Goal: Task Accomplishment & Management: Manage account settings

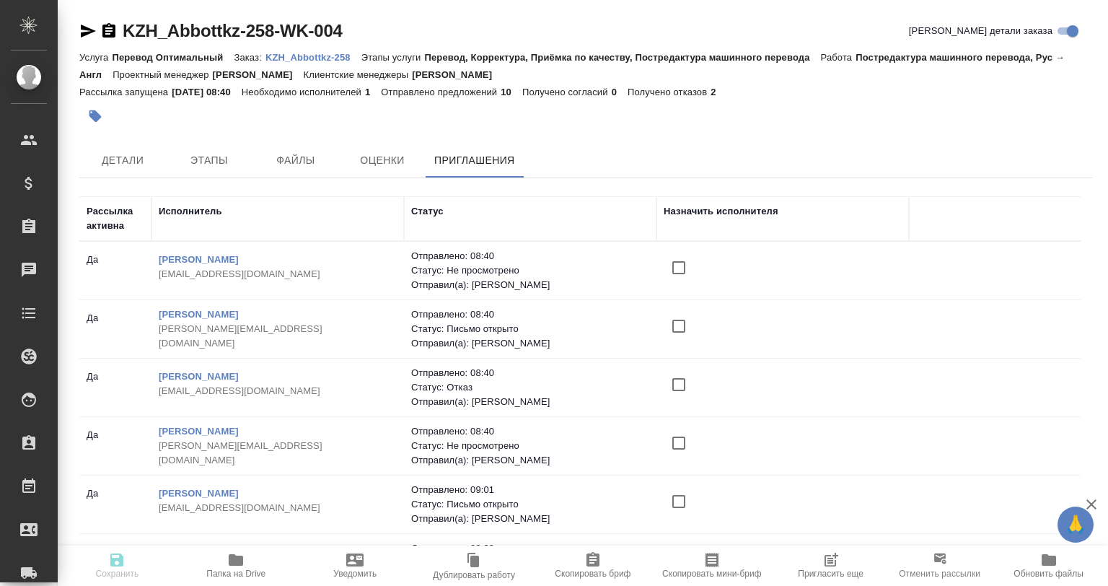
scroll to position [43, 0]
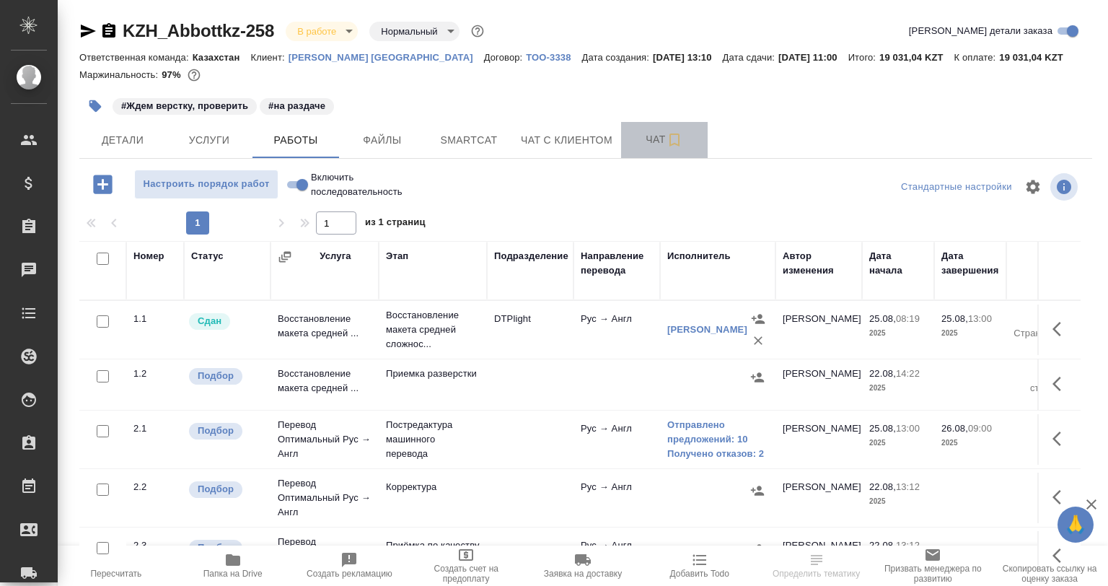
click at [661, 144] on span "Чат" at bounding box center [664, 140] width 69 height 18
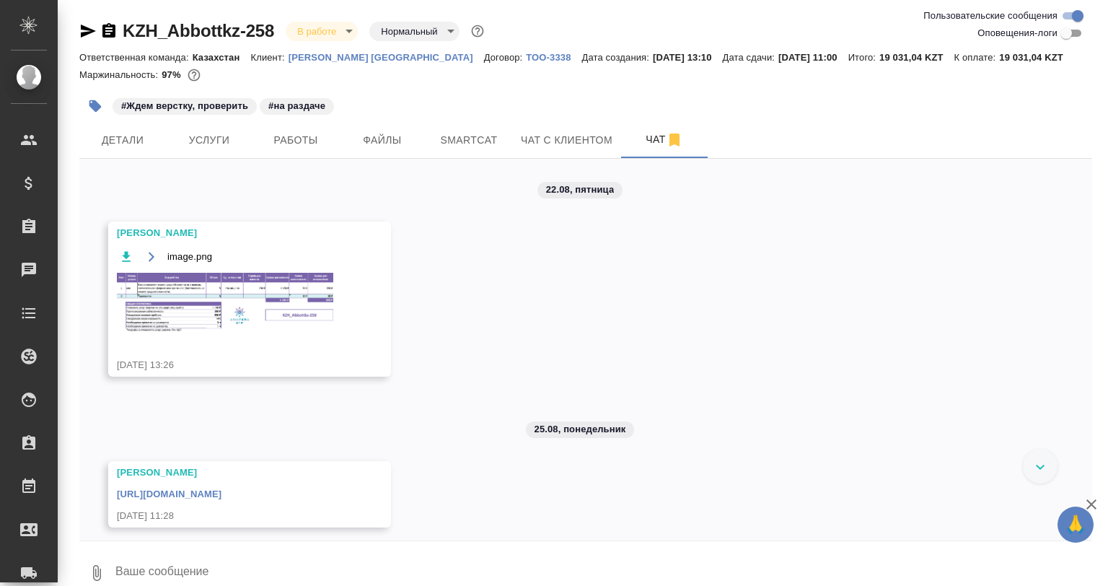
click at [276, 429] on div "22.08, пятница Заборова Александра image.png 22.08.25, 13:26 25.08, понедельник…" at bounding box center [585, 350] width 1013 height 382
click at [221, 494] on link "https://drive.awatera.com/apps/files/files/10175703?dir=/Shares/Abbottkz/Orders…" at bounding box center [169, 493] width 105 height 11
click at [456, 144] on span "Smartcat" at bounding box center [468, 140] width 69 height 18
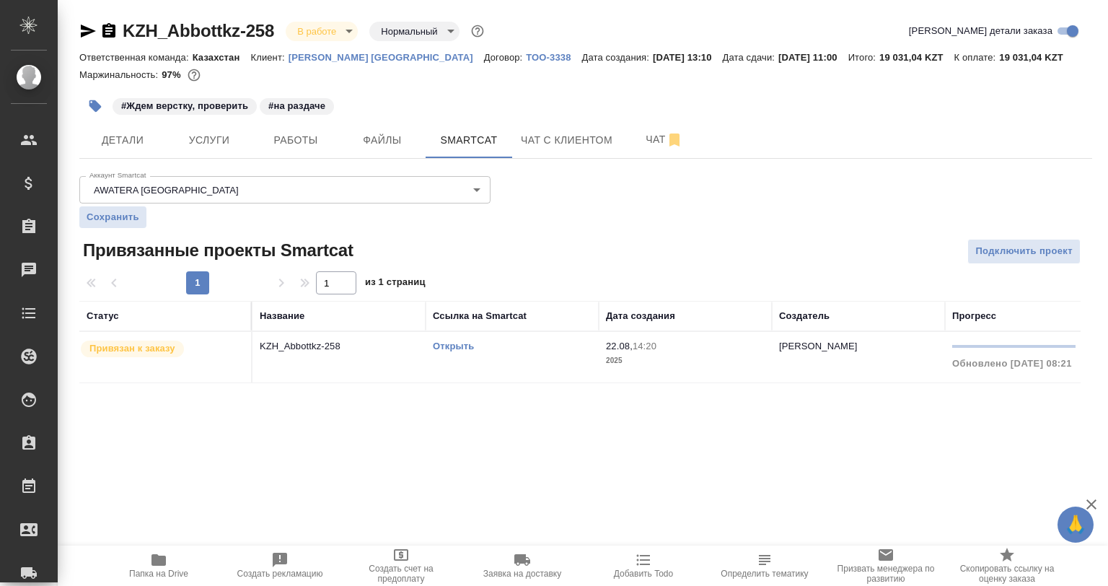
click at [440, 340] on link "Открыть" at bounding box center [453, 345] width 41 height 11
click at [529, 348] on div "Открыть" at bounding box center [512, 346] width 159 height 14
click at [361, 354] on td "KZH_Abbottkz-258" at bounding box center [338, 357] width 173 height 50
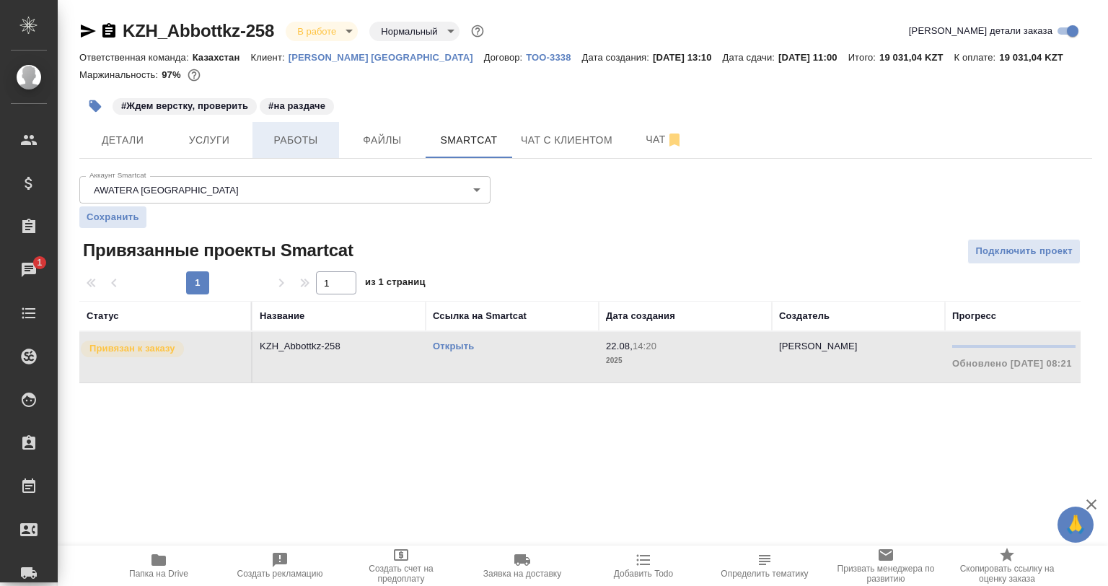
click at [308, 138] on span "Работы" at bounding box center [295, 140] width 69 height 18
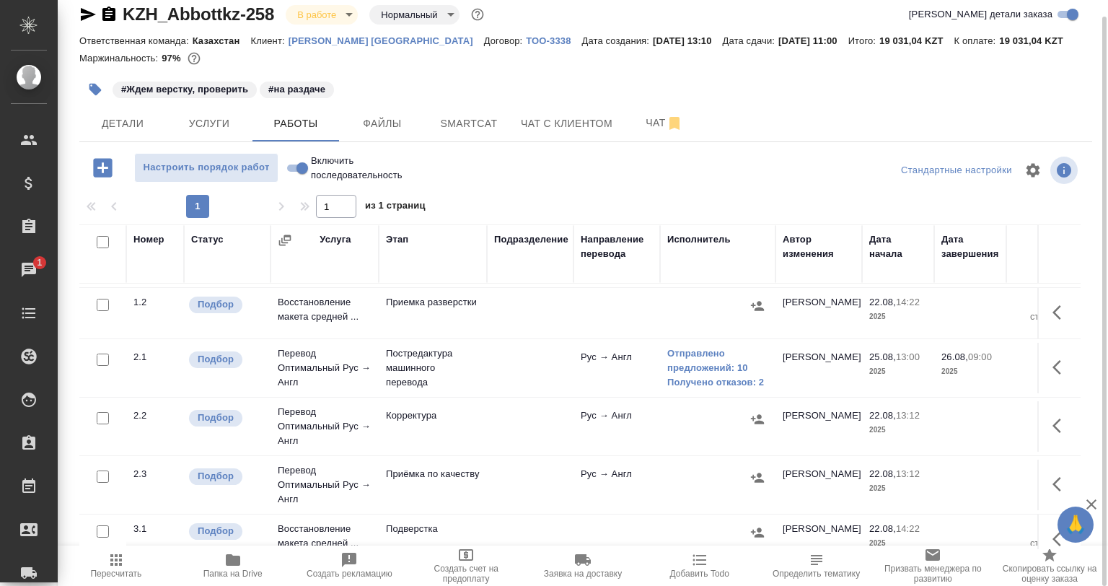
scroll to position [132, 0]
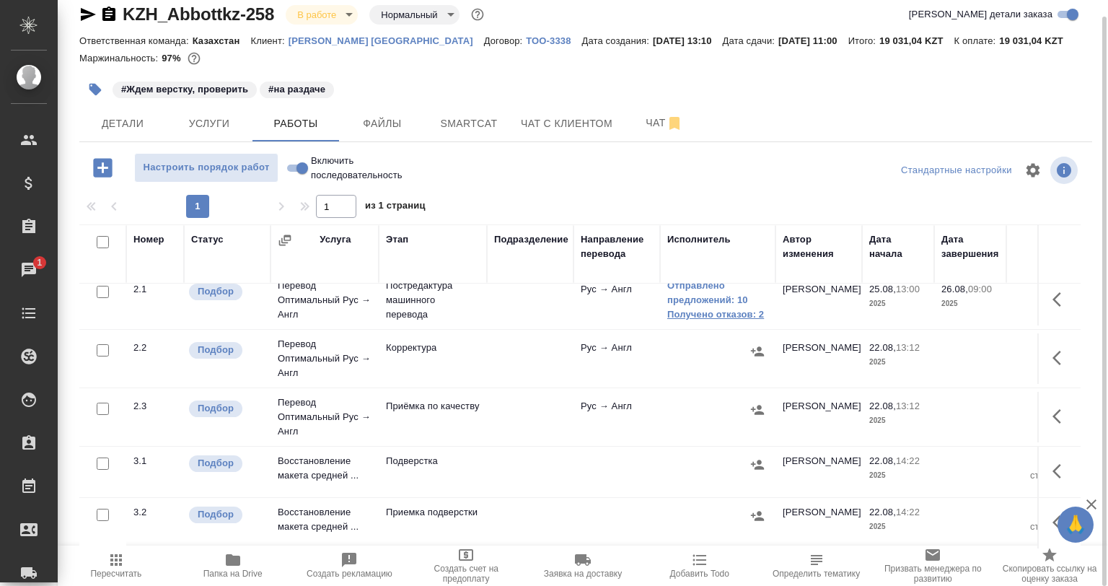
click at [701, 307] on link "Получено отказов: 2" at bounding box center [717, 314] width 101 height 14
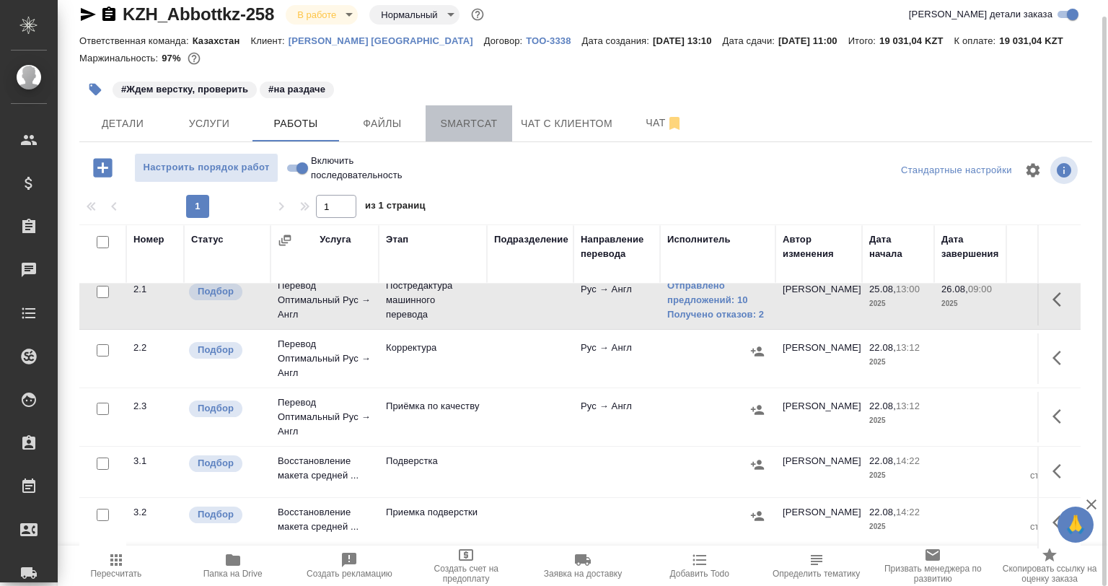
click at [493, 130] on span "Smartcat" at bounding box center [468, 124] width 69 height 18
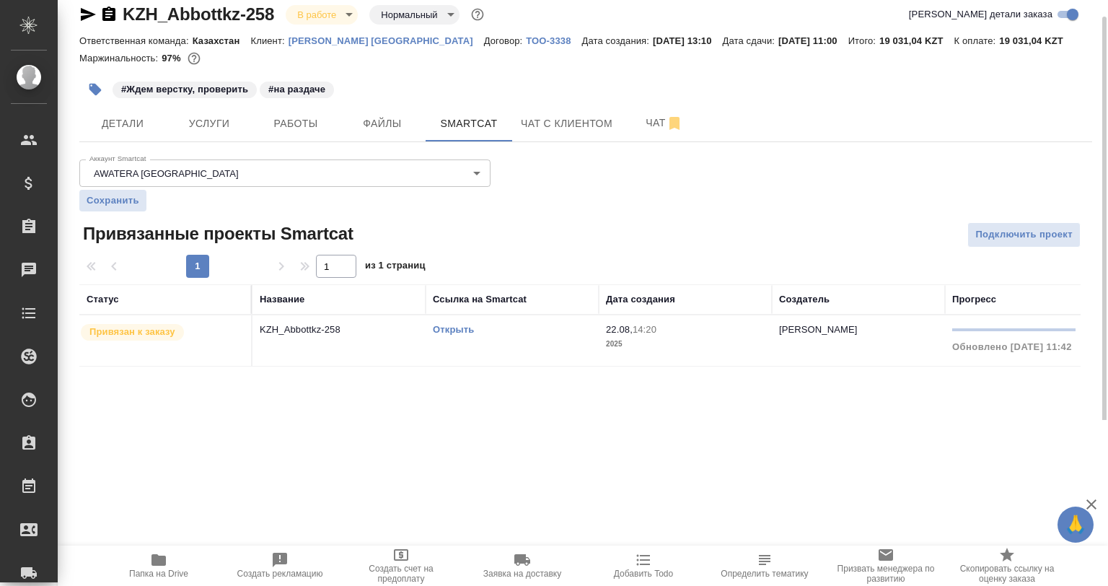
click at [531, 323] on div "Открыть" at bounding box center [512, 329] width 159 height 14
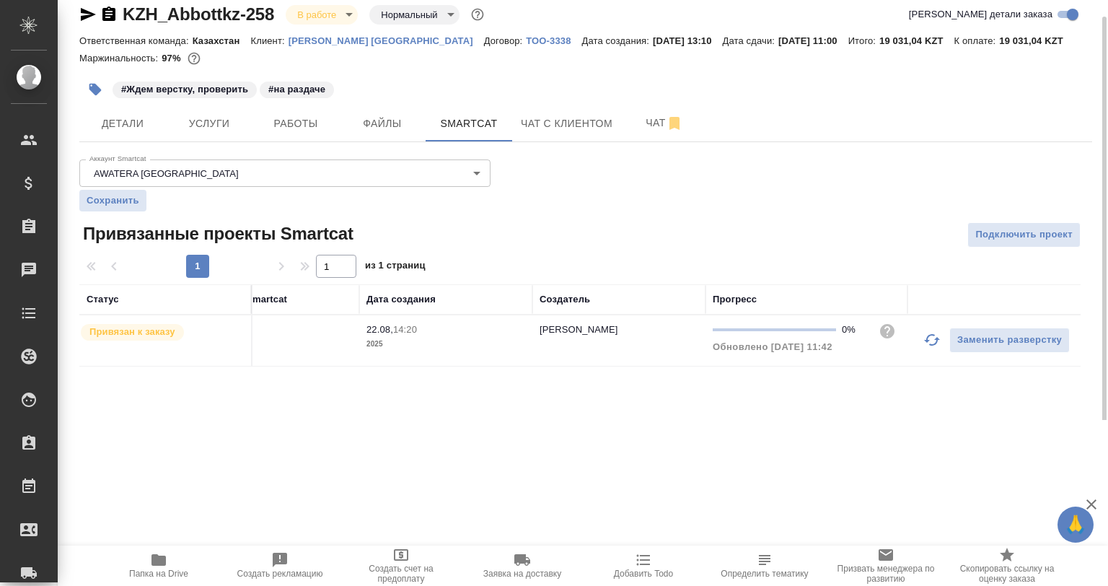
click at [929, 328] on button "button" at bounding box center [932, 339] width 35 height 35
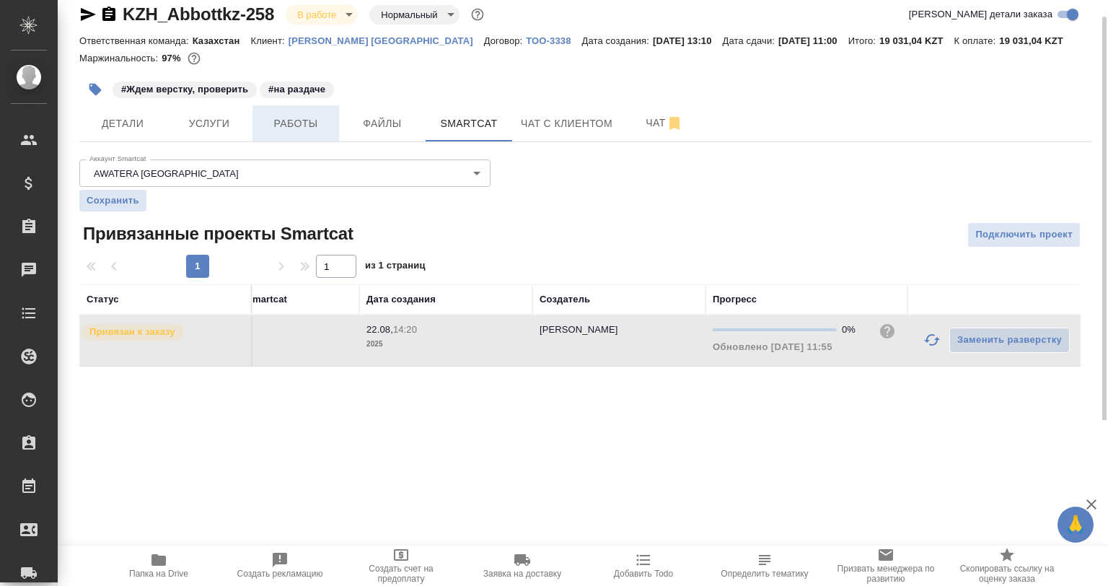
click at [314, 125] on span "Работы" at bounding box center [295, 124] width 69 height 18
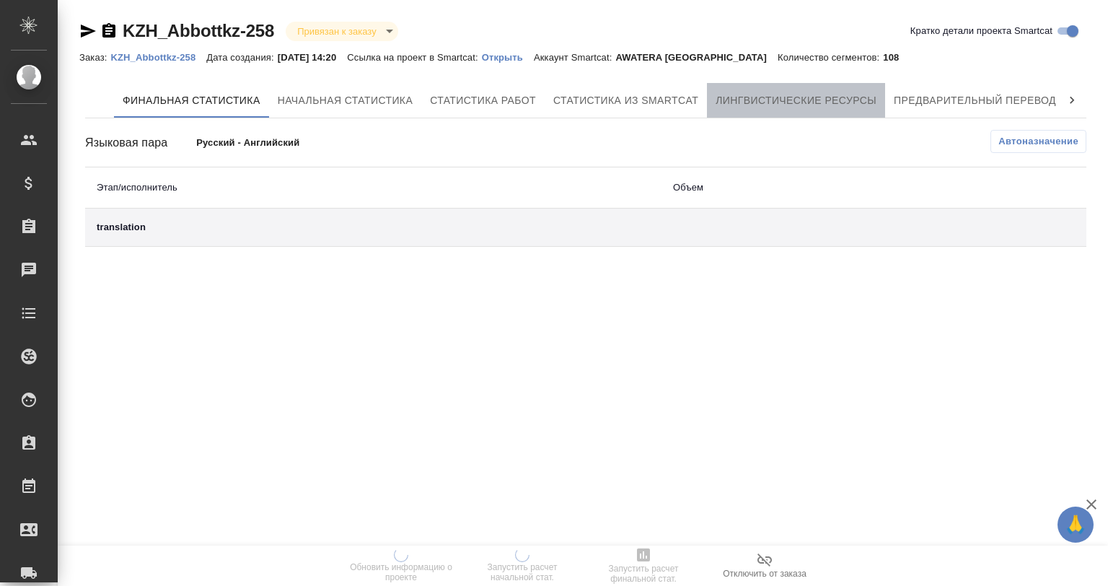
click at [801, 104] on span "Лингвистические ресурсы" at bounding box center [796, 101] width 161 height 18
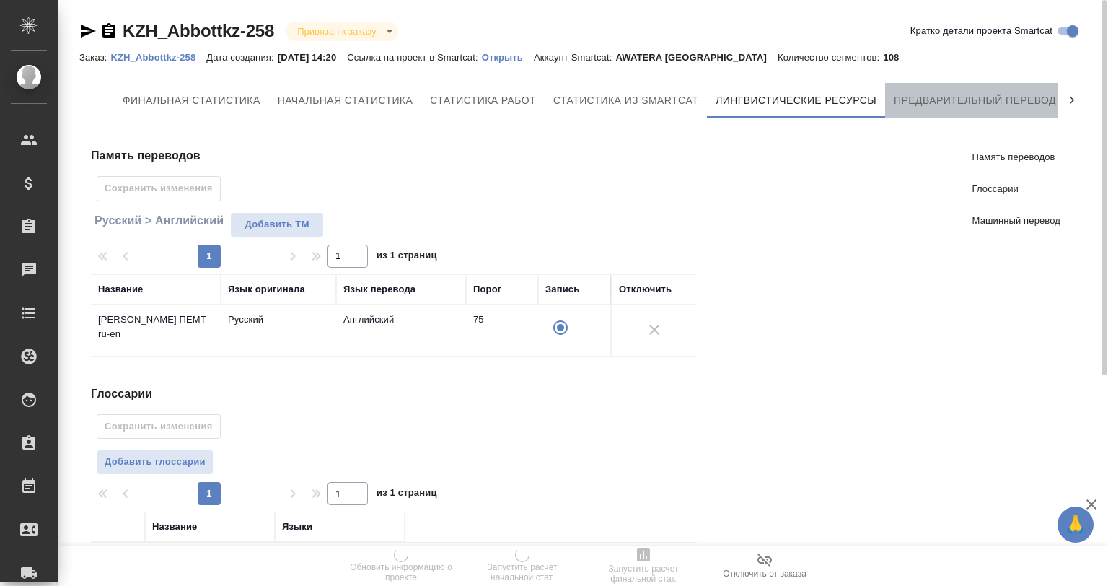
click at [995, 95] on span "Предварительный перевод" at bounding box center [975, 101] width 162 height 18
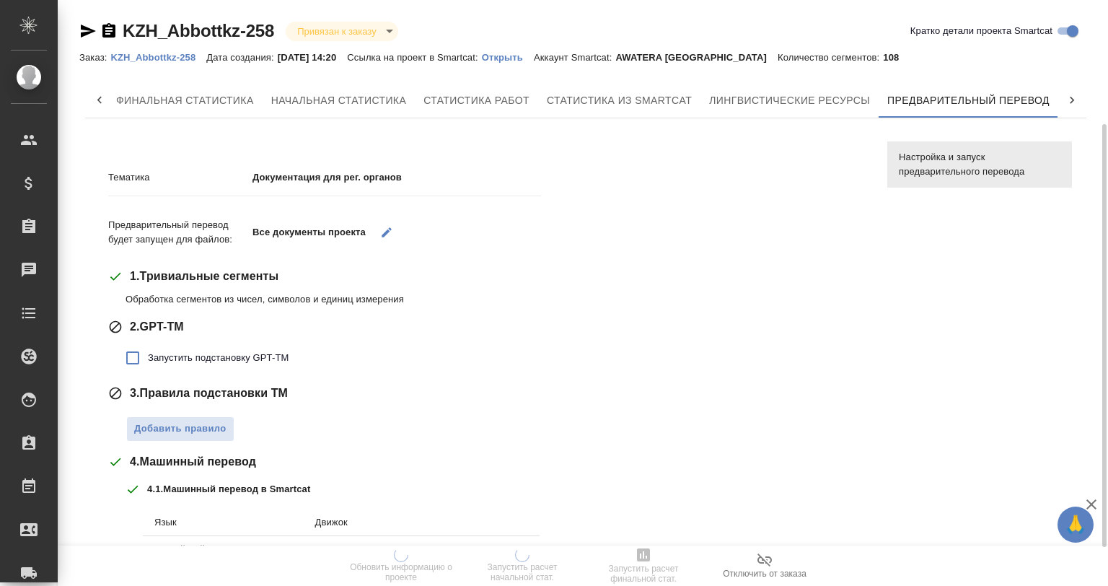
scroll to position [216, 0]
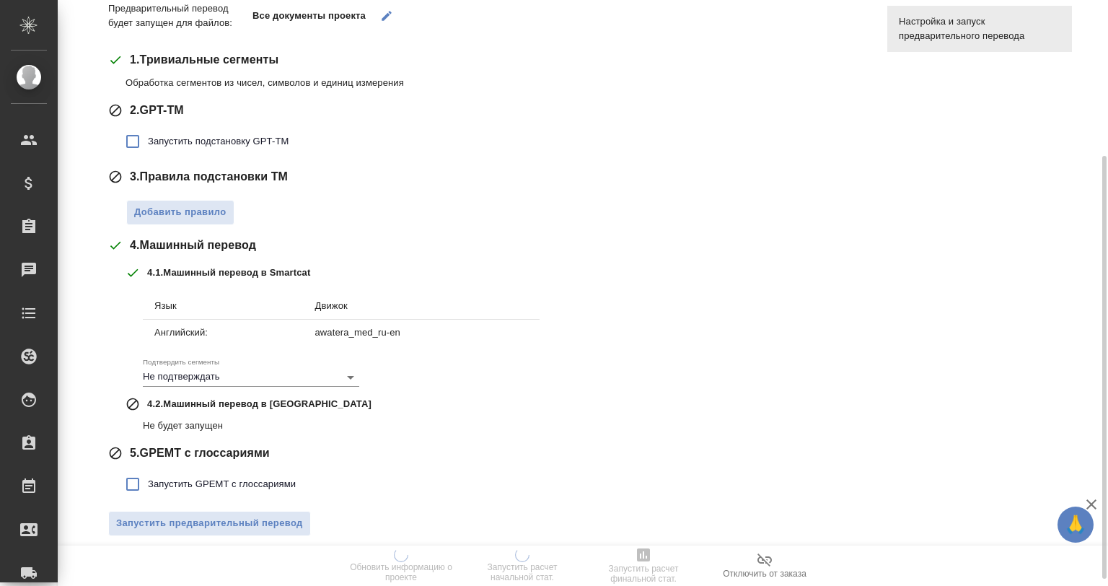
click at [233, 146] on span "Запустить подстановку GPT-TM" at bounding box center [218, 141] width 141 height 14
click at [148, 146] on input "Запустить подстановку GPT-TM" at bounding box center [133, 141] width 30 height 30
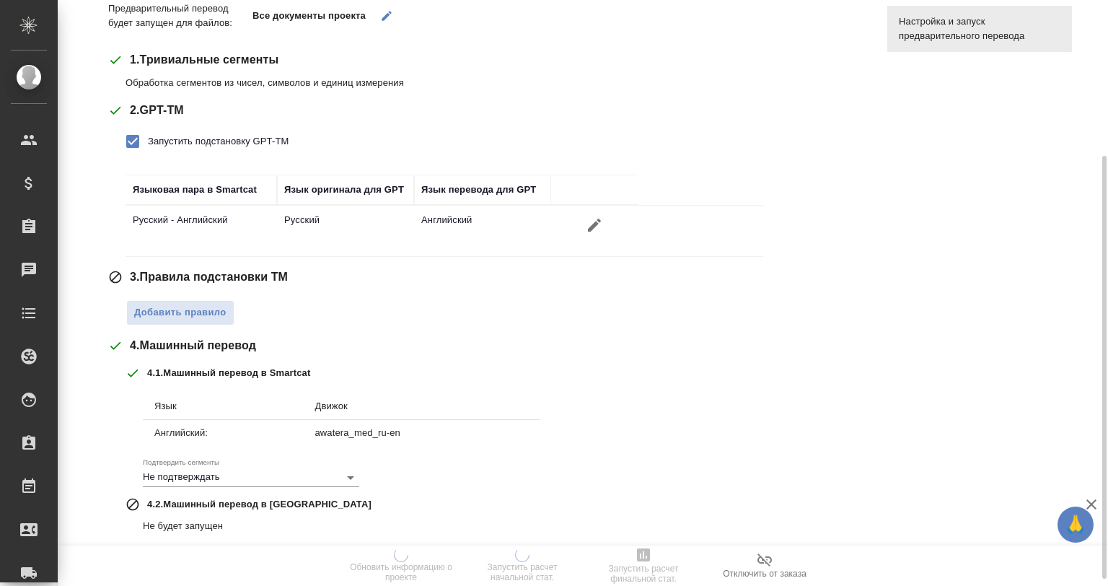
scroll to position [325, 0]
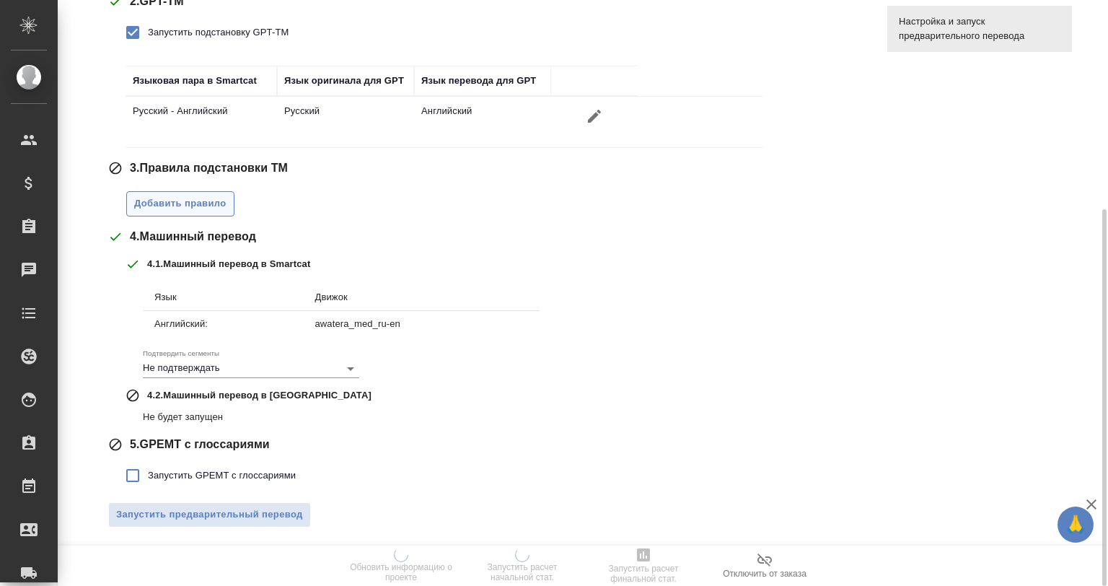
click at [203, 199] on span "Добавить правило" at bounding box center [180, 203] width 92 height 17
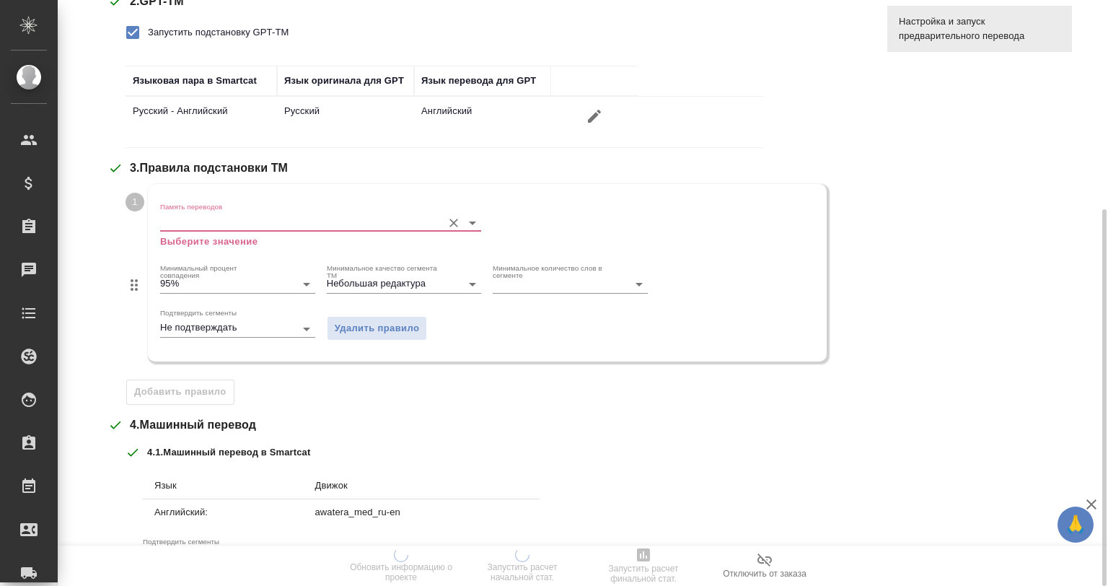
click at [224, 208] on div "Память переводов Выберите значение" at bounding box center [320, 225] width 321 height 47
click at [238, 220] on input "Память переводов" at bounding box center [297, 222] width 275 height 17
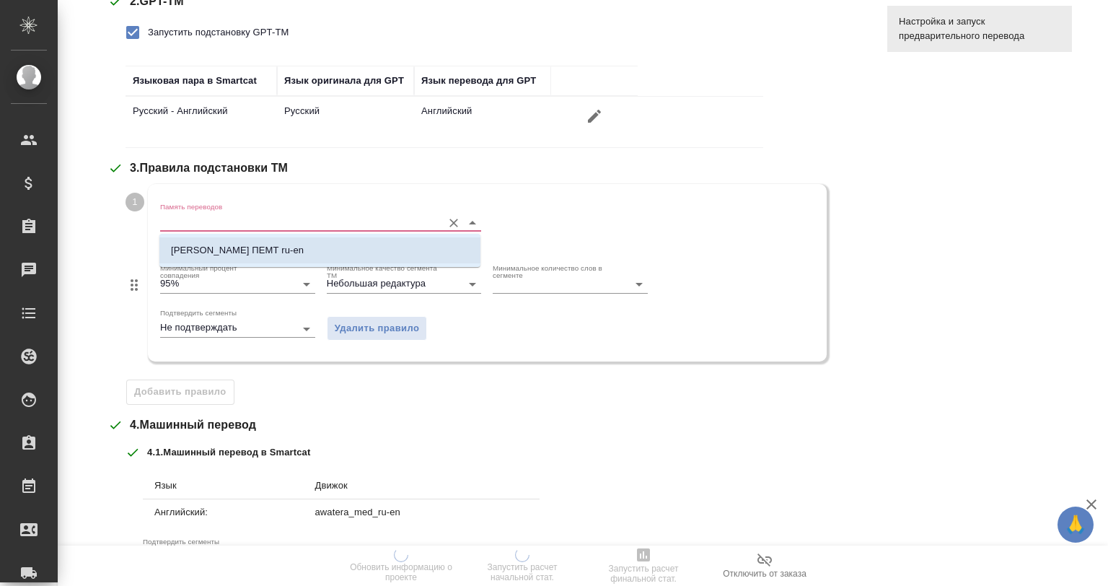
click at [260, 248] on li "Abbott ПЕМТ ru-en" at bounding box center [319, 250] width 321 height 26
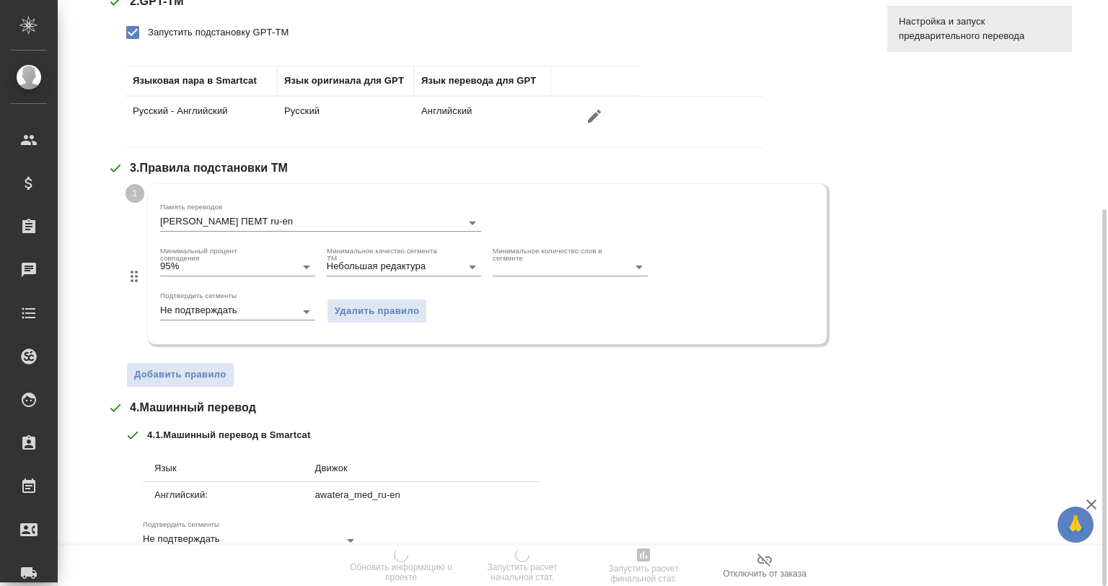
scroll to position [496, 0]
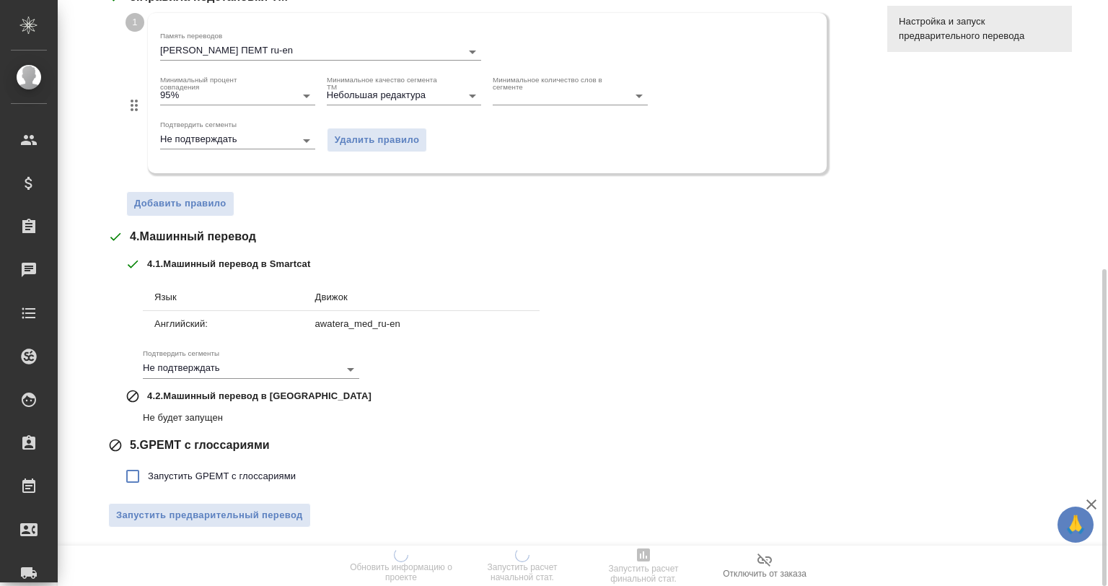
drag, startPoint x: 214, startPoint y: 506, endPoint x: 211, endPoint y: 498, distance: 7.8
click at [215, 503] on button "Запустить предварительный перевод" at bounding box center [209, 515] width 203 height 25
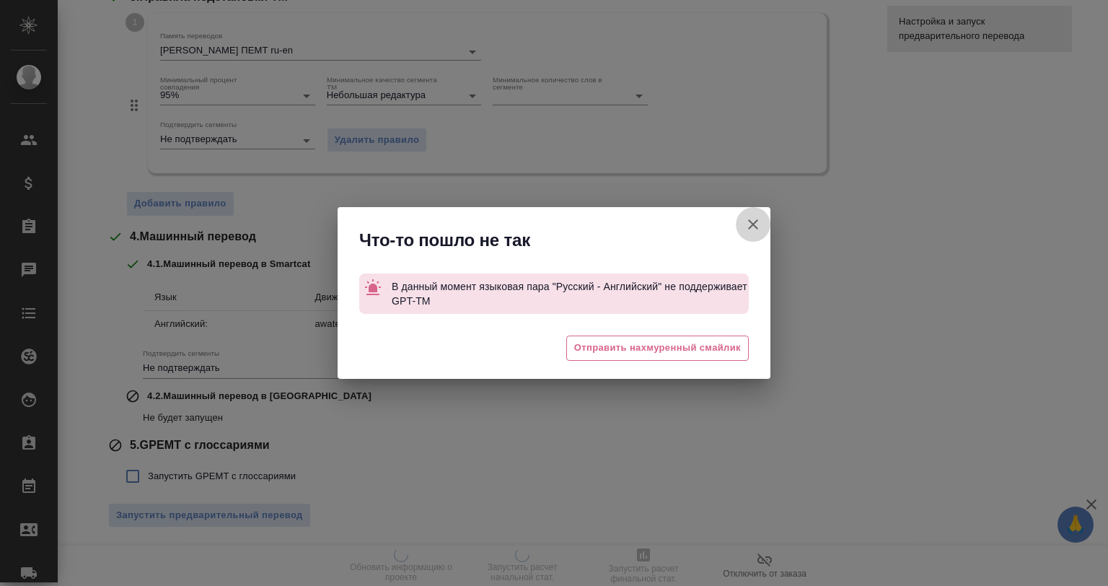
click at [755, 228] on icon "button" at bounding box center [752, 224] width 17 height 17
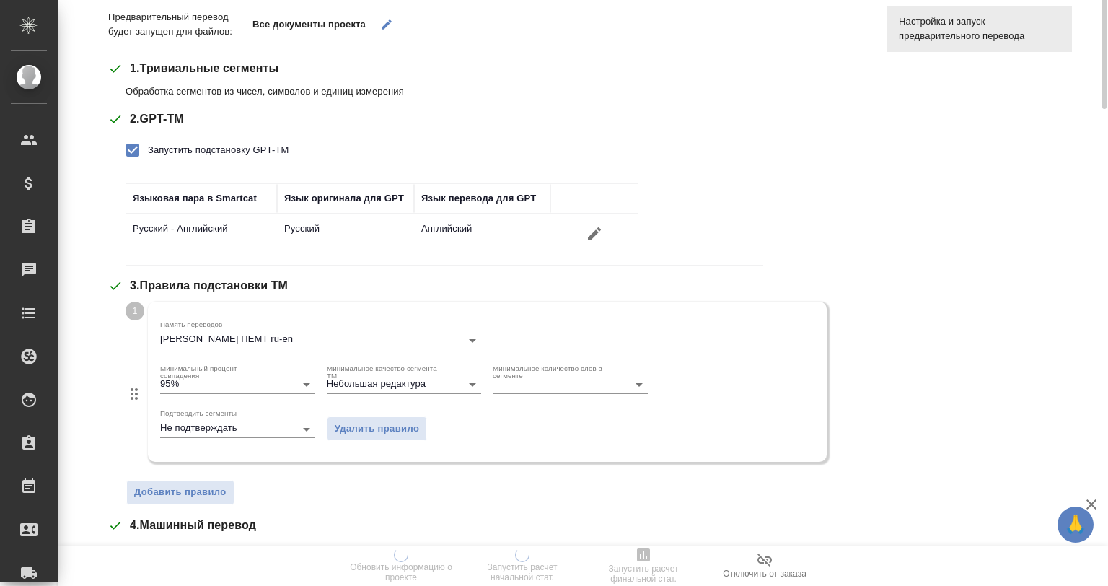
scroll to position [0, 0]
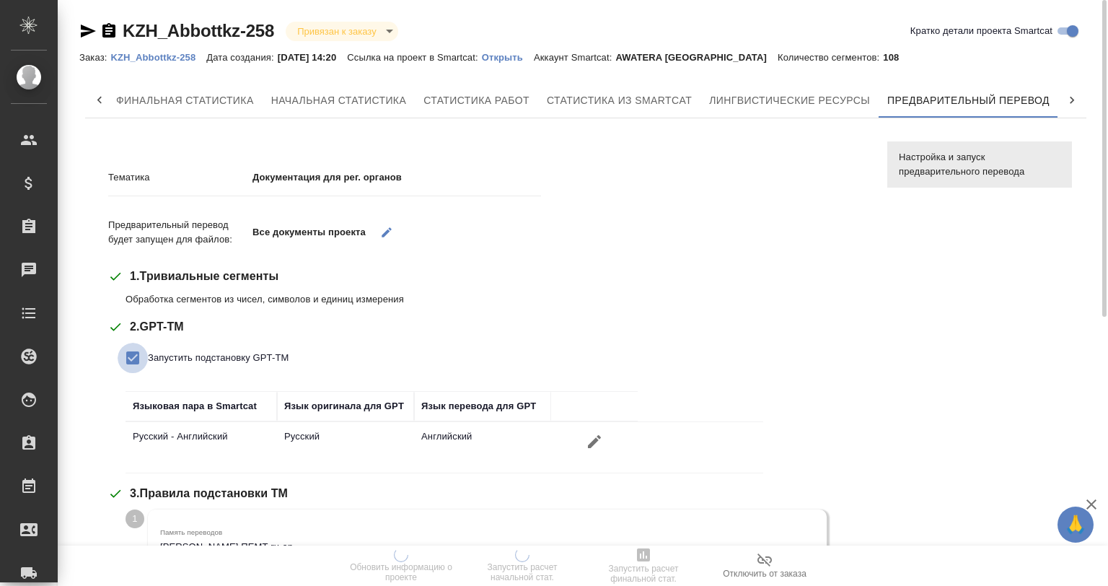
click at [137, 354] on input "Запустить подстановку GPT-TM" at bounding box center [133, 358] width 30 height 30
checkbox input "false"
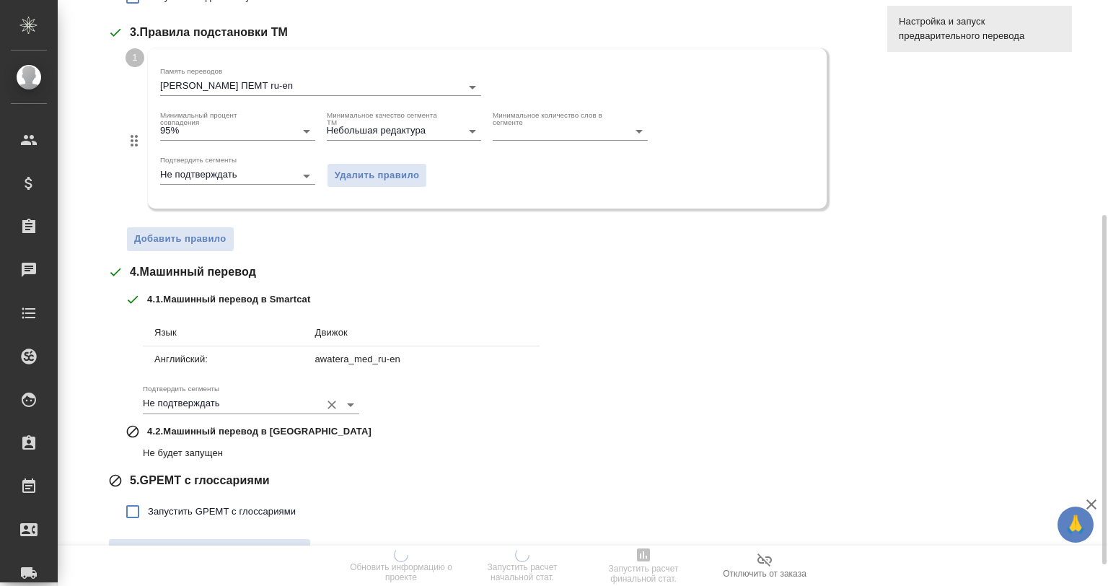
scroll to position [396, 0]
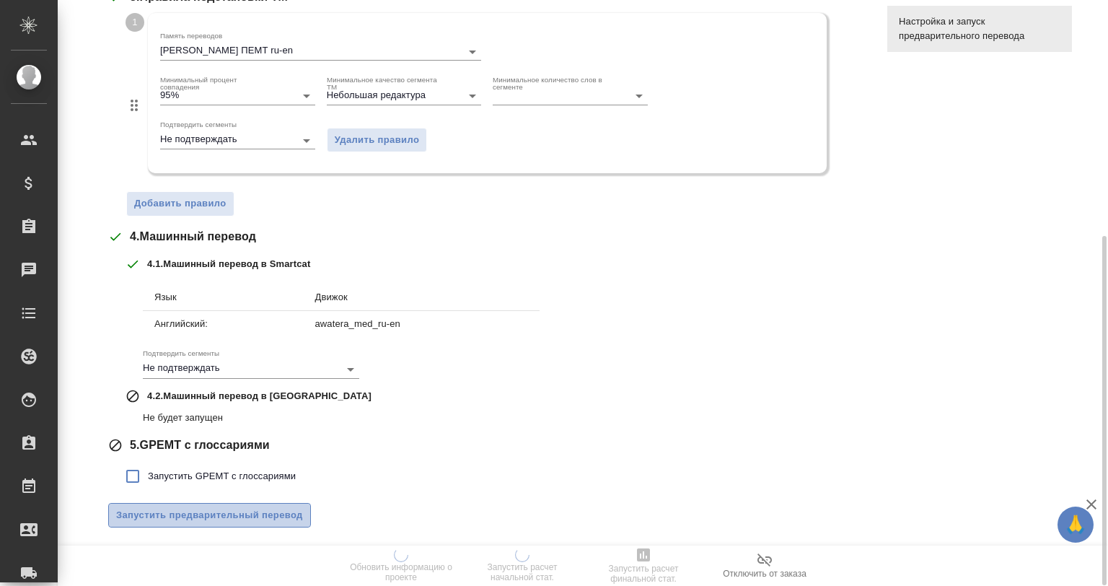
click at [214, 509] on span "Запустить предварительный перевод" at bounding box center [209, 515] width 187 height 17
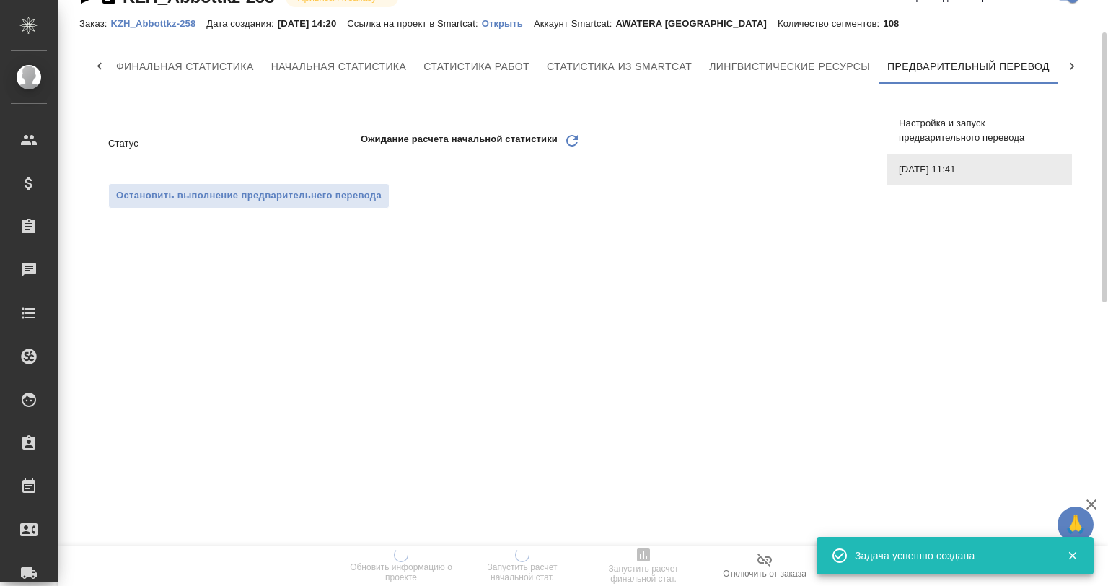
scroll to position [0, 0]
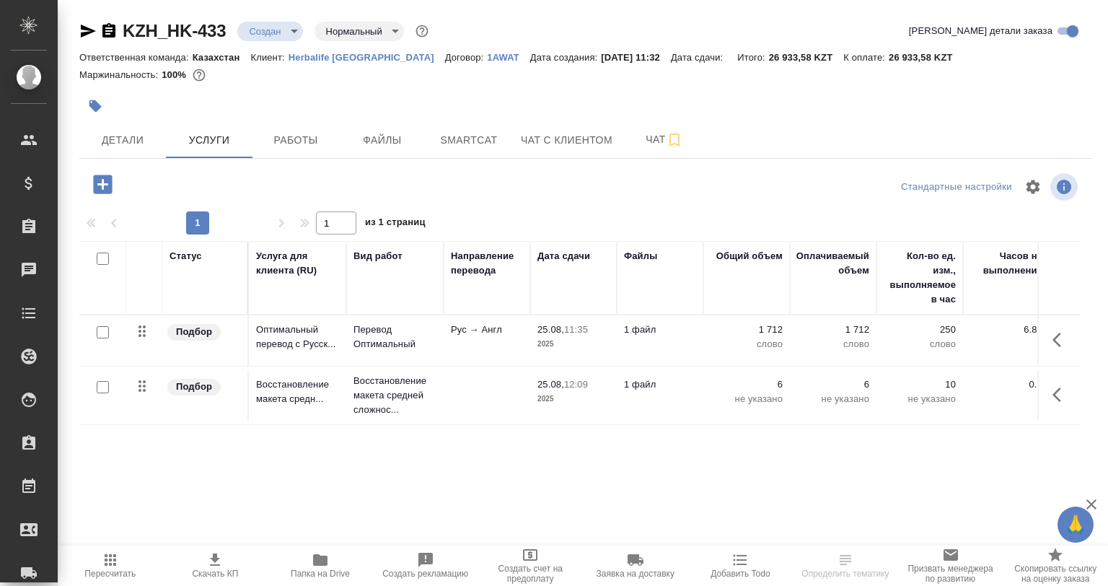
scroll to position [2, 0]
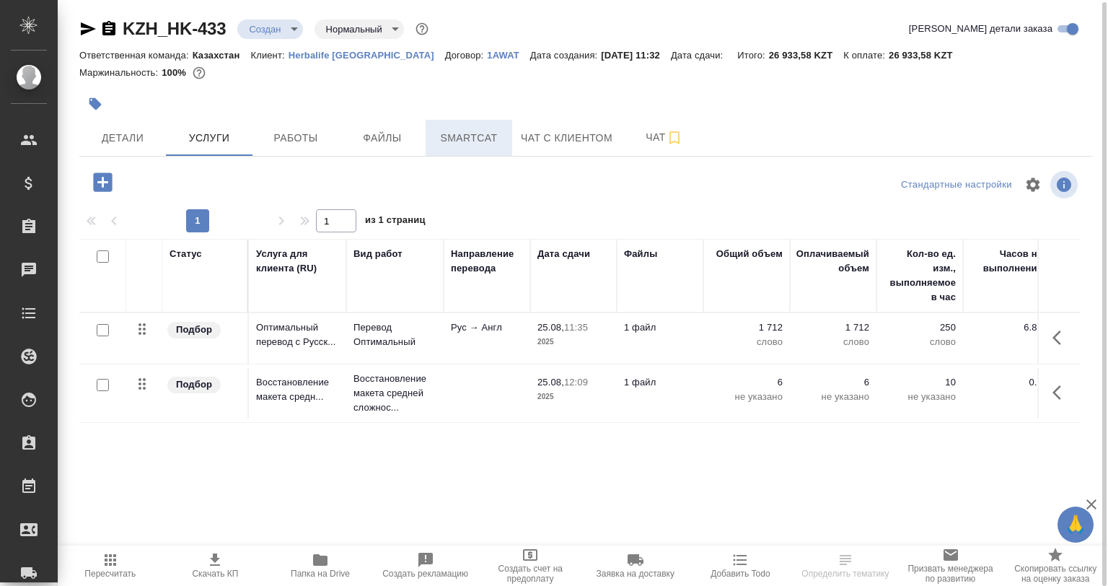
click at [456, 128] on button "Smartcat" at bounding box center [469, 138] width 87 height 36
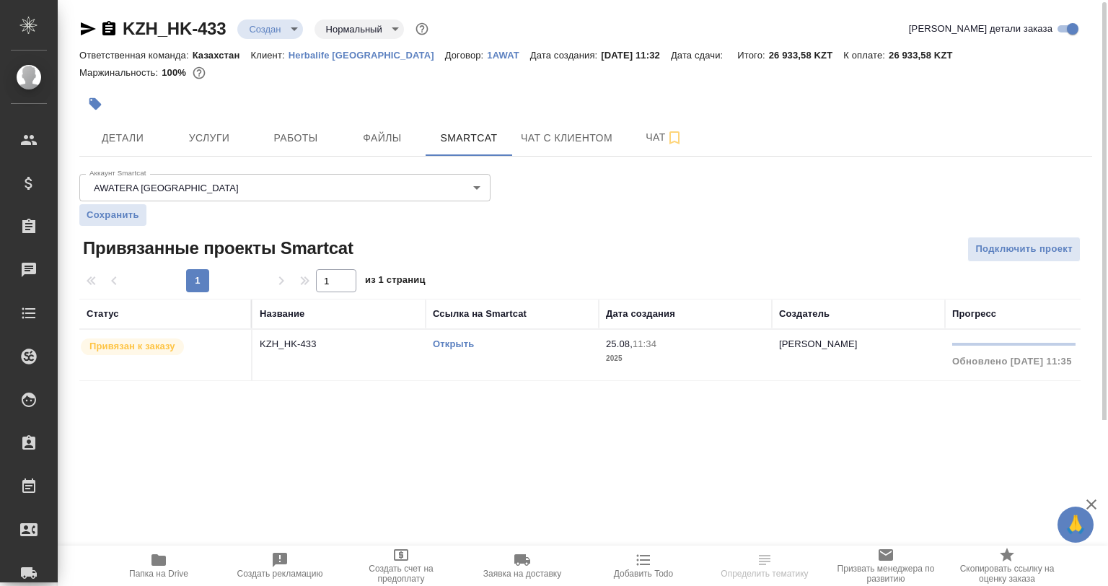
click at [456, 348] on link "Открыть" at bounding box center [453, 343] width 41 height 11
click at [281, 118] on div at bounding box center [416, 104] width 675 height 32
click at [291, 141] on span "Работы" at bounding box center [295, 138] width 69 height 18
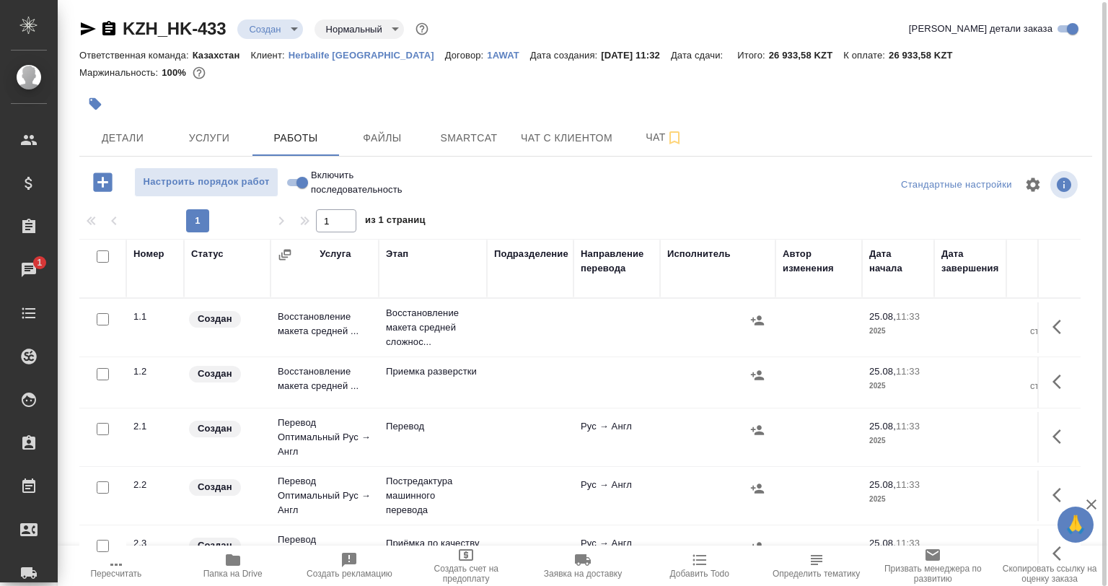
click at [231, 571] on span "Папка на Drive" at bounding box center [232, 573] width 59 height 10
click at [664, 136] on span "Чат" at bounding box center [664, 137] width 69 height 18
click at [674, 140] on icon "button" at bounding box center [674, 137] width 17 height 17
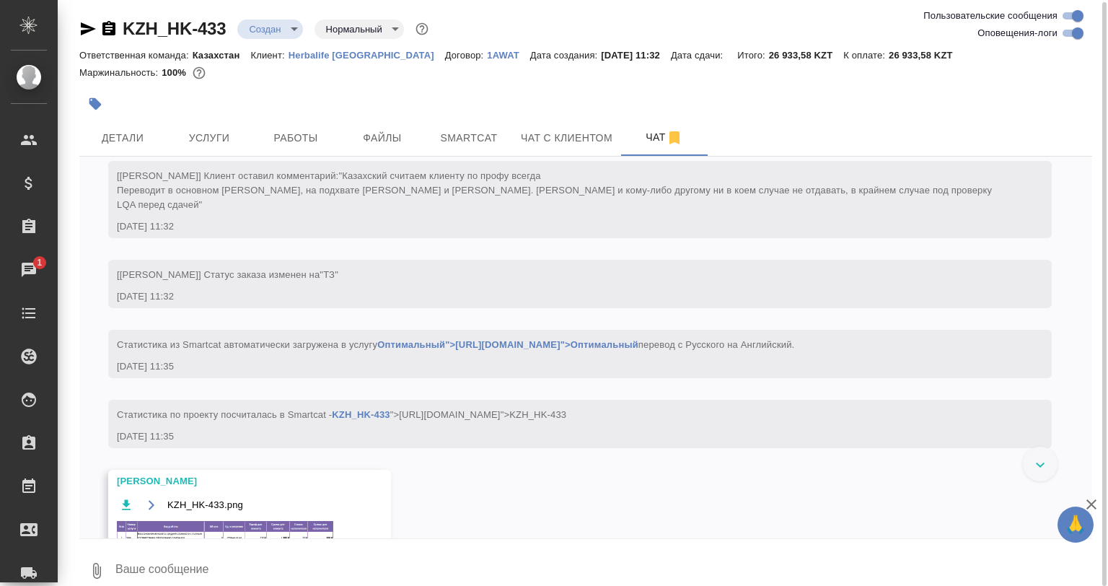
click at [1063, 30] on input "Оповещения-логи" at bounding box center [1078, 33] width 52 height 17
checkbox input "false"
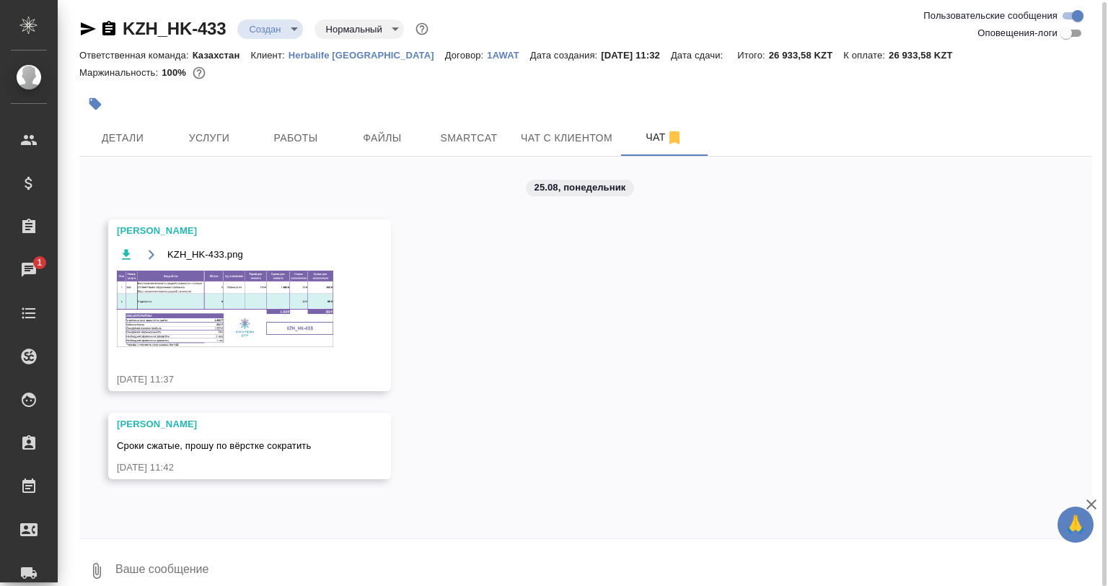
click at [263, 294] on img at bounding box center [225, 308] width 216 height 76
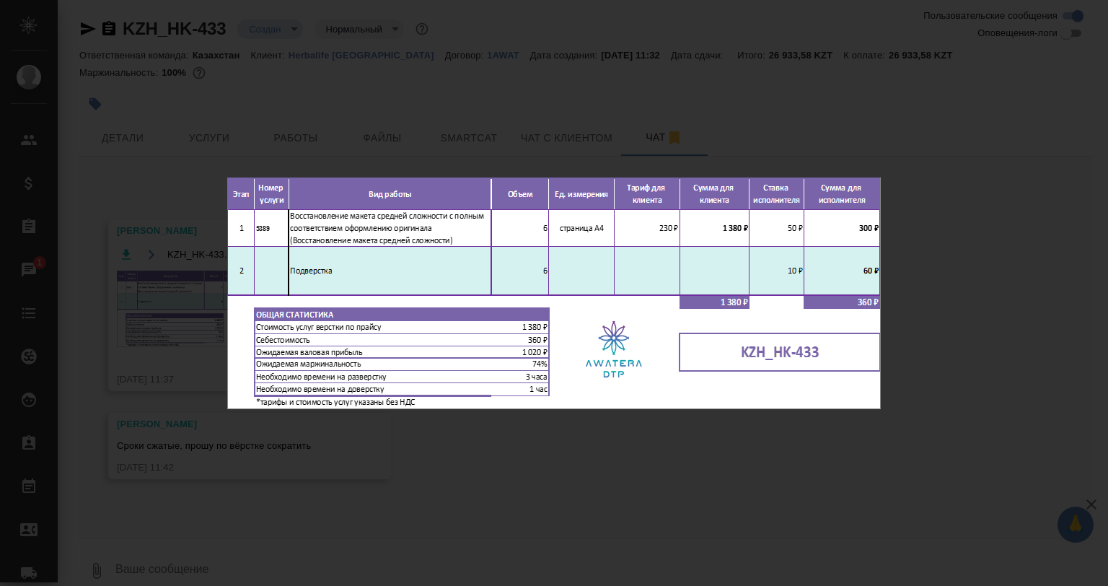
click at [538, 441] on div "KZH_HK-433.png 1 of 1" at bounding box center [554, 293] width 1108 height 586
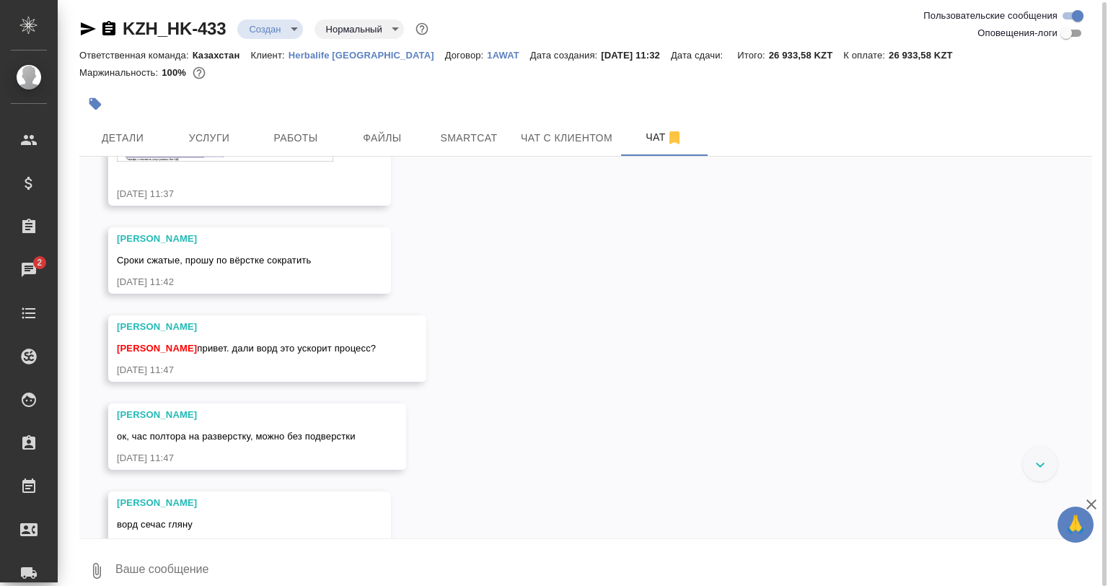
scroll to position [226, 0]
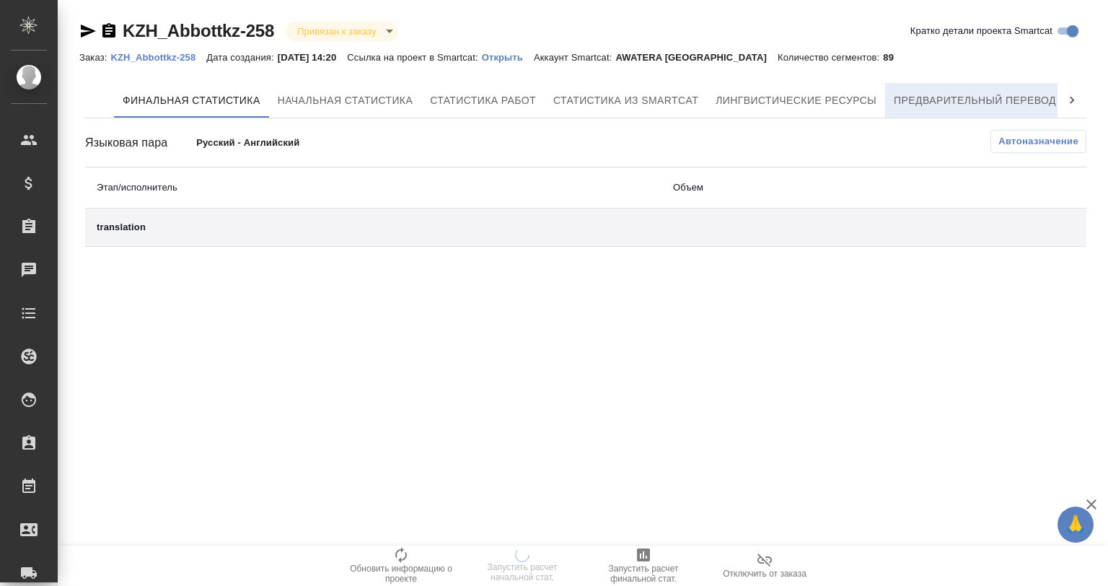
click at [998, 102] on span "Предварительный перевод" at bounding box center [975, 101] width 162 height 18
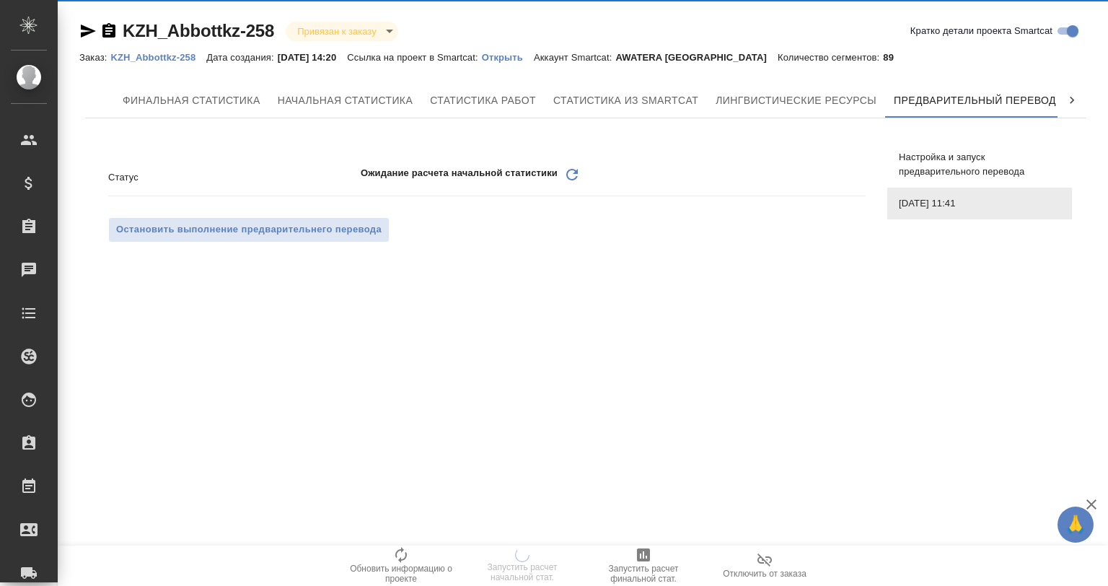
scroll to position [0, 6]
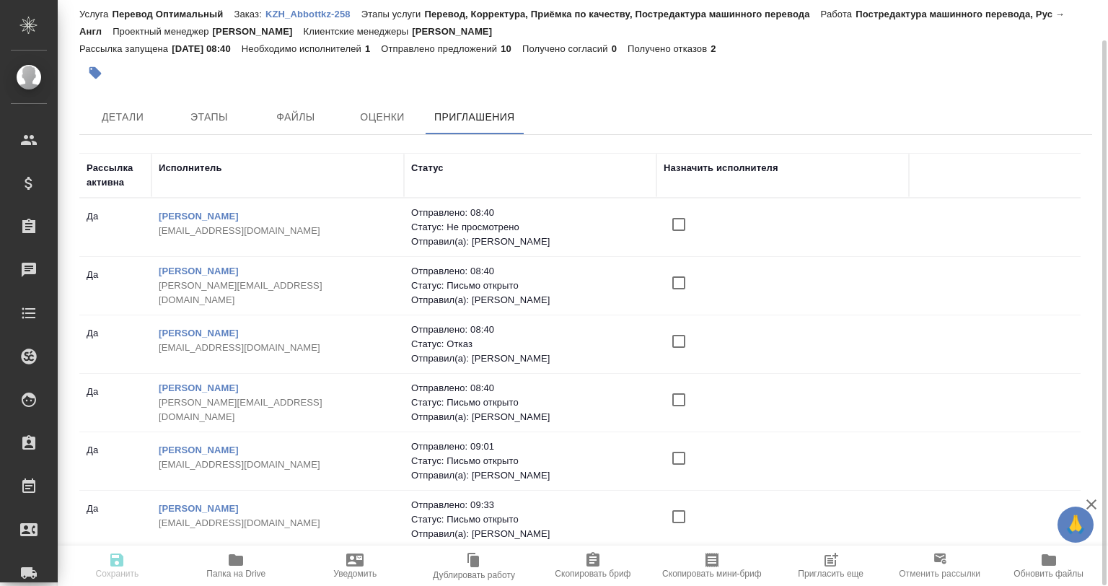
scroll to position [242, 0]
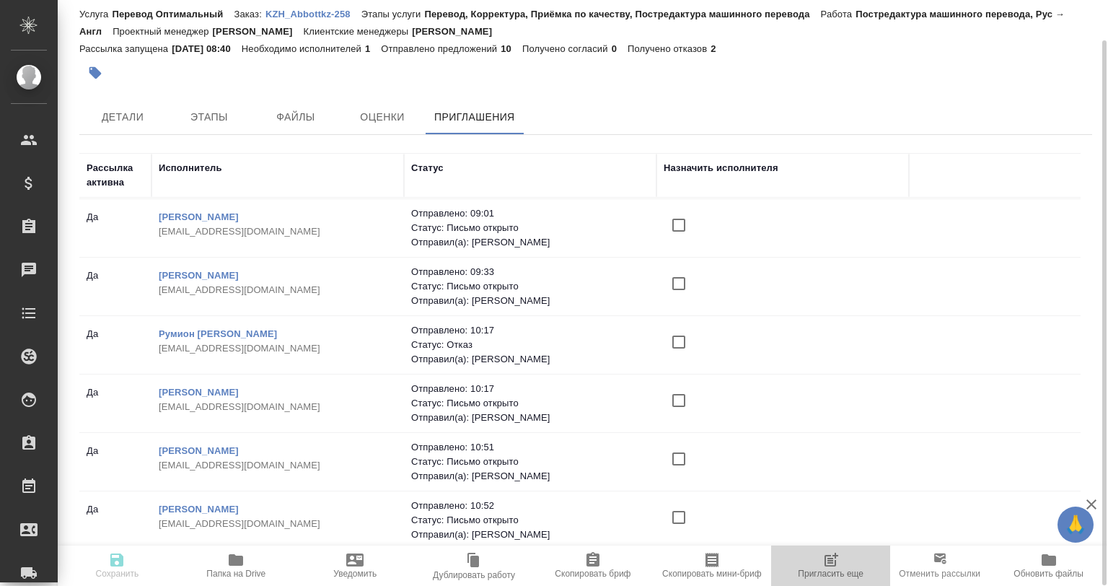
click at [820, 563] on span "Пригласить еще" at bounding box center [831, 564] width 102 height 27
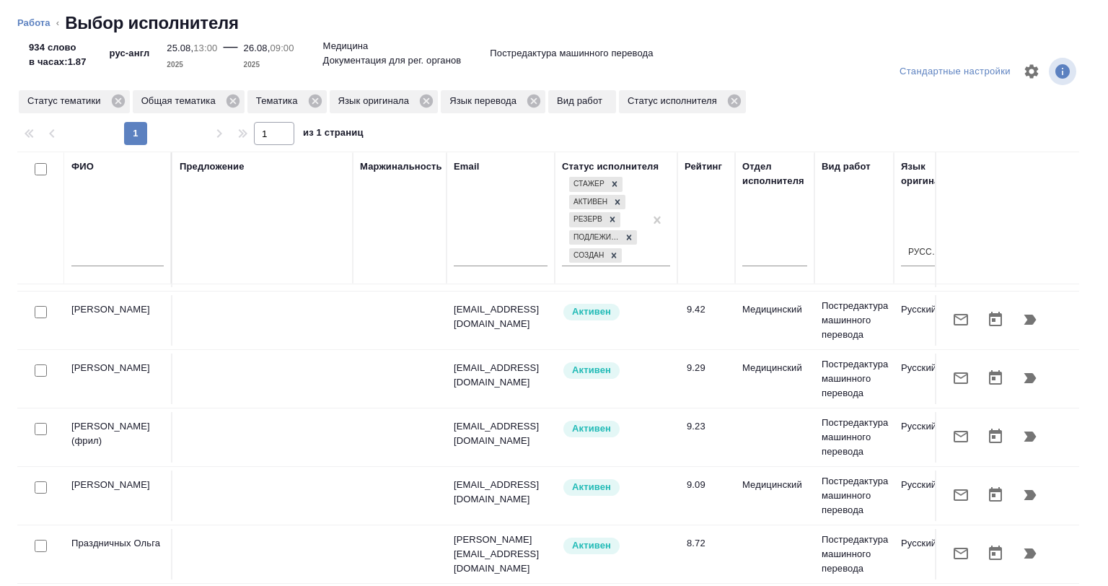
scroll to position [72, 0]
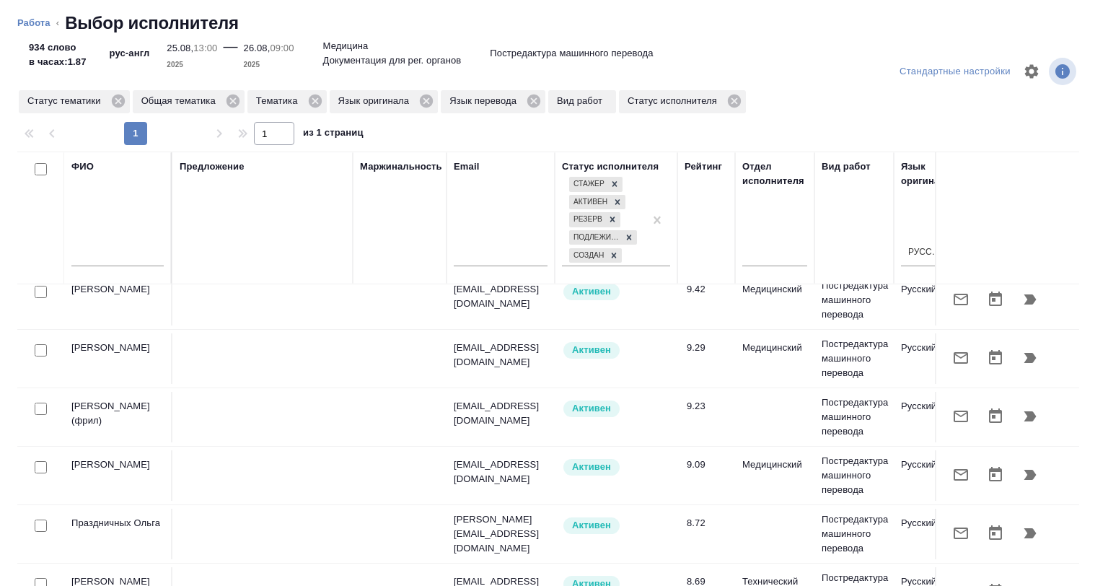
click at [255, 67] on div at bounding box center [196, 71] width 358 height 35
click at [422, 107] on icon at bounding box center [426, 101] width 16 height 16
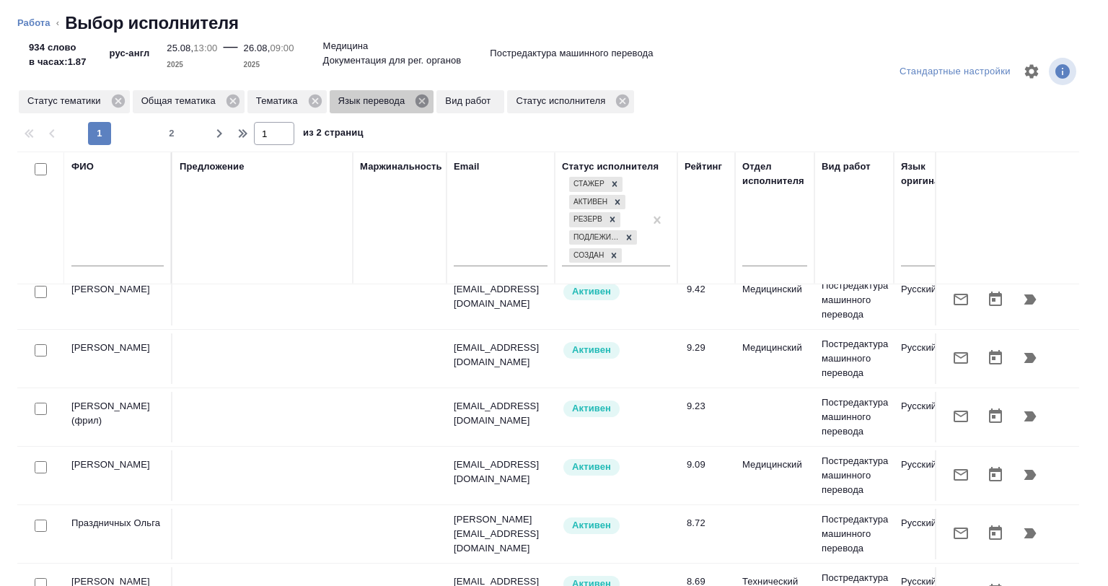
click at [424, 102] on icon at bounding box center [422, 101] width 16 height 16
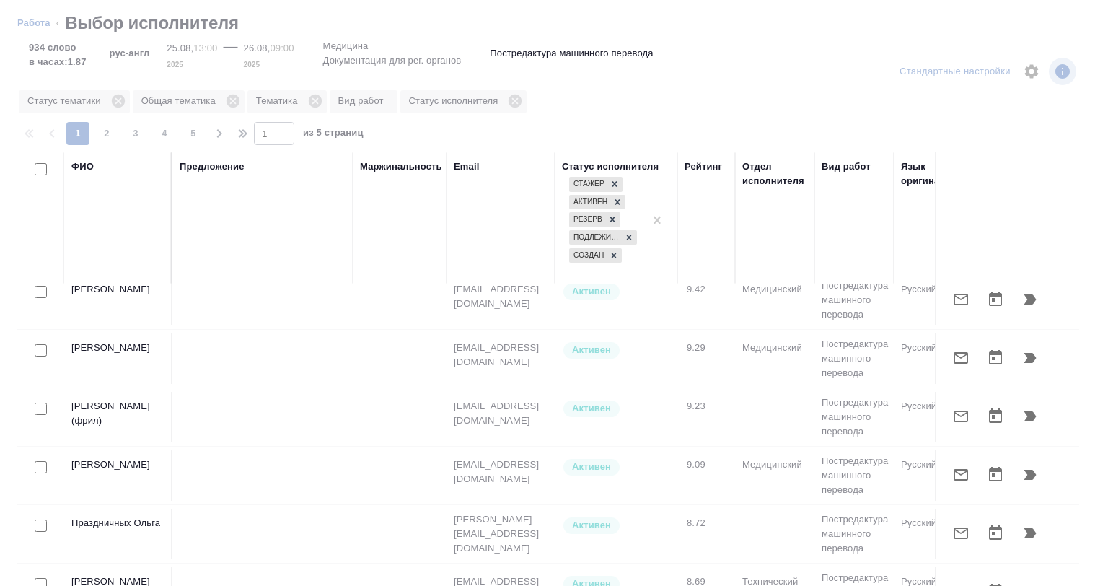
click at [108, 260] on input "text" at bounding box center [117, 257] width 92 height 18
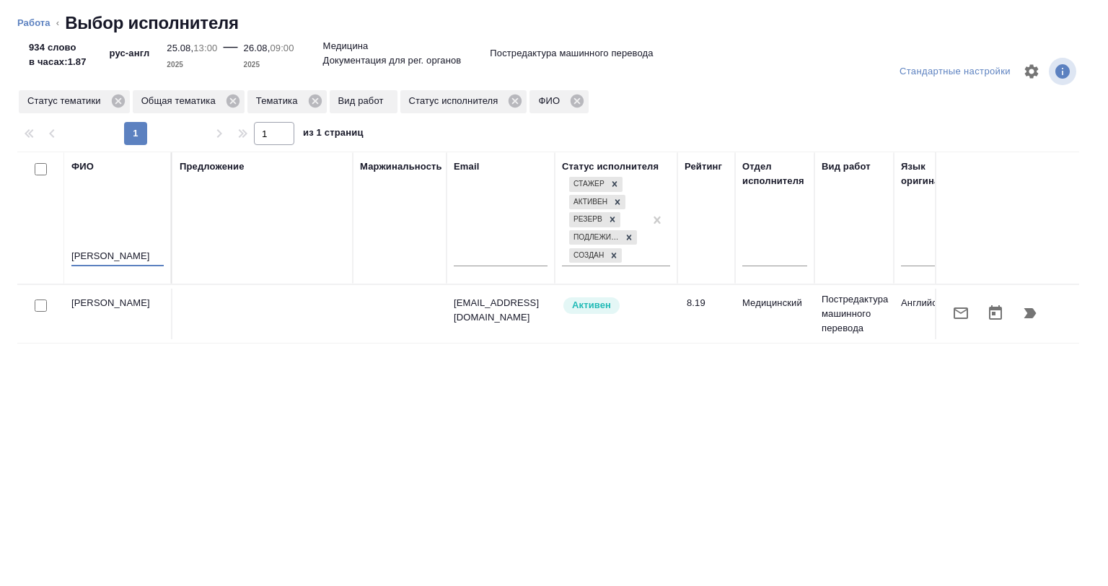
scroll to position [0, 0]
click at [164, 302] on td "Болотова Юлия Викторовна" at bounding box center [118, 314] width 108 height 50
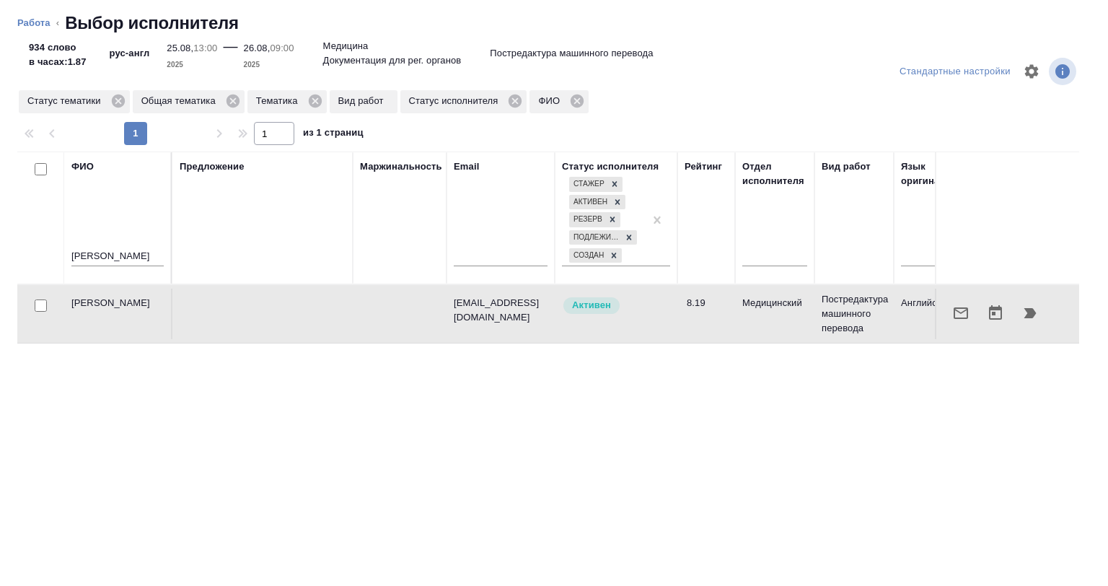
click at [164, 302] on td "Болотова Юлия Викторовна" at bounding box center [118, 314] width 108 height 50
drag, startPoint x: 138, startPoint y: 246, endPoint x: 126, endPoint y: 246, distance: 12.3
click at [126, 246] on div "болотова" at bounding box center [117, 258] width 92 height 35
drag, startPoint x: 136, startPoint y: 252, endPoint x: 10, endPoint y: 236, distance: 126.5
click at [10, 236] on div "Стандартные настройки Статус тематики Общая тематика Тематика Вид работ Статус …" at bounding box center [554, 314] width 1108 height 542
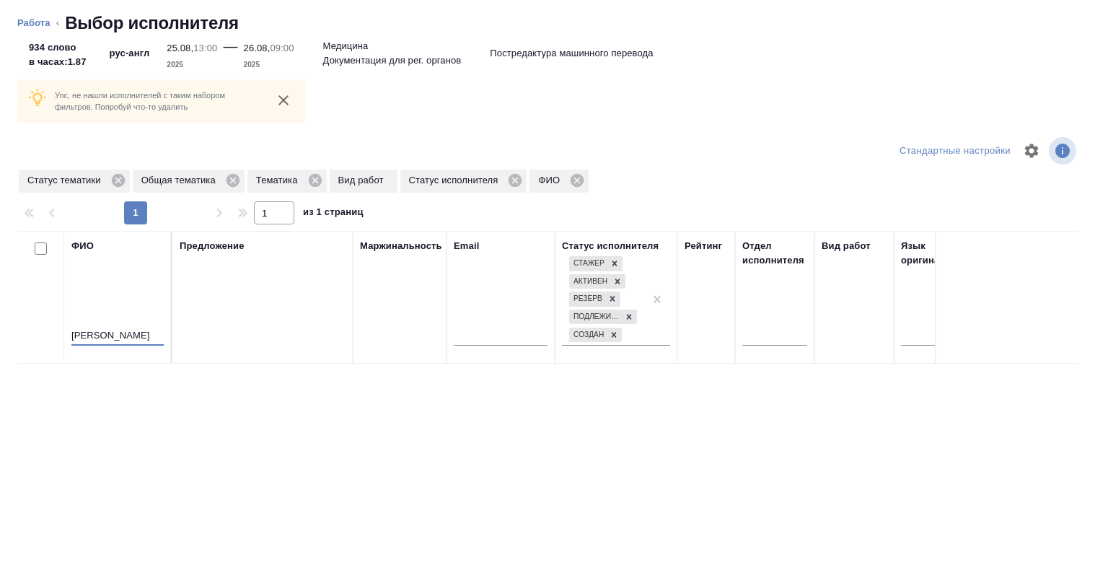
click at [89, 332] on input "ерёмкина" at bounding box center [117, 336] width 92 height 18
type input "еремкина"
drag, startPoint x: 64, startPoint y: 337, endPoint x: 38, endPoint y: 333, distance: 27.0
click at [38, 333] on tr "ФИО еремкина Предложение Маржинальность Email Статус исполнителя Стажер Активен…" at bounding box center [1064, 297] width 2095 height 133
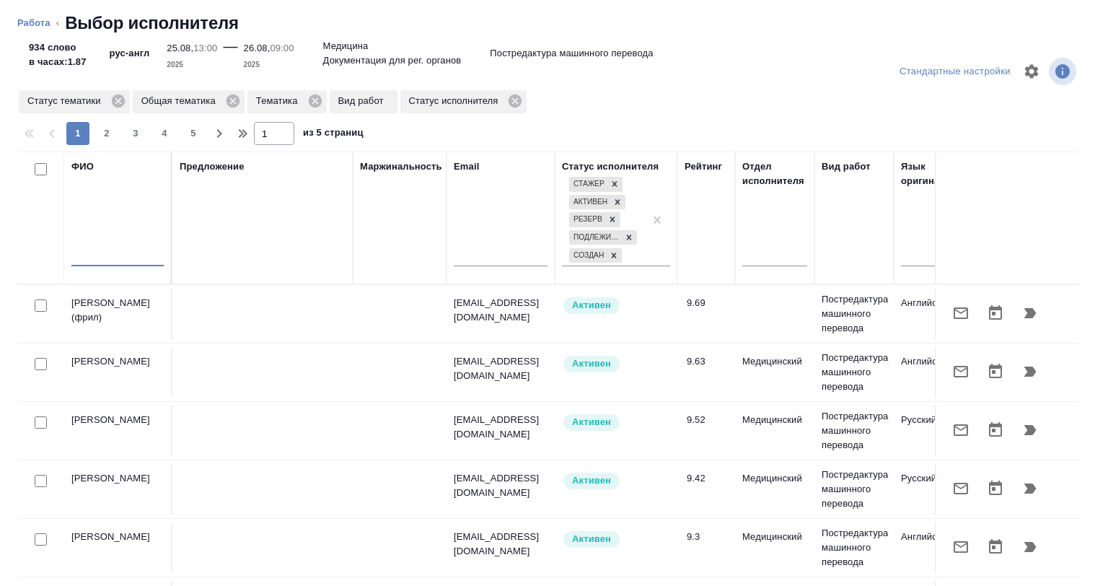
click at [139, 263] on input "text" at bounding box center [117, 257] width 92 height 18
paste input "Парасына"
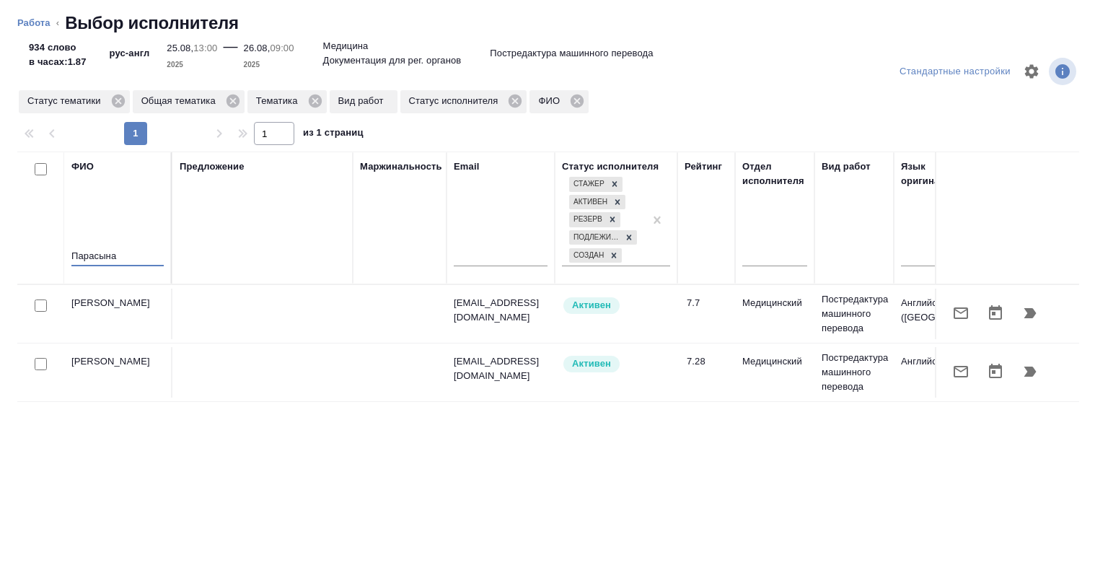
type input "Парасына"
click at [234, 323] on td at bounding box center [262, 314] width 180 height 50
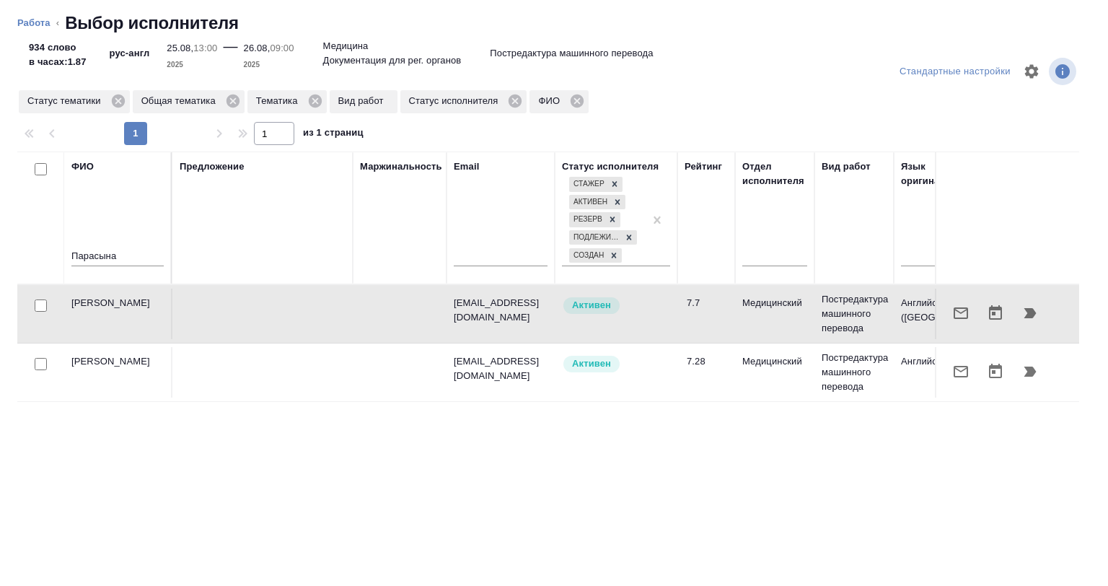
click at [234, 323] on td at bounding box center [262, 314] width 180 height 50
click at [39, 305] on input "checkbox" at bounding box center [41, 305] width 12 height 12
checkbox input "true"
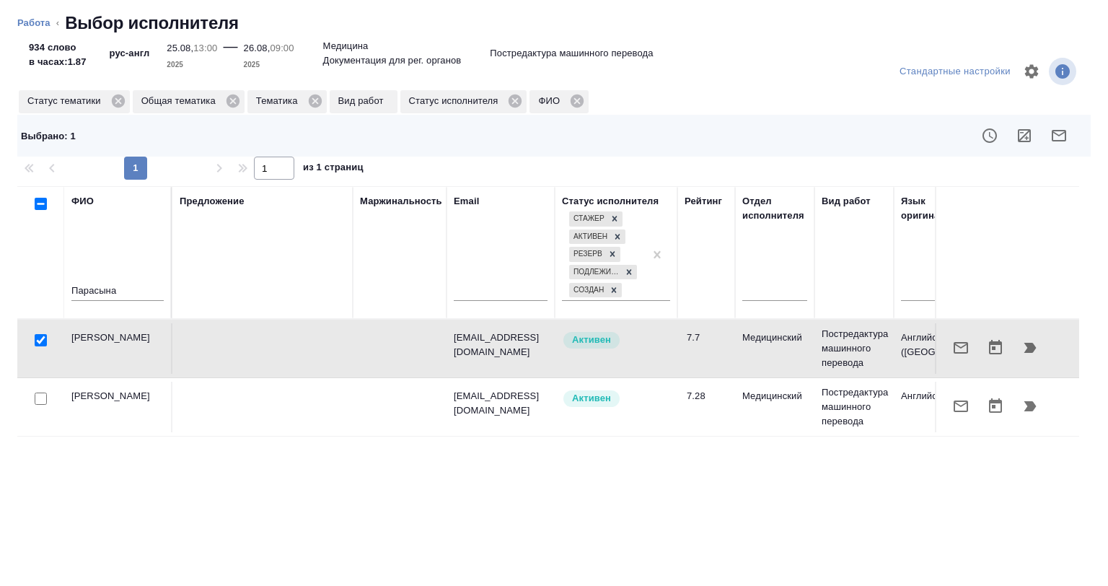
click at [447, 22] on ol "Работа ‹ Выбор исполнителя" at bounding box center [553, 23] width 1073 height 23
click at [1016, 141] on icon "button" at bounding box center [1024, 135] width 17 height 17
drag, startPoint x: 136, startPoint y: 289, endPoint x: 42, endPoint y: 289, distance: 93.8
click at [42, 289] on tr "ФИО Парасына Предложение Маржинальность Email Статус исполнителя Стажер Активен…" at bounding box center [1064, 252] width 2095 height 133
drag, startPoint x: 111, startPoint y: 267, endPoint x: 126, endPoint y: 280, distance: 20.0
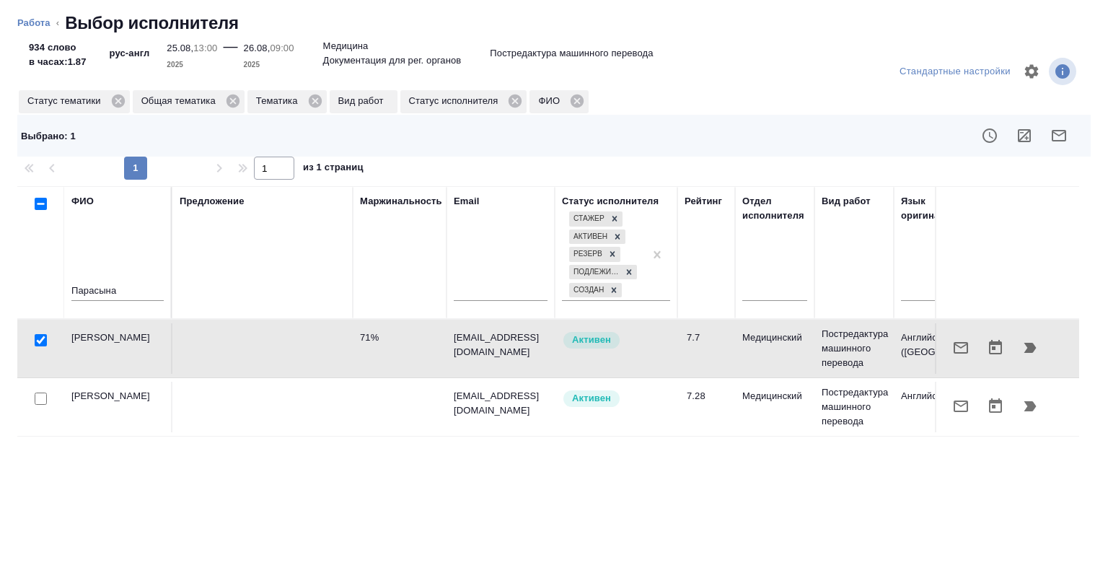
click at [113, 268] on div "ФИО Парасына" at bounding box center [117, 252] width 92 height 117
drag, startPoint x: 127, startPoint y: 286, endPoint x: 56, endPoint y: 293, distance: 71.1
click at [48, 289] on tr "ФИО Парасына Предложение Маржинальность Email Статус исполнителя Стажер Активен…" at bounding box center [1064, 252] width 2095 height 133
paste input "олотов"
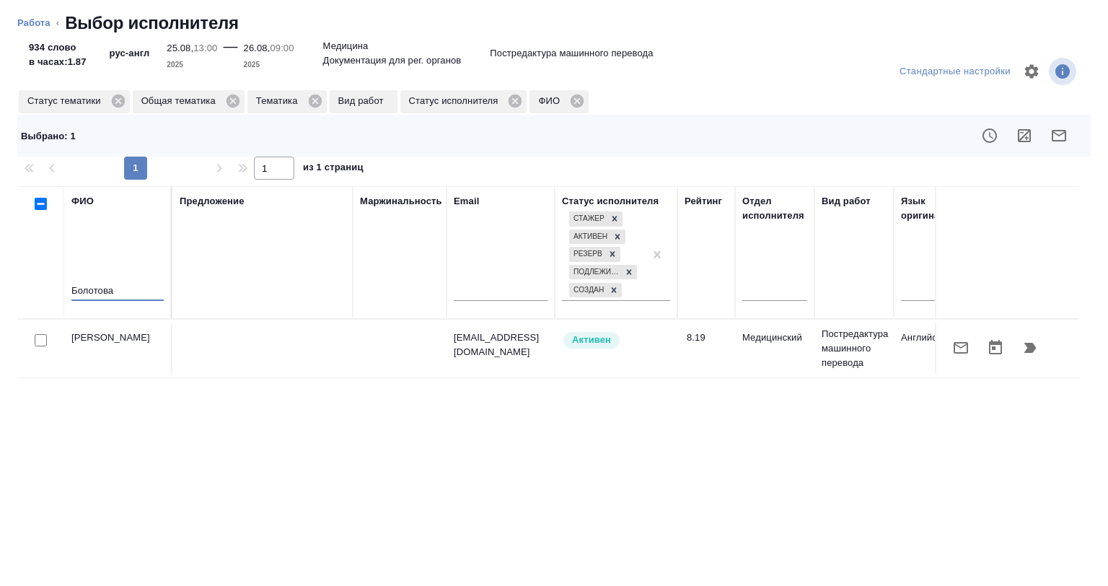
type input "Болотова"
click at [40, 343] on input "checkbox" at bounding box center [41, 340] width 12 height 12
checkbox input "true"
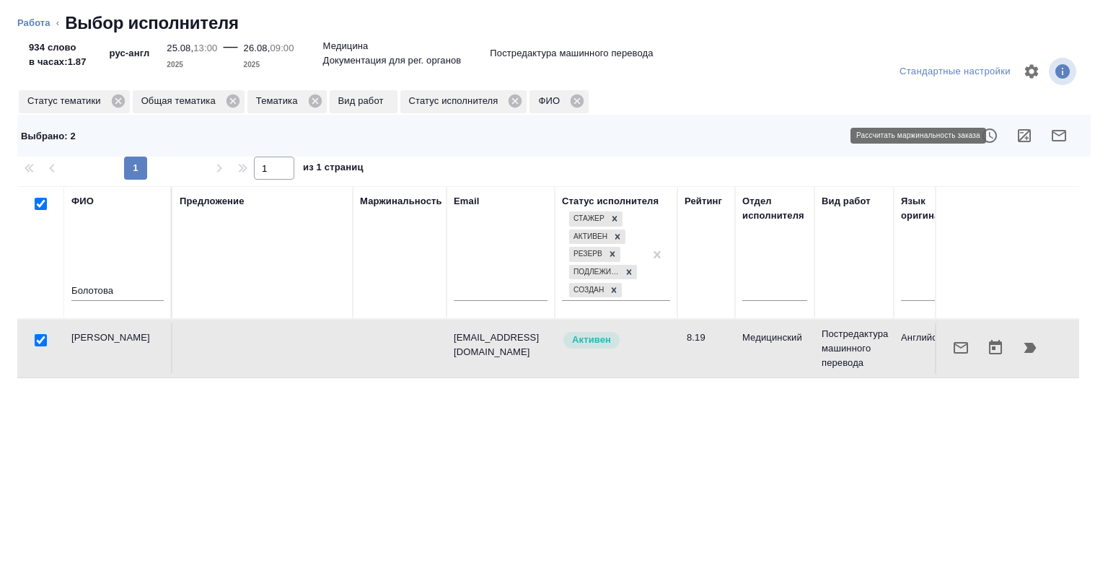
click at [1018, 136] on icon "button" at bounding box center [1024, 135] width 13 height 13
drag, startPoint x: 133, startPoint y: 285, endPoint x: 0, endPoint y: 288, distance: 132.8
click at [0, 288] on div "Стандартные настройки Статус тематики Общая тематика Тематика Вид работ Статус …" at bounding box center [554, 314] width 1108 height 542
paste input "лесарчук"
type input "Слесарчук"
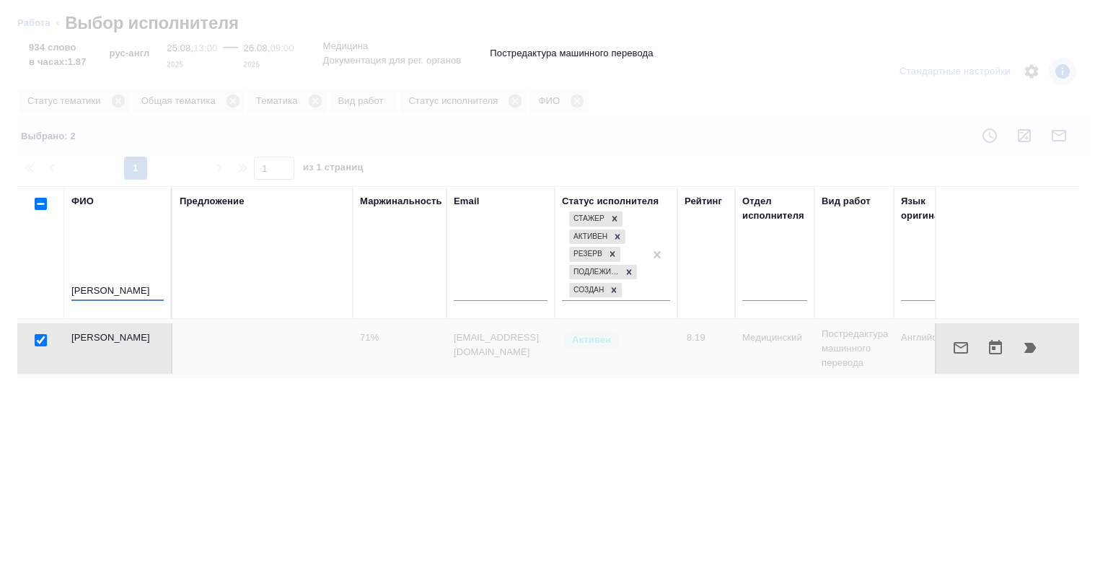
checkbox input "false"
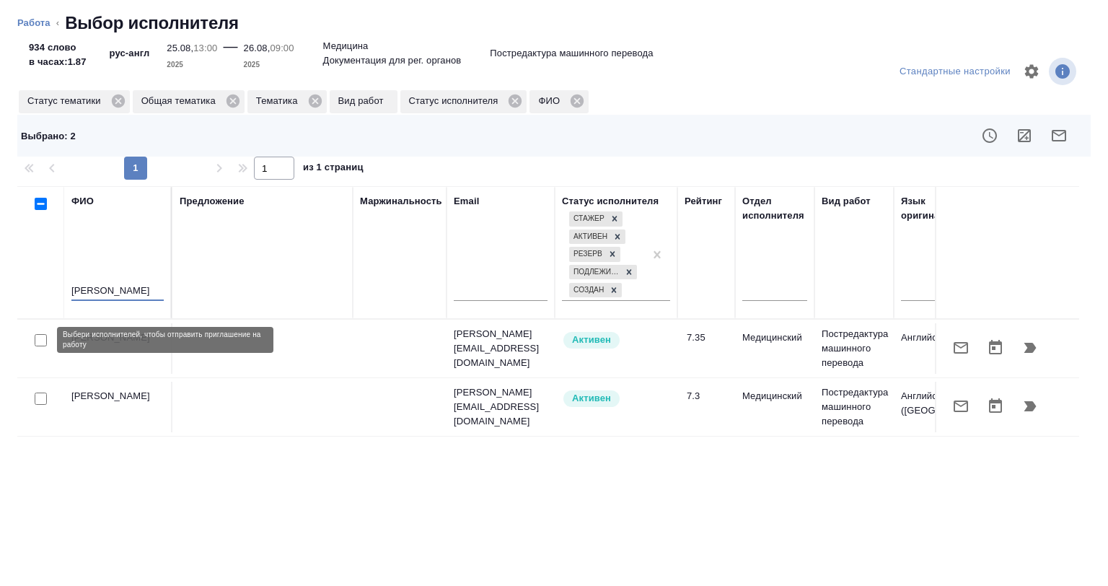
type input "Слесарчук"
click at [42, 338] on input "checkbox" at bounding box center [41, 340] width 12 height 12
checkbox input "true"
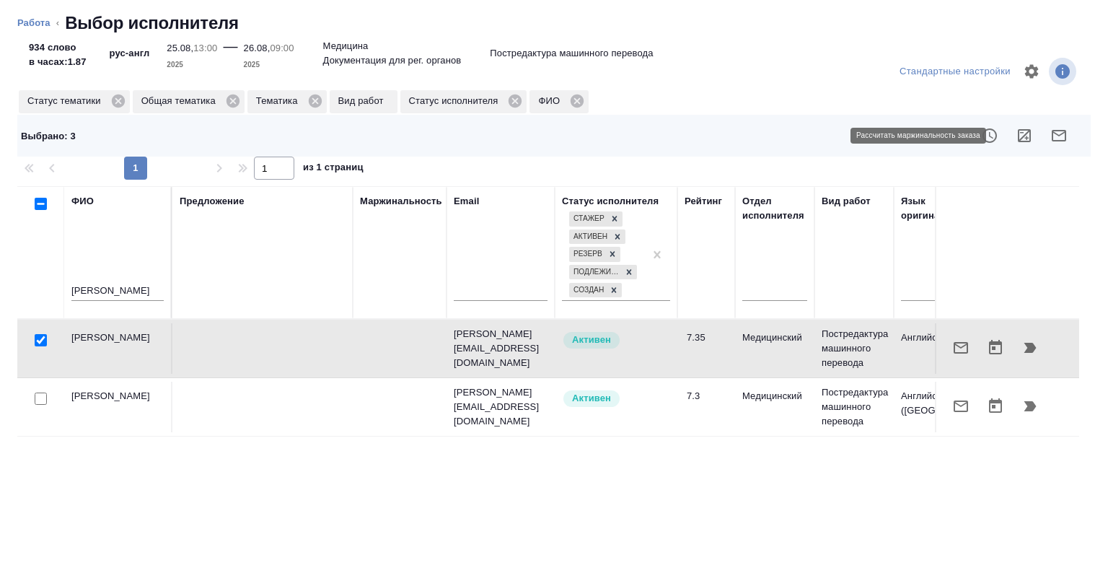
click at [1016, 143] on icon "button" at bounding box center [1024, 135] width 17 height 17
click at [151, 377] on tr "Слесарчук Софья Валерьевна 71% sofia_sl@mail.ru Активен 7.35 Медицинский Постре…" at bounding box center [1064, 349] width 2095 height 58
click at [154, 377] on tr "Слесарчук Софья Валерьевна 71% sofia_sl@mail.ru Активен 7.35 Медицинский Постре…" at bounding box center [1064, 349] width 2095 height 58
click at [294, 344] on td at bounding box center [262, 348] width 180 height 50
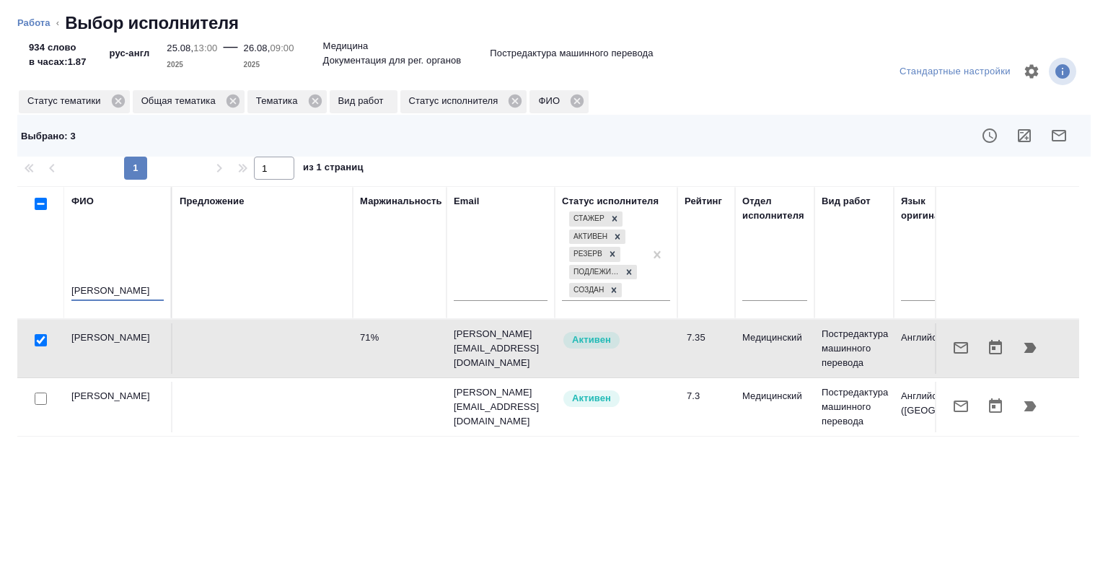
drag, startPoint x: 128, startPoint y: 286, endPoint x: 30, endPoint y: 287, distance: 98.1
click at [30, 287] on tr "ФИО Слесарчук Предложение Маржинальность Email Статус исполнителя Стажер Активе…" at bounding box center [1064, 252] width 2095 height 133
paste input "убовицкая"
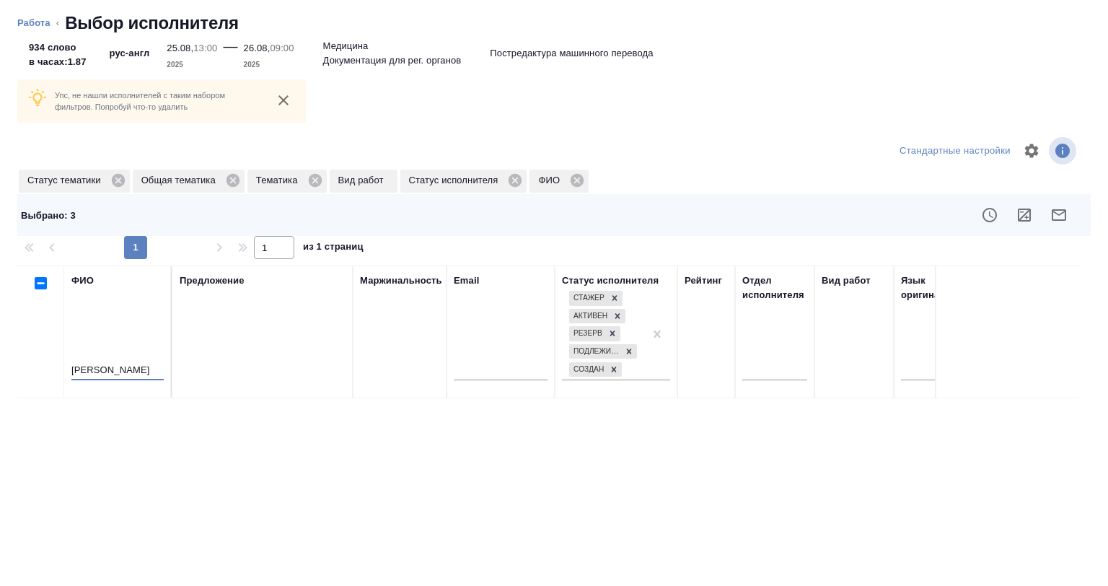
drag, startPoint x: 144, startPoint y: 374, endPoint x: 31, endPoint y: 366, distance: 112.8
click at [31, 366] on tr "ФИО Дубовицкая Предложение Маржинальность Email Статус исполнителя Стажер Актив…" at bounding box center [1064, 331] width 2095 height 133
paste input "ихаевич"
drag, startPoint x: 144, startPoint y: 374, endPoint x: 95, endPoint y: 369, distance: 49.3
click at [95, 369] on input "Михаевич" at bounding box center [117, 371] width 92 height 18
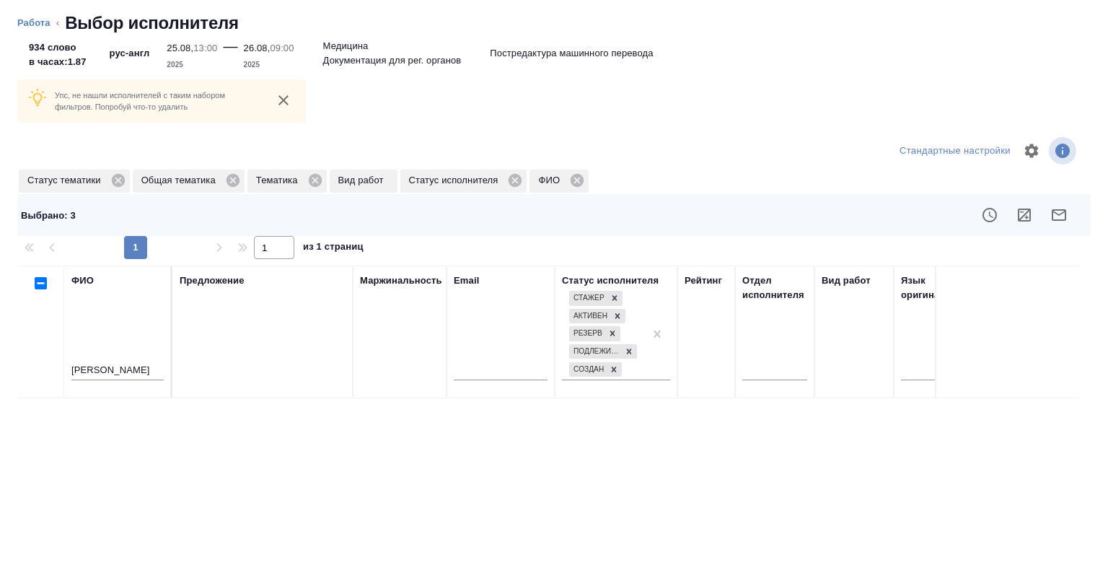
click at [128, 353] on div "ФИО Михаевич" at bounding box center [117, 331] width 92 height 117
drag, startPoint x: 144, startPoint y: 366, endPoint x: 41, endPoint y: 369, distance: 103.2
click at [29, 365] on tr "ФИО Михаевич Предложение Маржинальность Email Статус исполнителя Стажер Активен…" at bounding box center [1064, 331] width 2095 height 133
paste input "лькова"
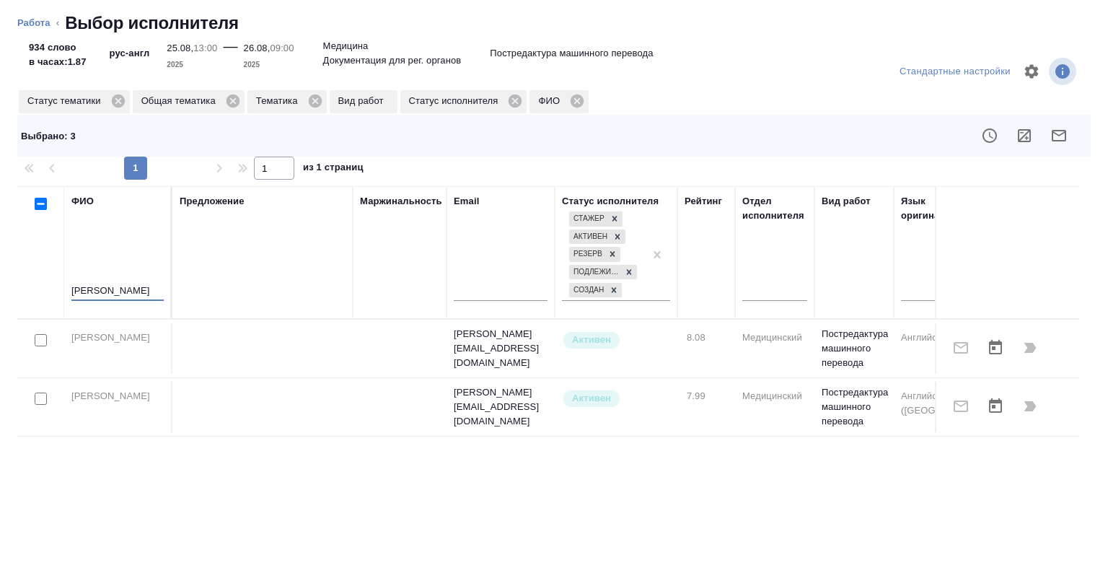
drag, startPoint x: 121, startPoint y: 294, endPoint x: 49, endPoint y: 300, distance: 72.4
click at [47, 299] on tr "ФИО Малькова Предложение Маржинальность Email Статус исполнителя Стажер Активен…" at bounding box center [1064, 252] width 2095 height 133
paste input "пиридон"
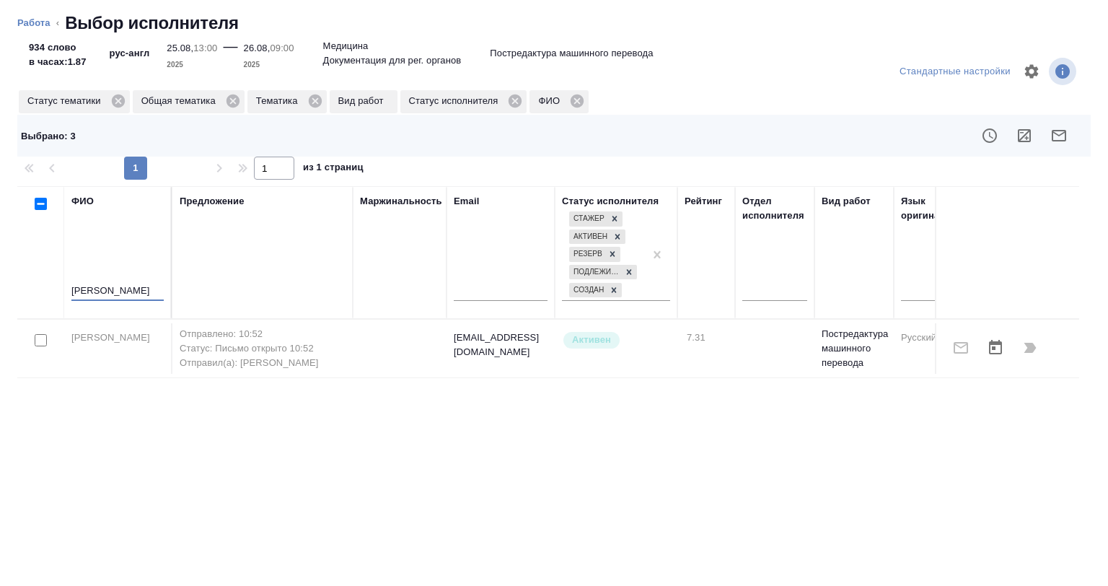
drag, startPoint x: 134, startPoint y: 294, endPoint x: 49, endPoint y: 294, distance: 85.1
click at [49, 294] on tr "ФИО Спиридонова Предложение Маржинальность Email Статус исполнителя Стажер Акти…" at bounding box center [1064, 252] width 2095 height 133
paste input "арасова"
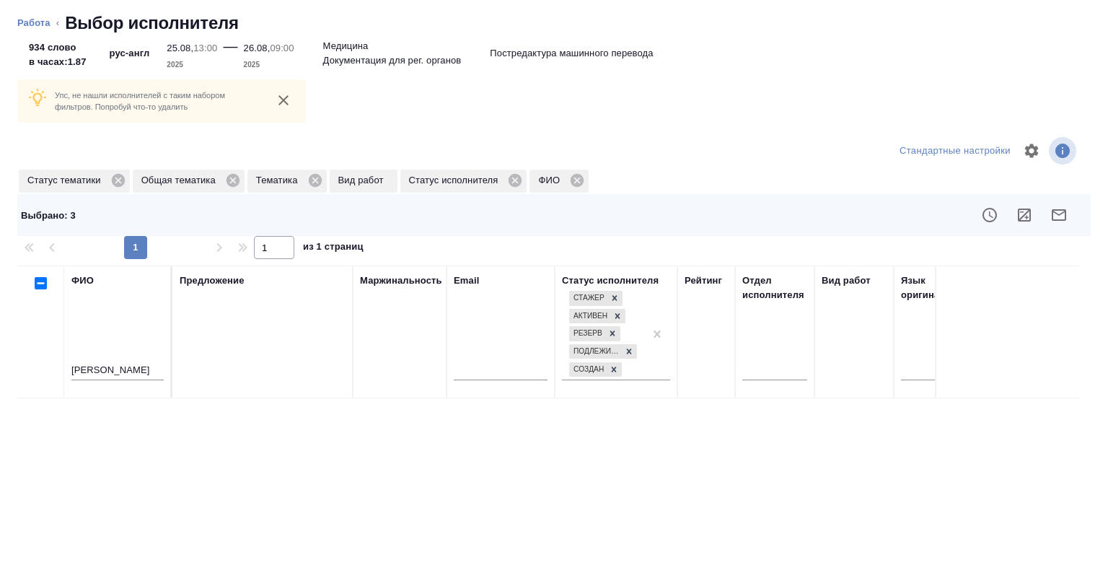
drag, startPoint x: 140, startPoint y: 355, endPoint x: 69, endPoint y: 371, distance: 72.4
click at [66, 371] on th "ФИО Тарасова" at bounding box center [118, 331] width 108 height 133
drag, startPoint x: 138, startPoint y: 366, endPoint x: 0, endPoint y: 366, distance: 137.8
click at [0, 366] on div "Упс, не нашли исполнителей с таким набором фильтров. Попробуй что-то удалить Ст…" at bounding box center [554, 314] width 1108 height 542
paste input "ородае"
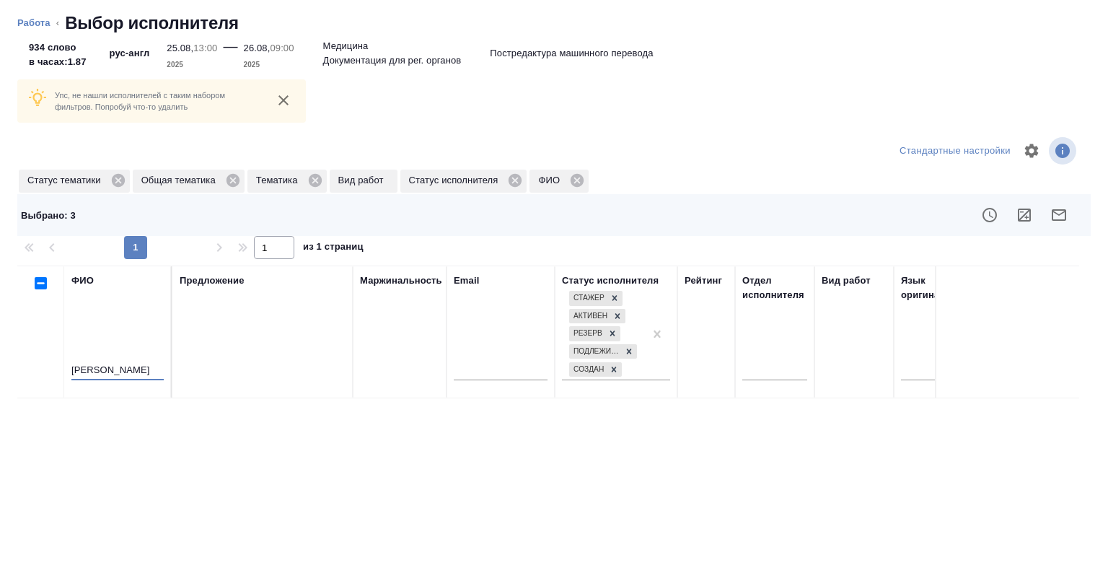
type input "Бородаева"
click at [1058, 220] on button "button" at bounding box center [1059, 215] width 35 height 35
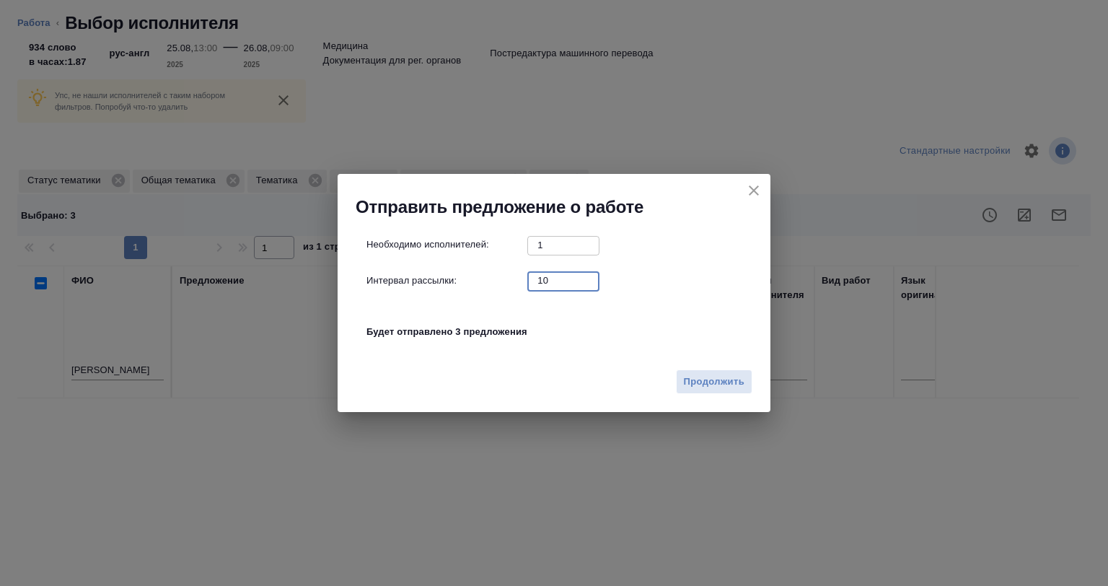
drag, startPoint x: 550, startPoint y: 288, endPoint x: 505, endPoint y: 288, distance: 45.4
click at [505, 288] on div "Интервал рассылки: 10 ​" at bounding box center [559, 280] width 387 height 18
type input "0"
click at [718, 383] on span "Продолжить" at bounding box center [714, 382] width 61 height 17
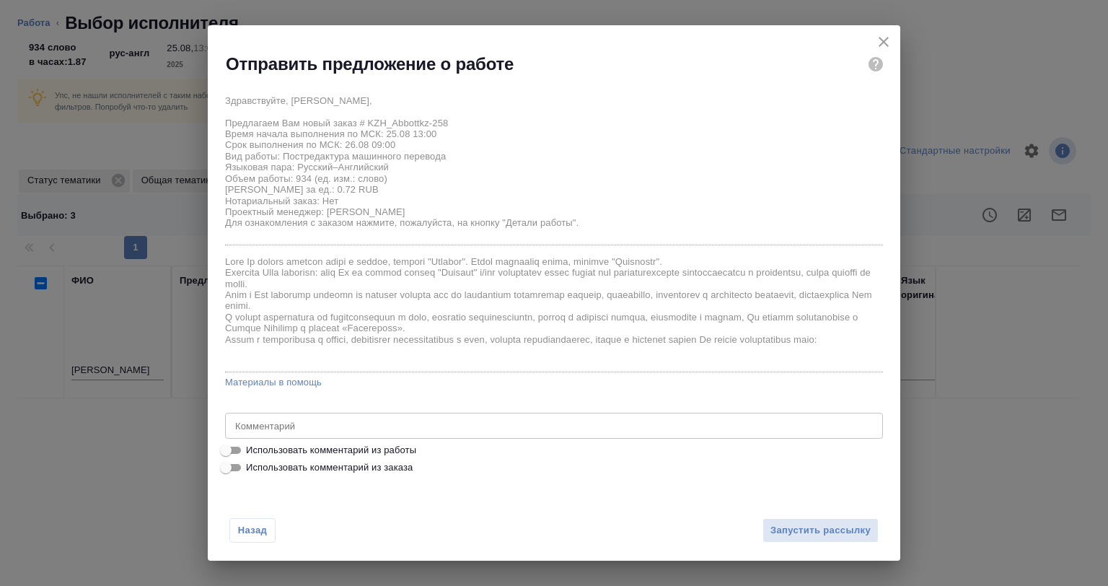
click at [315, 441] on label "Использовать комментарий из работы" at bounding box center [544, 449] width 655 height 17
click at [252, 441] on input "Использовать комментарий из работы" at bounding box center [226, 449] width 52 height 17
checkbox input "true"
type textarea "Объем предварительный, в данный момент документ готовится к переводу, начало ра…"
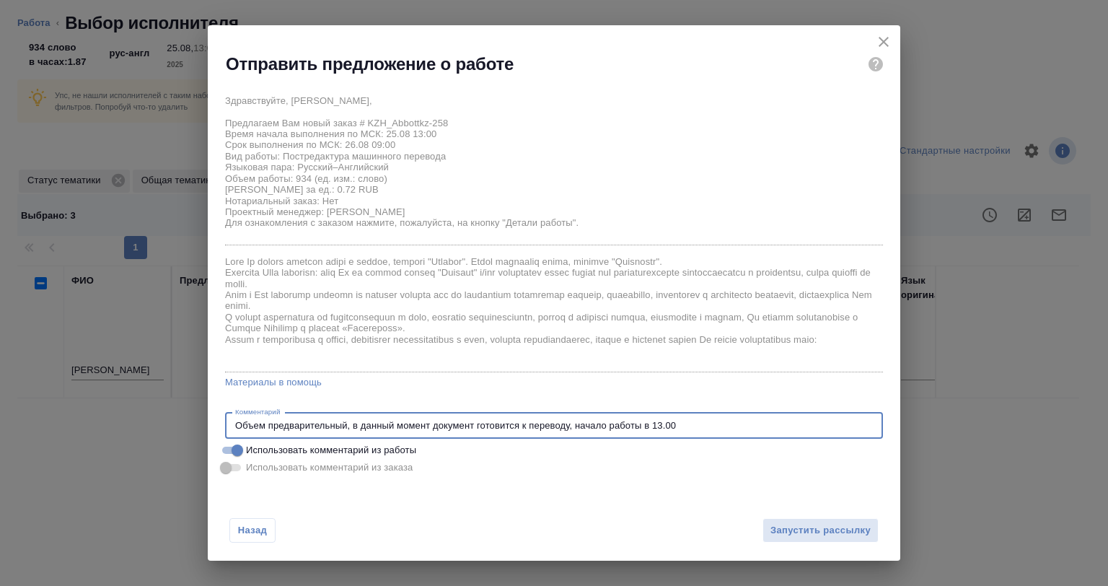
drag, startPoint x: 690, startPoint y: 422, endPoint x: 216, endPoint y: 413, distance: 474.0
click at [216, 413] on div "Здравствуйте, Ксения, Предлагаем Вам новый заказ # KZH_Abbottkz-258 Время начал…" at bounding box center [554, 282] width 692 height 400
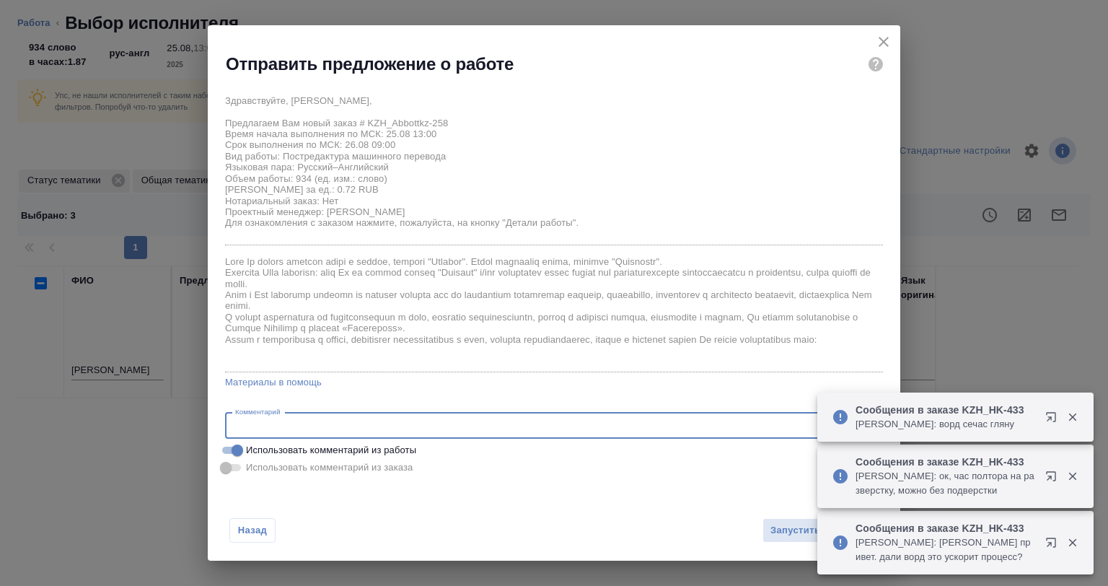
click at [343, 452] on span "Использовать комментарий из работы" at bounding box center [331, 450] width 170 height 14
click at [263, 452] on input "Использовать комментарий из работы" at bounding box center [237, 449] width 52 height 17
checkbox input "false"
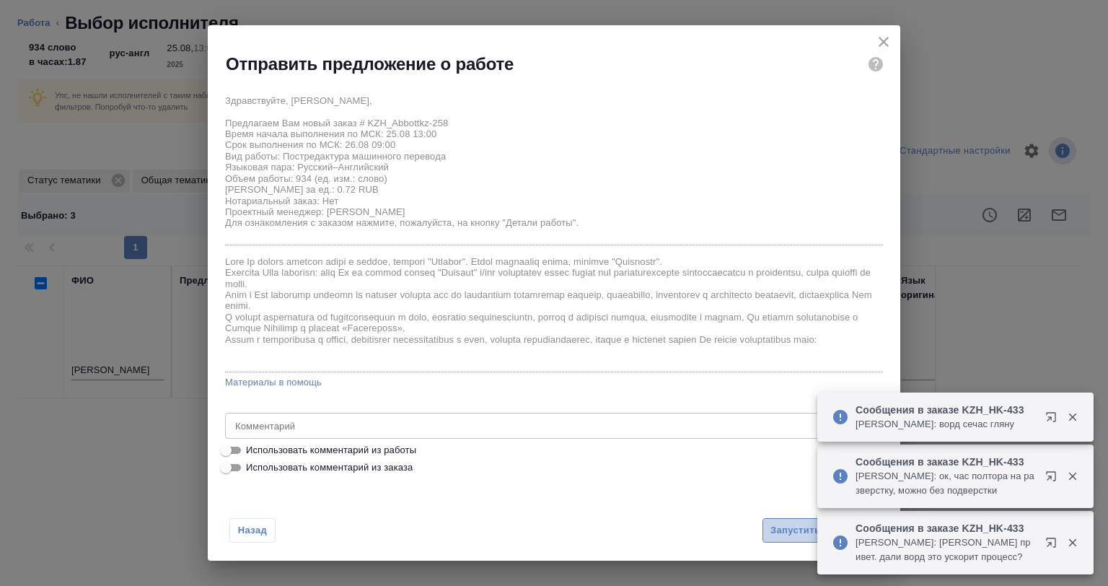
click at [778, 535] on span "Запустить рассылку" at bounding box center [820, 530] width 100 height 17
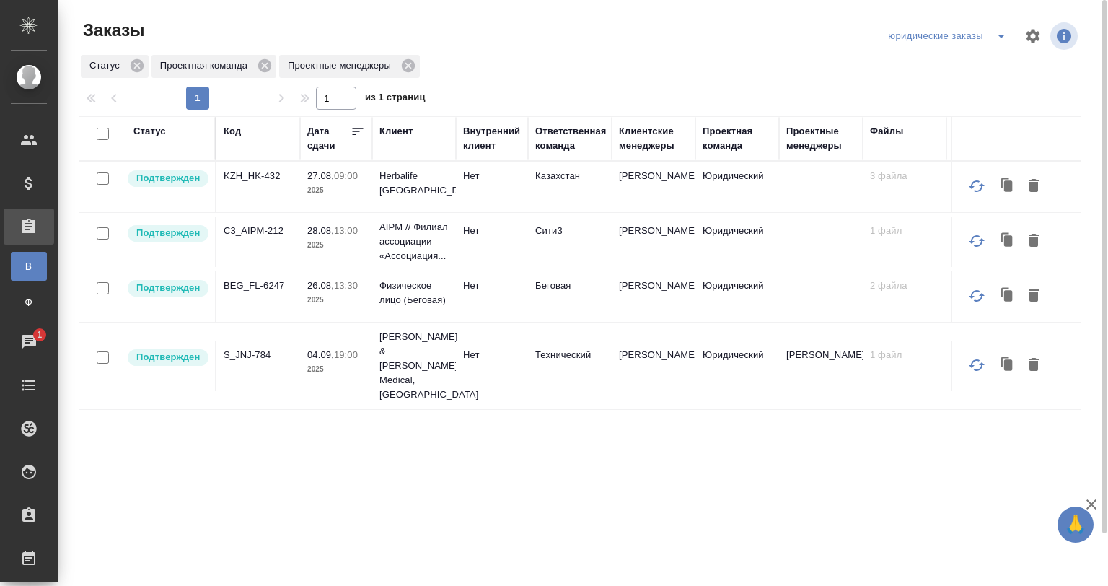
click at [267, 184] on td "KZH_HK-432" at bounding box center [258, 187] width 84 height 50
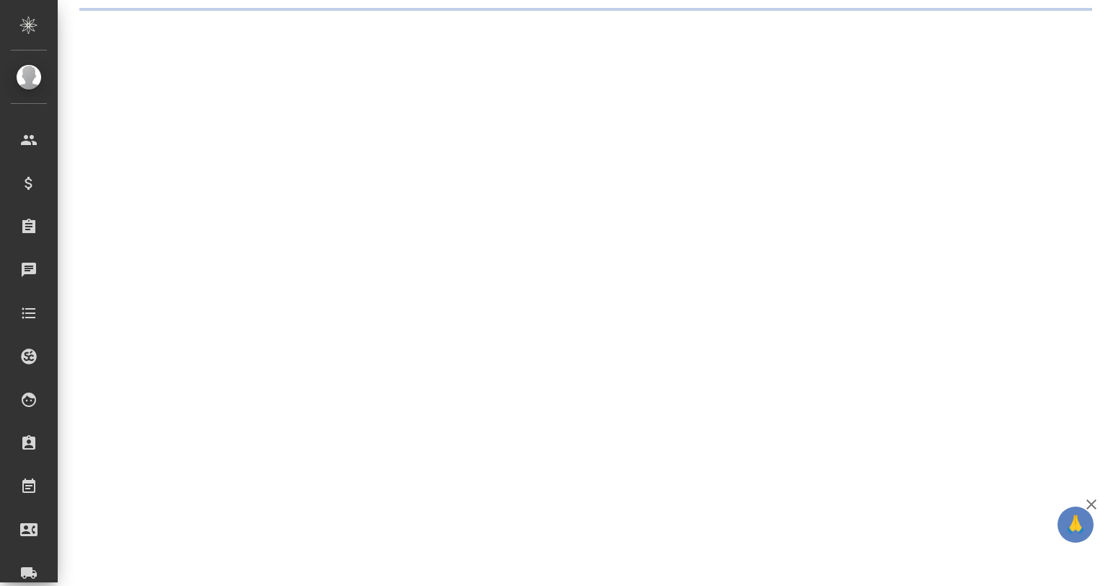
select select "RU"
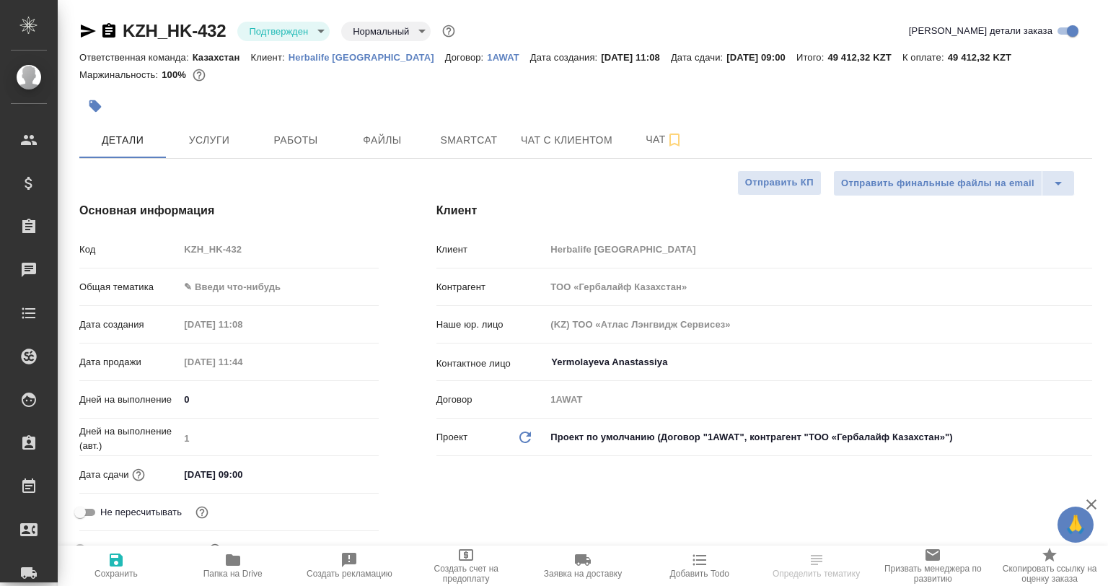
type textarea "x"
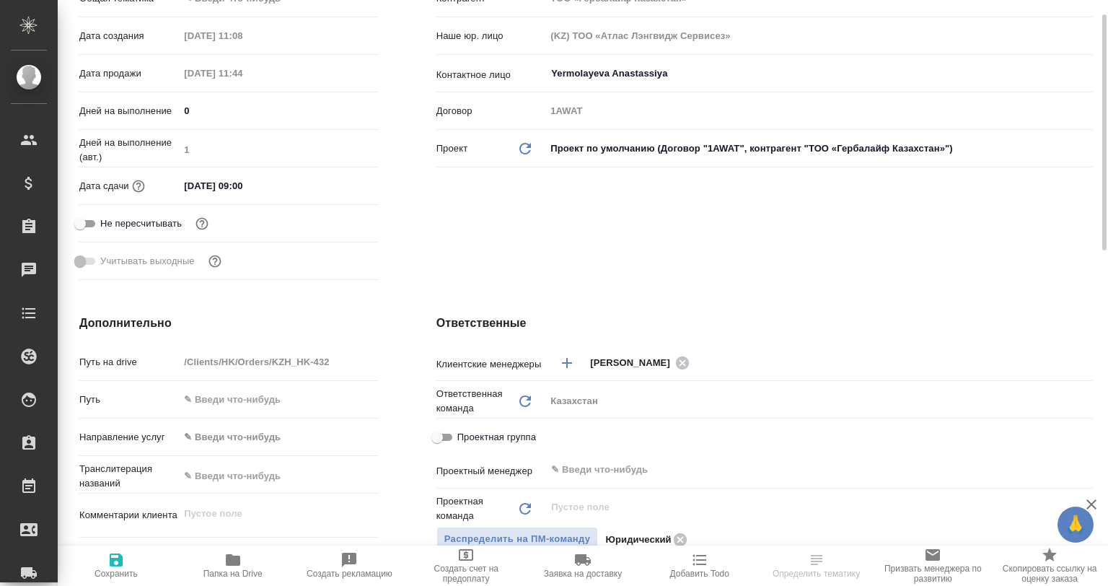
type textarea "x"
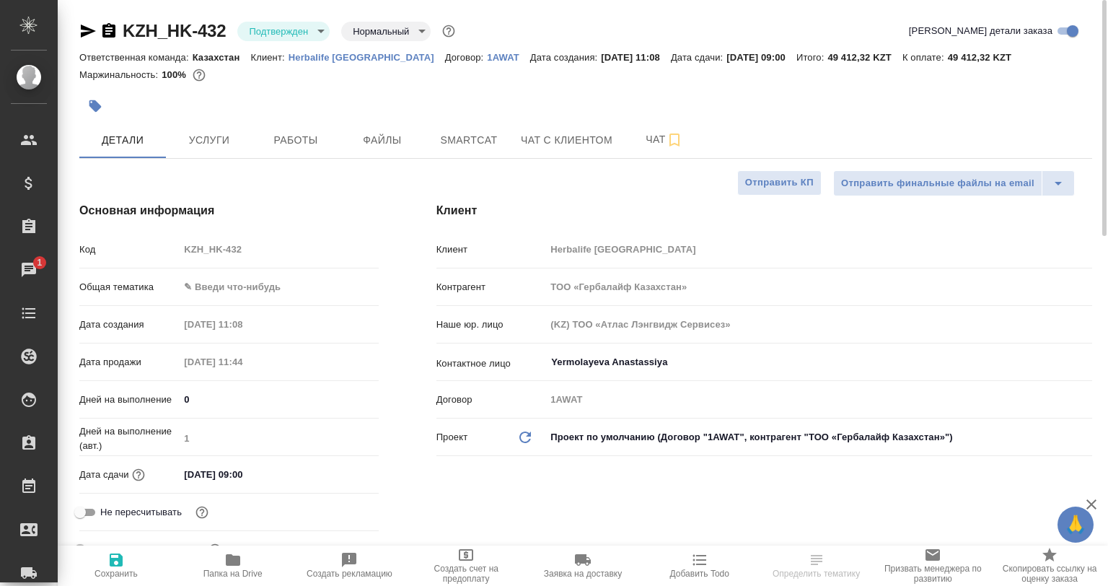
type textarea "x"
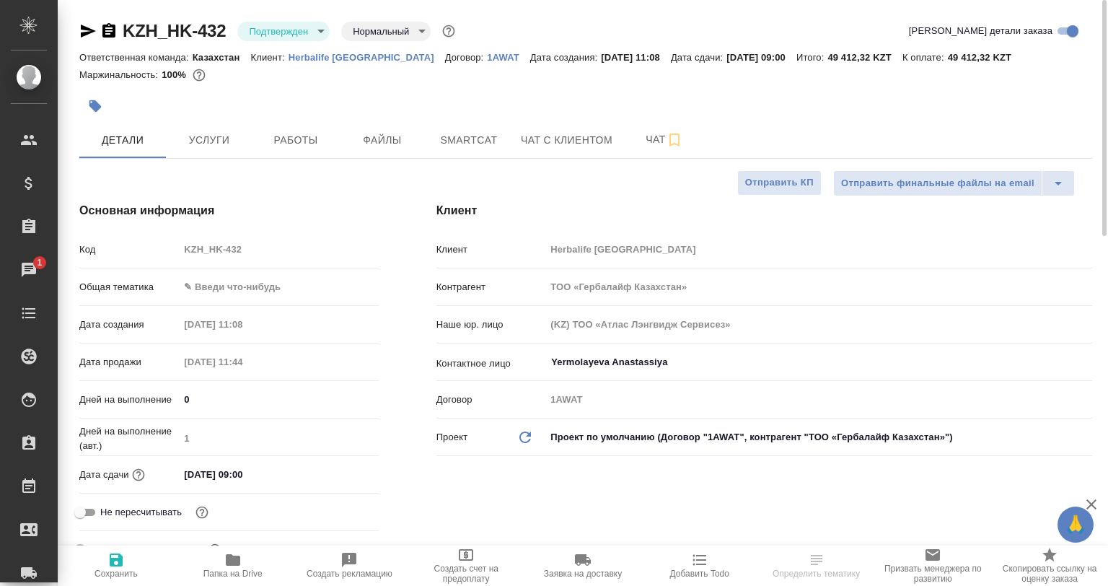
type textarea "x"
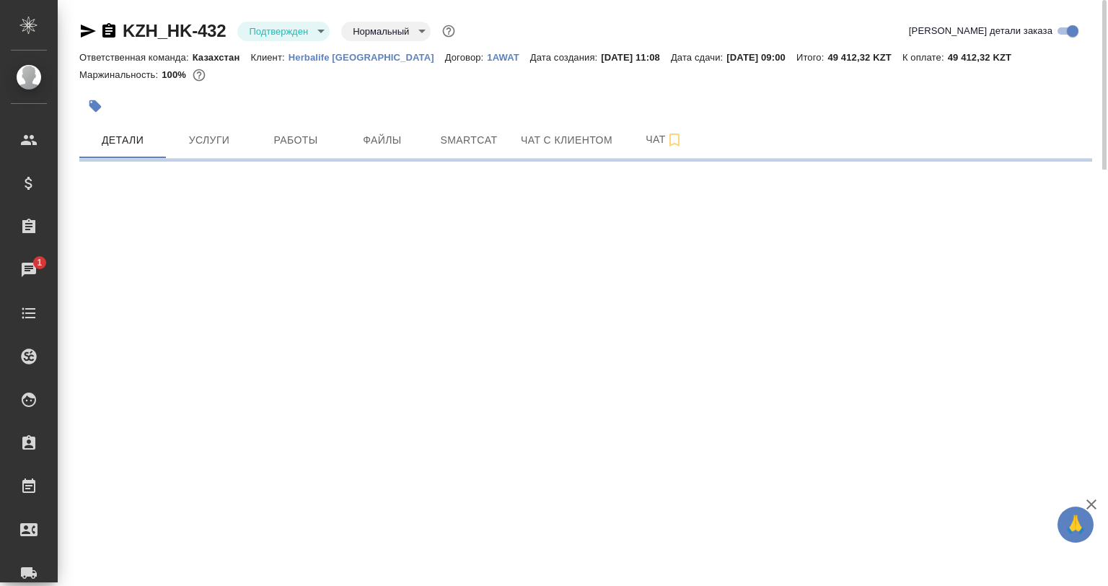
select select "RU"
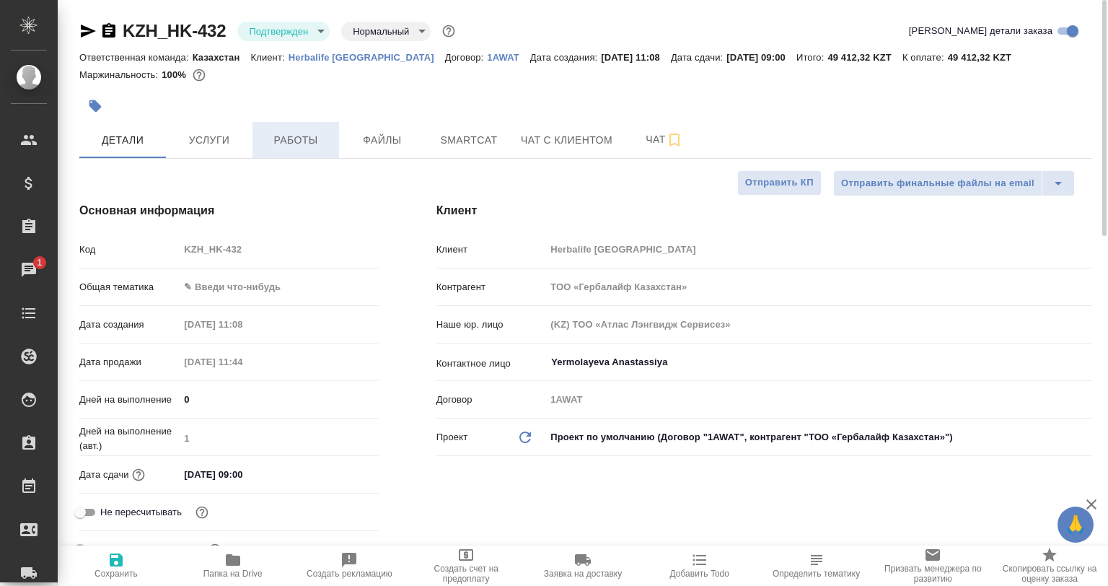
type textarea "x"
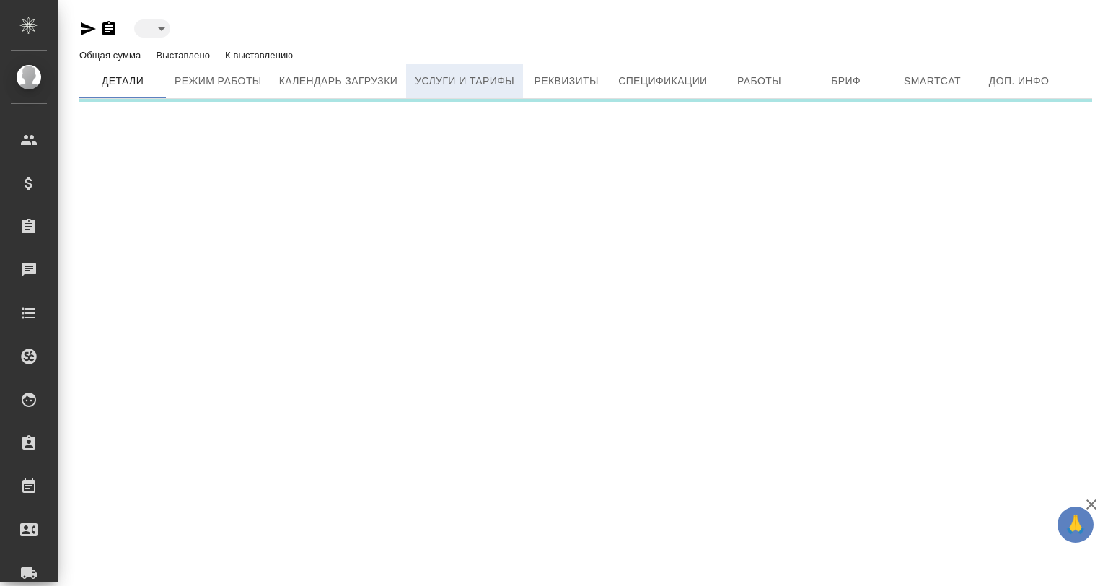
type input "active"
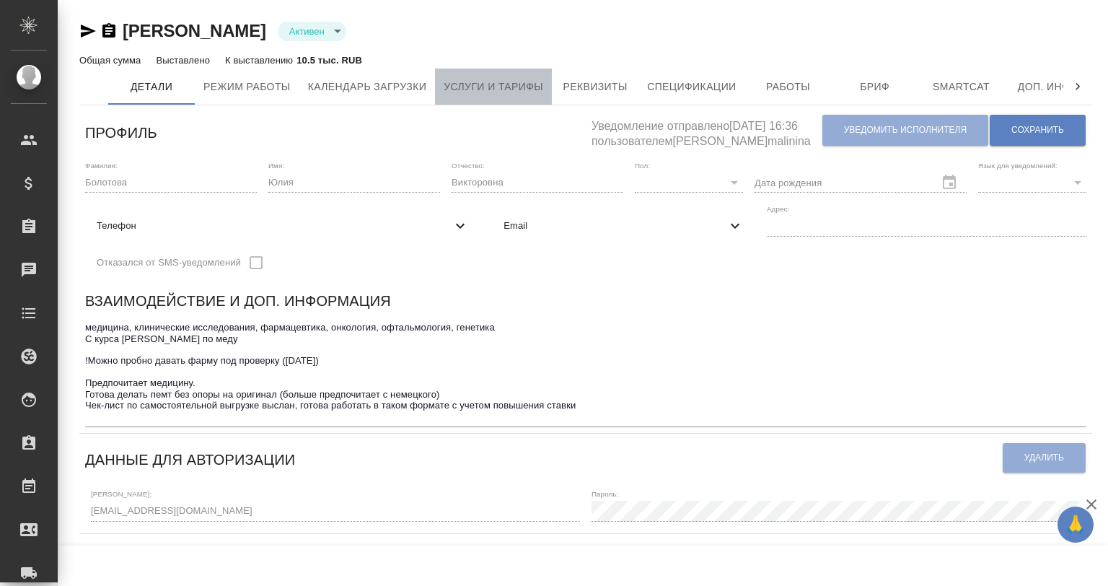
click at [465, 84] on span "Услуги и тарифы" at bounding box center [494, 87] width 100 height 18
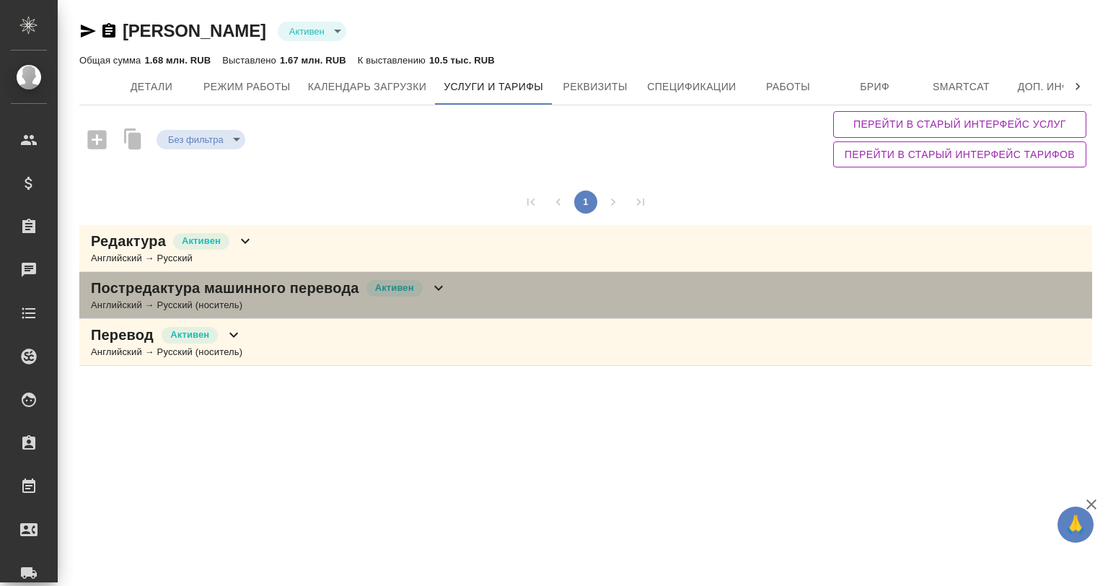
click at [279, 292] on p "Постредактура машинного перевода" at bounding box center [225, 288] width 268 height 20
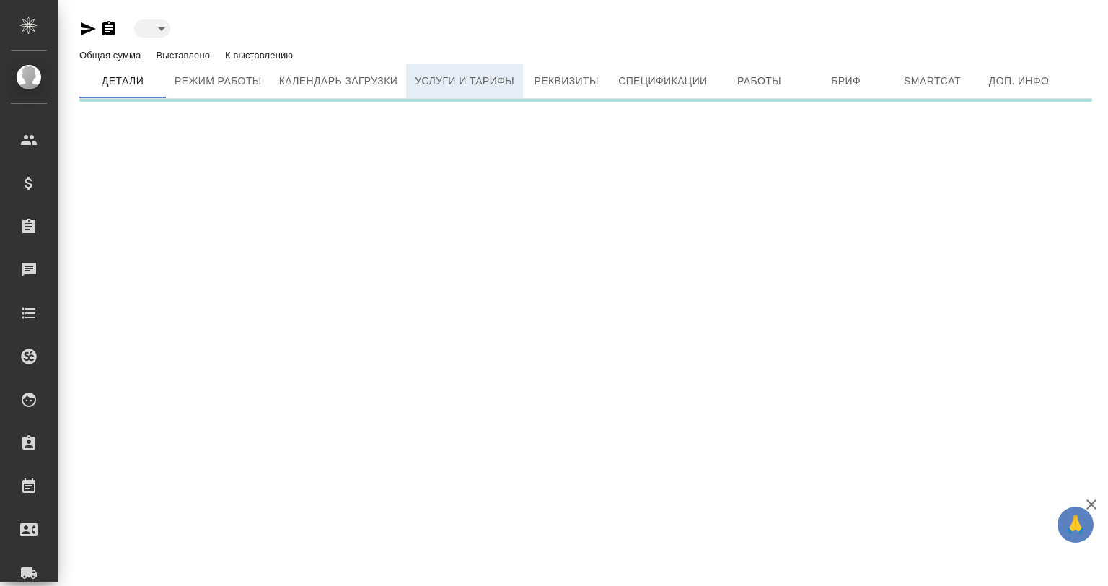
type input "active"
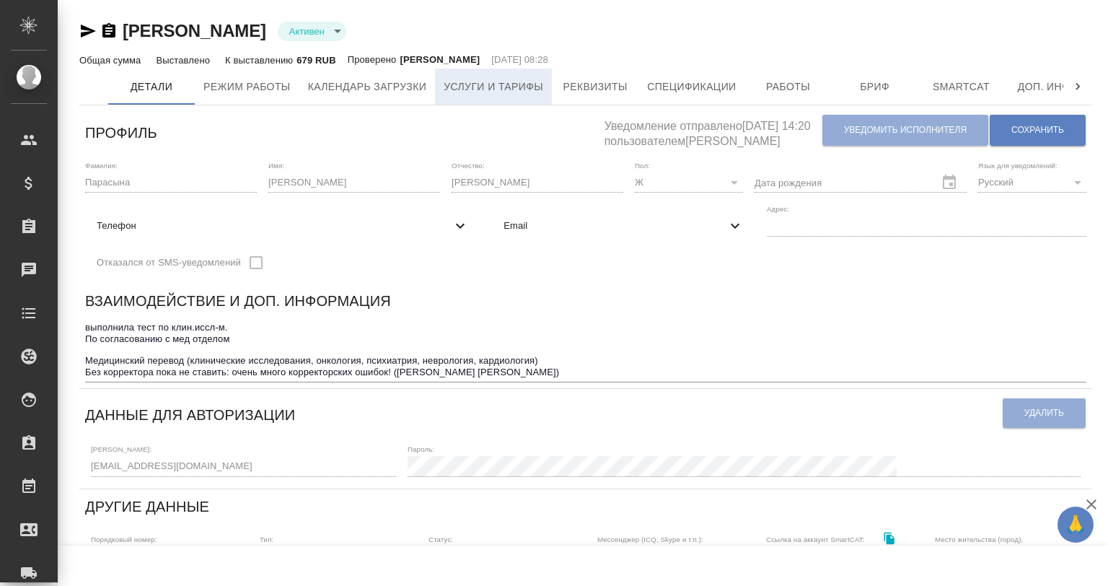
click at [472, 90] on span "Услуги и тарифы" at bounding box center [494, 87] width 100 height 18
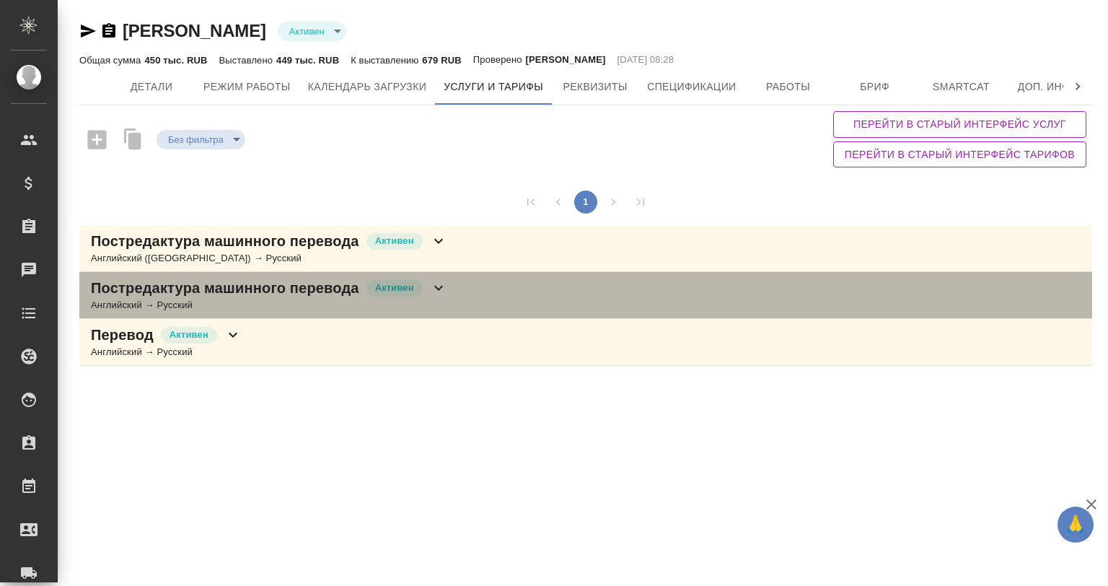
click at [299, 295] on p "Постредактура машинного перевода" at bounding box center [225, 288] width 268 height 20
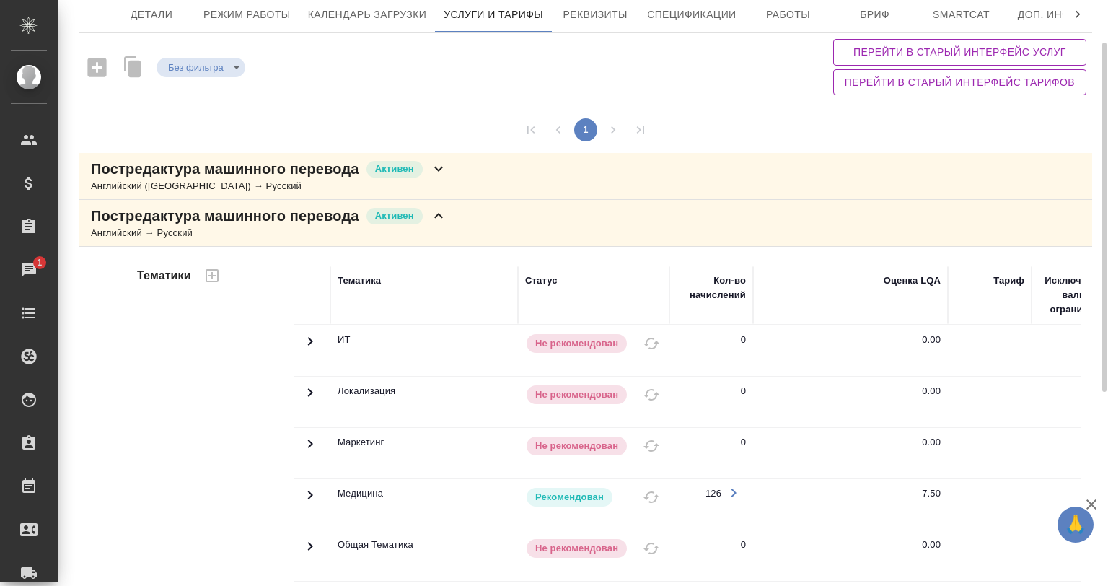
scroll to position [144, 0]
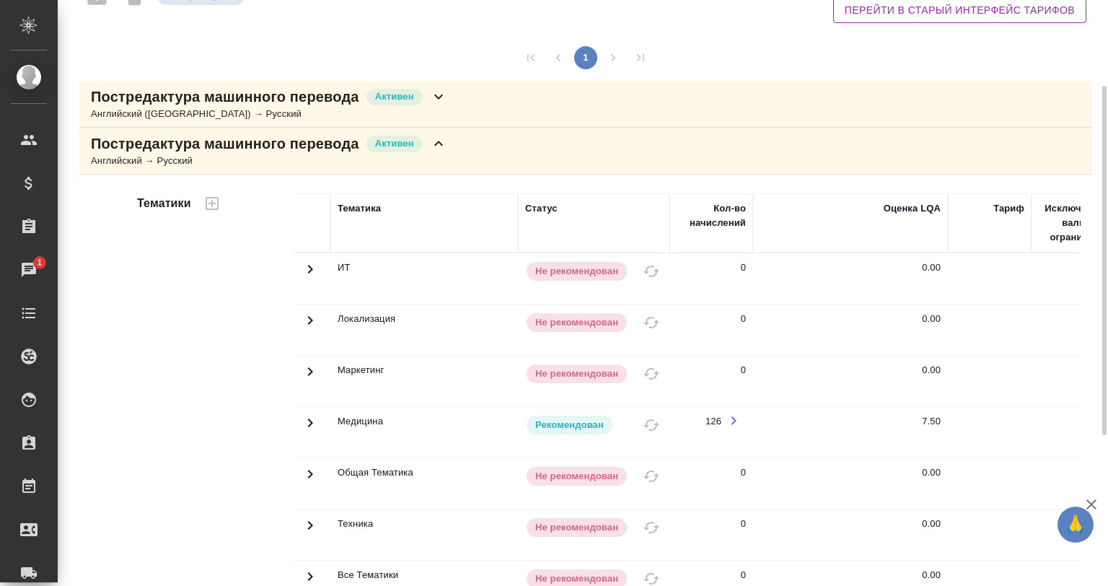
click at [317, 102] on p "Постредактура машинного перевода" at bounding box center [225, 97] width 268 height 20
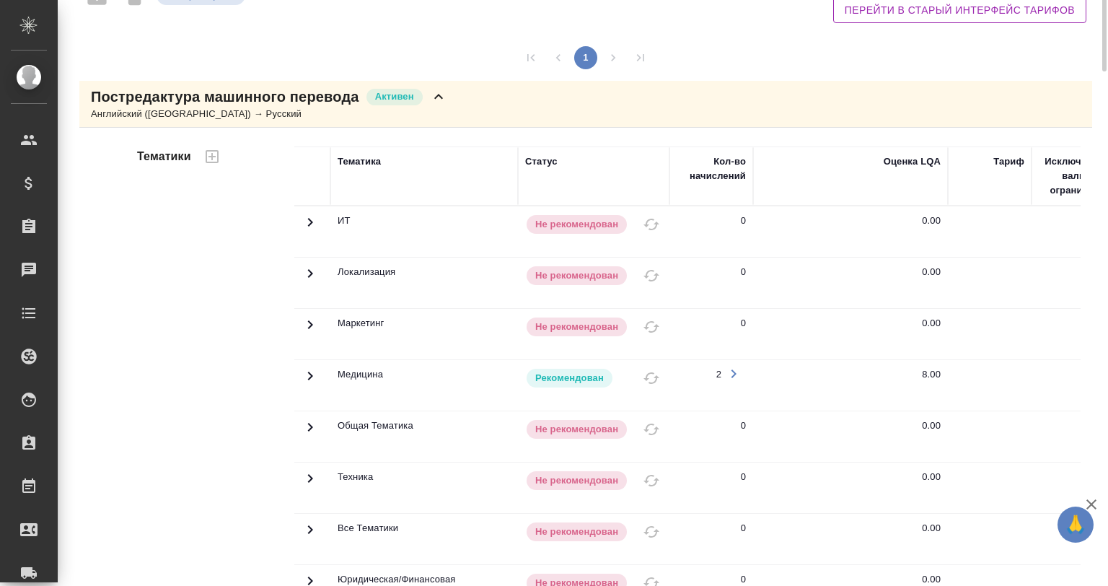
scroll to position [0, 0]
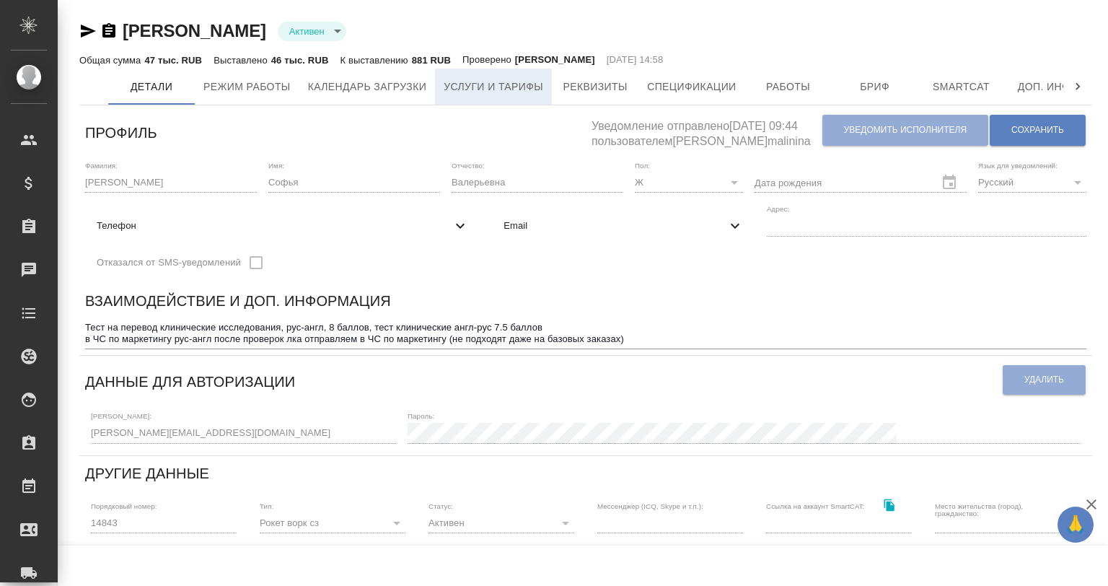
click at [452, 88] on span "Услуги и тарифы" at bounding box center [494, 87] width 100 height 18
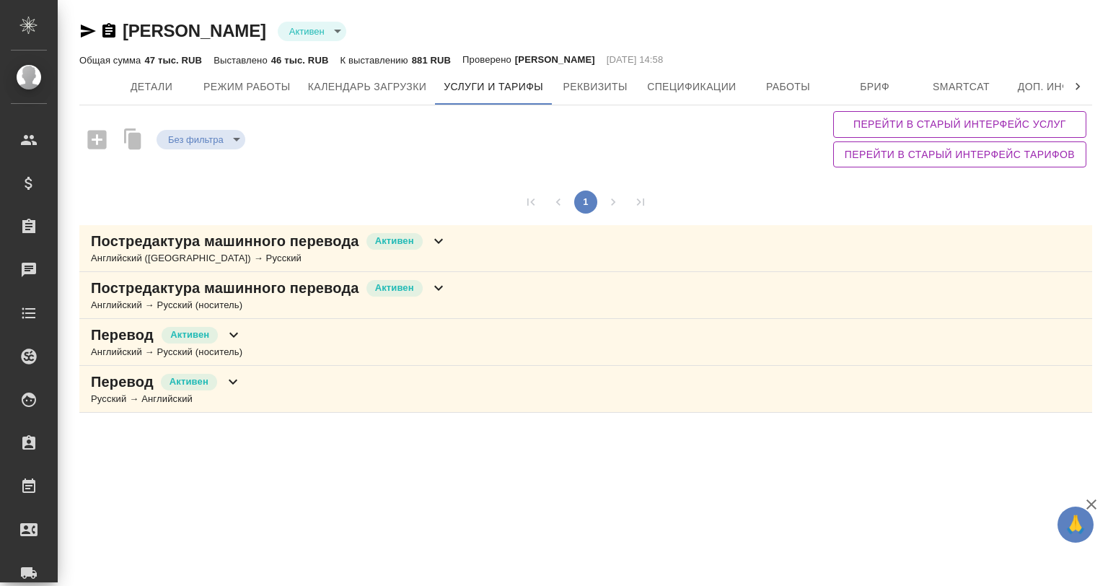
click at [251, 296] on p "Постредактура машинного перевода" at bounding box center [225, 288] width 268 height 20
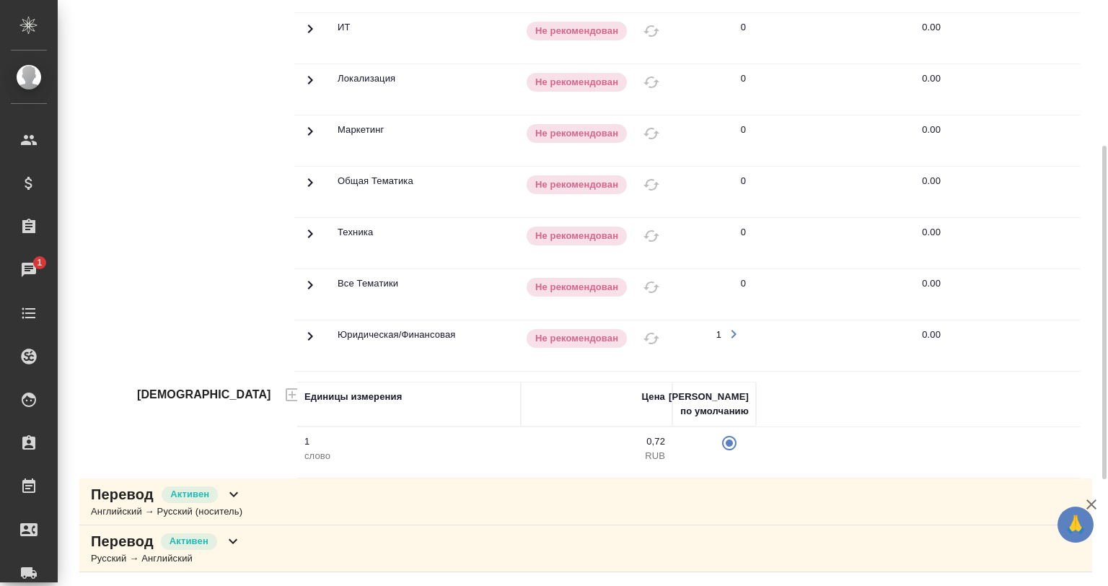
scroll to position [226, 0]
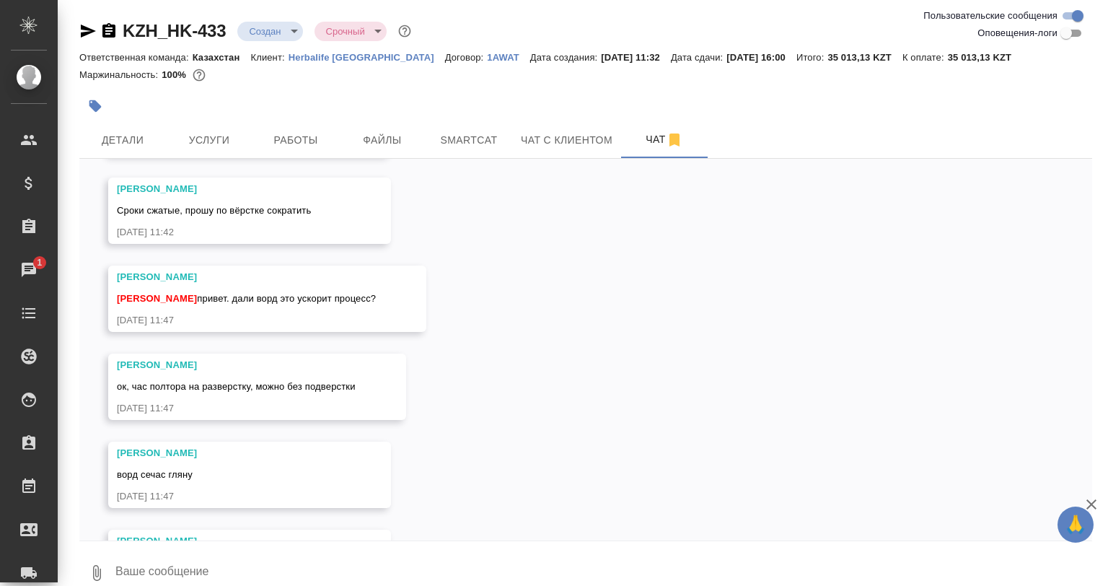
scroll to position [315, 0]
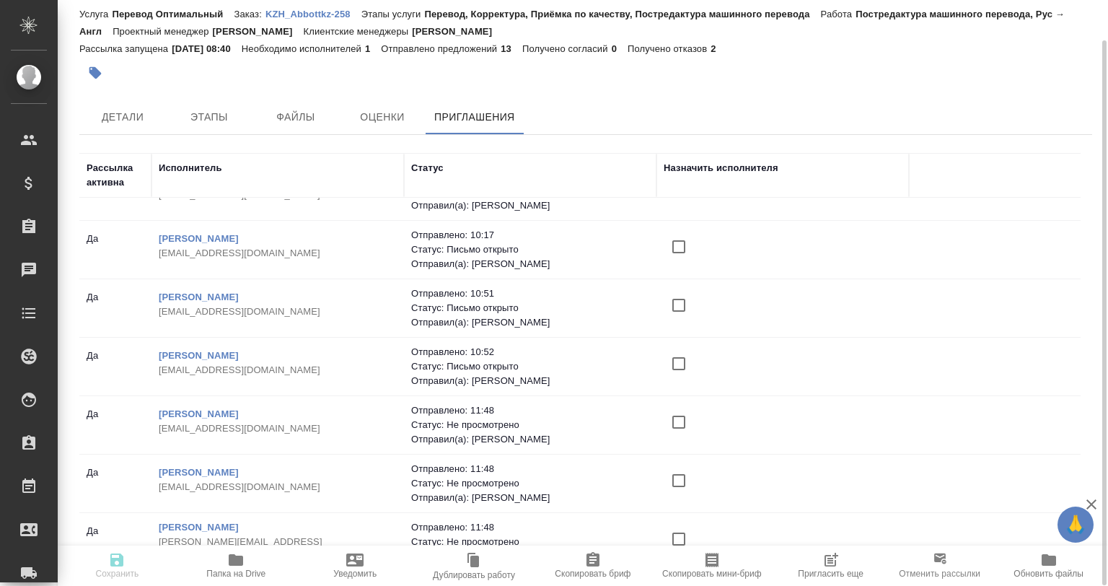
scroll to position [416, 0]
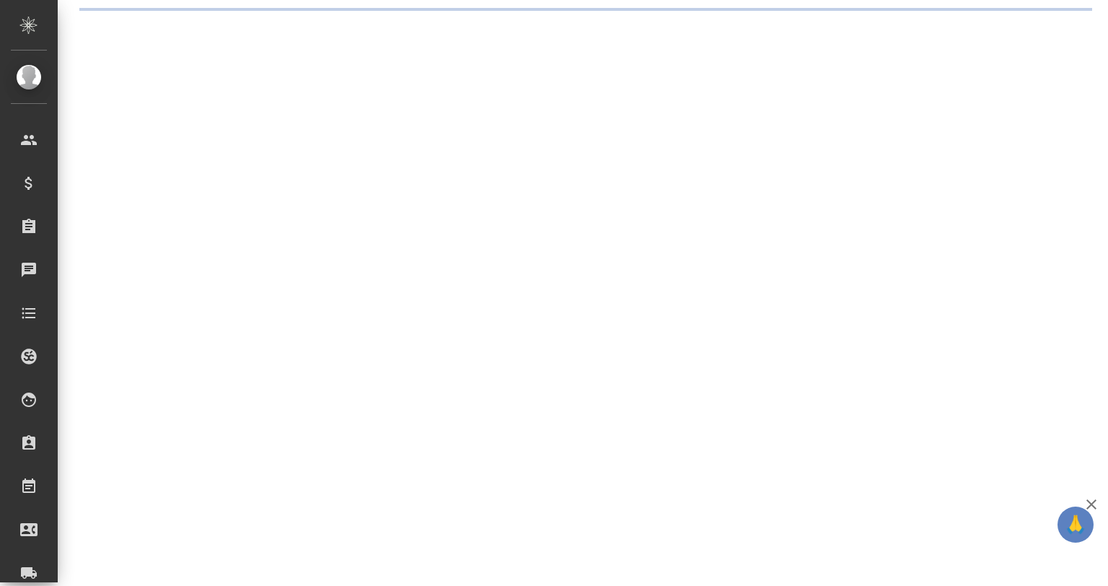
select select "RU"
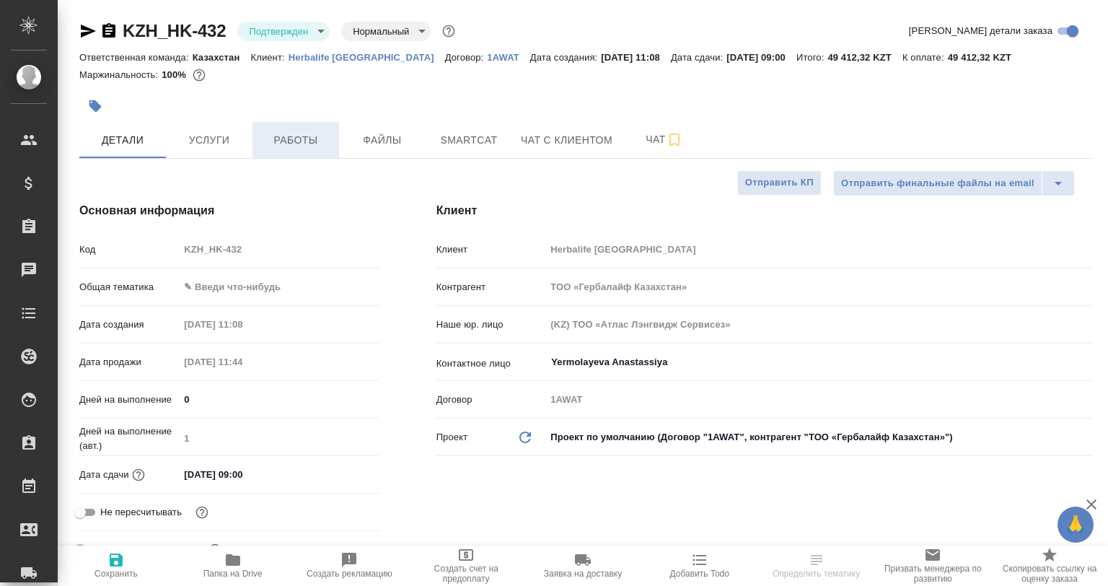
type textarea "x"
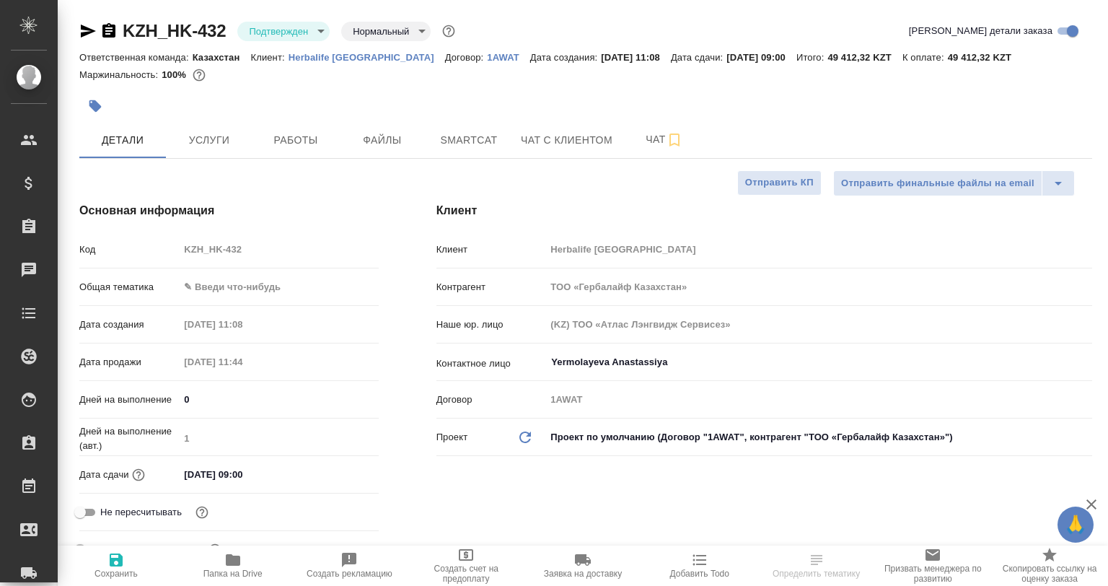
type textarea "x"
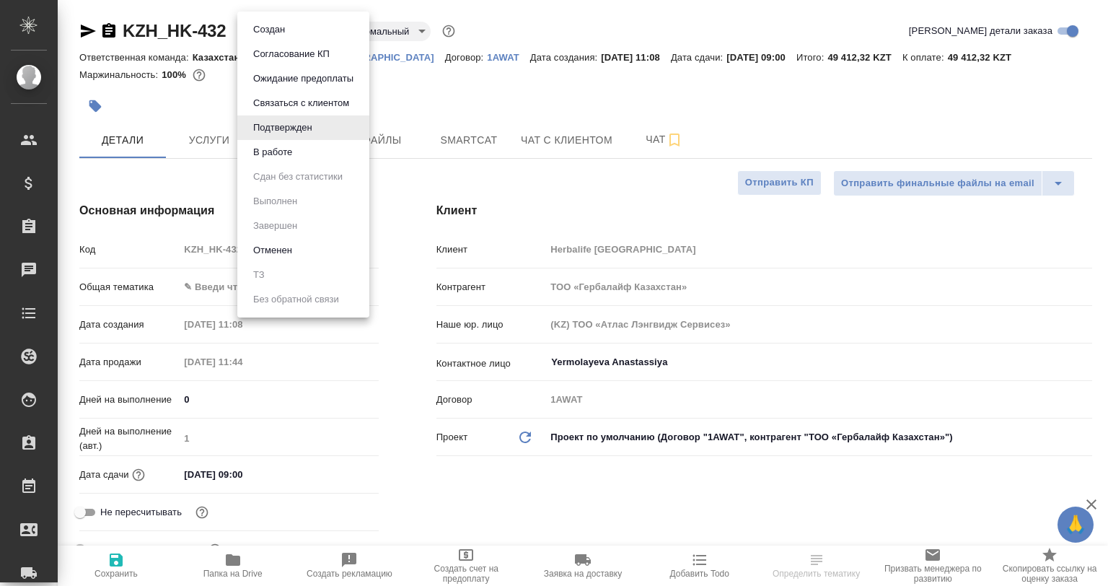
click at [297, 28] on body "🙏 .cls-1 fill:#fff; AWATERA Babkina Anastasiya Клиенты Спецификации Заказы Чаты…" at bounding box center [554, 293] width 1108 height 586
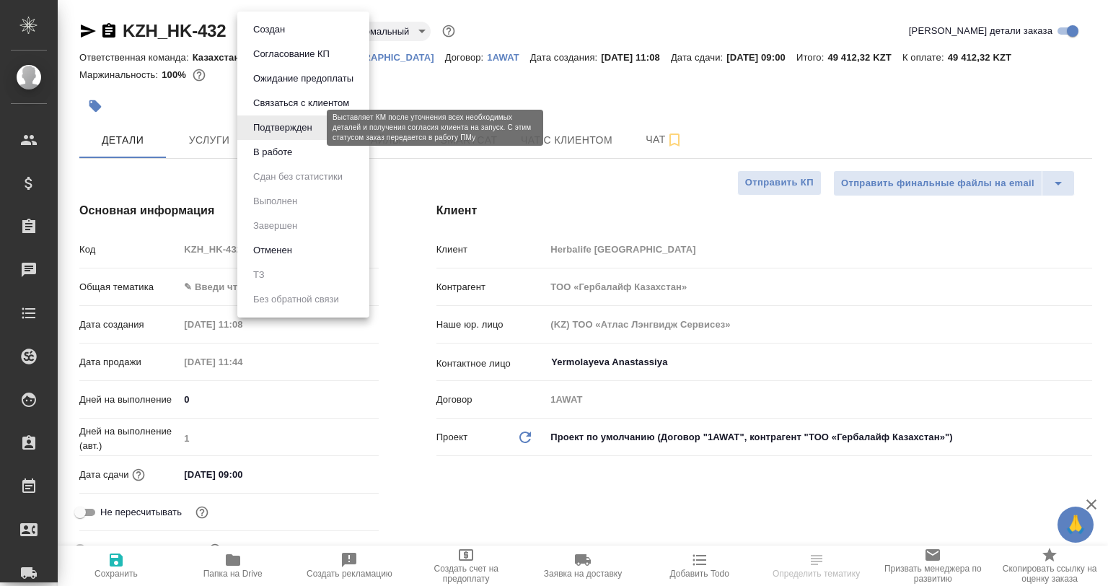
click at [293, 141] on li "В работе" at bounding box center [303, 152] width 132 height 25
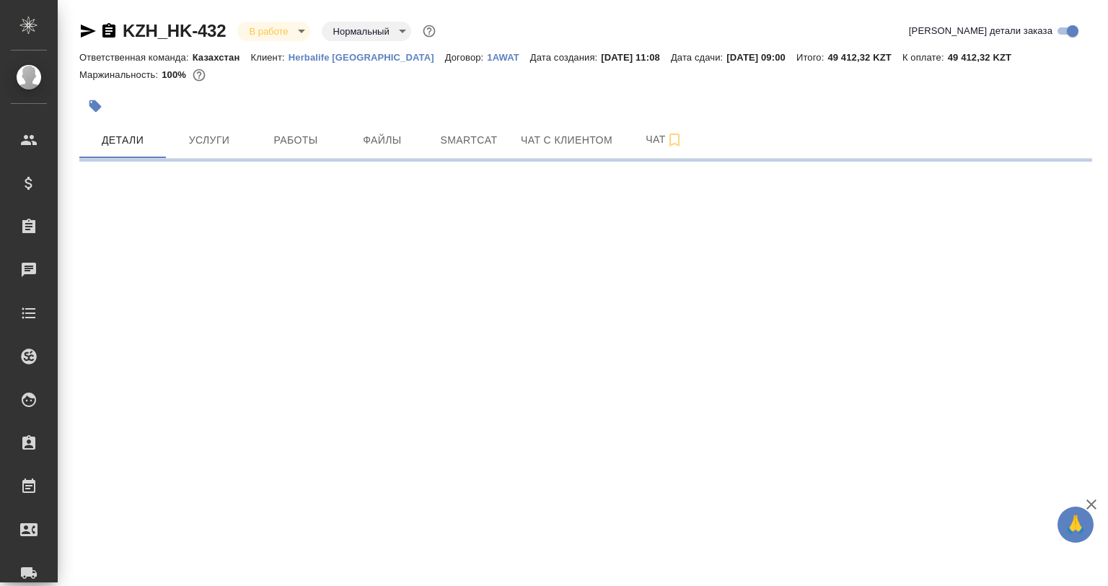
select select "RU"
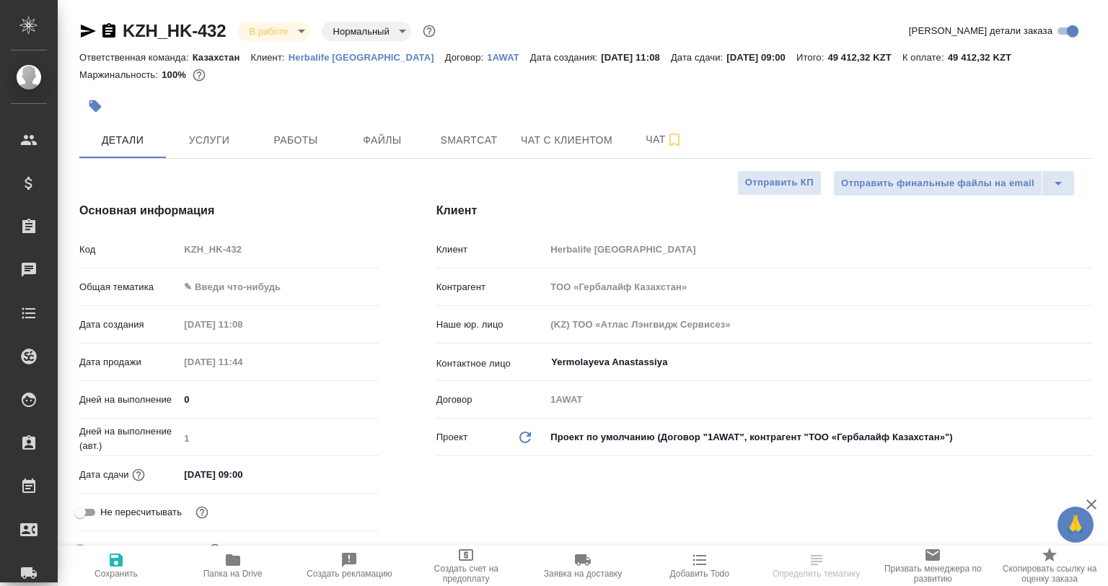
type textarea "x"
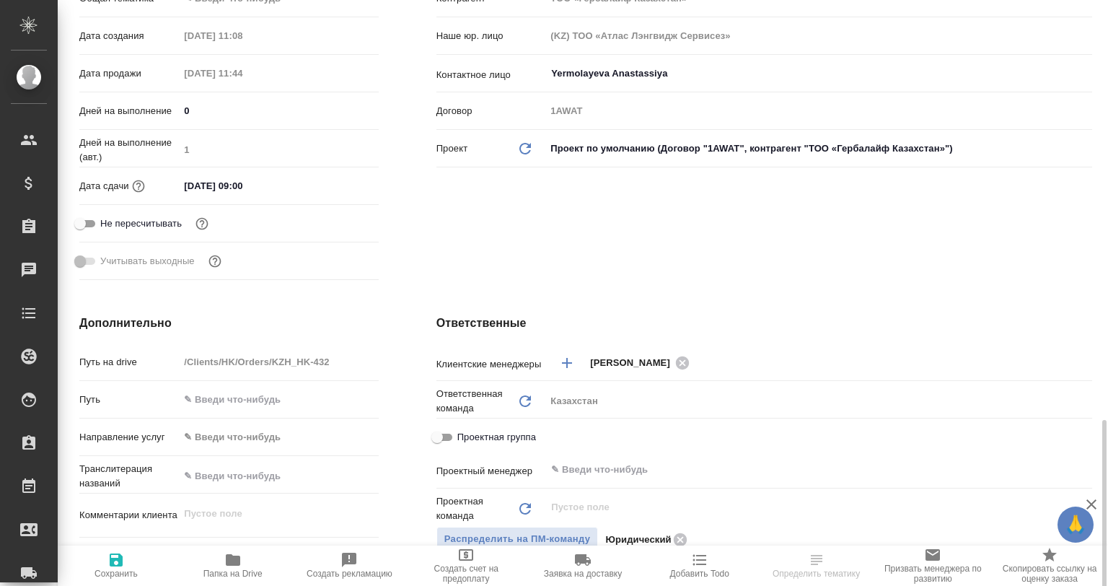
scroll to position [505, 0]
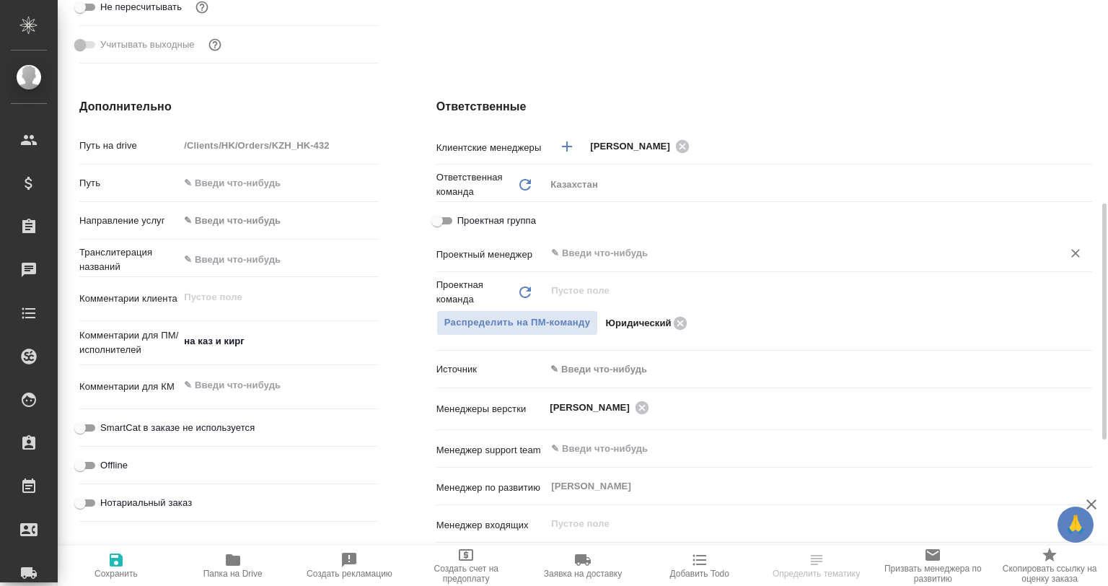
click at [617, 268] on div "​" at bounding box center [818, 254] width 547 height 29
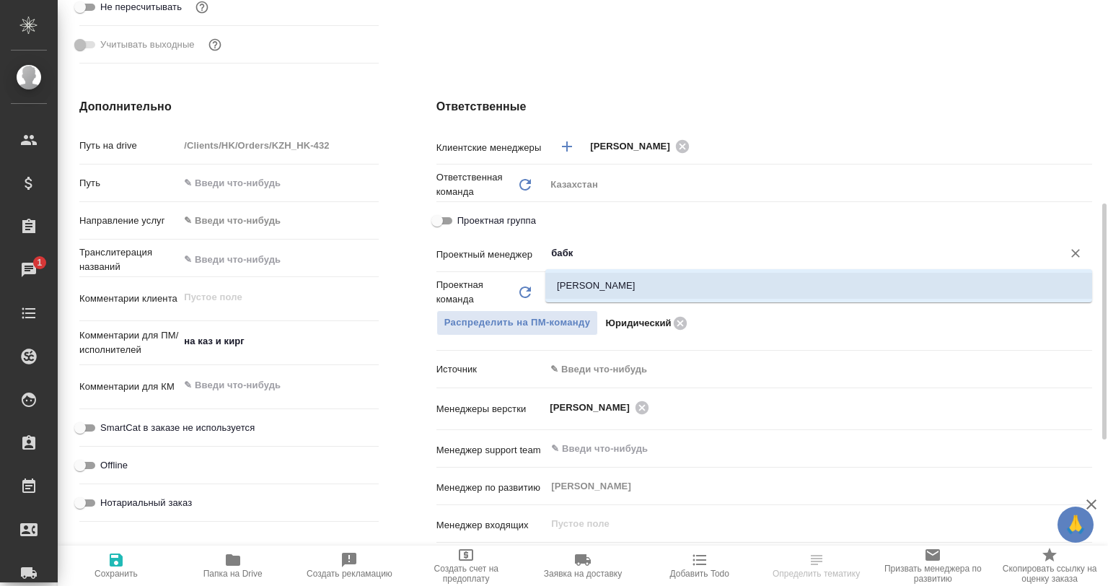
type input "бабк"
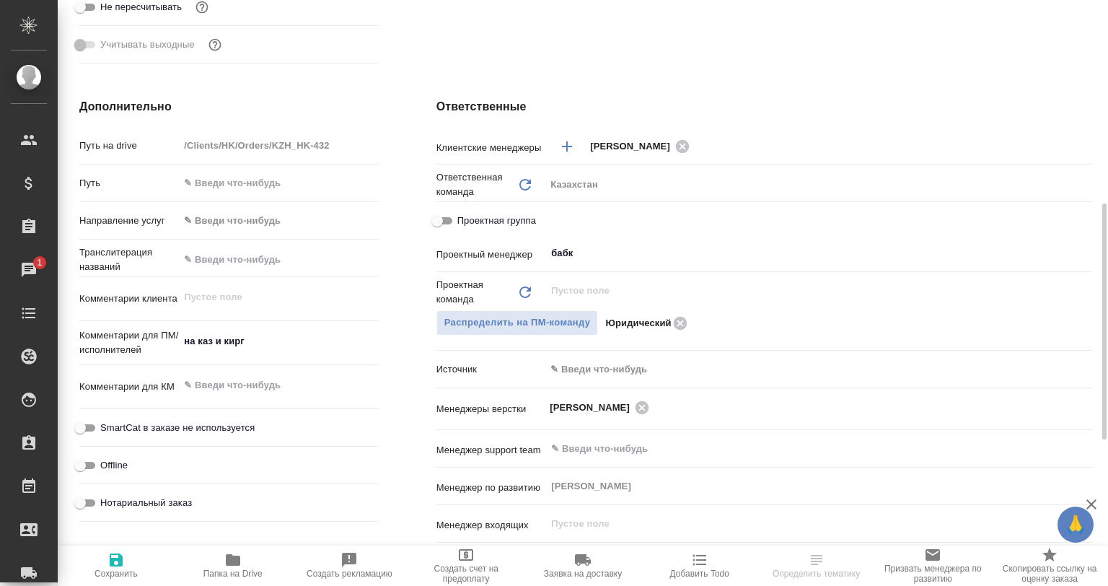
type textarea "x"
select select "RU"
type textarea "x"
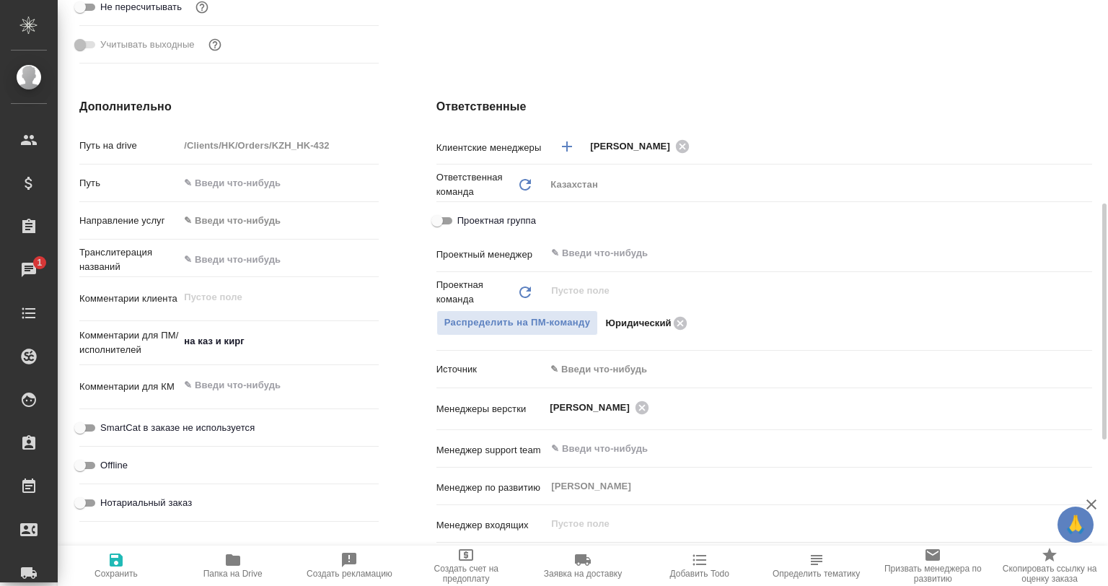
type textarea "x"
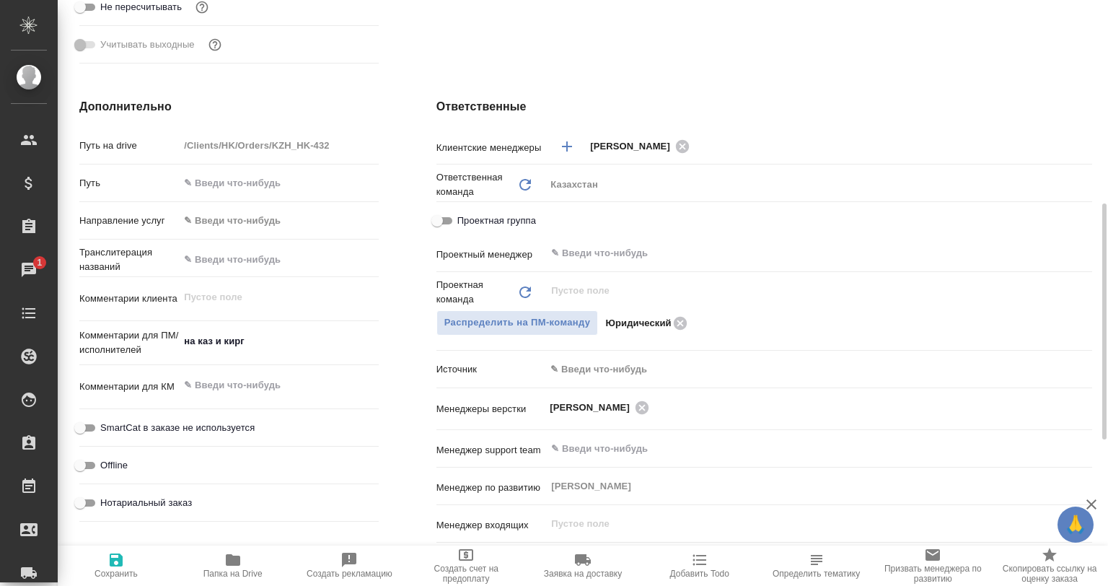
scroll to position [361, 0]
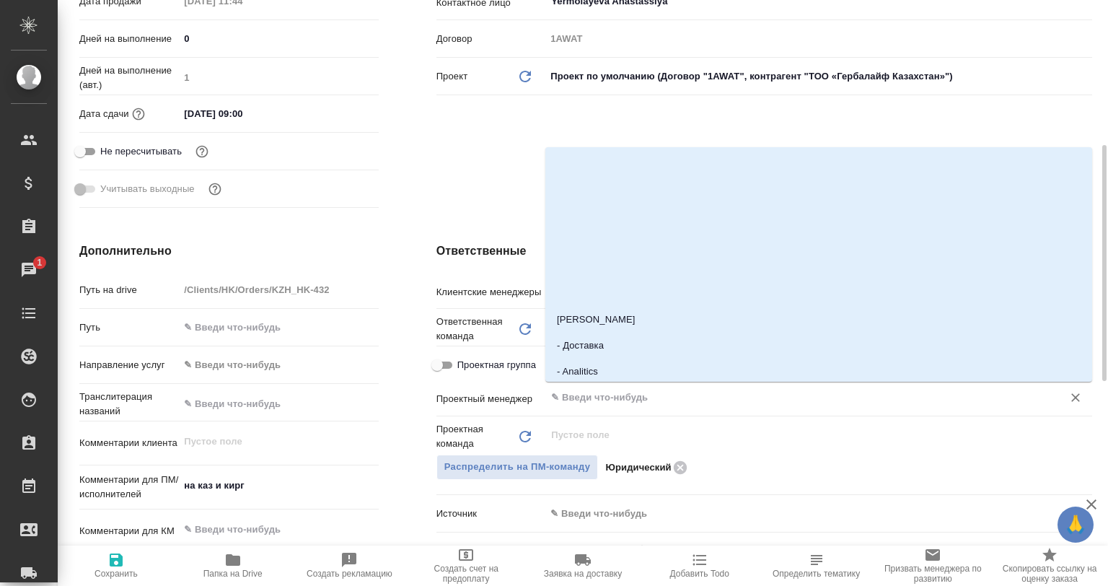
click at [615, 395] on input "text" at bounding box center [795, 397] width 490 height 17
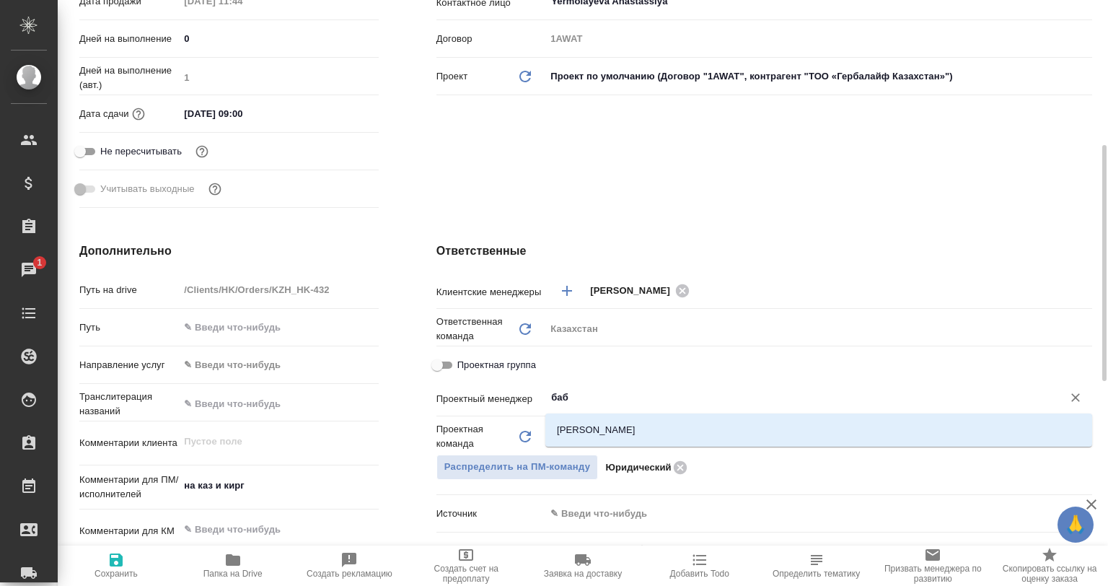
type input "бабк"
click at [624, 441] on li "Бабкина Анастасия" at bounding box center [818, 430] width 547 height 26
type textarea "x"
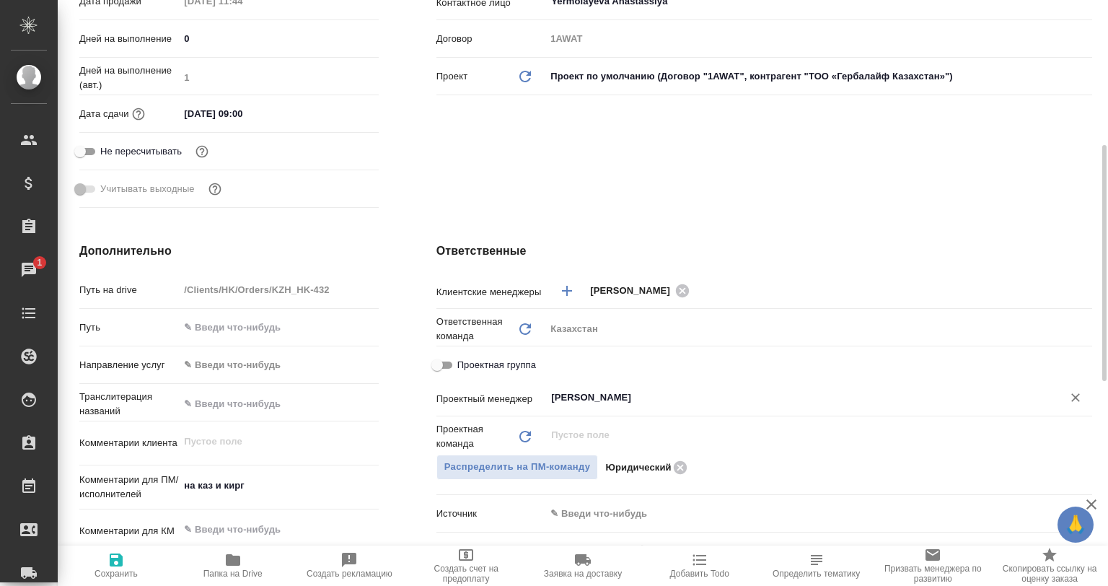
type input "Бабкина Анастасия"
click at [133, 564] on span "Сохранить" at bounding box center [116, 564] width 100 height 27
type textarea "x"
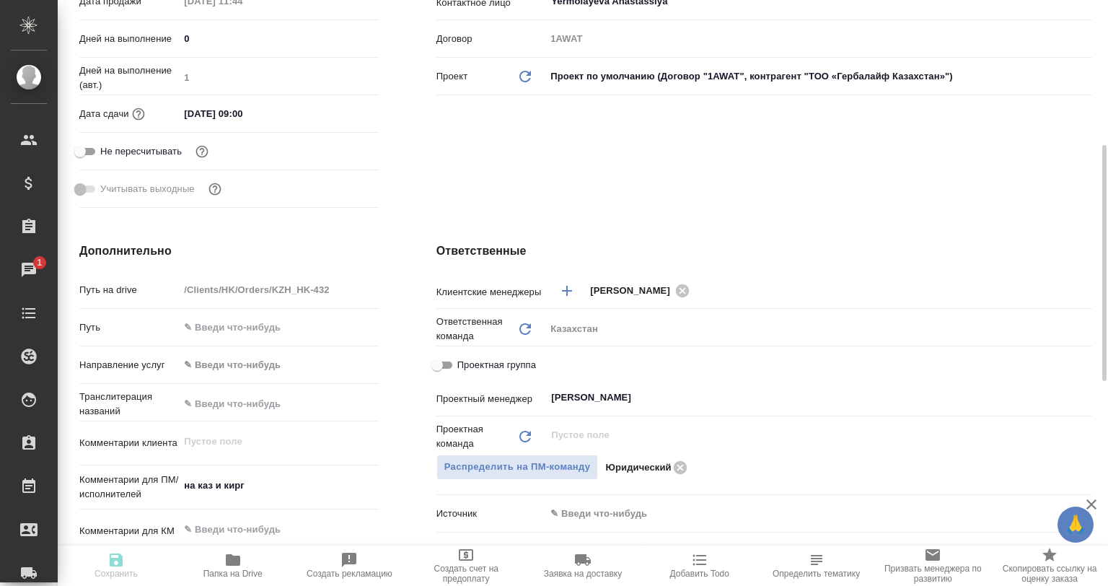
type textarea "x"
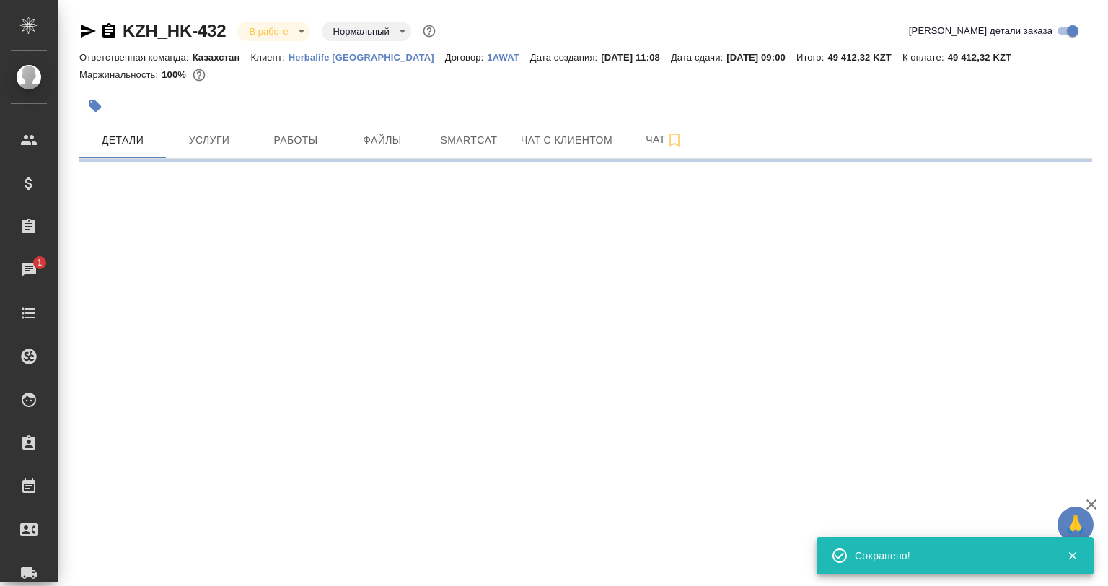
scroll to position [0, 0]
select select "RU"
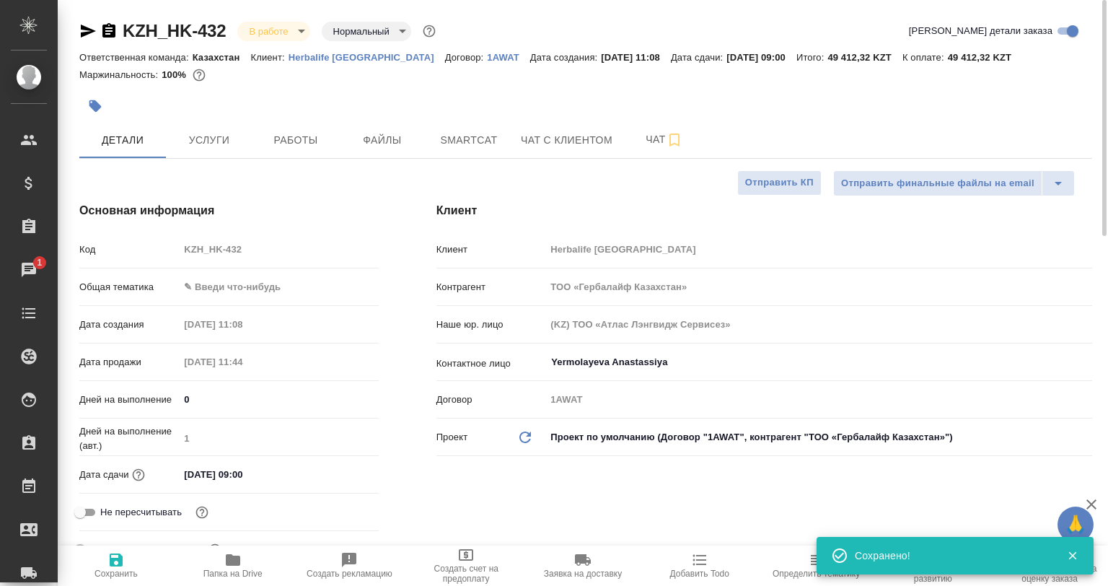
type textarea "x"
click at [329, 153] on button "Работы" at bounding box center [295, 140] width 87 height 36
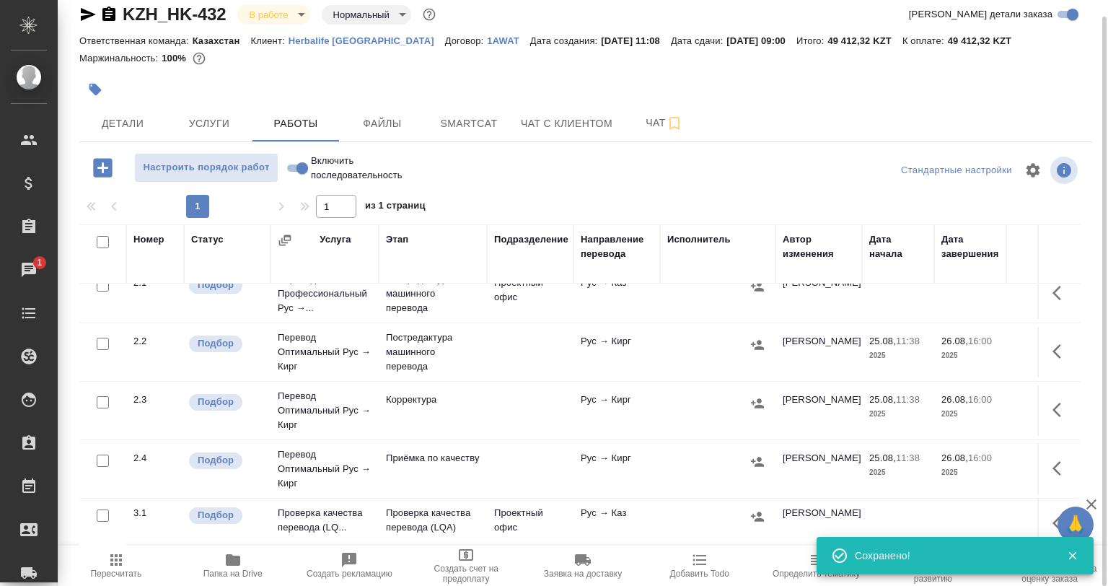
scroll to position [248, 0]
click at [234, 574] on span "Папка на Drive" at bounding box center [232, 573] width 59 height 10
drag, startPoint x: 654, startPoint y: 122, endPoint x: 667, endPoint y: 121, distance: 13.0
click at [657, 123] on span "Чат" at bounding box center [664, 123] width 69 height 18
click at [669, 120] on icon "button" at bounding box center [674, 123] width 17 height 17
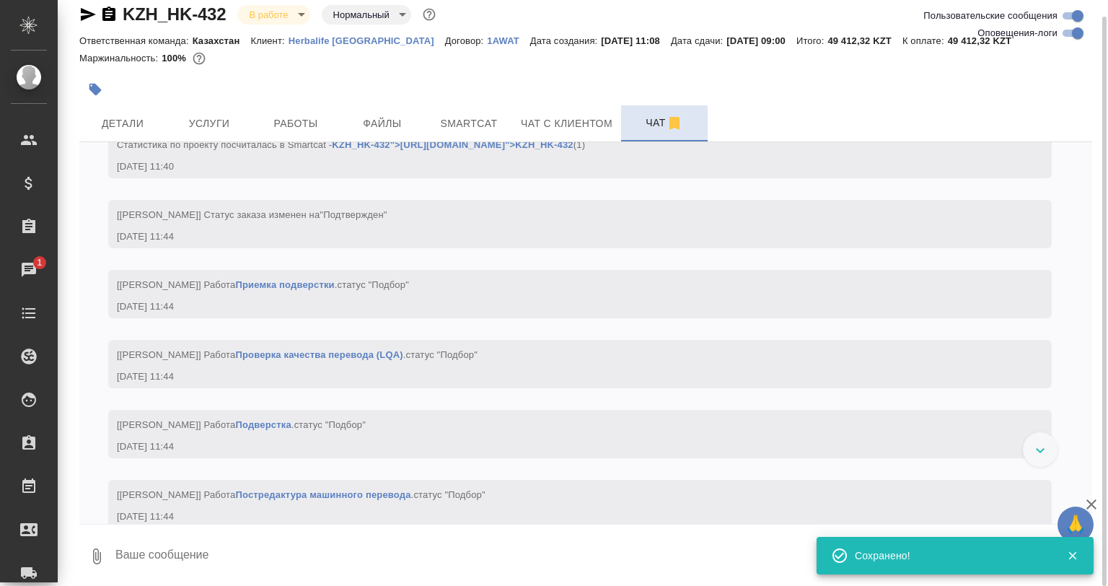
scroll to position [1668, 0]
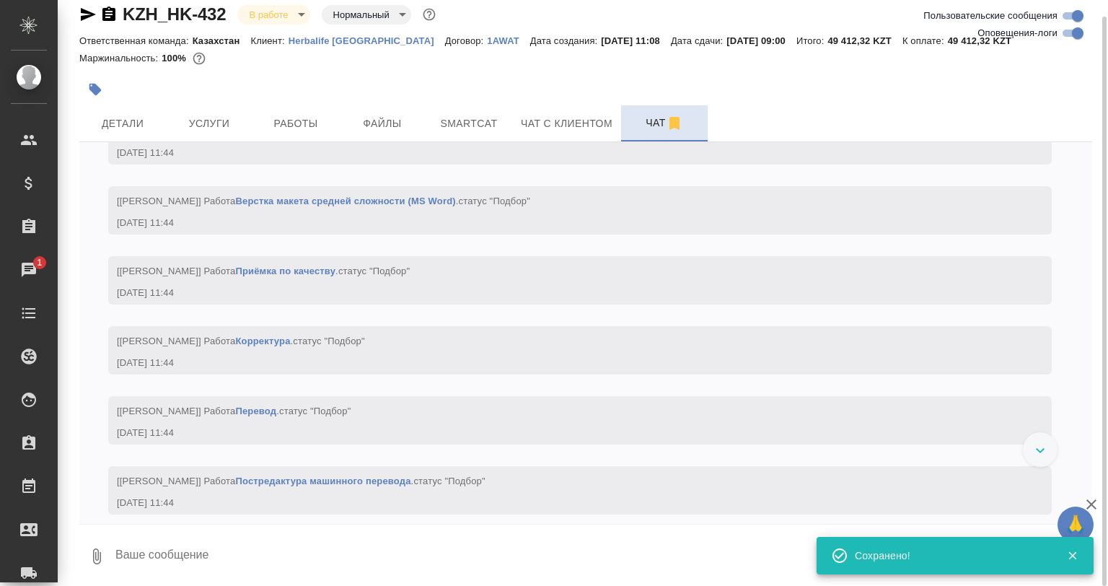
click at [1076, 38] on input "Оповещения-логи" at bounding box center [1078, 33] width 52 height 17
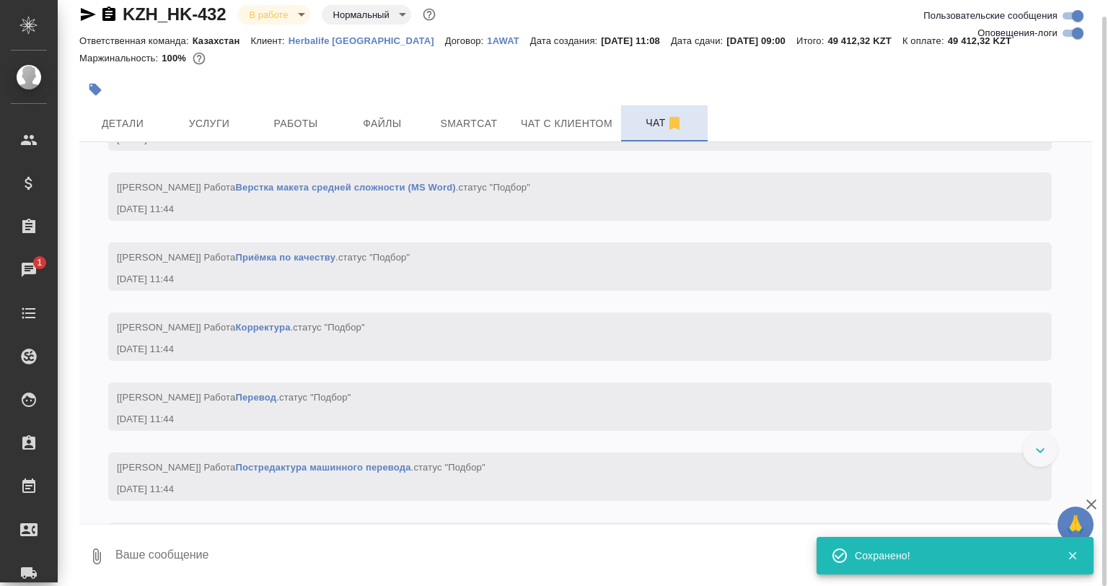
checkbox input "false"
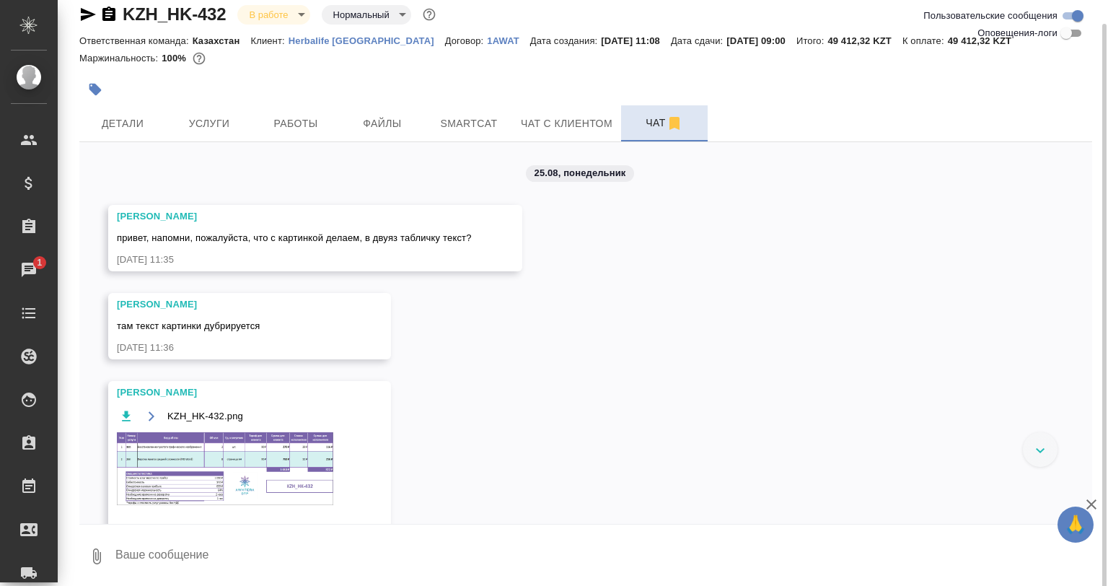
scroll to position [46, 0]
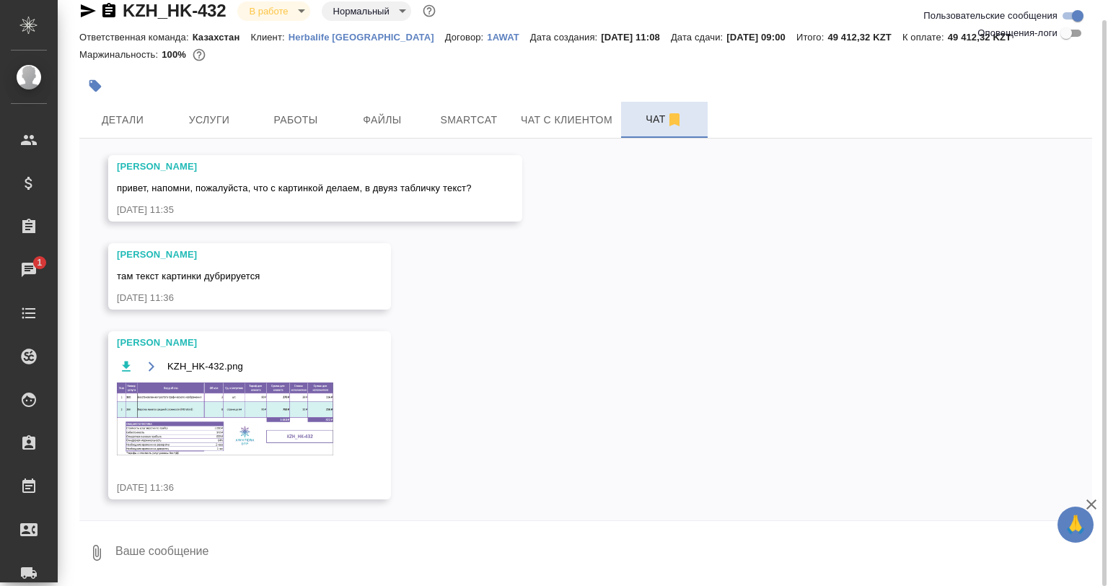
click at [234, 397] on img at bounding box center [225, 418] width 216 height 73
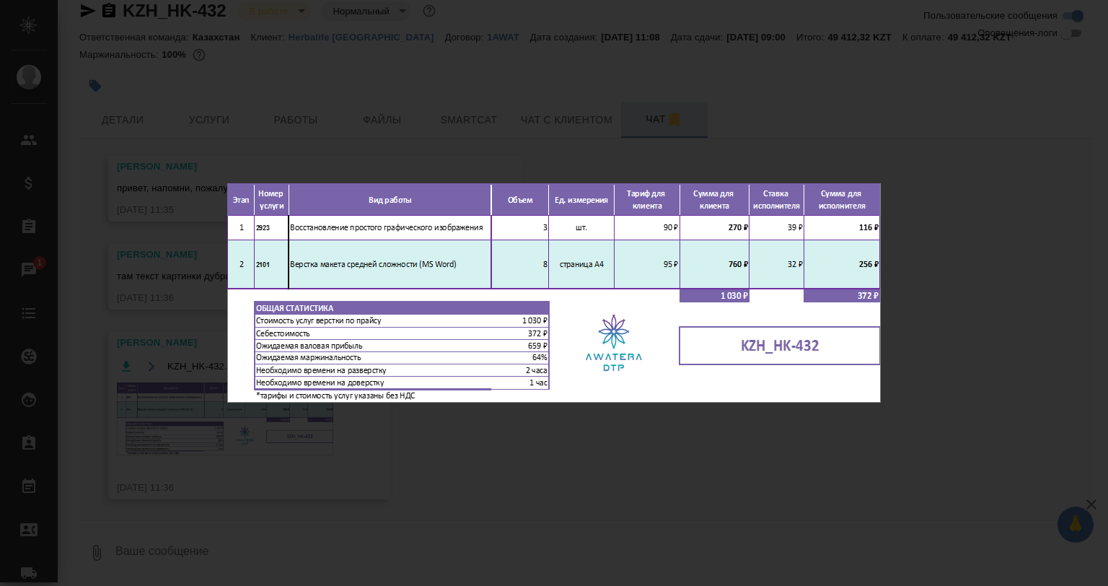
click at [1009, 254] on div "KZH_HK-432.png 1 of 1" at bounding box center [554, 293] width 1108 height 586
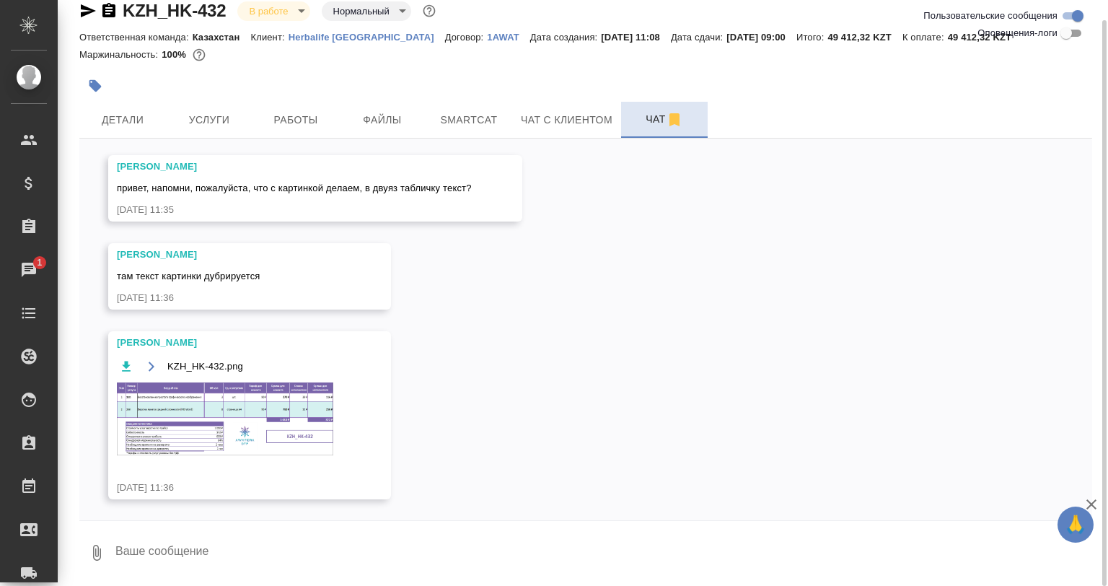
click at [212, 542] on textarea at bounding box center [603, 552] width 978 height 49
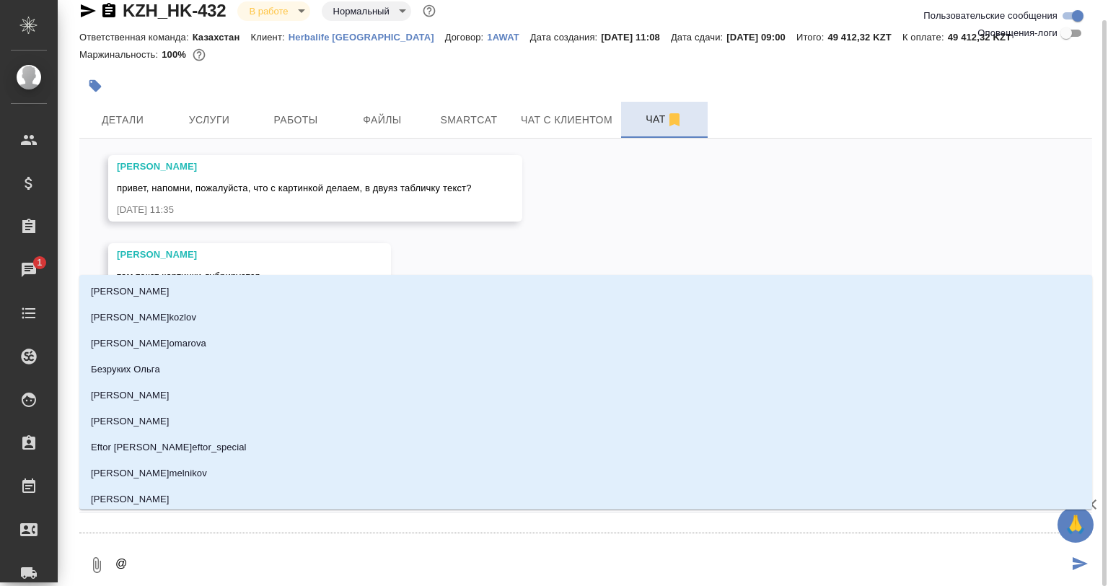
type textarea "@с"
type input "с"
type textarea "@сА"
type input "сА"
type textarea "@сАТ"
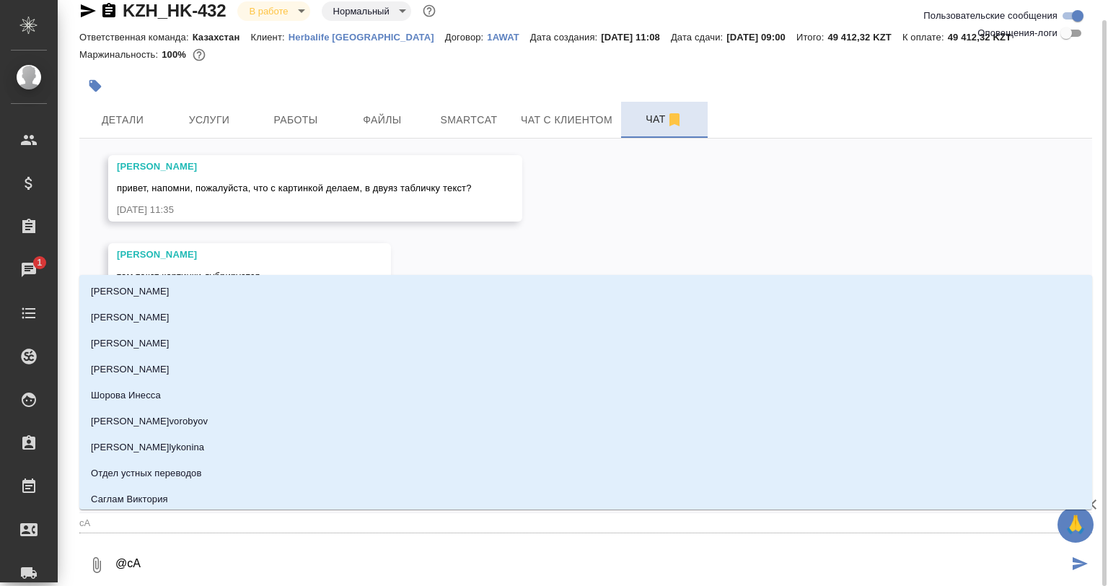
type input "сАТ"
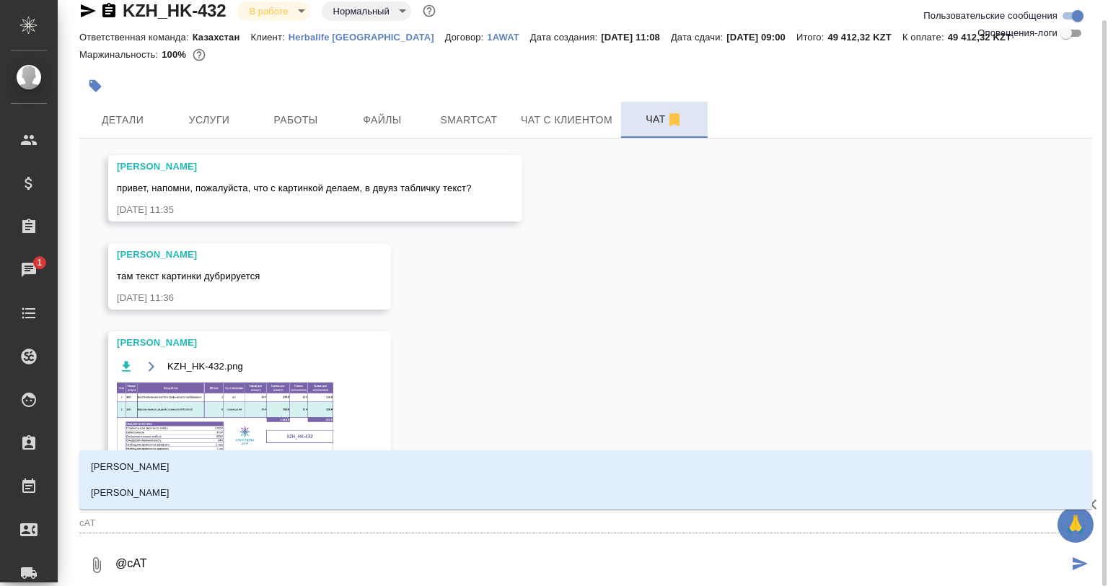
type textarea "@сАТИ"
type input "сАТИ"
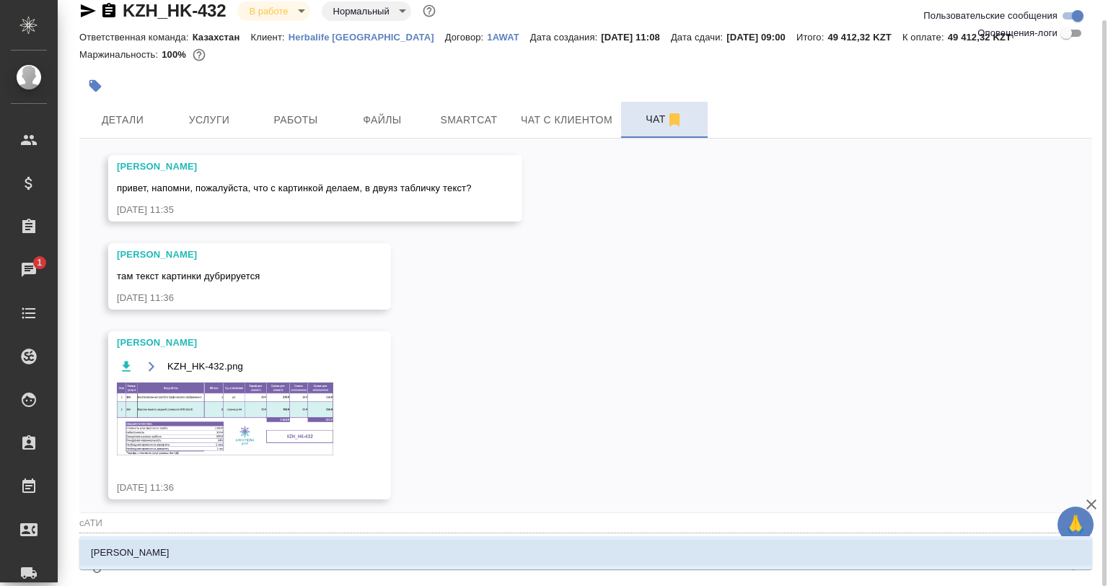
click at [212, 542] on li "Асланукова Сати" at bounding box center [585, 553] width 1013 height 26
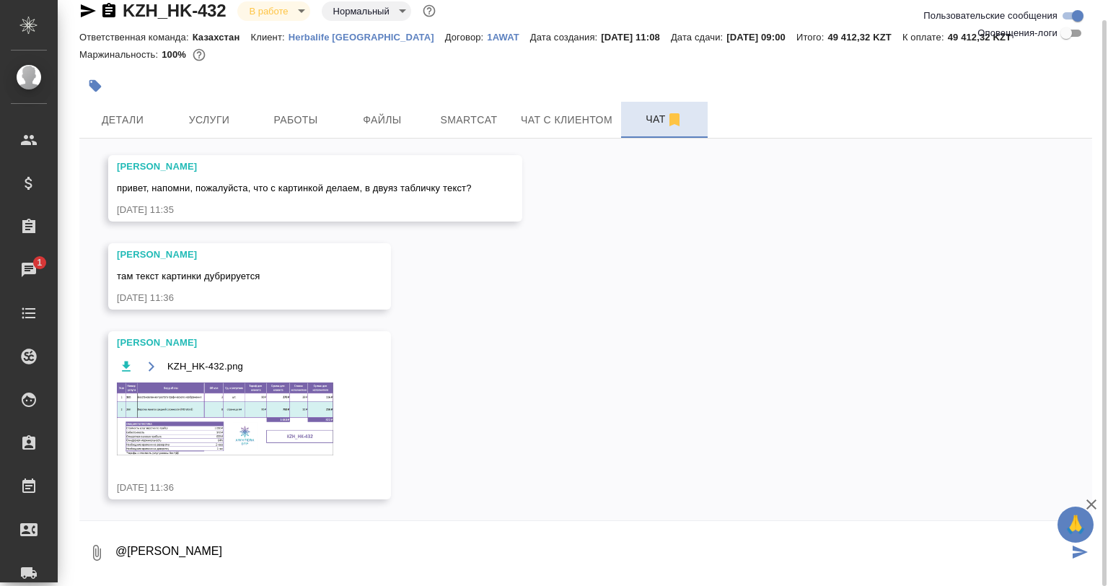
click at [229, 552] on textarea "@Асланукова Сати" at bounding box center [591, 552] width 954 height 49
type textarea "@Асланукова Сати ну там не слово в слово дубль, то есть без картинки в любом сл…"
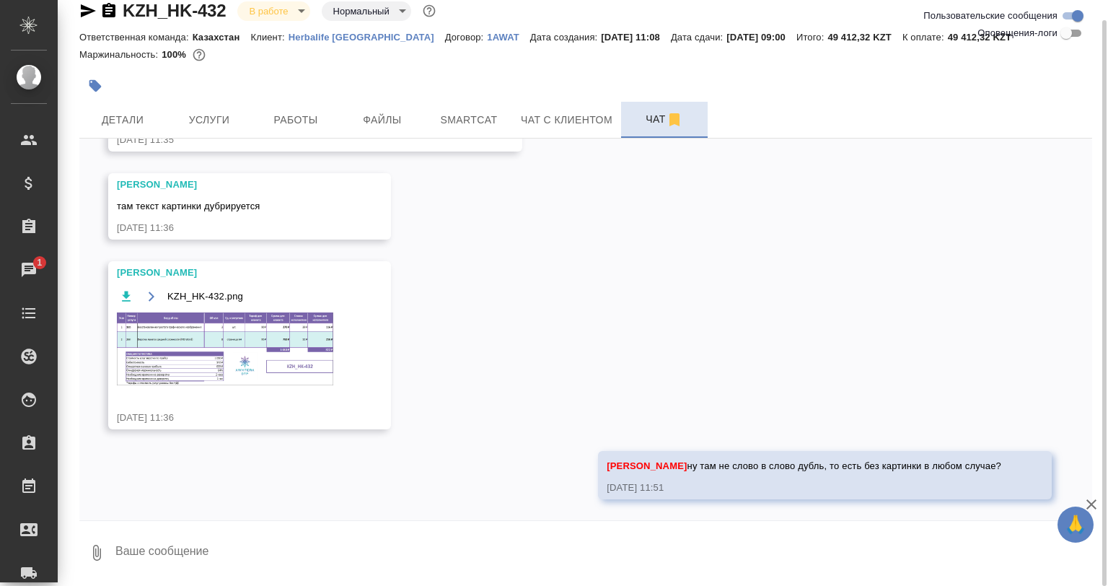
scroll to position [204, 0]
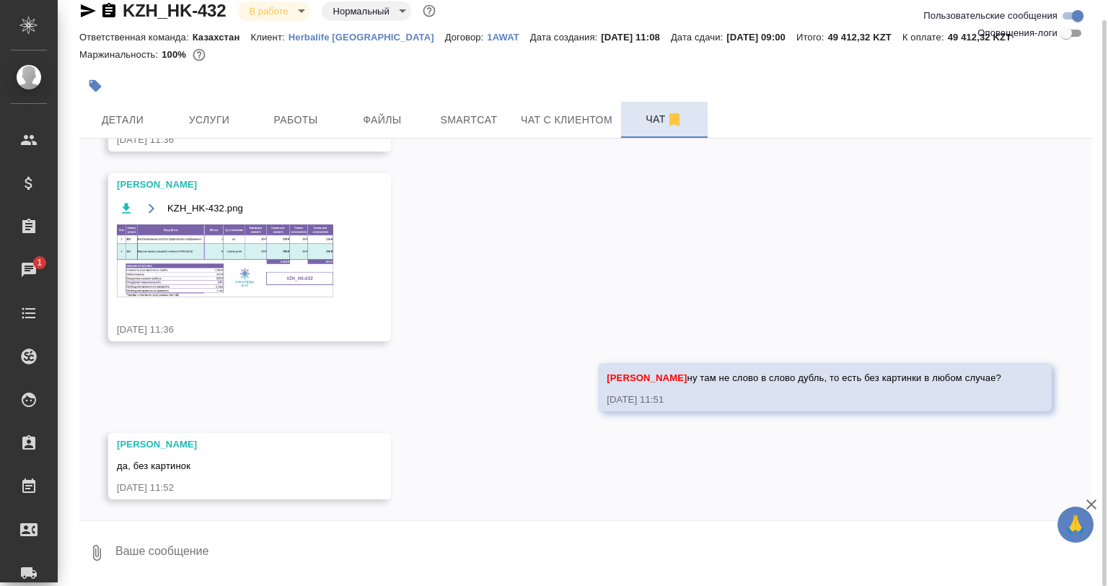
click at [370, 518] on div "25.08, понедельник Петрова Валерия привет, напомни, пожалуйста, что с картинкой…" at bounding box center [585, 329] width 1013 height 382
click at [508, 552] on textarea at bounding box center [603, 552] width 978 height 49
type textarea "ок"
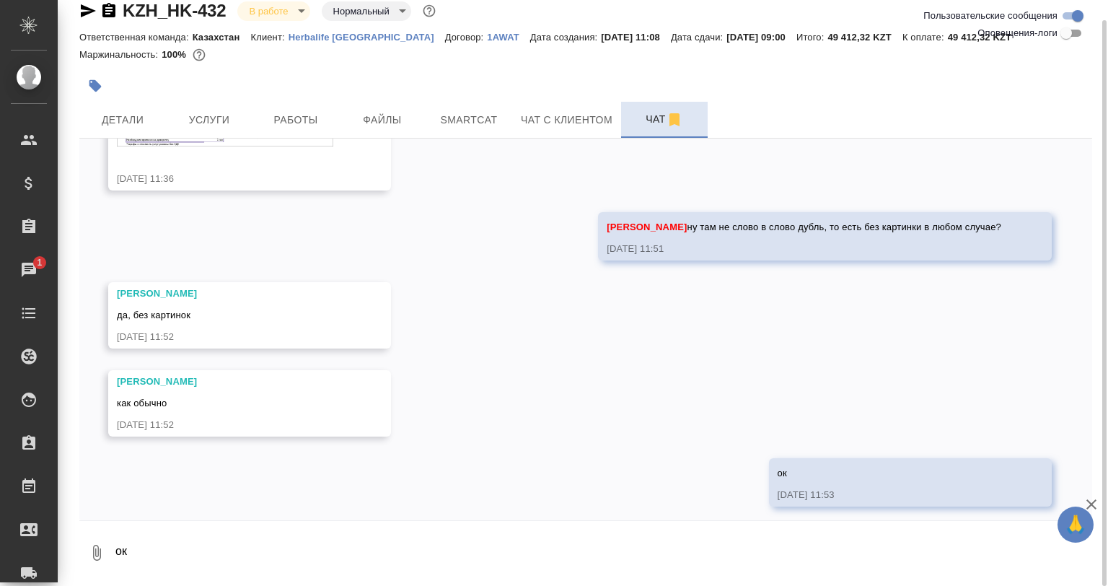
scroll to position [362, 0]
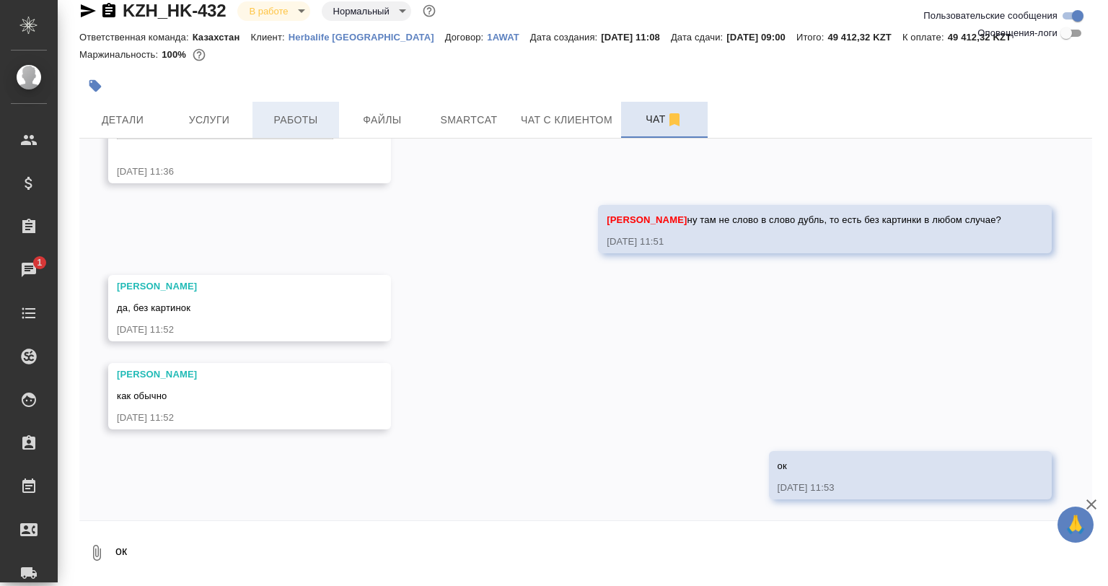
click at [322, 116] on span "Работы" at bounding box center [295, 120] width 69 height 18
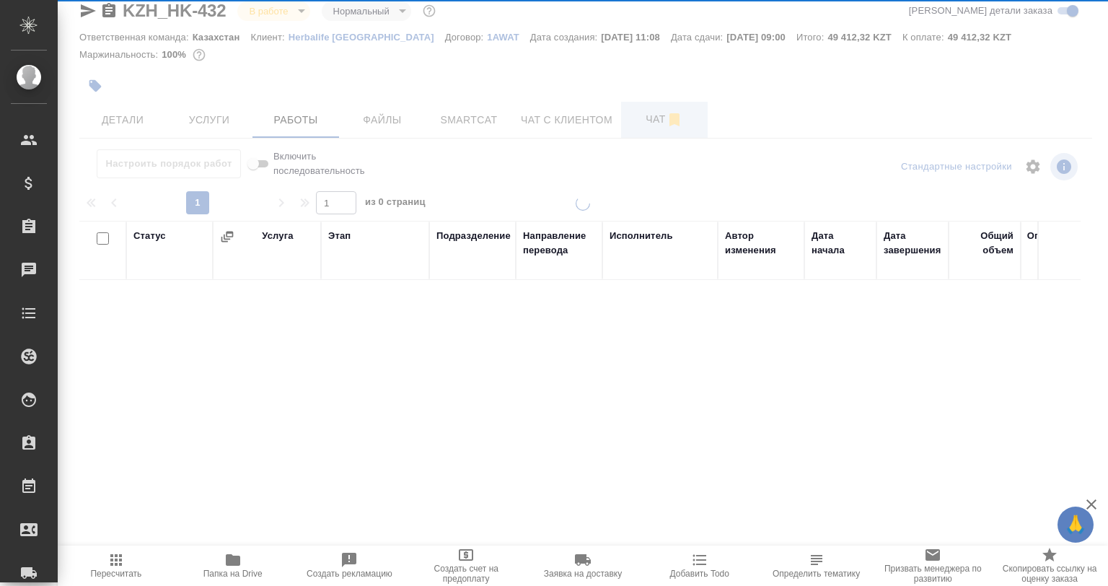
scroll to position [20, 0]
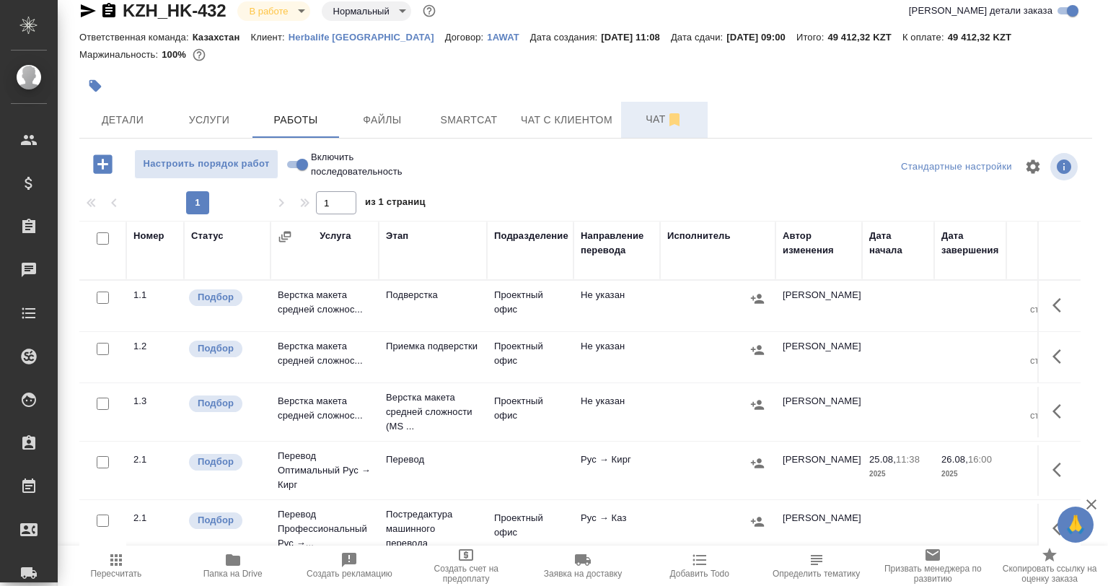
drag, startPoint x: 965, startPoint y: 130, endPoint x: 802, endPoint y: 128, distance: 163.0
click at [965, 130] on div "Детали Услуги Работы Файлы Smartcat Чат с клиентом Чат" at bounding box center [585, 120] width 1013 height 36
click at [649, 128] on span "Чат" at bounding box center [664, 119] width 69 height 18
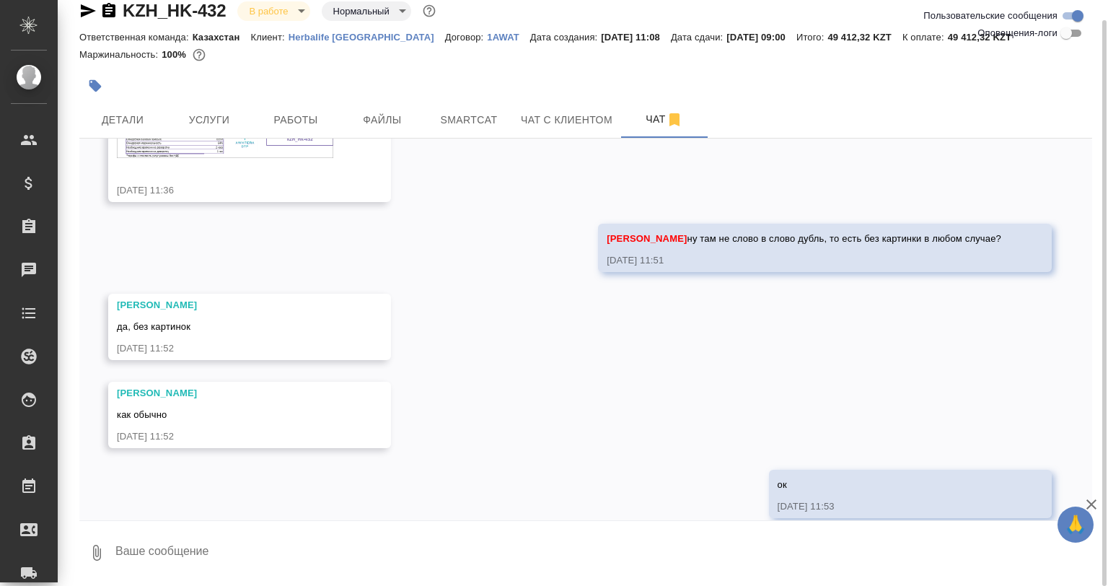
scroll to position [362, 0]
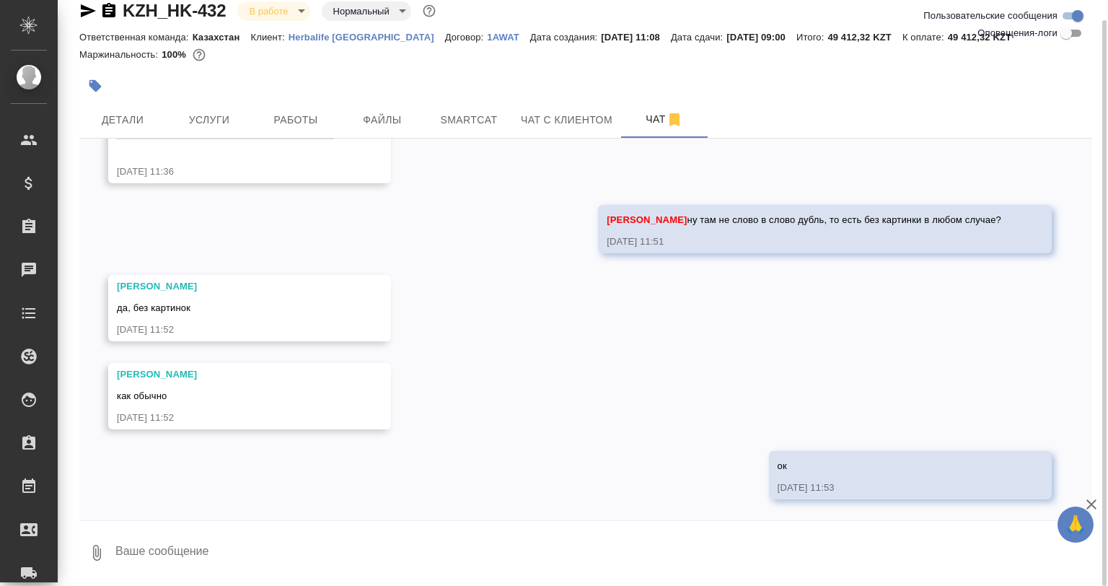
click at [323, 544] on textarea at bounding box center [603, 552] width 978 height 49
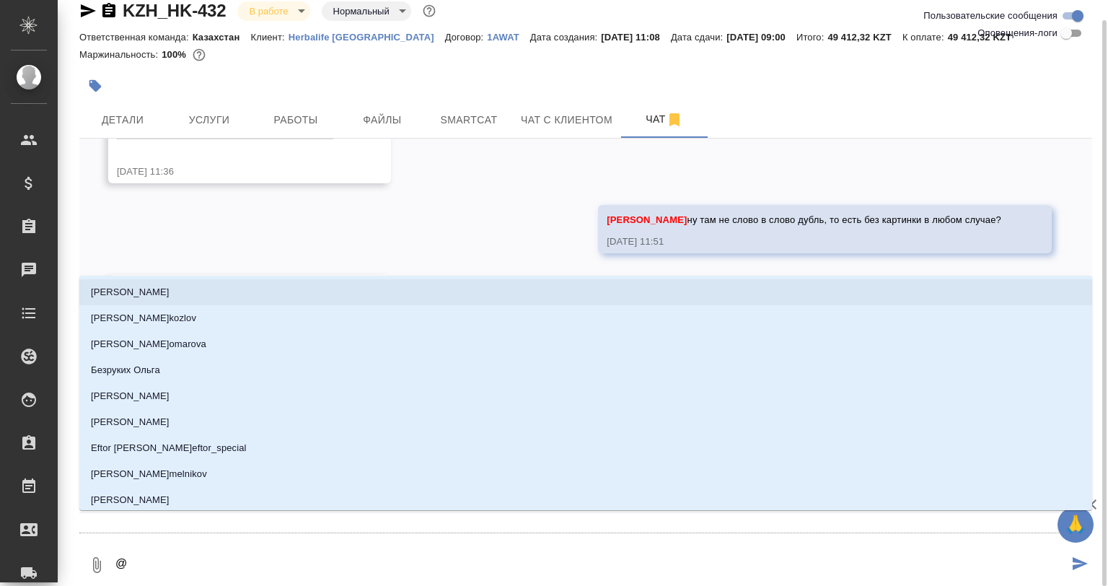
scroll to position [218, 0]
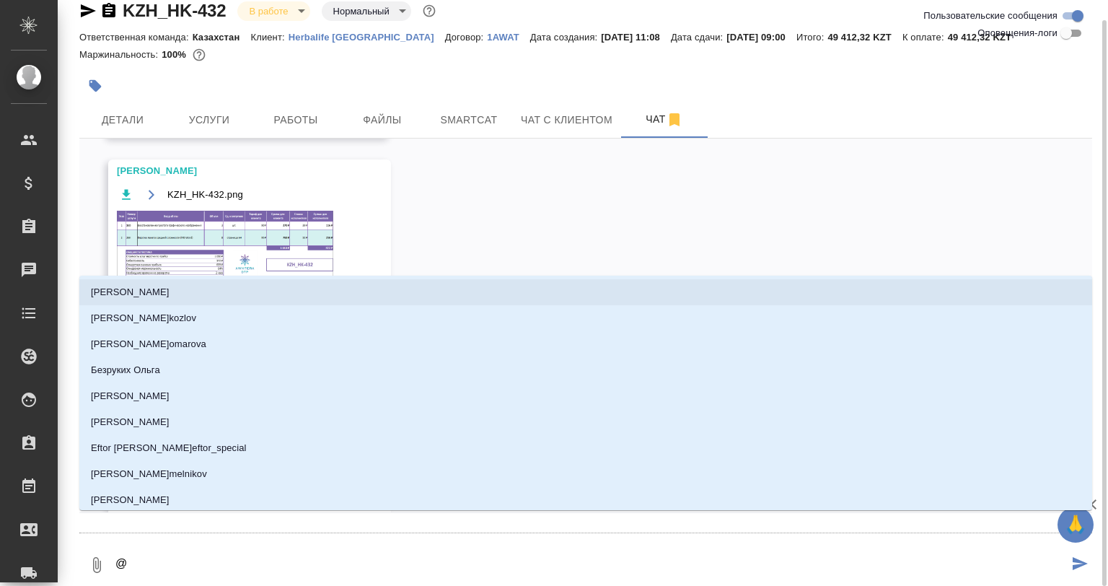
type textarea "@П"
type input "П"
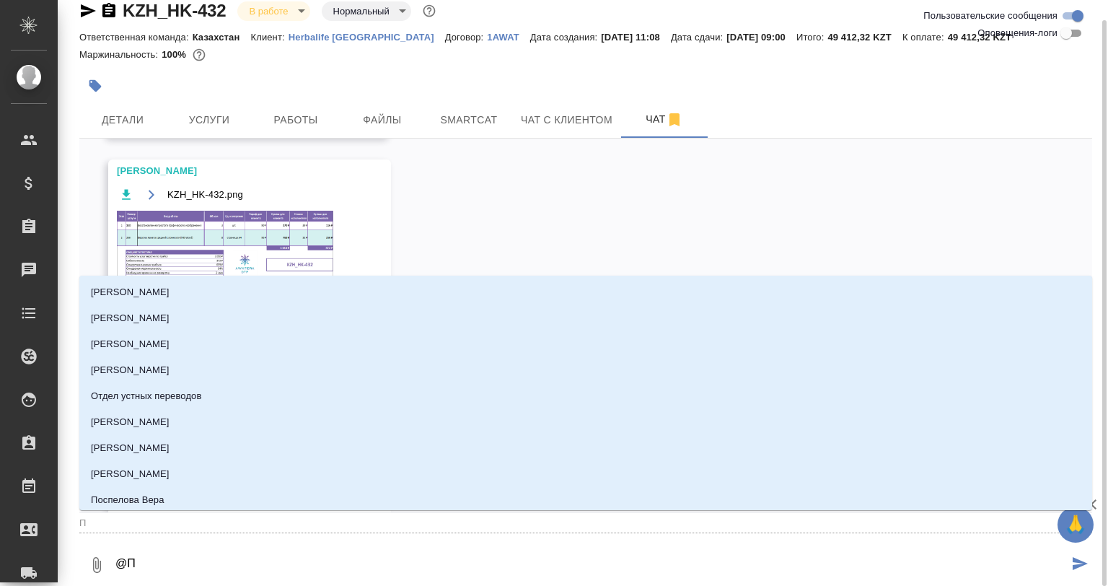
type textarea "@Пе"
type input "Пе"
type textarea "@Пет"
type input "Пет"
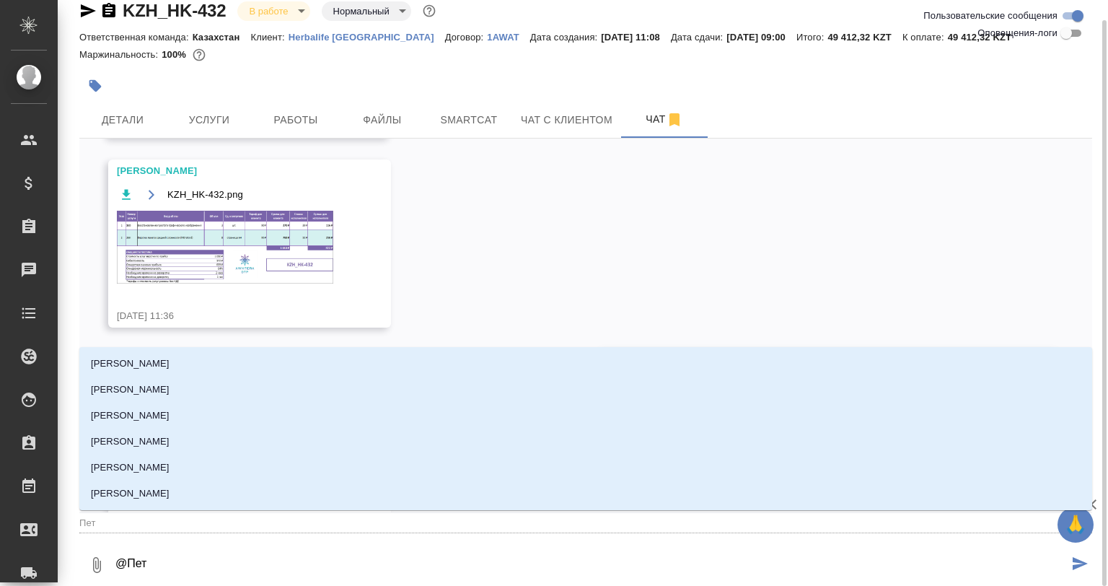
type textarea "@Петр"
type input "Петр"
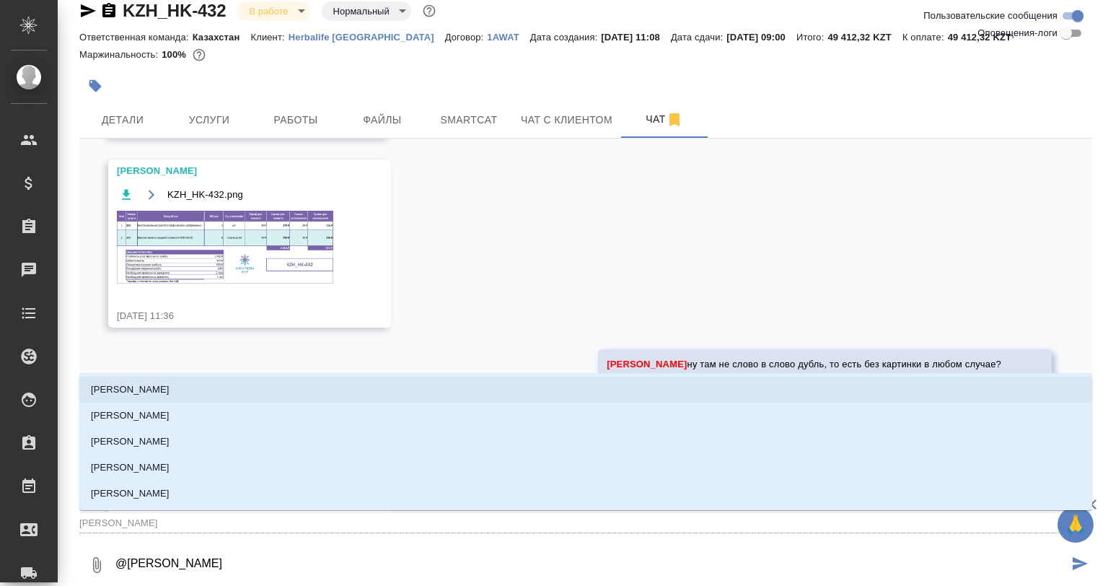
click at [241, 393] on li "Петрова Валерия" at bounding box center [585, 390] width 1013 height 26
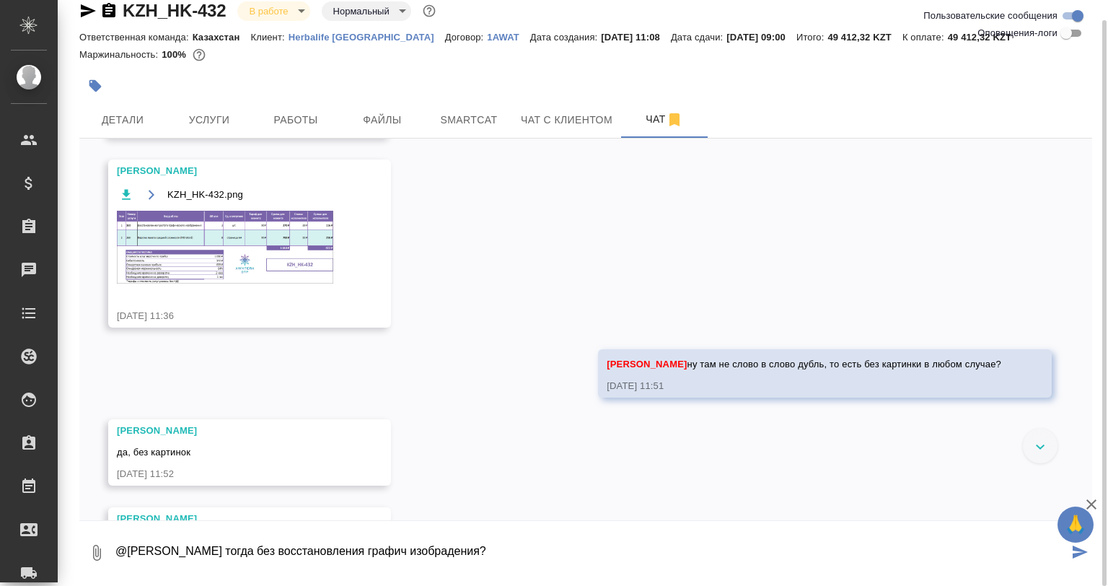
click at [306, 284] on div "KZH_HK-432.png" at bounding box center [229, 243] width 224 height 116
click at [307, 270] on img at bounding box center [225, 247] width 216 height 73
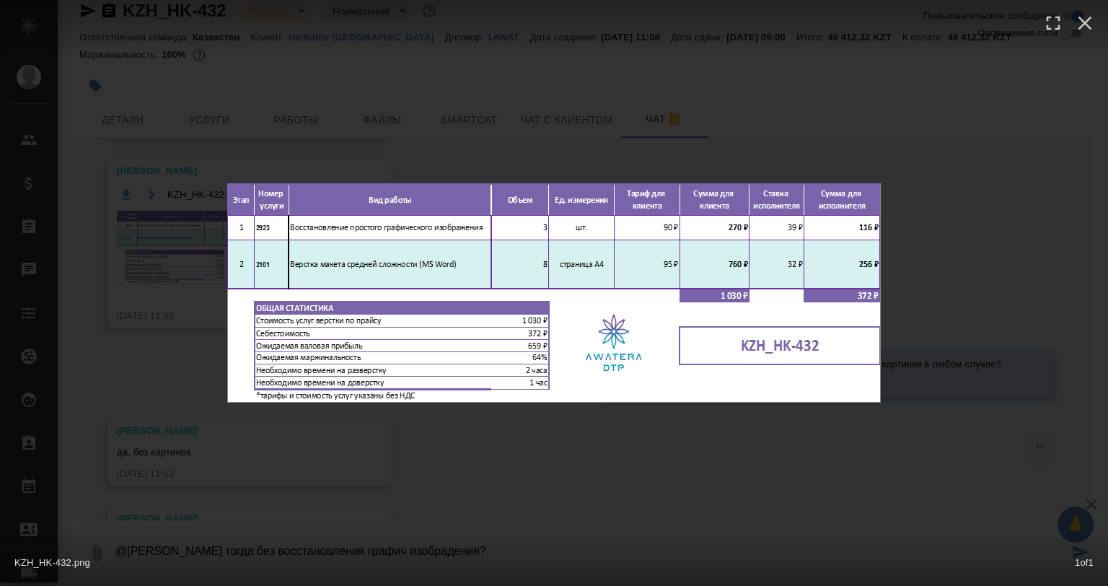
click at [579, 465] on div "KZH_HK-432.png 1 of 1" at bounding box center [554, 293] width 1108 height 586
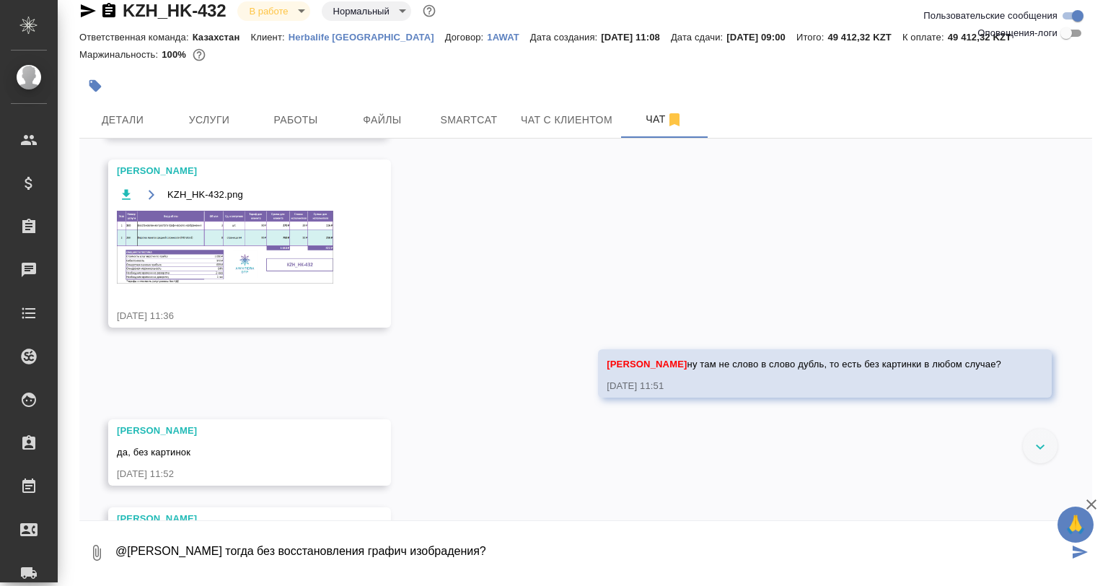
drag, startPoint x: 567, startPoint y: 542, endPoint x: 488, endPoint y: 543, distance: 79.3
click at [566, 541] on textarea "@Петрова Валерия тогда без восстановления графич изобрадения?" at bounding box center [591, 552] width 954 height 49
click at [505, 551] on textarea "@Петрова Валерия тогда без восстановления графич изображения?" at bounding box center [591, 552] width 954 height 49
type textarea "@Петрова Валерия тогда без восстановления графич изображения? пускаю сразу"
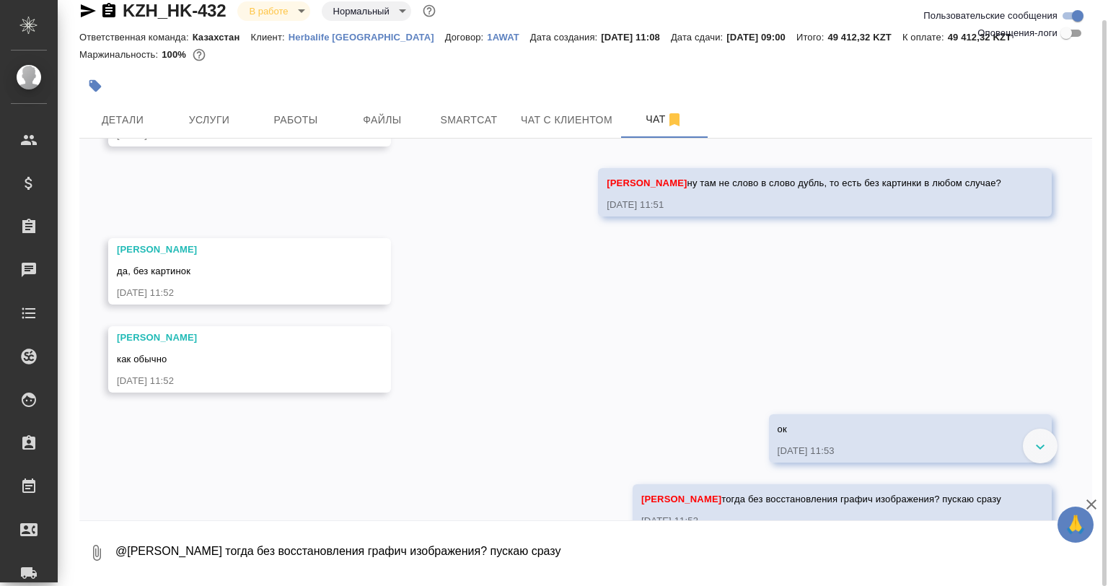
scroll to position [432, 0]
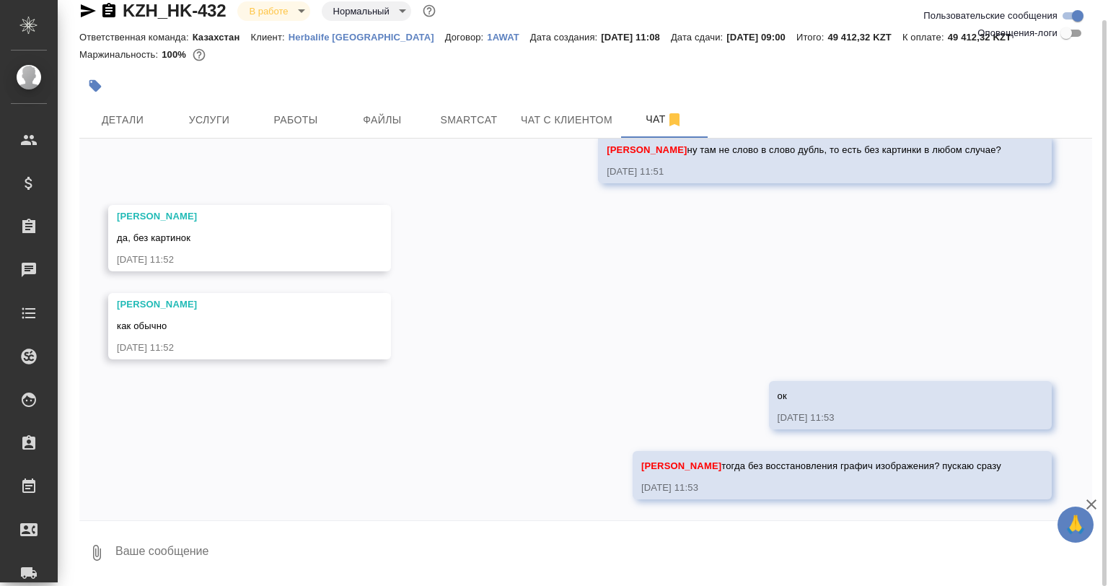
click at [853, 540] on textarea at bounding box center [603, 552] width 978 height 49
click at [208, 534] on textarea at bounding box center [603, 552] width 978 height 49
type textarea "вот это же редактируемые штучки, вроде"
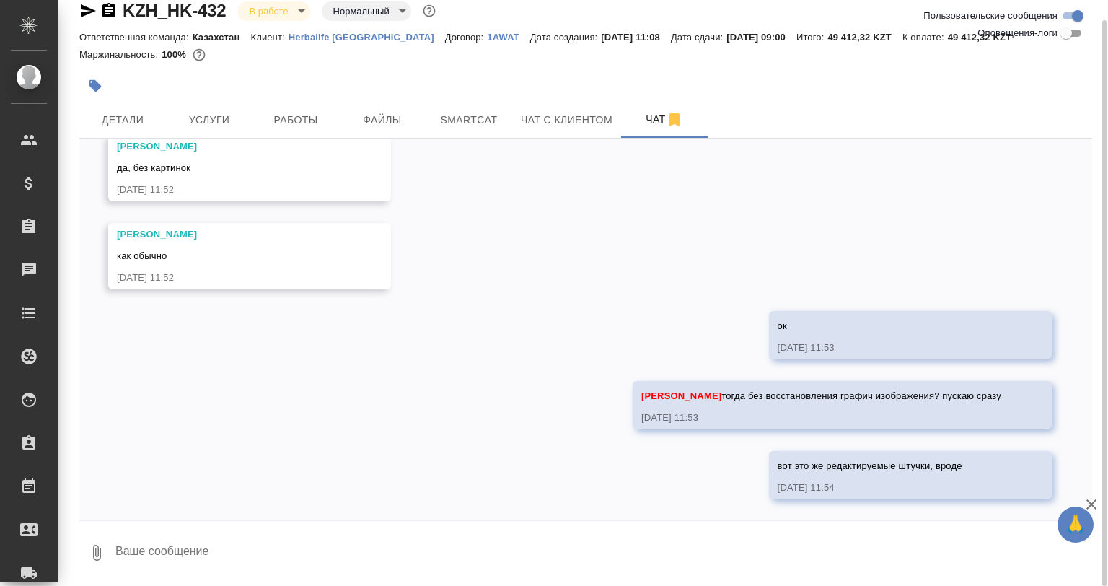
paste textarea
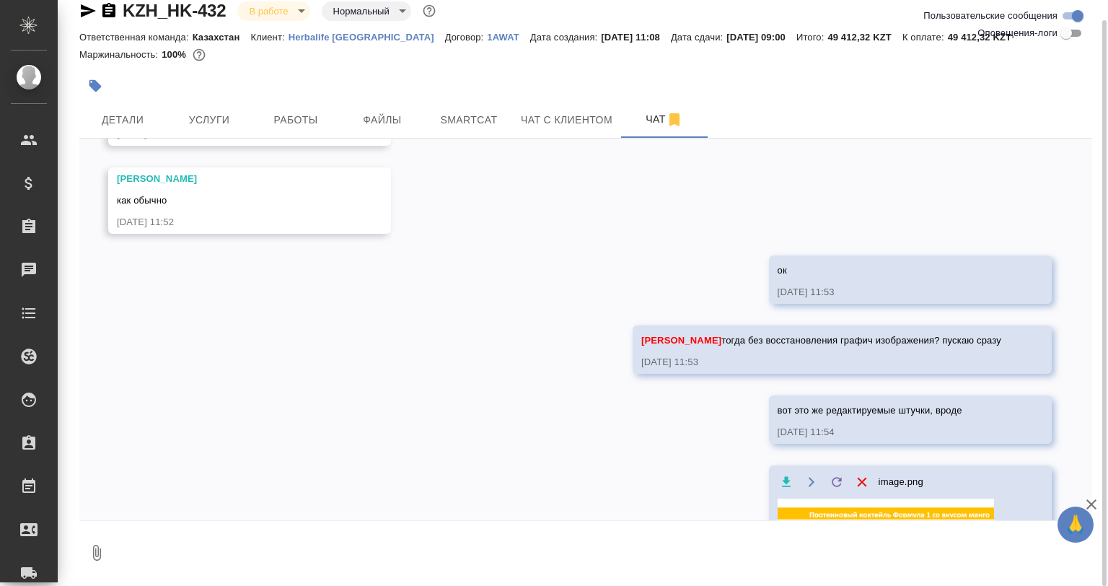
scroll to position [601, 0]
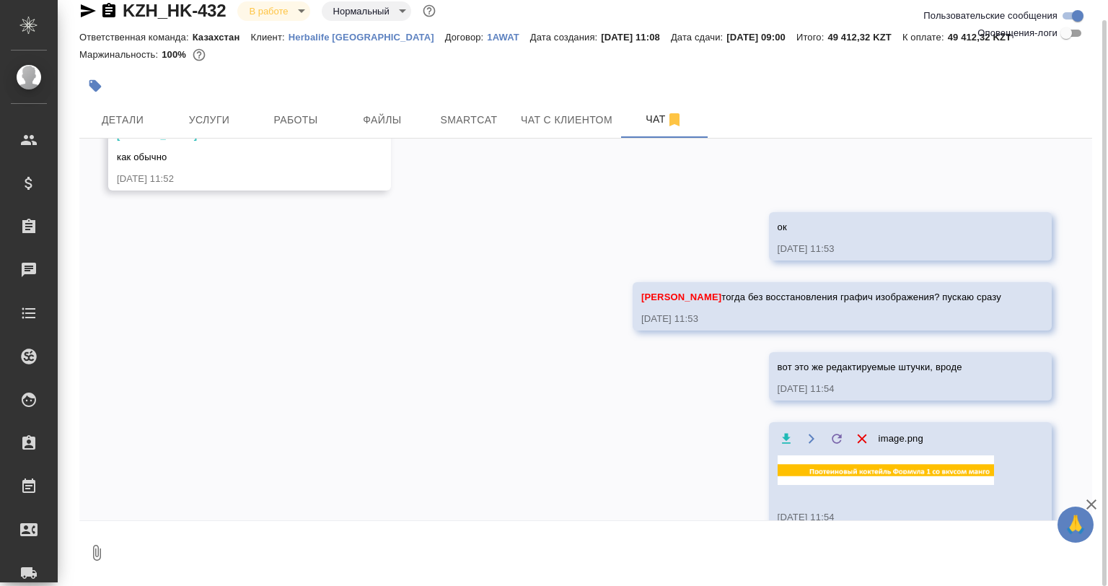
click at [193, 345] on div "25.08, понедельник Петрова Валерия привет, напомни, пожалуйста, что с картинкой…" at bounding box center [585, 329] width 1013 height 382
click at [272, 110] on button "Работы" at bounding box center [295, 120] width 87 height 36
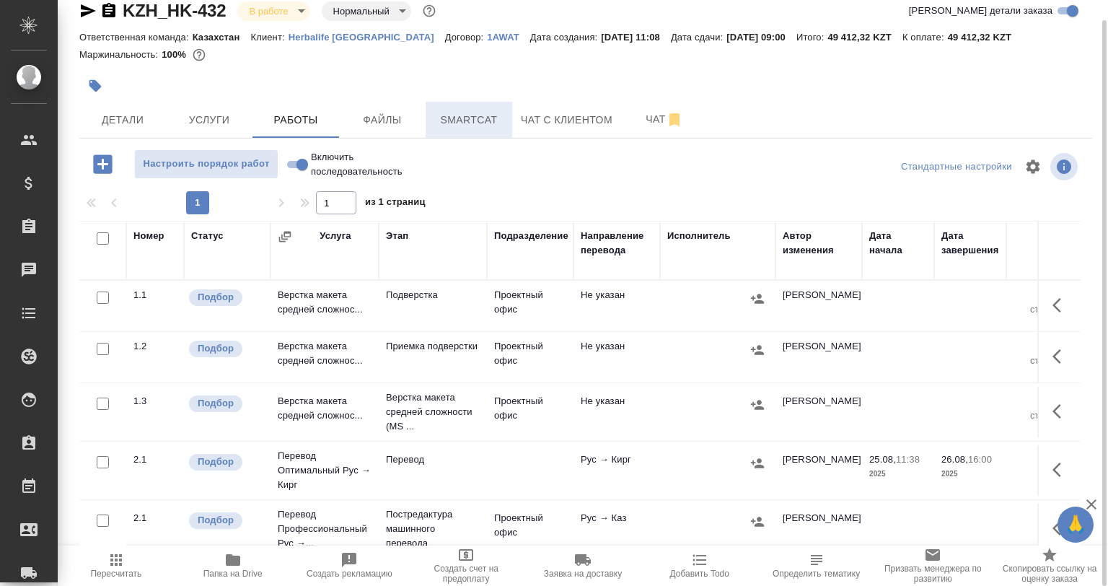
click at [437, 130] on button "Smartcat" at bounding box center [469, 120] width 87 height 36
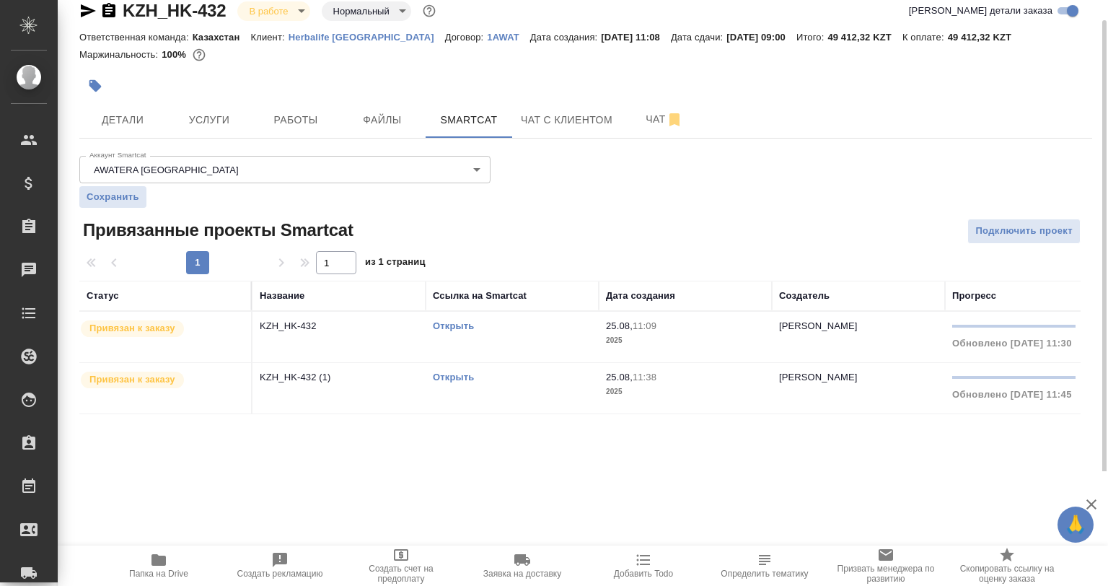
click at [454, 323] on link "Открыть" at bounding box center [453, 325] width 41 height 11
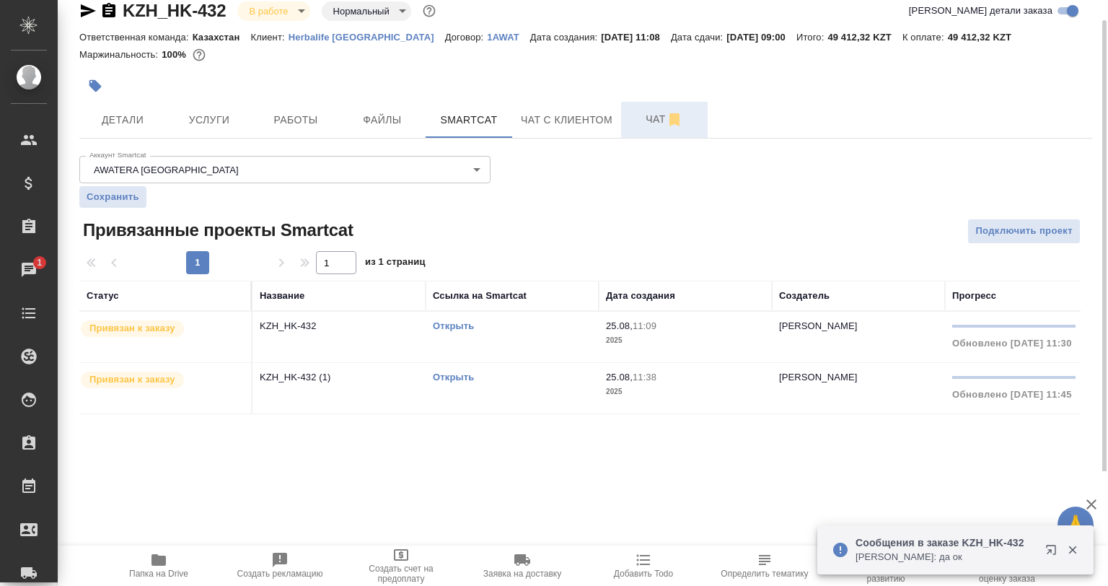
click at [654, 110] on button "Чат" at bounding box center [664, 120] width 87 height 36
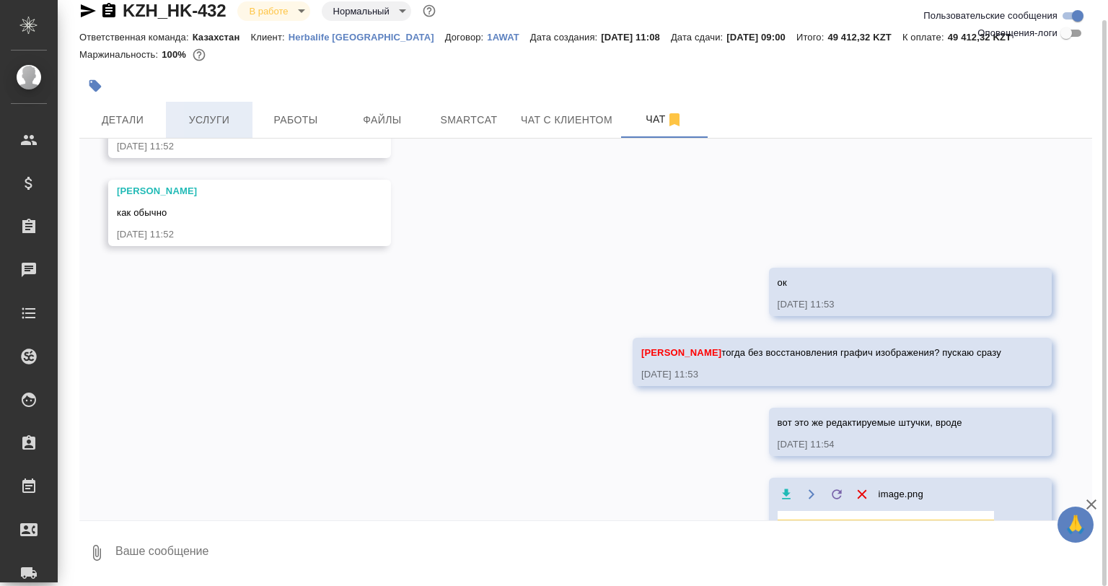
scroll to position [430, 0]
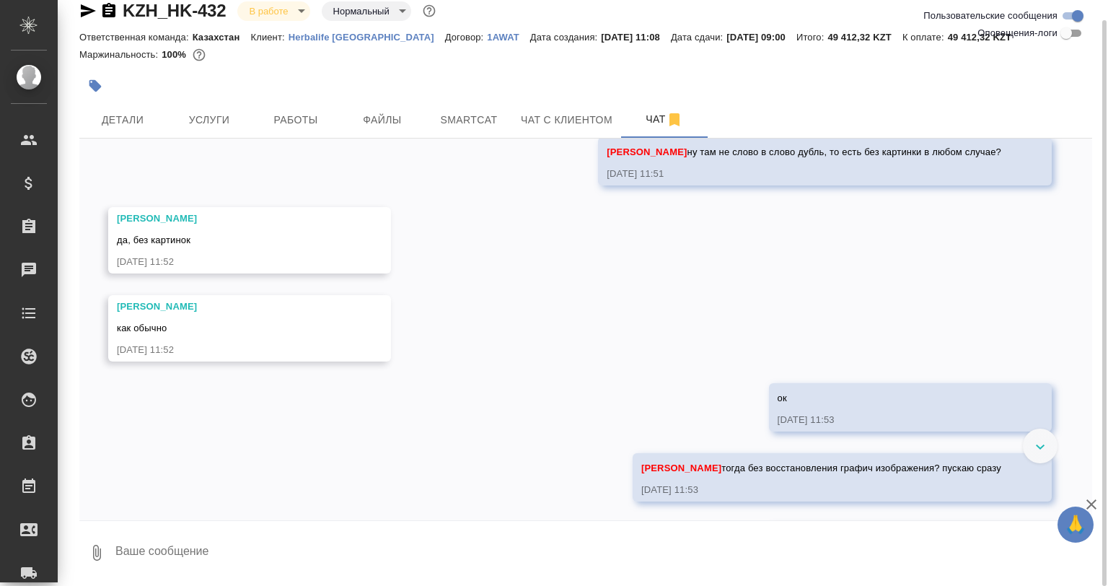
click at [92, 84] on icon "button" at bounding box center [95, 86] width 12 height 12
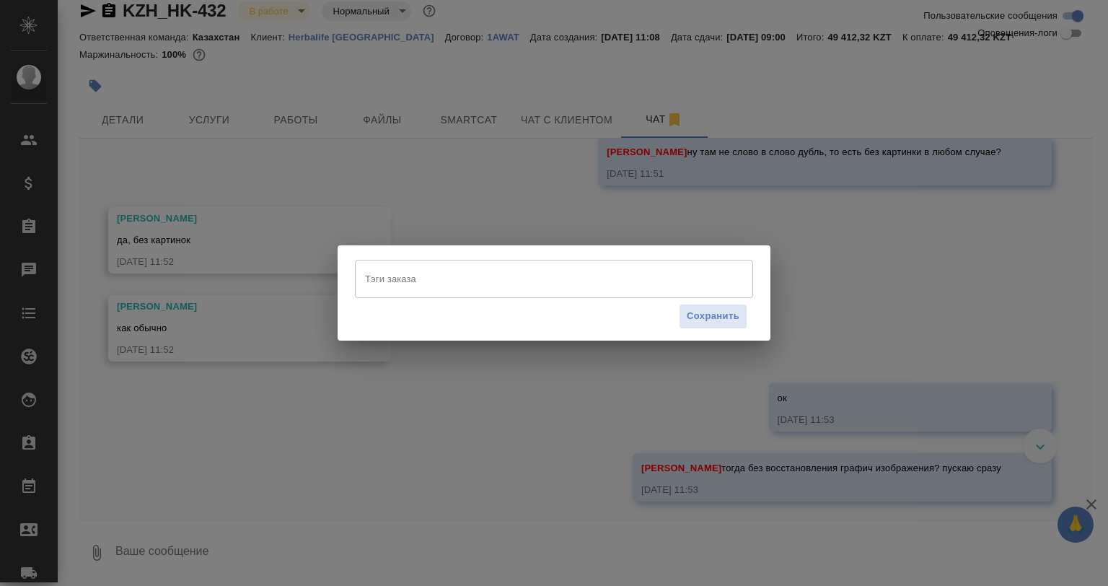
click at [436, 285] on input "Тэги заказа" at bounding box center [540, 278] width 358 height 25
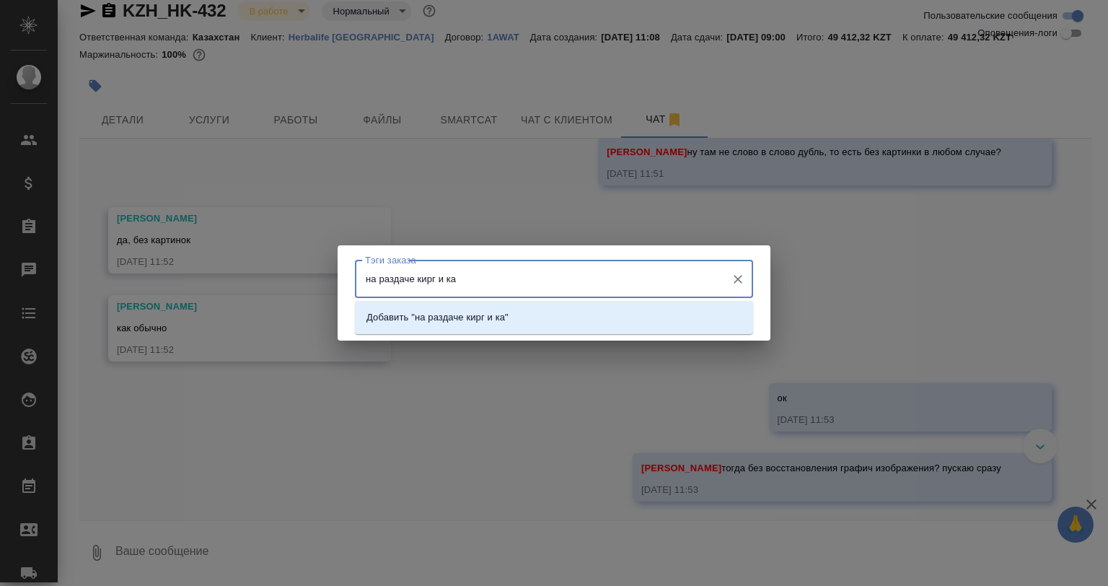
type input "на раздаче кирг и каз"
click at [436, 324] on p "Добавить "на раздаче кирг и каз"" at bounding box center [439, 317] width 146 height 14
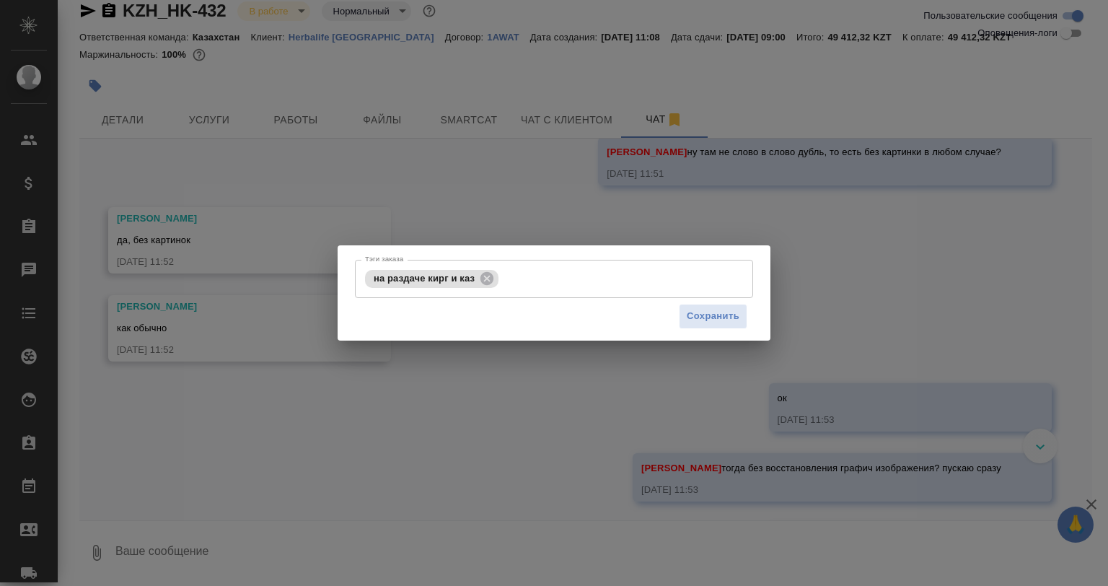
click at [176, 159] on div "Тэги заказа на раздаче кирг и каз Тэги заказа Сохранить" at bounding box center [554, 293] width 1108 height 586
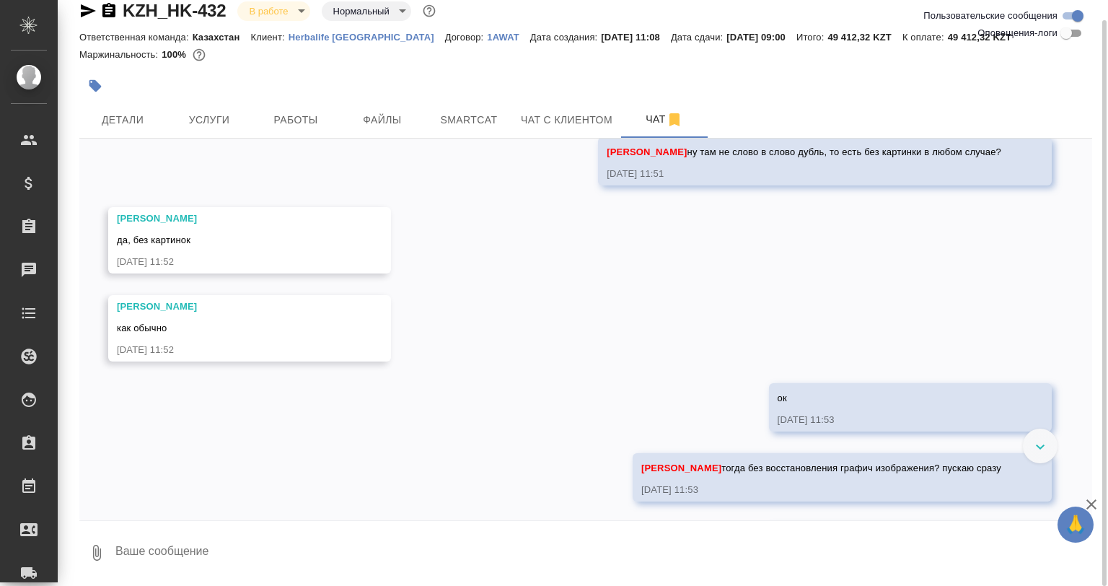
click at [97, 84] on icon "button" at bounding box center [95, 86] width 12 height 12
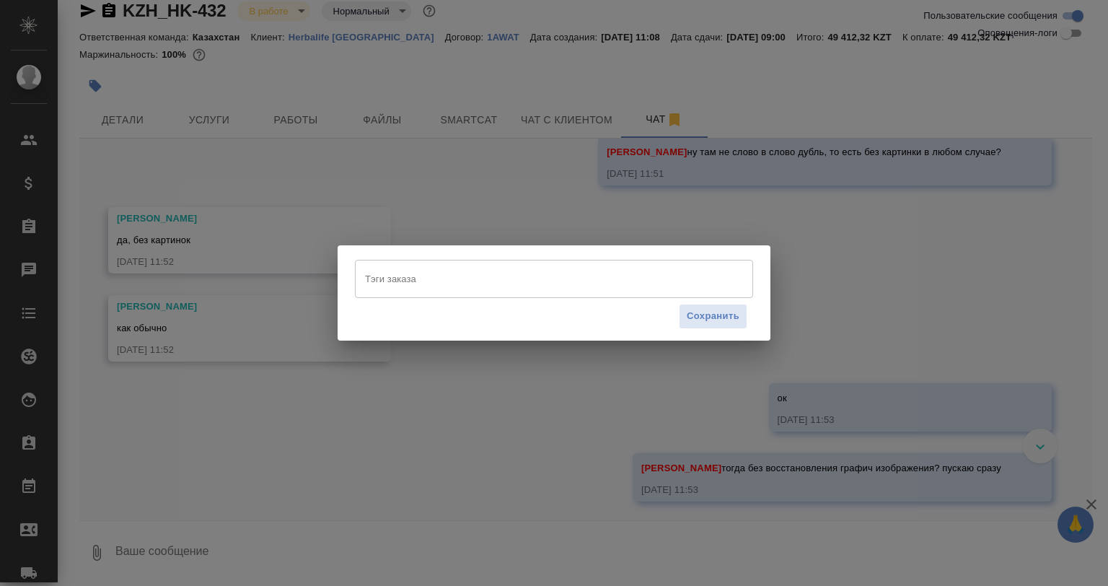
click at [401, 282] on input "Тэги заказа" at bounding box center [540, 278] width 358 height 25
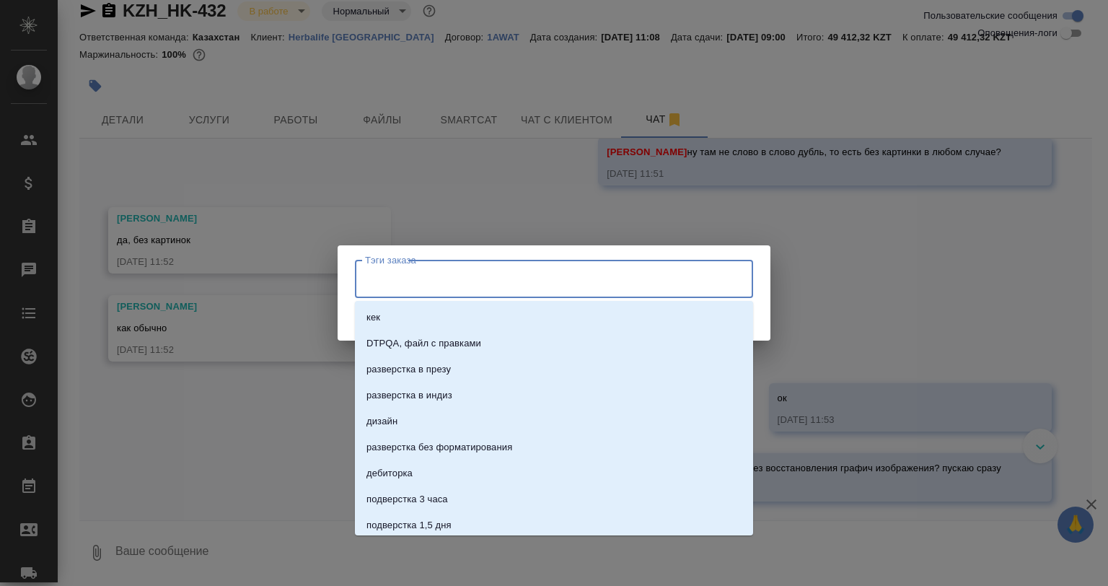
paste input "#SKU у Формулы 1 со вкусом манго"
type input "#SKU у Формулы 1 со вкусом манго"
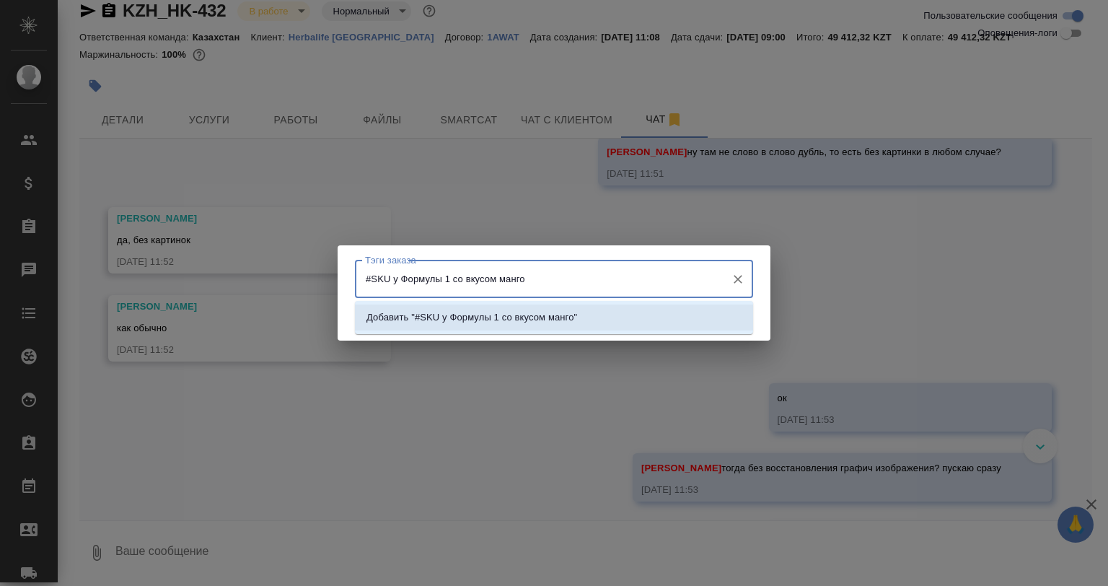
click at [499, 323] on p "Добавить "#SKU у Формулы 1 со вкусом манго"" at bounding box center [471, 317] width 211 height 14
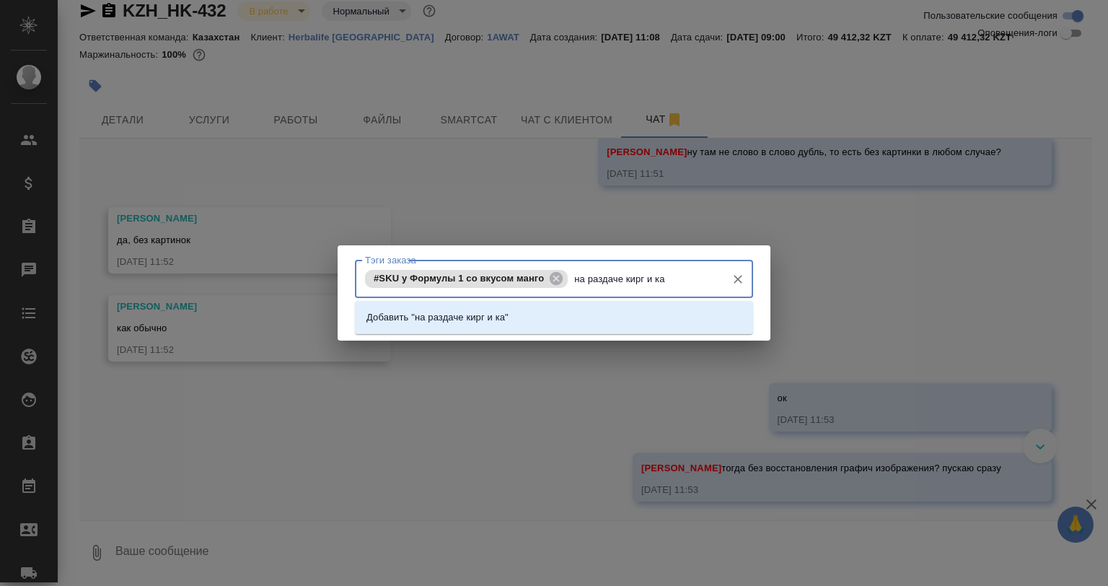
type input "на раздаче кирг и каз"
click at [591, 305] on li "Добавить "на раздаче кирг и каз"" at bounding box center [554, 317] width 398 height 26
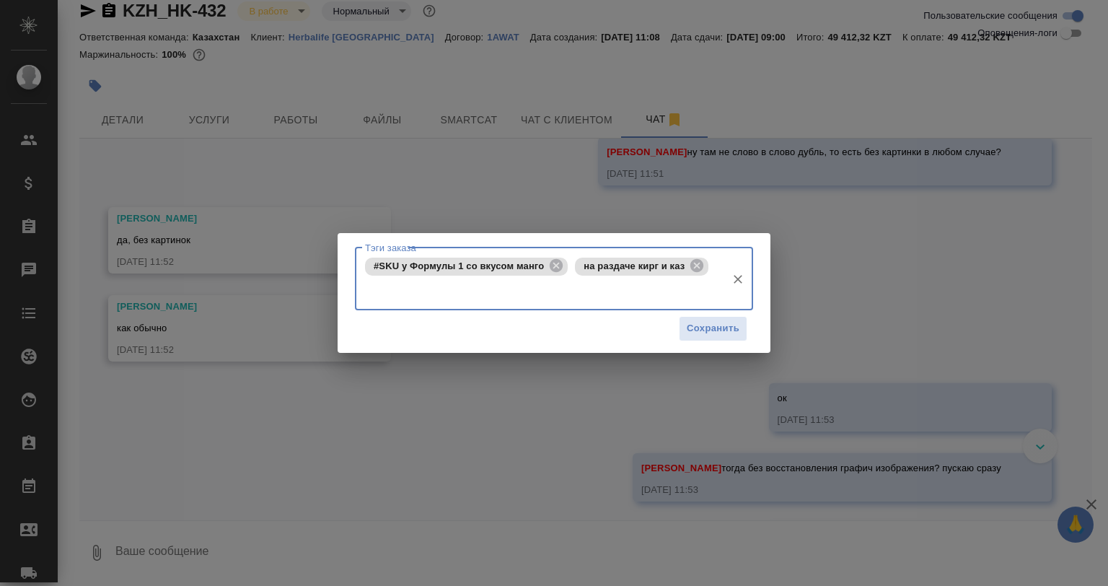
click at [683, 313] on div "Сохранить" at bounding box center [554, 328] width 398 height 37
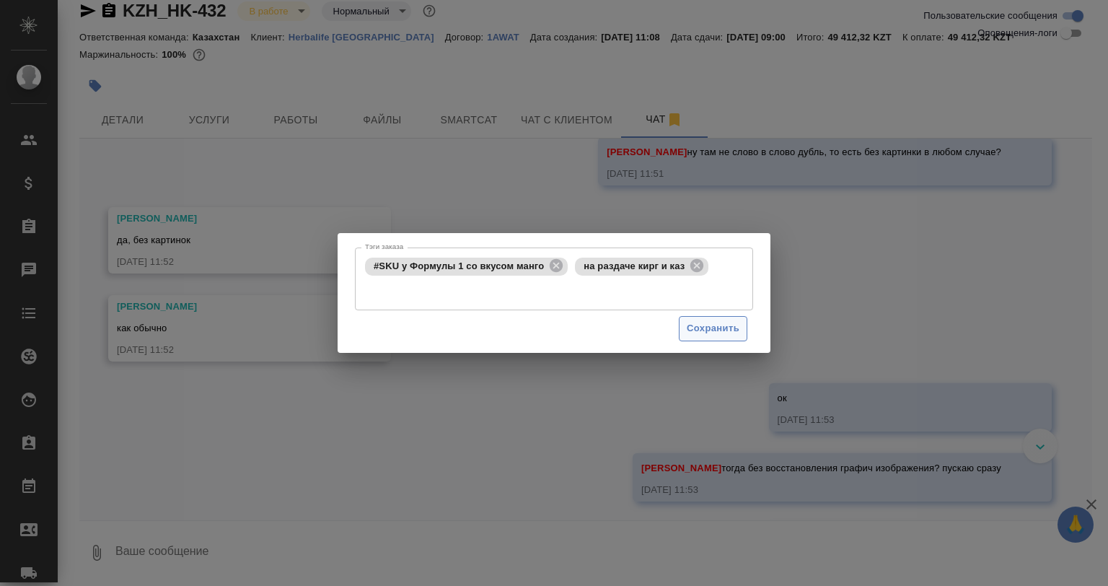
click at [692, 318] on button "Сохранить" at bounding box center [713, 328] width 69 height 25
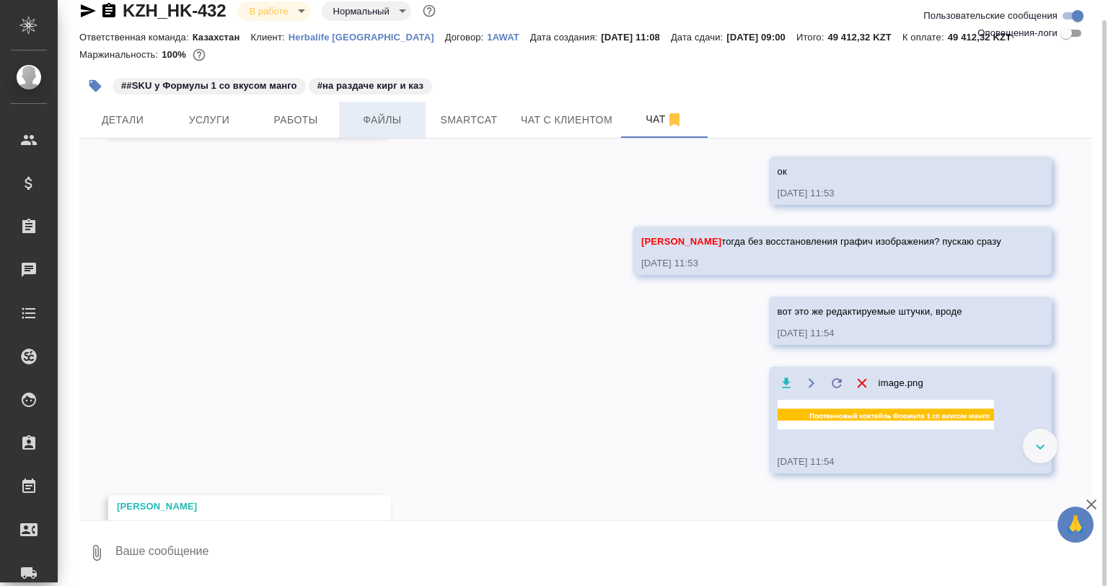
scroll to position [718, 0]
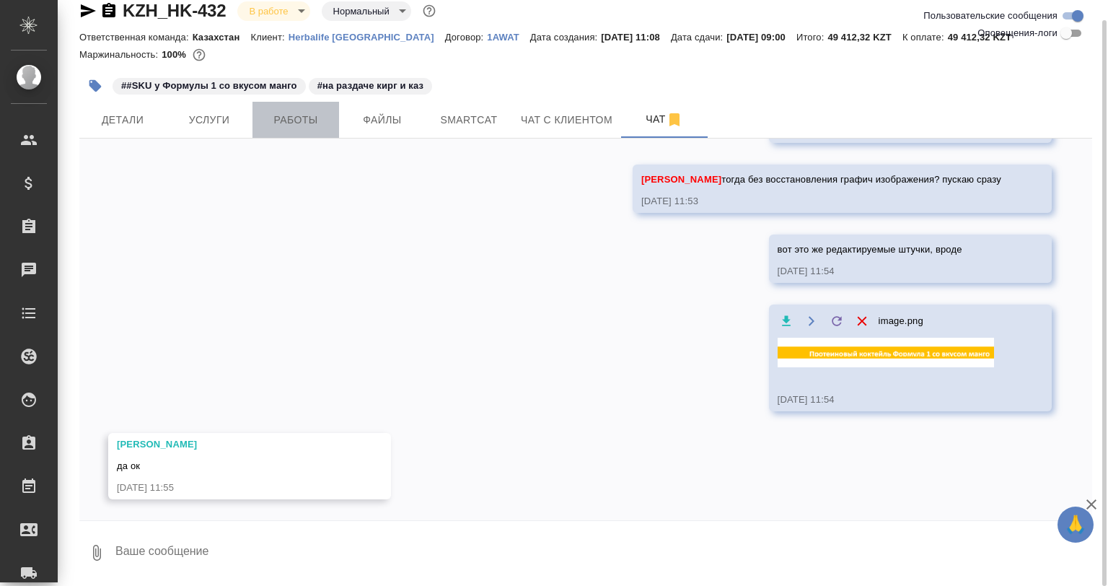
click at [326, 130] on button "Работы" at bounding box center [295, 120] width 87 height 36
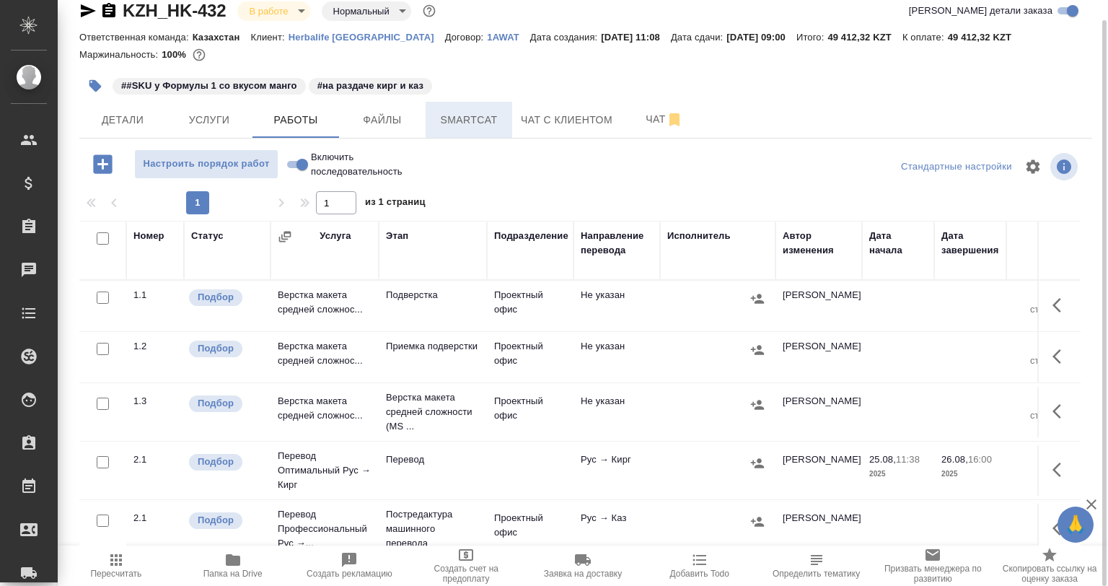
click at [470, 130] on button "Smartcat" at bounding box center [469, 120] width 87 height 36
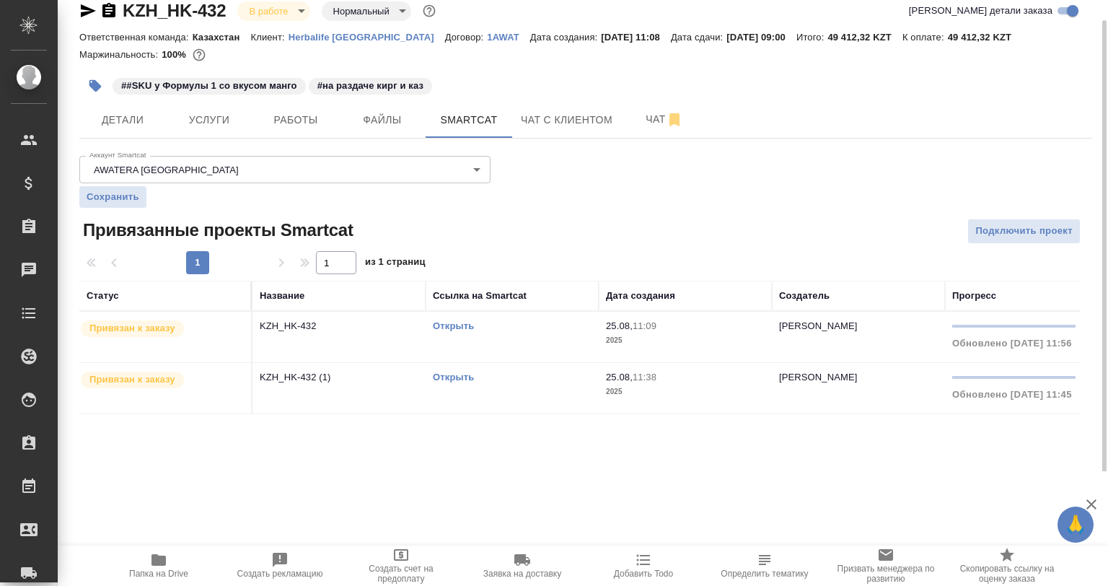
click at [430, 325] on td "Открыть" at bounding box center [512, 337] width 173 height 50
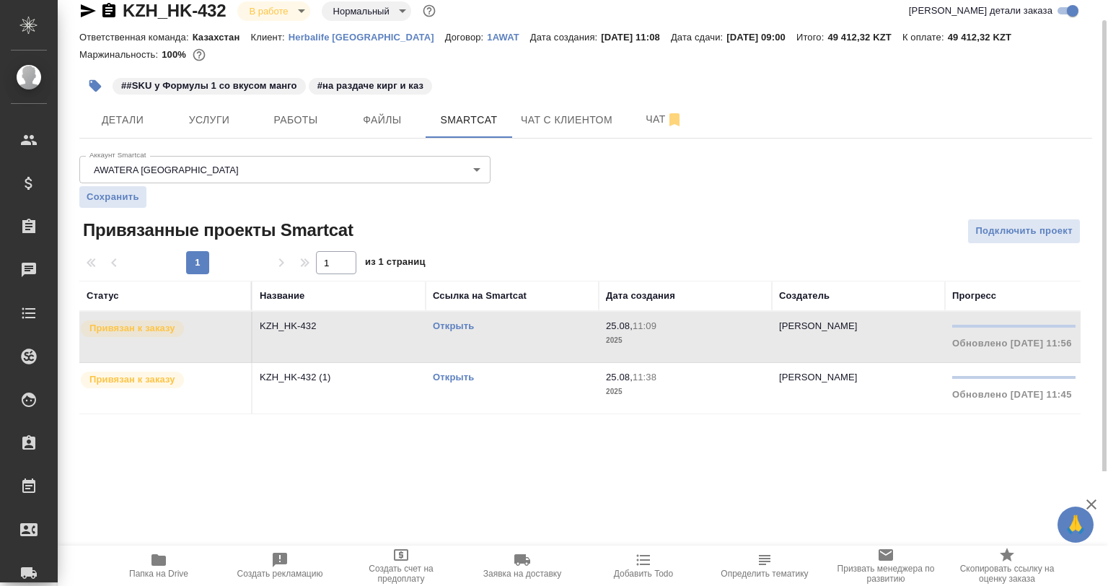
click at [436, 327] on link "Открыть" at bounding box center [453, 325] width 41 height 11
click at [277, 118] on span "Работы" at bounding box center [295, 120] width 69 height 18
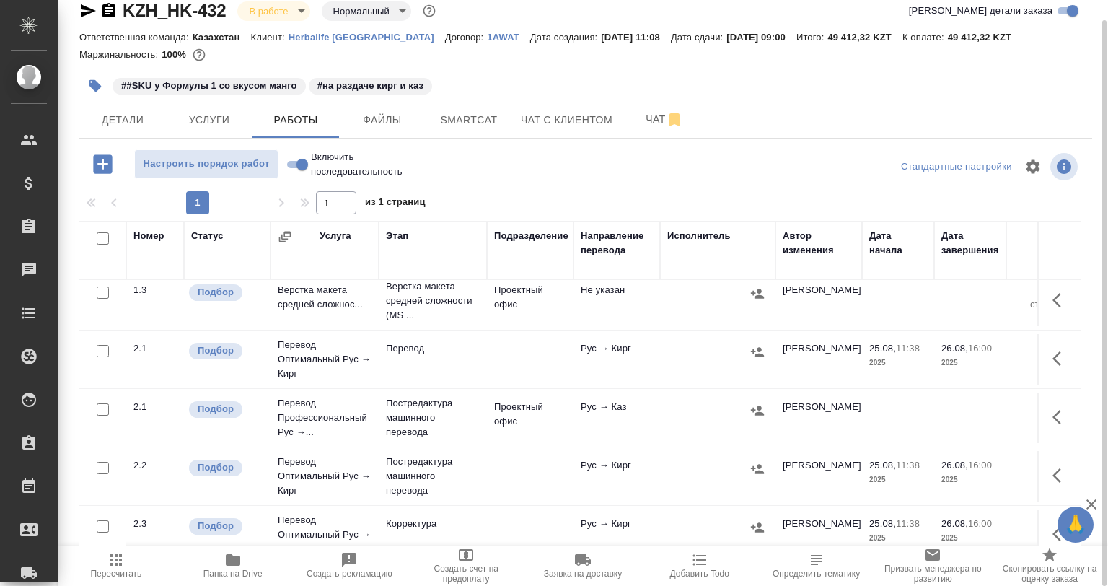
scroll to position [144, 0]
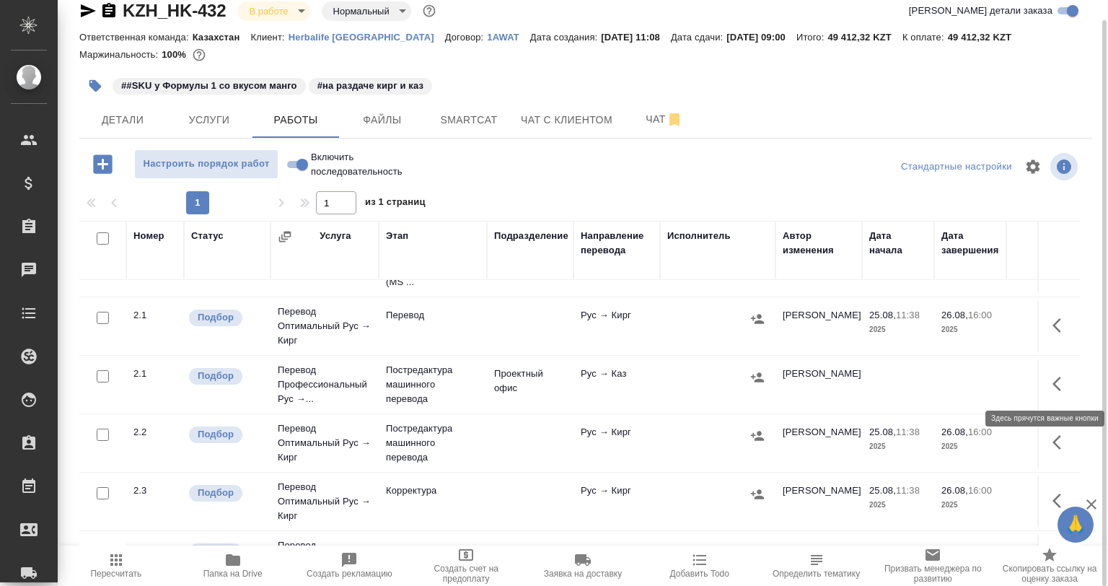
click at [1052, 384] on icon "button" at bounding box center [1060, 383] width 17 height 17
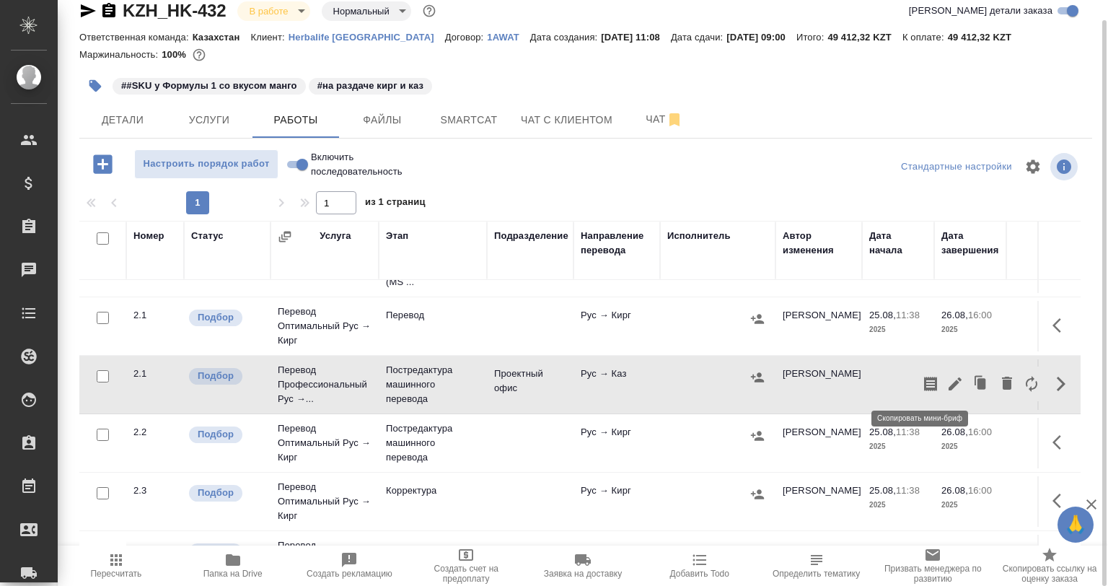
click at [946, 377] on icon "button" at bounding box center [954, 383] width 17 height 17
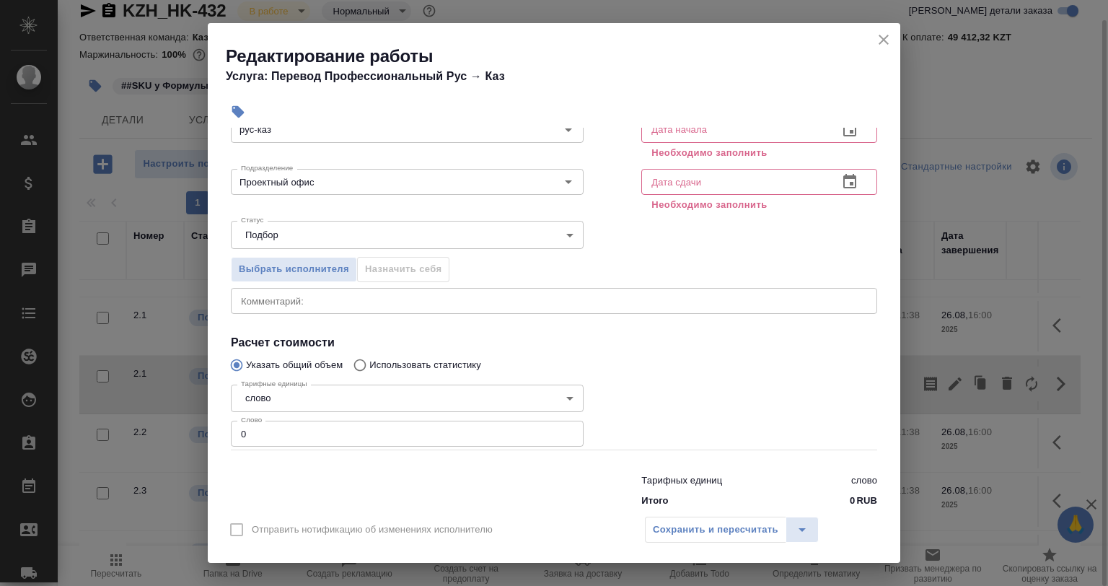
scroll to position [128, 0]
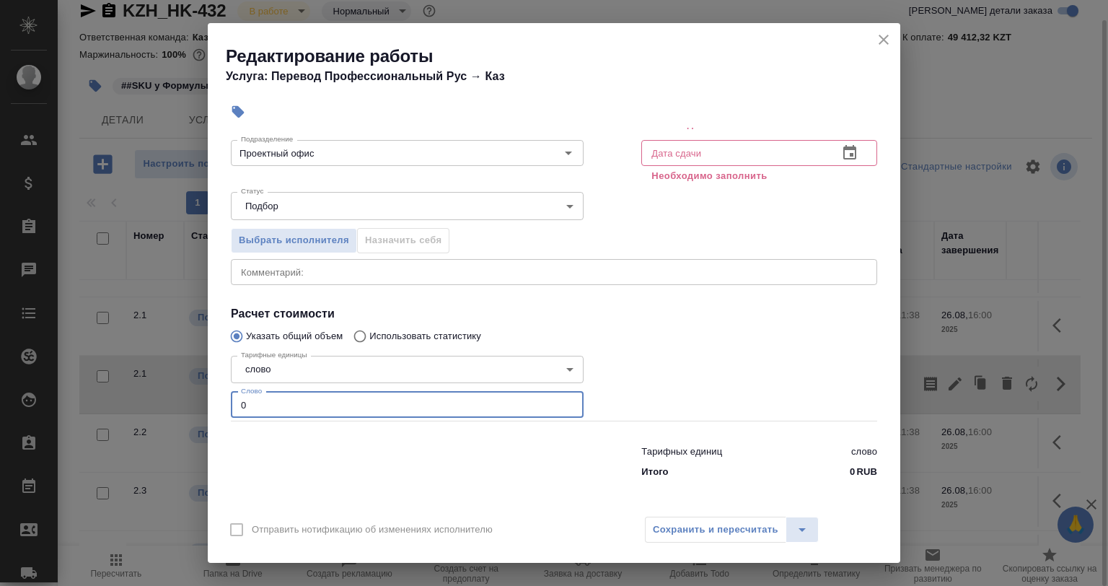
drag, startPoint x: 285, startPoint y: 406, endPoint x: 192, endPoint y: 407, distance: 93.1
click at [193, 406] on div "Редактирование работы Услуга: Перевод Профессиональный Рус → Каз Параметры Файл…" at bounding box center [554, 293] width 1108 height 586
paste input "502"
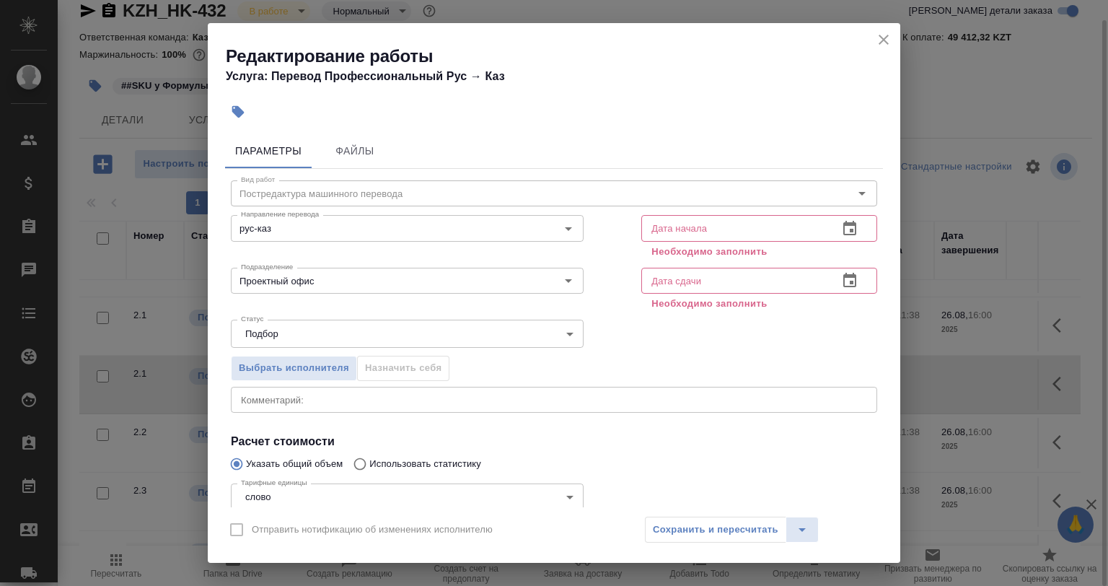
type input "502"
click at [690, 232] on input "text" at bounding box center [733, 228] width 185 height 26
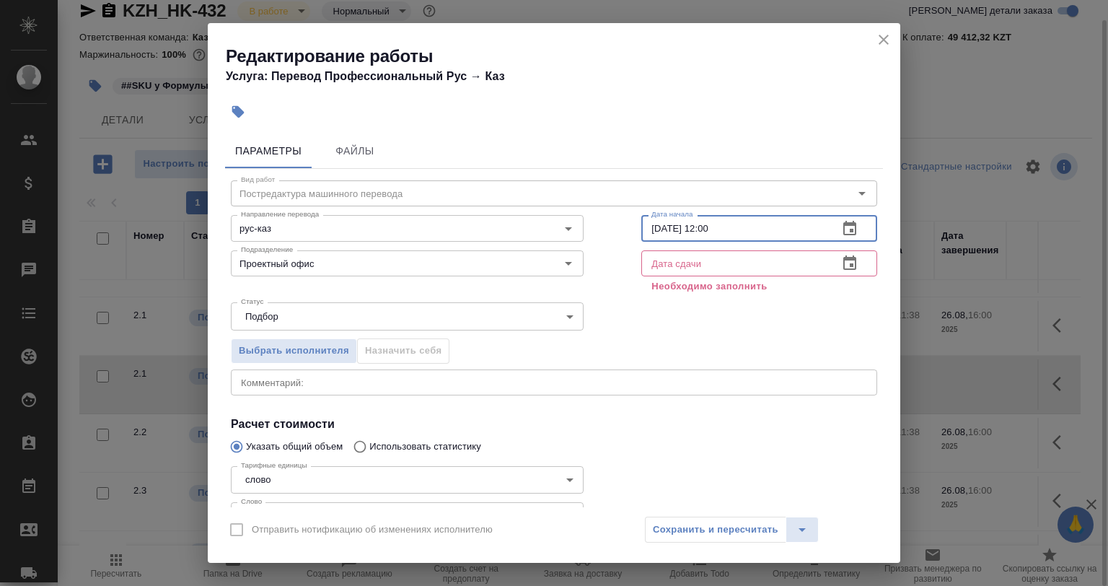
type input "25.08.2025 12:00"
click at [704, 250] on input "text" at bounding box center [733, 263] width 185 height 26
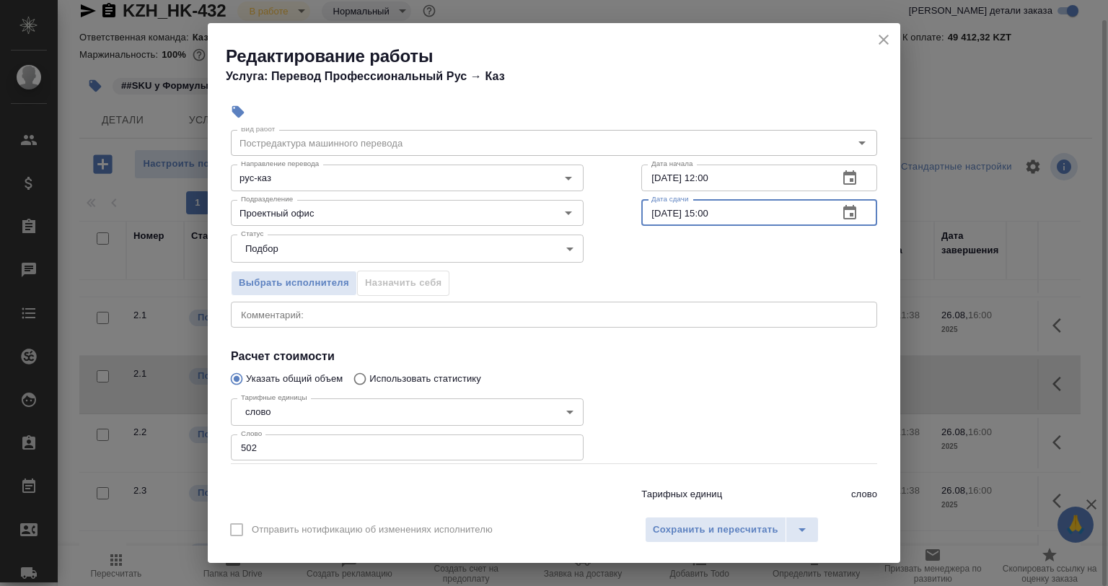
scroll to position [72, 0]
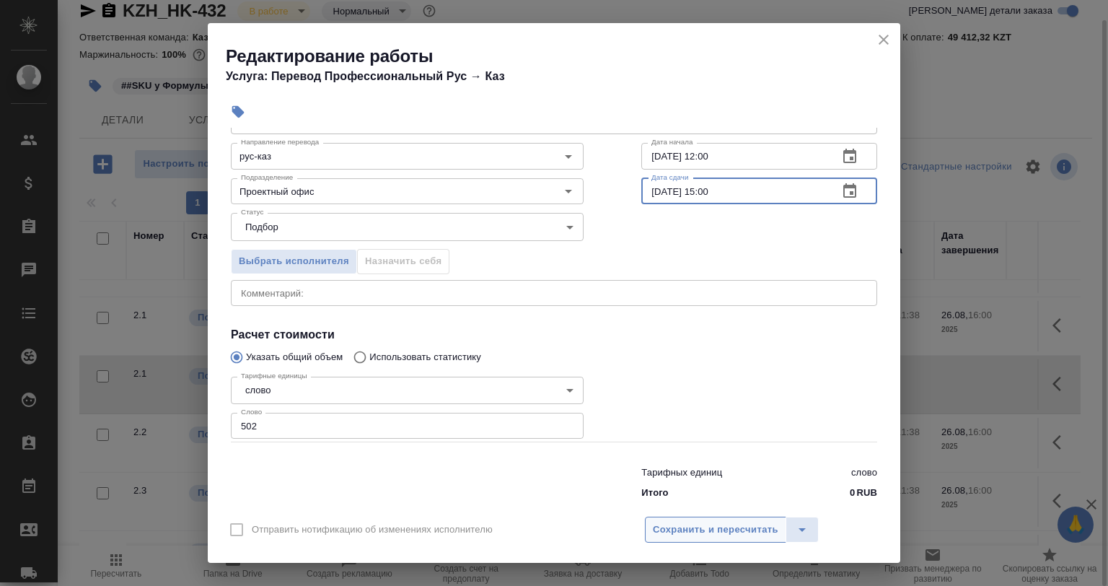
type input "26.08.2025 15:00"
click at [660, 537] on span "Сохранить и пересчитать" at bounding box center [716, 530] width 126 height 17
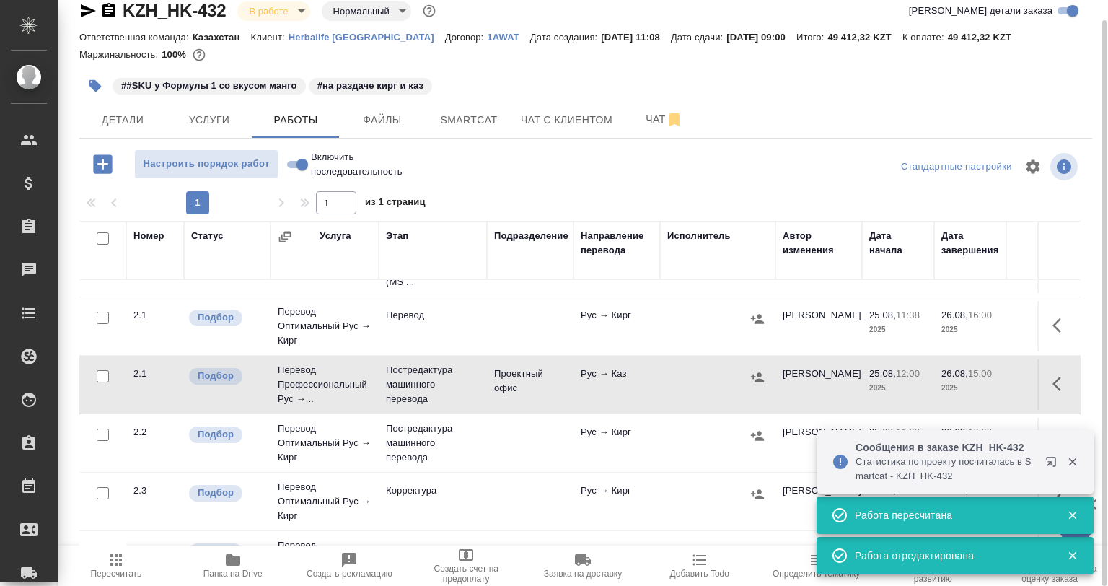
click at [438, 151] on div at bounding box center [586, 166] width 338 height 35
click at [450, 122] on span "Smartcat" at bounding box center [468, 120] width 69 height 18
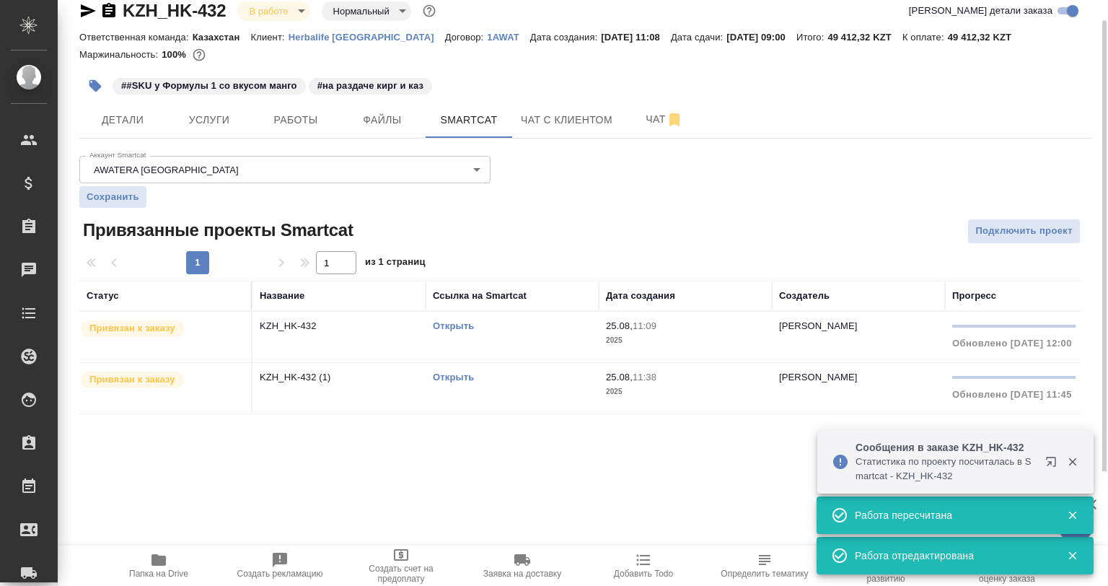
click at [457, 374] on link "Открыть" at bounding box center [453, 376] width 41 height 11
click at [140, 119] on span "Детали" at bounding box center [122, 120] width 69 height 18
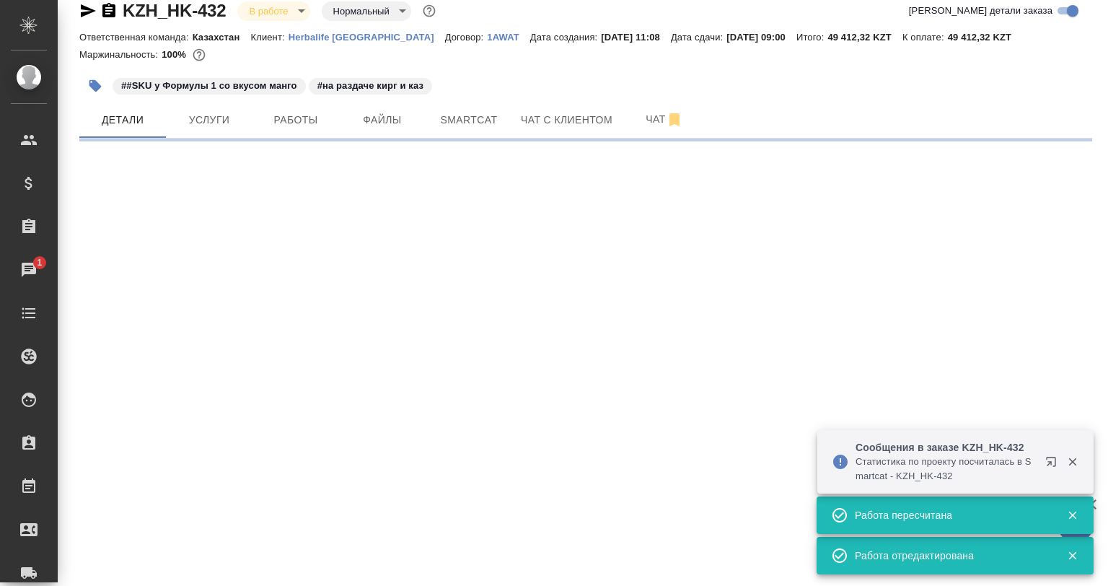
select select "RU"
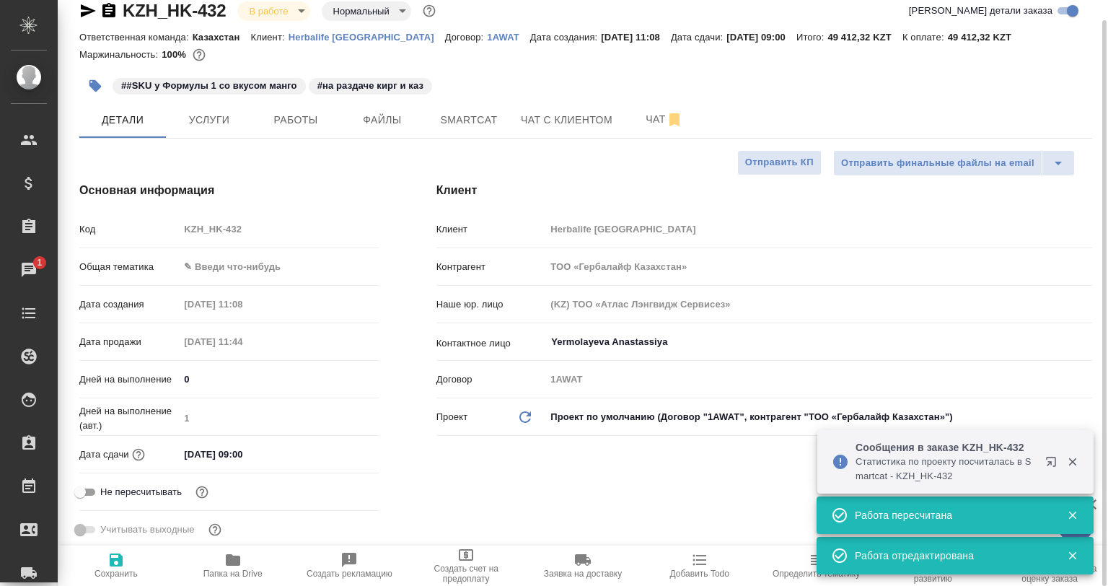
type textarea "x"
click at [205, 260] on body "🙏 .cls-1 fill:#fff; AWATERA Babkina Anastasiya Клиенты Спецификации Заказы 1 Ча…" at bounding box center [554, 293] width 1108 height 586
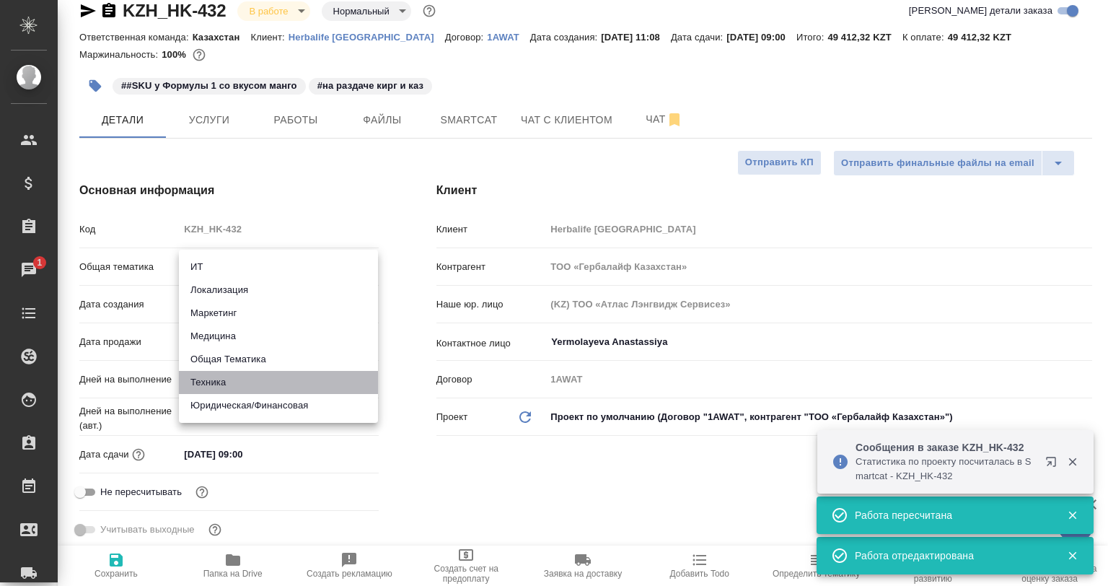
click at [226, 377] on li "Техника" at bounding box center [278, 382] width 199 height 23
type input "tech"
type textarea "x"
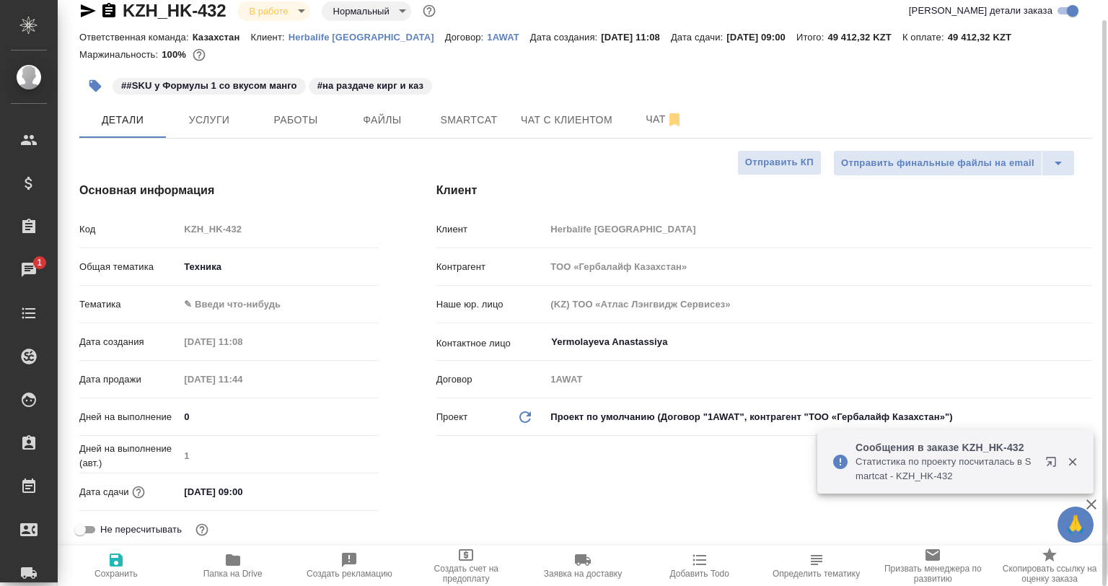
click at [228, 304] on body "🙏 .cls-1 fill:#fff; AWATERA Babkina Anastasiya Клиенты Спецификации Заказы 1 Ча…" at bounding box center [554, 293] width 1108 height 586
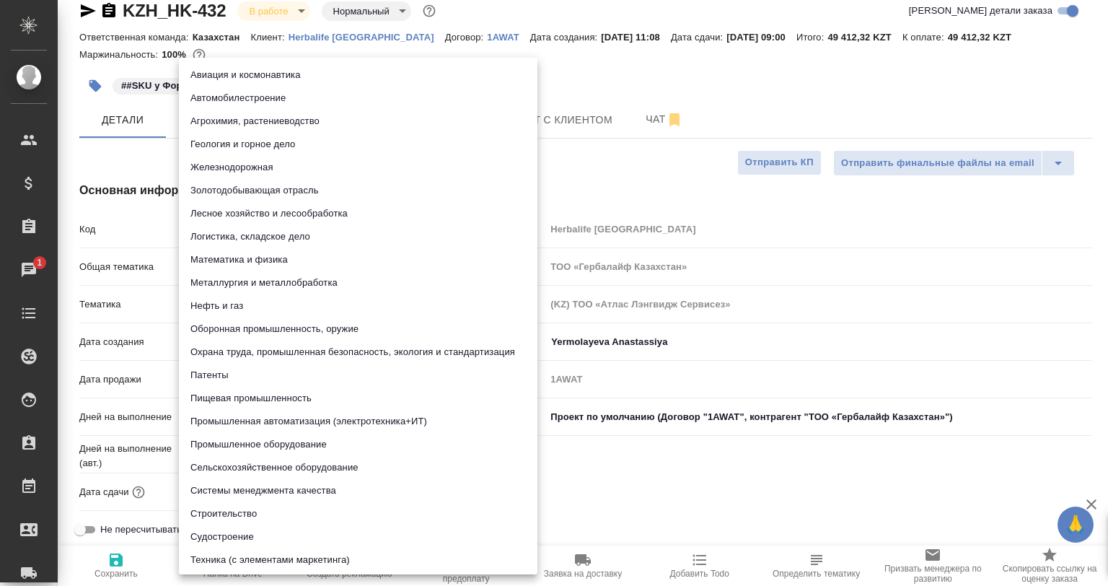
drag, startPoint x: 236, startPoint y: 397, endPoint x: 188, endPoint y: 520, distance: 132.5
click at [237, 400] on li "Пищевая промышленность" at bounding box center [358, 398] width 359 height 23
type textarea "x"
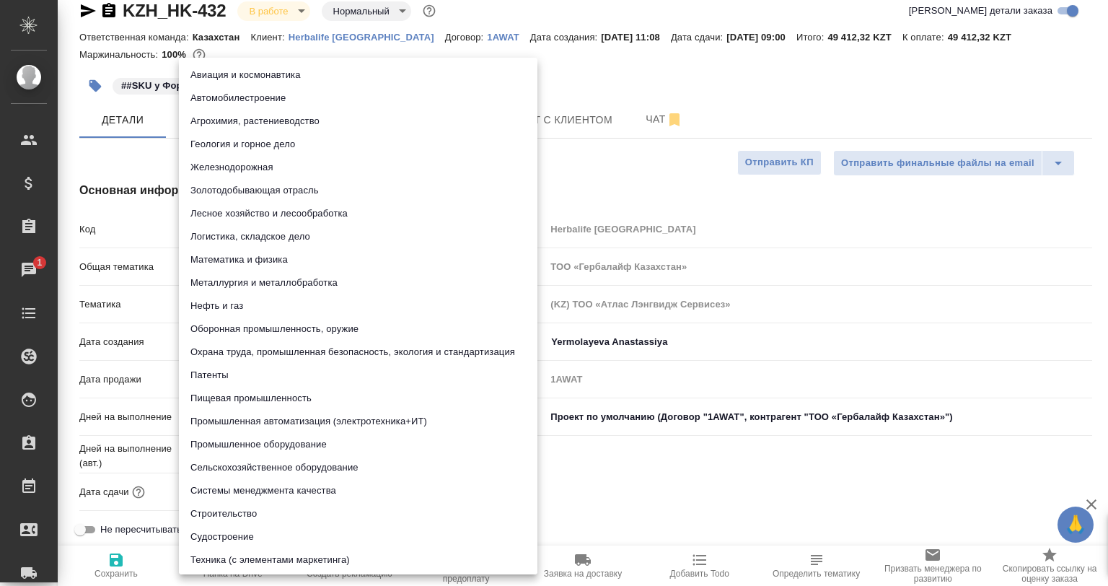
type input "5a8b8b956a9677013d343d8f"
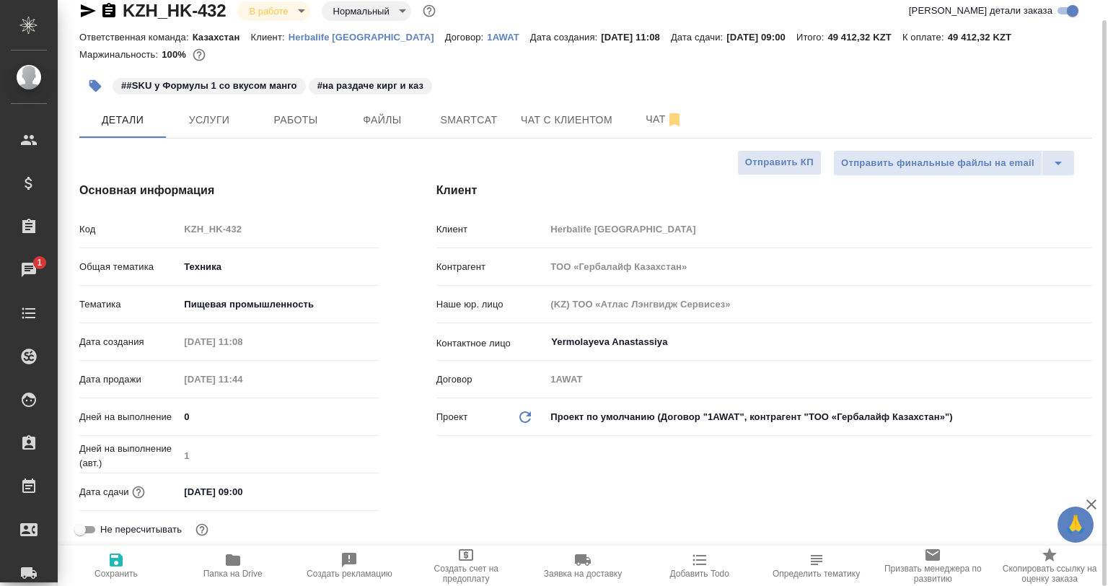
drag, startPoint x: 115, startPoint y: 584, endPoint x: 115, endPoint y: 573, distance: 10.8
click at [115, 573] on span "Сохранить" at bounding box center [115, 573] width 43 height 10
type textarea "x"
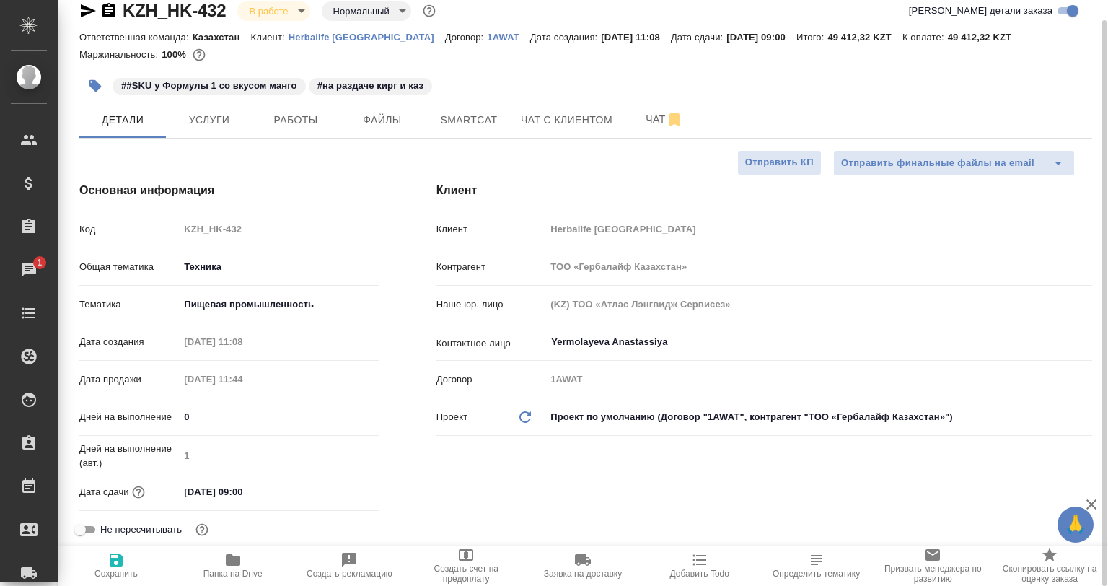
type textarea "x"
select select "RU"
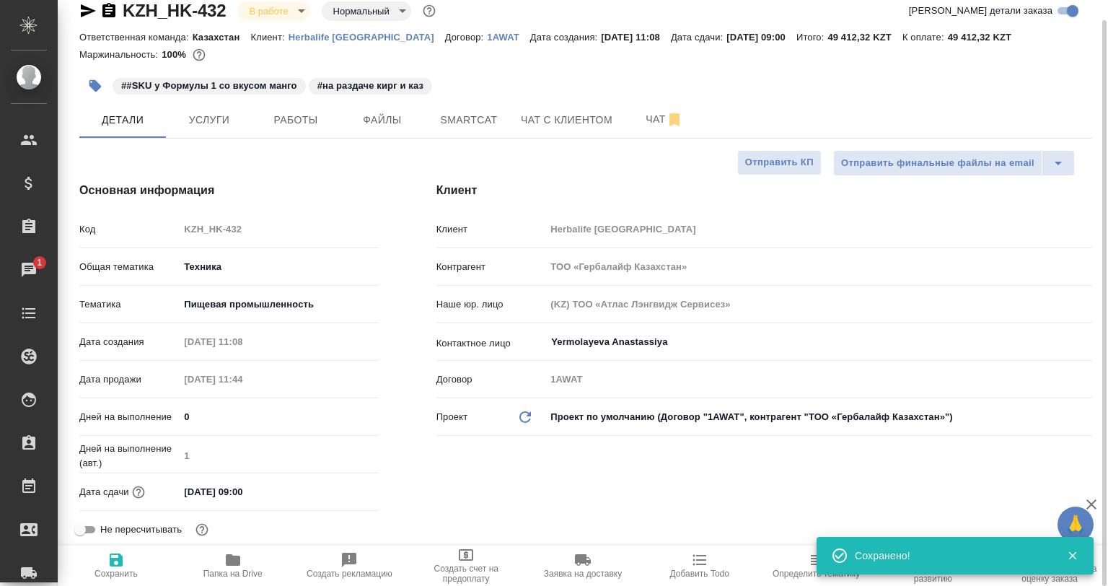
type textarea "x"
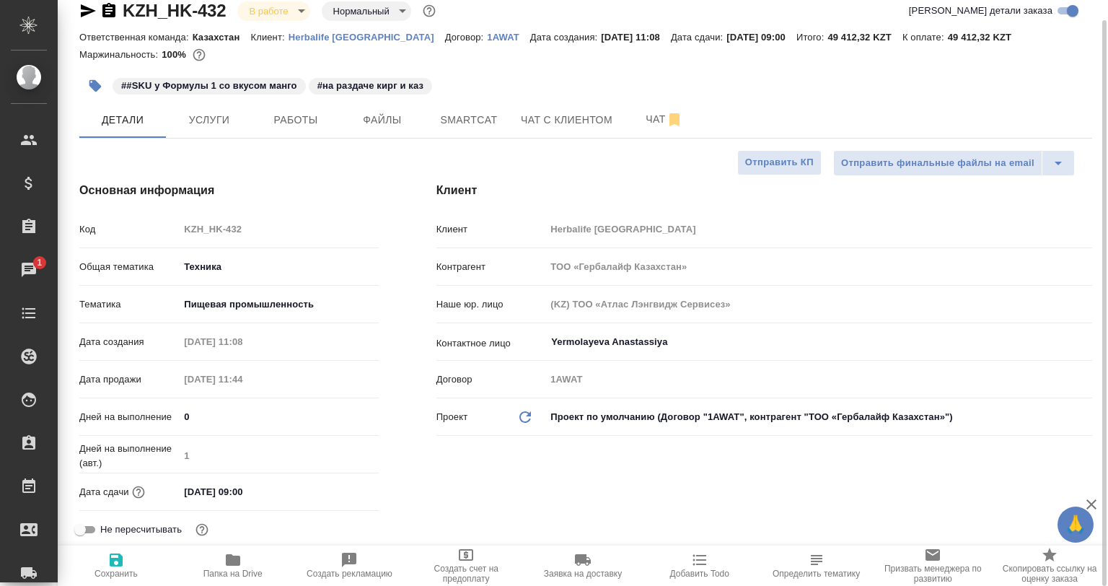
type textarea "x"
click at [326, 109] on button "Работы" at bounding box center [295, 120] width 87 height 36
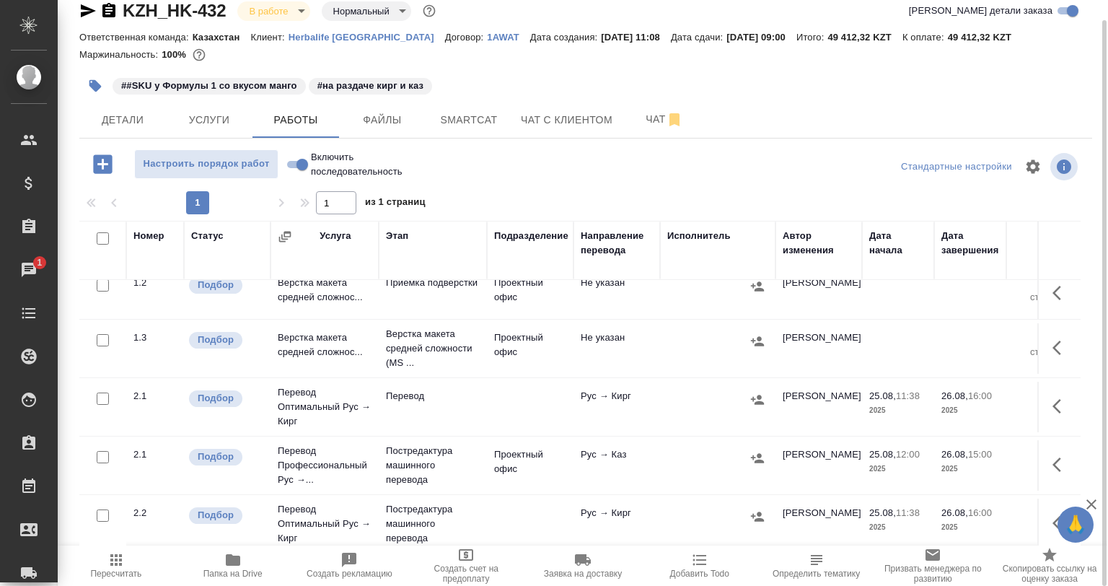
scroll to position [144, 0]
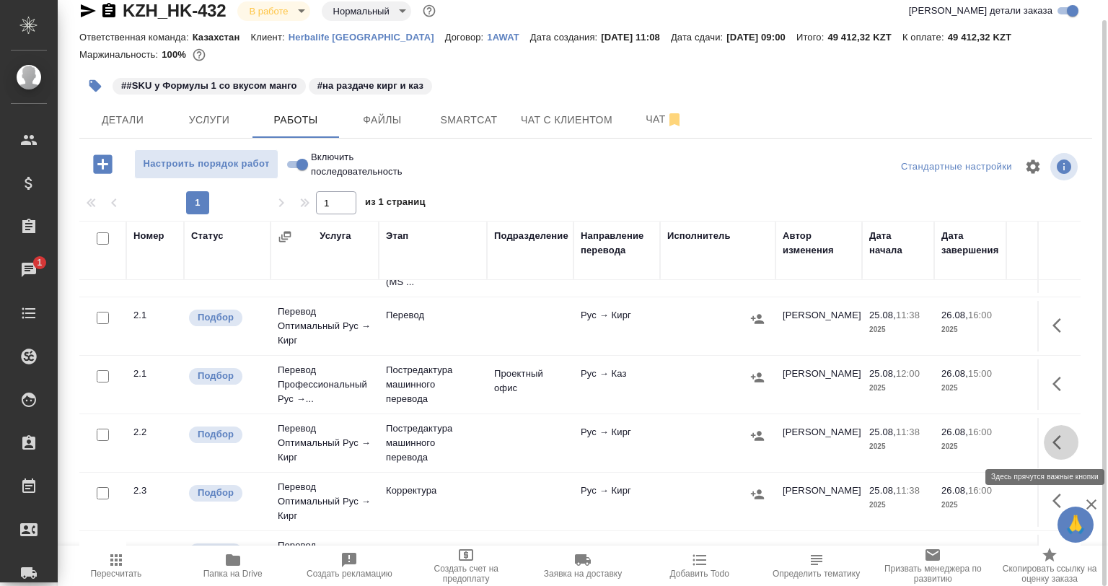
click at [1056, 448] on icon "button" at bounding box center [1060, 442] width 17 height 17
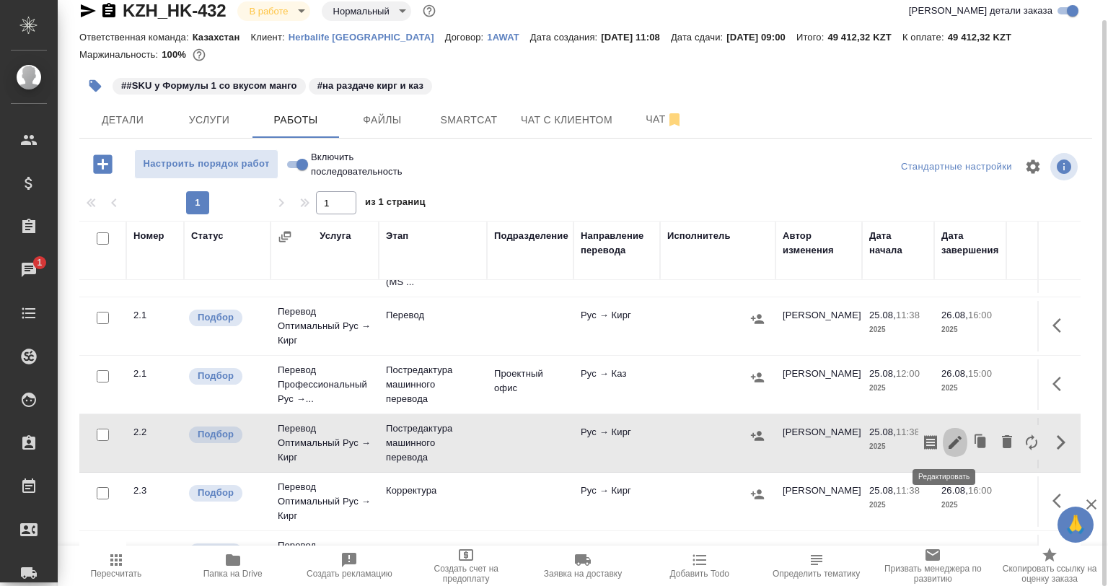
click at [946, 445] on icon "button" at bounding box center [954, 442] width 17 height 17
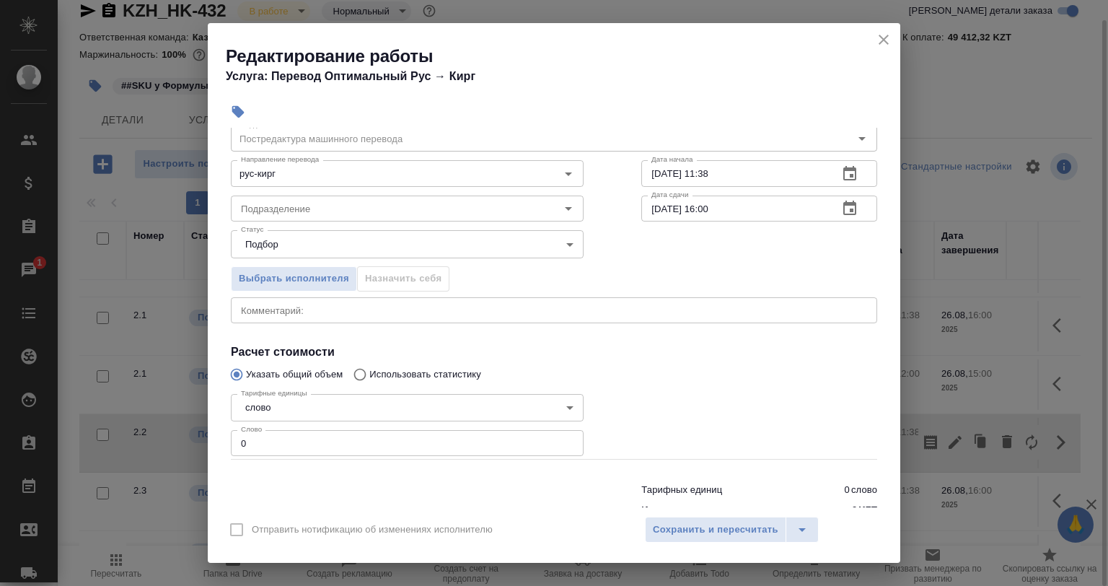
scroll to position [93, 0]
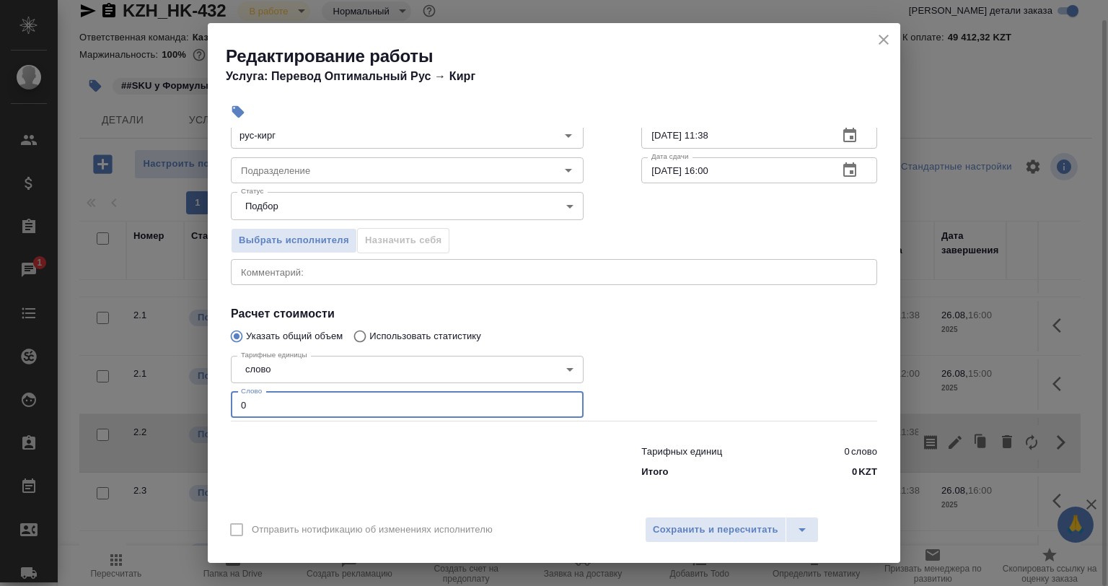
drag, startPoint x: 293, startPoint y: 392, endPoint x: 221, endPoint y: 402, distance: 72.8
click at [221, 402] on div "Параметры Файлы Вид работ Постредактура машинного перевода Вид работ Направлени…" at bounding box center [554, 317] width 692 height 379
paste input "927"
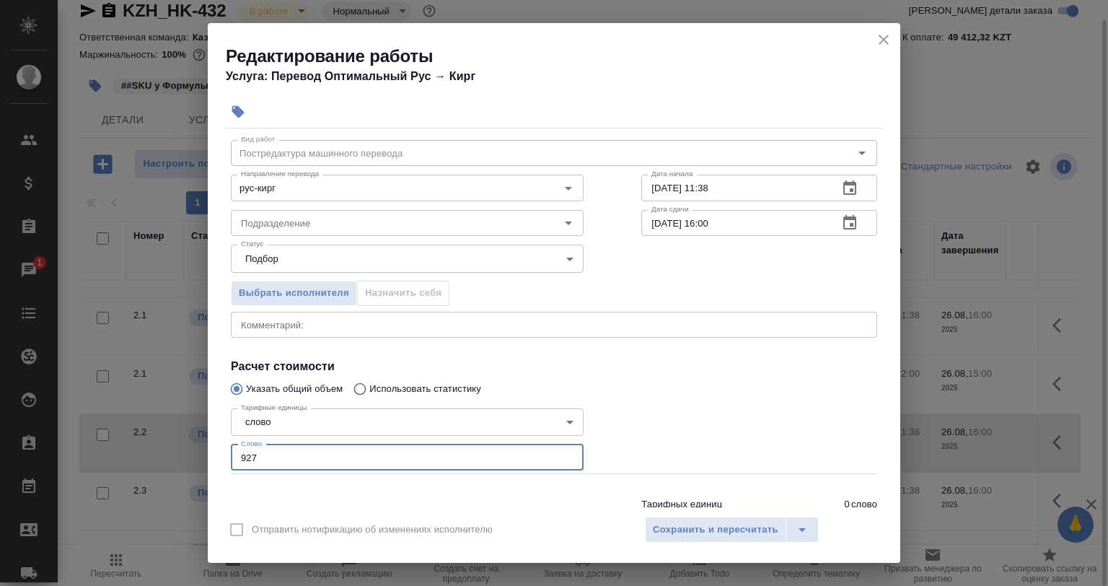
scroll to position [0, 0]
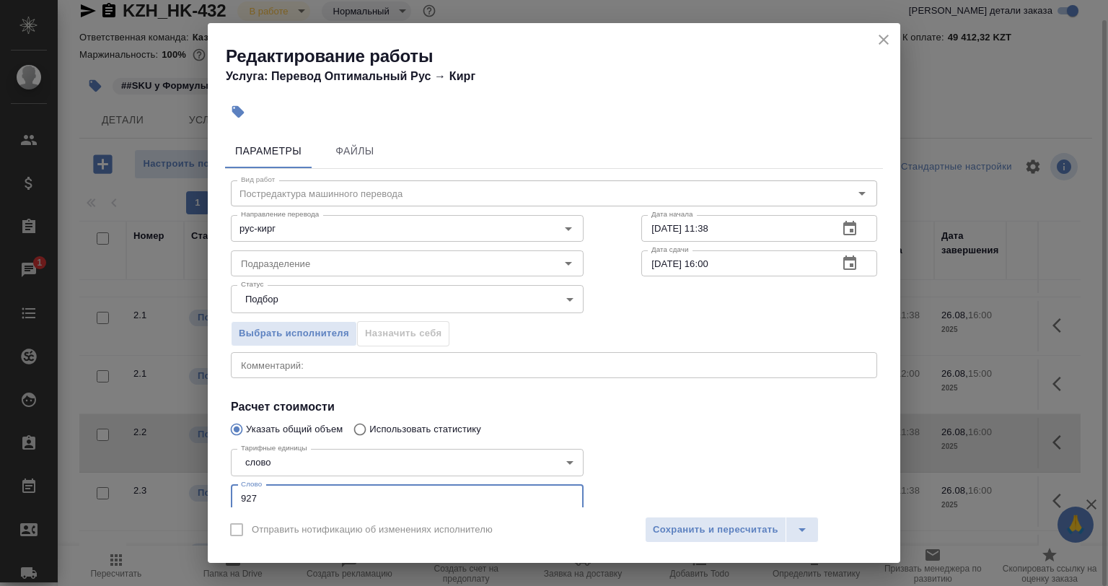
type input "927"
drag, startPoint x: 677, startPoint y: 206, endPoint x: 676, endPoint y: 214, distance: 8.1
click at [678, 206] on div "Дата начала 25.08.2025 11:38 Дата начала" at bounding box center [759, 226] width 294 height 92
click at [678, 228] on input "25.08.2025 11:38" at bounding box center [733, 228] width 185 height 26
drag, startPoint x: 751, startPoint y: 230, endPoint x: 695, endPoint y: 234, distance: 56.4
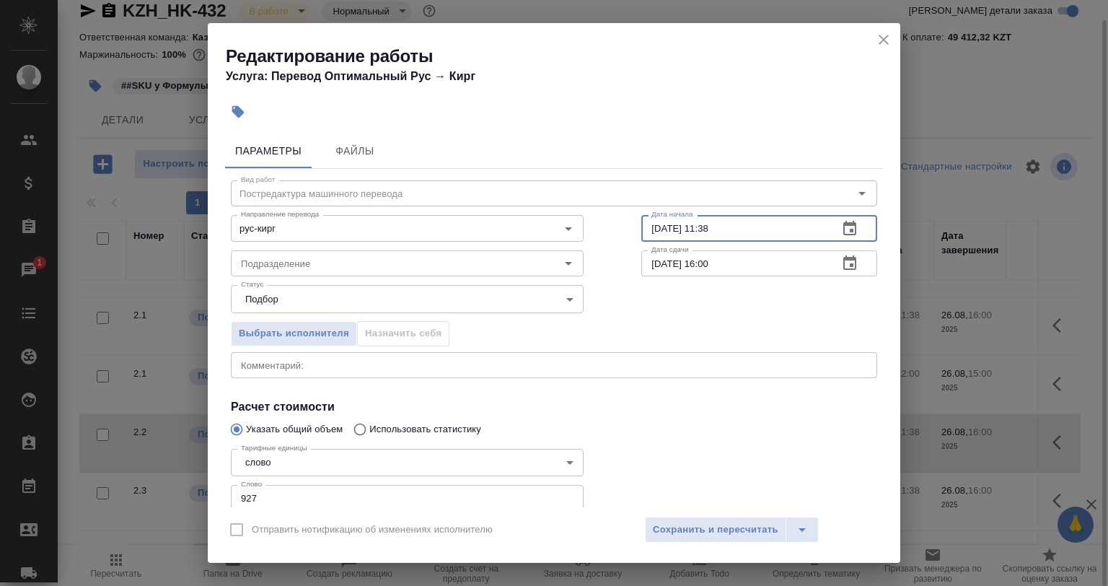
click at [695, 234] on input "25.08.2025 11:38" at bounding box center [733, 228] width 185 height 26
type input "25.08.2025 12:01"
click at [654, 258] on input "26.08.2025 16:00" at bounding box center [733, 263] width 185 height 26
drag, startPoint x: 720, startPoint y: 263, endPoint x: 695, endPoint y: 263, distance: 24.5
click at [695, 263] on input "26.08.2025 16:00" at bounding box center [733, 263] width 185 height 26
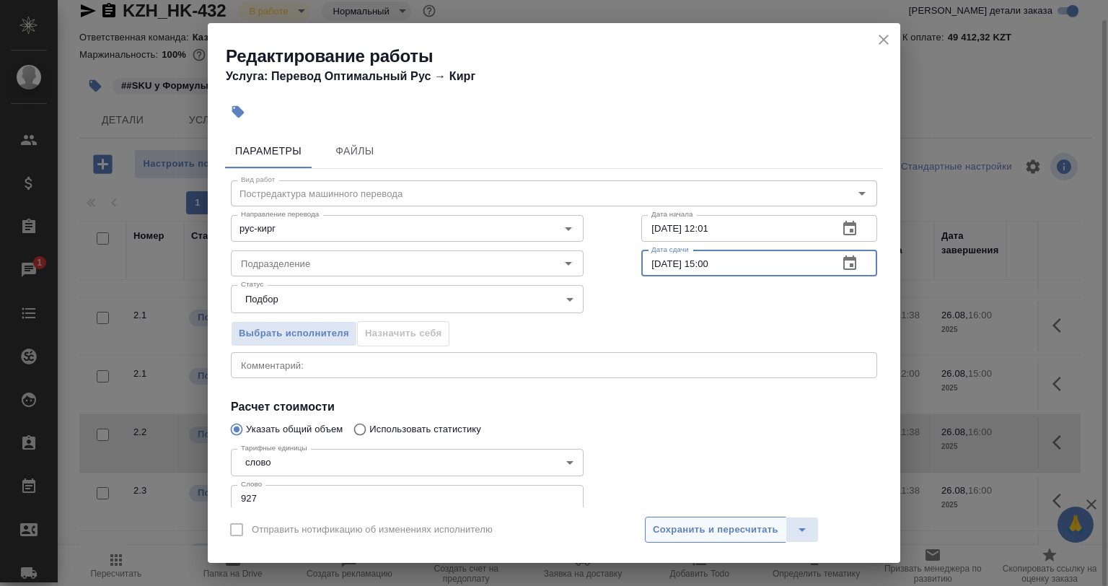
type input "26.08.2025 15:00"
click at [695, 522] on button "Сохранить и пересчитать" at bounding box center [715, 529] width 141 height 26
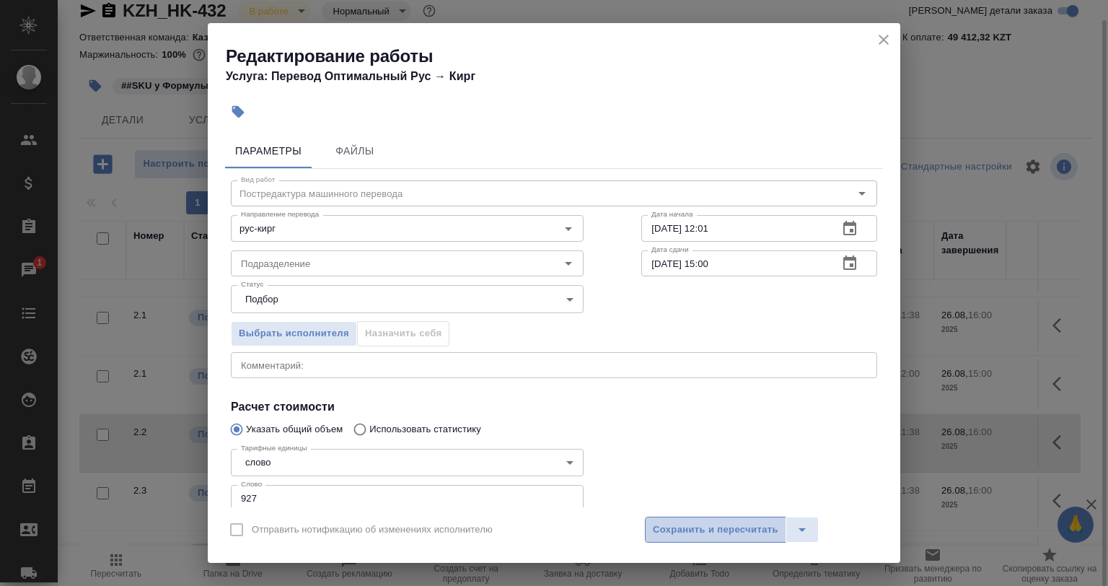
click at [692, 525] on span "Сохранить и пересчитать" at bounding box center [716, 530] width 126 height 17
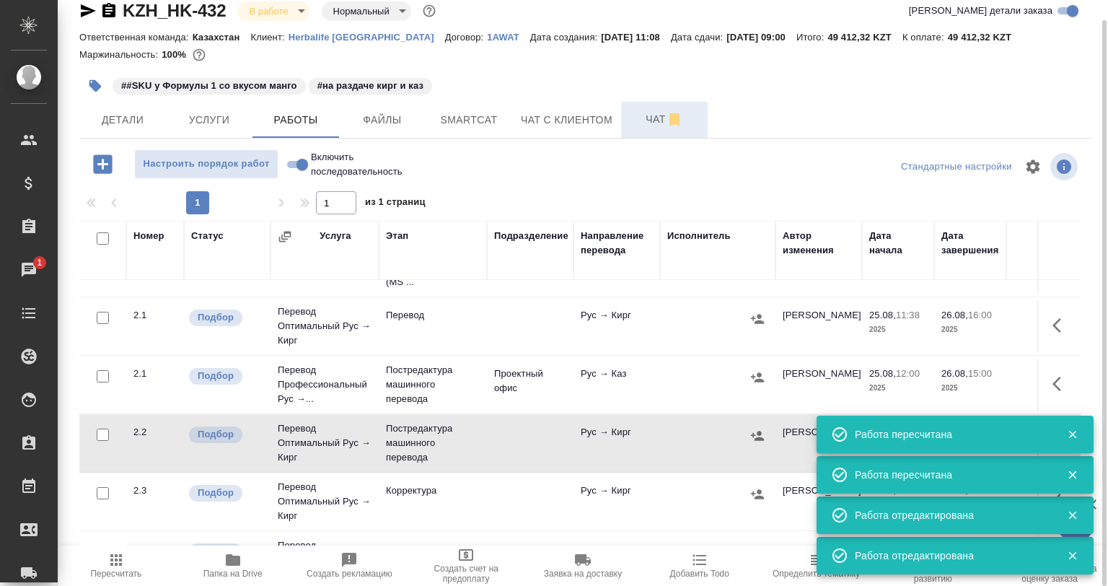
click at [661, 126] on span "Чат" at bounding box center [664, 119] width 69 height 18
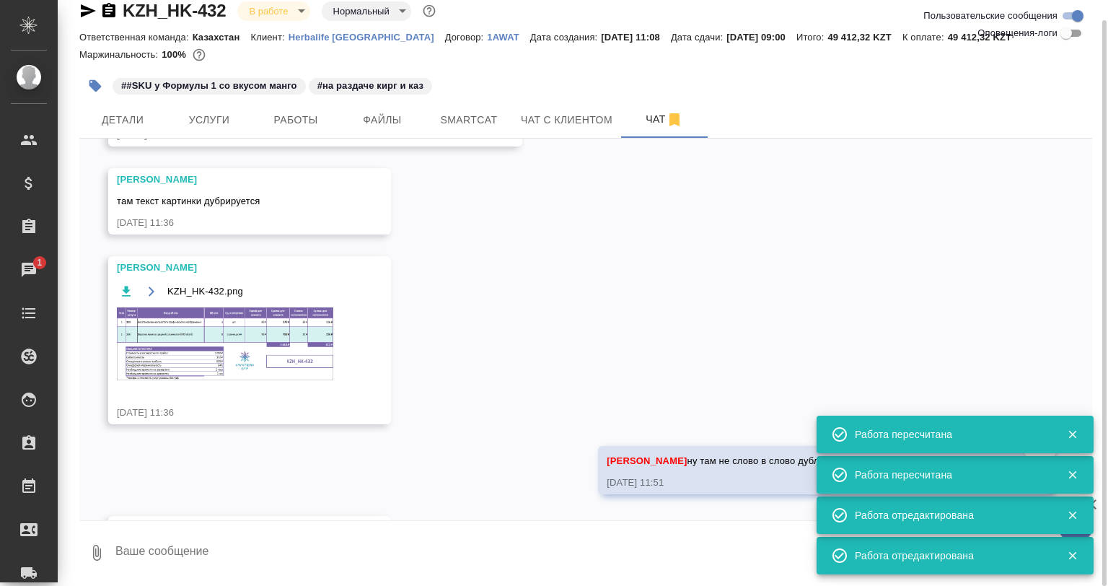
scroll to position [69, 0]
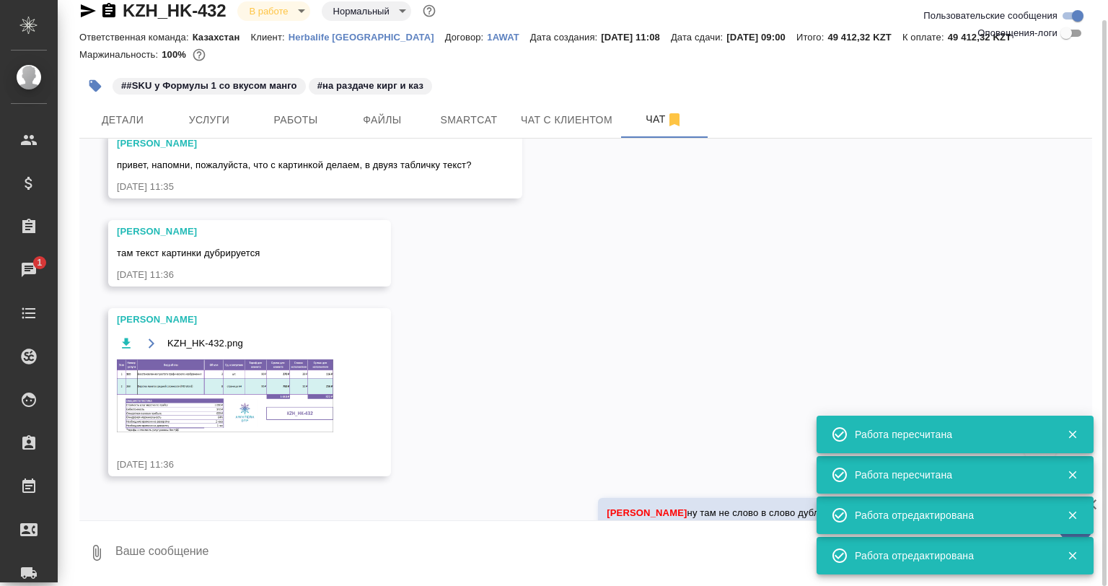
click at [264, 387] on img at bounding box center [225, 395] width 216 height 73
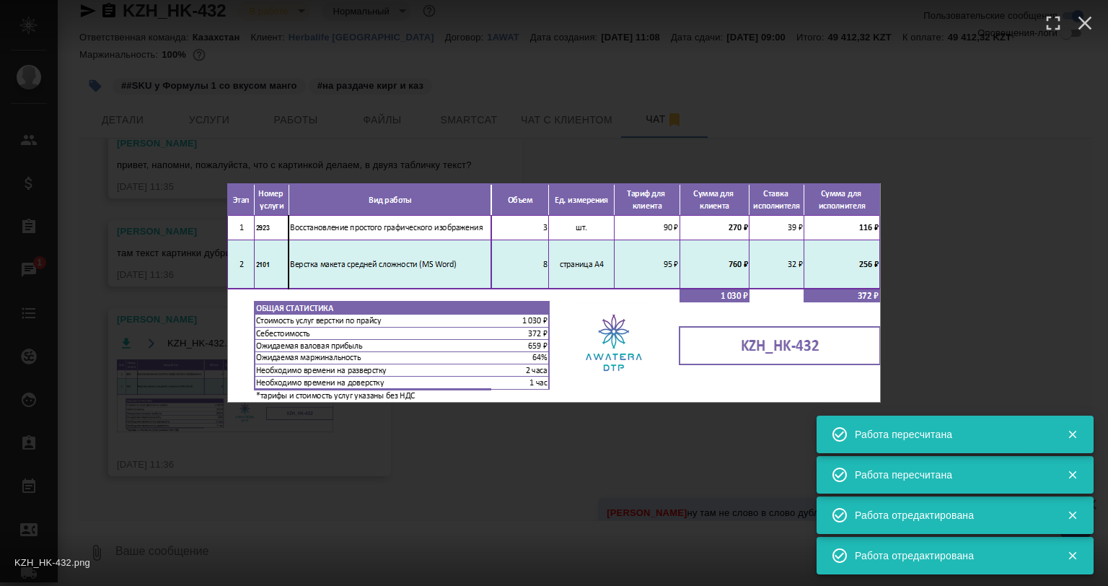
click at [376, 485] on div "KZH_HK-432.png 1 of 1" at bounding box center [554, 293] width 1108 height 586
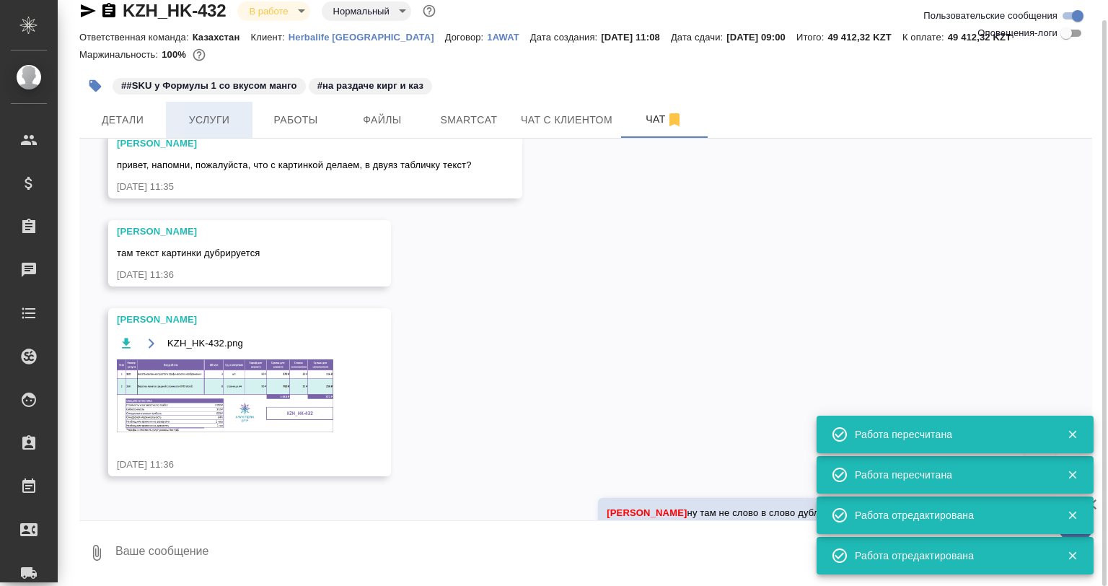
drag, startPoint x: 127, startPoint y: 128, endPoint x: 230, endPoint y: 131, distance: 103.2
click at [127, 129] on button "Детали" at bounding box center [122, 120] width 87 height 36
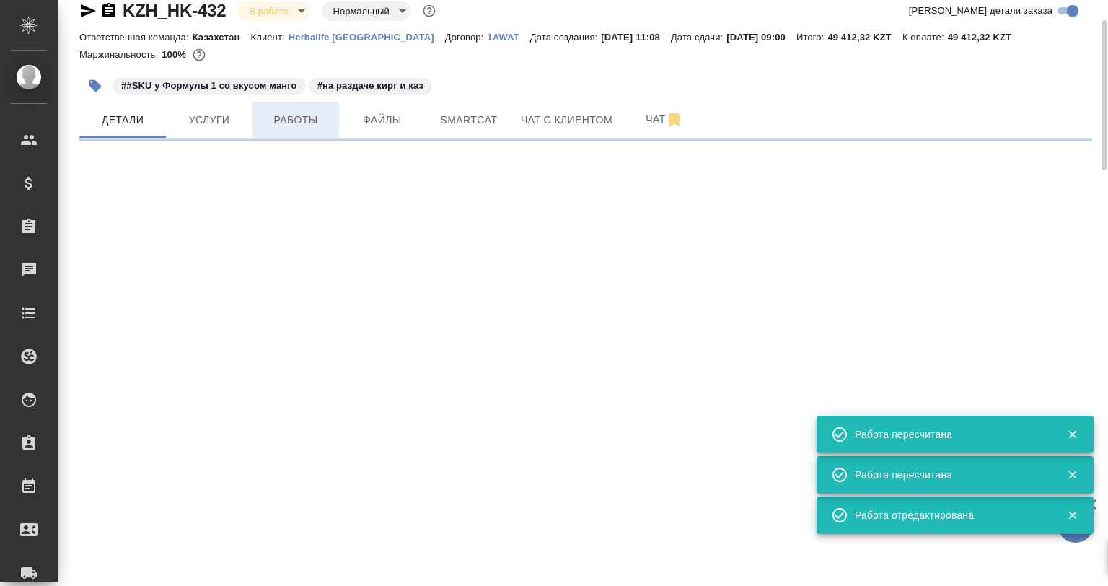
select select "RU"
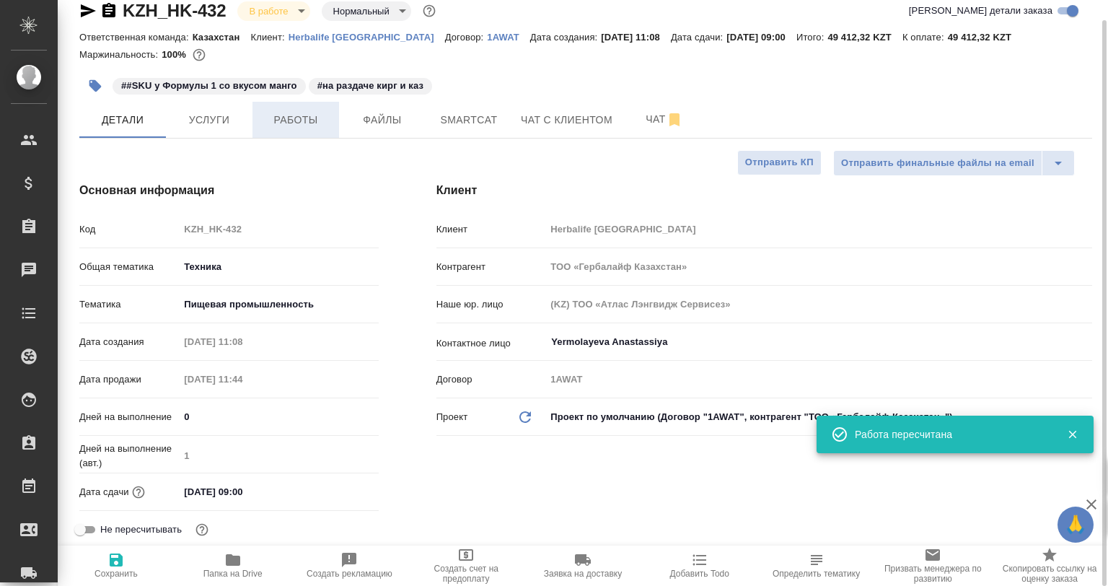
type textarea "x"
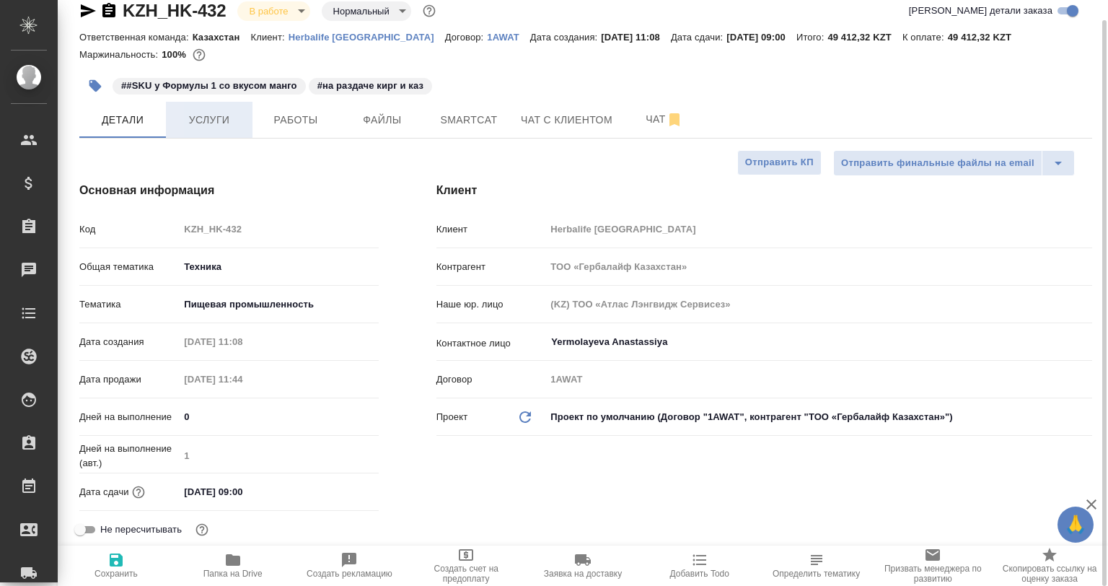
click at [242, 118] on span "Услуги" at bounding box center [209, 120] width 69 height 18
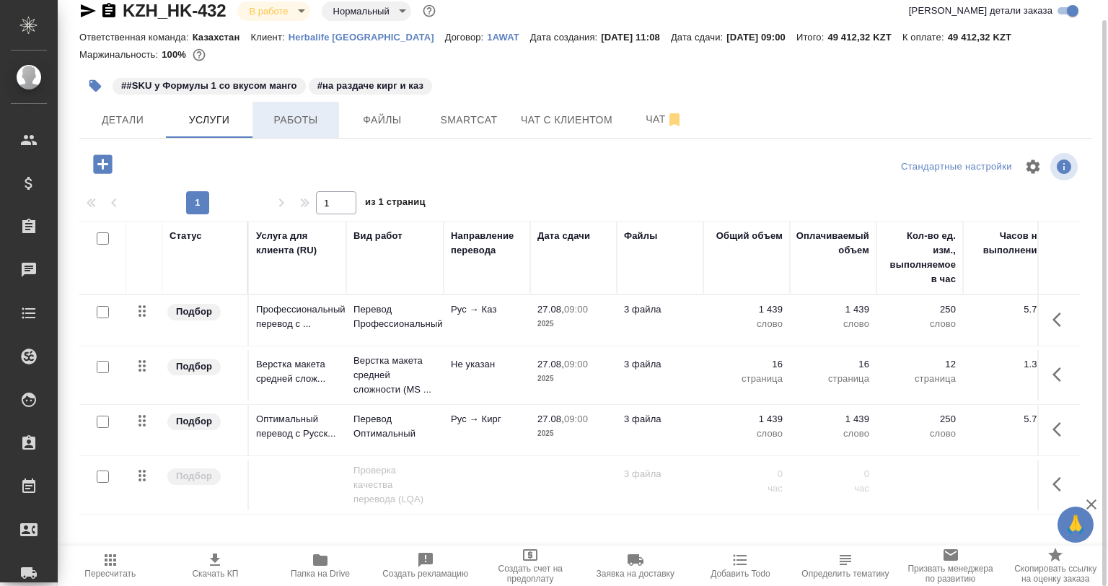
click at [304, 116] on span "Работы" at bounding box center [295, 120] width 69 height 18
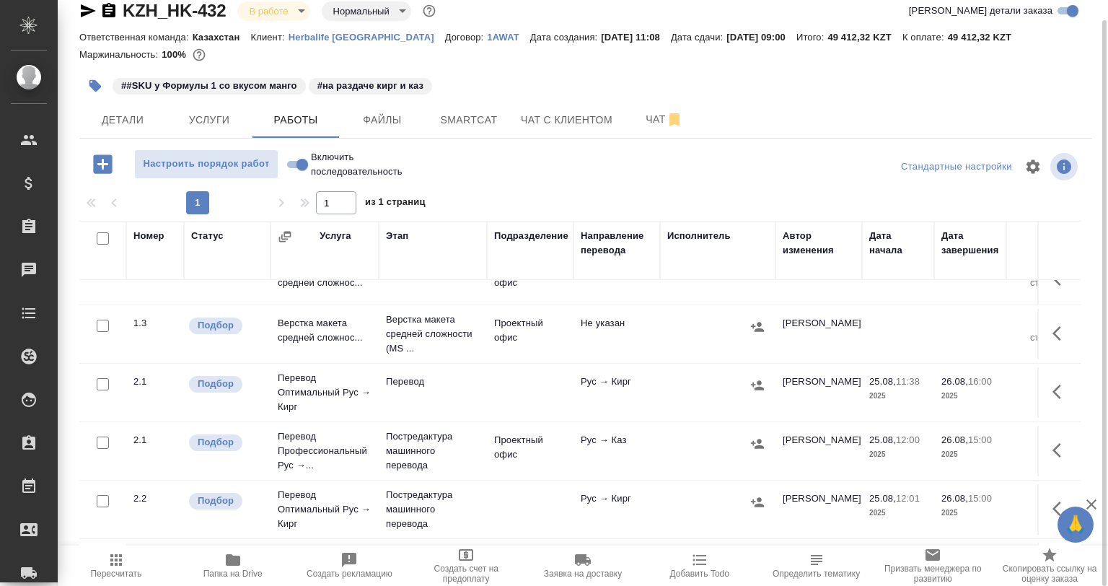
scroll to position [144, 0]
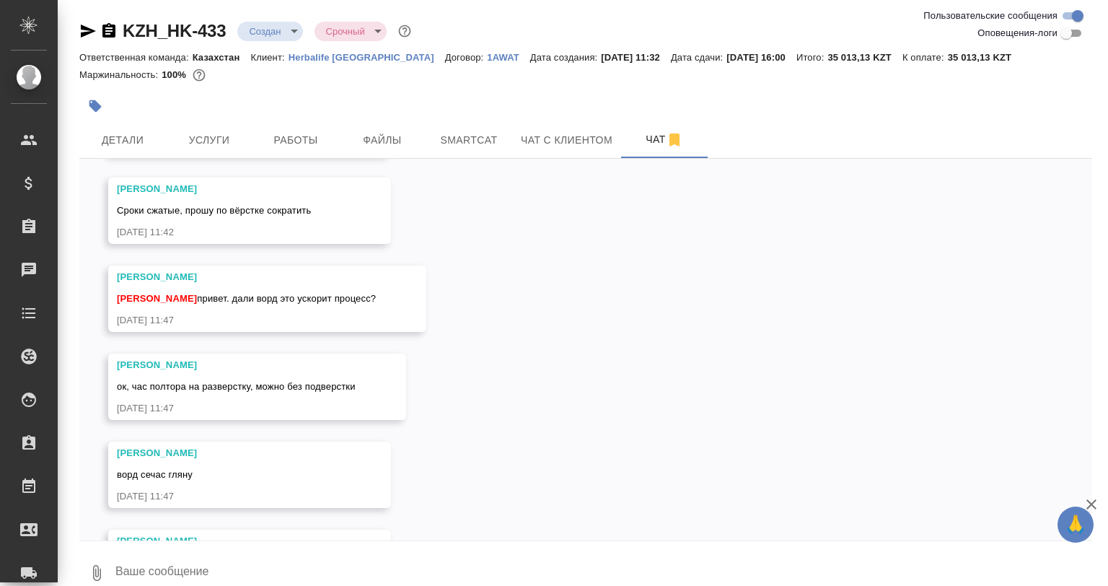
scroll to position [315, 0]
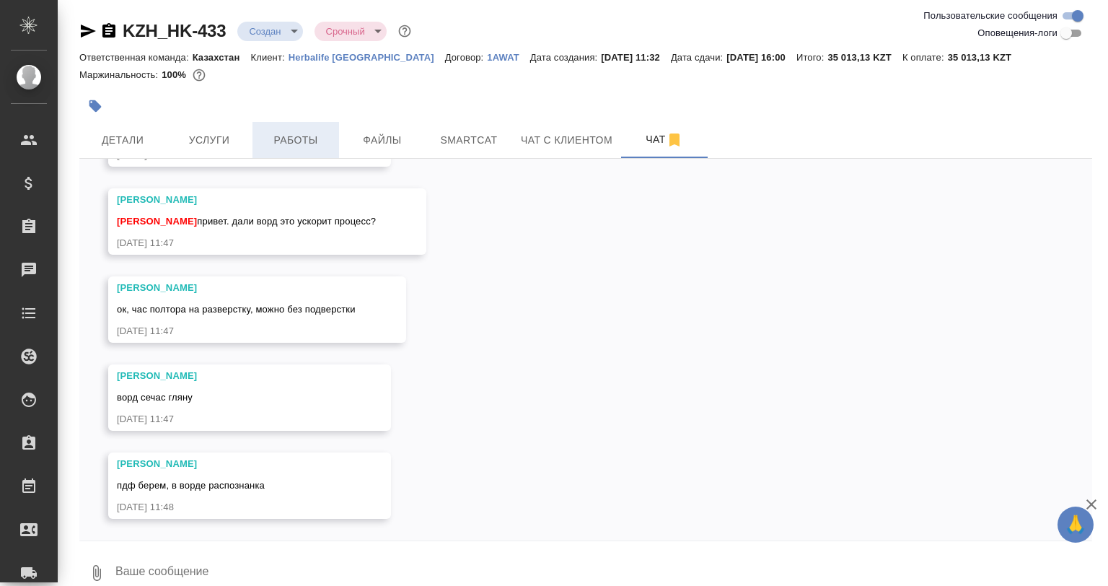
click at [294, 139] on span "Работы" at bounding box center [295, 140] width 69 height 18
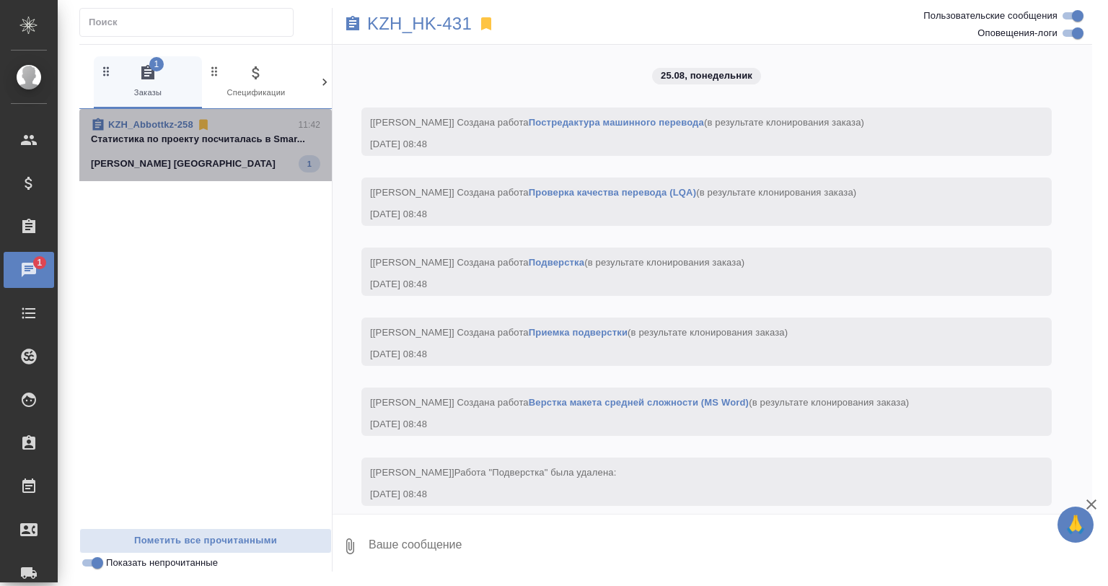
click at [182, 156] on div "[PERSON_NAME] [GEOGRAPHIC_DATA] 1" at bounding box center [205, 163] width 229 height 17
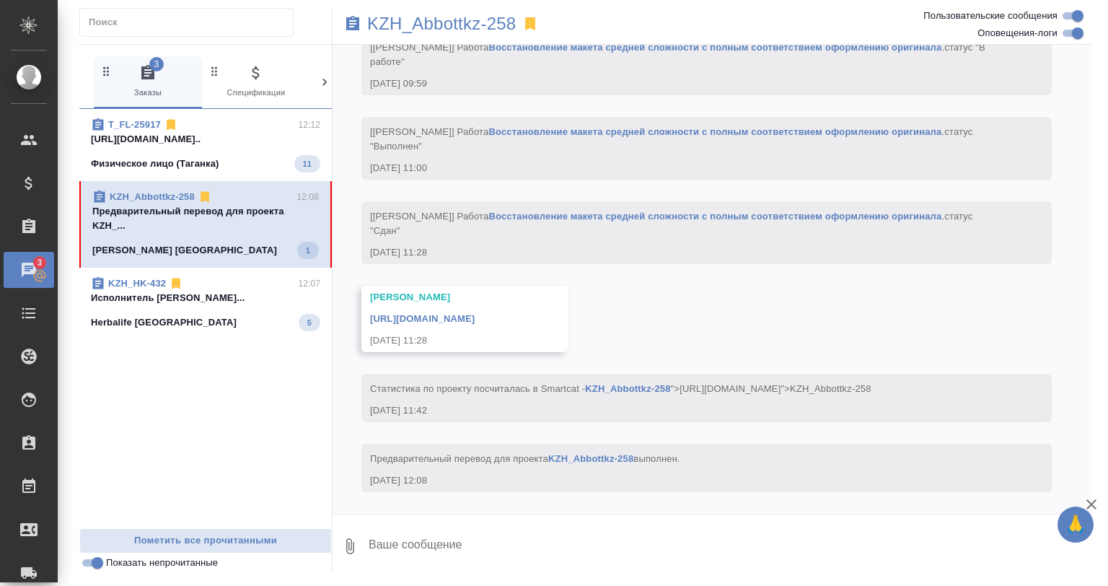
scroll to position [2296, 0]
drag, startPoint x: 226, startPoint y: 159, endPoint x: 219, endPoint y: 164, distance: 8.8
click at [225, 159] on div "Физическое лицо (Таганка) 11" at bounding box center [205, 163] width 229 height 17
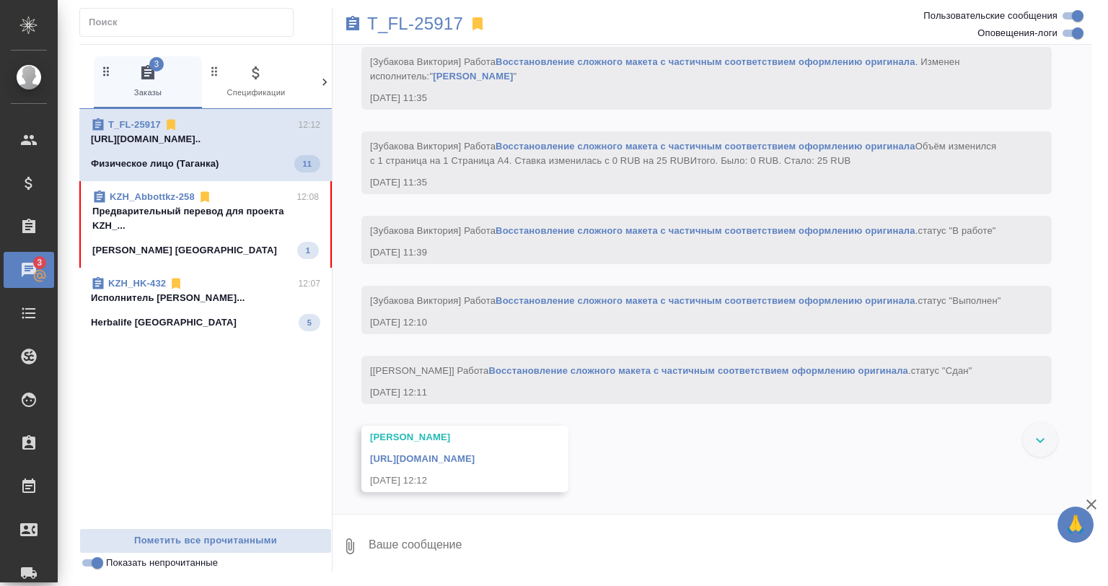
scroll to position [2946, 0]
click at [434, 19] on p "T_FL-25917" at bounding box center [415, 24] width 96 height 14
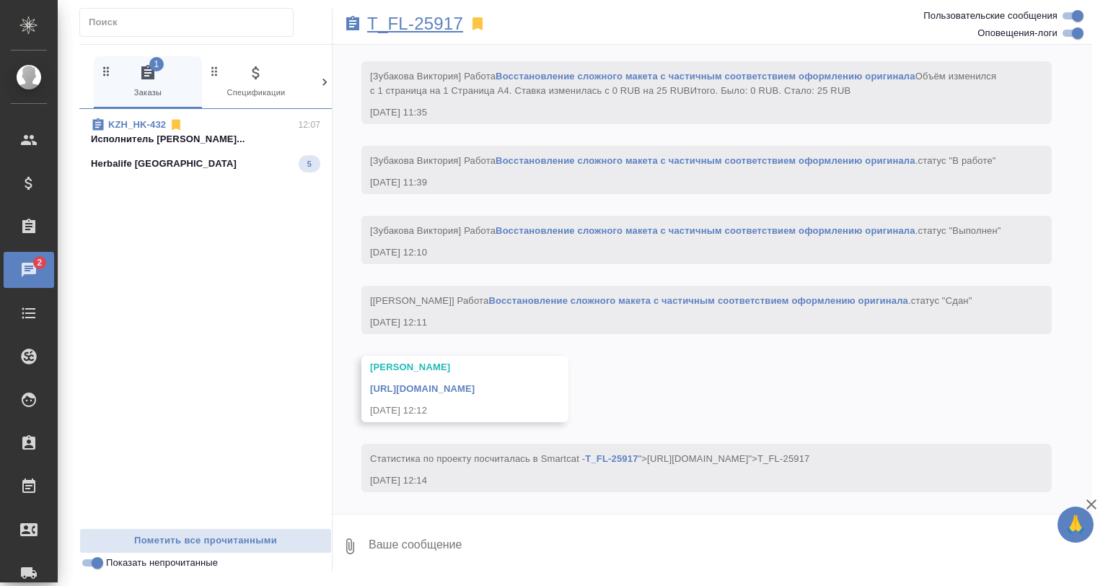
scroll to position [3110, 0]
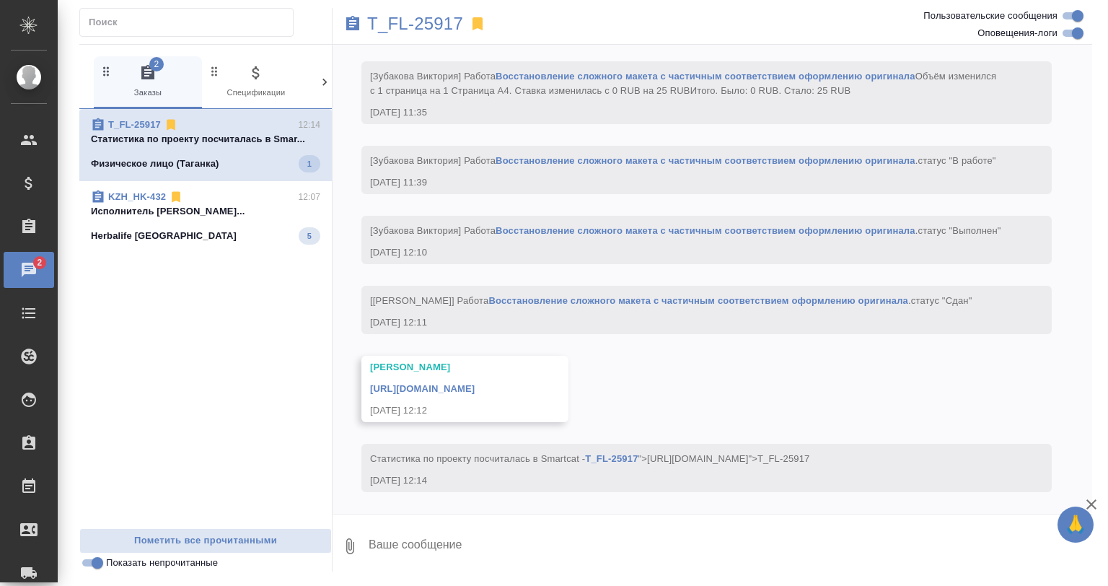
click at [250, 218] on p "Исполнитель Султанов Абдыкар Мурзахалило..." at bounding box center [205, 211] width 229 height 14
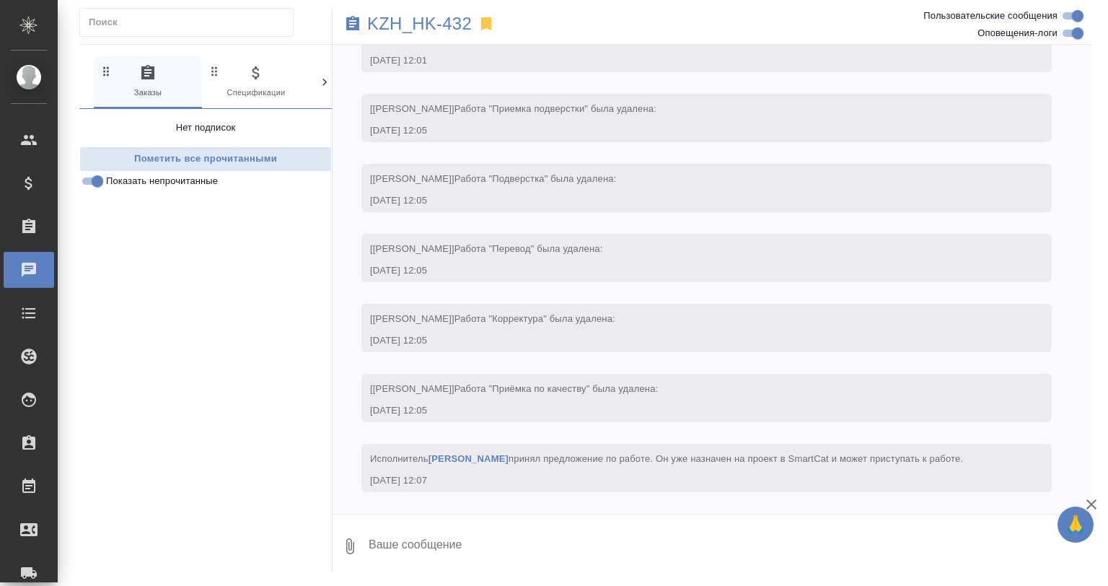
scroll to position [3603, 0]
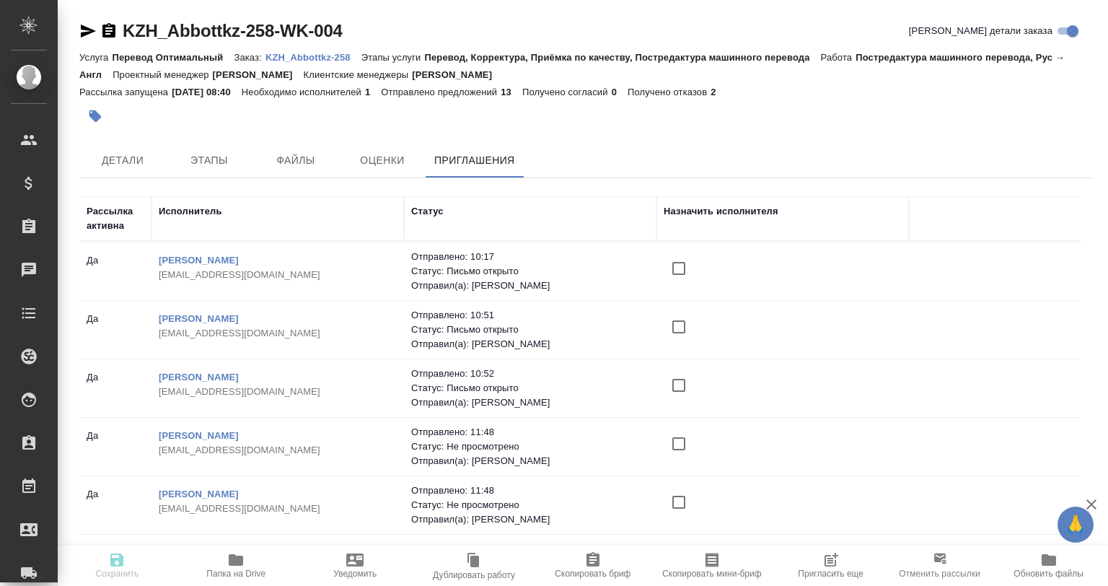
scroll to position [43, 0]
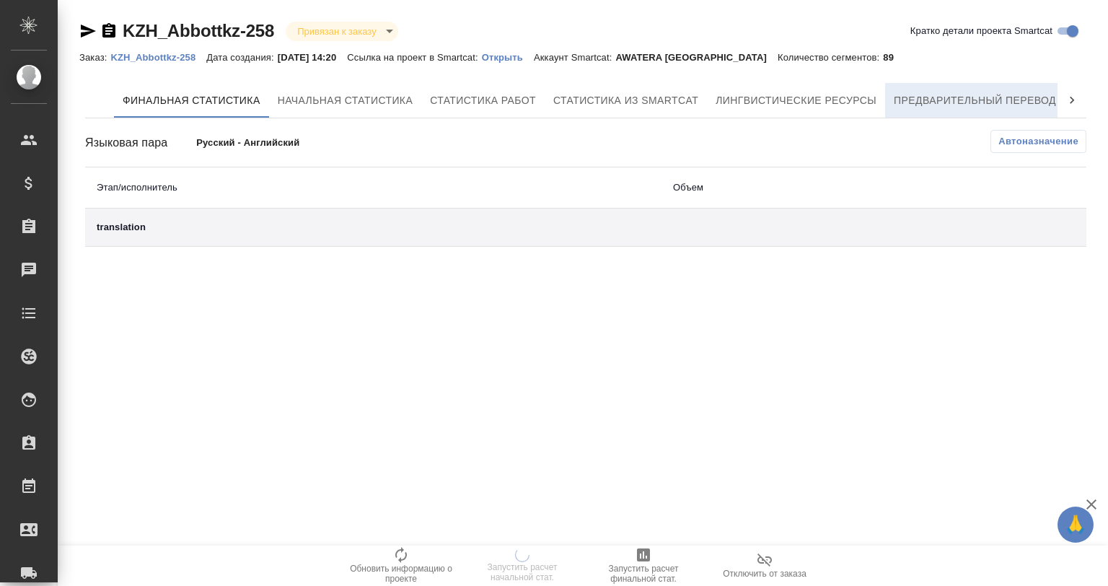
drag, startPoint x: 925, startPoint y: 101, endPoint x: 925, endPoint y: 112, distance: 10.8
click at [927, 102] on span "Предварительный перевод" at bounding box center [975, 101] width 162 height 18
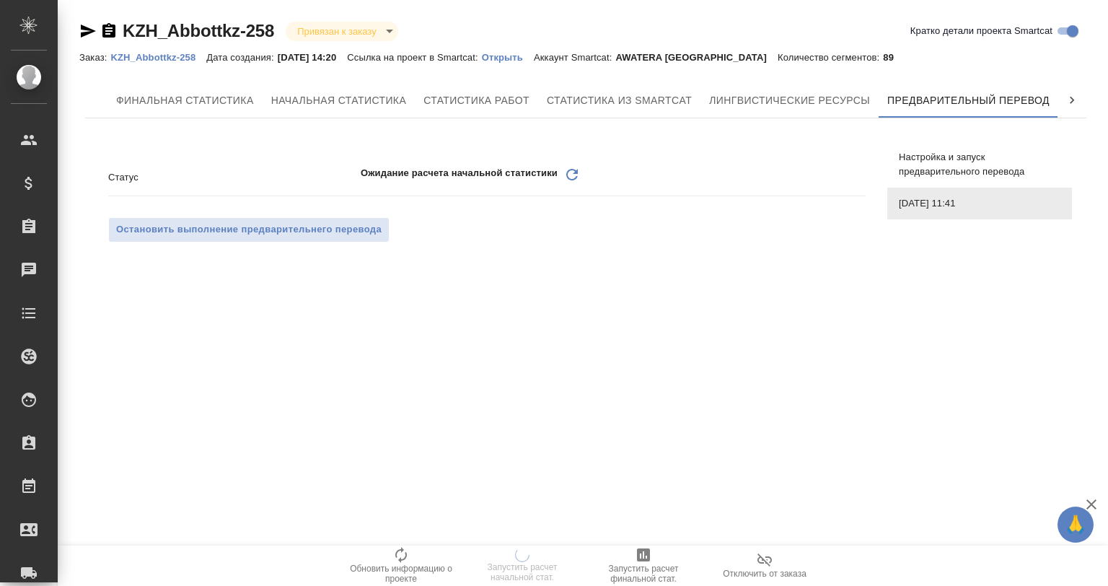
scroll to position [0, 6]
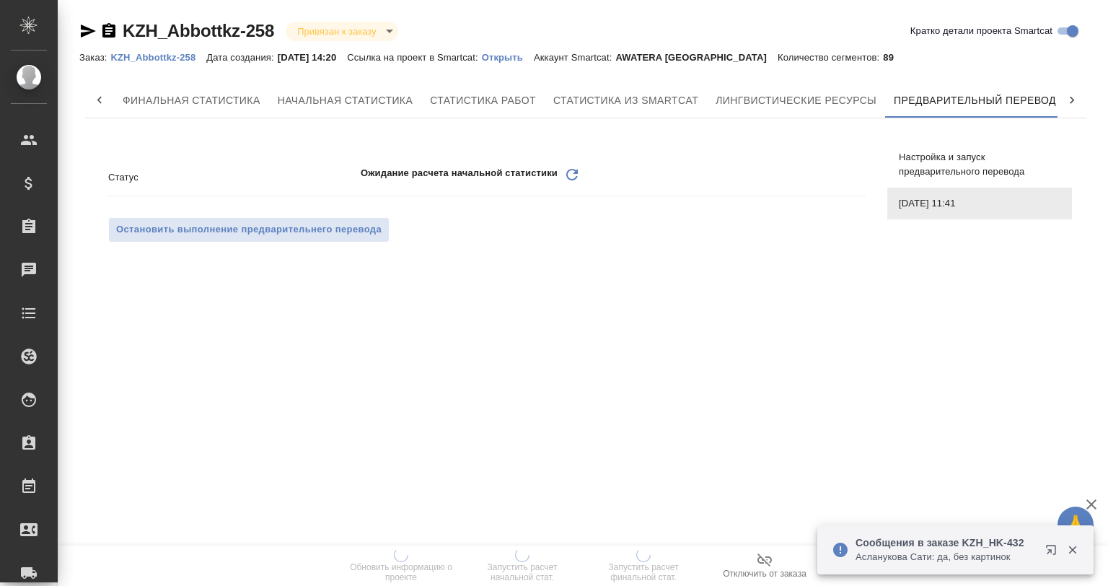
scroll to position [0, 6]
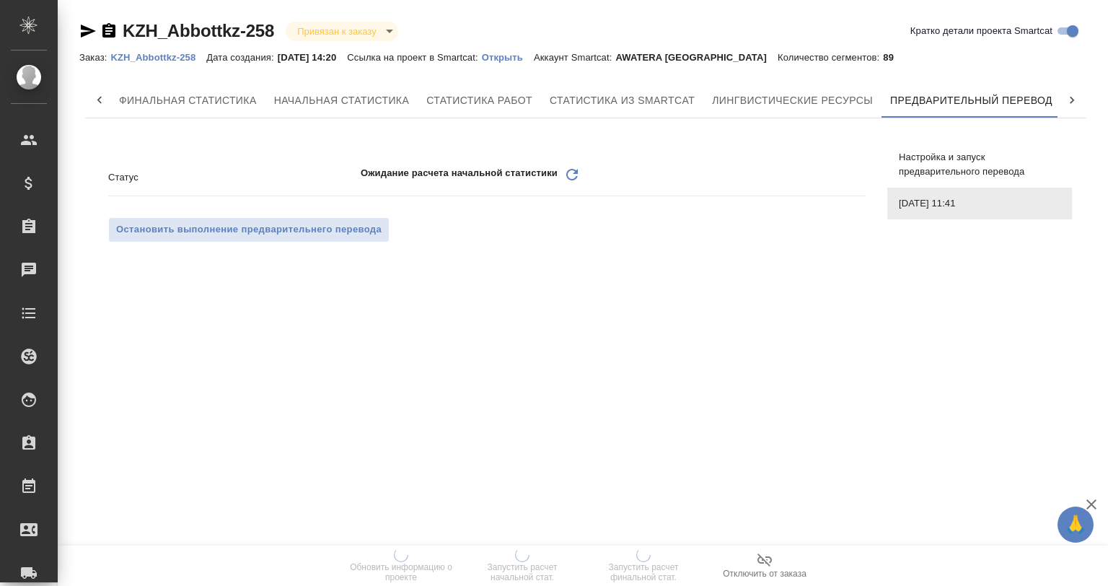
scroll to position [0, 6]
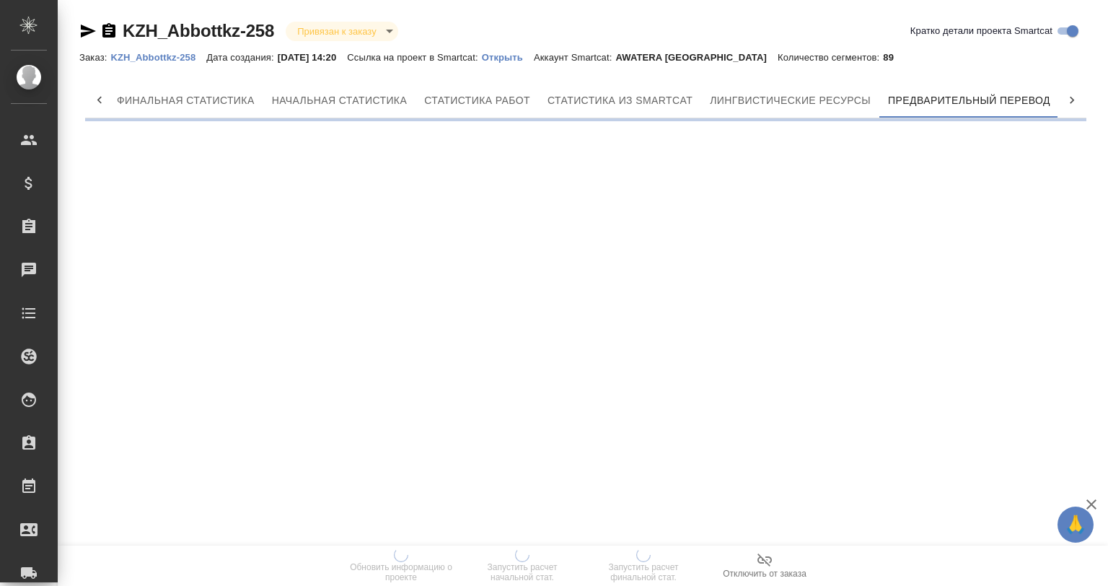
scroll to position [0, 6]
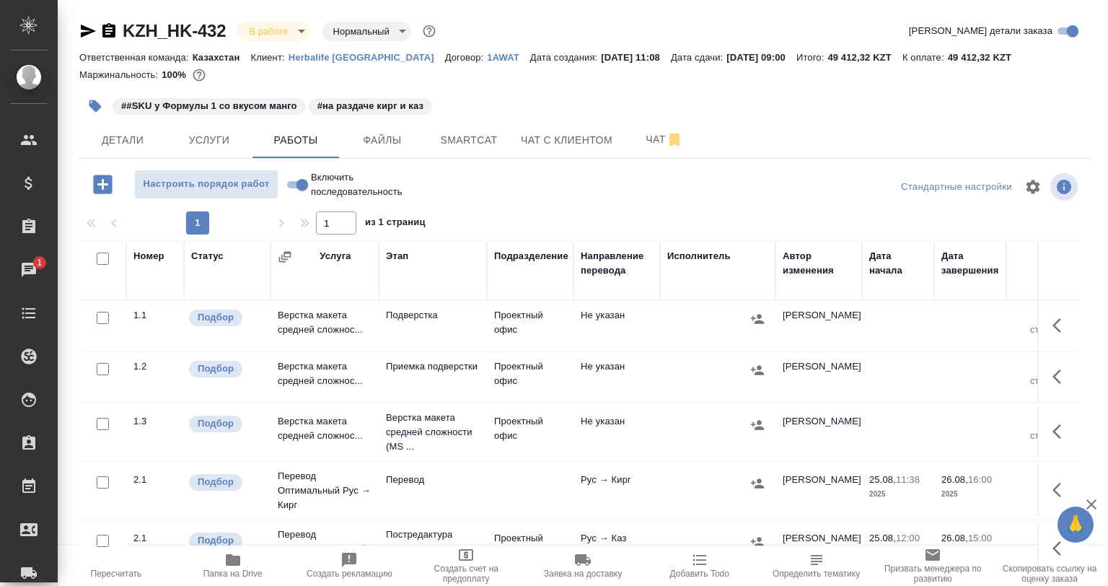
scroll to position [144, 0]
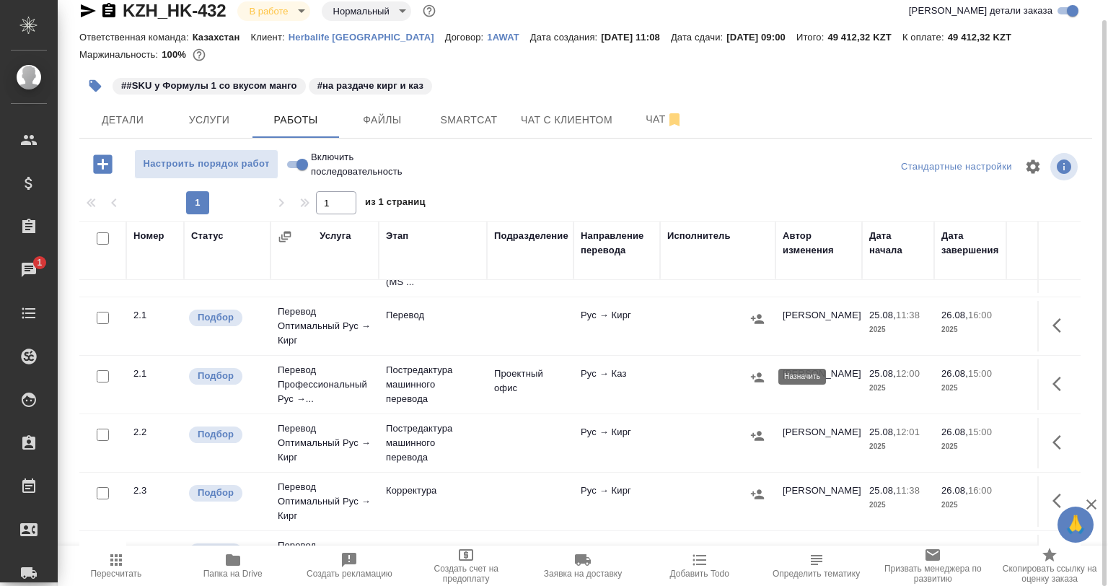
click at [756, 376] on icon "button" at bounding box center [757, 377] width 14 height 14
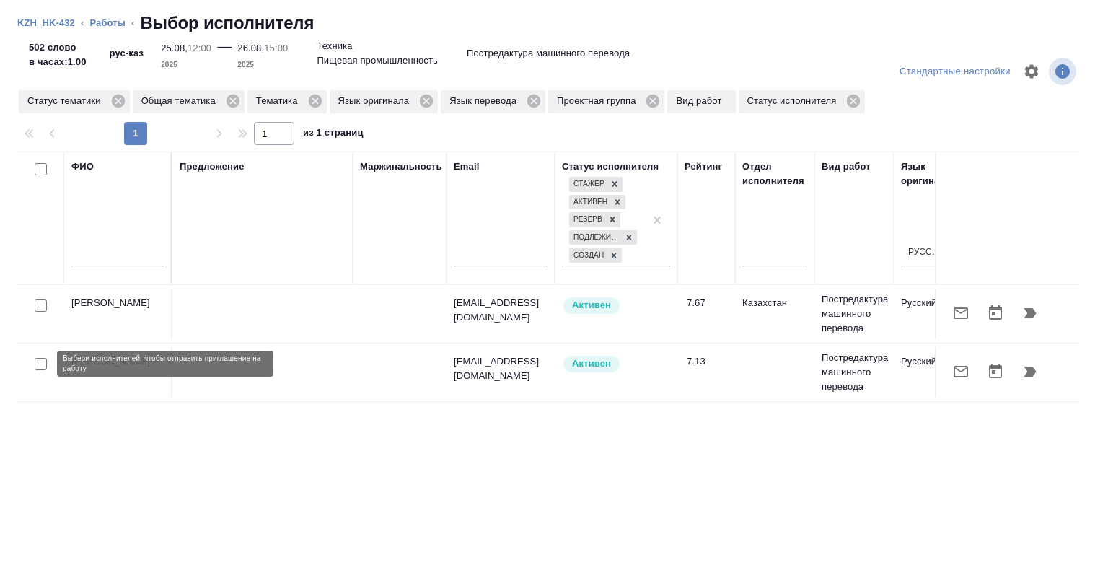
click at [38, 363] on input "checkbox" at bounding box center [41, 364] width 12 height 12
checkbox input "true"
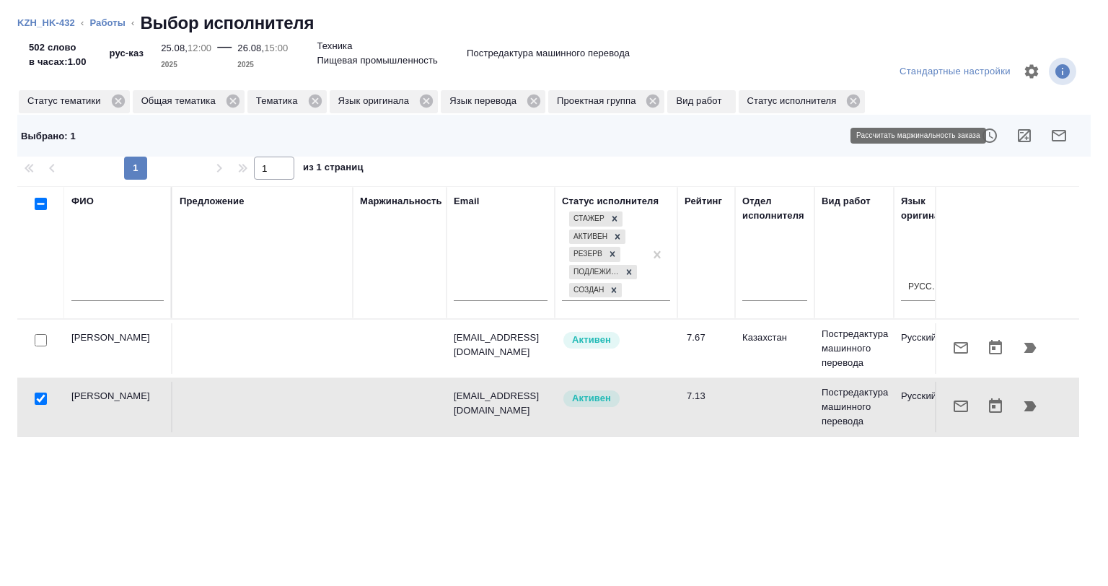
click at [1016, 124] on button "button" at bounding box center [1024, 135] width 35 height 35
click at [35, 391] on div at bounding box center [41, 399] width 32 height 20
click at [38, 395] on input "checkbox" at bounding box center [41, 398] width 12 height 12
checkbox input "false"
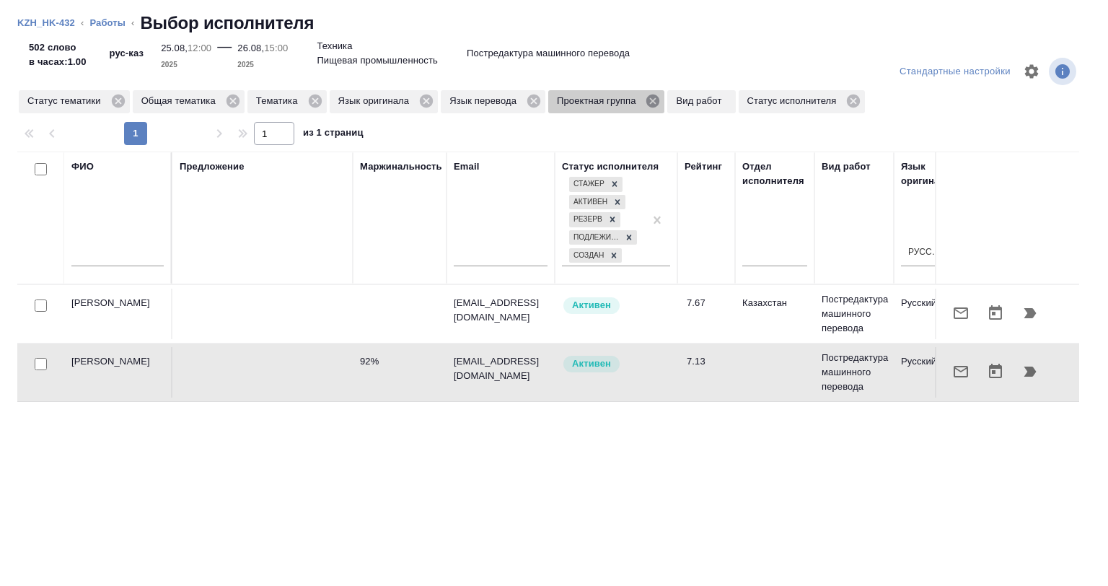
click at [645, 101] on div "Проектная группа" at bounding box center [606, 101] width 116 height 23
click at [654, 98] on icon at bounding box center [652, 100] width 13 height 13
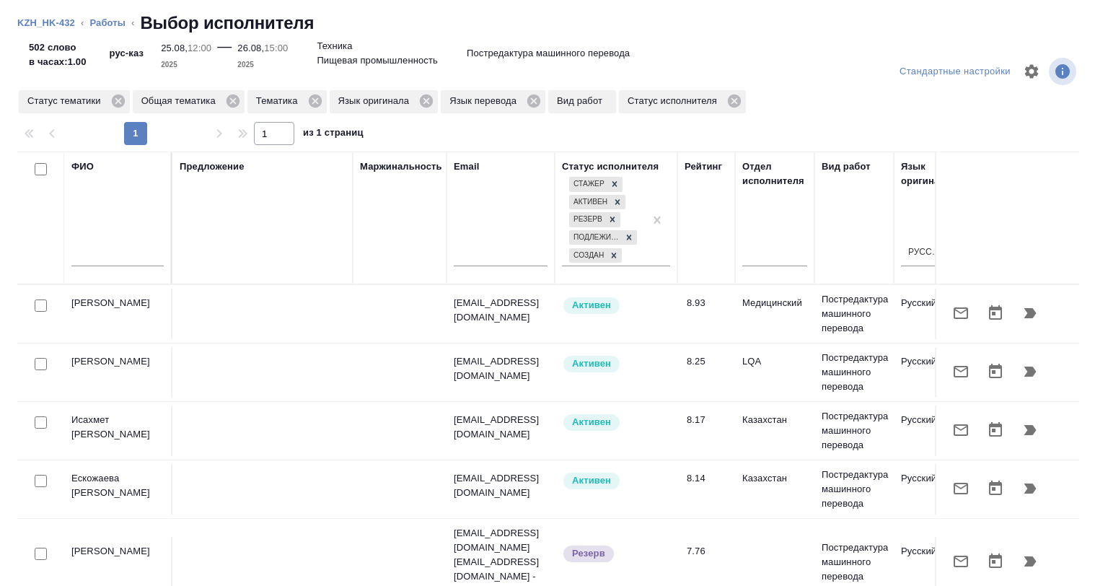
click at [124, 257] on input "text" at bounding box center [117, 257] width 92 height 18
type input "у"
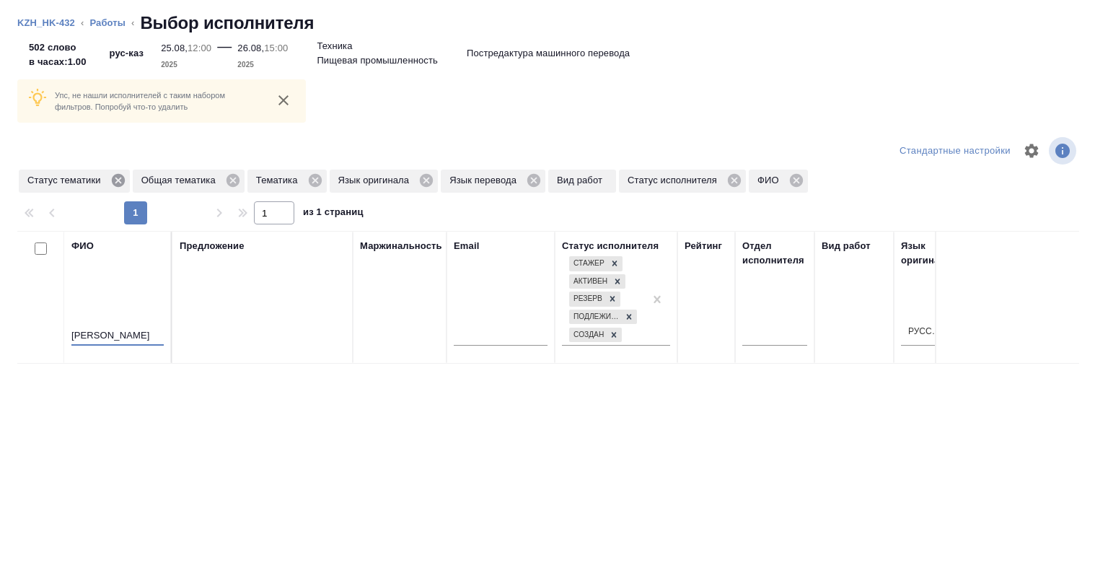
type input "гульна"
click at [119, 180] on icon at bounding box center [117, 180] width 13 height 13
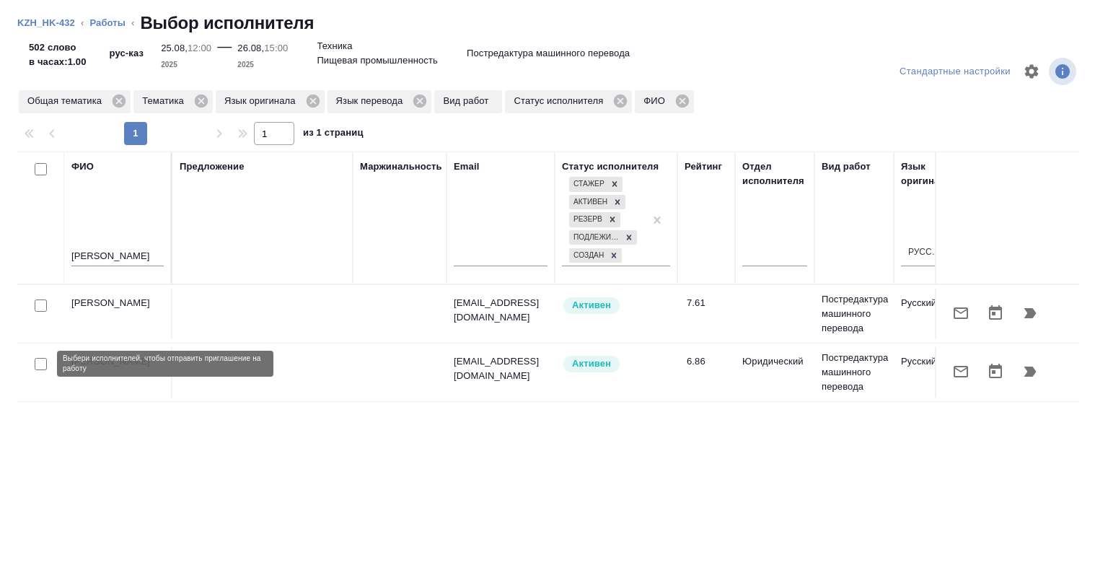
click at [43, 366] on input "checkbox" at bounding box center [41, 364] width 12 height 12
checkbox input "true"
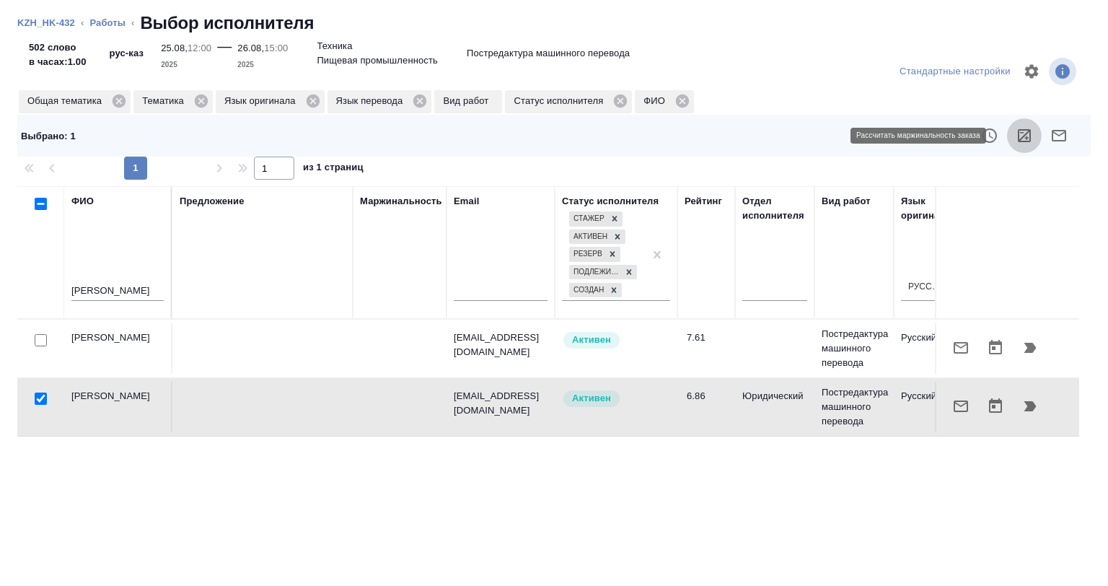
click at [1016, 127] on icon "button" at bounding box center [1024, 135] width 17 height 17
drag, startPoint x: 111, startPoint y: 25, endPoint x: 128, endPoint y: 33, distance: 18.7
click at [112, 25] on link "Работы" at bounding box center [107, 22] width 36 height 11
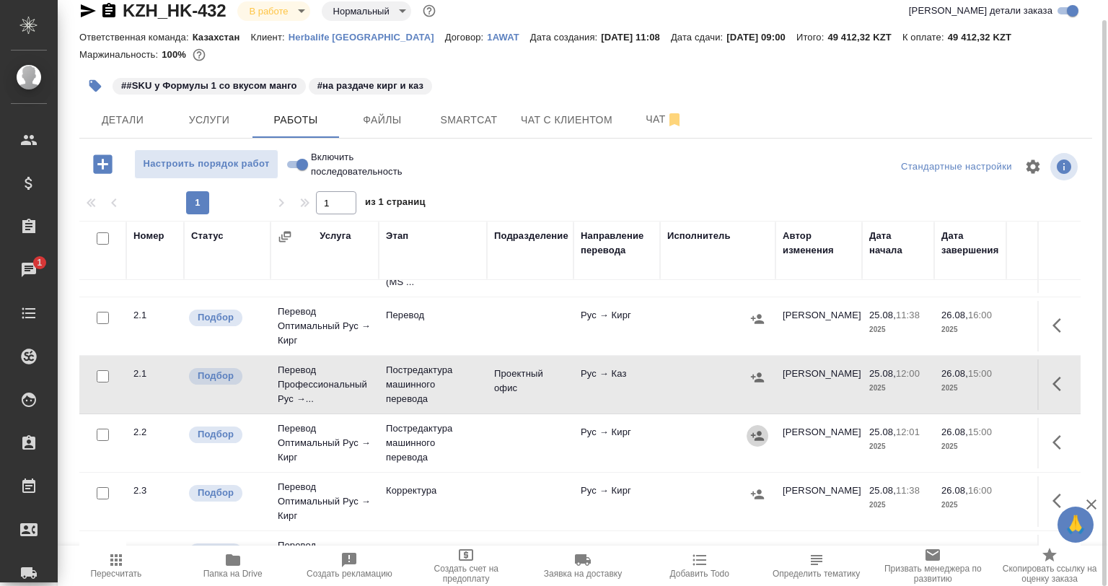
click at [757, 431] on icon "button" at bounding box center [757, 435] width 13 height 9
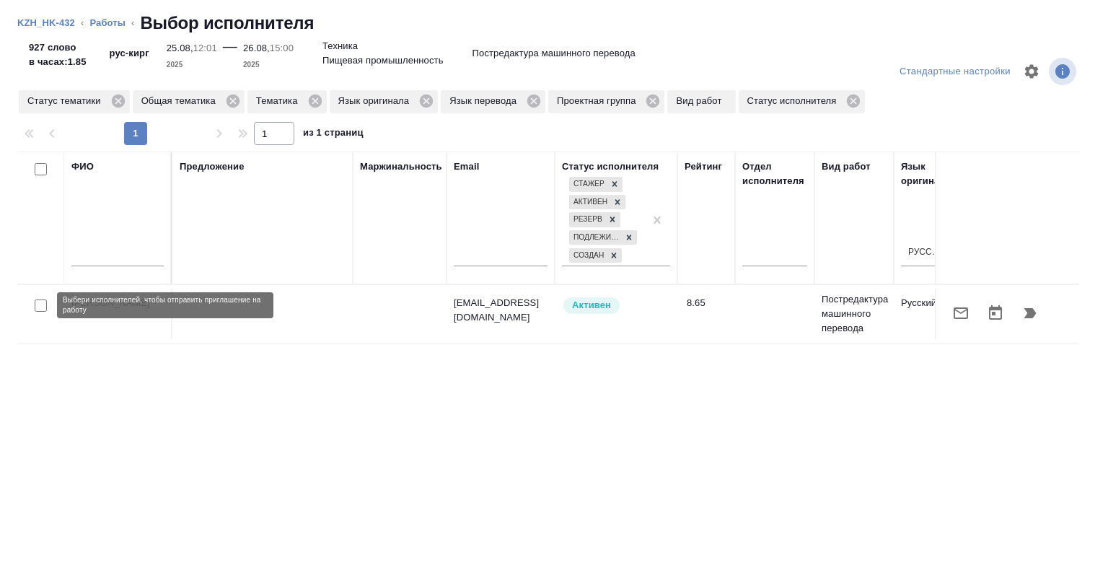
click at [38, 304] on input "checkbox" at bounding box center [41, 305] width 12 height 12
checkbox input "true"
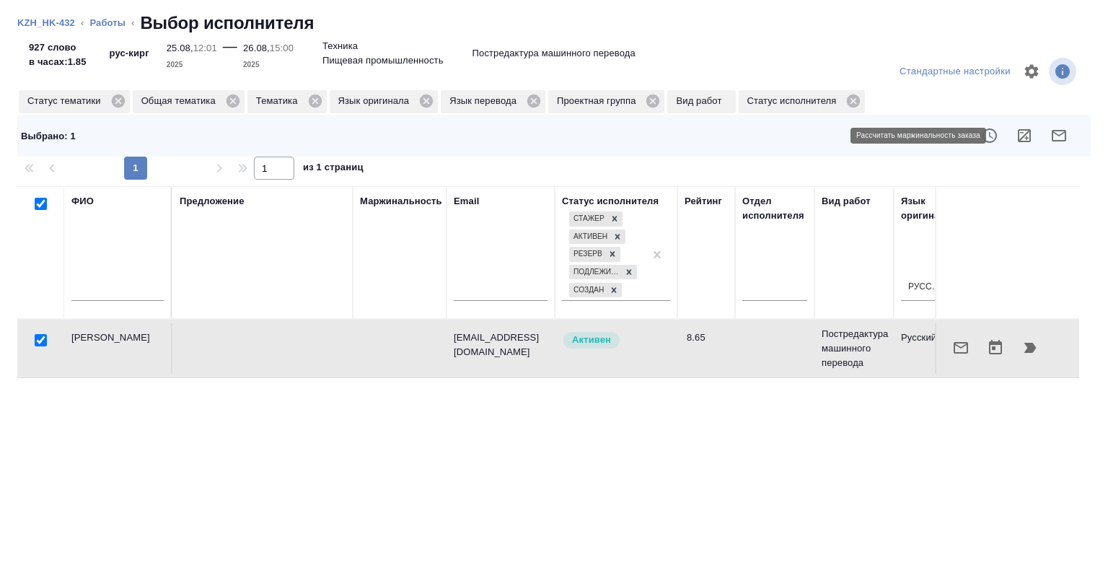
click at [1018, 133] on icon "button" at bounding box center [1024, 135] width 13 height 13
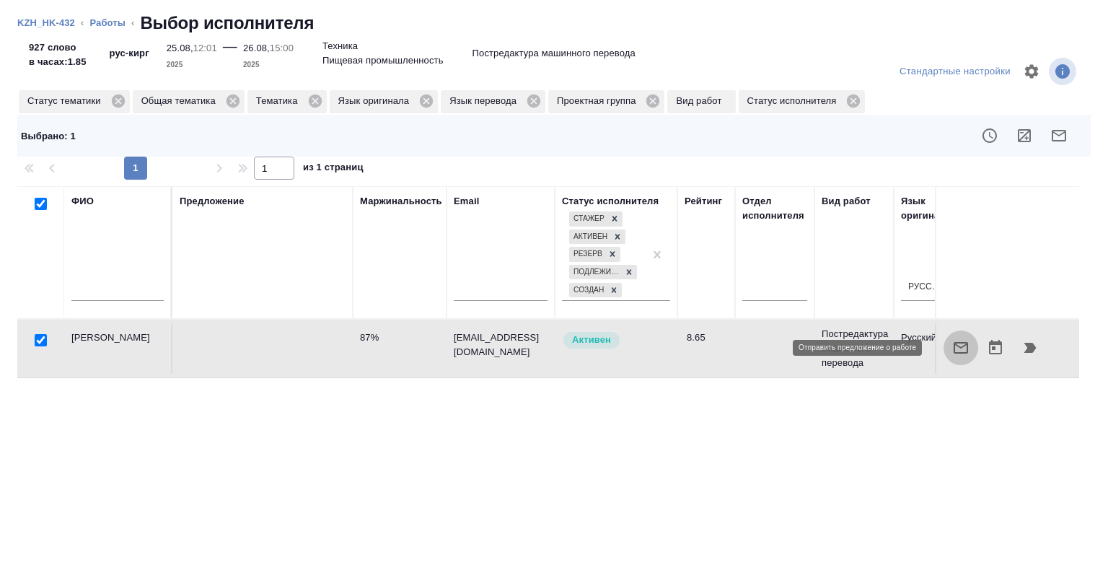
click at [952, 348] on icon "button" at bounding box center [960, 347] width 17 height 17
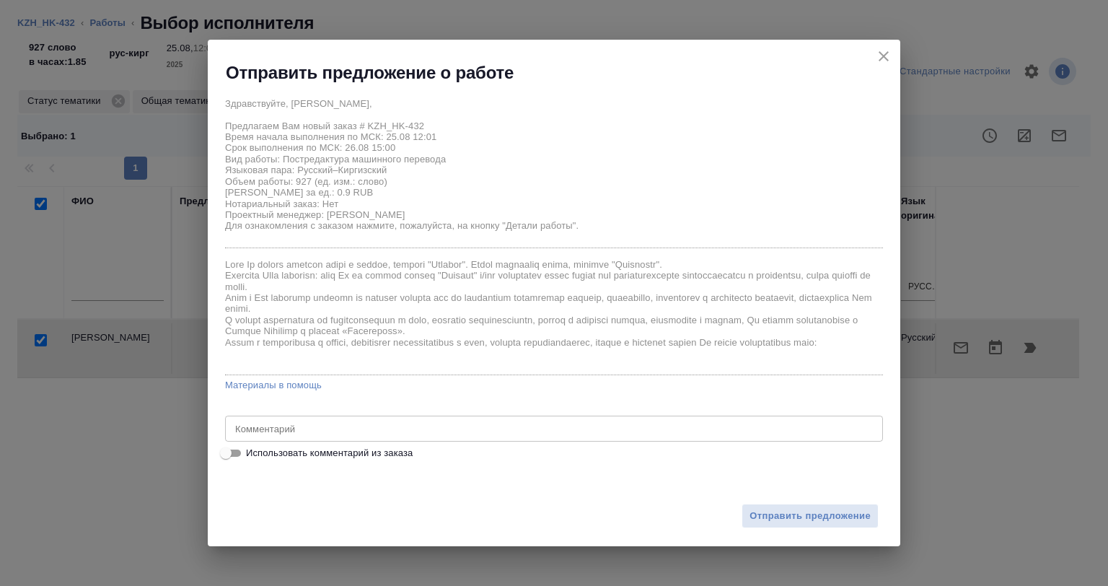
click at [320, 454] on span "Использовать комментарий из заказа" at bounding box center [329, 453] width 167 height 14
click at [252, 454] on input "Использовать комментарий из заказа" at bounding box center [226, 452] width 52 height 17
checkbox input "true"
type textarea "на каз и кирг"
click at [320, 454] on span "Использовать комментарий из заказа" at bounding box center [329, 453] width 167 height 14
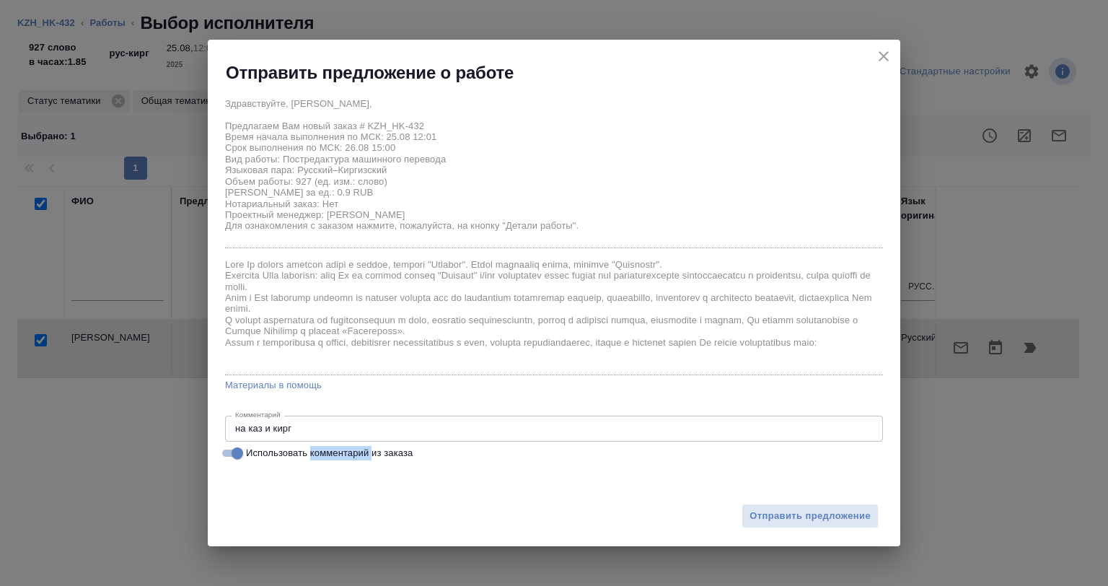
click at [263, 454] on input "Использовать комментарий из заказа" at bounding box center [237, 452] width 52 height 17
checkbox input "false"
click at [782, 514] on span "Отправить предложение" at bounding box center [809, 516] width 121 height 17
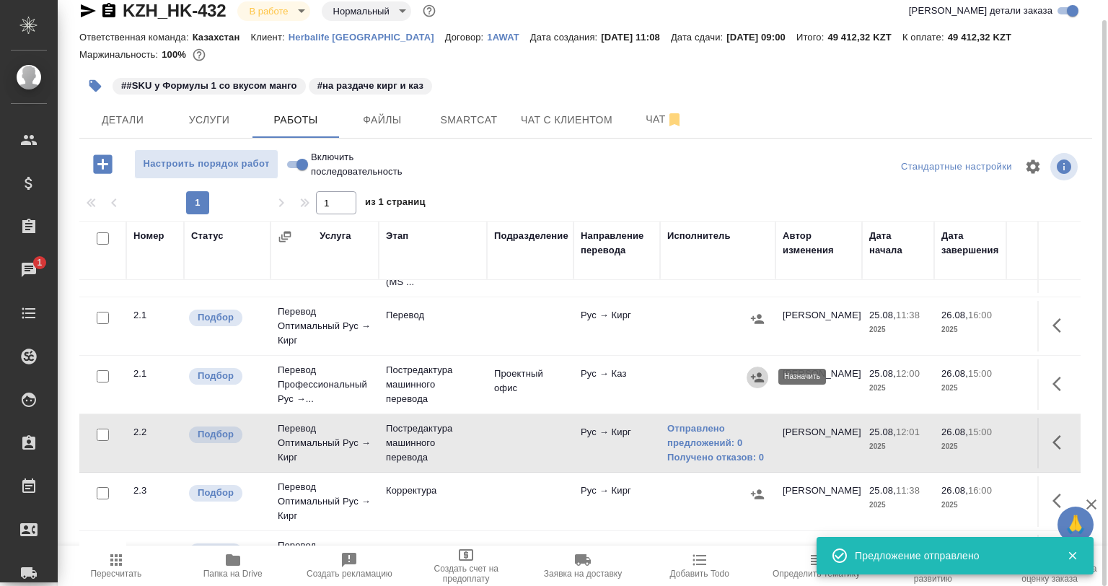
click at [754, 374] on icon "button" at bounding box center [757, 377] width 14 height 14
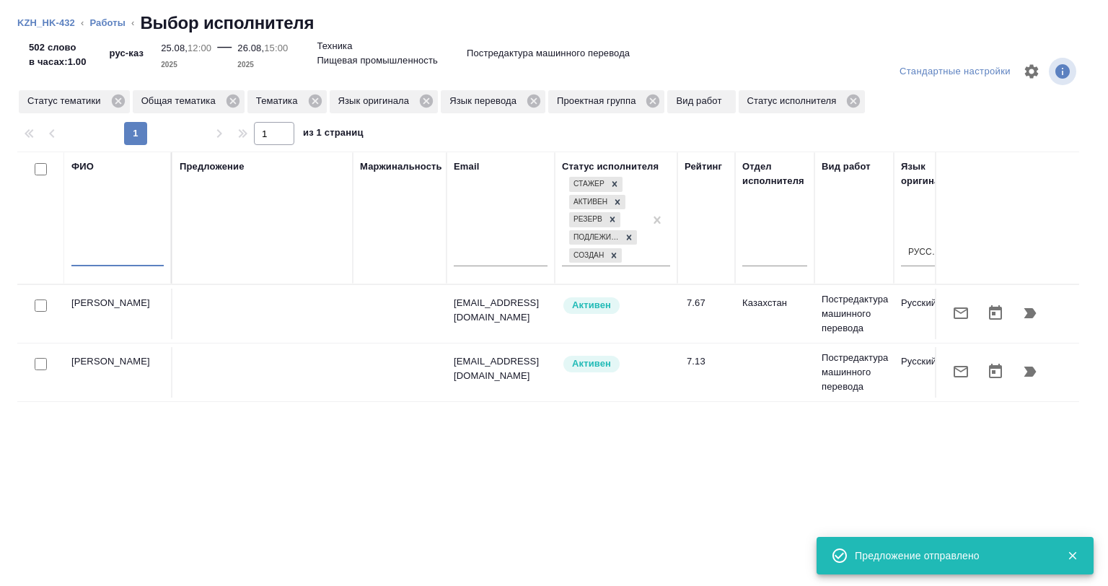
click at [118, 259] on input "text" at bounding box center [117, 257] width 92 height 18
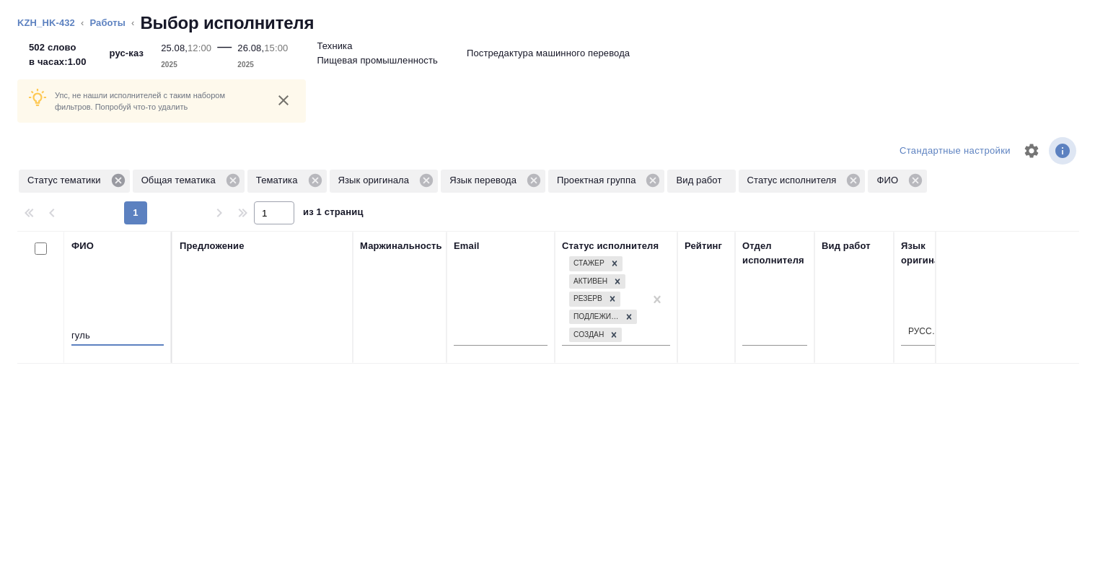
type input "гуль"
click at [118, 175] on icon at bounding box center [117, 180] width 13 height 13
click at [545, 185] on icon at bounding box center [540, 180] width 16 height 16
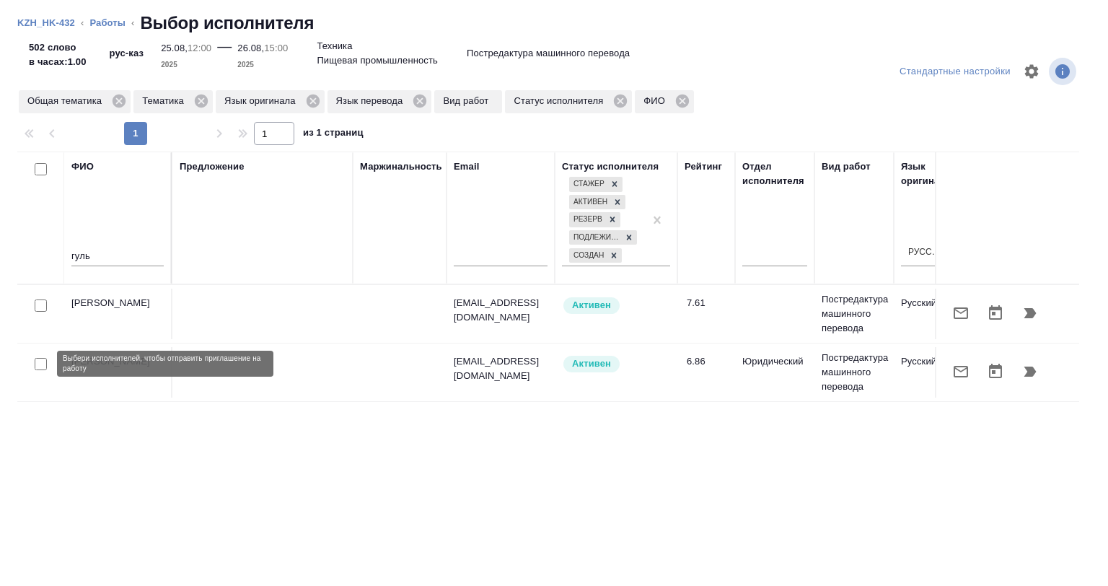
click at [40, 366] on input "checkbox" at bounding box center [41, 364] width 12 height 12
checkbox input "true"
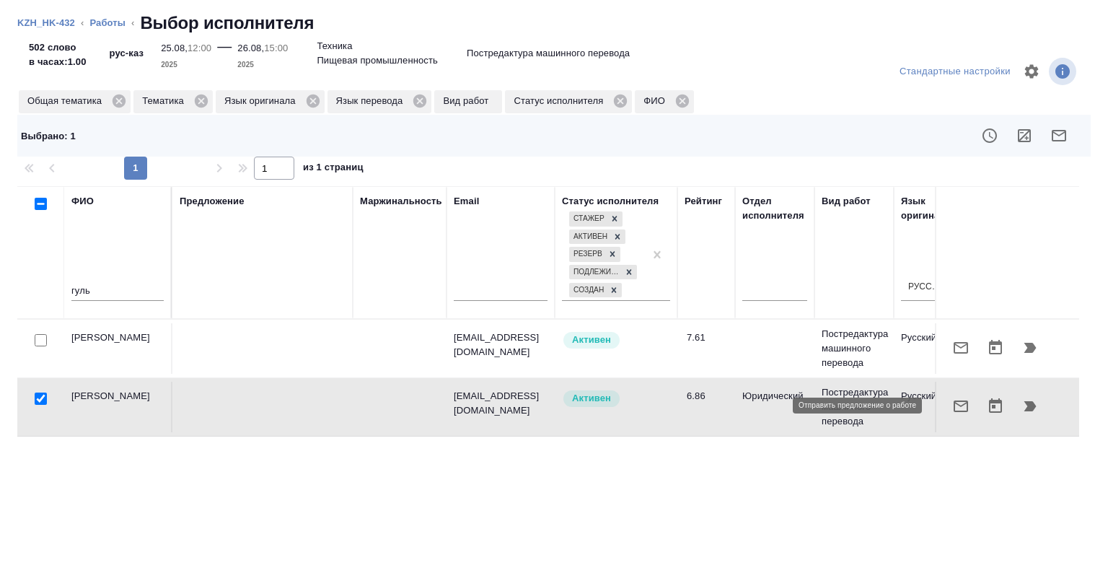
click at [944, 412] on button "button" at bounding box center [961, 406] width 35 height 35
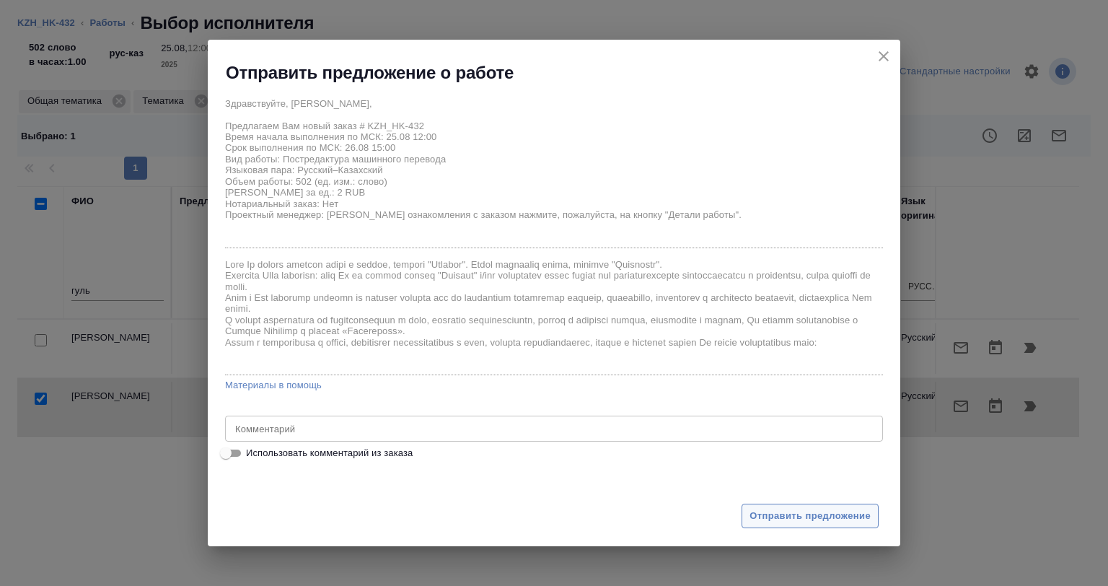
click at [776, 511] on span "Отправить предложение" at bounding box center [809, 516] width 121 height 17
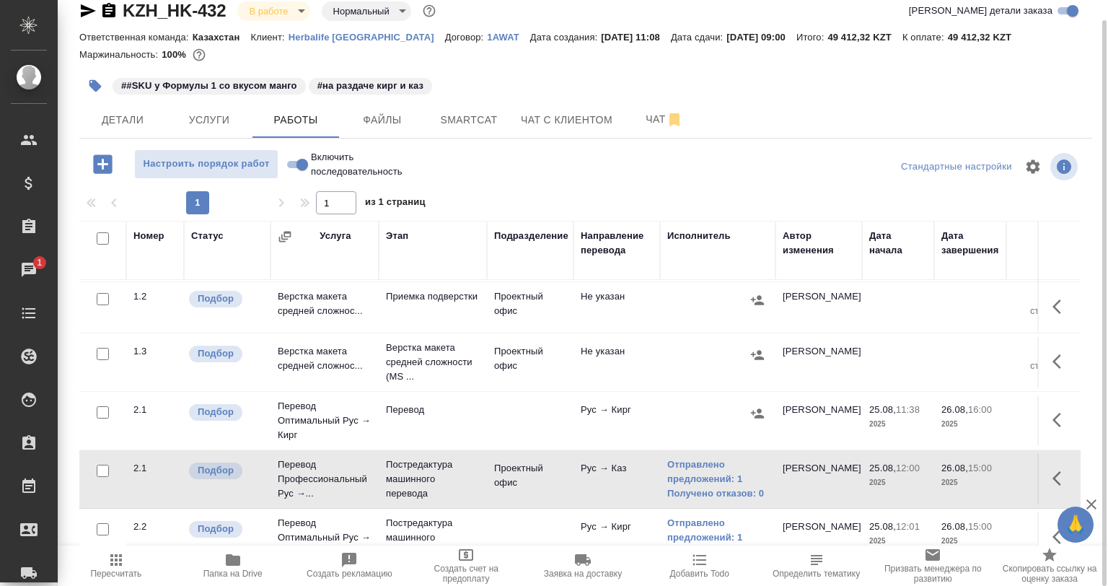
scroll to position [0, 0]
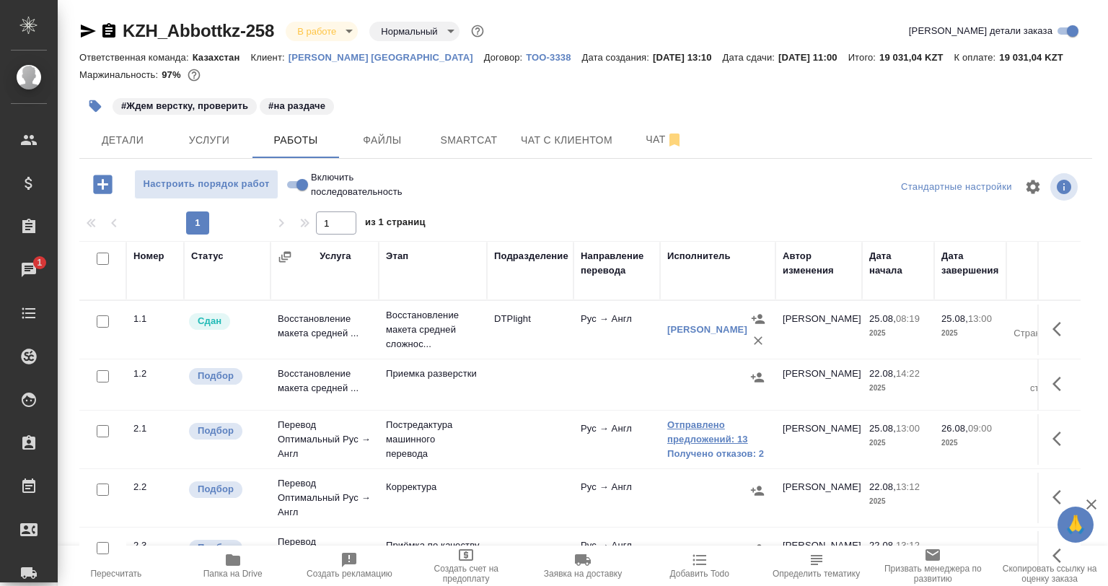
click at [714, 438] on link "Отправлено предложений: 13" at bounding box center [717, 432] width 101 height 29
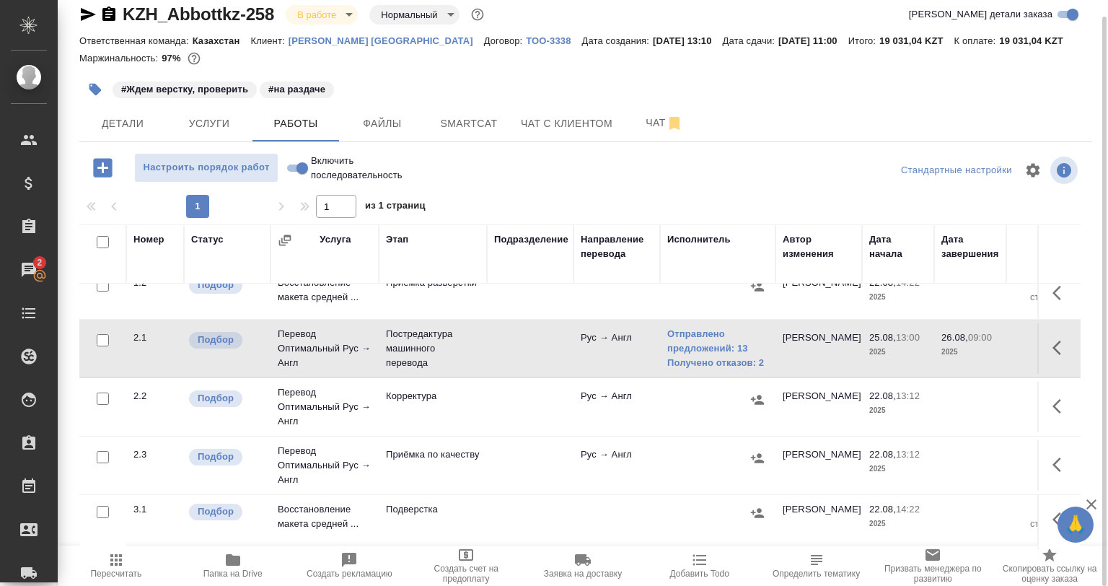
scroll to position [132, 0]
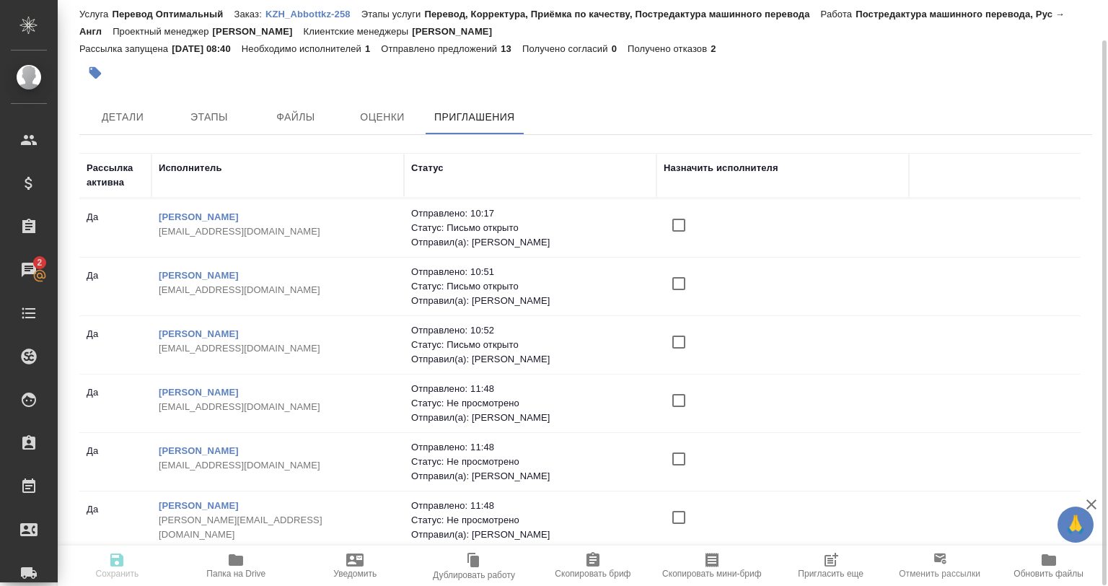
scroll to position [416, 0]
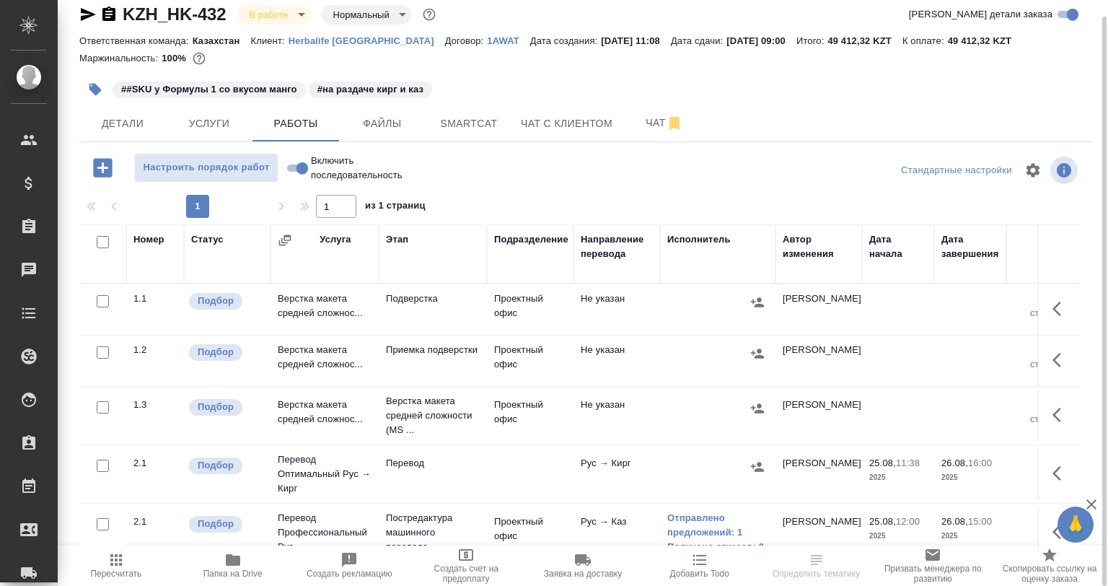
click at [103, 465] on input "checkbox" at bounding box center [103, 465] width 12 height 12
checkbox input "true"
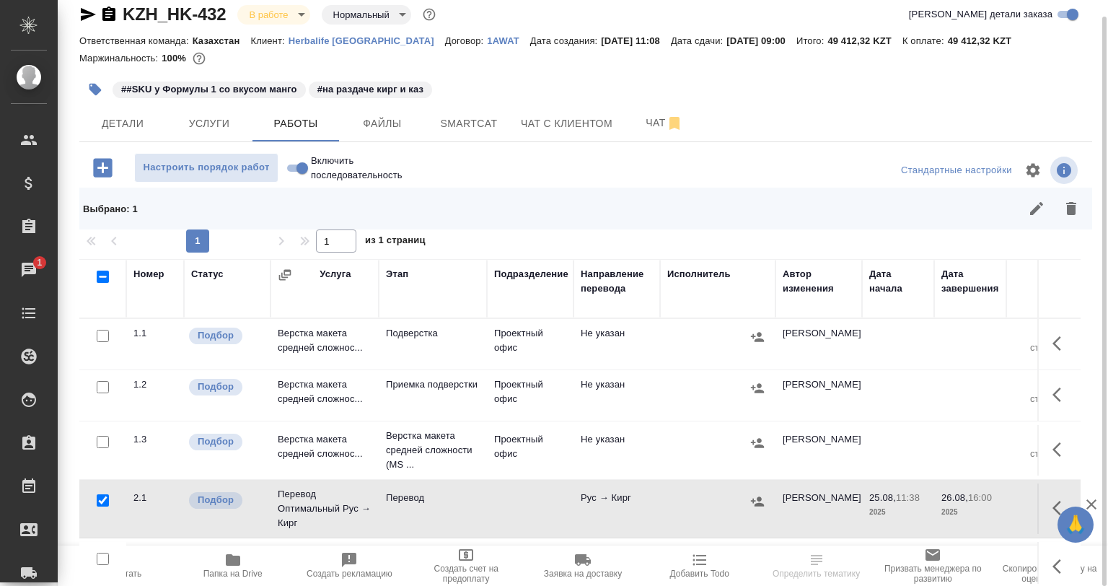
click at [102, 386] on input "checkbox" at bounding box center [103, 387] width 12 height 12
checkbox input "true"
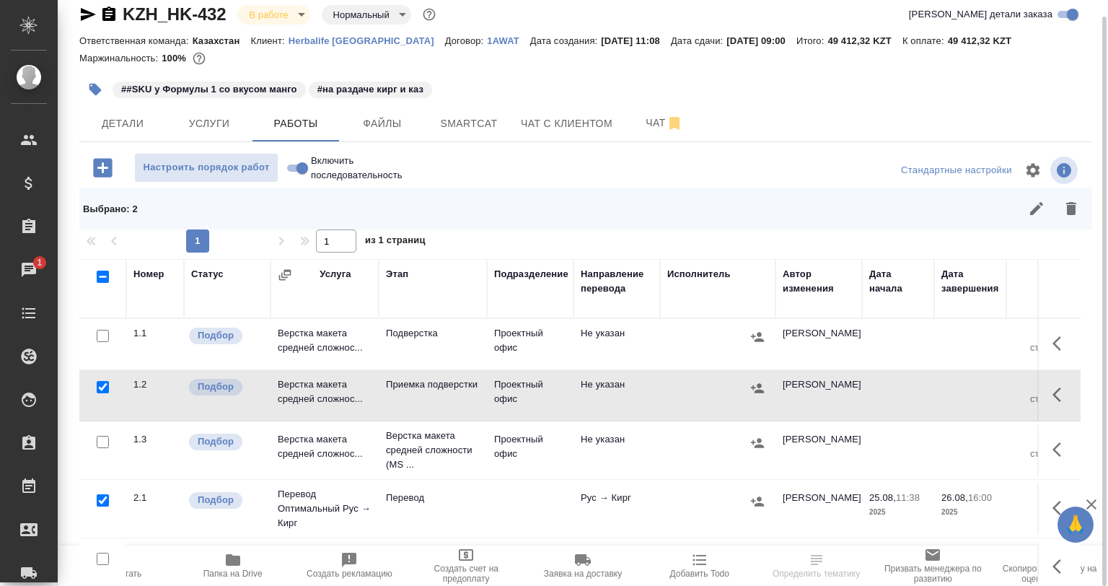
click at [102, 344] on div at bounding box center [103, 336] width 32 height 20
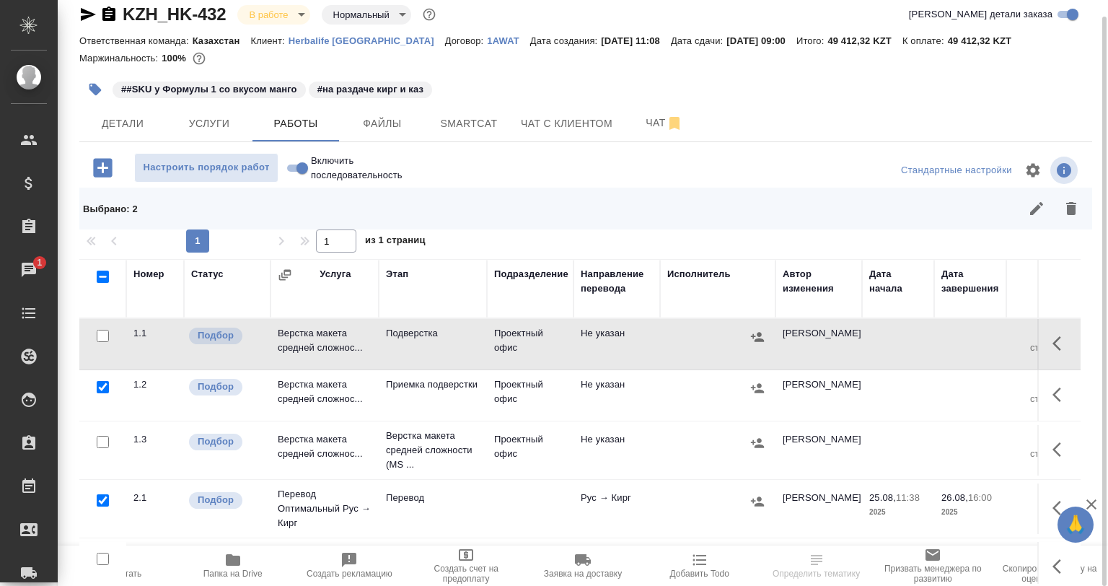
click at [100, 335] on input "checkbox" at bounding box center [103, 336] width 12 height 12
checkbox input "true"
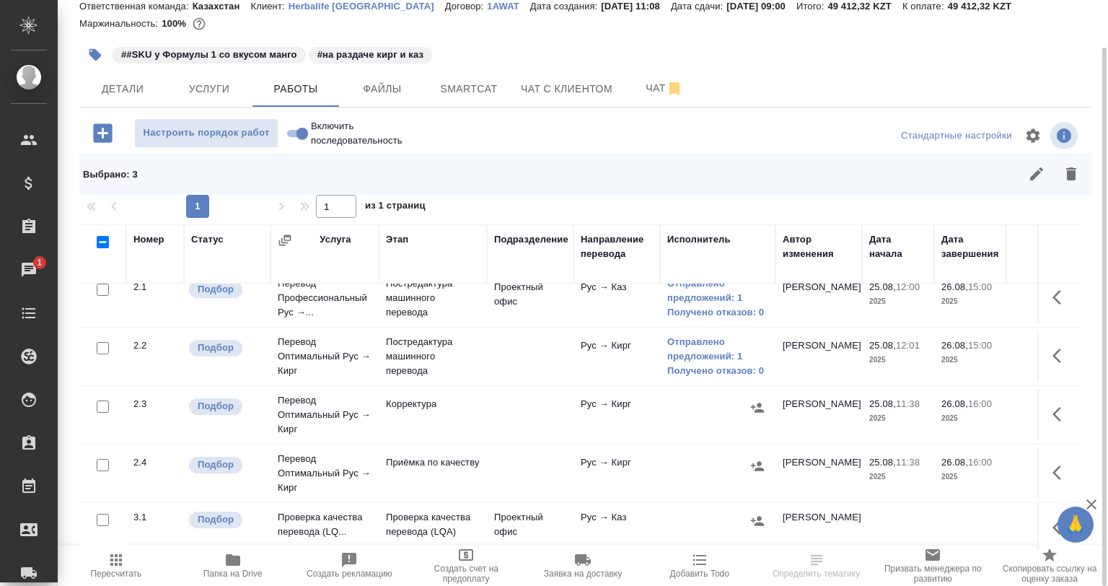
scroll to position [248, 0]
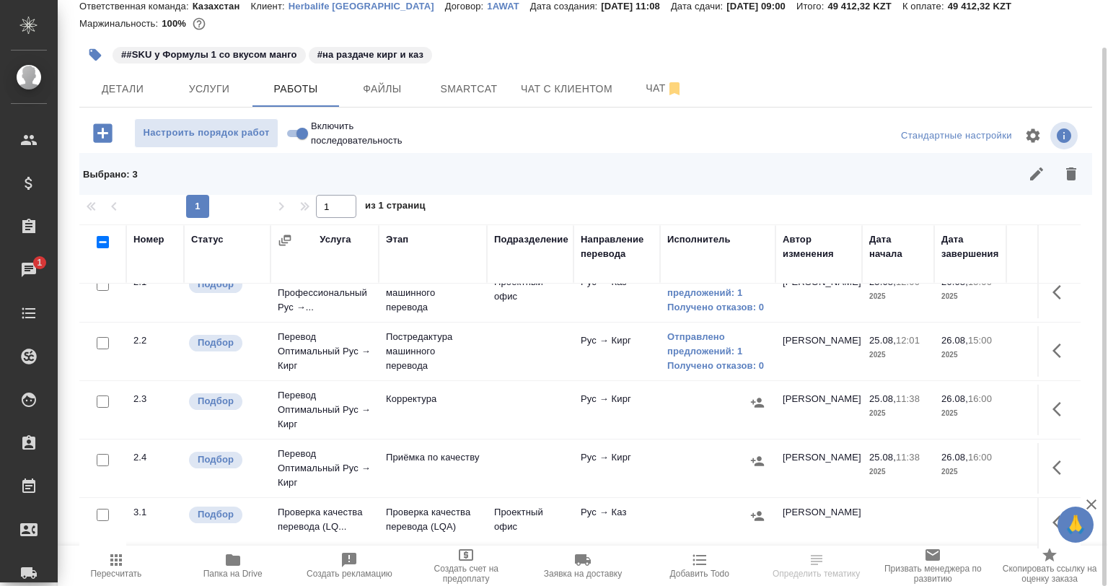
click at [107, 395] on input "checkbox" at bounding box center [103, 401] width 12 height 12
checkbox input "true"
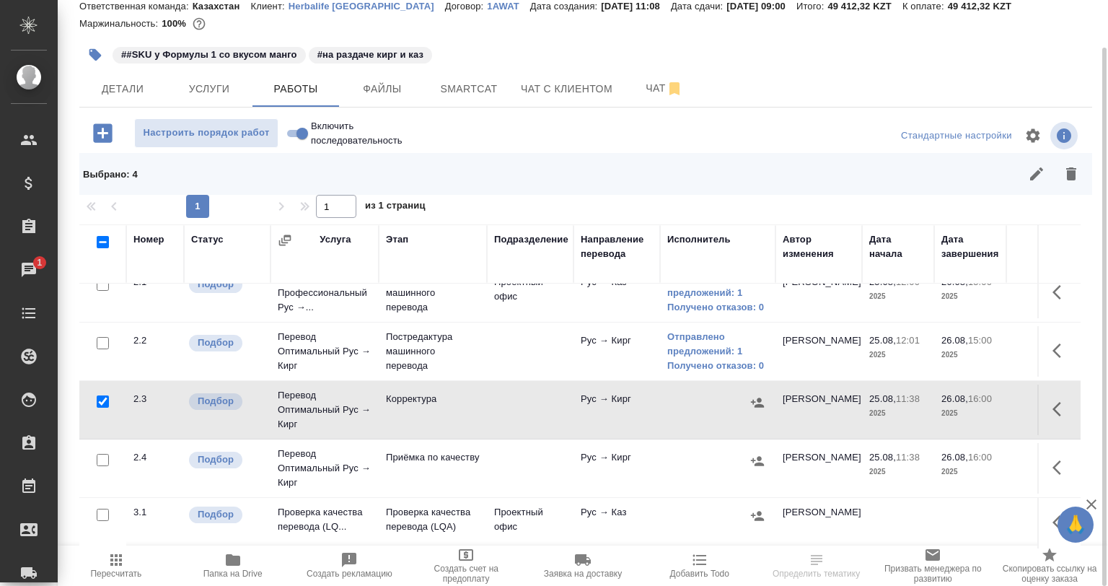
click at [102, 454] on input "checkbox" at bounding box center [103, 460] width 12 height 12
checkbox input "true"
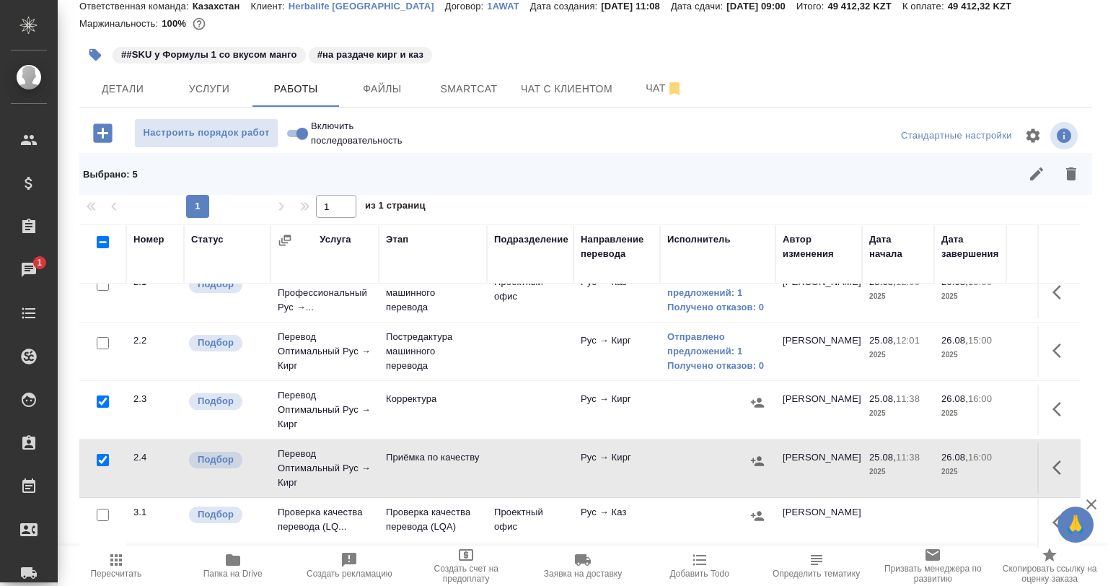
click at [1054, 176] on button "button" at bounding box center [1071, 174] width 35 height 35
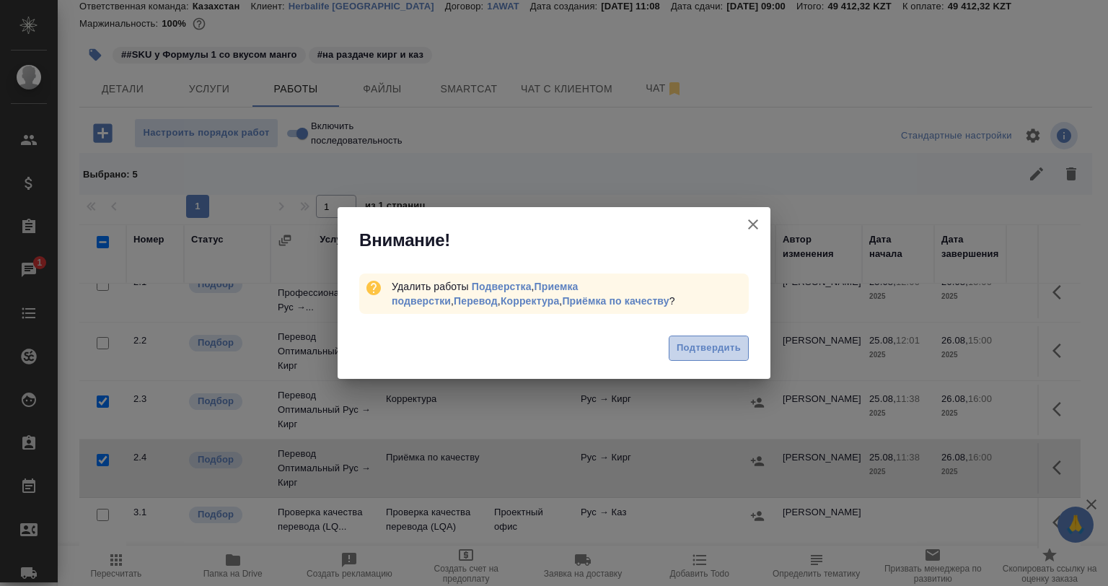
click at [726, 343] on span "Подтвердить" at bounding box center [709, 348] width 64 height 17
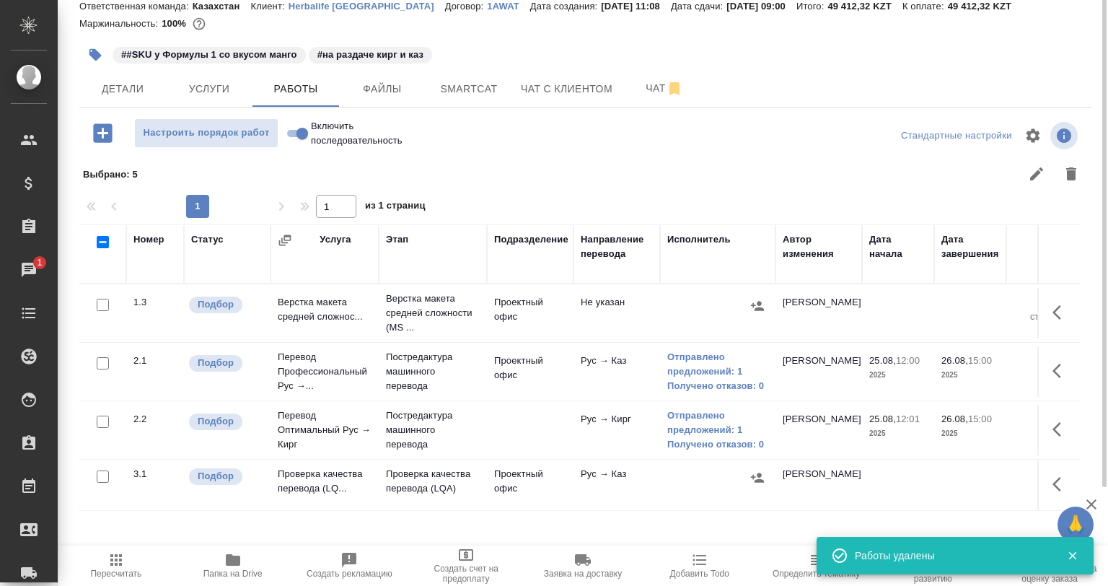
scroll to position [0, 0]
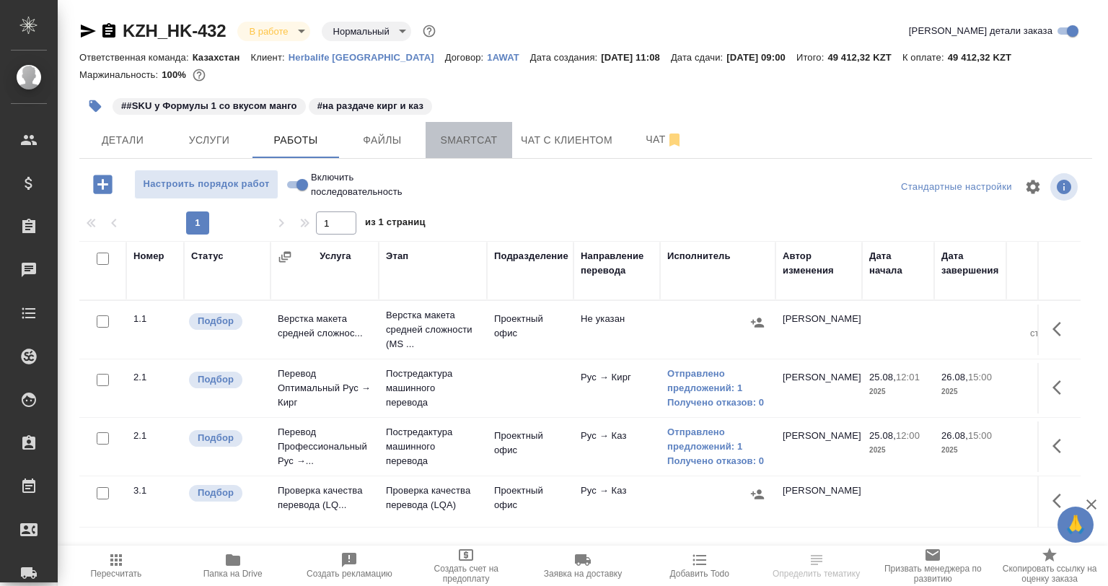
click at [452, 144] on span "Smartcat" at bounding box center [468, 140] width 69 height 18
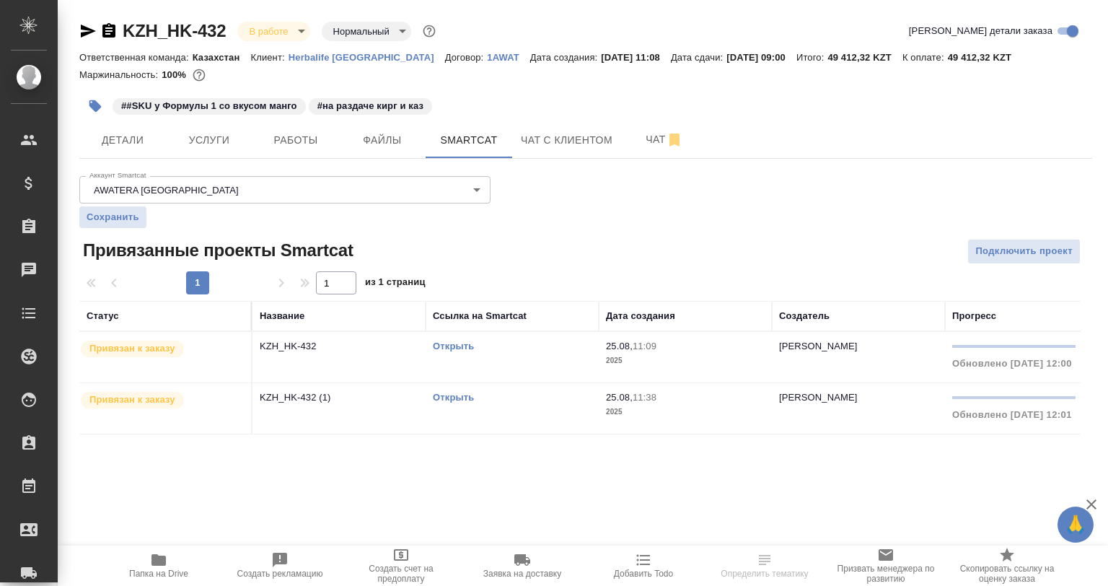
click at [381, 341] on p "KZH_HK-432" at bounding box center [339, 346] width 159 height 14
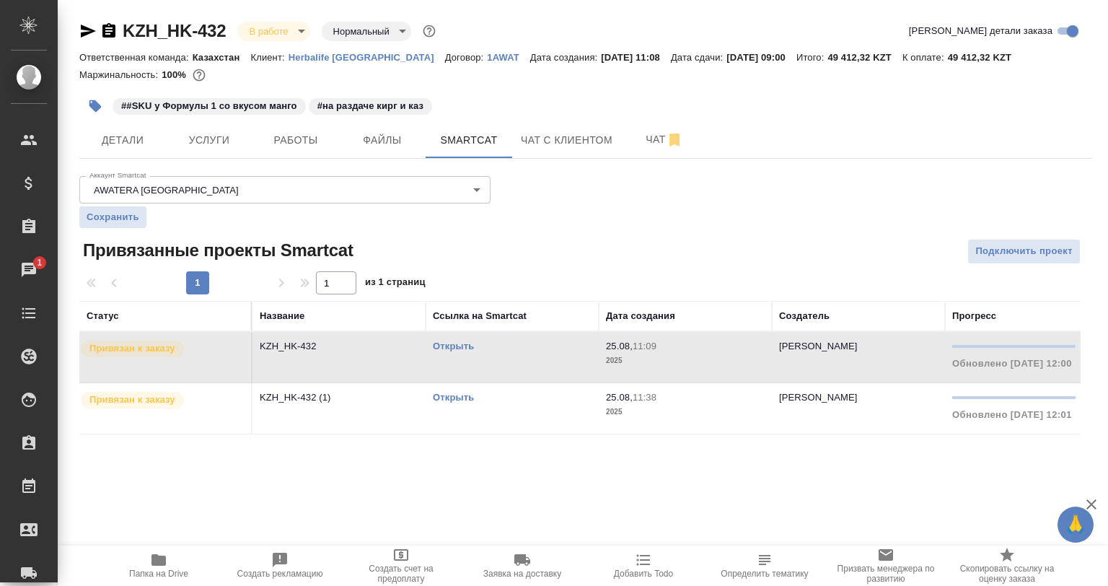
click at [314, 403] on p "KZH_HK-432 (1)" at bounding box center [339, 397] width 159 height 14
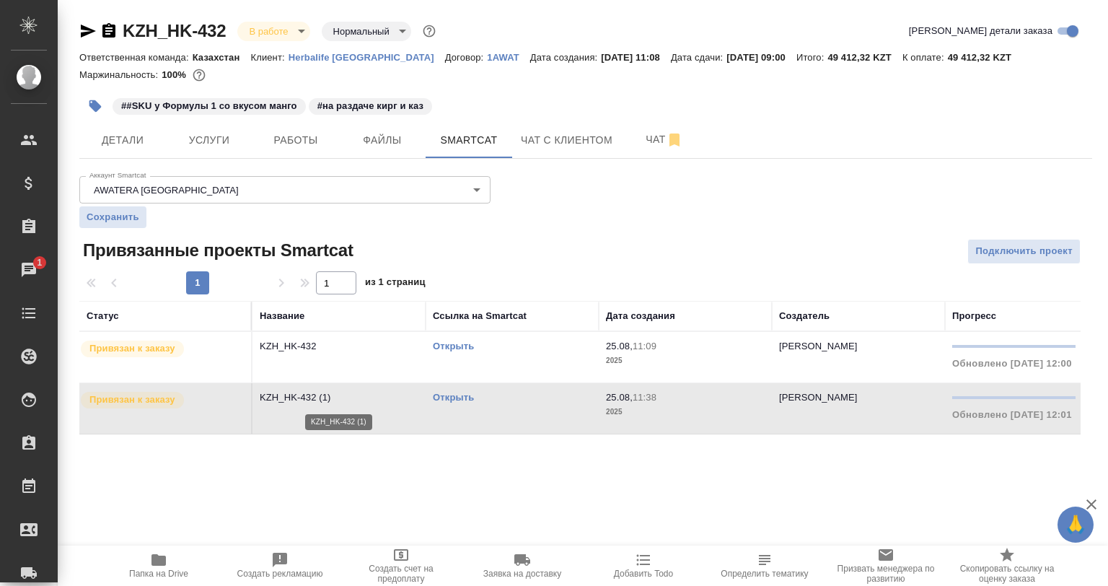
click at [314, 403] on p "KZH_HK-432 (1)" at bounding box center [339, 397] width 159 height 14
click at [294, 129] on button "Работы" at bounding box center [295, 140] width 87 height 36
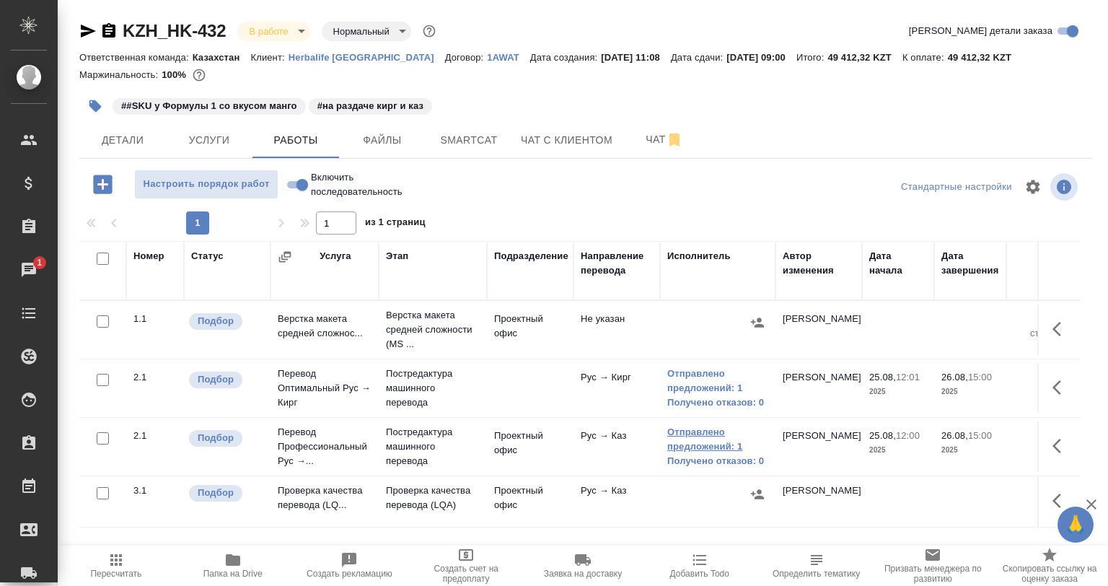
click at [707, 441] on link "Отправлено предложений: 1" at bounding box center [717, 439] width 101 height 29
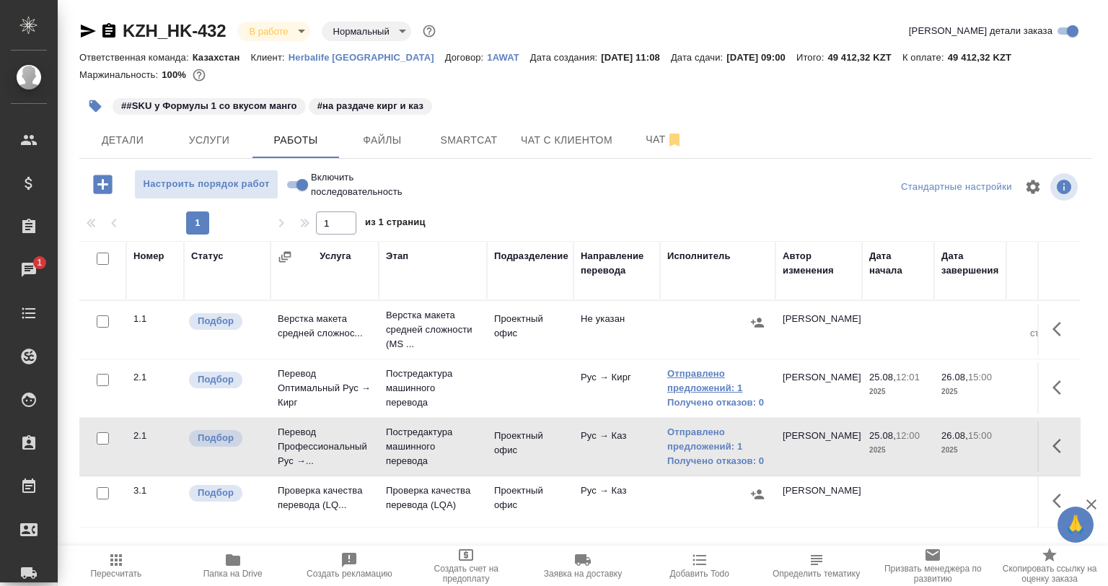
click at [739, 392] on link "Отправлено предложений: 1" at bounding box center [717, 380] width 101 height 29
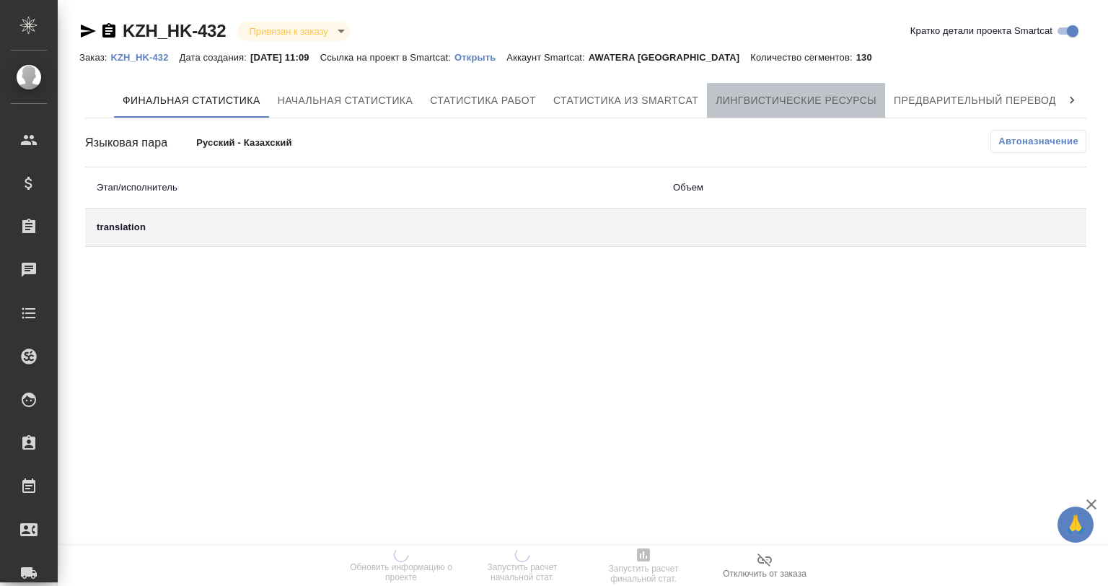
click at [756, 113] on button "Лингвистические ресурсы" at bounding box center [796, 100] width 178 height 35
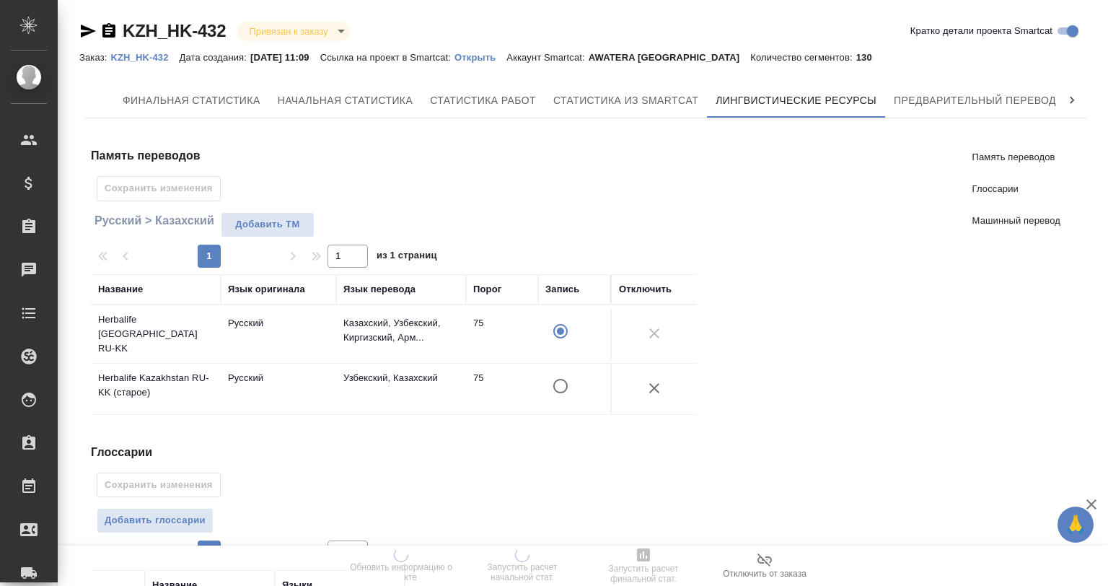
scroll to position [276, 0]
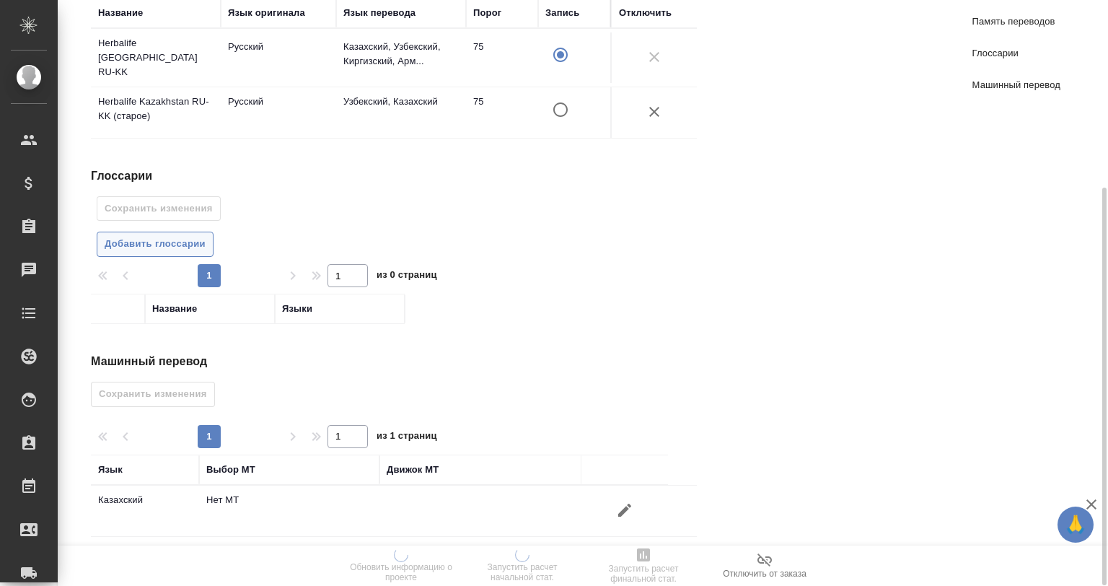
click at [180, 245] on button "Добавить глоссарии" at bounding box center [155, 244] width 117 height 25
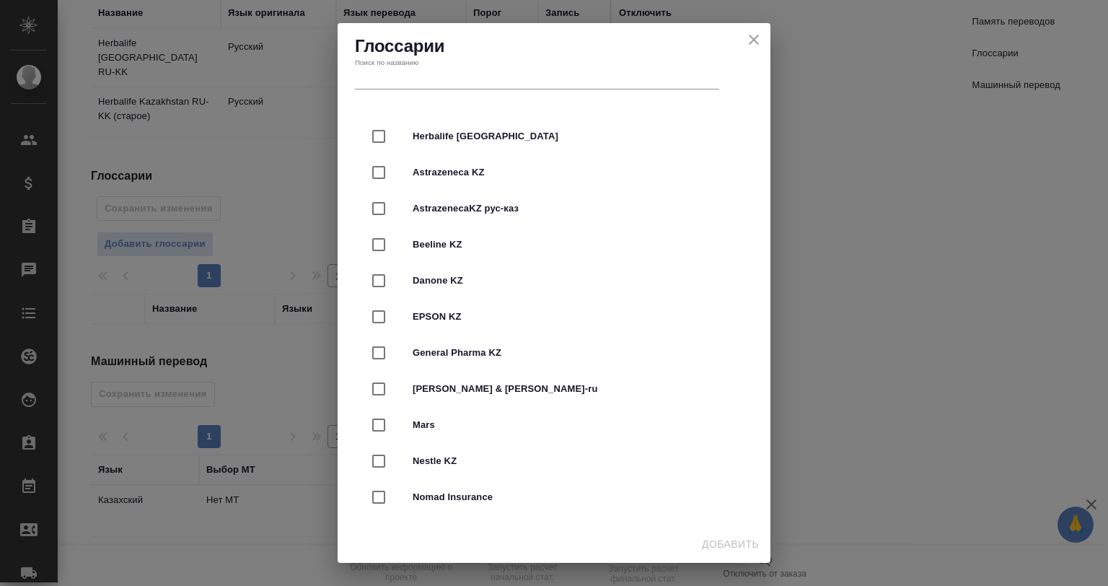
click at [421, 146] on div "Herbalife [GEOGRAPHIC_DATA]" at bounding box center [554, 136] width 387 height 36
checkbox input "true"
click at [742, 548] on span "Добавить" at bounding box center [730, 544] width 57 height 18
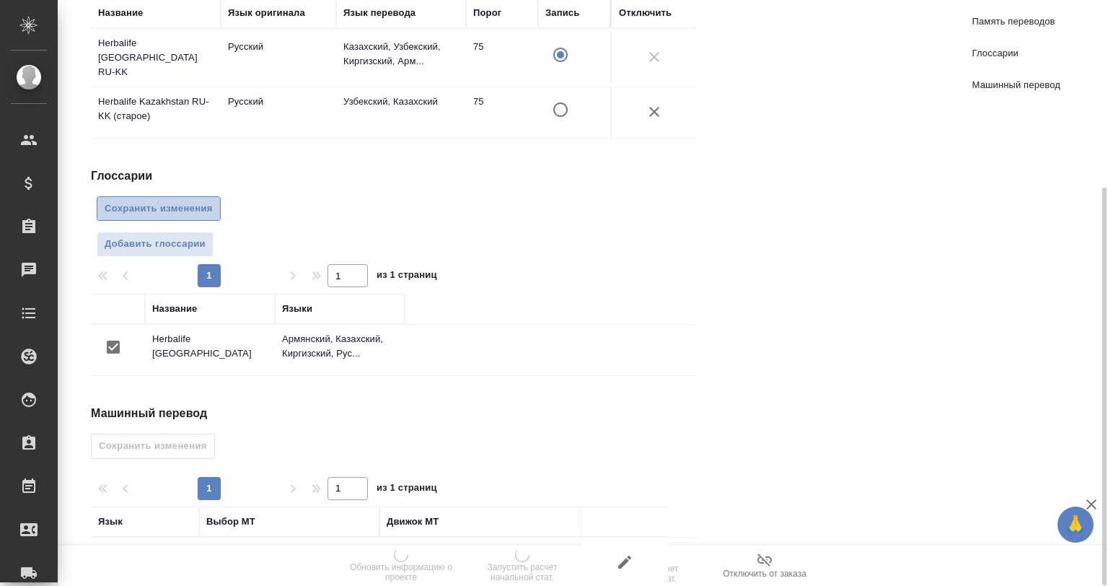
click at [155, 202] on span "Сохранить изменения" at bounding box center [159, 209] width 108 height 17
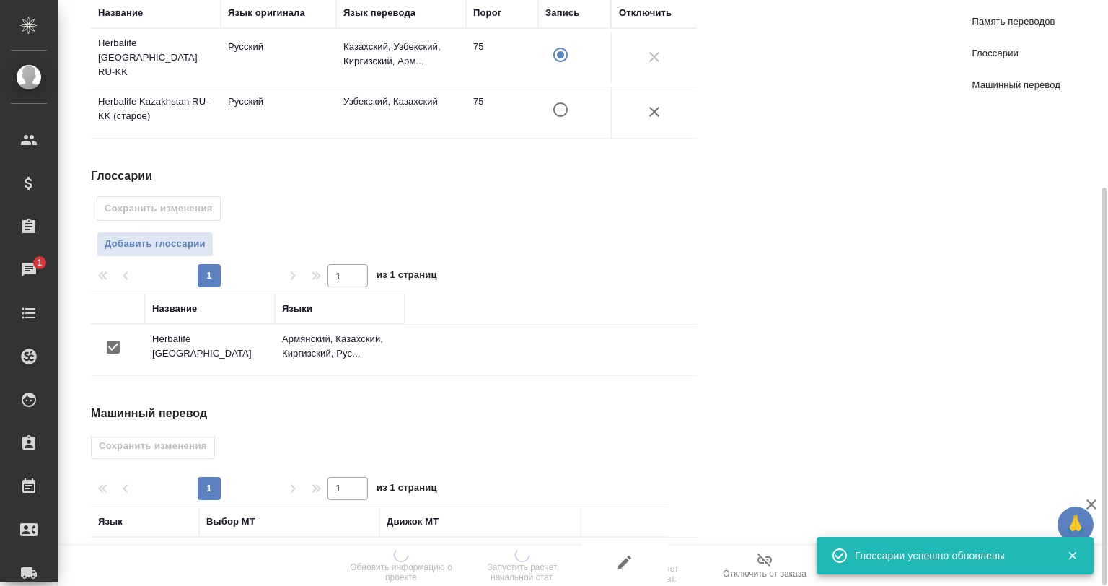
scroll to position [328, 0]
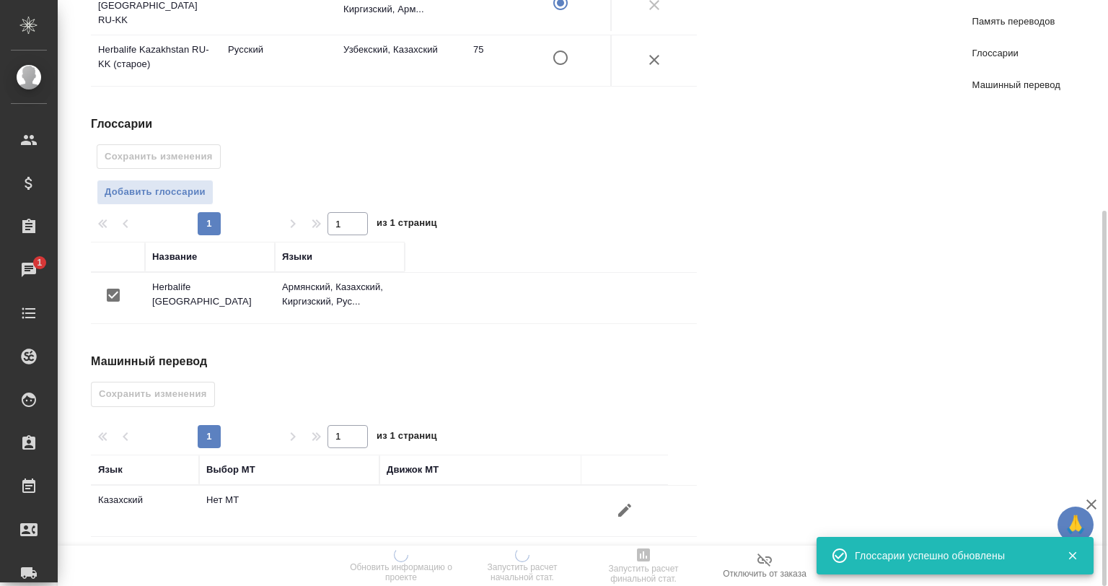
click at [625, 501] on icon "button" at bounding box center [624, 509] width 17 height 17
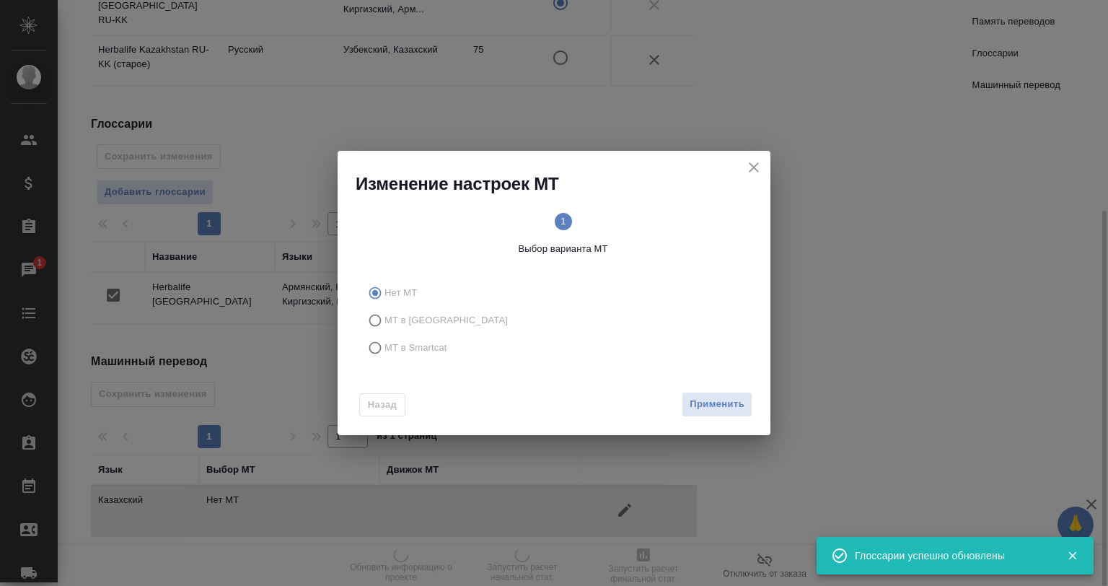
click at [415, 351] on span "МТ в Smartcat" at bounding box center [415, 347] width 63 height 14
click at [384, 351] on input "МТ в Smartcat" at bounding box center [372, 347] width 23 height 27
radio input "true"
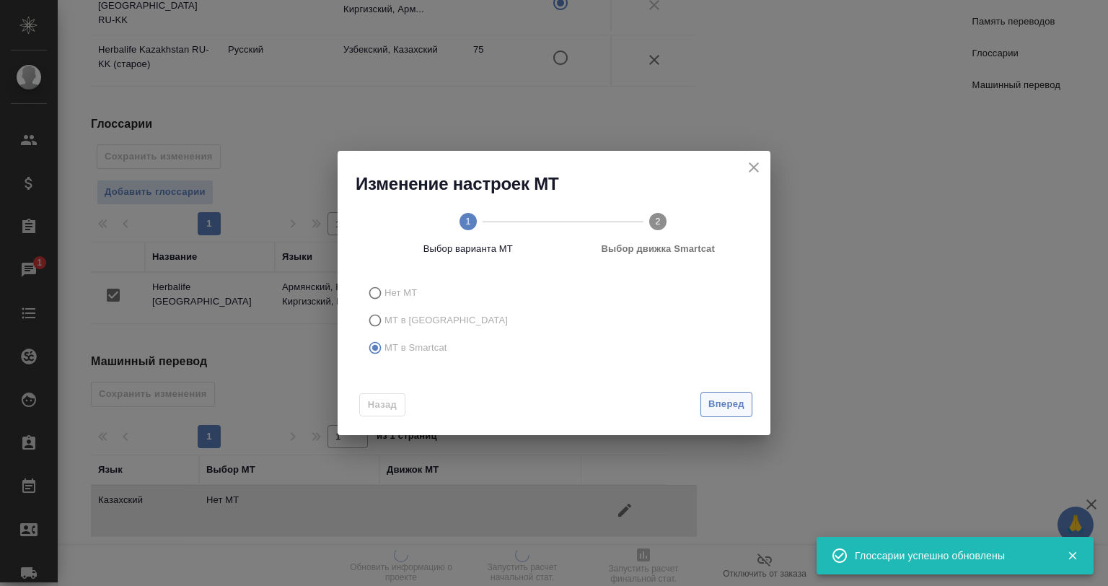
click at [729, 407] on span "Вперед" at bounding box center [726, 404] width 36 height 17
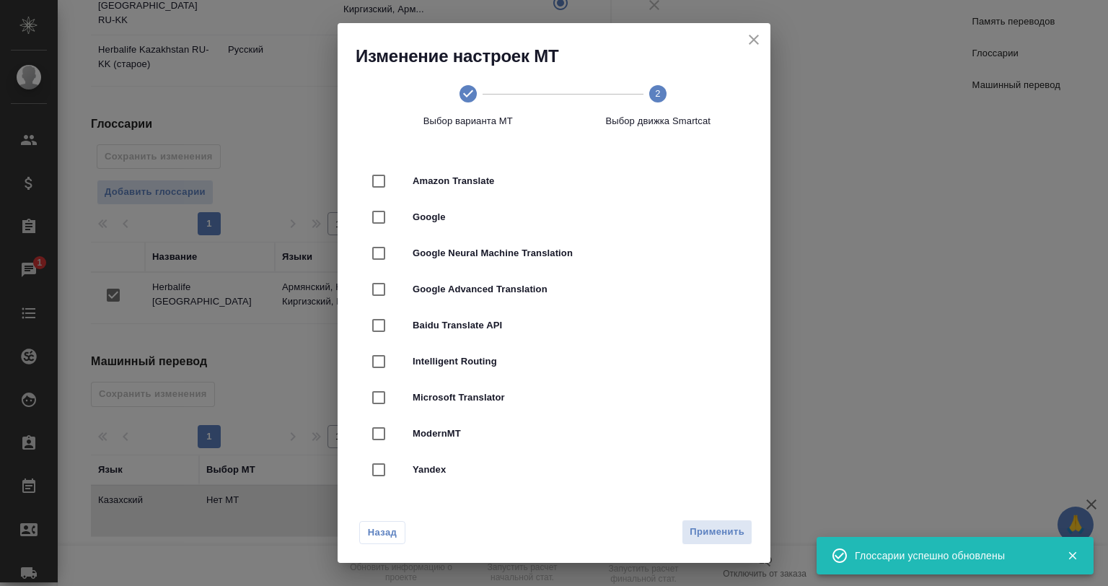
click at [475, 468] on span "Yandex" at bounding box center [574, 469] width 323 height 14
checkbox input "true"
click at [742, 529] on span "Применить" at bounding box center [717, 532] width 55 height 17
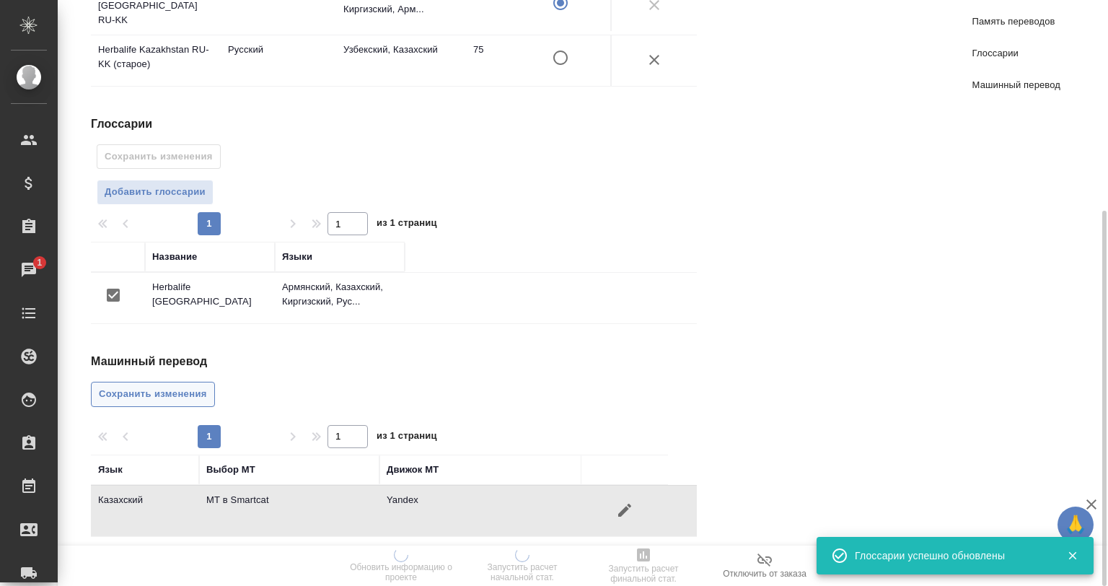
drag, startPoint x: 169, startPoint y: 377, endPoint x: 203, endPoint y: 384, distance: 35.2
click at [170, 386] on span "Сохранить изменения" at bounding box center [153, 394] width 108 height 17
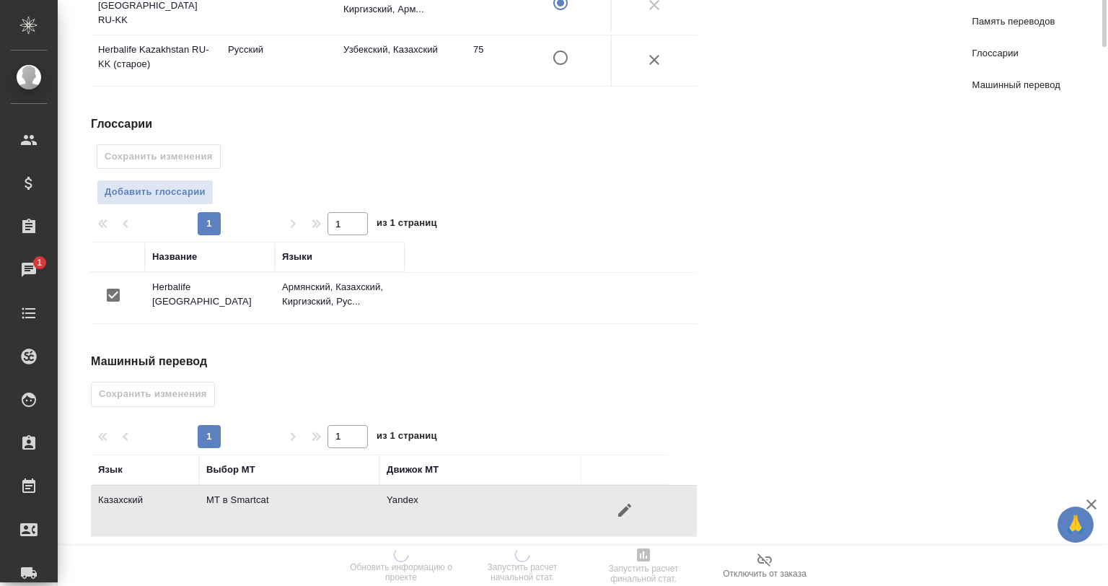
scroll to position [0, 0]
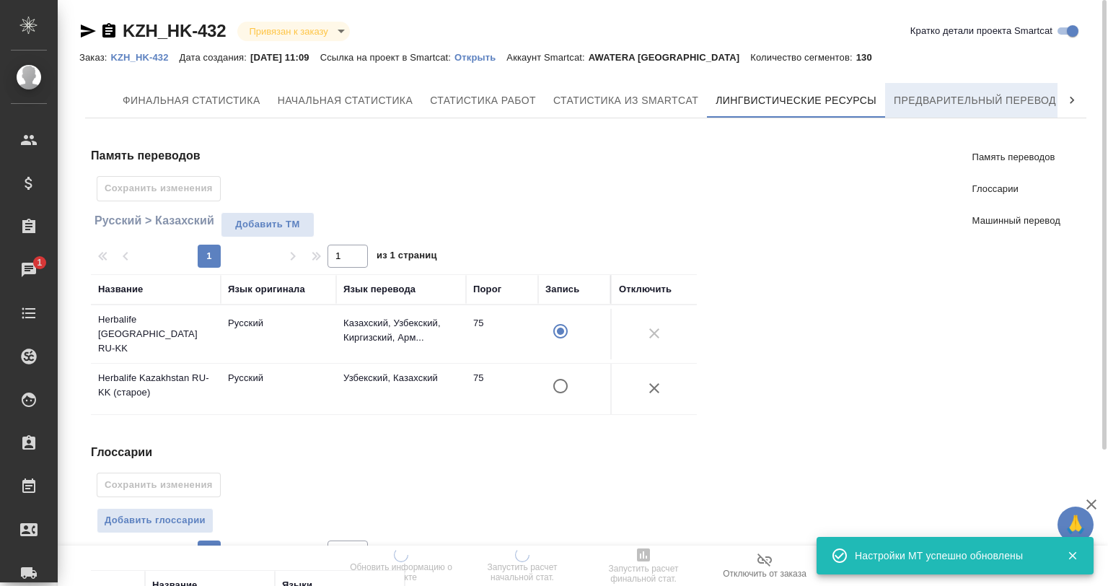
click at [910, 115] on button "Предварительный перевод" at bounding box center [975, 100] width 180 height 35
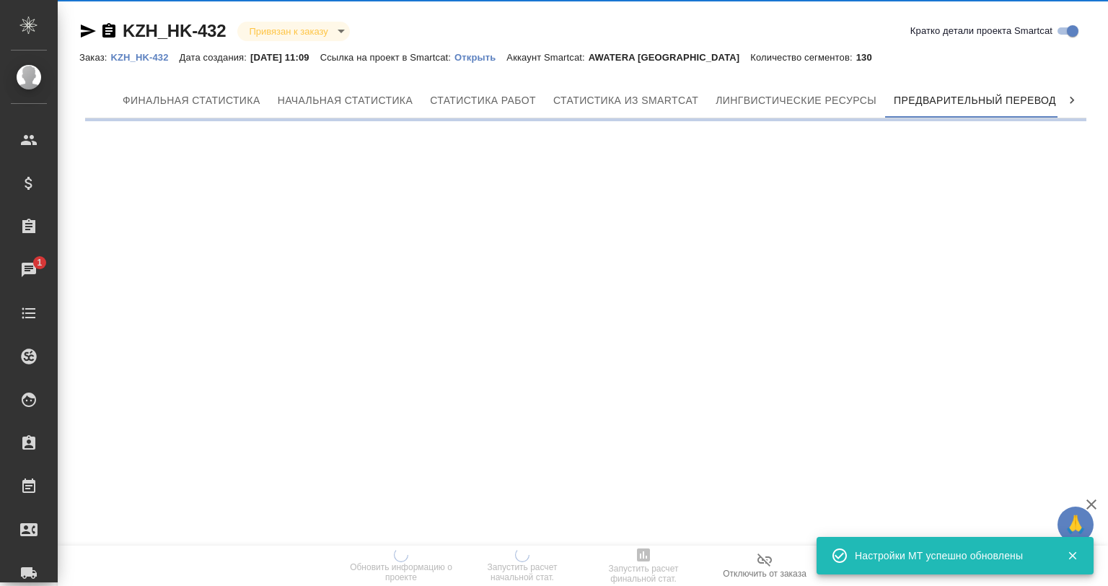
scroll to position [0, 6]
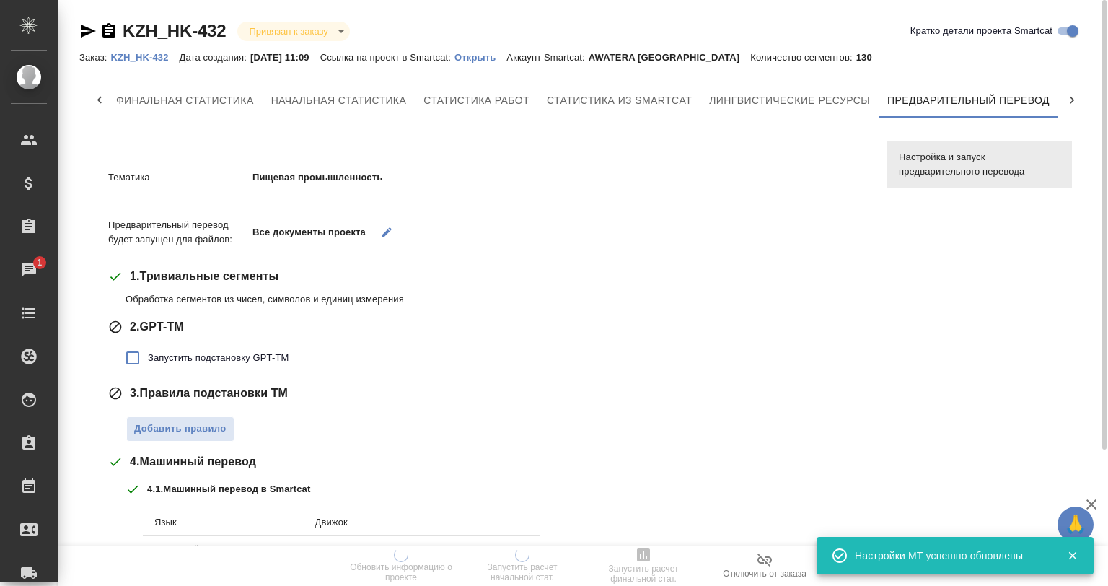
click at [280, 359] on span "Запустить подстановку GPT-TM" at bounding box center [218, 358] width 141 height 14
click at [148, 359] on input "Запустить подстановку GPT-TM" at bounding box center [133, 358] width 30 height 30
checkbox input "true"
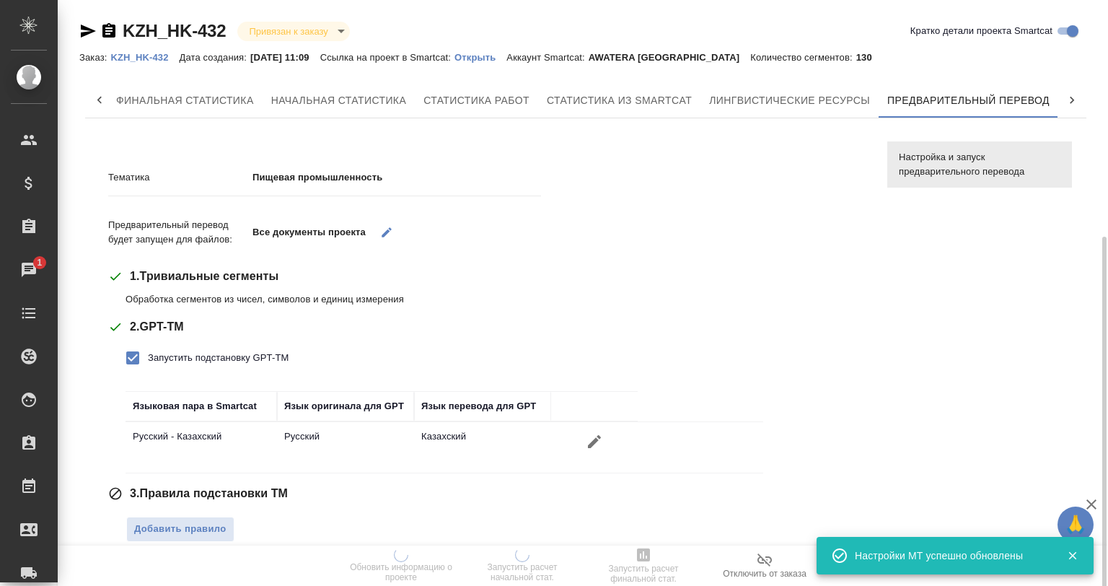
scroll to position [325, 0]
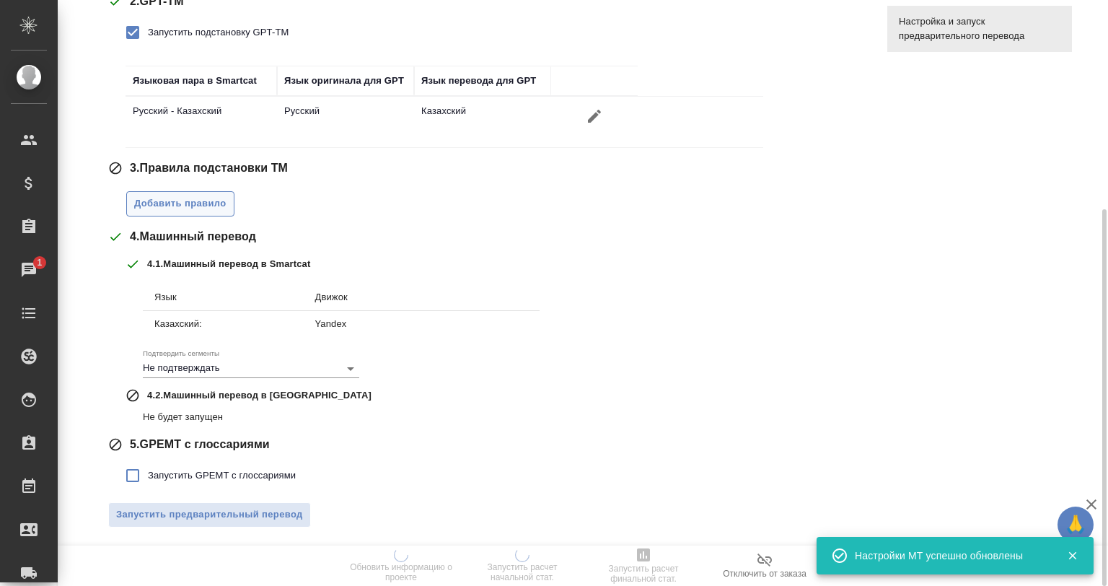
click at [188, 208] on span "Добавить правило" at bounding box center [180, 203] width 92 height 17
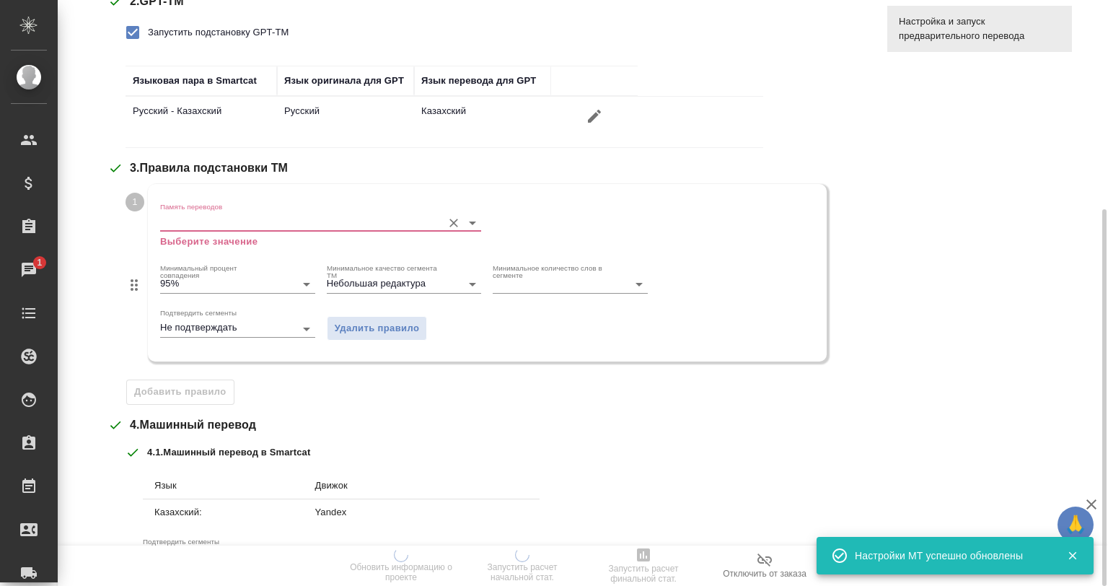
click at [203, 221] on input "Память переводов" at bounding box center [297, 222] width 275 height 17
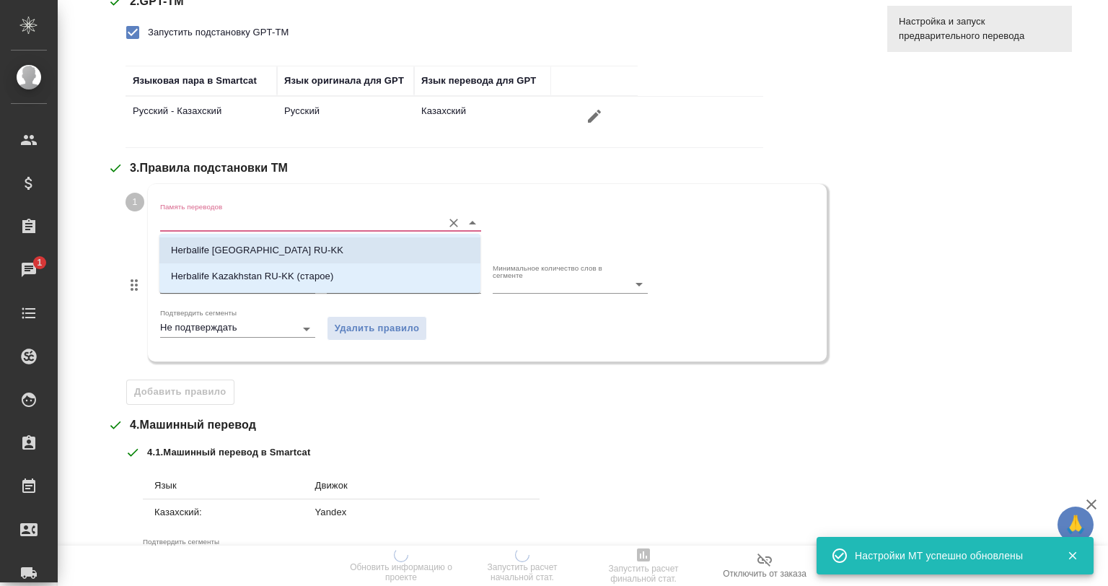
click at [221, 243] on p "Herbalife Kazakhstan RU-KK" at bounding box center [257, 250] width 172 height 14
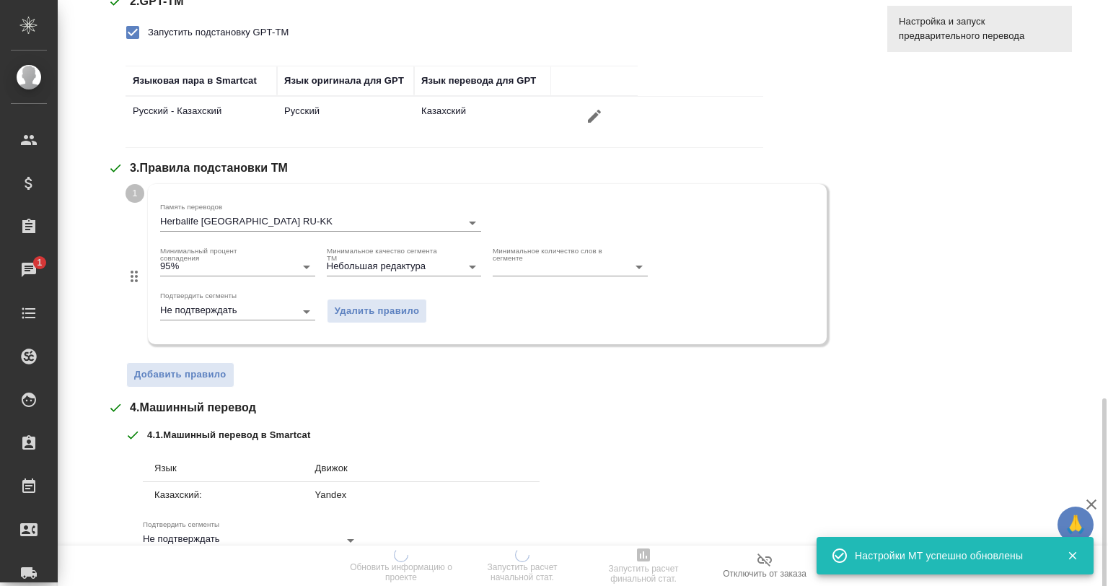
scroll to position [470, 0]
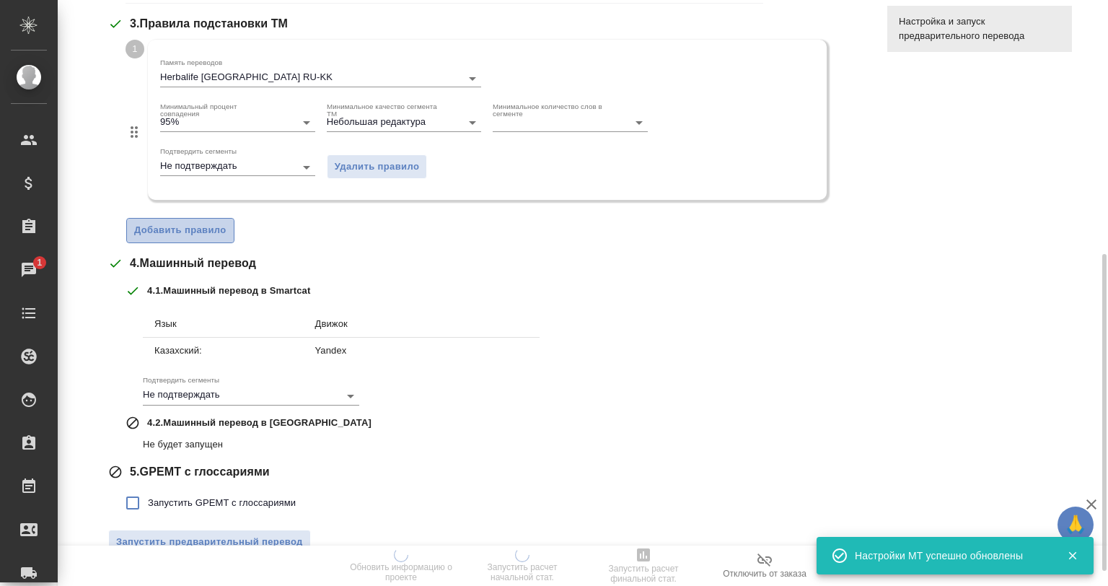
click at [188, 226] on span "Добавить правило" at bounding box center [180, 230] width 92 height 17
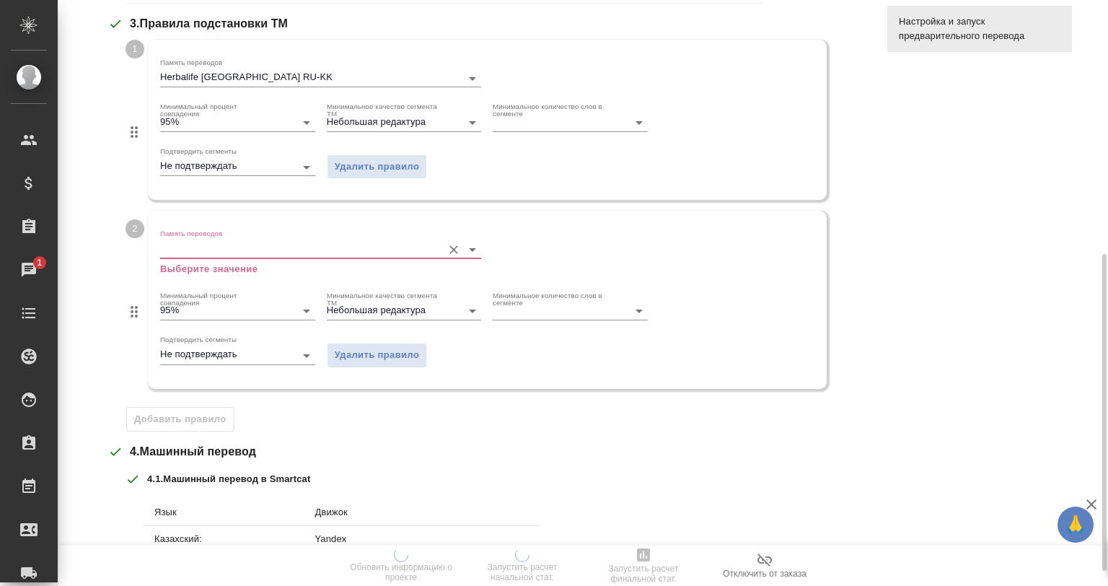
click at [224, 240] on input "Память переводов" at bounding box center [297, 248] width 275 height 17
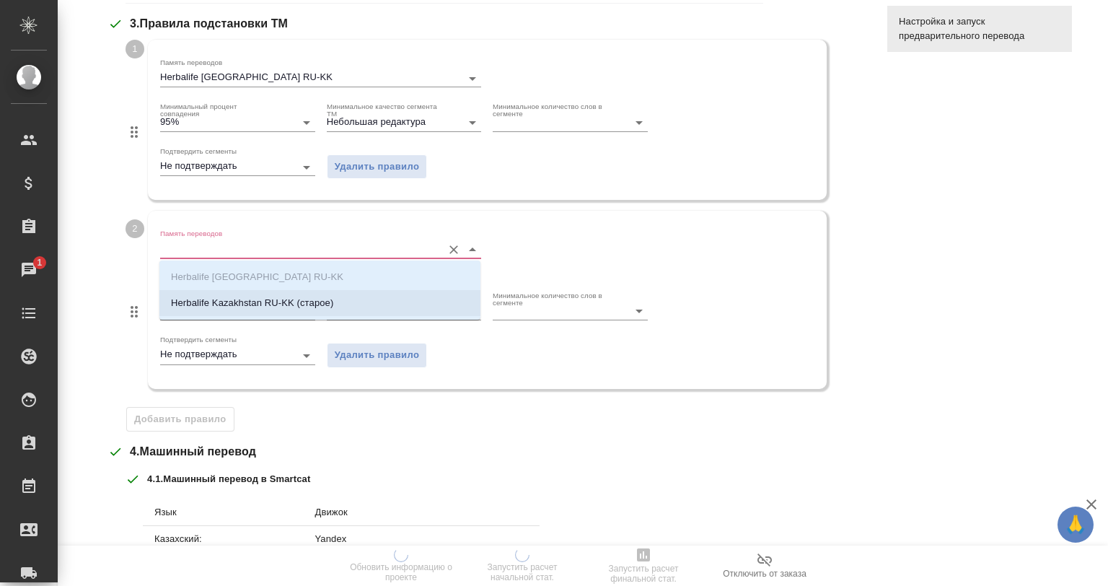
click at [254, 294] on li "Herbalife Kazakhstan RU-KK (старое)" at bounding box center [319, 303] width 321 height 26
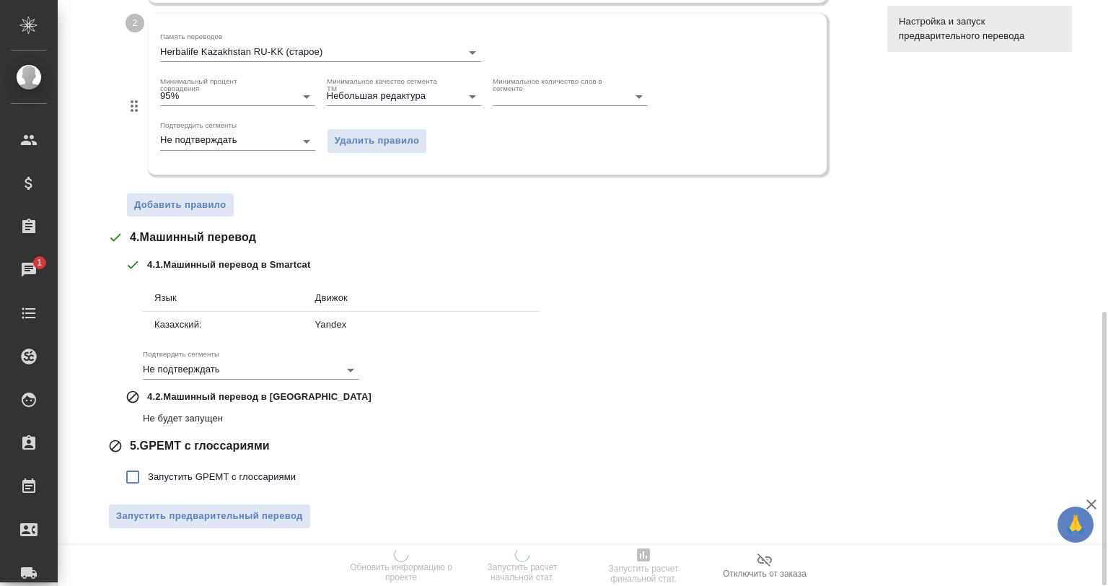
click at [159, 479] on span "Запустить GPEMT с глоссариями" at bounding box center [222, 477] width 148 height 14
click at [148, 479] on input "Запустить GPEMT с глоссариями" at bounding box center [133, 477] width 30 height 30
checkbox input "true"
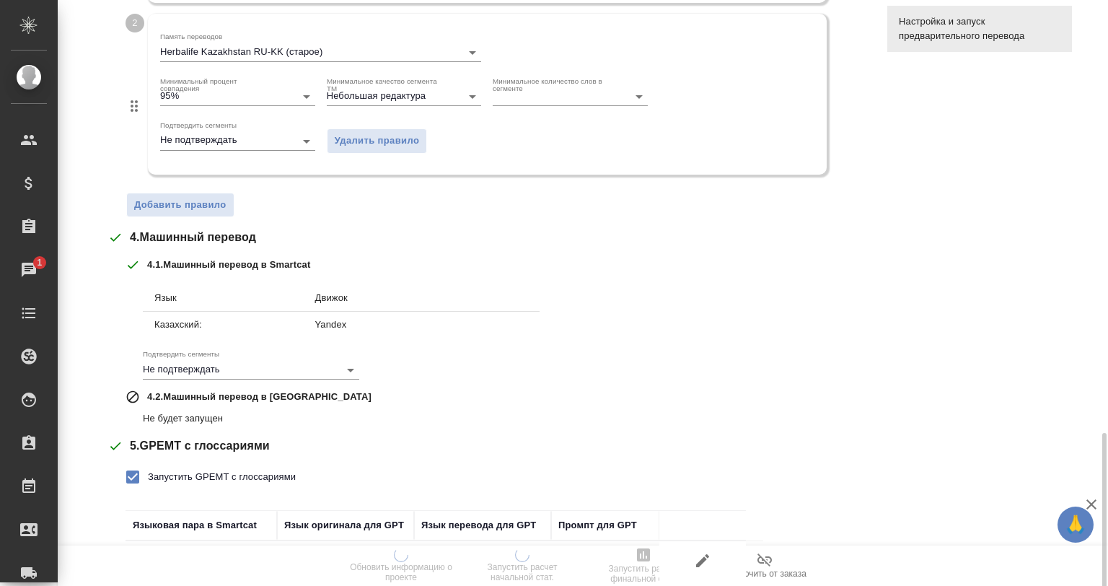
scroll to position [767, 0]
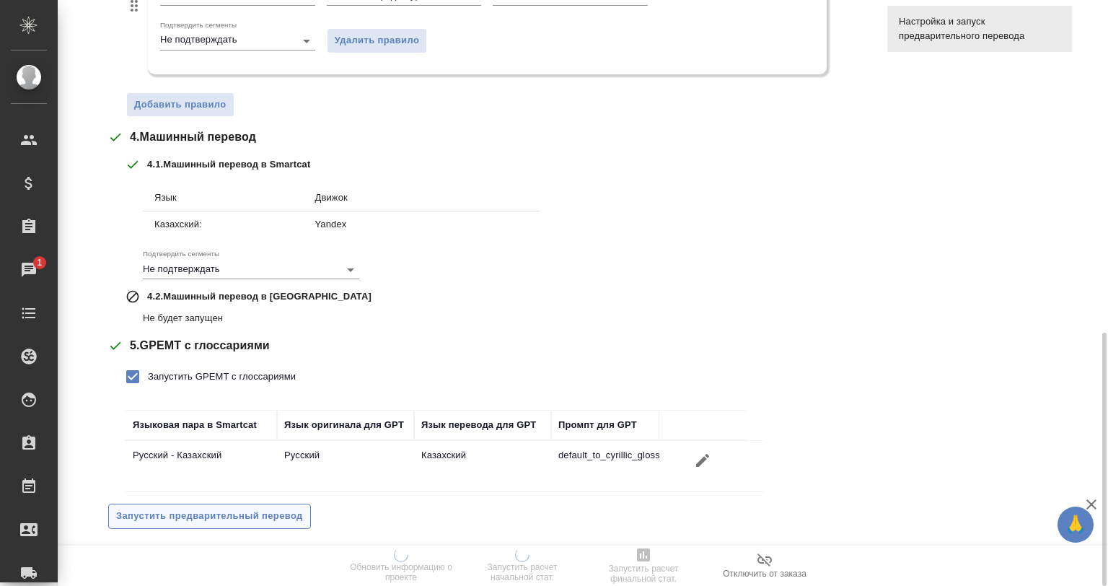
click at [227, 511] on span "Запустить предварительный перевод" at bounding box center [209, 516] width 187 height 17
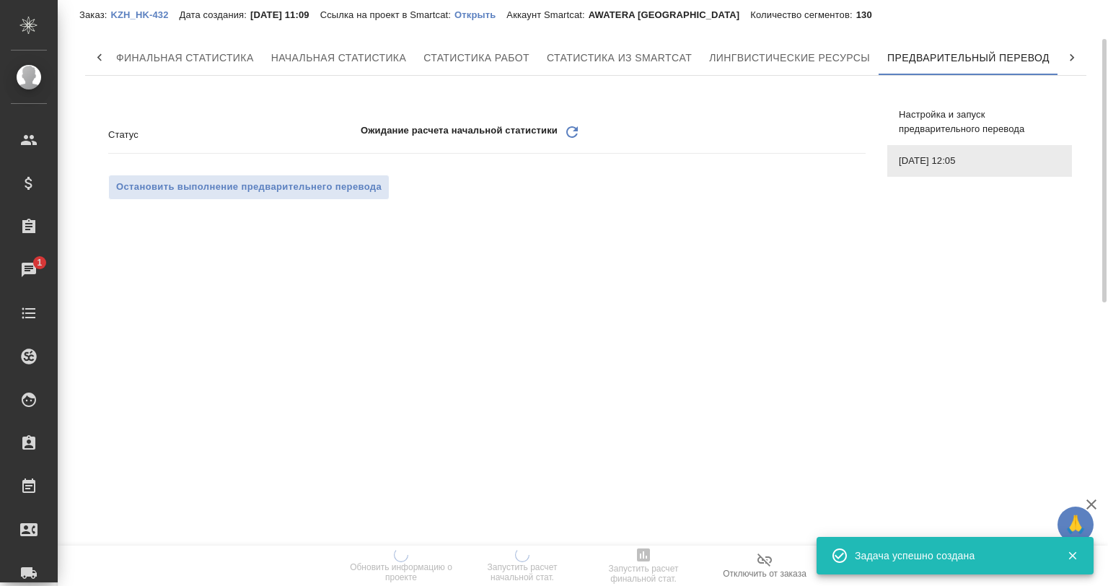
scroll to position [0, 0]
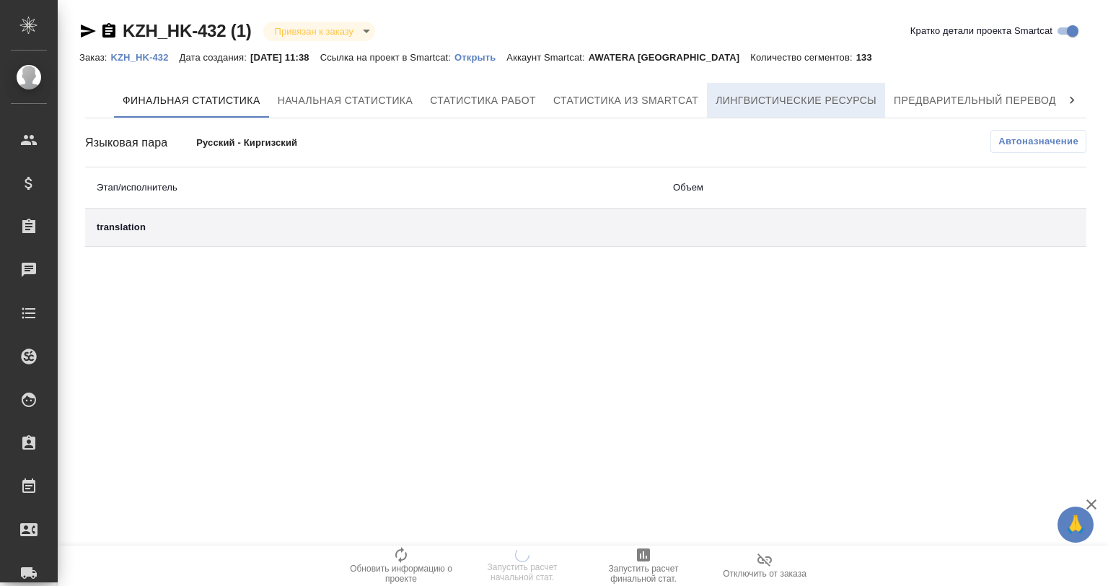
click at [762, 101] on span "Лингвистические ресурсы" at bounding box center [796, 101] width 161 height 18
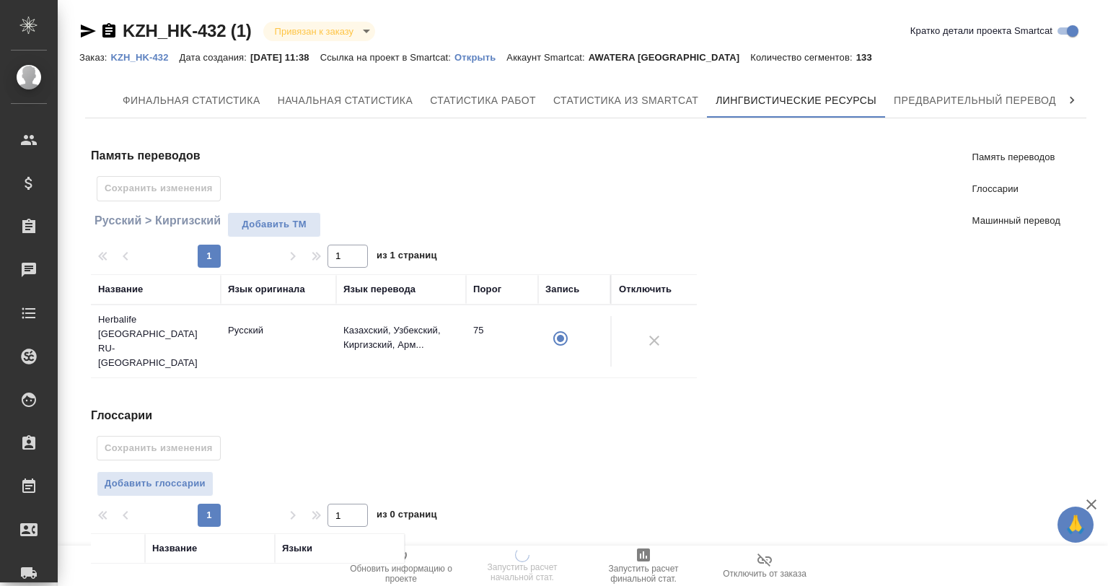
scroll to position [144, 0]
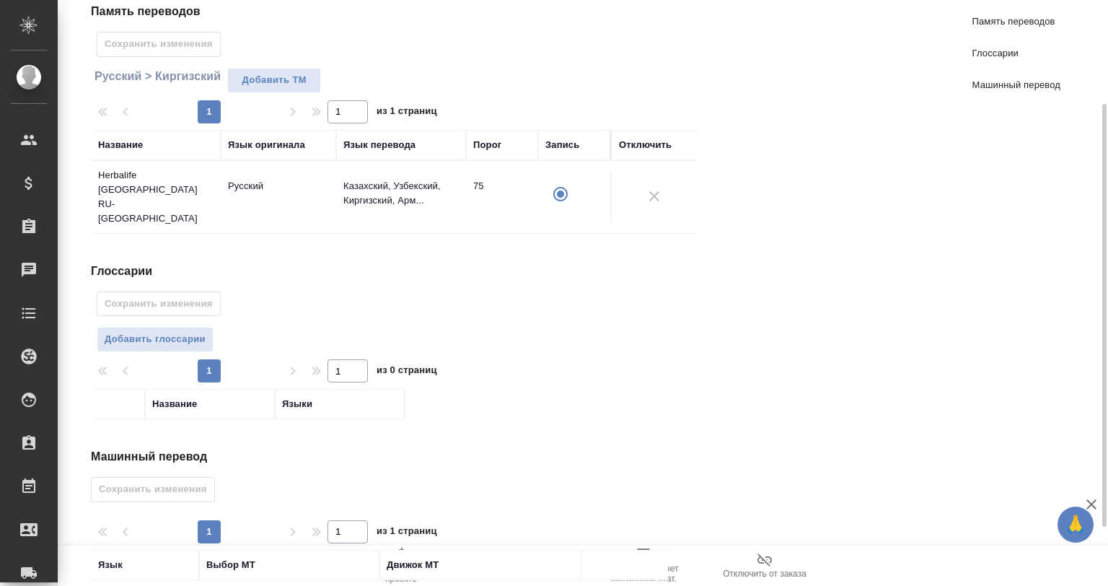
click at [175, 331] on span "Добавить глоссарии" at bounding box center [155, 339] width 101 height 17
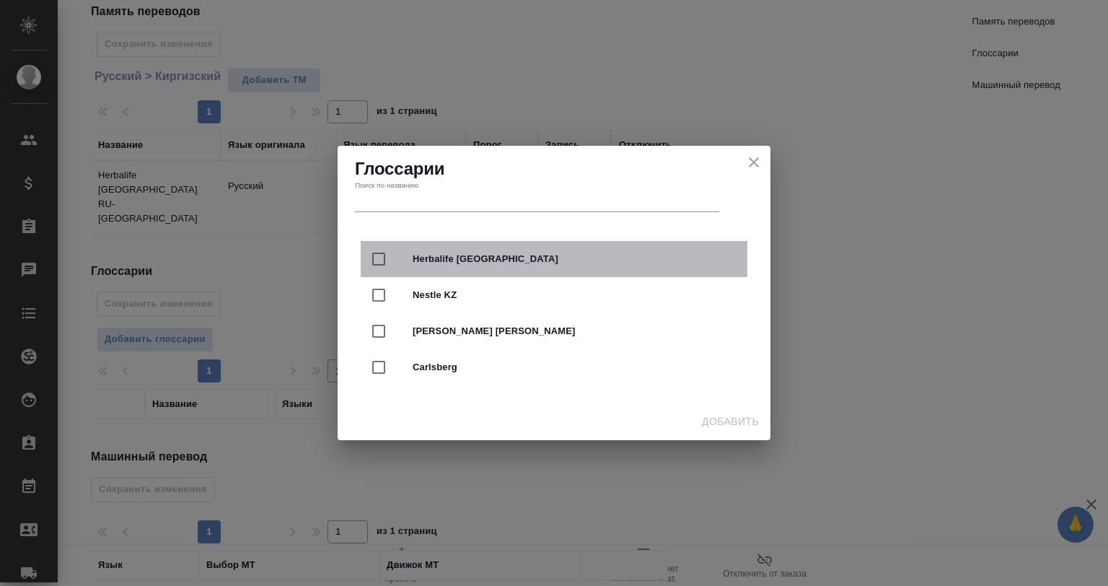
click at [459, 270] on div "Herbalife [GEOGRAPHIC_DATA]" at bounding box center [554, 259] width 387 height 36
checkbox input "true"
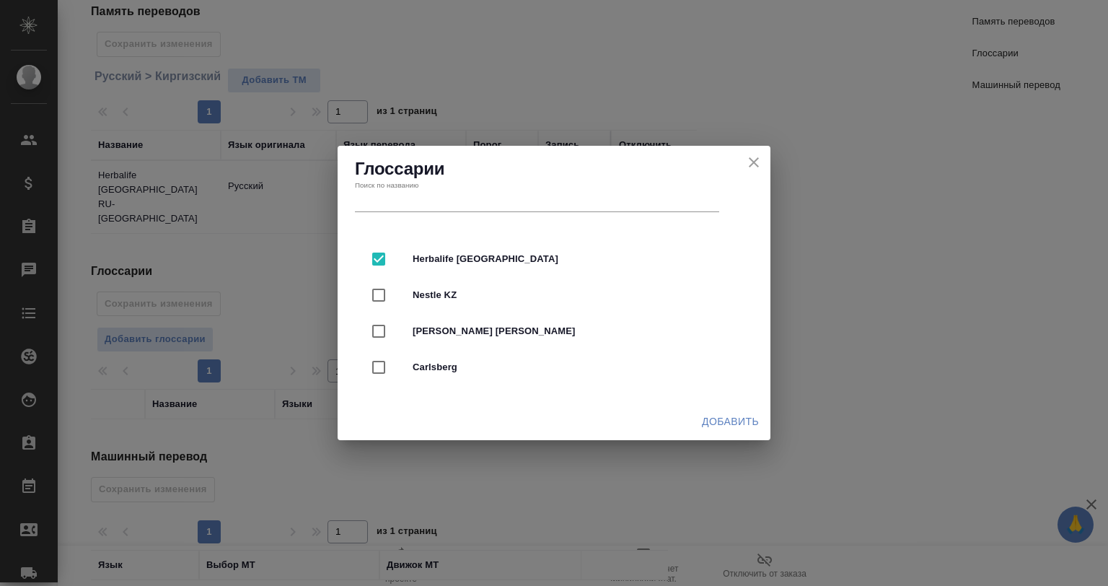
click at [740, 416] on span "Добавить" at bounding box center [730, 422] width 57 height 18
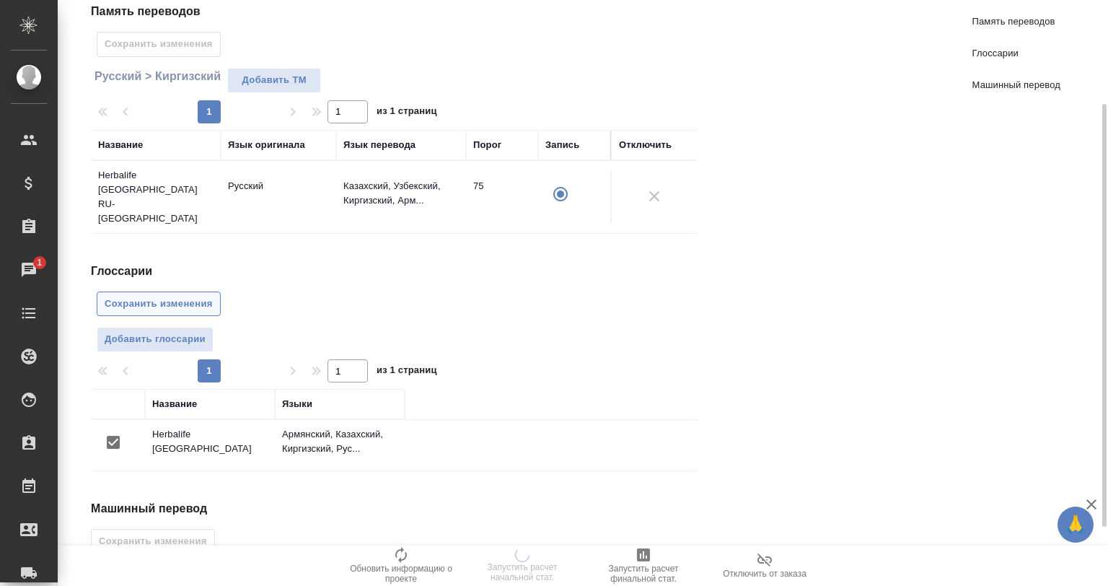
click at [179, 296] on span "Сохранить изменения" at bounding box center [159, 304] width 108 height 17
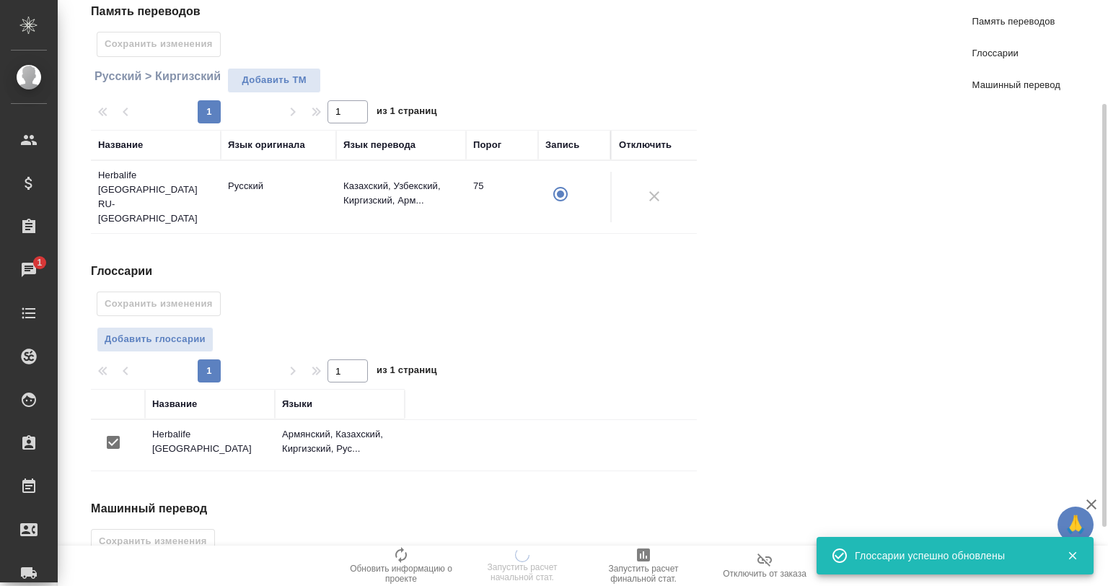
scroll to position [277, 0]
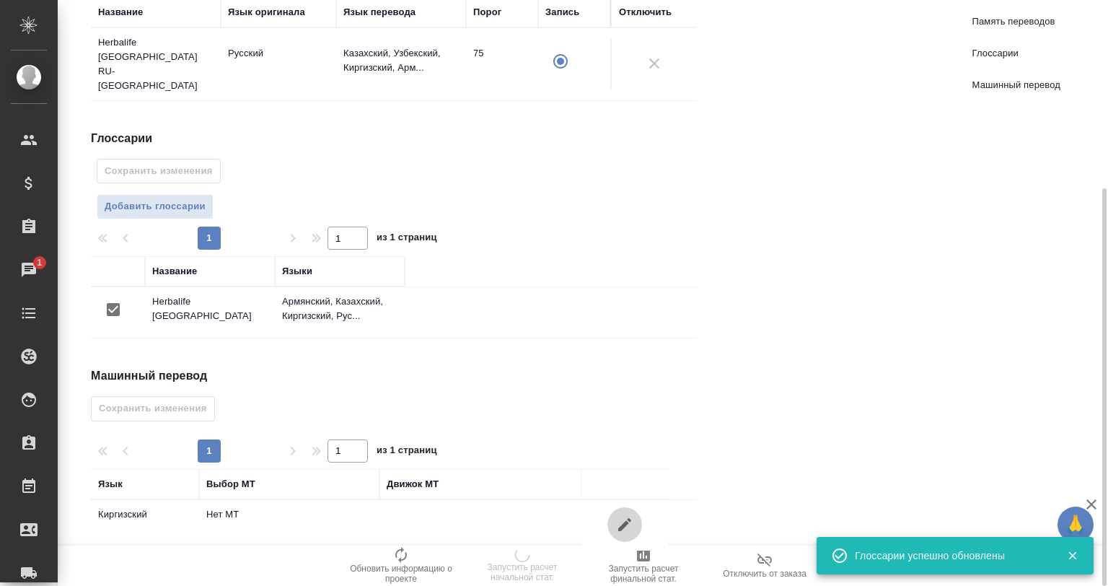
click at [633, 516] on icon "button" at bounding box center [624, 524] width 17 height 17
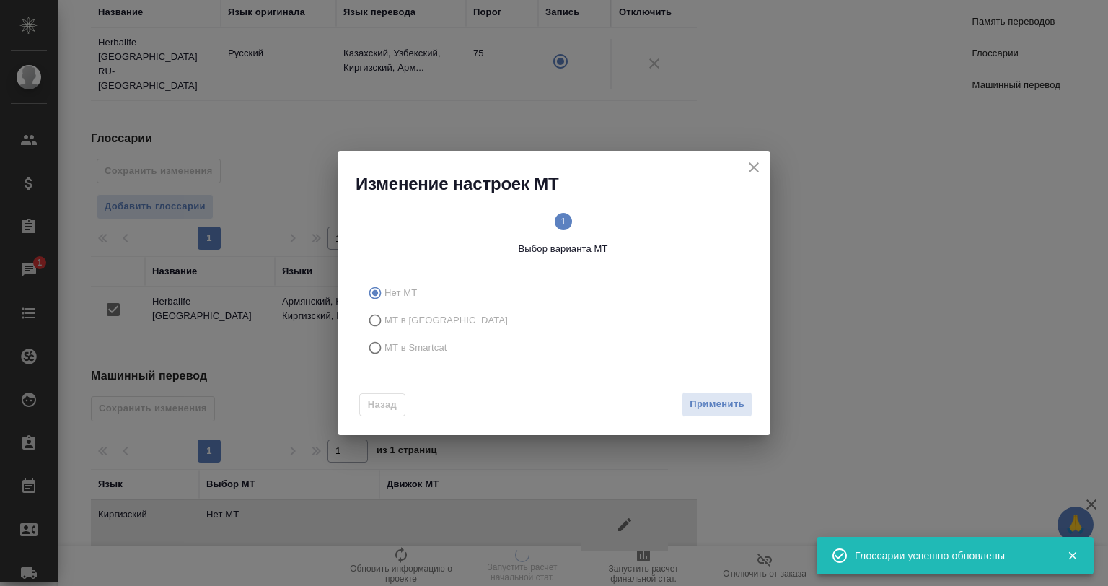
click at [421, 346] on span "МТ в Smartcat" at bounding box center [415, 347] width 63 height 14
click at [384, 346] on input "МТ в Smartcat" at bounding box center [372, 347] width 23 height 27
radio input "true"
click at [698, 413] on div "Вперед" at bounding box center [724, 404] width 58 height 25
click at [724, 407] on span "Вперед" at bounding box center [726, 404] width 36 height 17
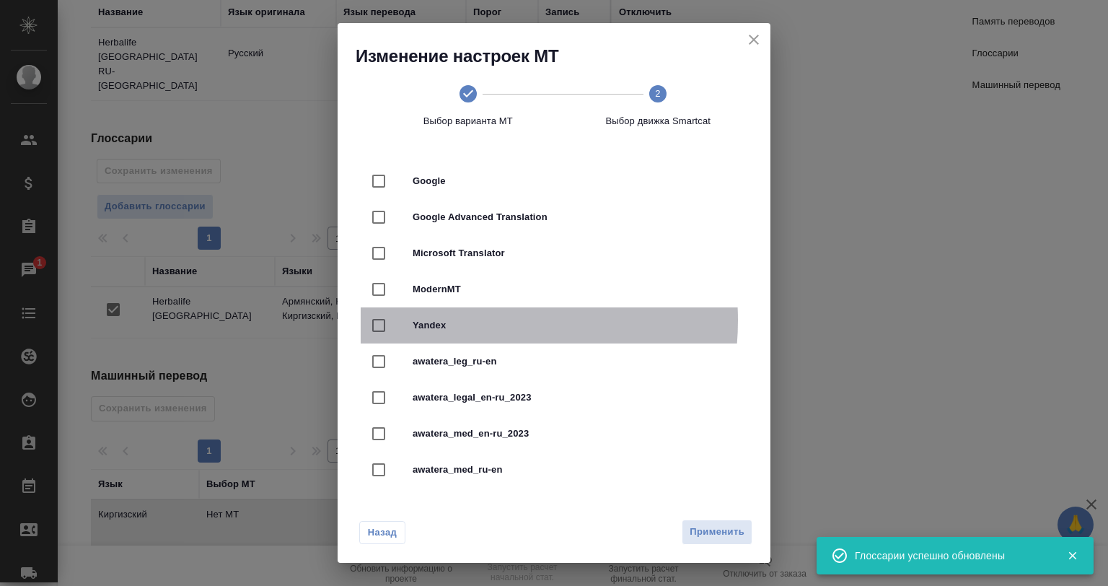
drag, startPoint x: 453, startPoint y: 320, endPoint x: 472, endPoint y: 330, distance: 21.0
click at [453, 320] on span "Yandex" at bounding box center [574, 325] width 323 height 14
checkbox input "true"
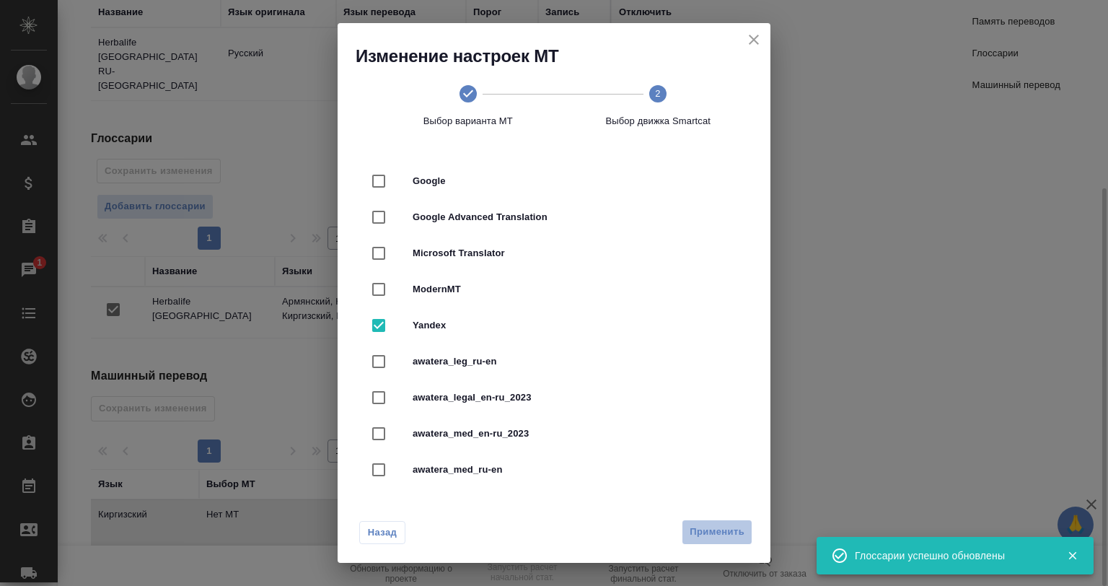
click at [736, 525] on button "Применить" at bounding box center [717, 531] width 71 height 25
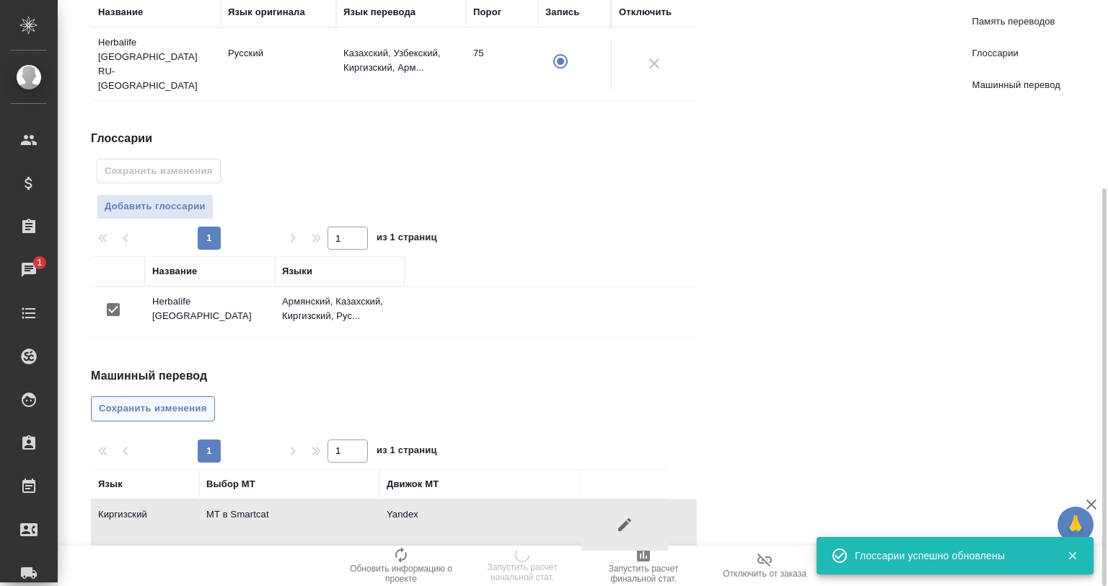
click at [148, 396] on button "Сохранить изменения" at bounding box center [153, 408] width 124 height 25
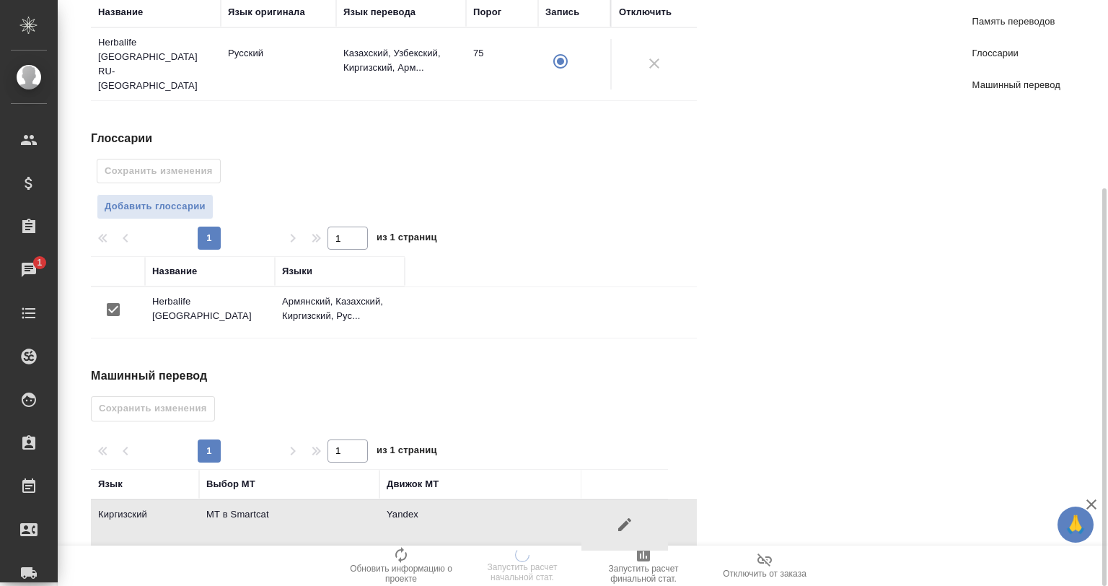
scroll to position [0, 0]
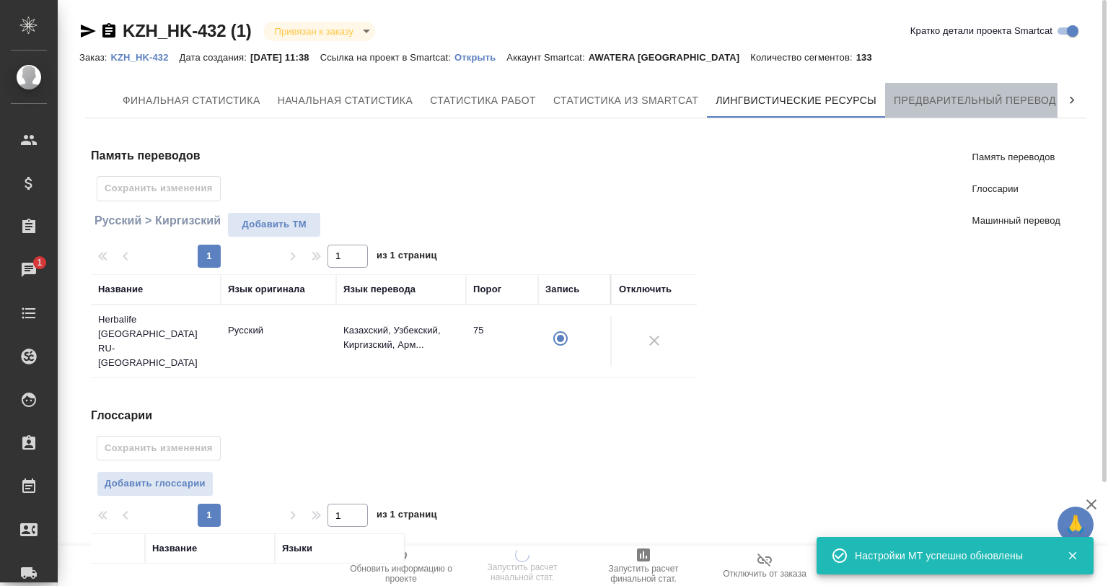
click at [949, 110] on button "Предварительный перевод" at bounding box center [975, 100] width 180 height 35
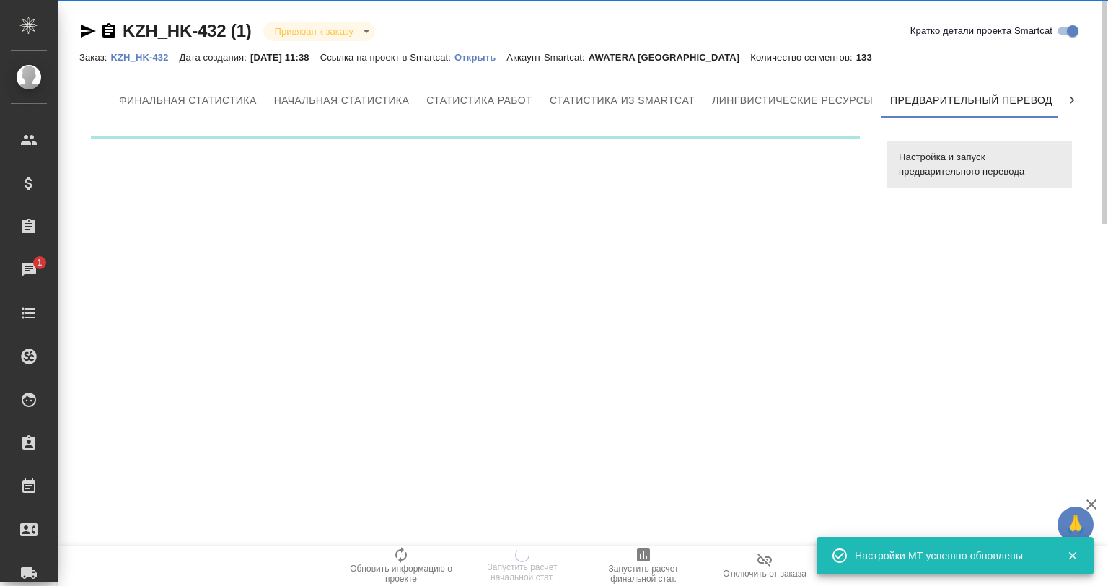
scroll to position [0, 6]
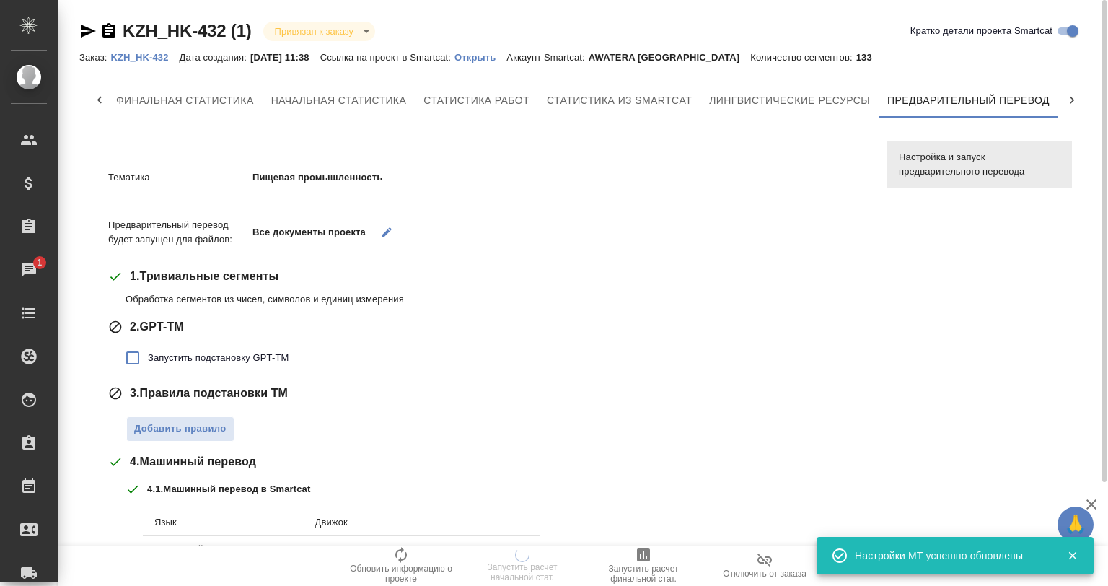
click at [193, 357] on span "Запустить подстановку GPT-TM" at bounding box center [218, 358] width 141 height 14
click at [148, 357] on input "Запустить подстановку GPT-TM" at bounding box center [133, 358] width 30 height 30
checkbox input "true"
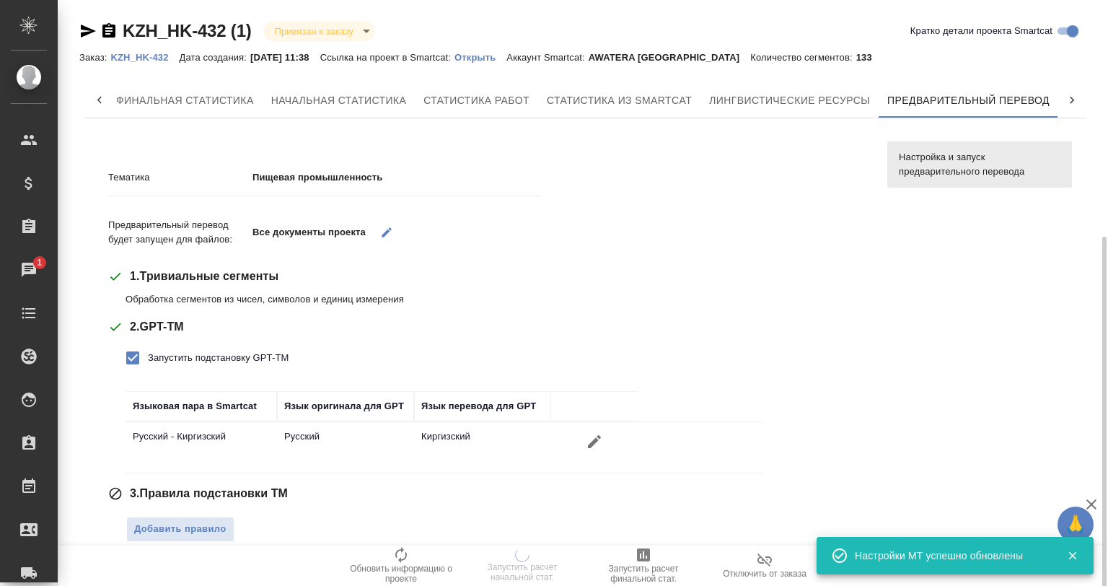
scroll to position [325, 0]
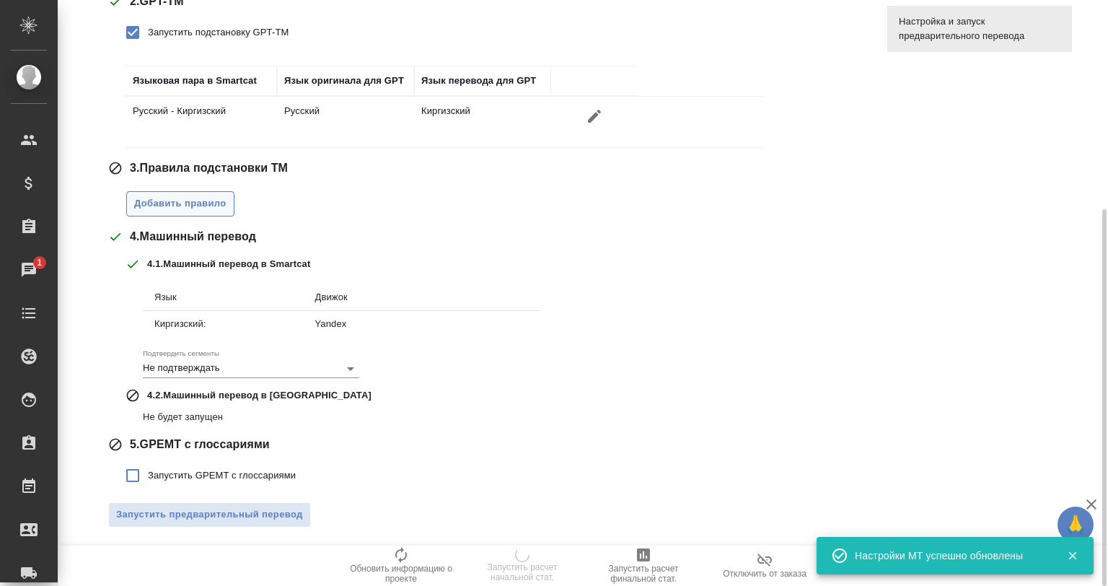
click at [180, 198] on span "Добавить правило" at bounding box center [180, 203] width 92 height 17
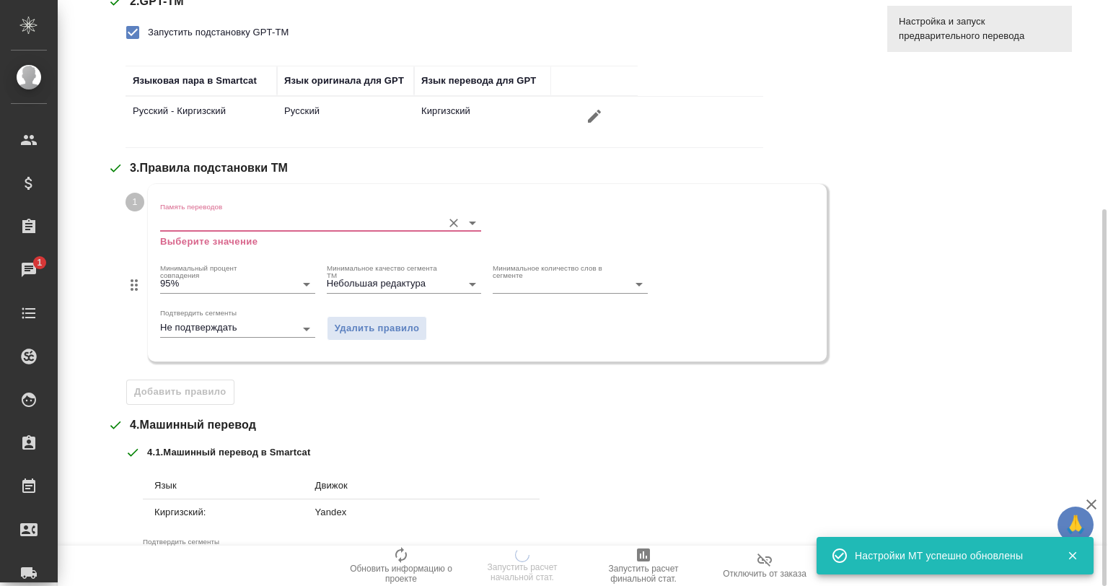
click at [222, 221] on input "Память переводов" at bounding box center [297, 222] width 275 height 17
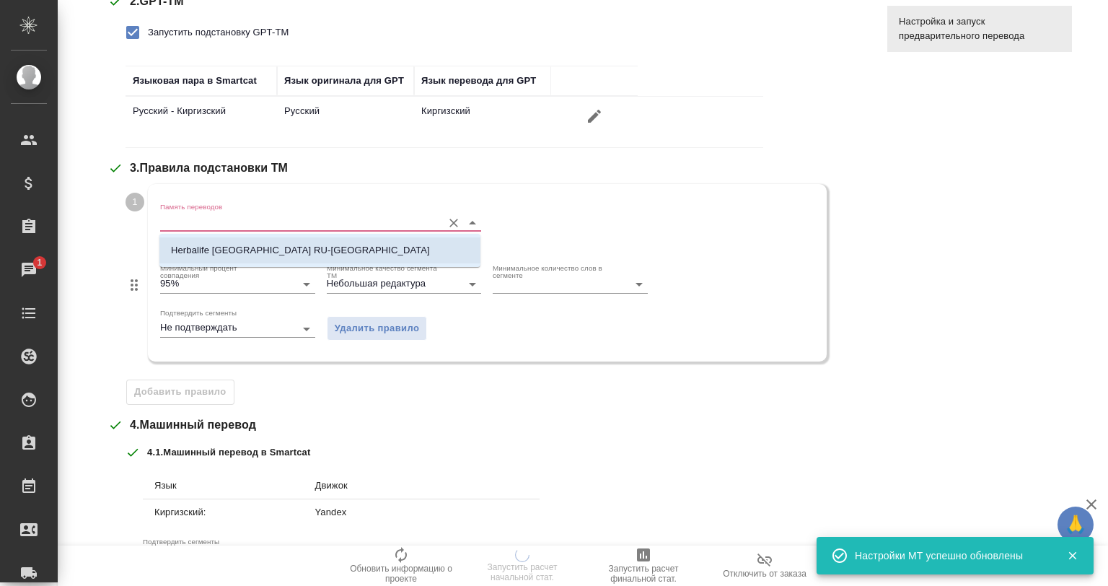
click at [237, 245] on p "Herbalife Kazakhstan RU-KY" at bounding box center [300, 250] width 259 height 14
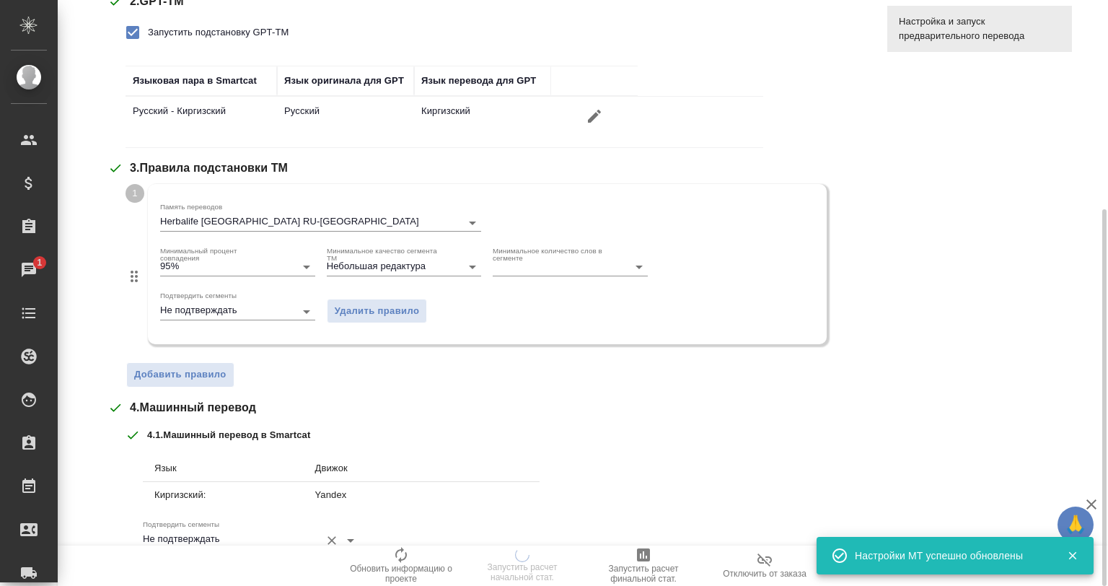
scroll to position [496, 0]
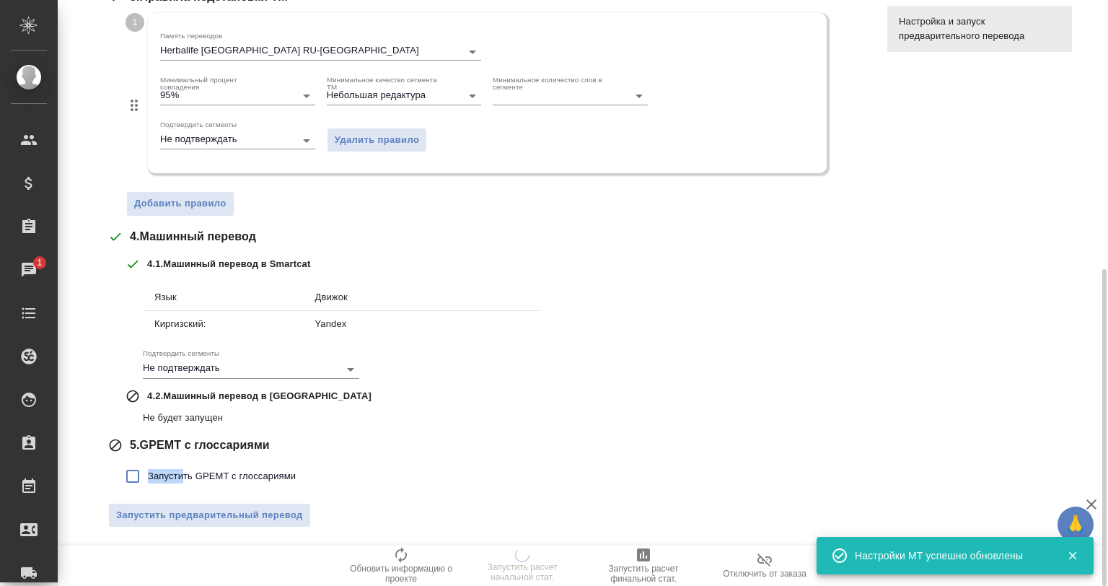
drag, startPoint x: 188, startPoint y: 459, endPoint x: 177, endPoint y: 479, distance: 21.9
click at [181, 473] on label "Запустить GPEMT с глоссариями" at bounding box center [207, 476] width 178 height 30
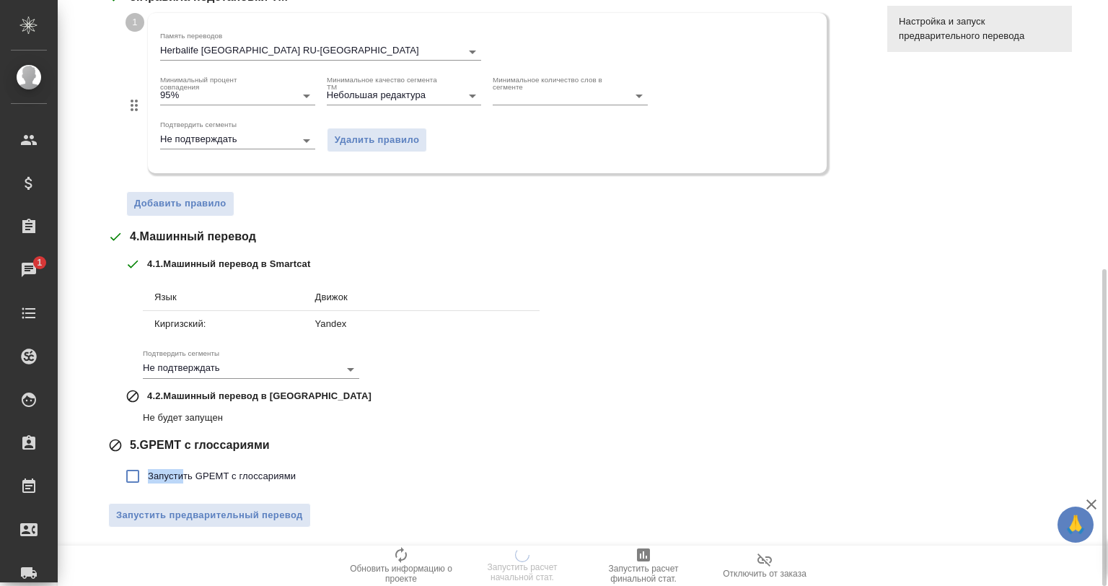
click at [177, 479] on span "Запустить GPEMT с глоссариями" at bounding box center [222, 476] width 148 height 14
click at [148, 479] on input "Запустить GPEMT с глоссариями" at bounding box center [133, 476] width 30 height 30
checkbox input "true"
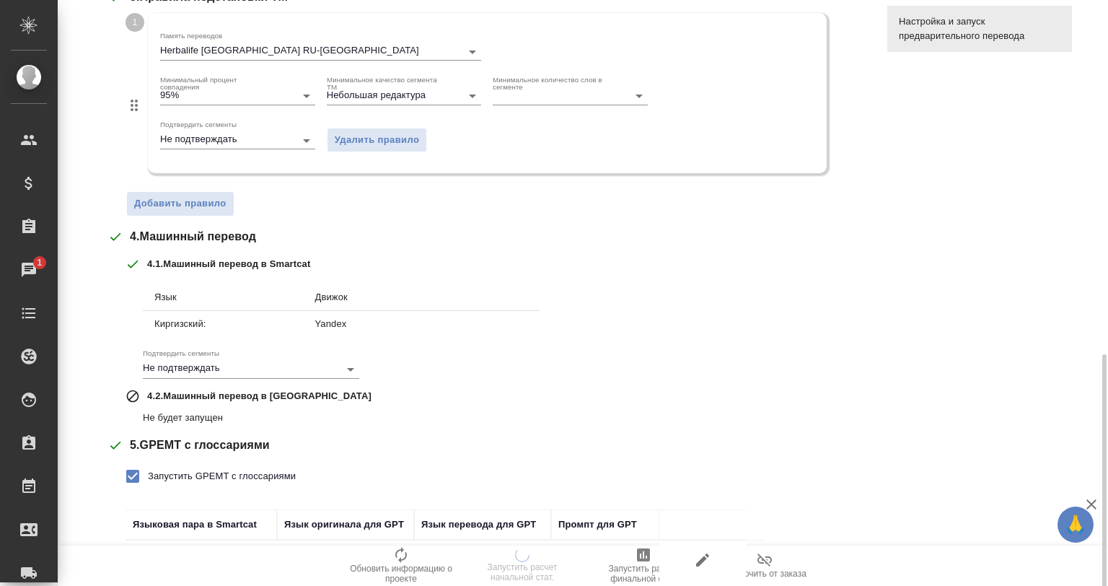
scroll to position [596, 0]
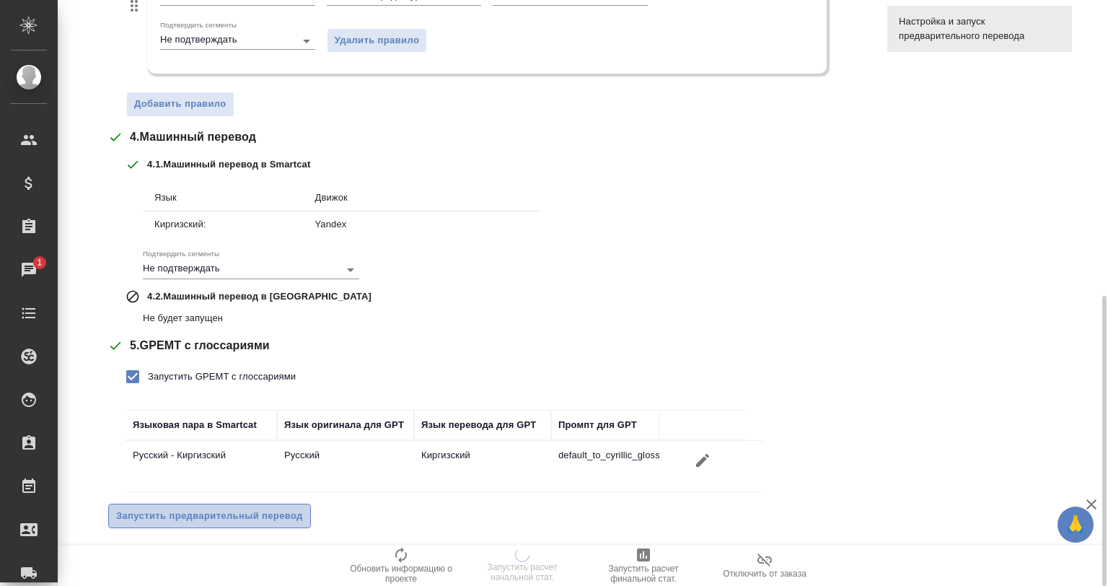
click at [221, 516] on span "Запустить предварительный перевод" at bounding box center [209, 516] width 187 height 17
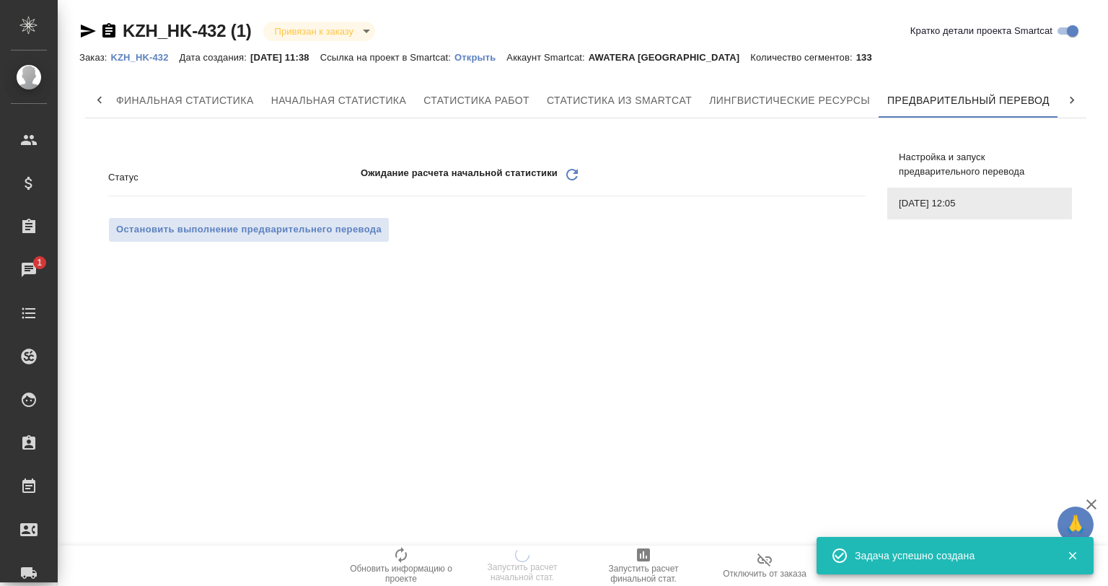
scroll to position [0, 0]
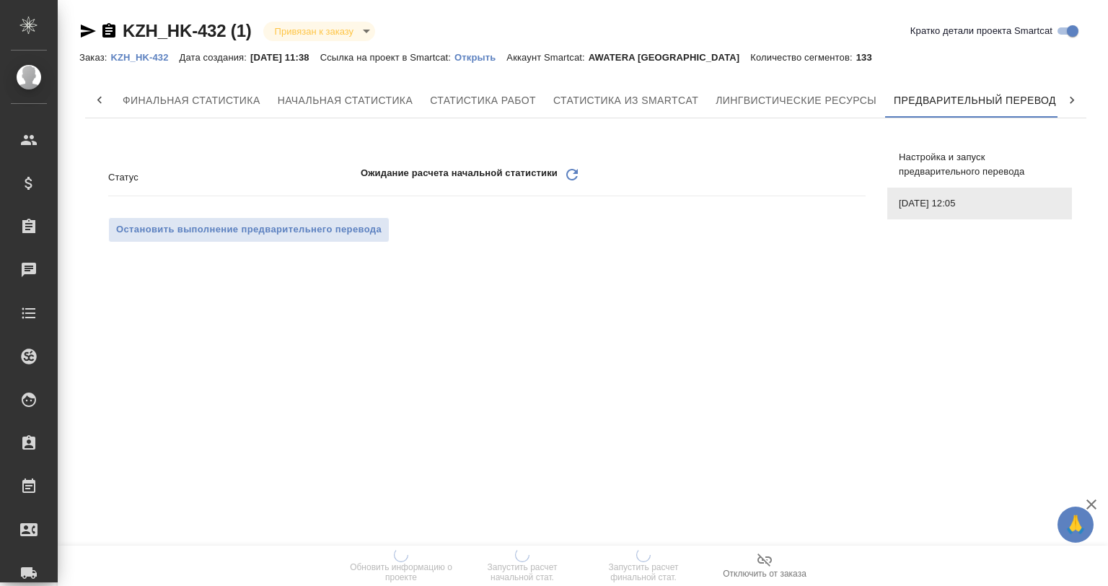
scroll to position [0, 6]
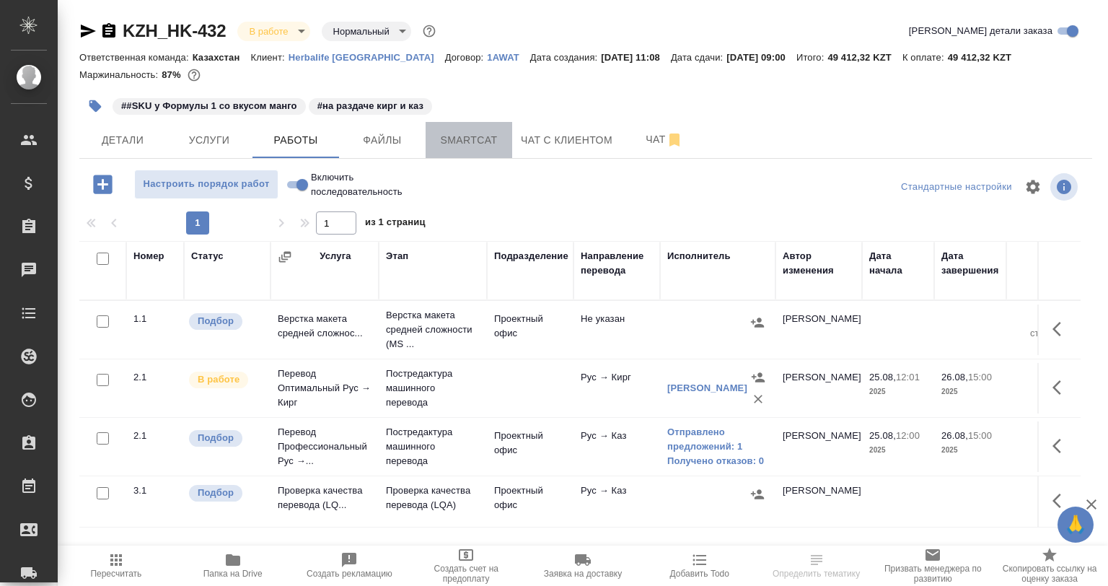
click at [485, 128] on button "Smartcat" at bounding box center [469, 140] width 87 height 36
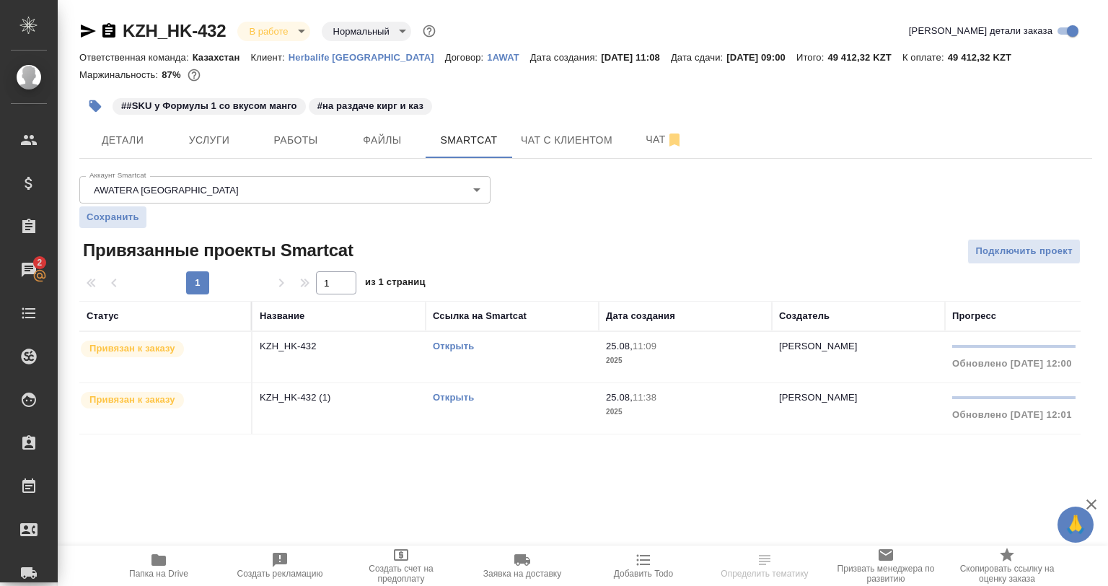
click at [449, 395] on link "Открыть" at bounding box center [453, 397] width 41 height 11
click at [323, 413] on td "KZH_HK-432 (1)" at bounding box center [338, 408] width 173 height 50
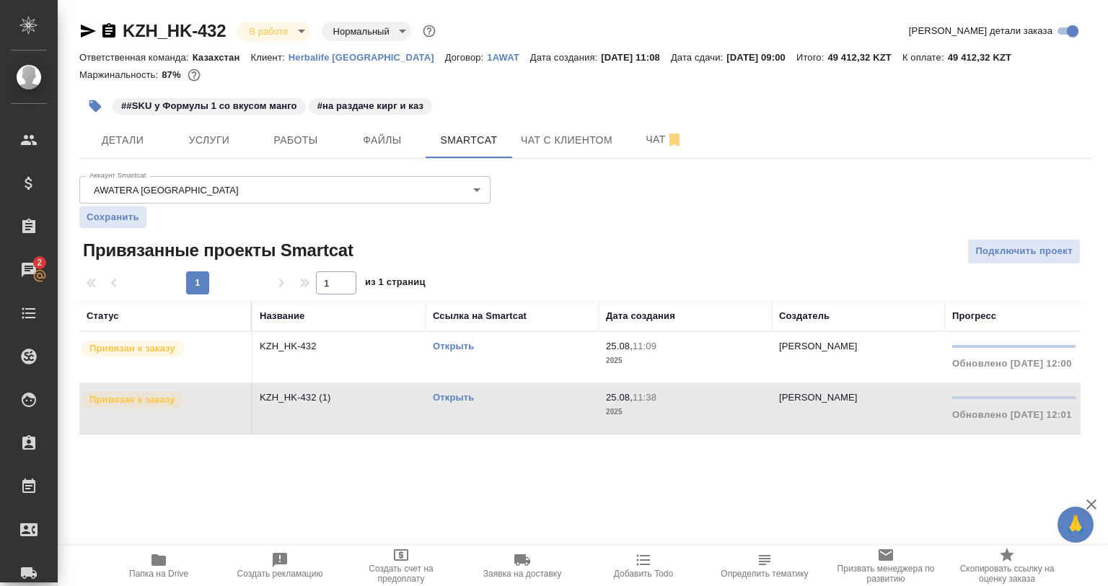
click at [352, 423] on td "KZH_HK-432 (1)" at bounding box center [338, 408] width 173 height 50
click at [351, 423] on td "KZH_HK-432 (1)" at bounding box center [338, 408] width 173 height 50
click at [276, 161] on div "KZH_HK-432 В работе inProgress Нормальный normal Кратко детали заказа Ответстве…" at bounding box center [585, 235] width 1029 height 471
click at [286, 149] on span "Работы" at bounding box center [295, 140] width 69 height 18
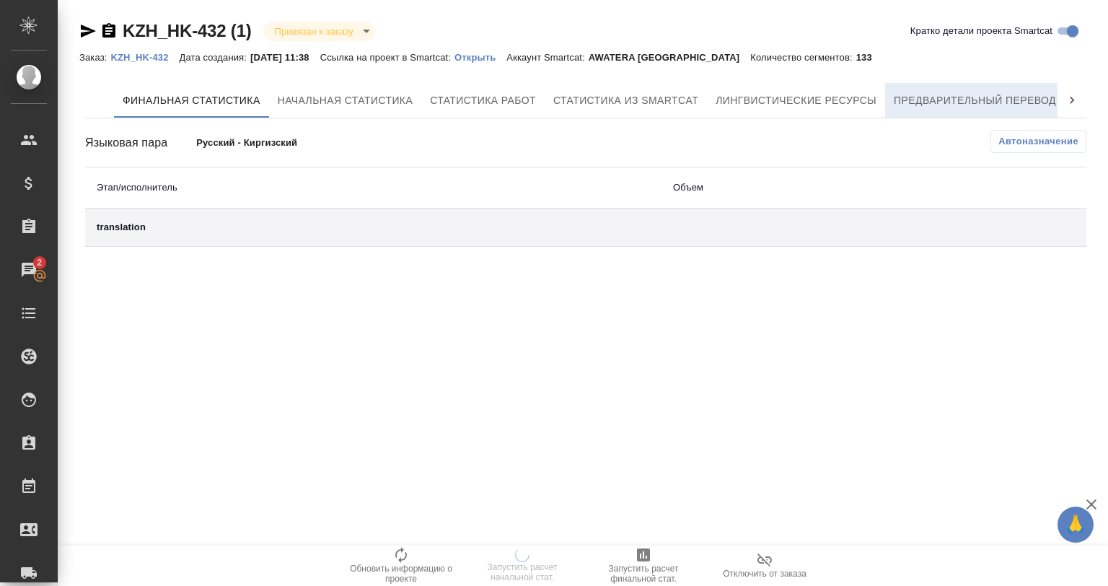
click at [1013, 106] on span "Предварительный перевод" at bounding box center [975, 101] width 162 height 18
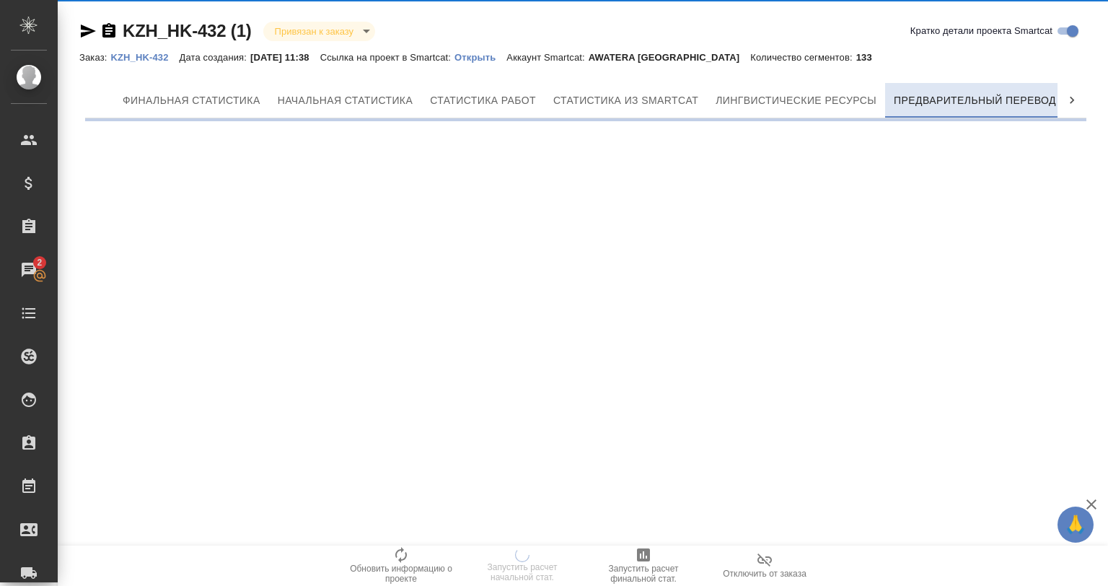
scroll to position [0, 6]
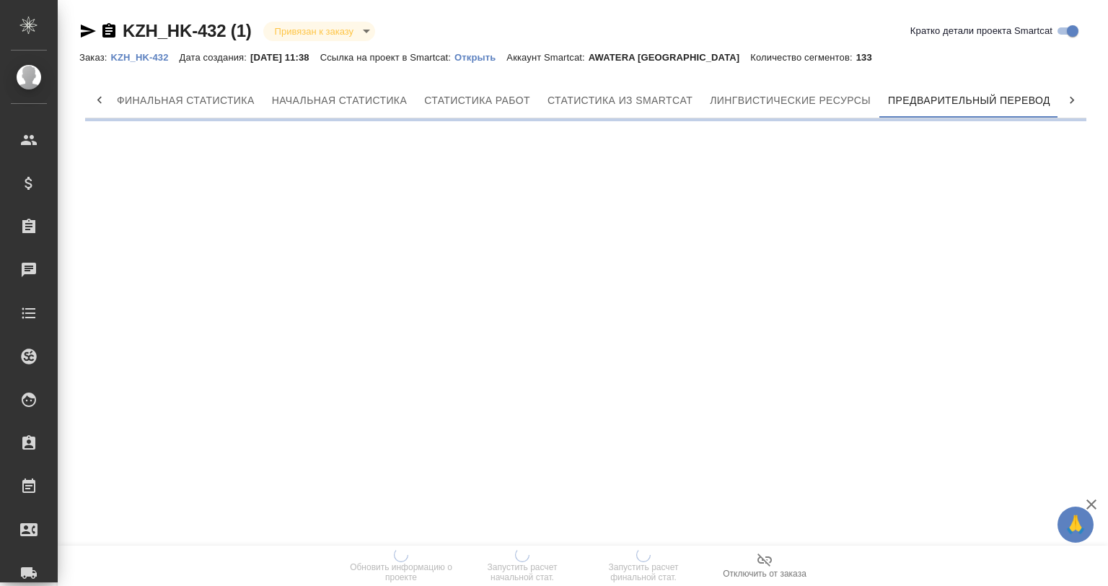
scroll to position [0, 6]
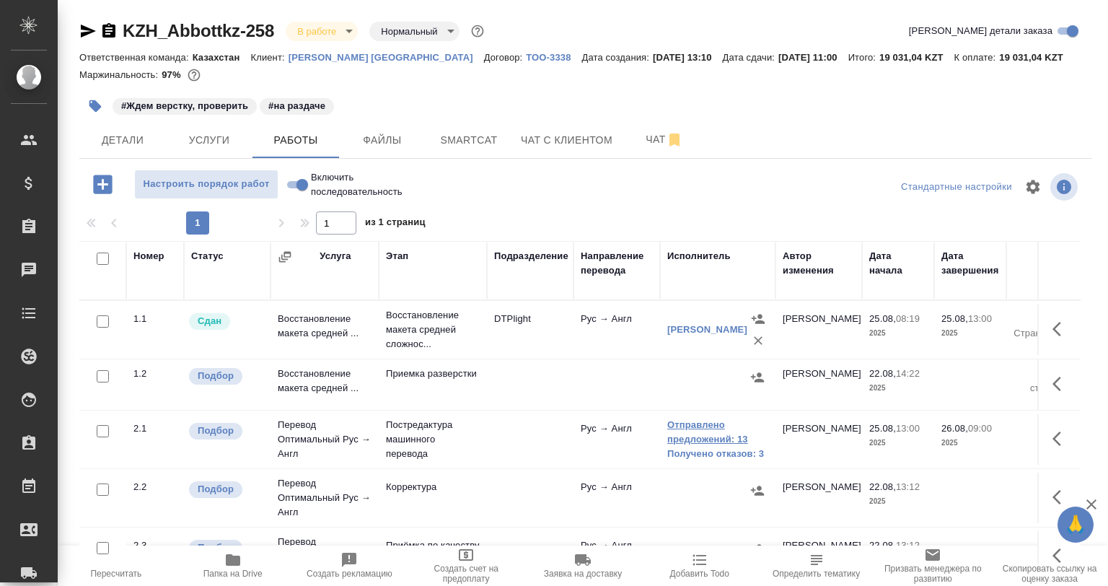
click at [690, 444] on link "Отправлено предложений: 13" at bounding box center [717, 432] width 101 height 29
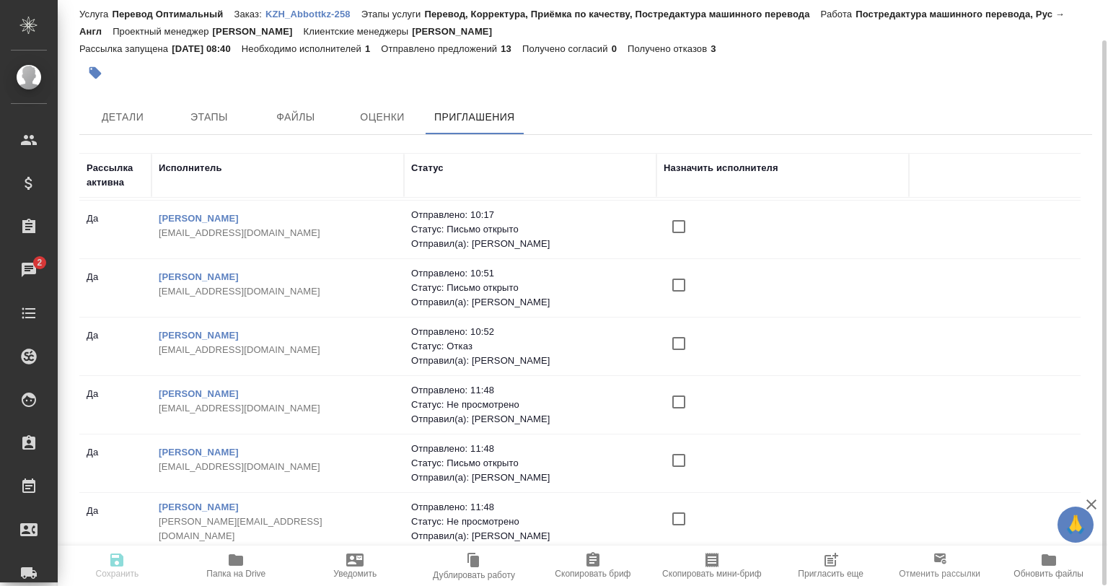
scroll to position [416, 0]
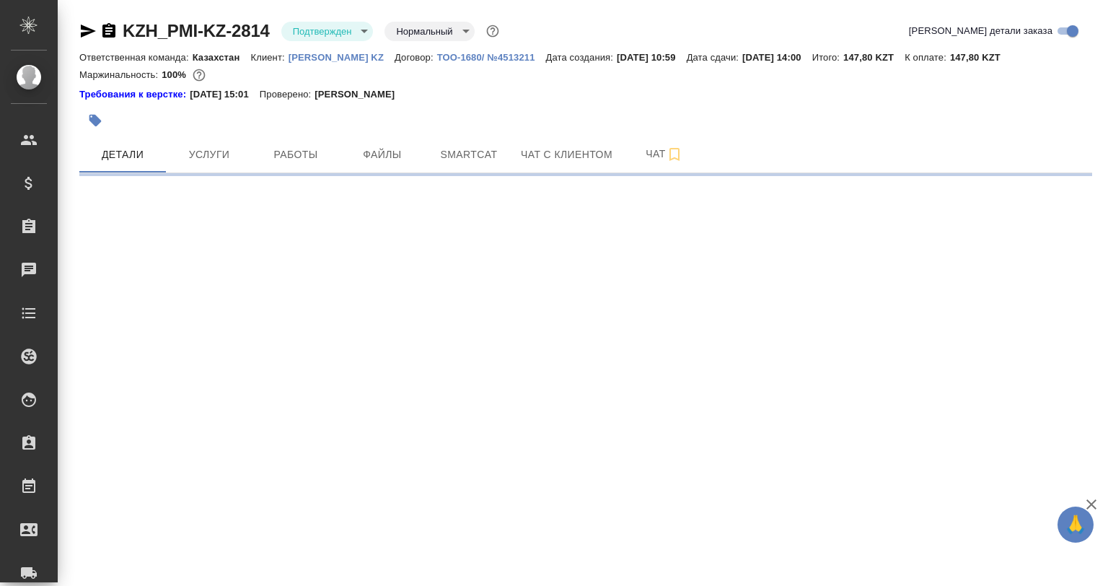
select select "RU"
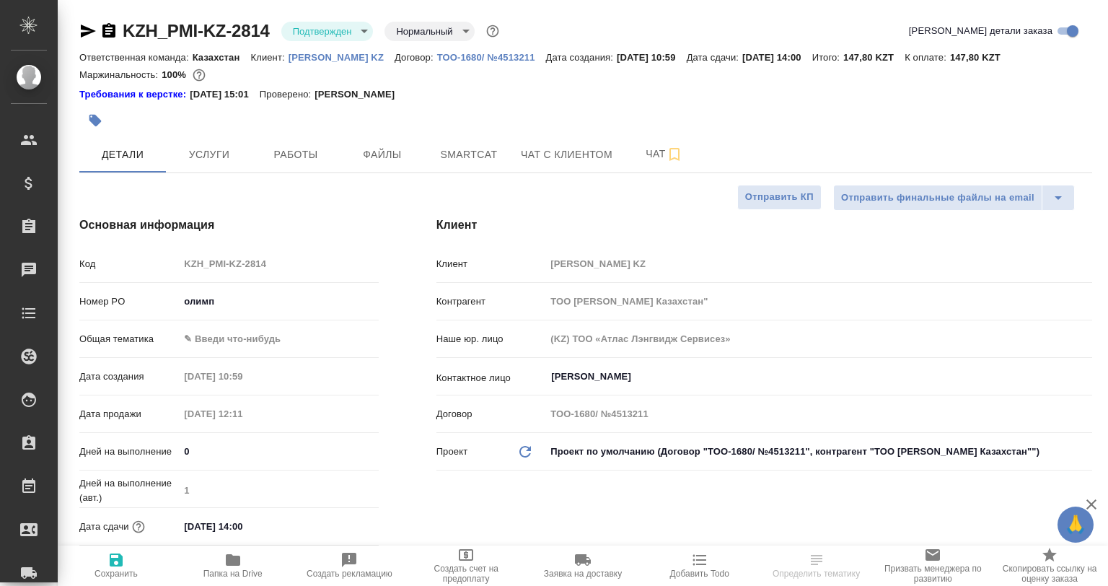
type textarea "x"
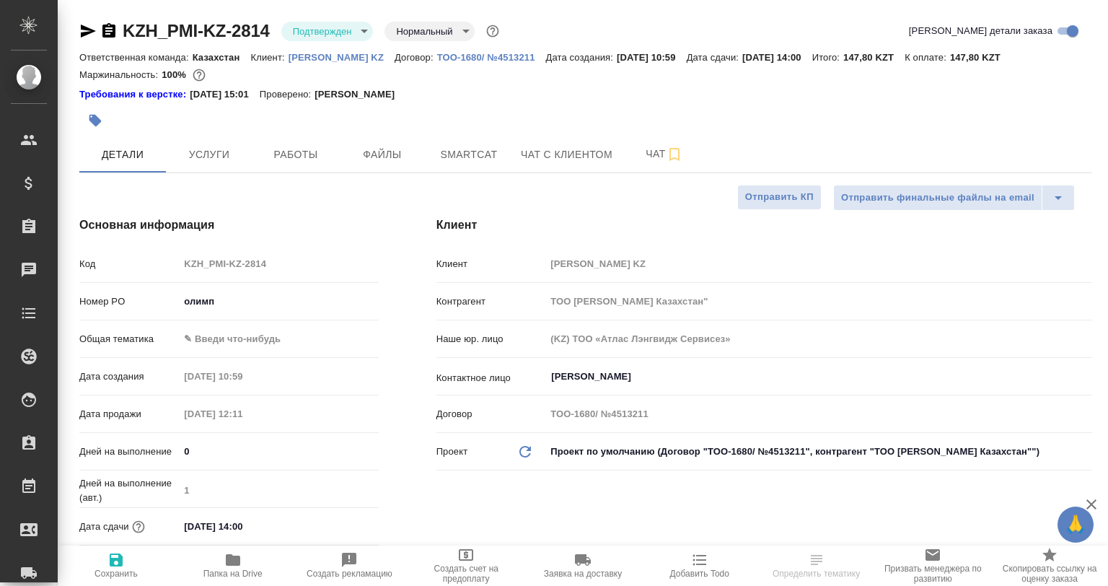
type textarea "x"
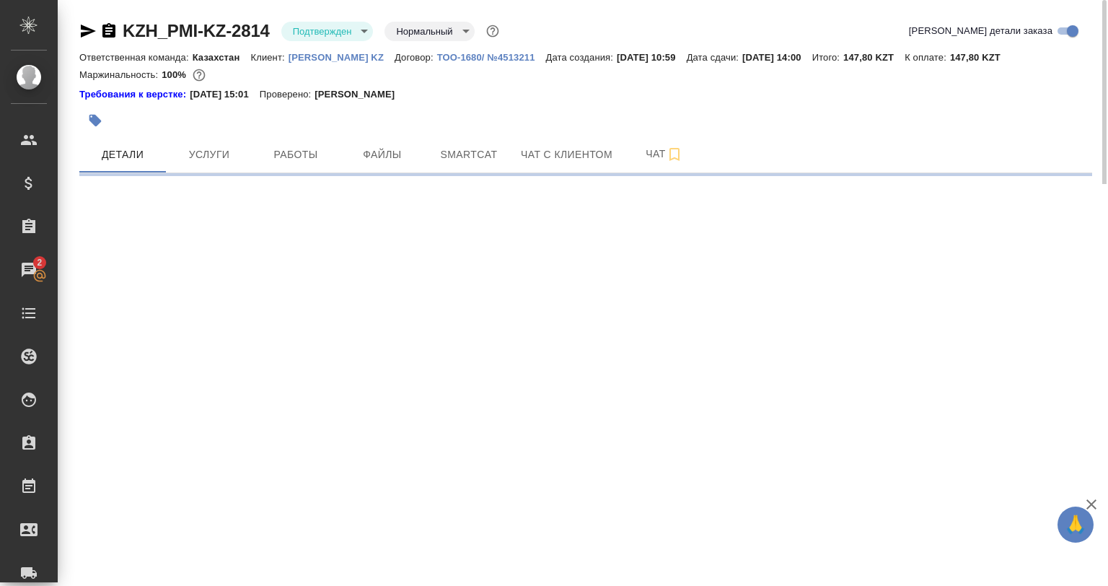
select select "RU"
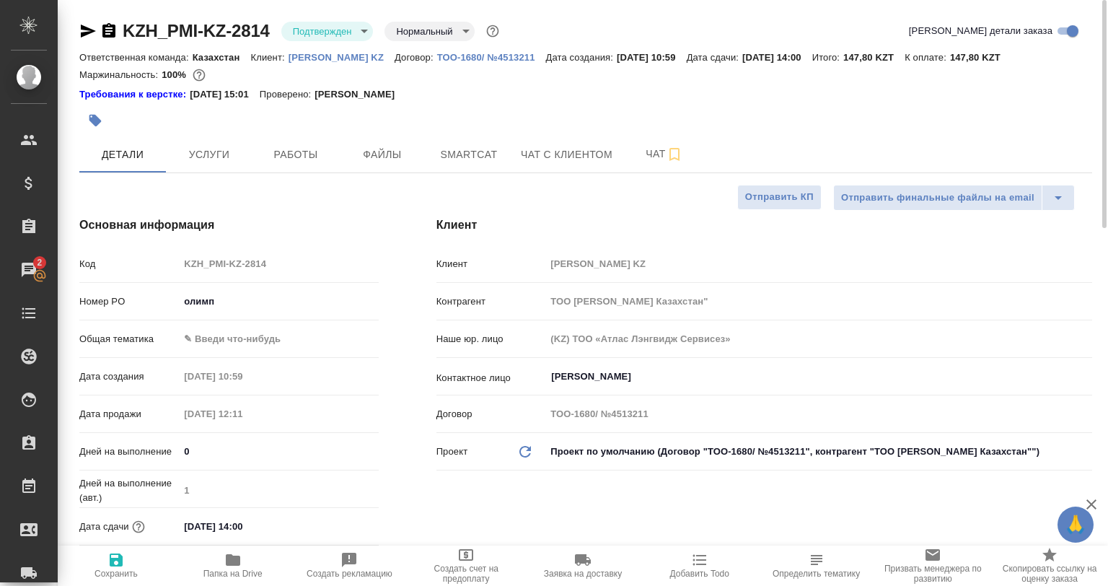
type textarea "x"
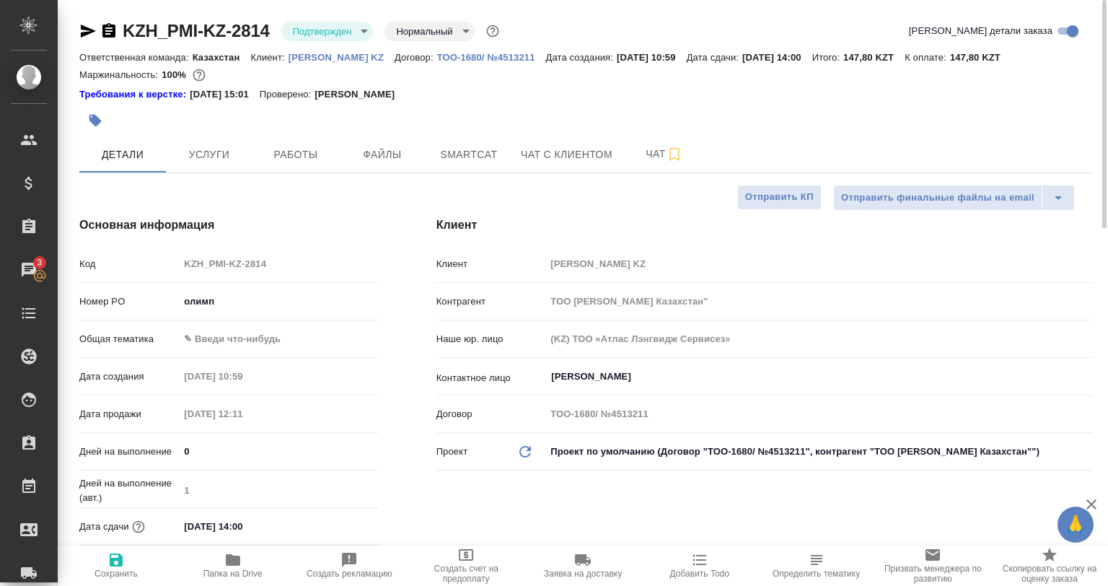
type textarea "x"
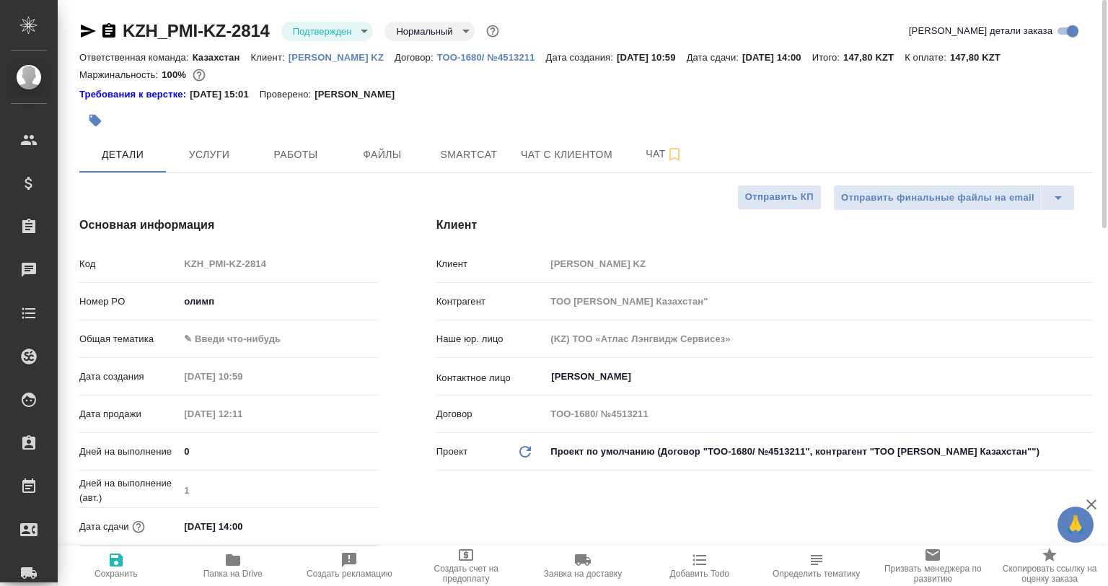
type textarea "x"
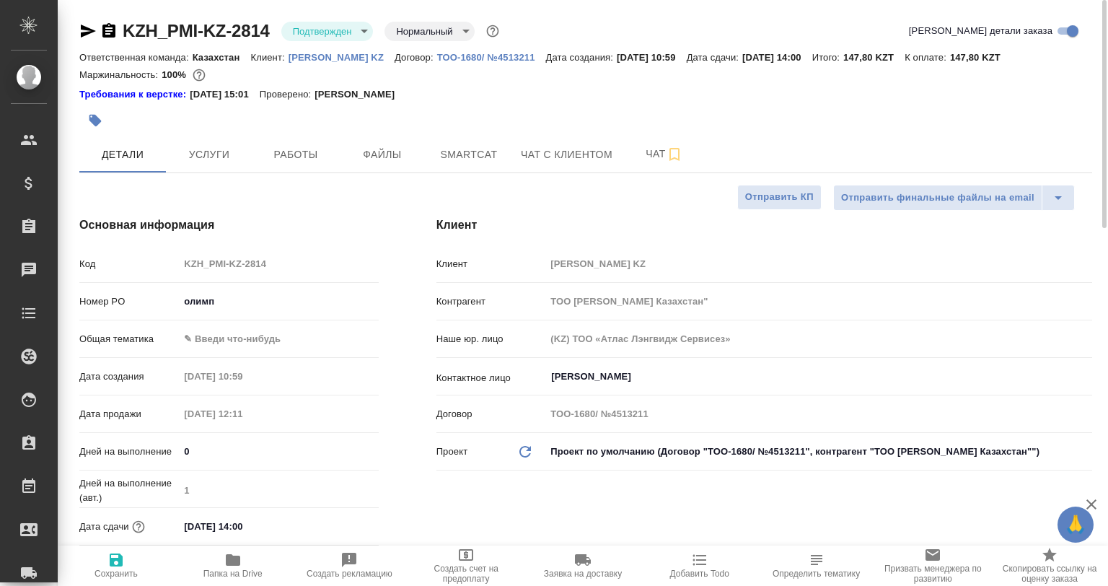
type textarea "x"
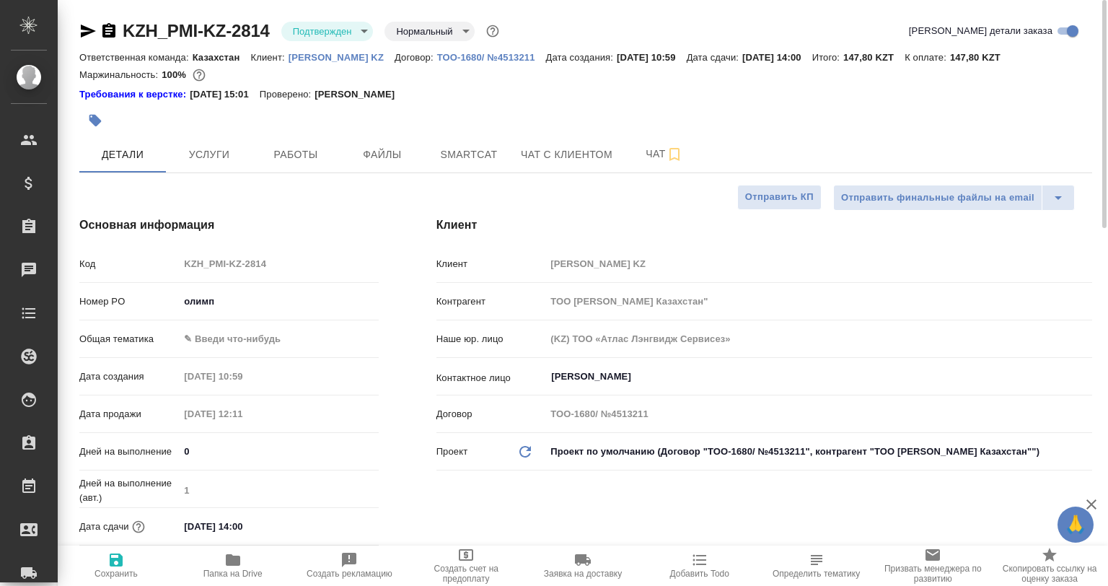
type textarea "x"
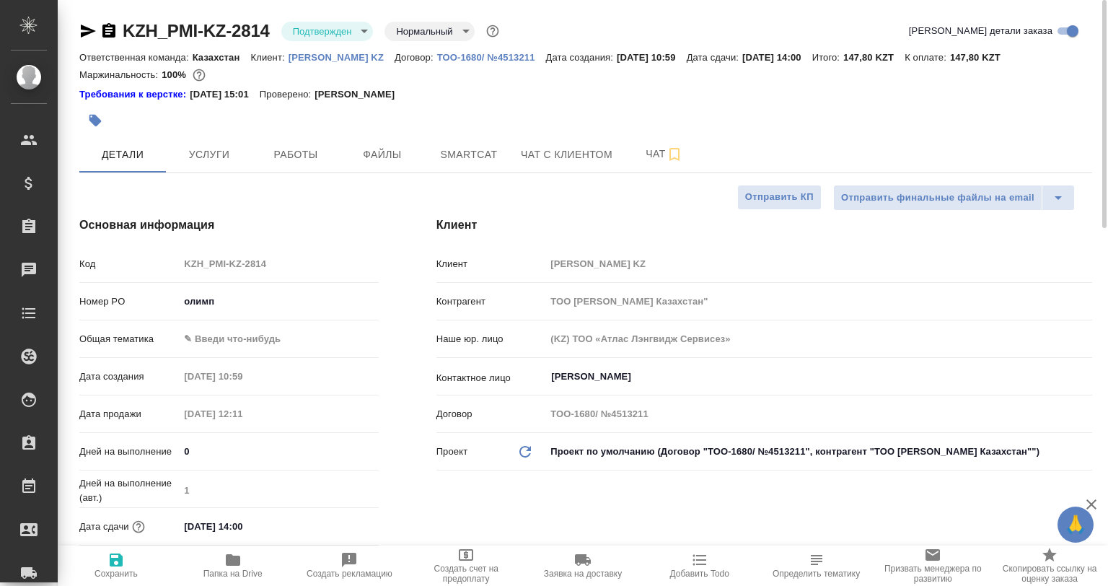
type textarea "x"
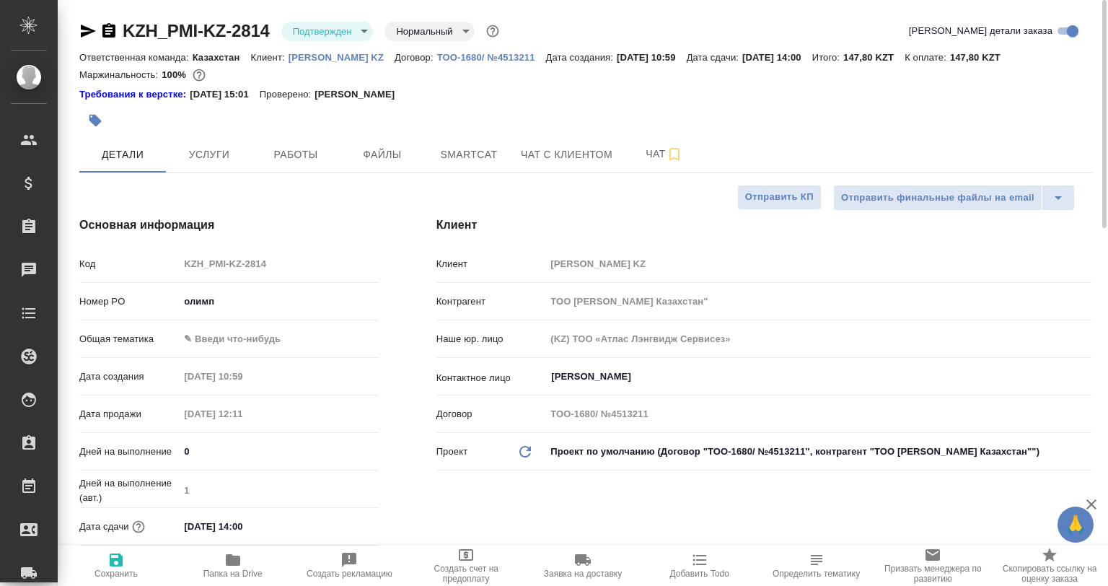
type textarea "x"
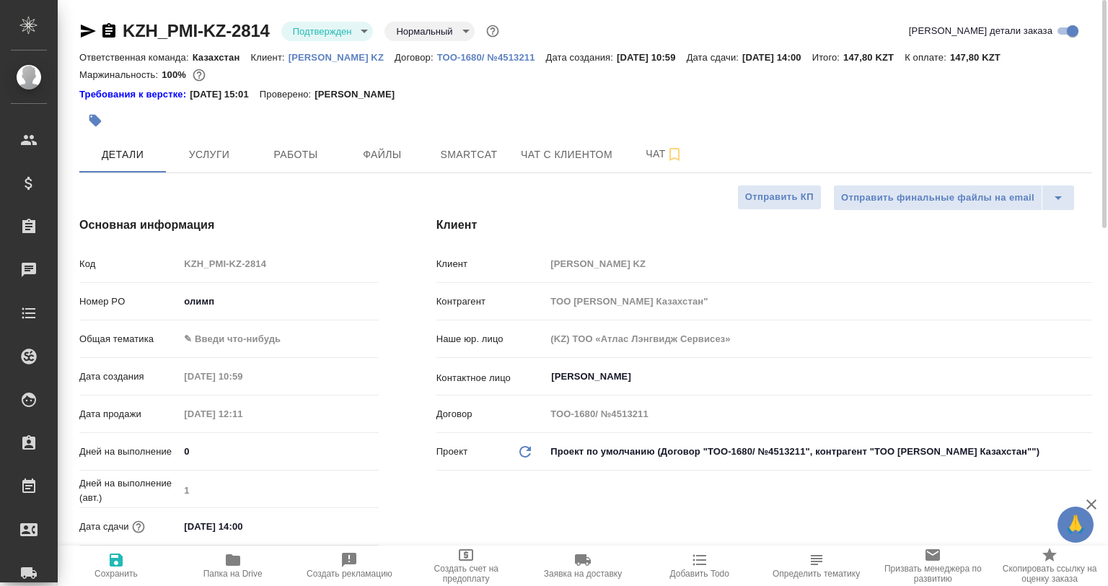
type textarea "x"
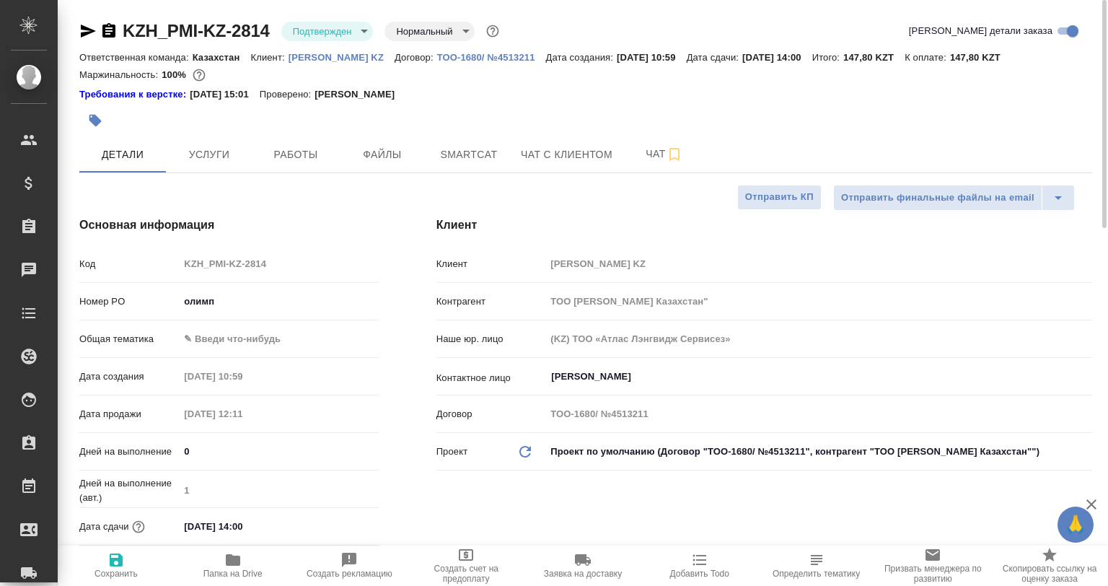
type textarea "x"
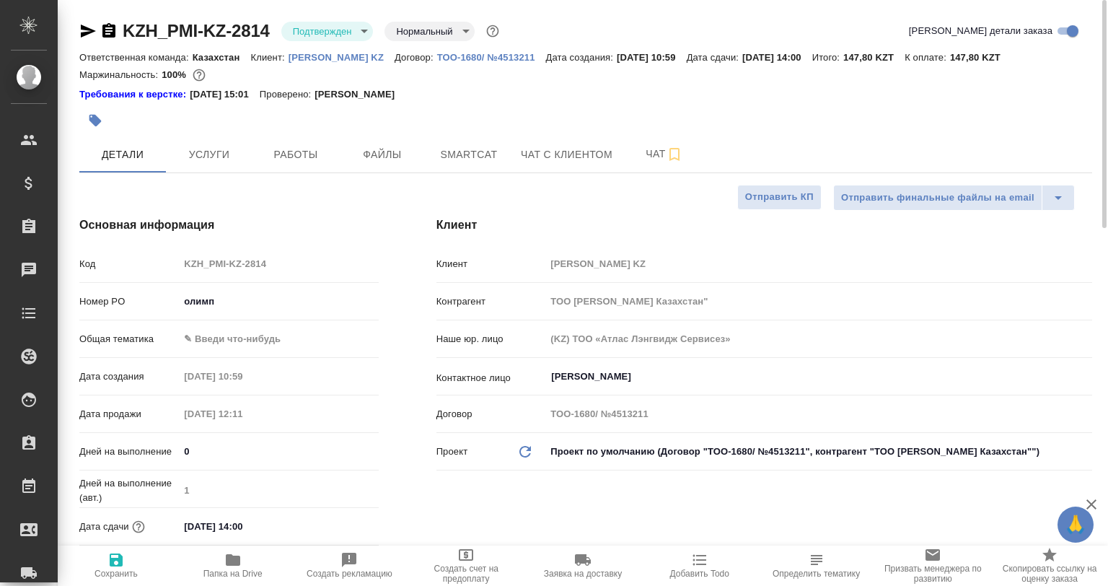
click at [309, 23] on body "🙏 .cls-1 fill:#fff; AWATERA Babkina Anastasiya Клиенты Спецификации Заказы 0 Ча…" at bounding box center [554, 293] width 1108 height 586
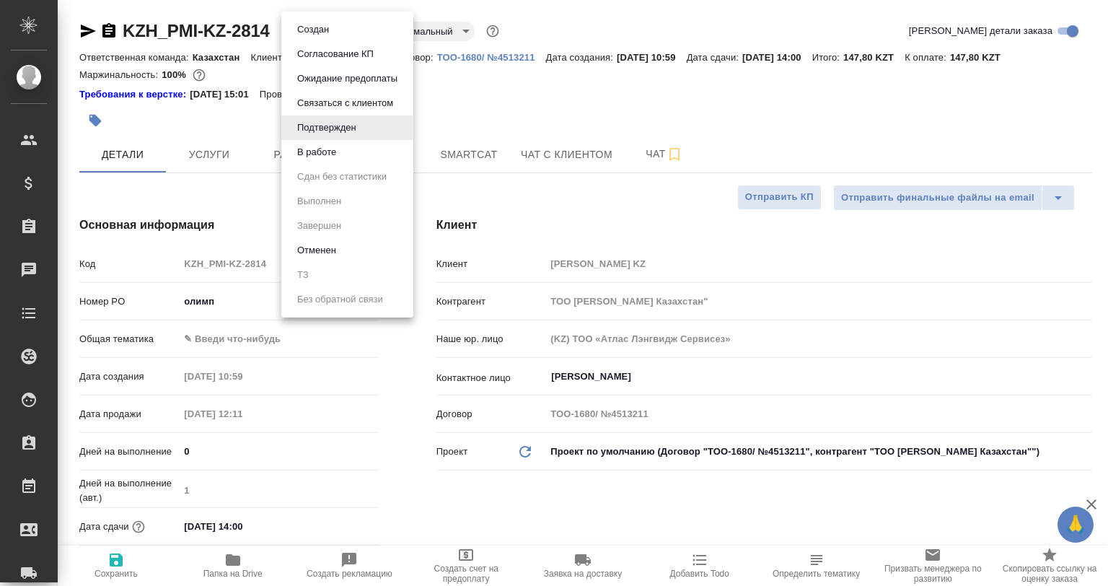
click at [343, 147] on li "В работе" at bounding box center [347, 152] width 132 height 25
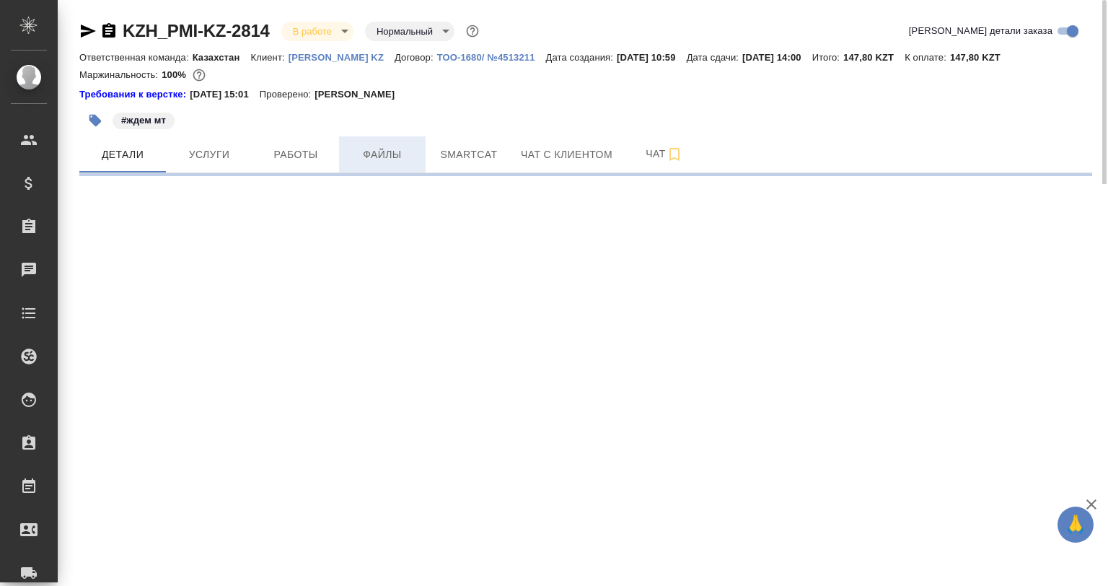
select select "RU"
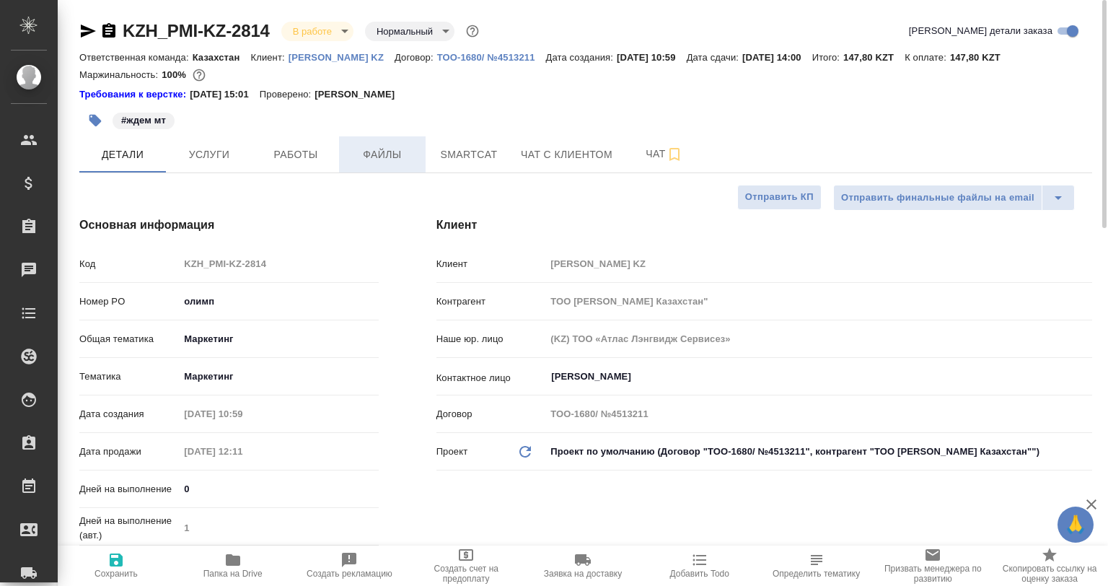
type textarea "x"
click at [297, 154] on span "Работы" at bounding box center [295, 155] width 69 height 18
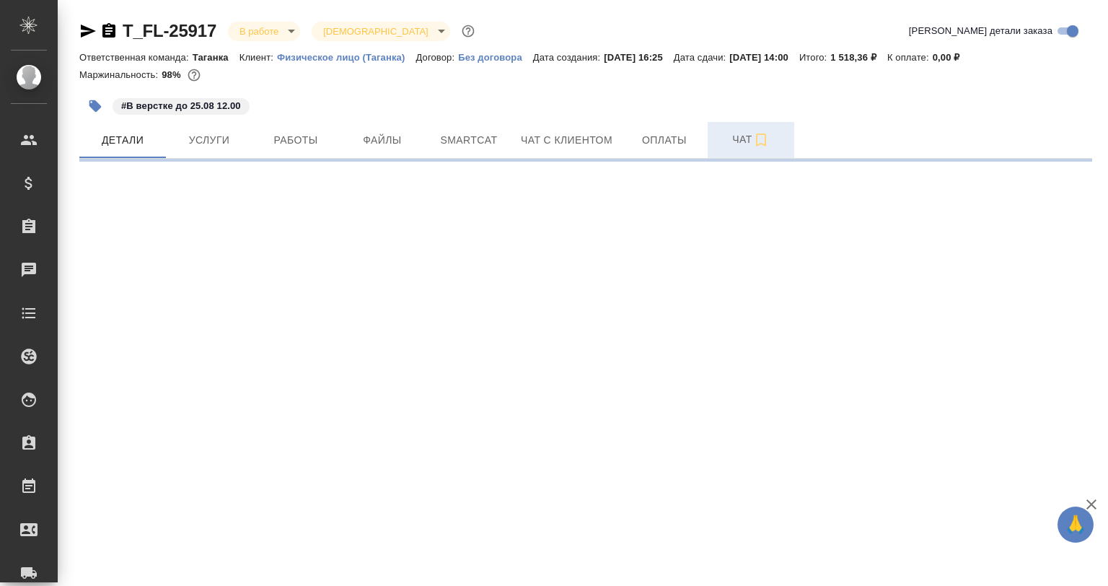
click at [729, 131] on span "Чат" at bounding box center [750, 140] width 69 height 18
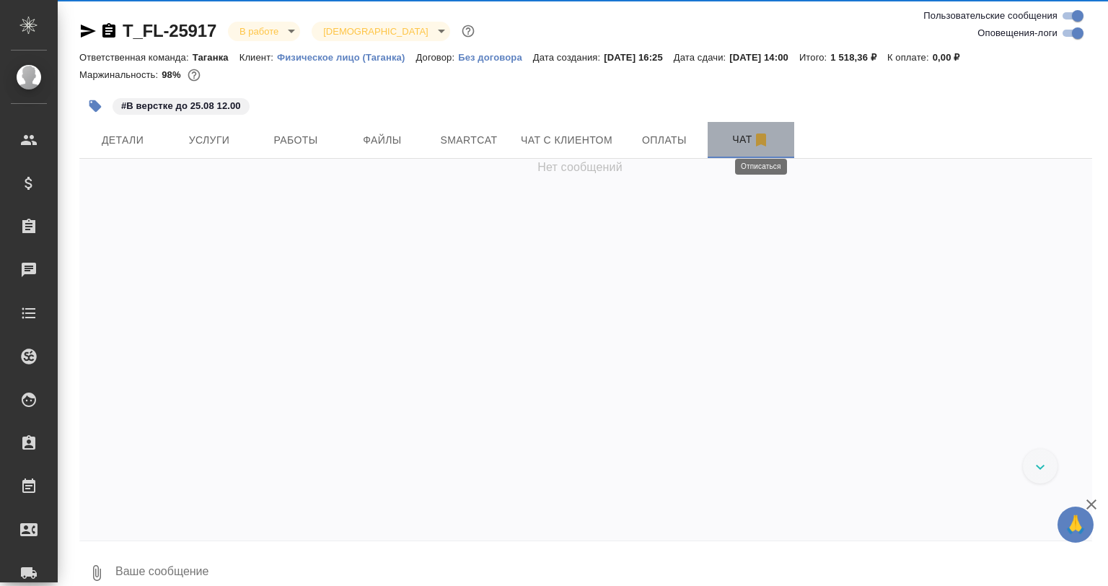
click at [762, 138] on icon "button" at bounding box center [761, 139] width 10 height 13
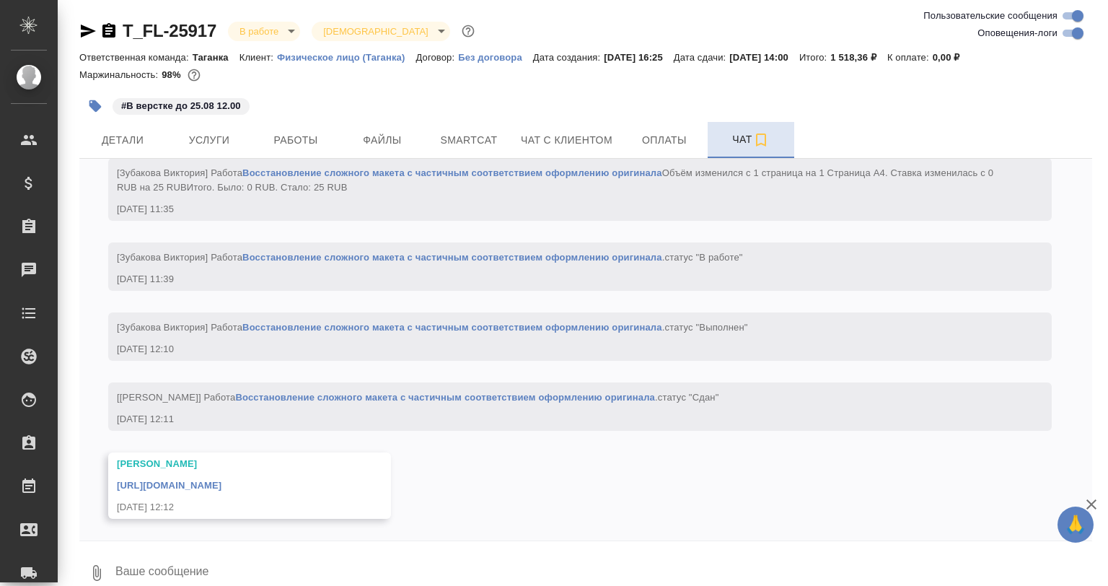
click at [760, 141] on icon "button" at bounding box center [760, 139] width 17 height 17
click at [1082, 30] on input "Оповещения-логи" at bounding box center [1078, 33] width 52 height 17
checkbox input "false"
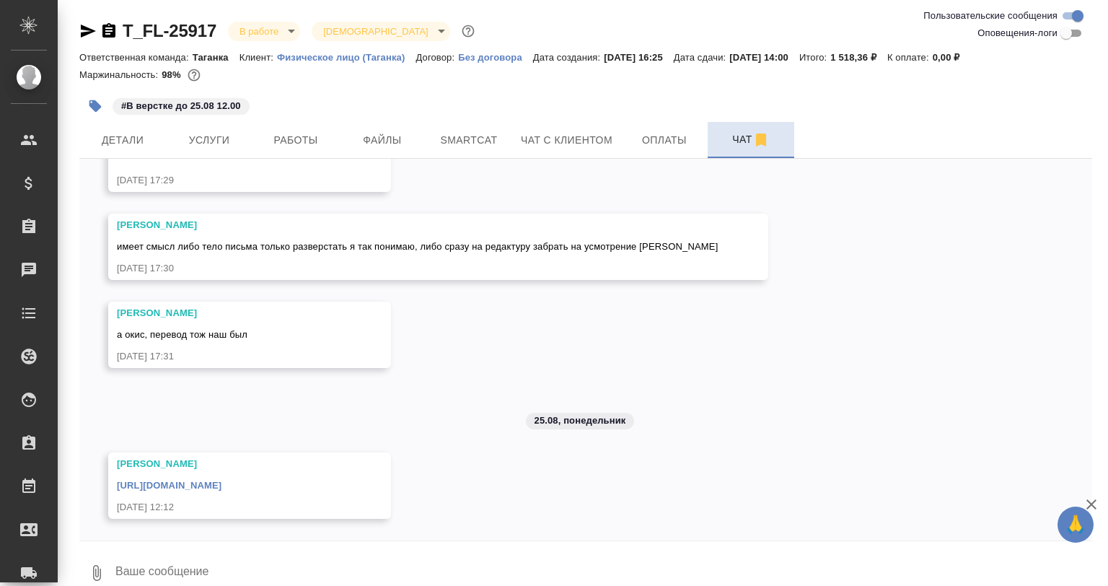
scroll to position [205, 0]
click at [221, 482] on link "[URL][DOMAIN_NAME]" at bounding box center [169, 485] width 105 height 11
click at [98, 105] on icon "button" at bounding box center [95, 106] width 12 height 12
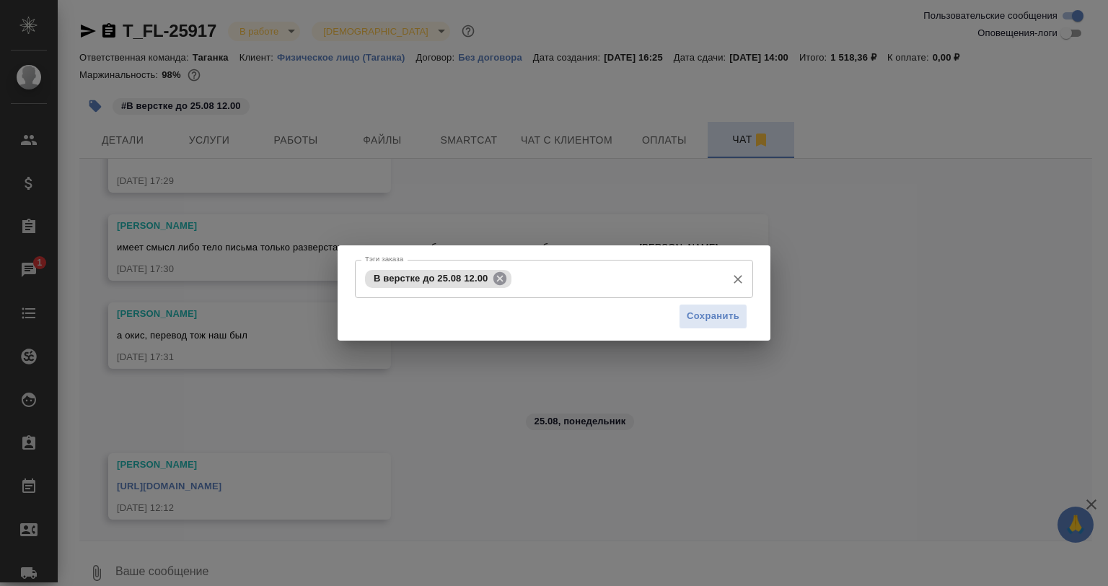
click at [503, 276] on icon at bounding box center [499, 277] width 13 height 13
drag, startPoint x: 701, startPoint y: 312, endPoint x: 460, endPoint y: 14, distance: 383.1
click at [700, 311] on span "Сохранить" at bounding box center [713, 316] width 53 height 17
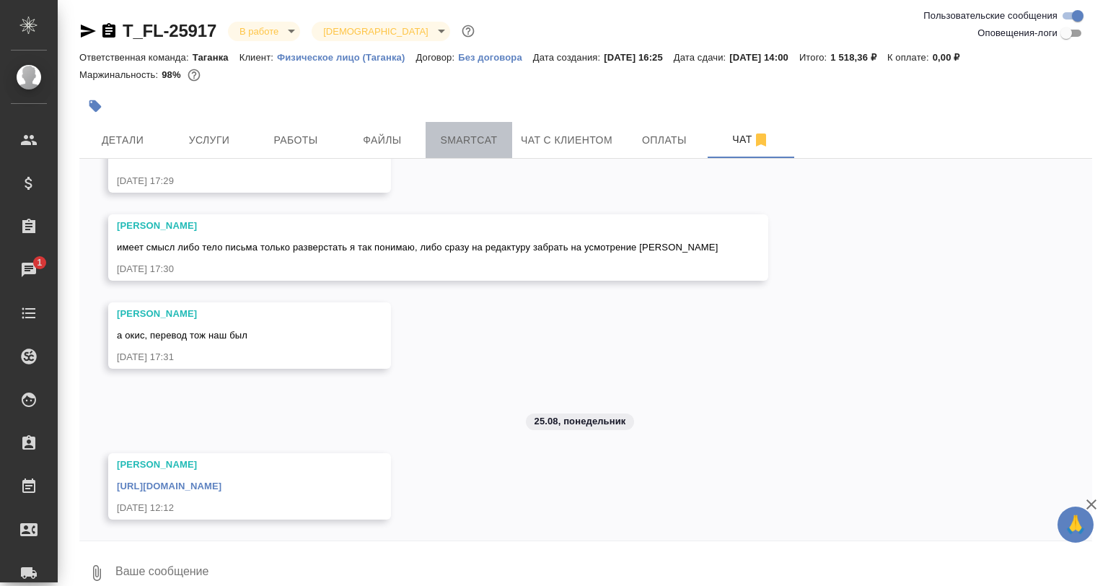
click at [462, 144] on span "Smartcat" at bounding box center [468, 140] width 69 height 18
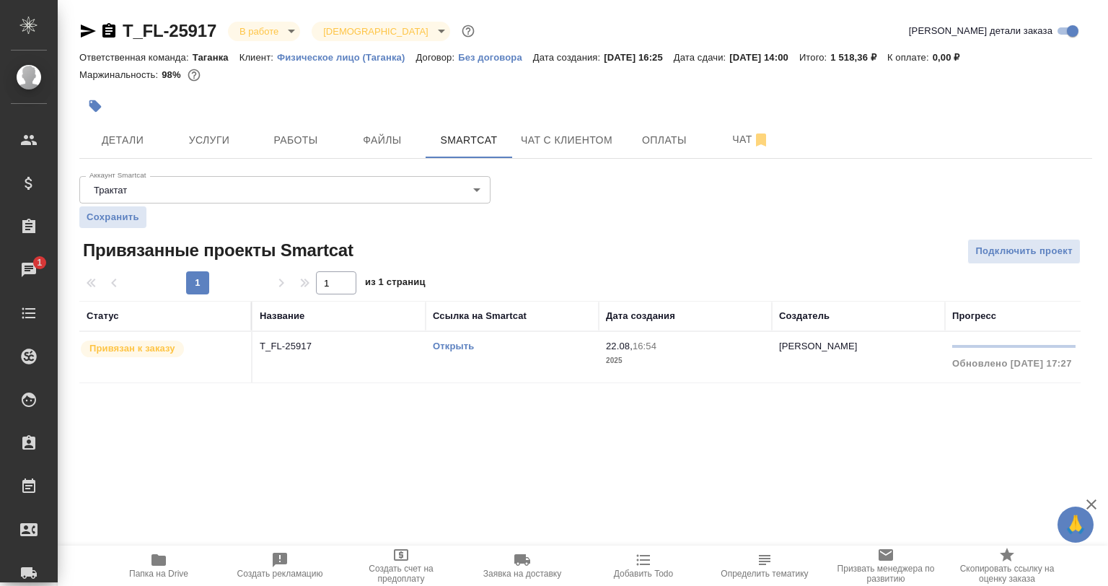
click at [467, 349] on link "Открыть" at bounding box center [453, 345] width 41 height 11
drag, startPoint x: 346, startPoint y: 123, endPoint x: 336, endPoint y: 131, distance: 12.8
click at [338, 131] on div "Детали Услуги Работы Файлы Smartcat Чат с клиентом Оплаты Чат" at bounding box center [585, 140] width 1013 height 36
click at [335, 129] on button "Работы" at bounding box center [295, 140] width 87 height 36
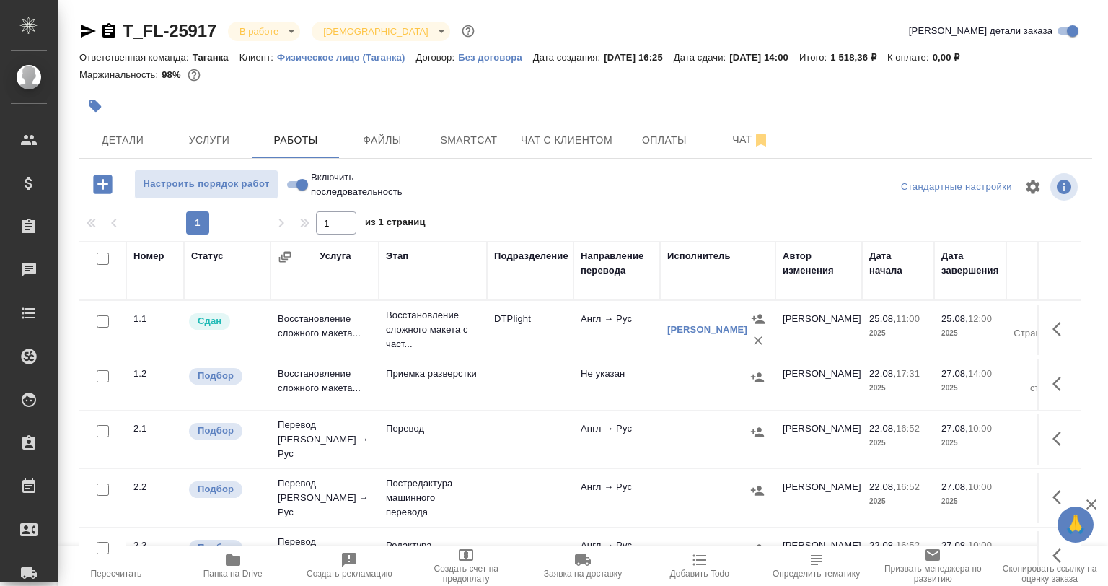
click at [1037, 491] on td at bounding box center [1058, 497] width 43 height 50
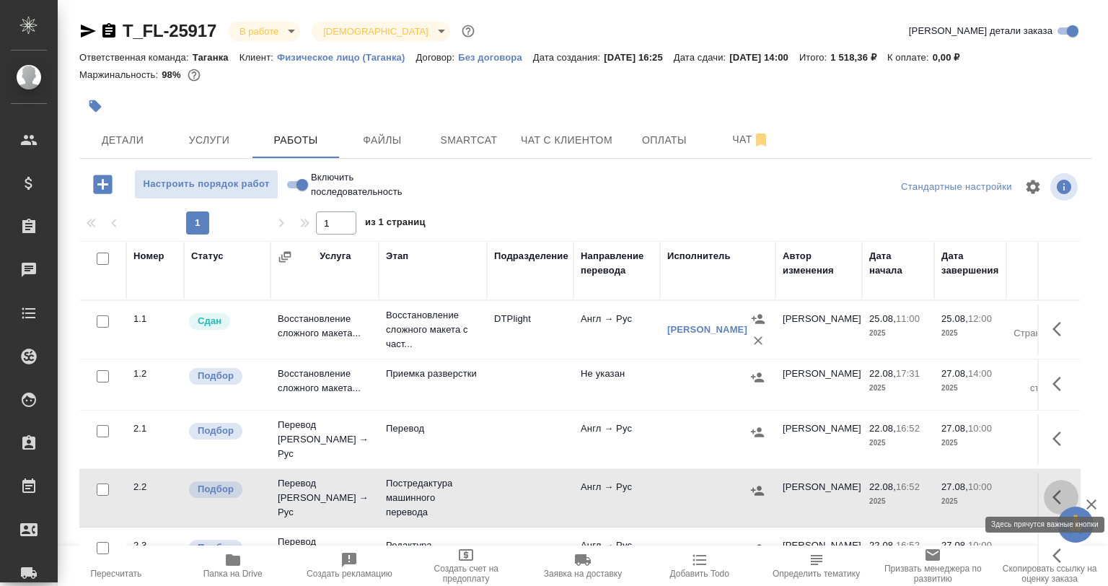
click at [1052, 490] on icon "button" at bounding box center [1060, 496] width 17 height 17
click at [949, 491] on icon "button" at bounding box center [955, 497] width 13 height 13
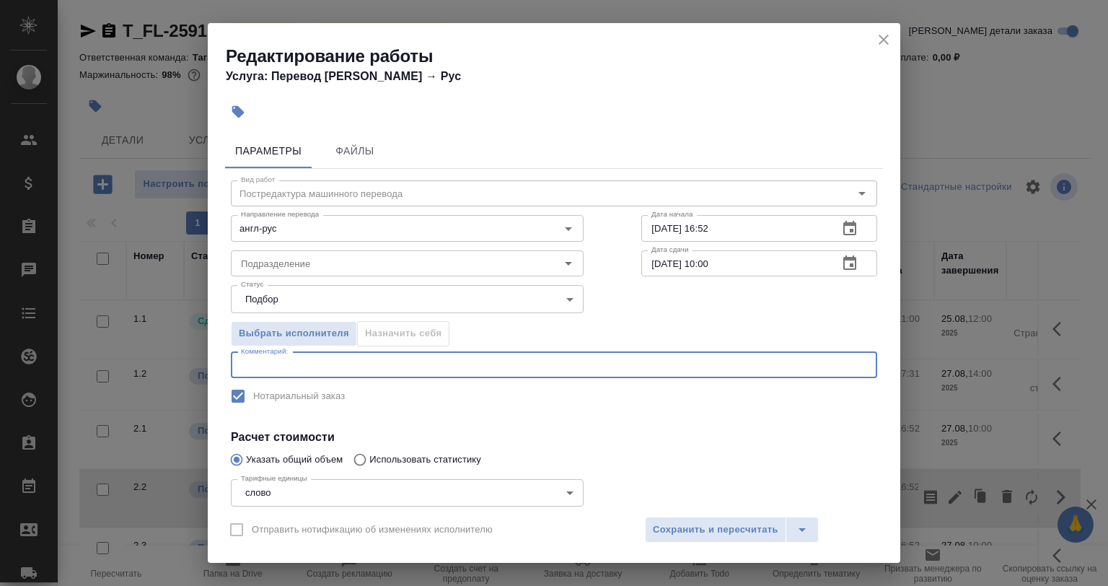
click at [257, 364] on textarea at bounding box center [554, 364] width 626 height 11
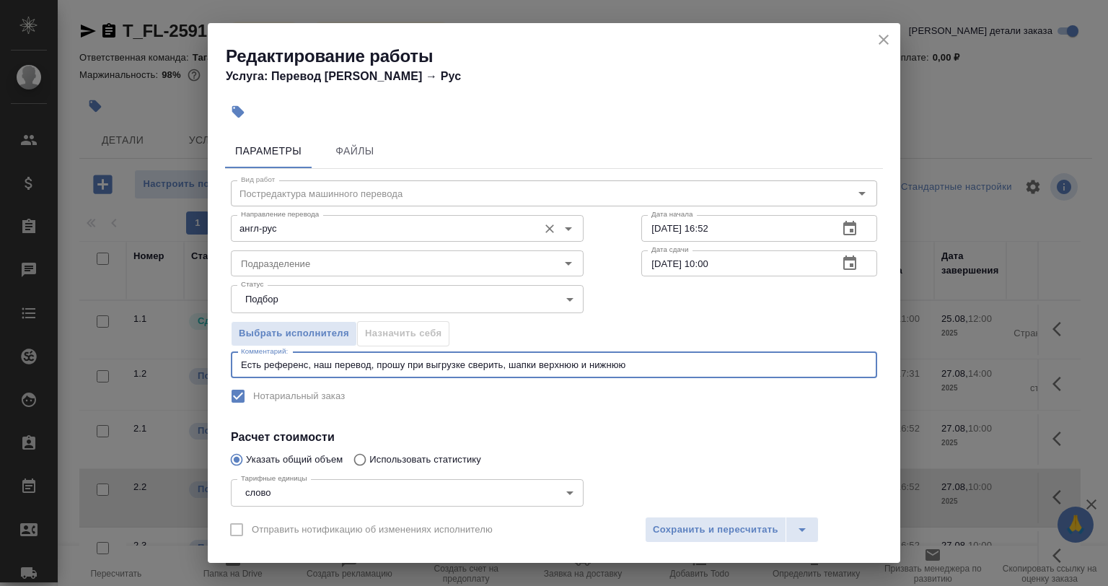
click at [344, 238] on div "англ-рус Направление перевода" at bounding box center [407, 228] width 353 height 26
type textarea "Есть референс, наш перевод, прошу при выгрузке сверить, шапки верхнюю и нижнюю"
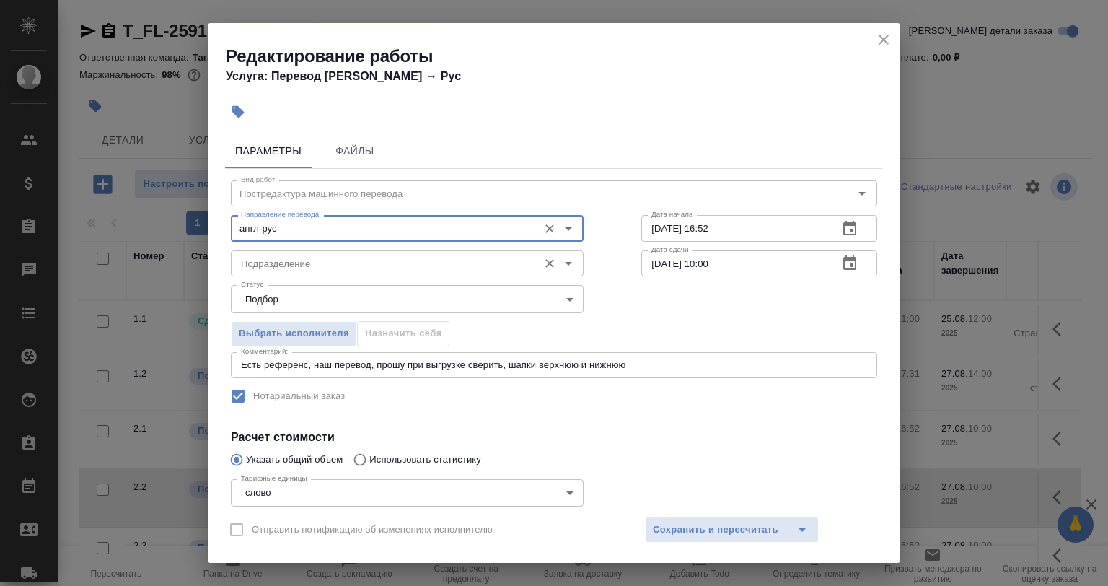
click at [348, 250] on div "Подразделение Подразделение" at bounding box center [407, 262] width 353 height 35
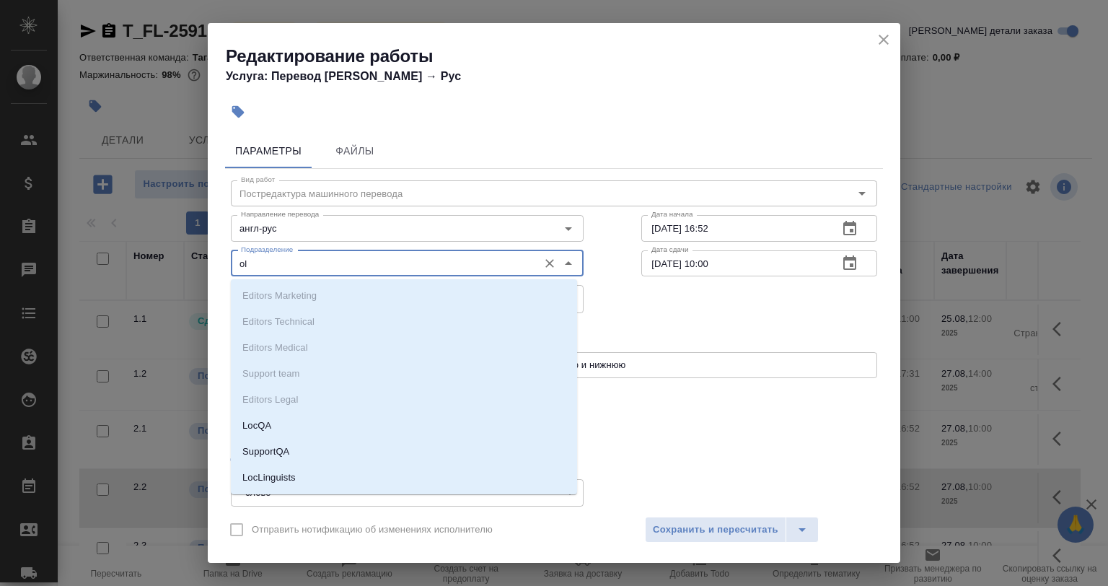
type input "o"
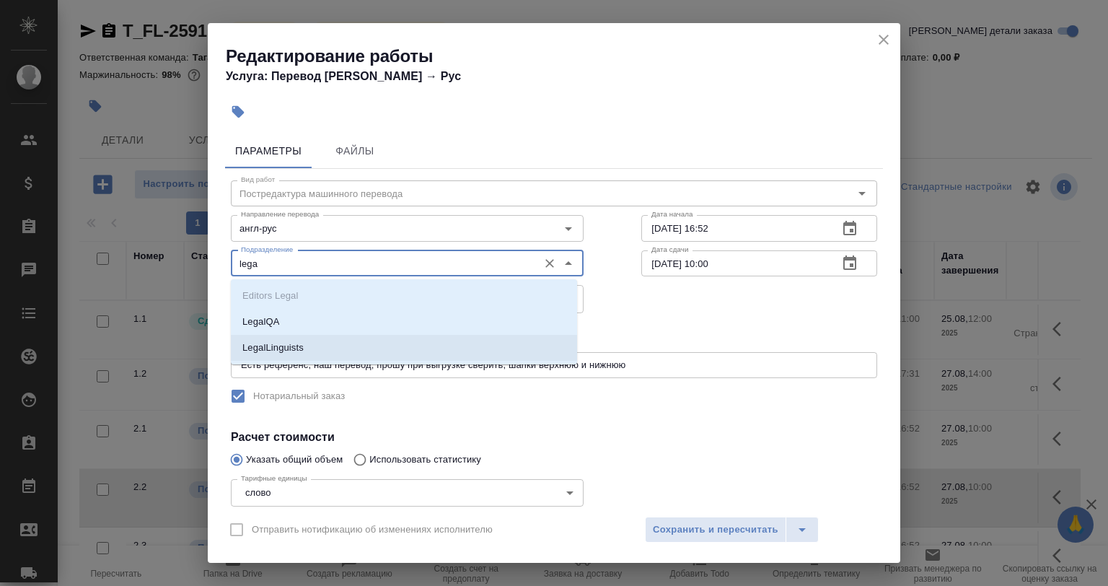
click at [346, 355] on li "LegalLinguists" at bounding box center [404, 348] width 346 height 26
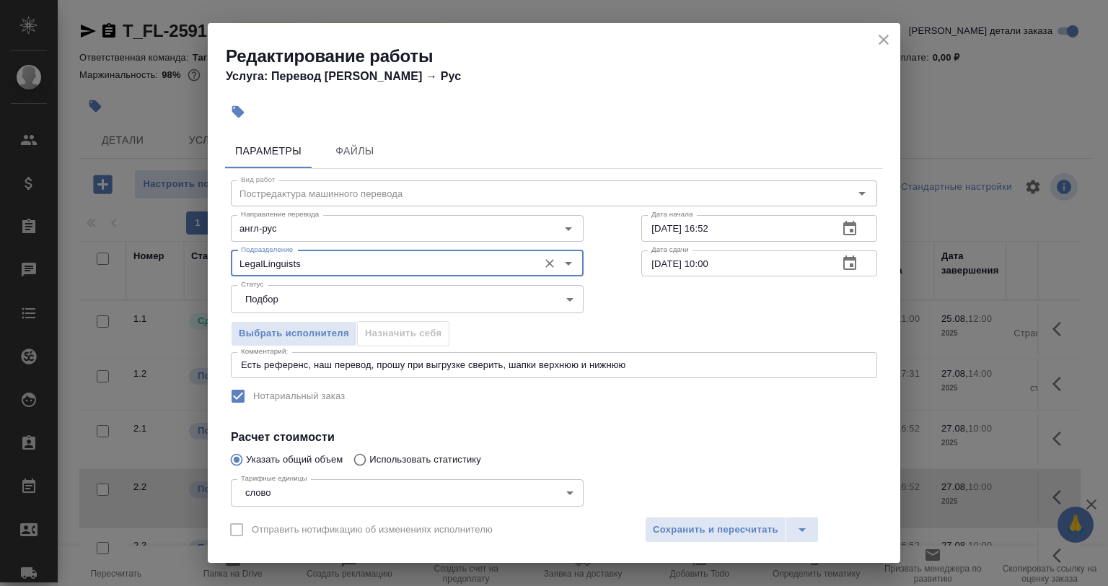
type input "LegalLinguists"
click at [632, 362] on textarea "Есть референс, наш перевод, прошу при выгрузке сверить, шапки верхнюю и нижнюю" at bounding box center [554, 364] width 626 height 11
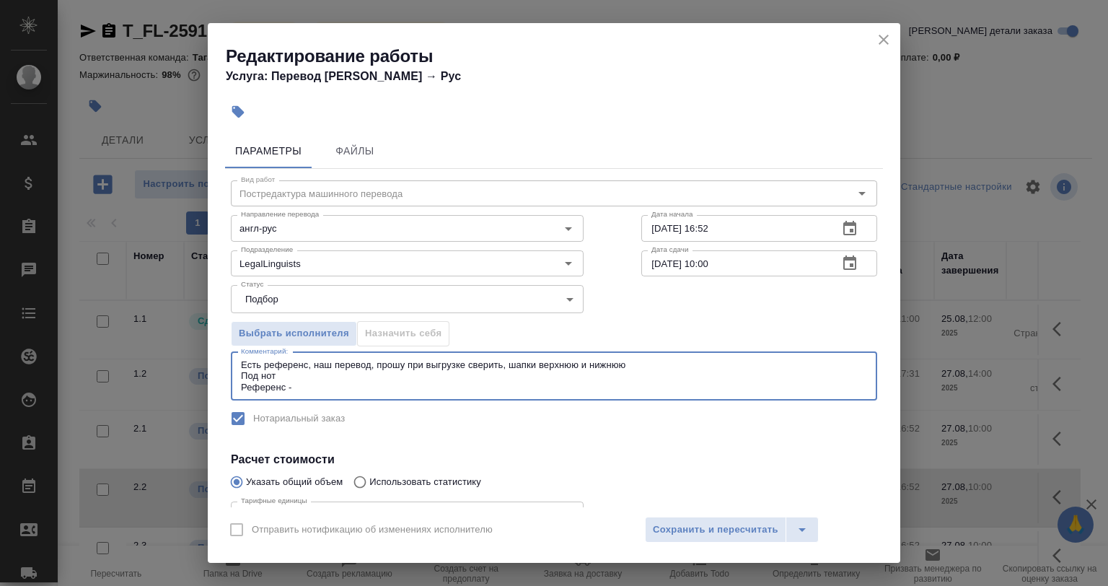
paste textarea "https://drive.awatera.com/s/E4bsszoQp42kmtC"
type textarea "Есть референс, наш перевод, прошу при выгрузке сверить, шапки верхнюю и нижнюю …"
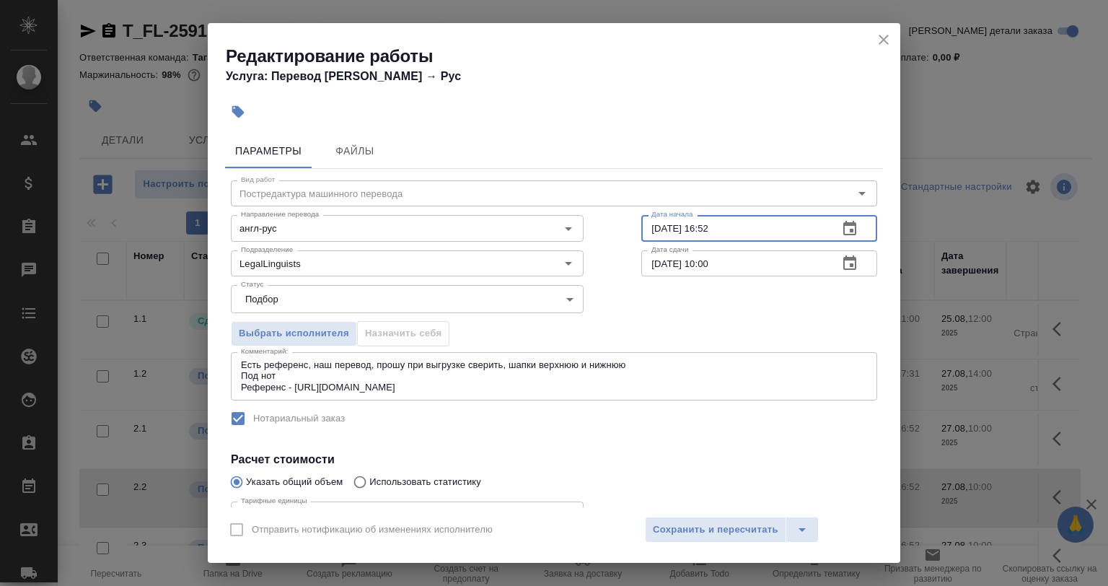
drag, startPoint x: 653, startPoint y: 230, endPoint x: 634, endPoint y: 225, distance: 19.4
click at [641, 231] on input "22.08.2025 16:52" at bounding box center [733, 228] width 185 height 26
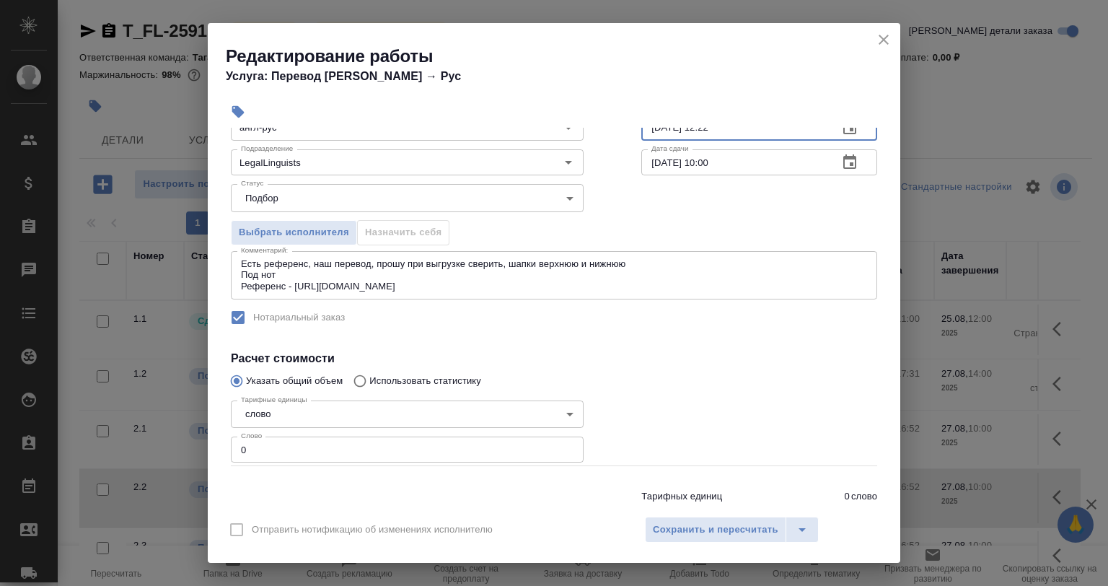
scroll to position [146, 0]
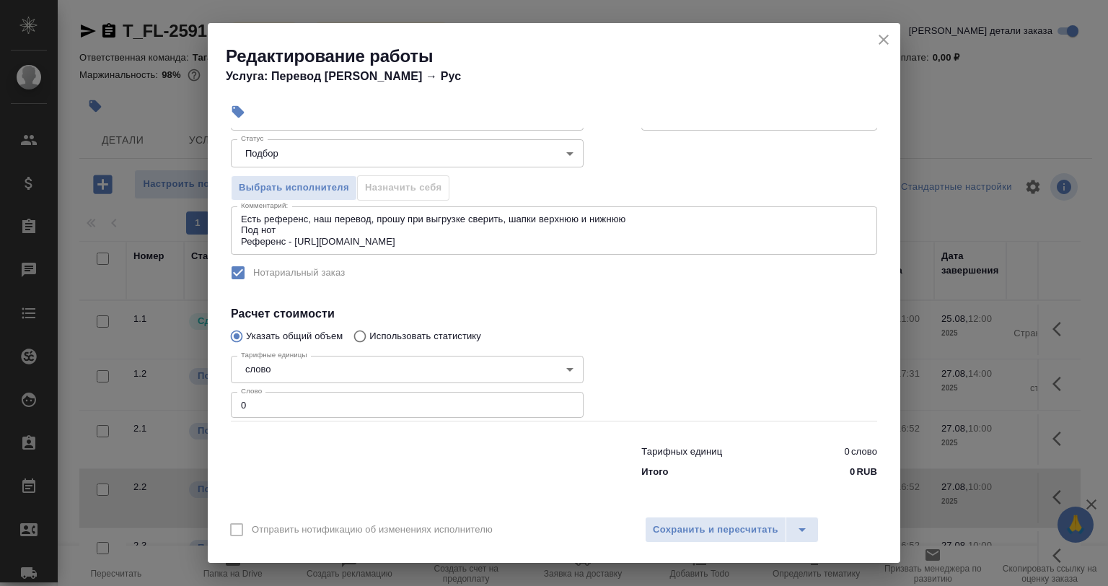
type input "25.08.2025 12:22"
drag, startPoint x: 299, startPoint y: 412, endPoint x: 211, endPoint y: 406, distance: 88.9
click at [211, 406] on div "Параметры Файлы Вид работ Постредактура машинного перевода Вид работ Направлени…" at bounding box center [554, 317] width 692 height 379
type input "138"
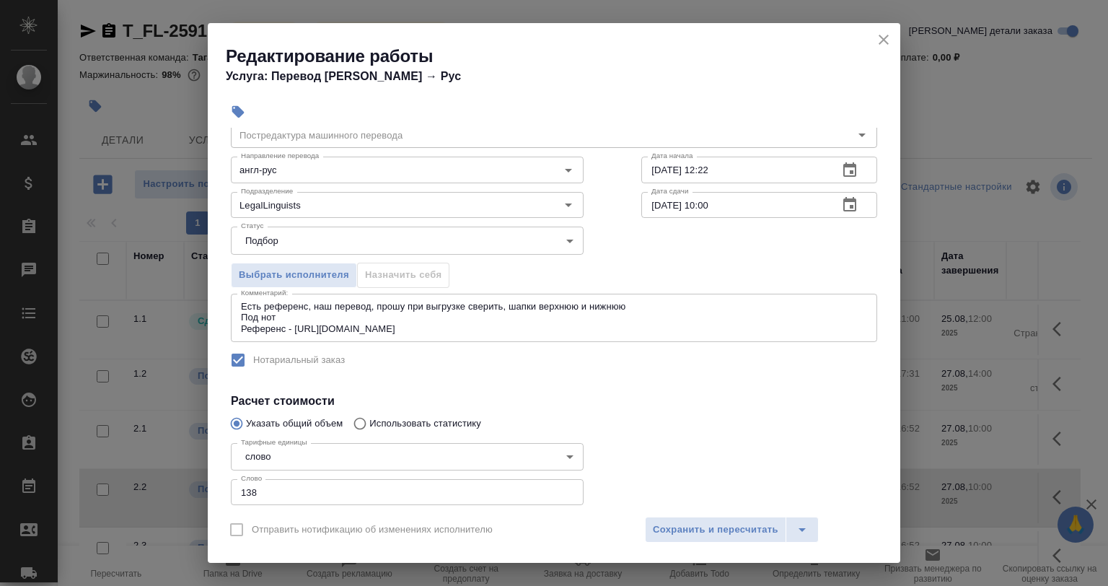
scroll to position [0, 0]
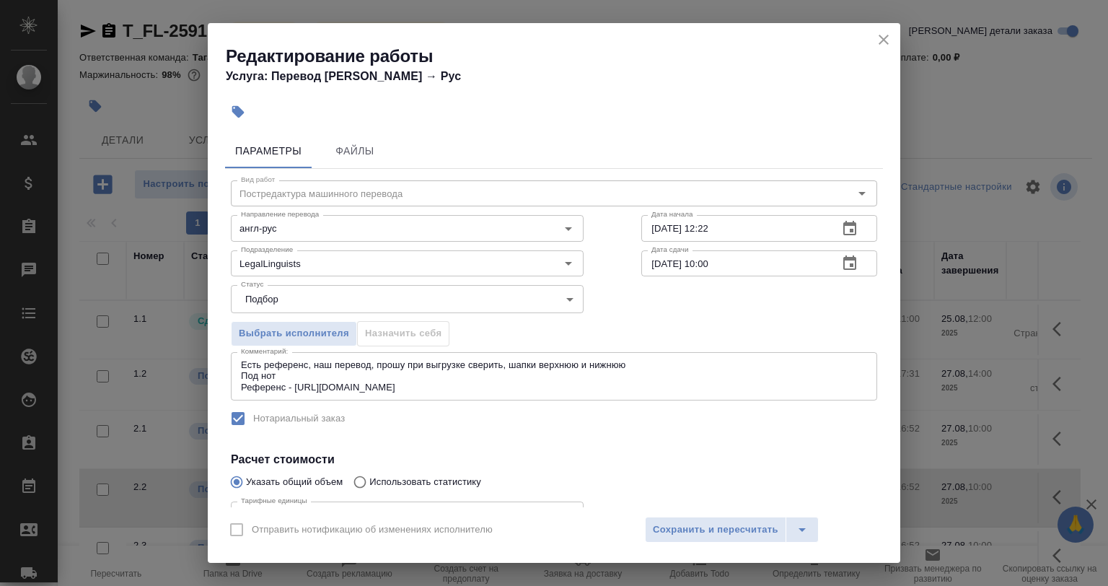
click at [726, 261] on input "27.08.2025 10:00" at bounding box center [733, 263] width 185 height 26
click at [656, 260] on input "27.08.2025 10:00" at bounding box center [733, 263] width 185 height 26
drag, startPoint x: 733, startPoint y: 265, endPoint x: 690, endPoint y: 268, distance: 42.7
click at [695, 268] on input "26.08.2025 10:00" at bounding box center [733, 263] width 185 height 26
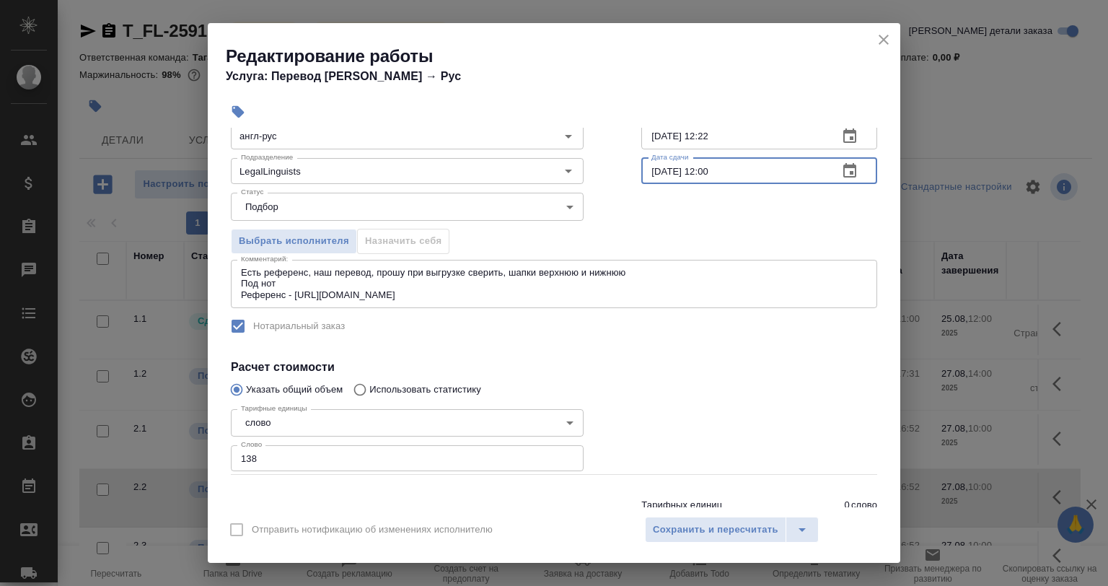
scroll to position [146, 0]
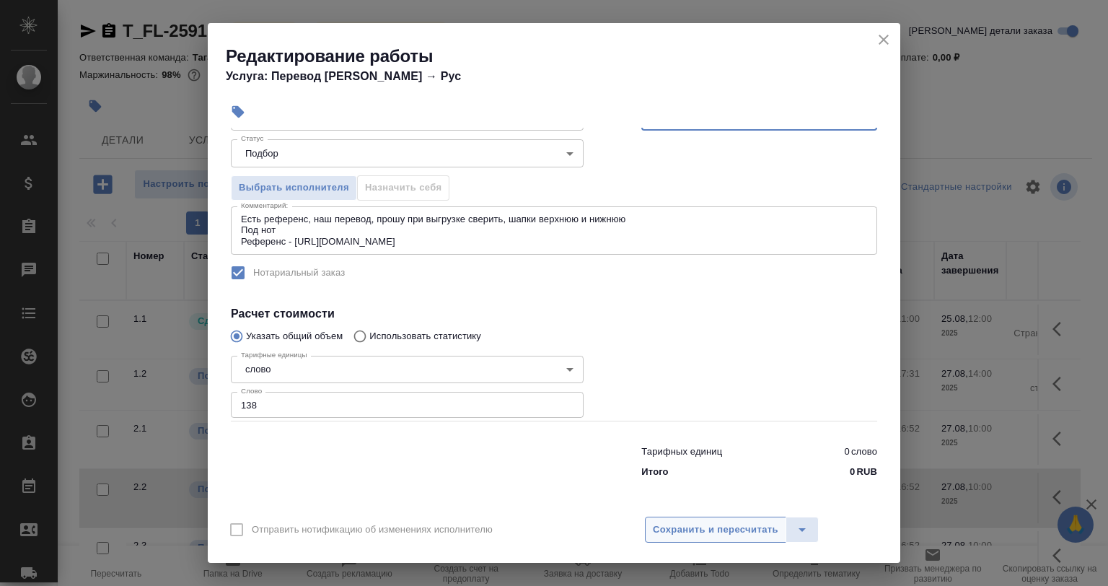
type input "26.08.2025 12:00"
click at [718, 537] on span "Сохранить и пересчитать" at bounding box center [716, 530] width 126 height 17
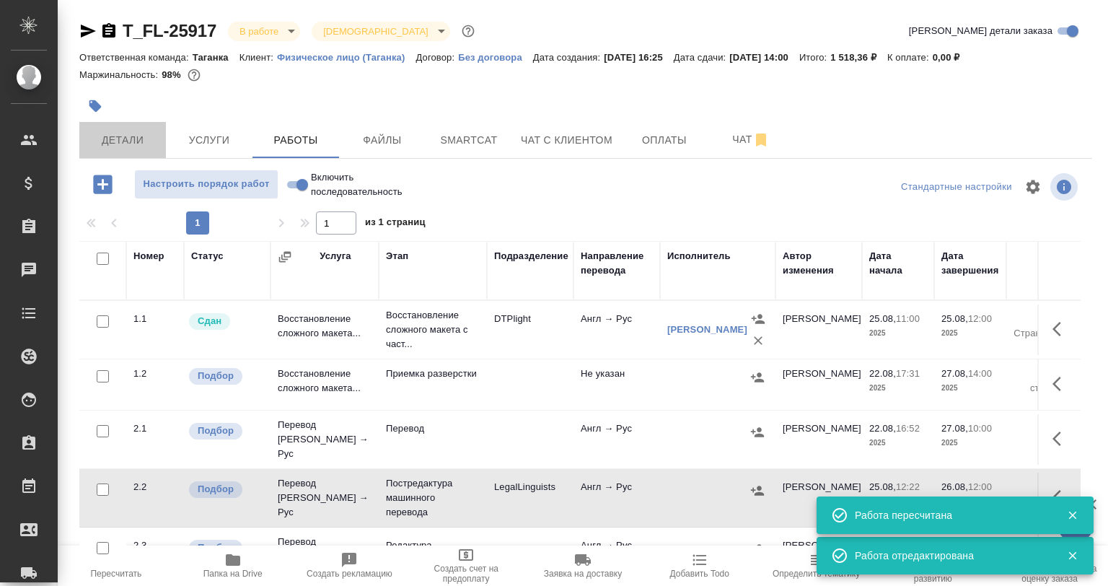
click at [109, 140] on span "Детали" at bounding box center [122, 140] width 69 height 18
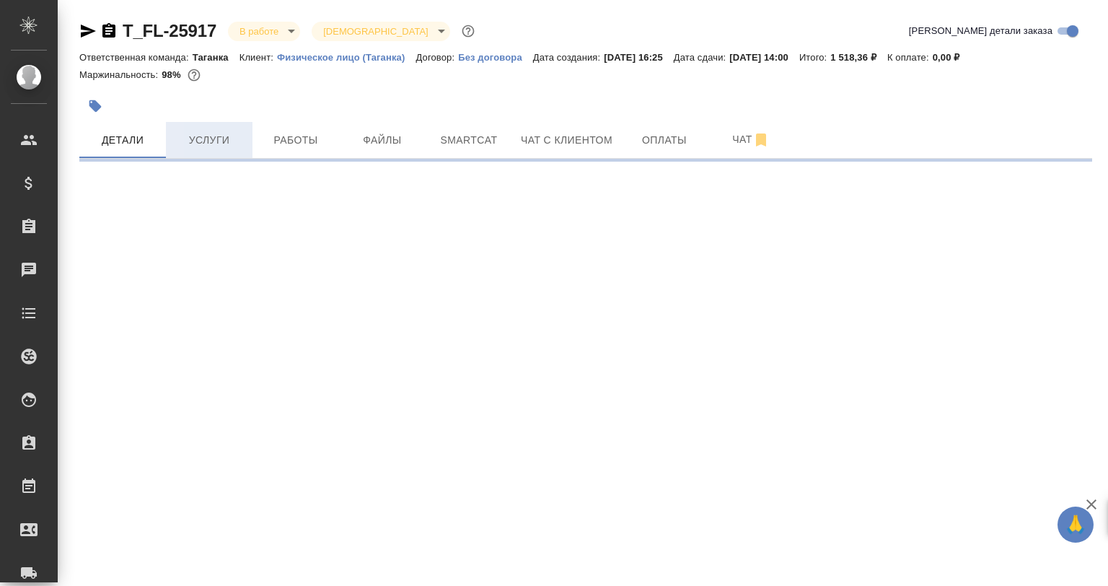
select select "RU"
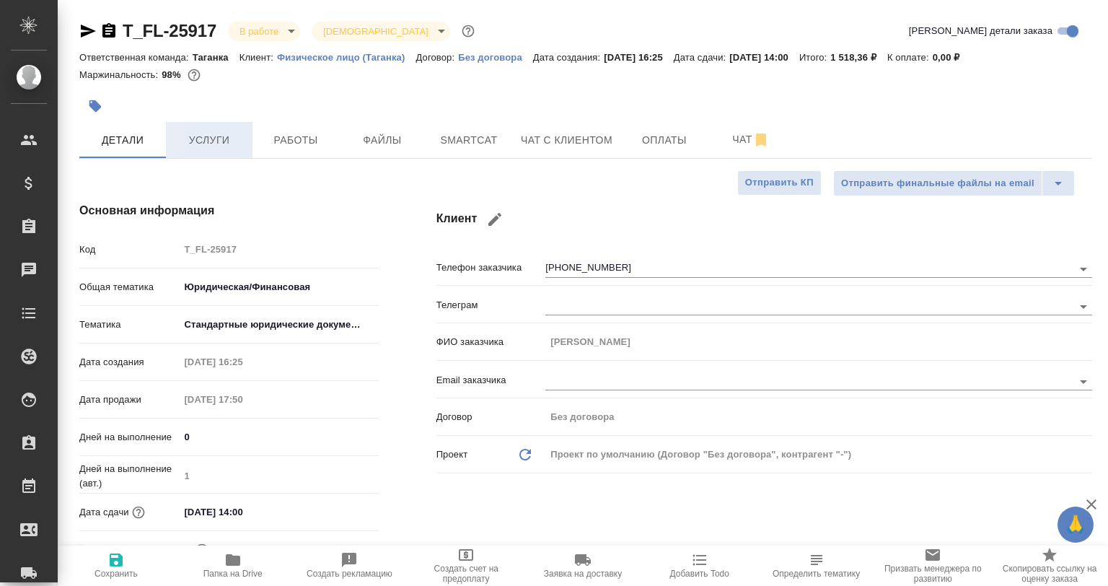
type textarea "x"
click at [209, 142] on span "Услуги" at bounding box center [209, 140] width 69 height 18
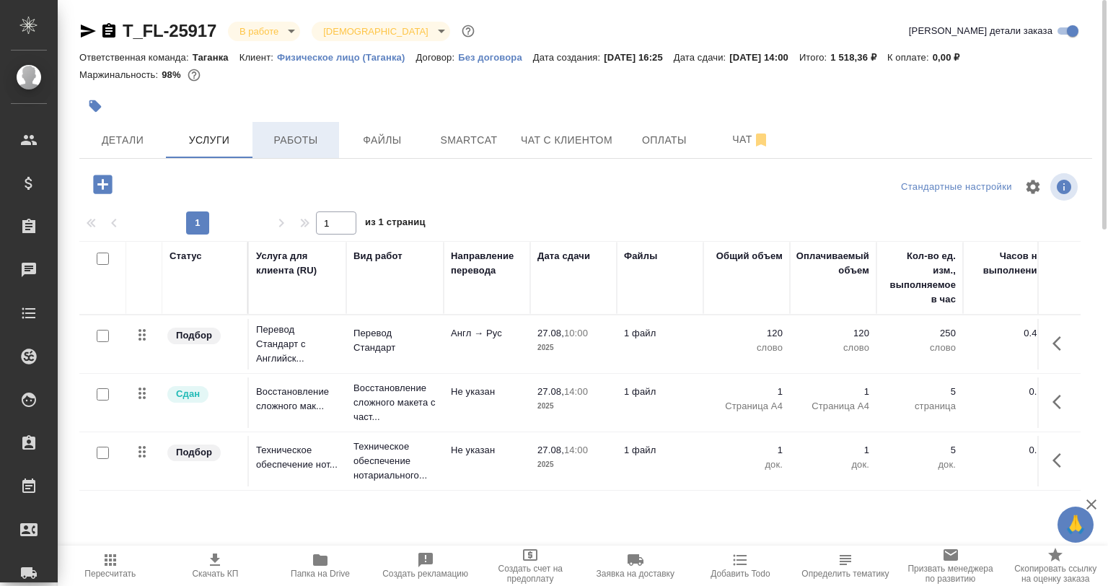
click at [276, 147] on span "Работы" at bounding box center [295, 140] width 69 height 18
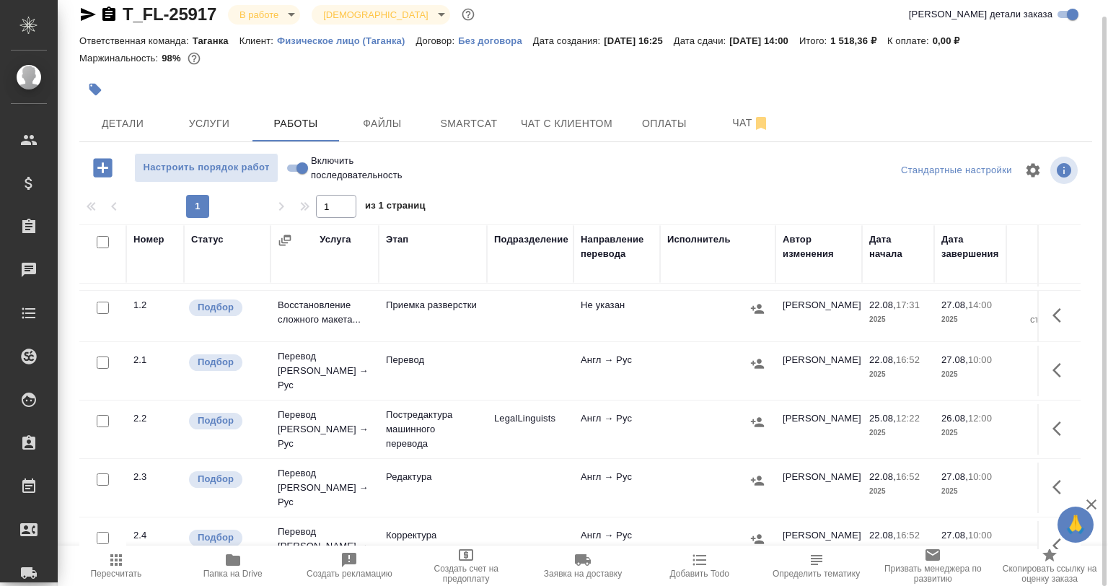
scroll to position [72, 0]
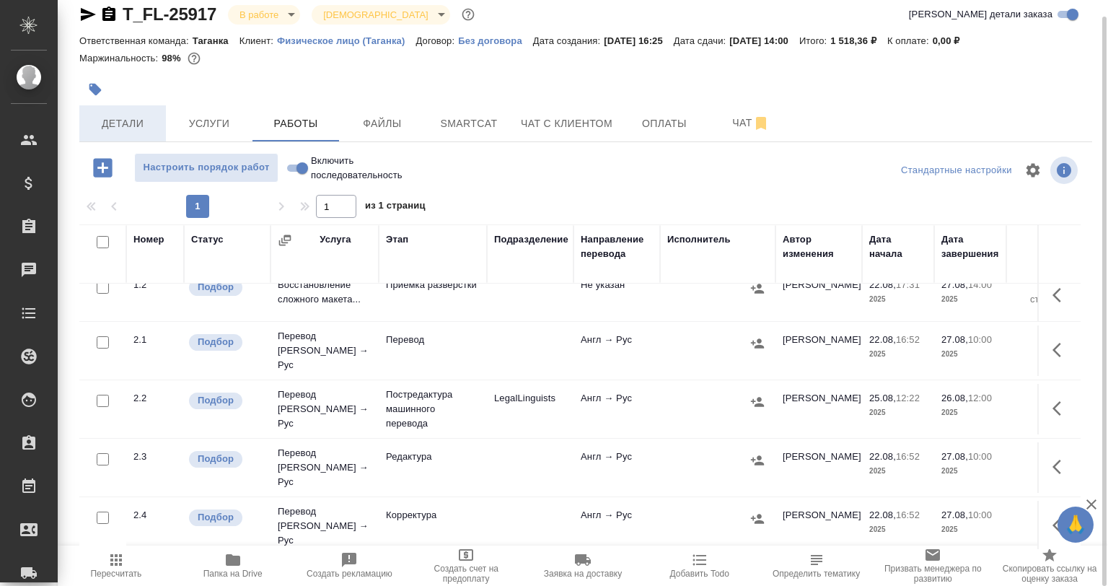
click at [147, 113] on button "Детали" at bounding box center [122, 123] width 87 height 36
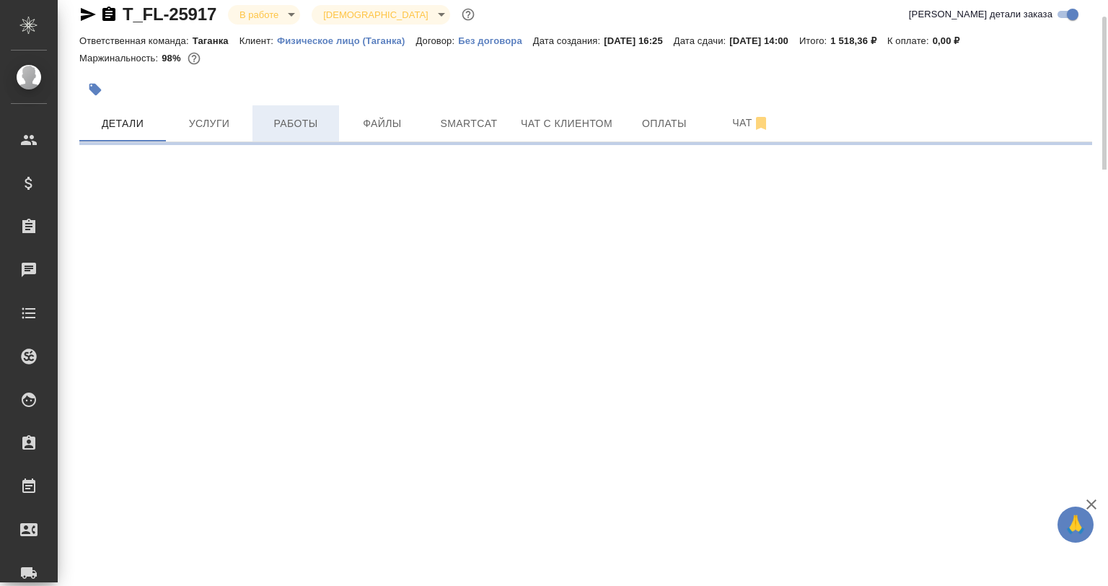
select select "RU"
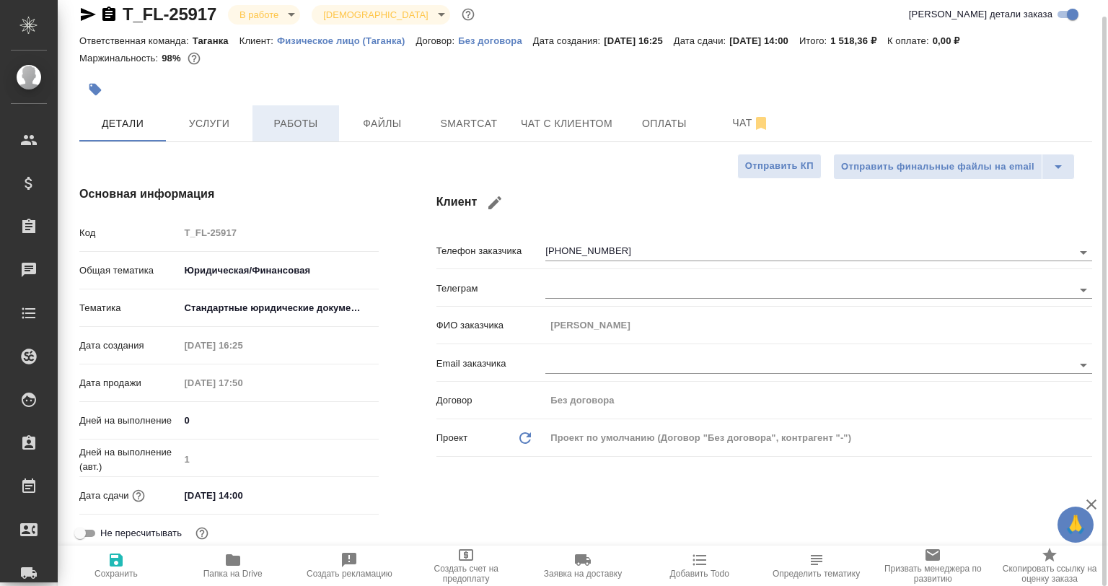
type textarea "x"
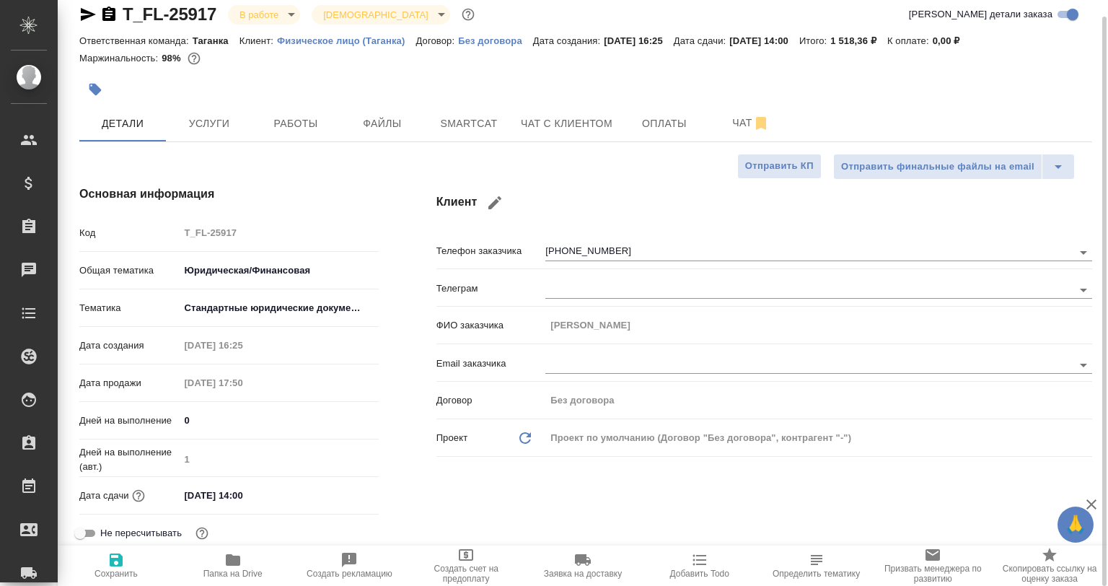
type textarea "x"
click at [482, 110] on button "Smartcat" at bounding box center [469, 123] width 87 height 36
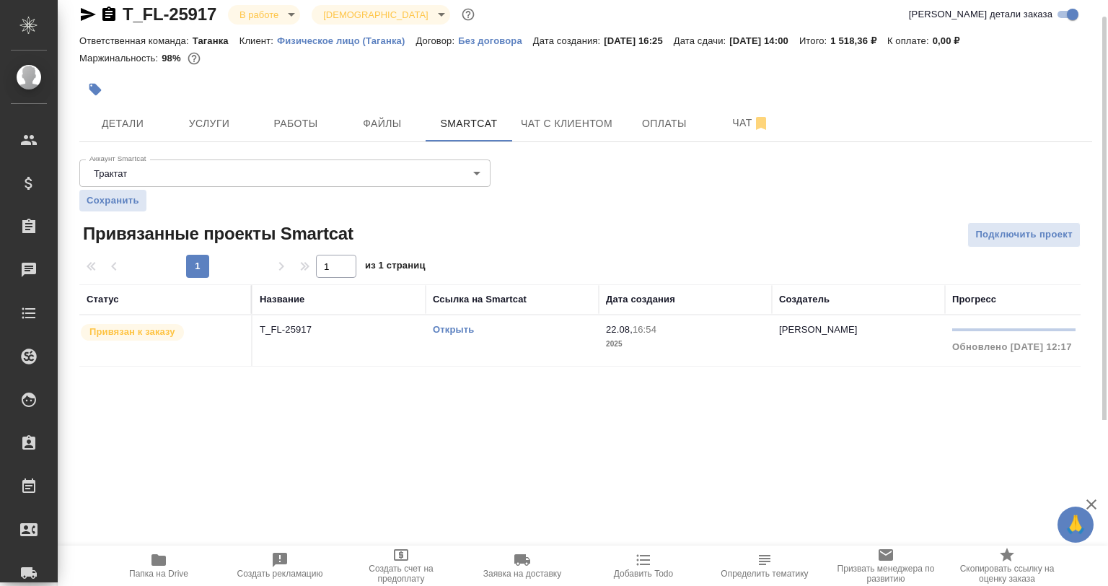
click at [326, 322] on p "T_FL-25917" at bounding box center [339, 329] width 159 height 14
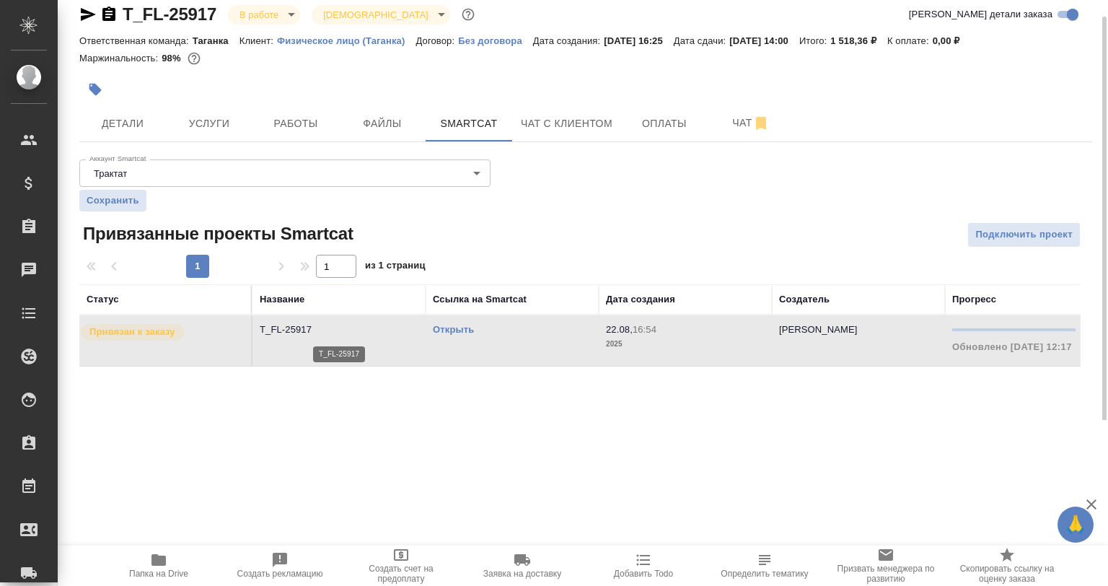
click at [326, 322] on p "T_FL-25917" at bounding box center [339, 329] width 159 height 14
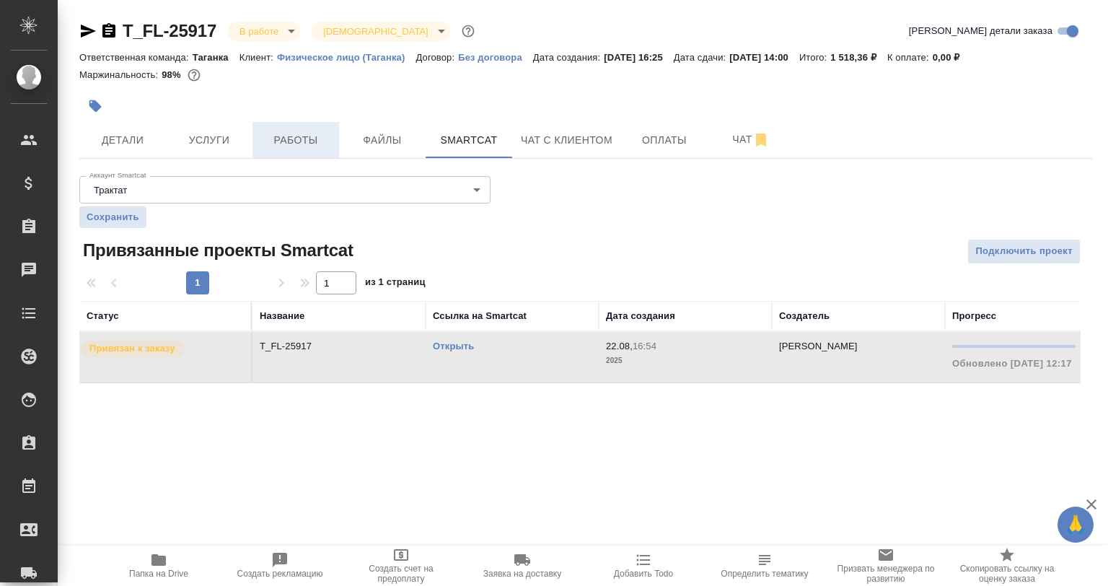
click at [303, 136] on span "Работы" at bounding box center [295, 140] width 69 height 18
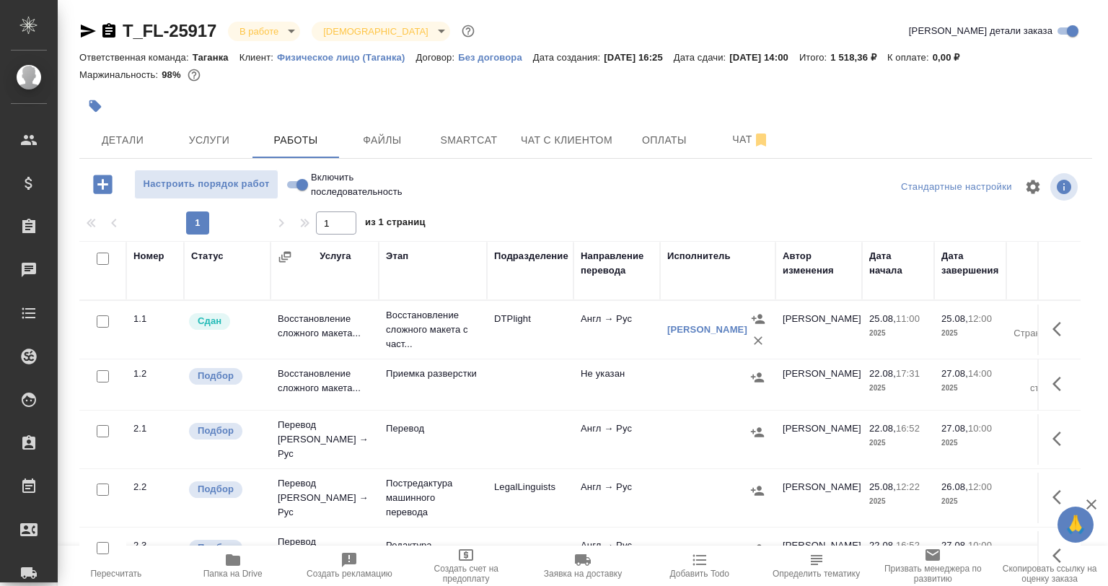
click at [104, 109] on button "button" at bounding box center [95, 106] width 32 height 32
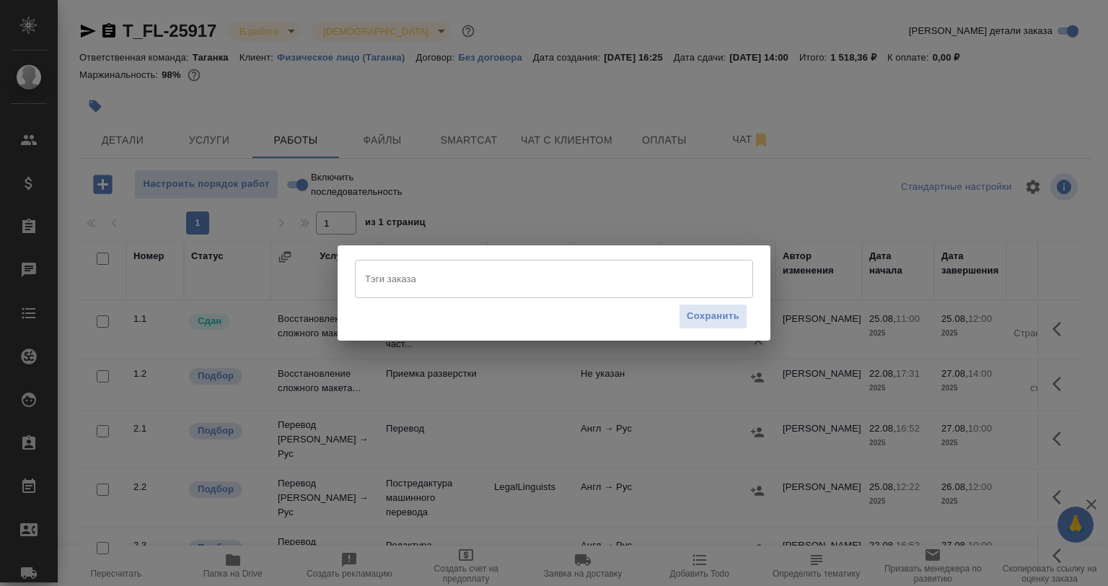
drag, startPoint x: 389, startPoint y: 252, endPoint x: 394, endPoint y: 268, distance: 17.3
click at [391, 260] on div "Тэги заказа Тэги заказа Сохранить" at bounding box center [554, 292] width 433 height 94
click at [394, 268] on input "Тэги заказа" at bounding box center [540, 278] width 358 height 25
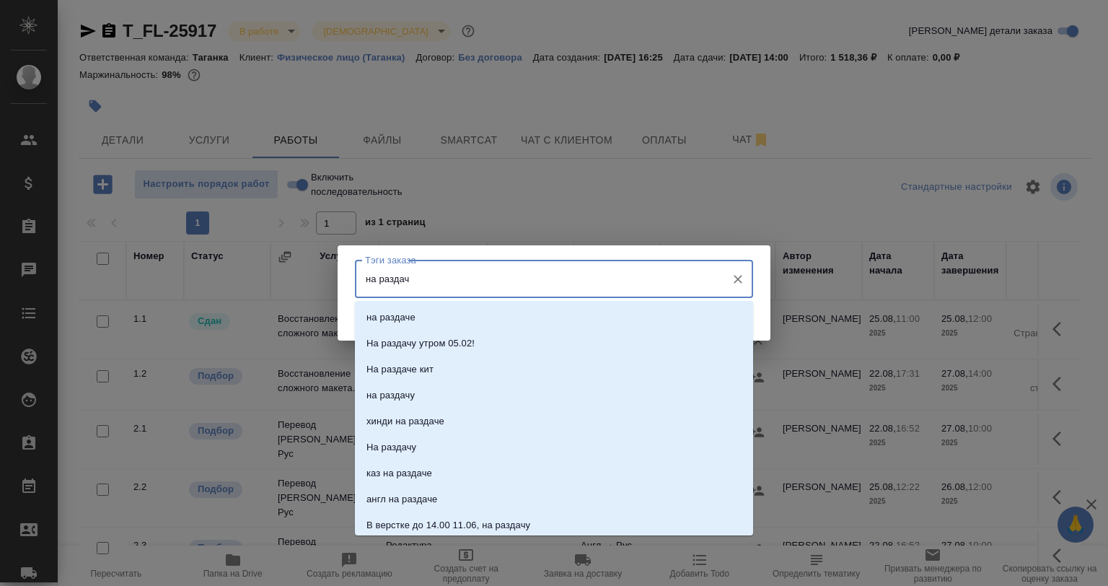
type input "на раздаче"
click at [434, 315] on li "на раздаче" at bounding box center [554, 317] width 398 height 26
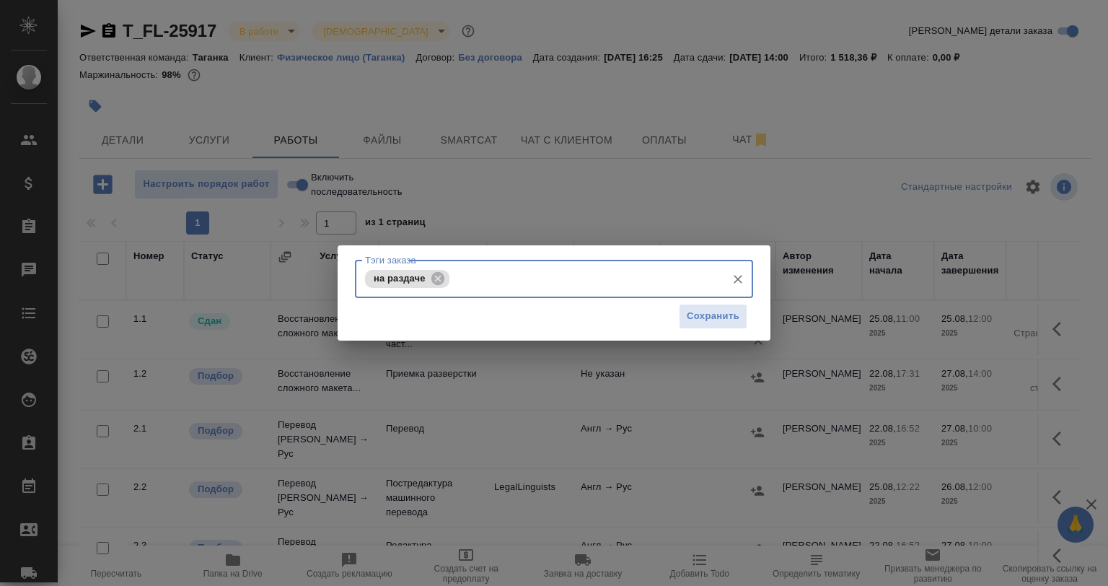
click at [661, 308] on div "Сохранить" at bounding box center [554, 316] width 398 height 37
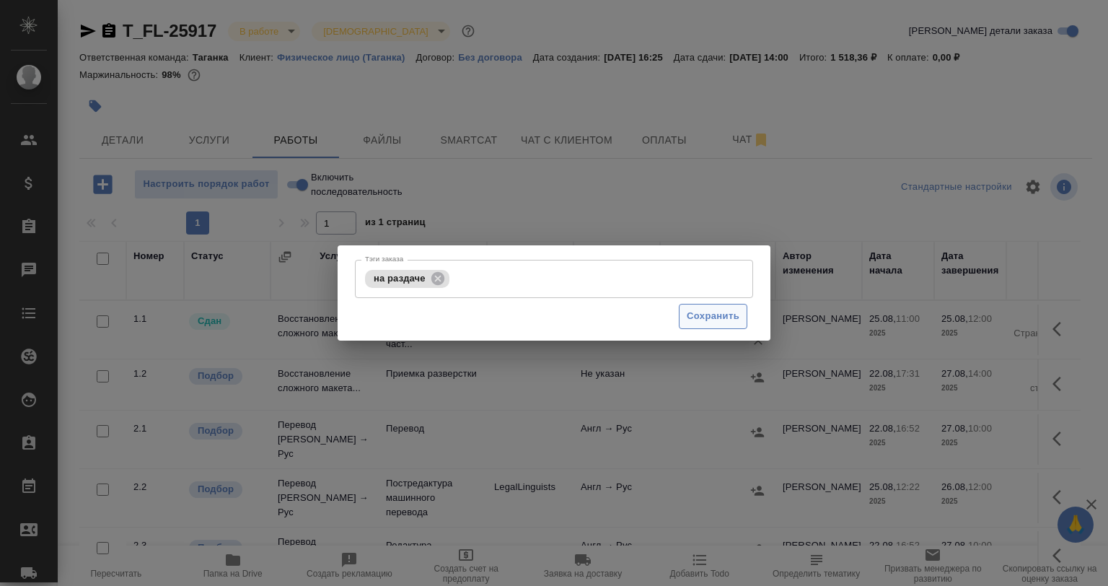
click at [690, 310] on span "Сохранить" at bounding box center [713, 316] width 53 height 17
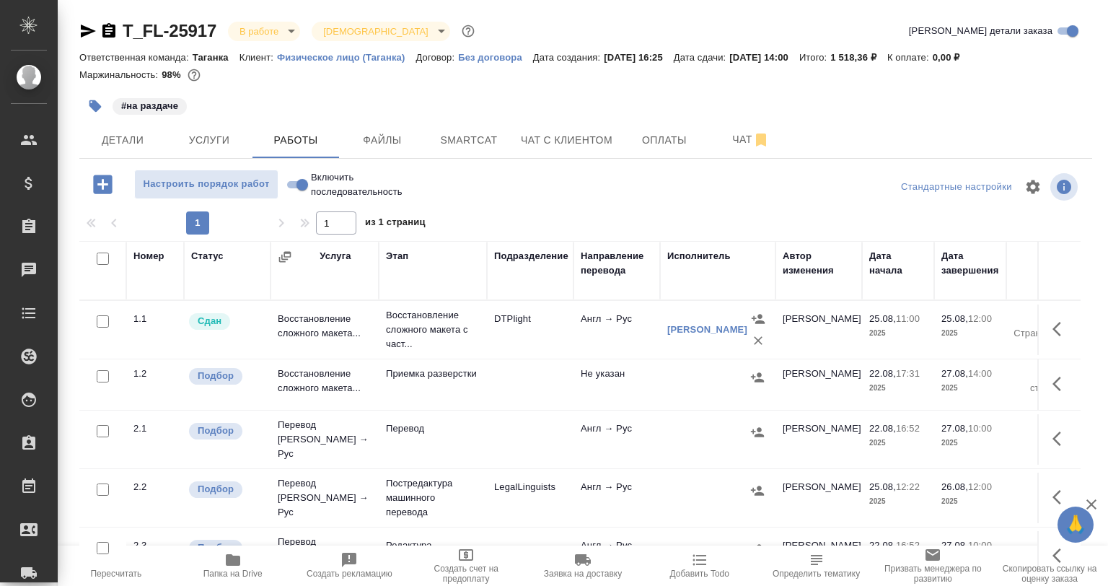
drag, startPoint x: 107, startPoint y: 426, endPoint x: 102, endPoint y: 401, distance: 25.9
click at [107, 426] on input "checkbox" at bounding box center [103, 431] width 12 height 12
checkbox input "true"
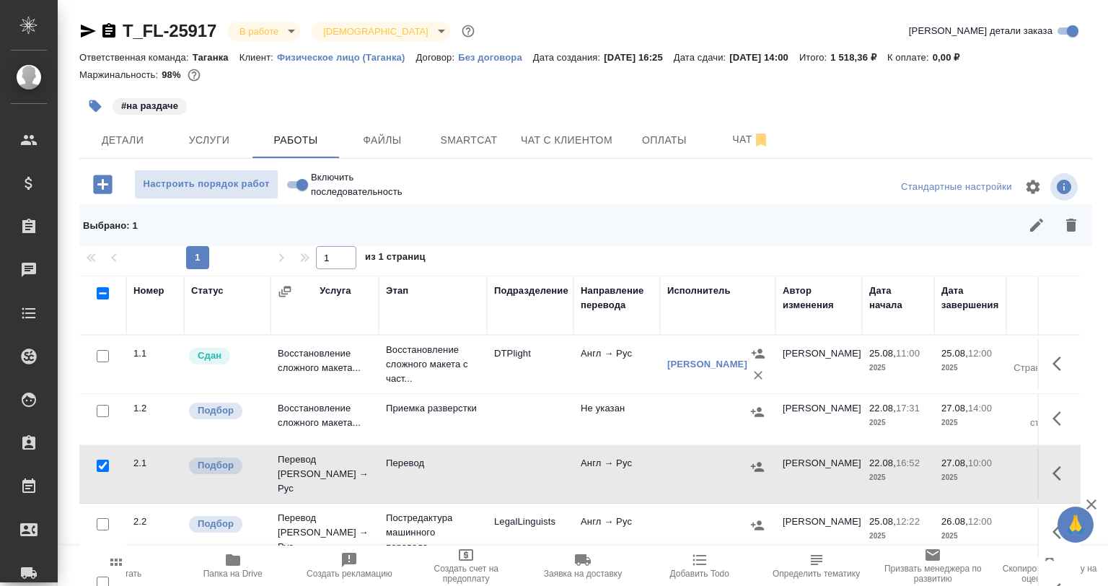
drag, startPoint x: 101, startPoint y: 410, endPoint x: 118, endPoint y: 414, distance: 17.7
click at [101, 411] on input "checkbox" at bounding box center [103, 411] width 12 height 12
checkbox input "true"
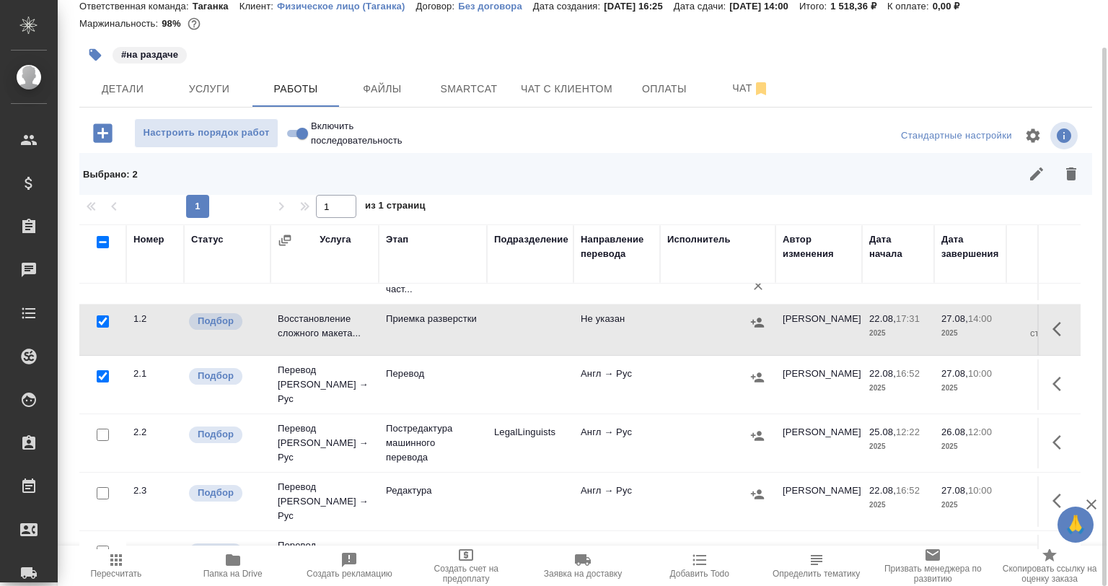
scroll to position [72, 0]
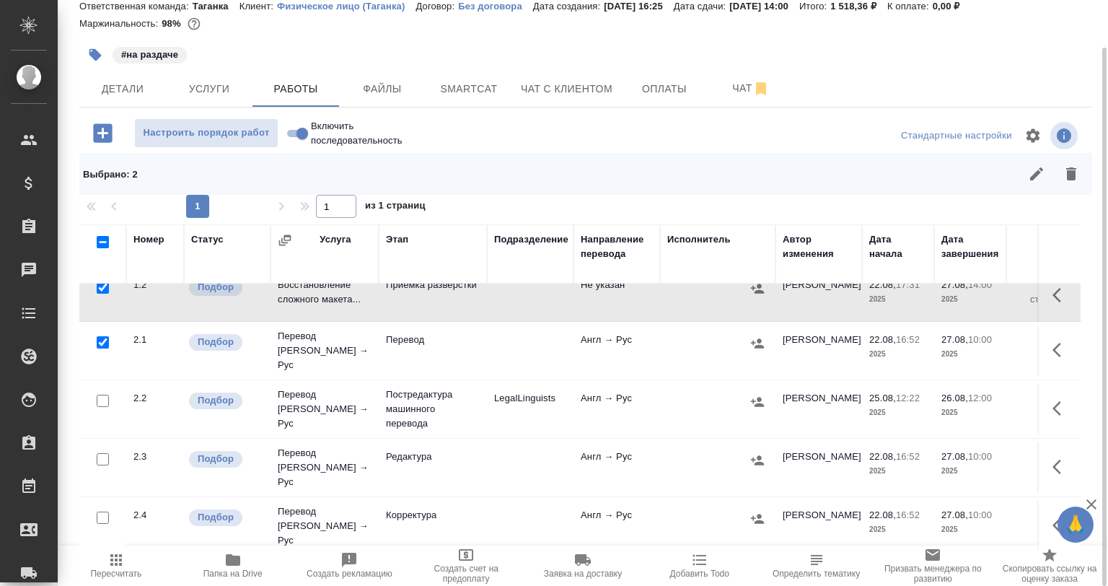
drag, startPoint x: 104, startPoint y: 444, endPoint x: 115, endPoint y: 447, distance: 11.2
click at [105, 453] on input "checkbox" at bounding box center [103, 459] width 12 height 12
checkbox input "true"
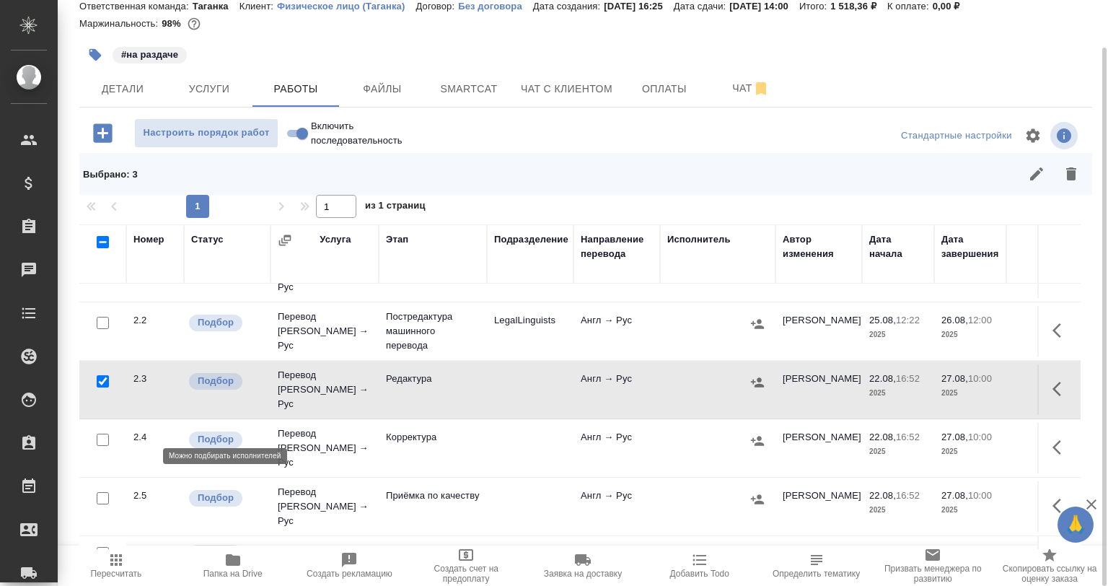
scroll to position [216, 0]
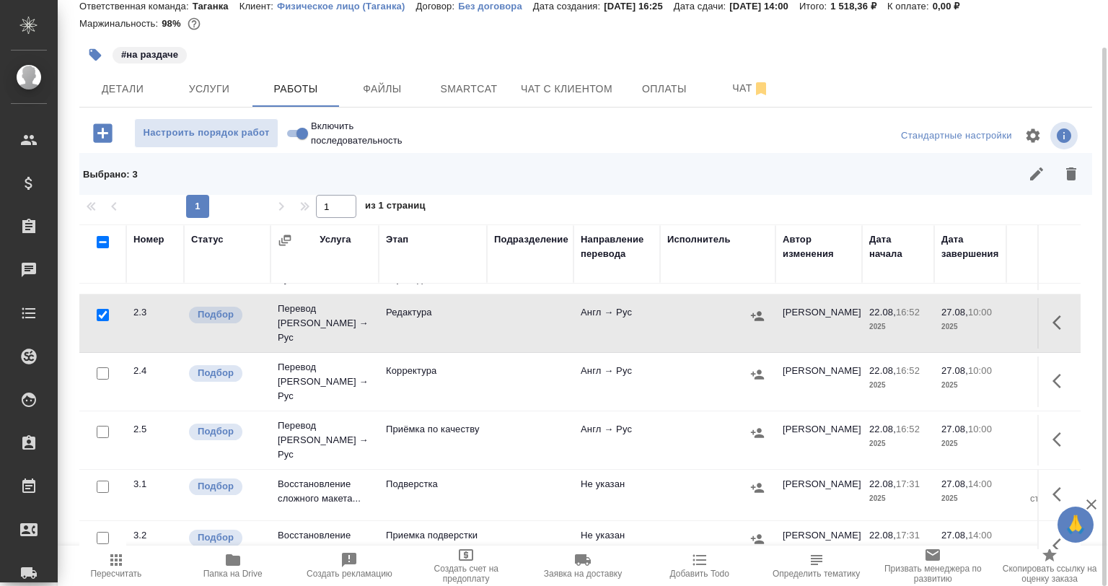
click at [102, 426] on input "checkbox" at bounding box center [103, 432] width 12 height 12
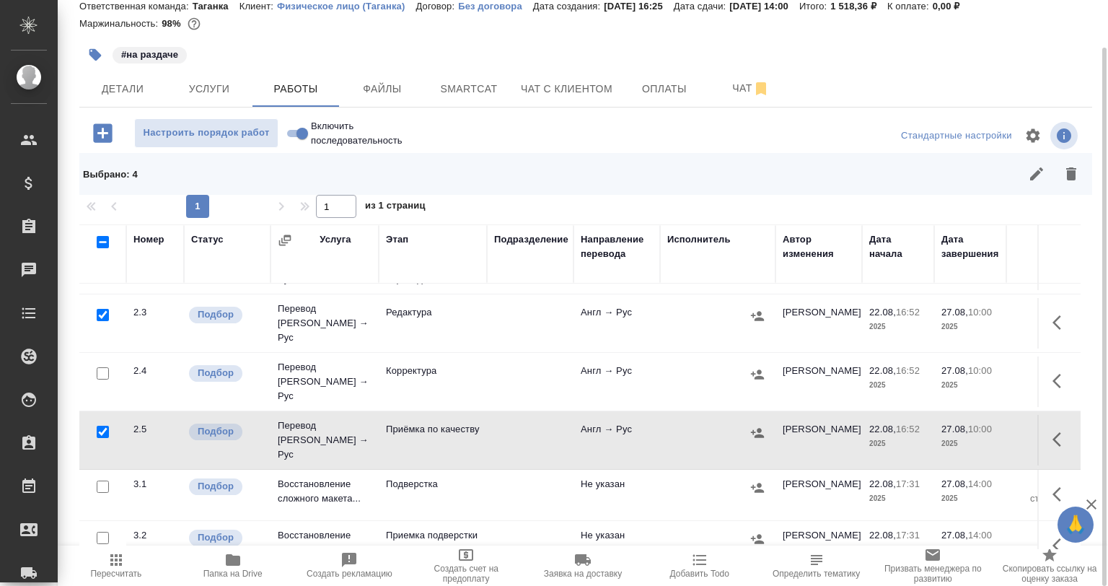
click at [100, 426] on input "checkbox" at bounding box center [103, 432] width 12 height 12
click at [105, 426] on input "checkbox" at bounding box center [103, 432] width 12 height 12
checkbox input "true"
click at [1055, 177] on button "button" at bounding box center [1071, 174] width 35 height 35
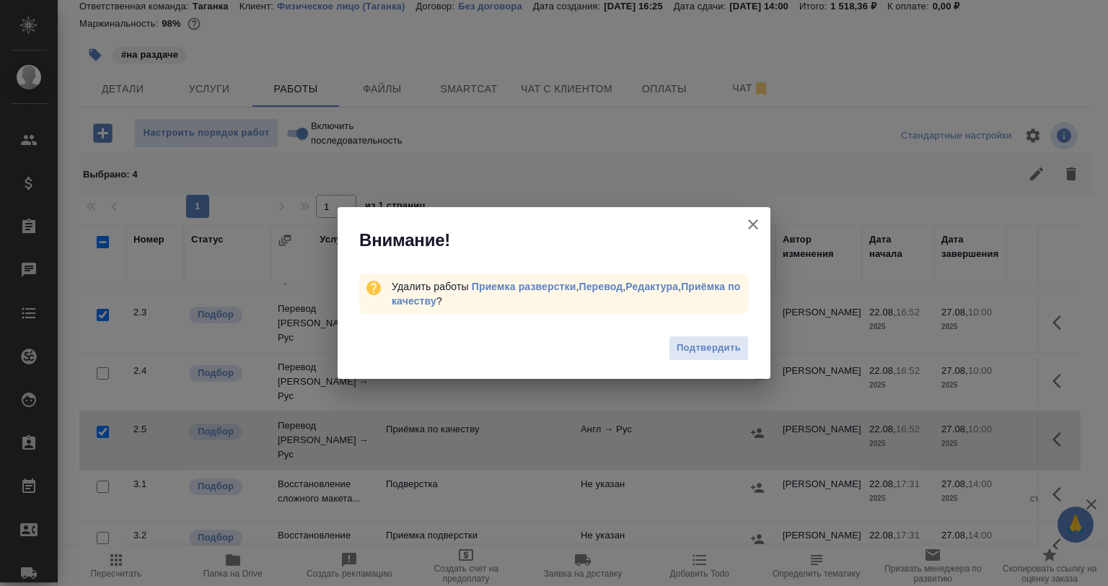
click at [718, 352] on span "Подтвердить" at bounding box center [709, 348] width 64 height 17
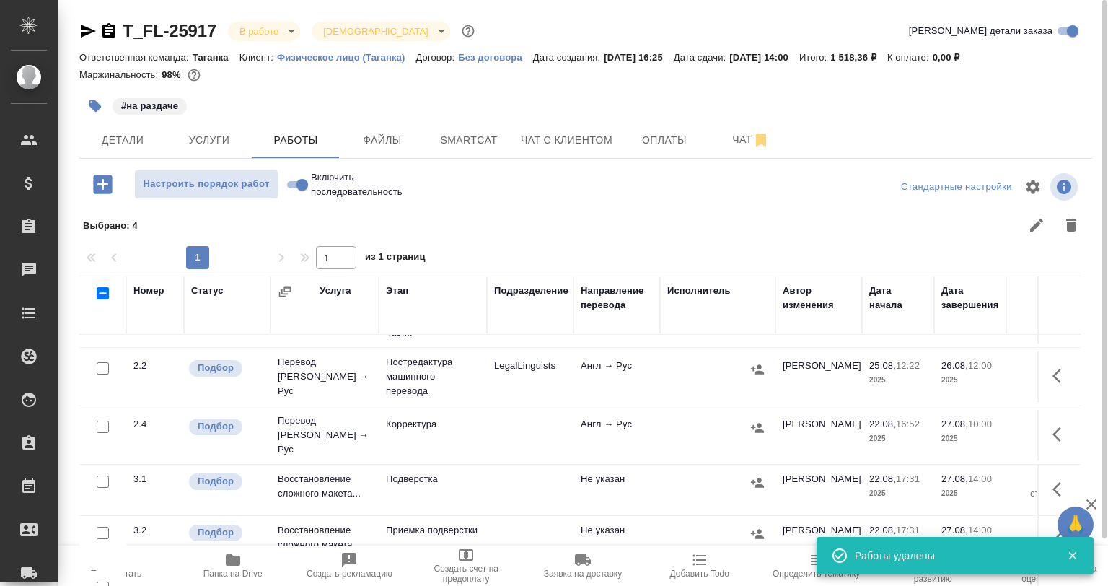
scroll to position [0, 0]
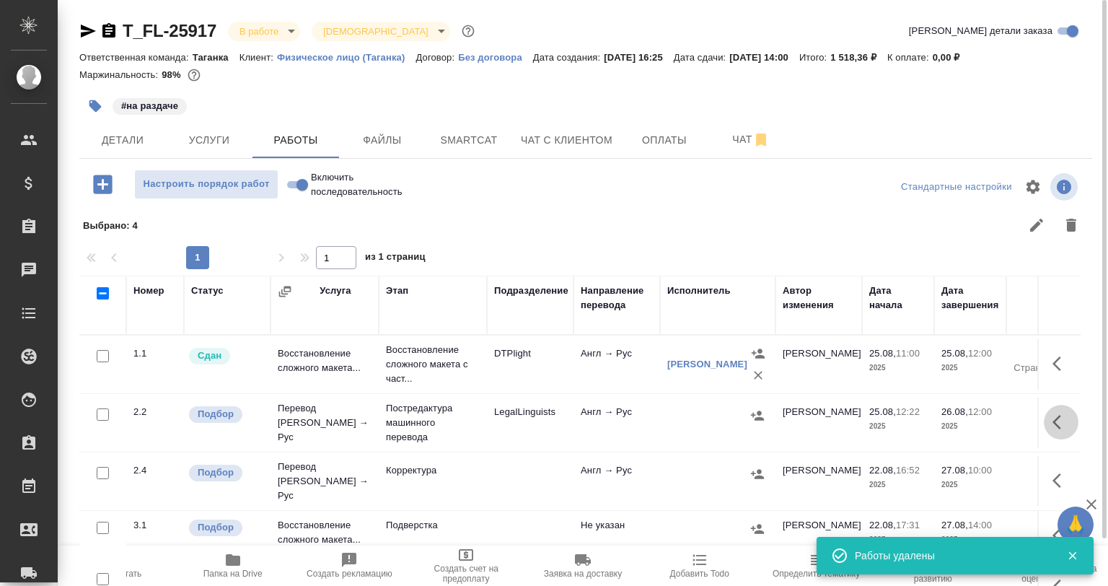
click at [1052, 419] on icon "button" at bounding box center [1060, 421] width 17 height 17
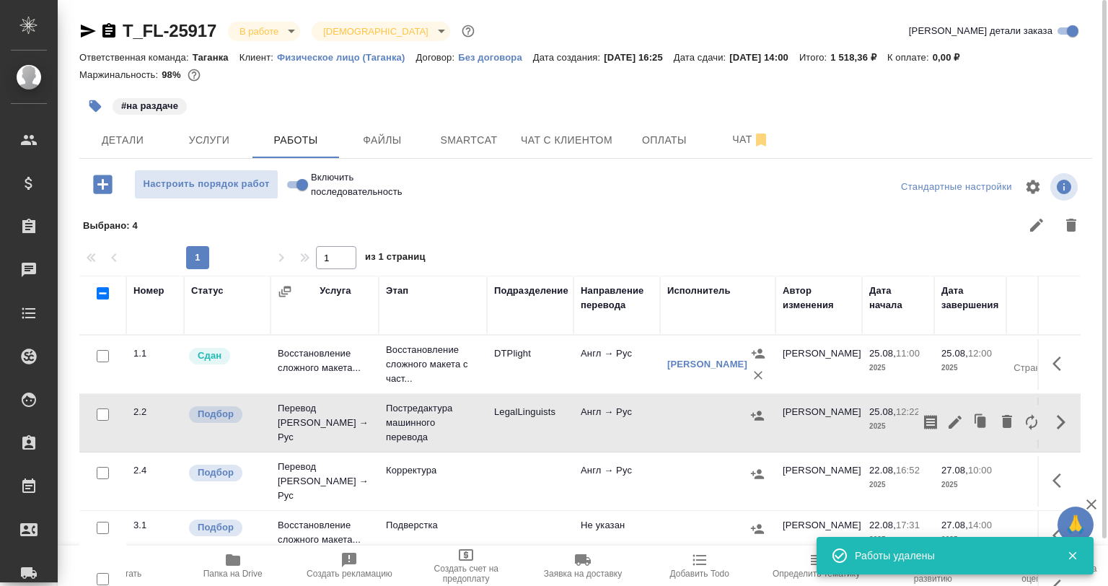
click at [953, 423] on button "button" at bounding box center [955, 422] width 25 height 35
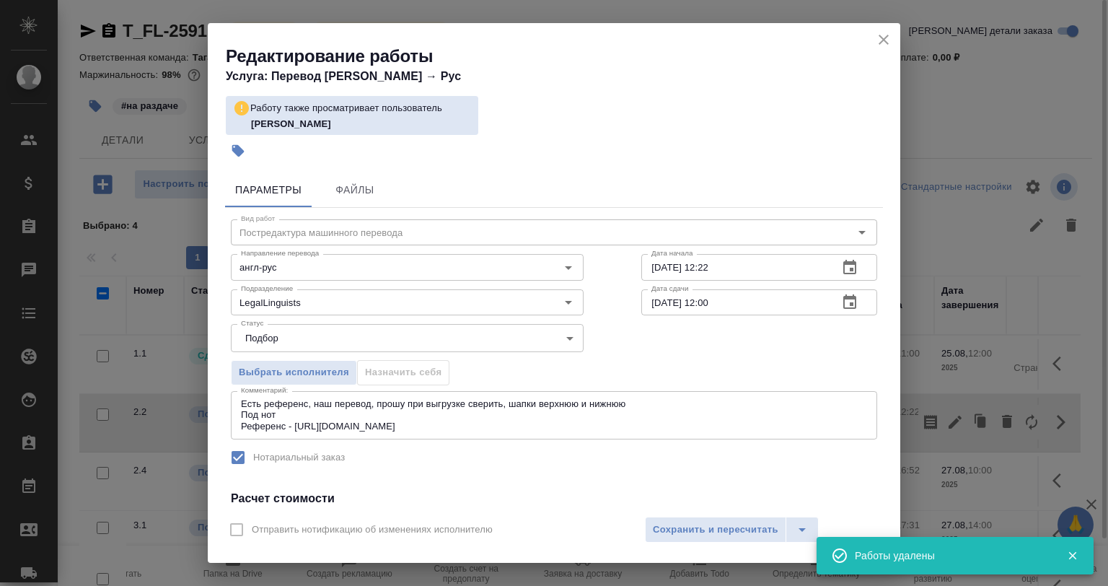
click at [333, 404] on textarea "Есть референс, наш перевод, прошу при выгрузке сверить, шапки верхнюю и нижнюю …" at bounding box center [554, 414] width 626 height 33
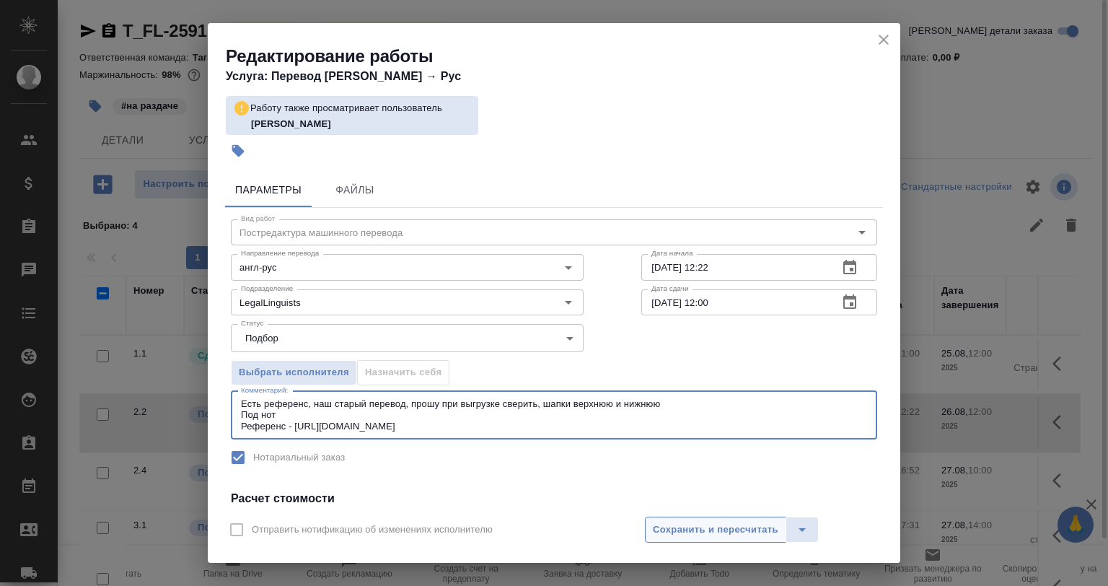
type textarea "Есть референс, наш старый перевод, прошу при выгрузке сверить, шапки верхнюю и …"
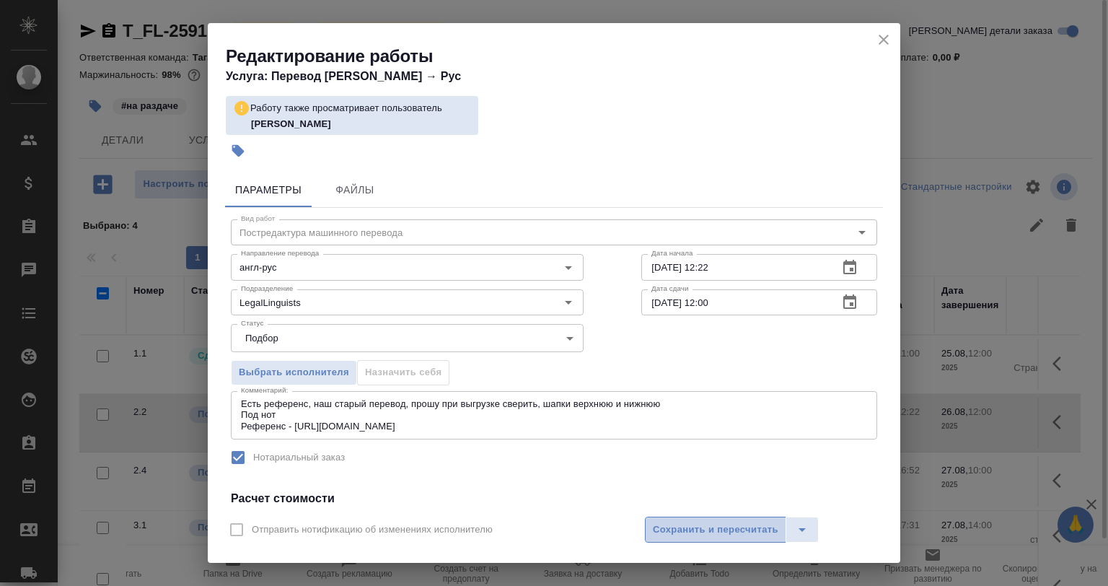
click at [741, 522] on span "Сохранить и пересчитать" at bounding box center [716, 530] width 126 height 17
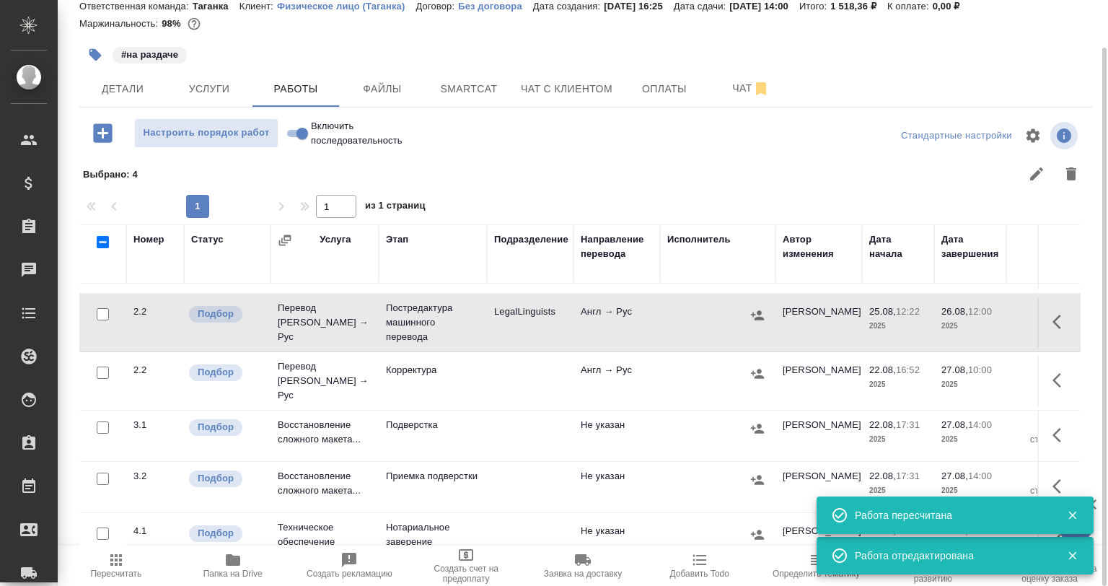
scroll to position [74, 0]
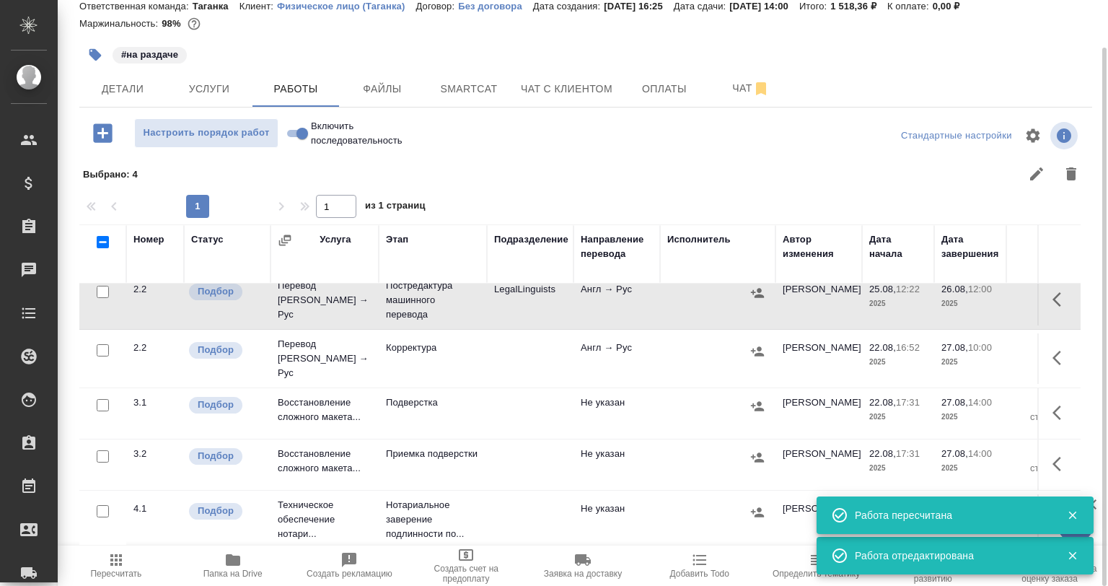
click at [384, 181] on div at bounding box center [686, 174] width 804 height 35
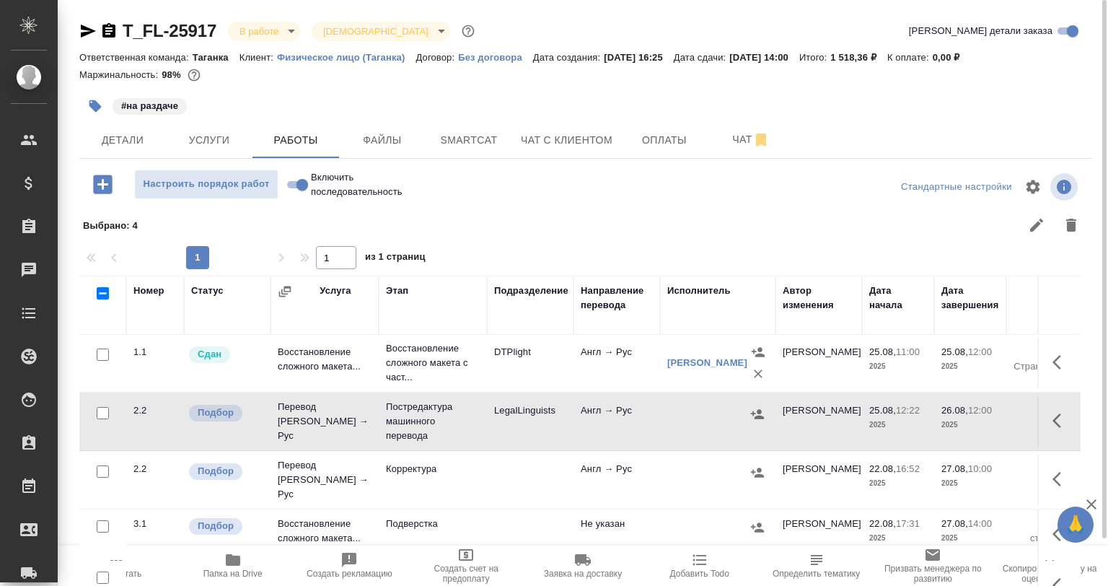
scroll to position [0, 0]
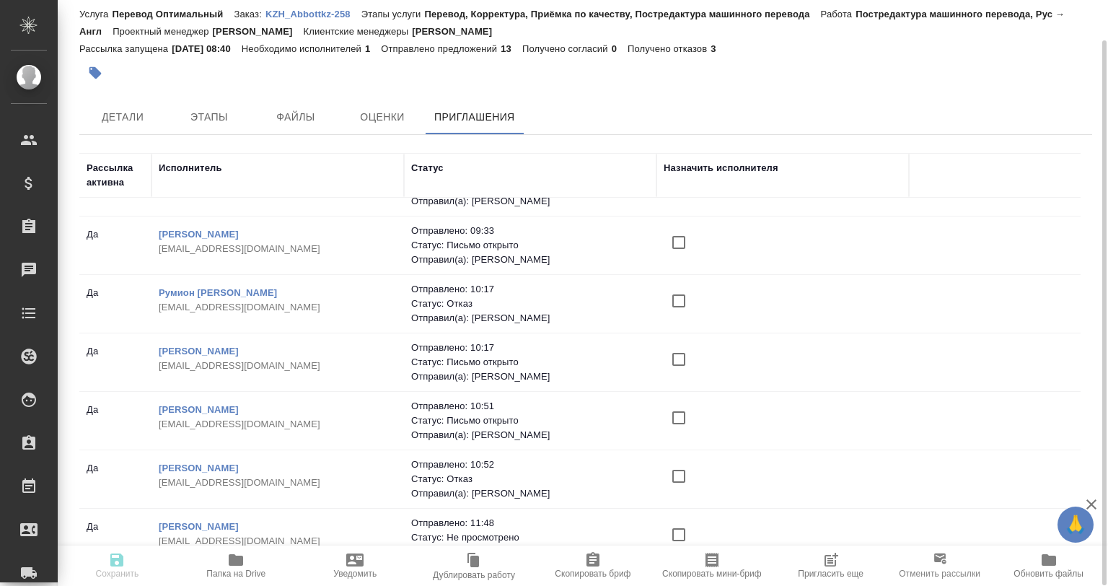
scroll to position [416, 0]
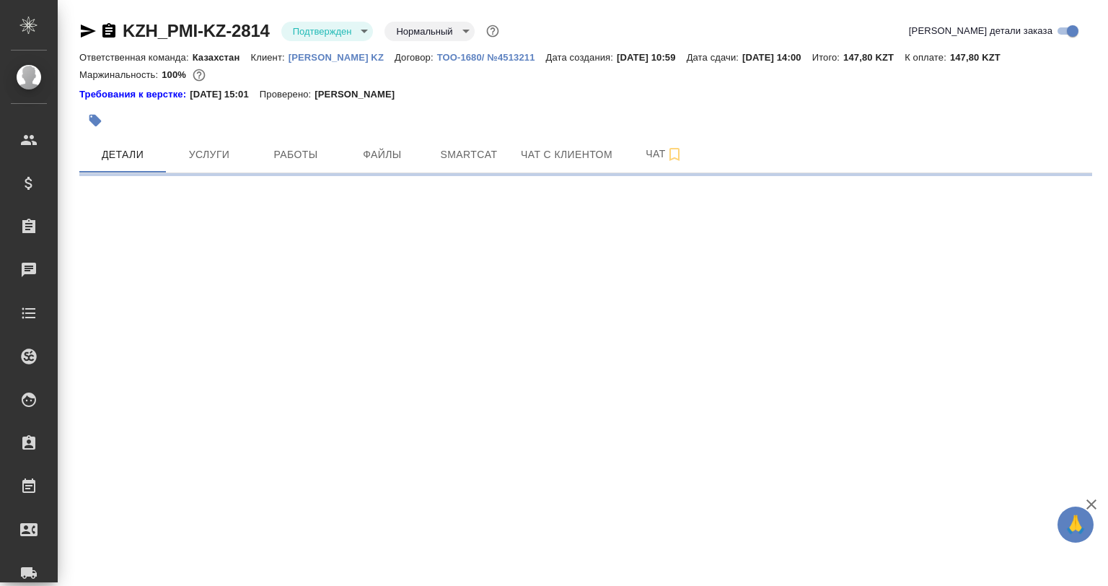
select select "RU"
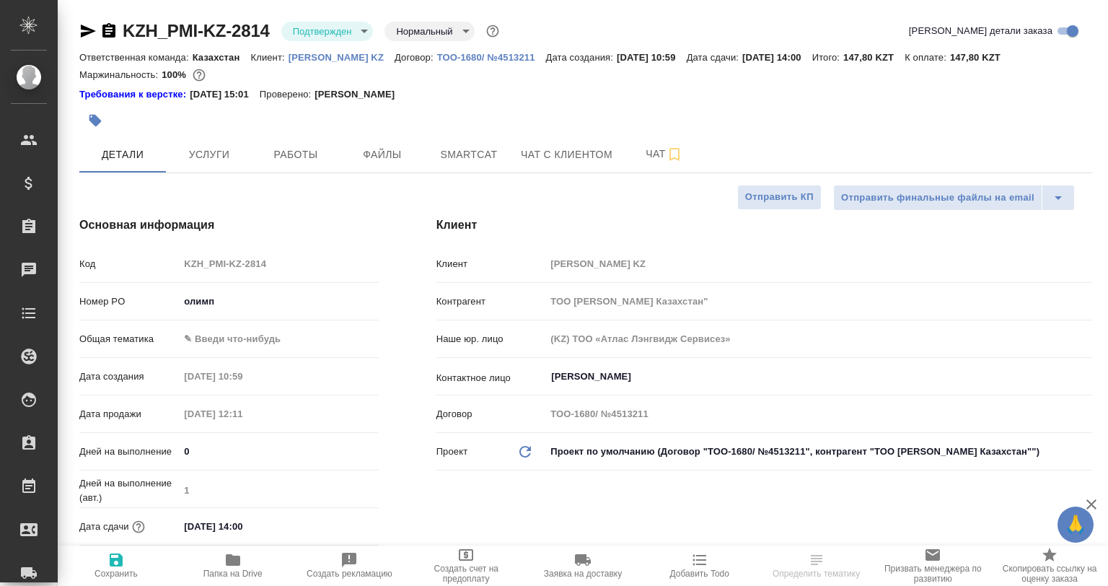
type textarea "x"
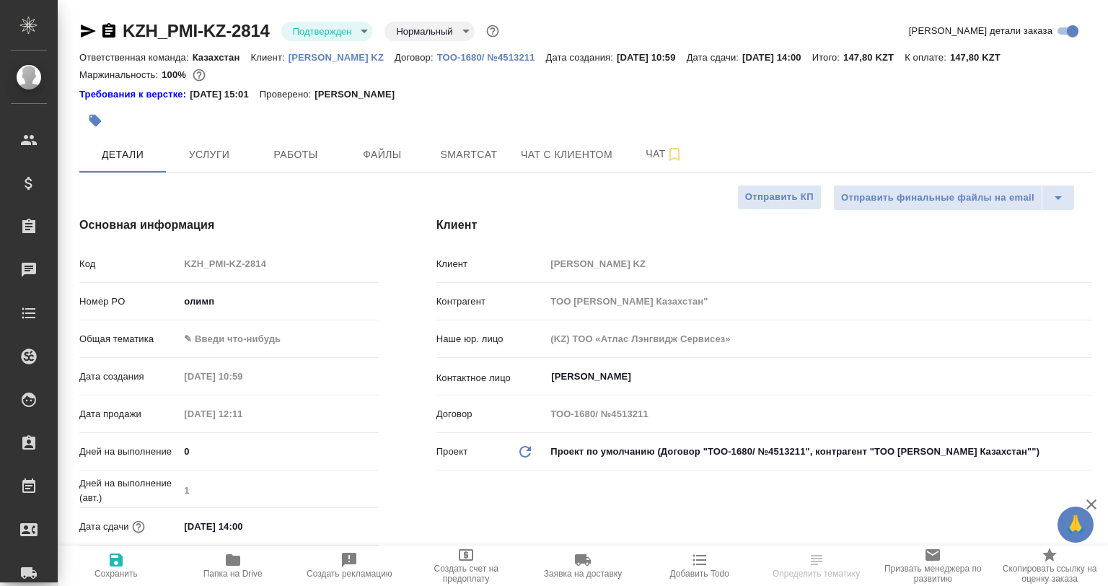
type textarea "x"
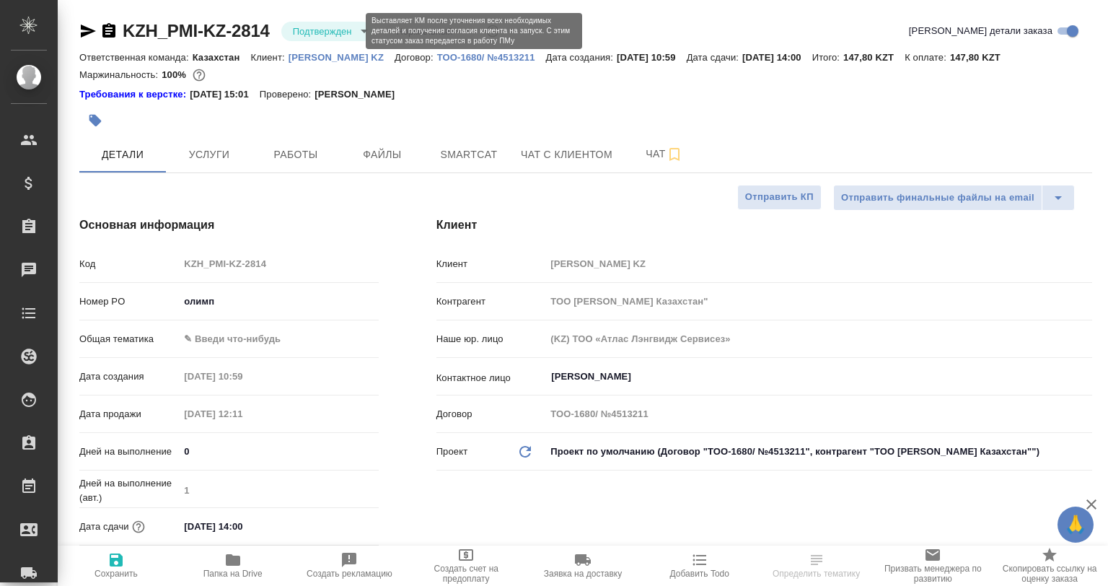
click at [300, 36] on body "🙏 .cls-1 fill:#fff; AWATERA [PERSON_NAME] Спецификации Заказы Чаты Todo Проекты…" at bounding box center [554, 293] width 1108 height 586
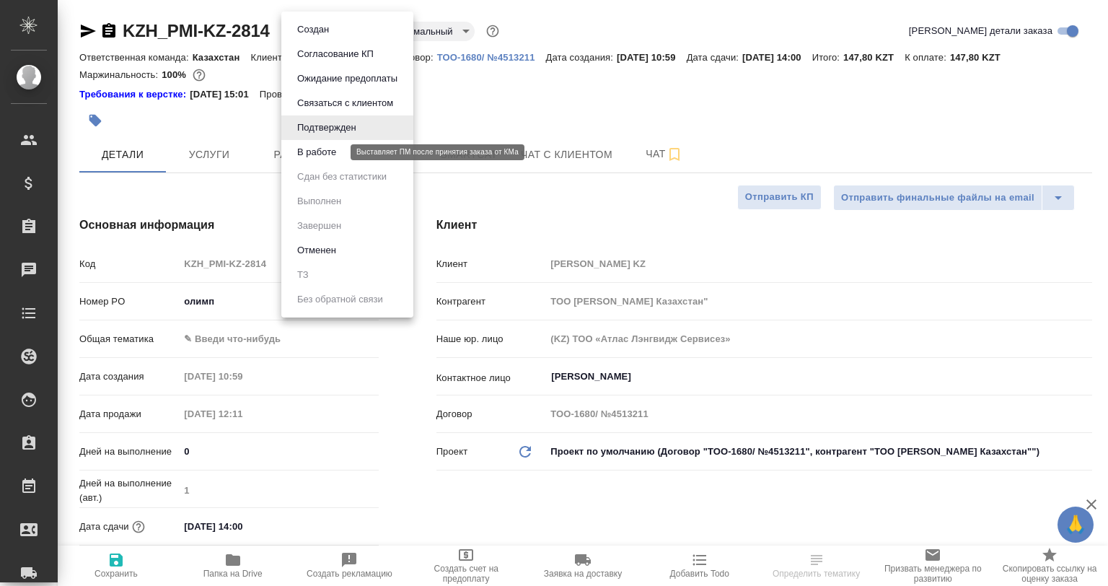
click at [329, 154] on button "В работе" at bounding box center [317, 152] width 48 height 16
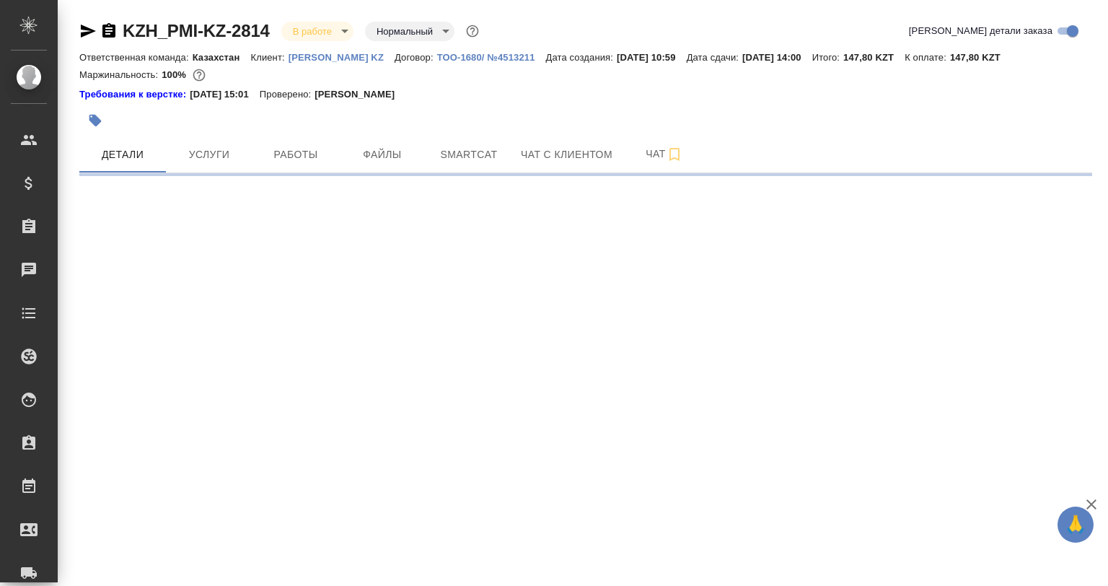
select select "RU"
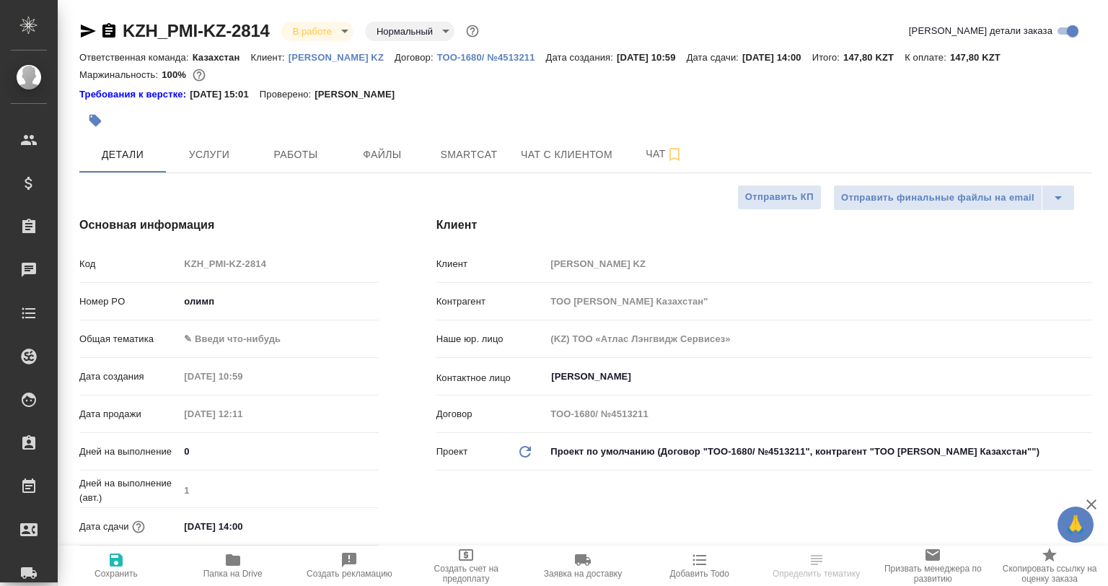
type textarea "x"
click at [241, 556] on icon "button" at bounding box center [232, 559] width 17 height 17
type textarea "x"
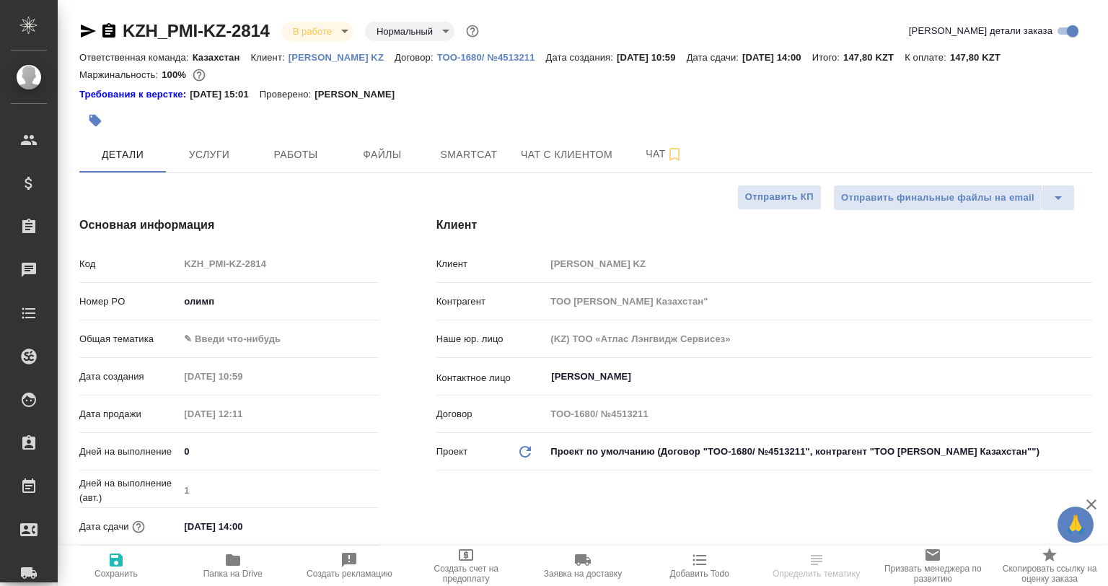
type textarea "x"
select select "RU"
type textarea "x"
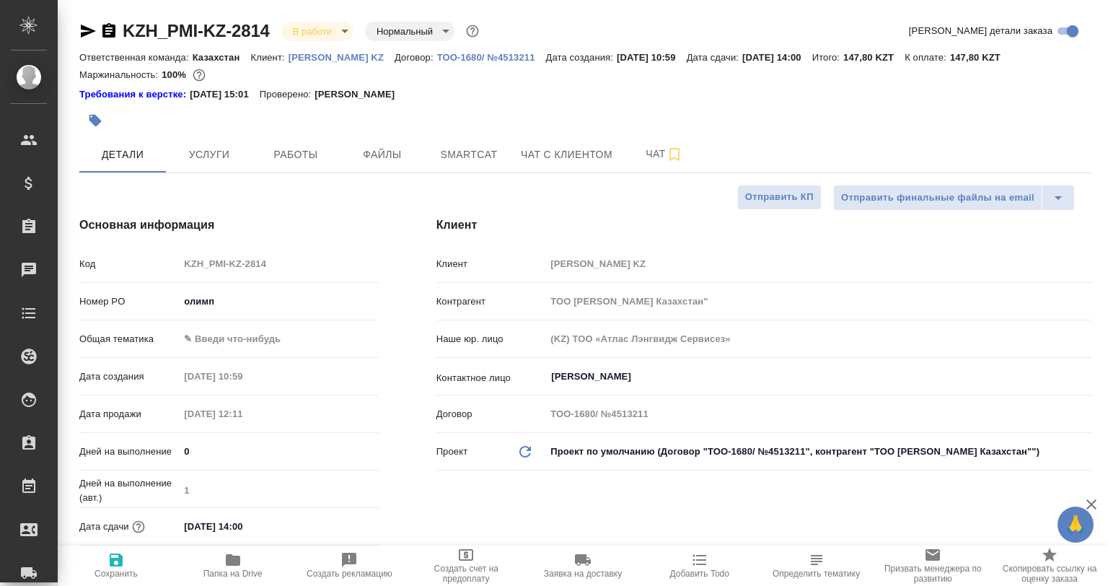
type textarea "x"
click at [436, 141] on button "Smartcat" at bounding box center [469, 154] width 87 height 36
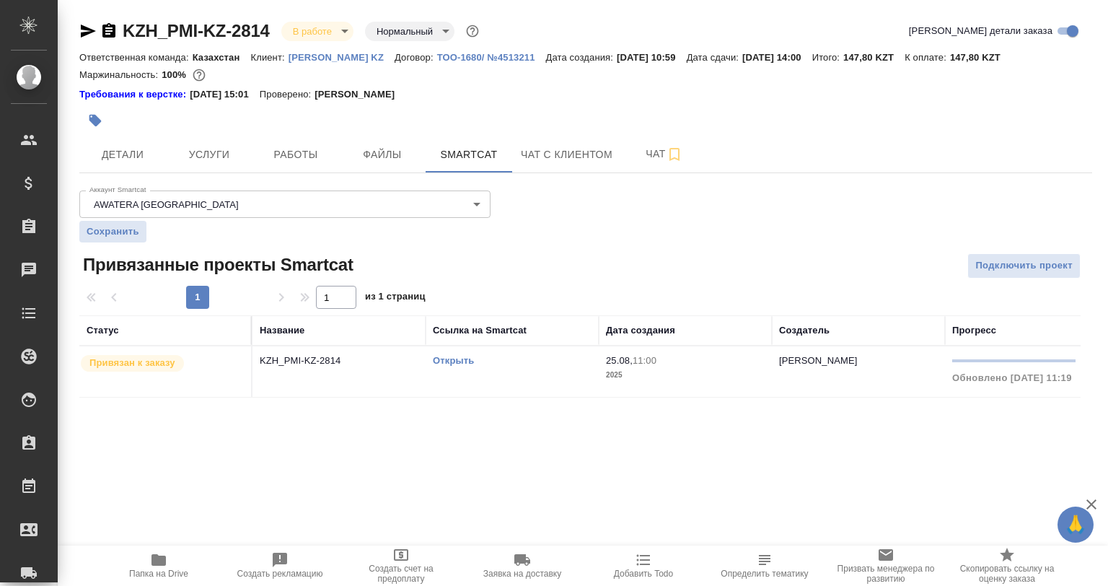
click at [445, 358] on link "Открыть" at bounding box center [453, 360] width 41 height 11
click at [308, 154] on span "Работы" at bounding box center [295, 155] width 69 height 18
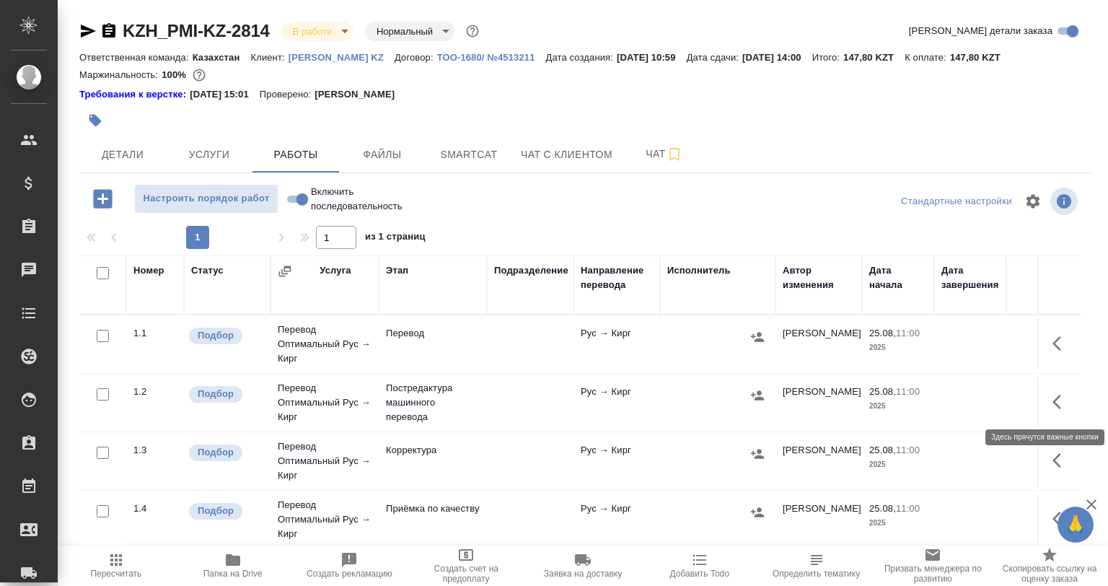
scroll to position [31, 0]
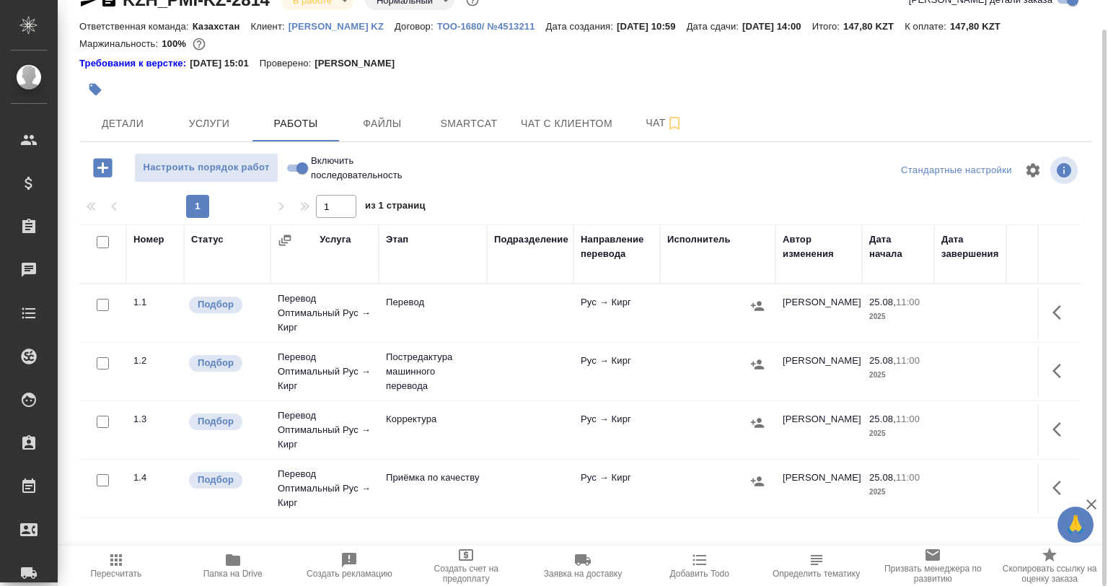
click at [1054, 418] on button "button" at bounding box center [1061, 429] width 35 height 35
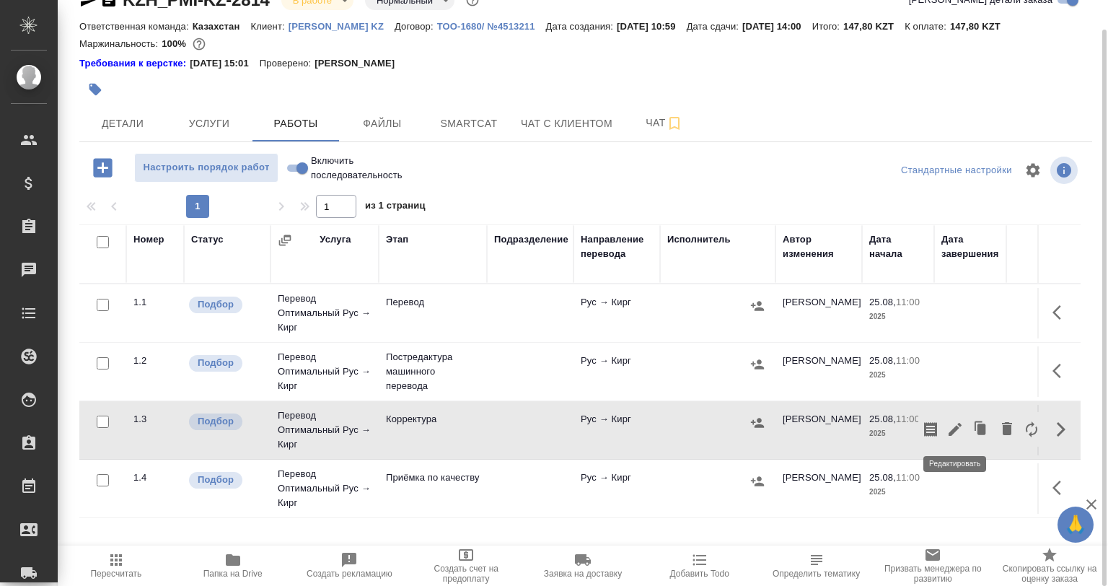
click at [954, 424] on icon "button" at bounding box center [954, 429] width 17 height 17
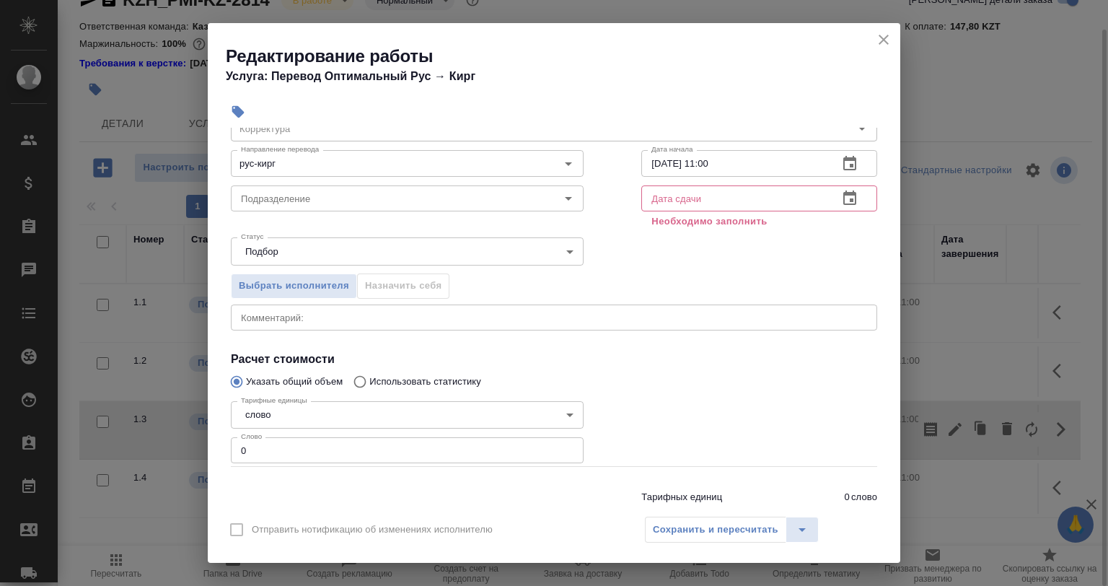
scroll to position [110, 0]
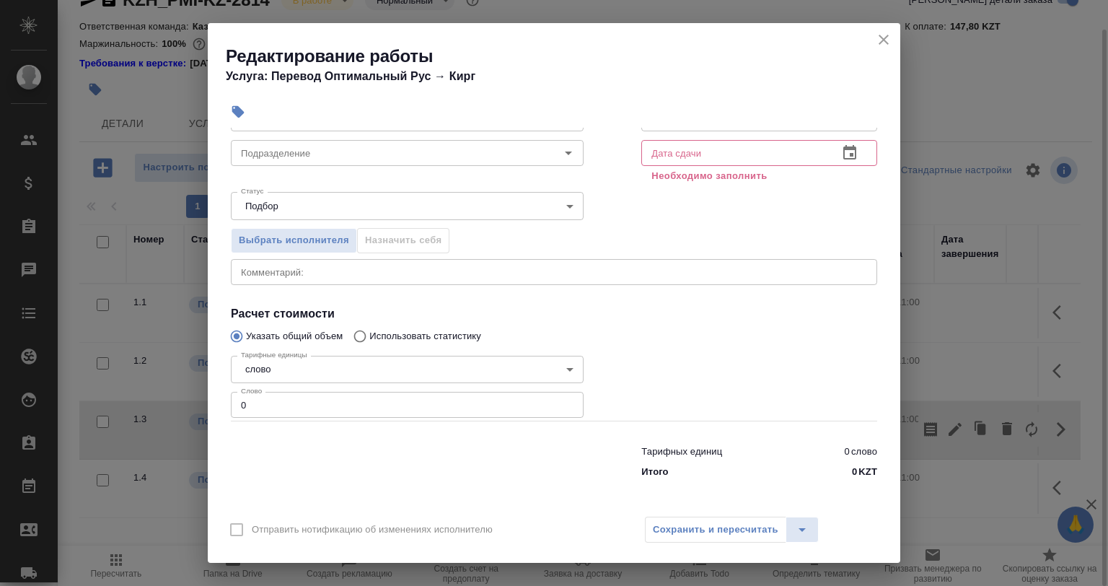
click at [203, 404] on div "Редактирование работы Услуга: Перевод Оптимальный Рус → Кирг Параметры Файлы Ви…" at bounding box center [554, 293] width 1108 height 586
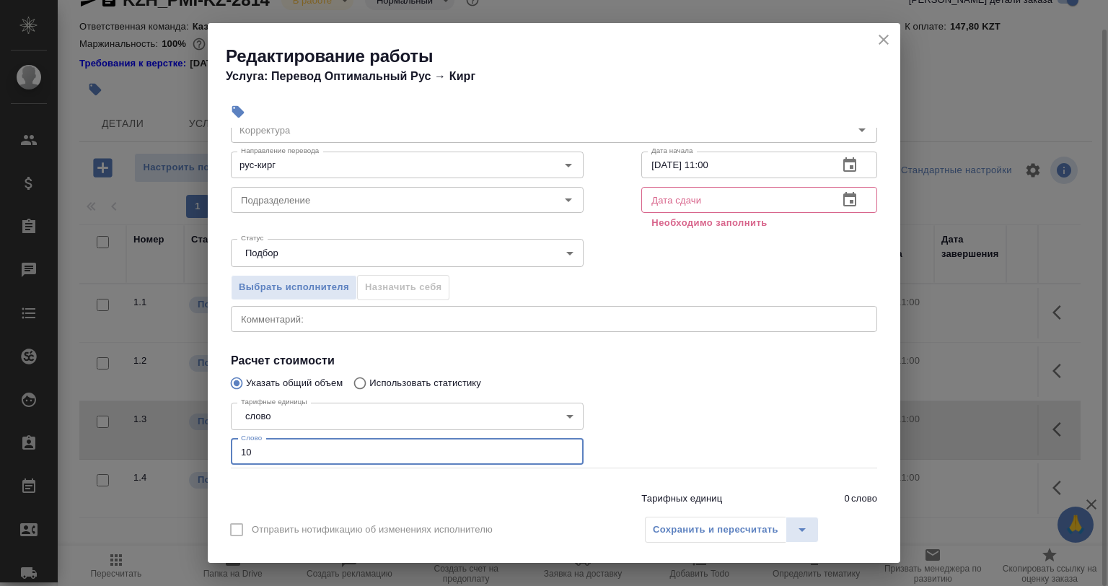
scroll to position [0, 0]
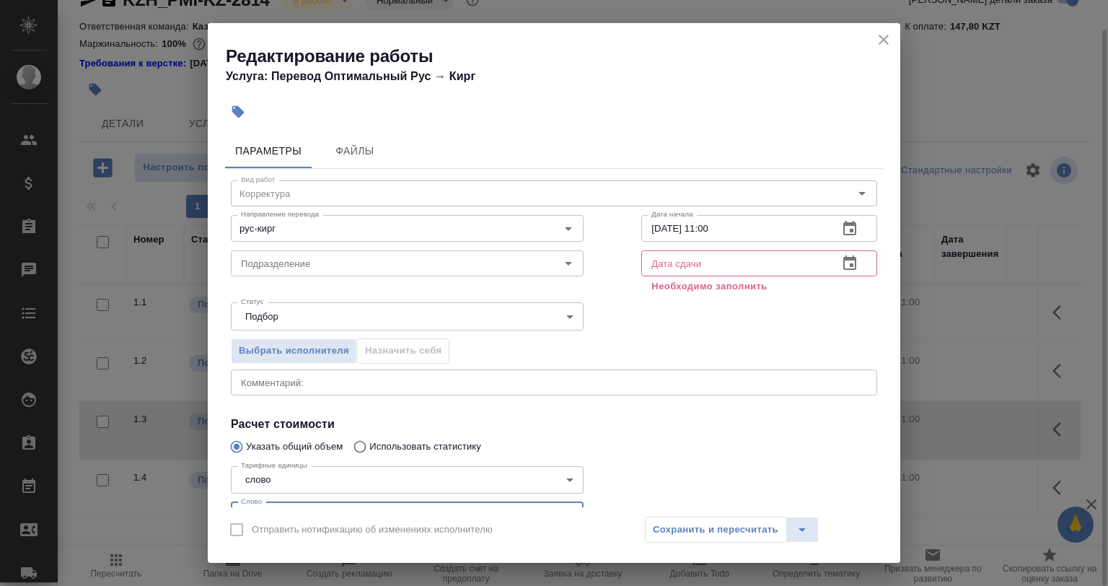
type input "10"
drag, startPoint x: 721, startPoint y: 235, endPoint x: 698, endPoint y: 232, distance: 23.4
click at [698, 232] on input "[DATE] 11:00" at bounding box center [733, 228] width 185 height 26
type input "[DATE] 12:18"
click at [665, 247] on div "Дата сдачи Дата сдачи Необходимо заполнить" at bounding box center [759, 271] width 294 height 110
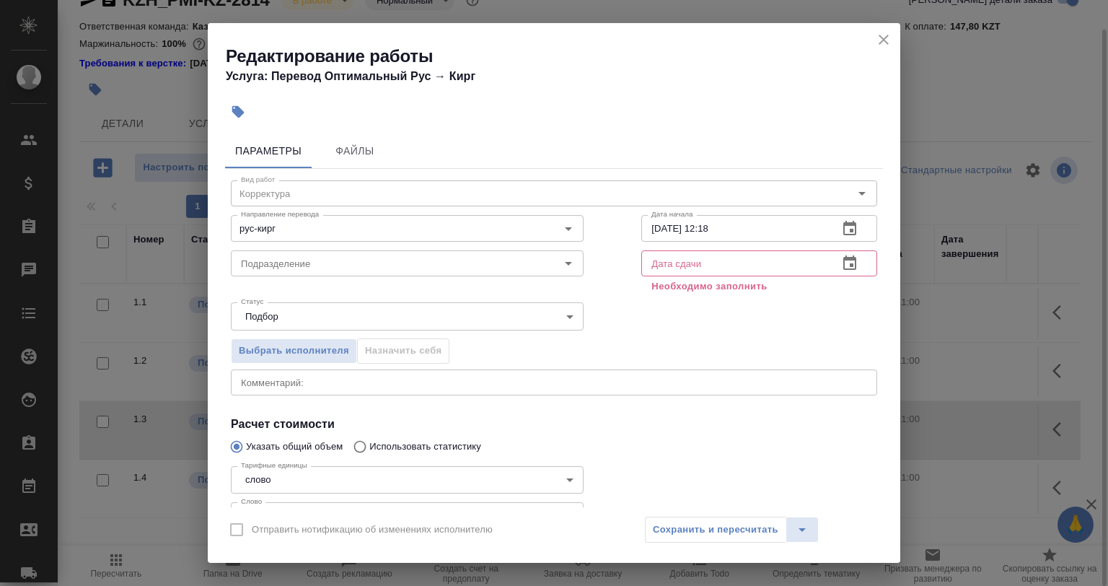
click at [665, 250] on input "text" at bounding box center [733, 263] width 185 height 26
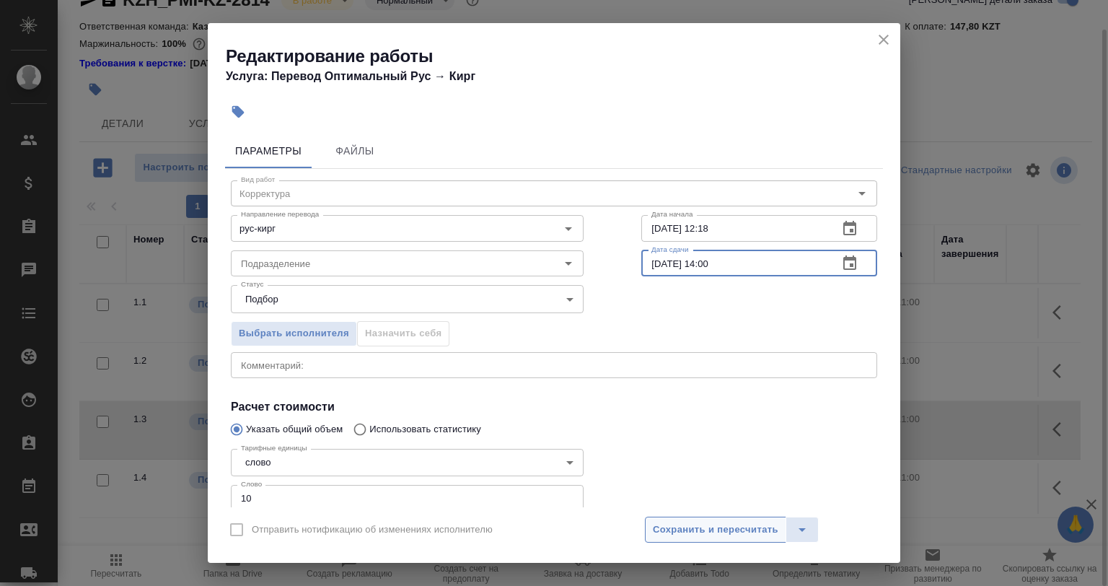
type input "[DATE] 14:00"
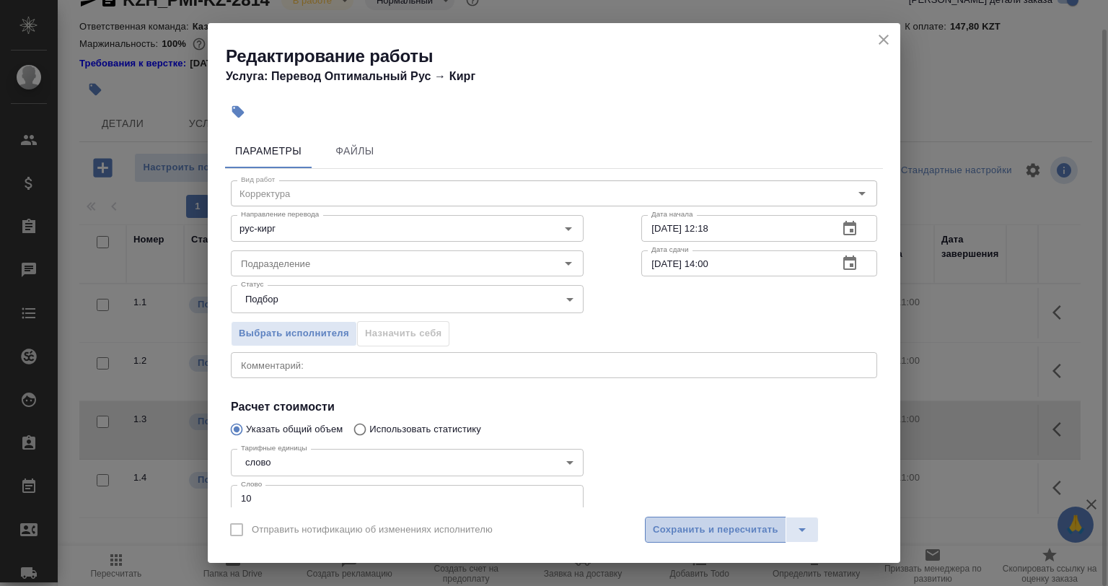
click at [706, 532] on span "Сохранить и пересчитать" at bounding box center [716, 530] width 126 height 17
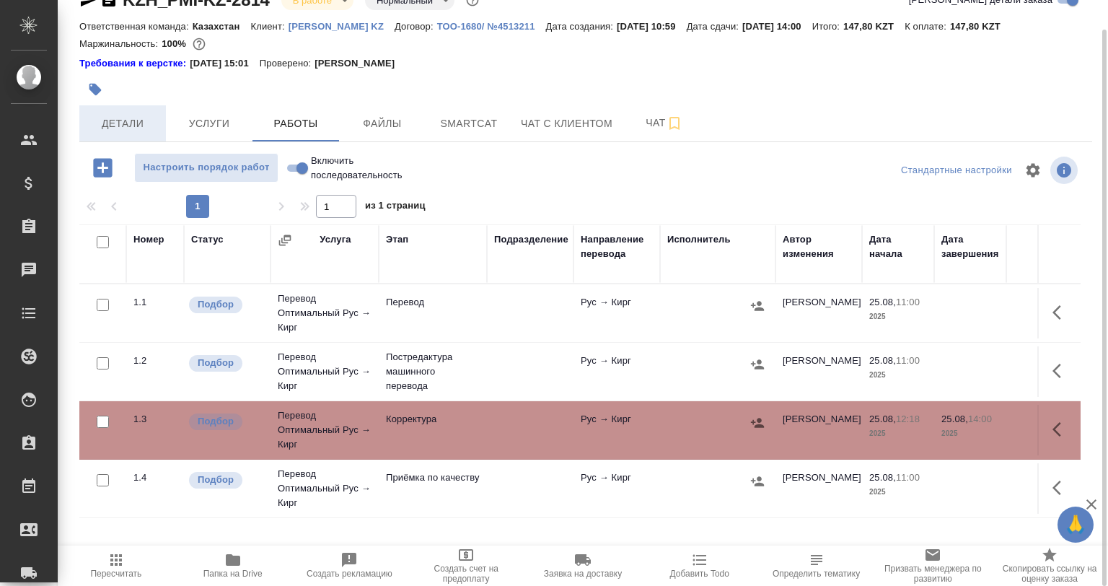
drag, startPoint x: 161, startPoint y: 124, endPoint x: 152, endPoint y: 125, distance: 8.7
click at [153, 125] on button "Детали" at bounding box center [122, 123] width 87 height 36
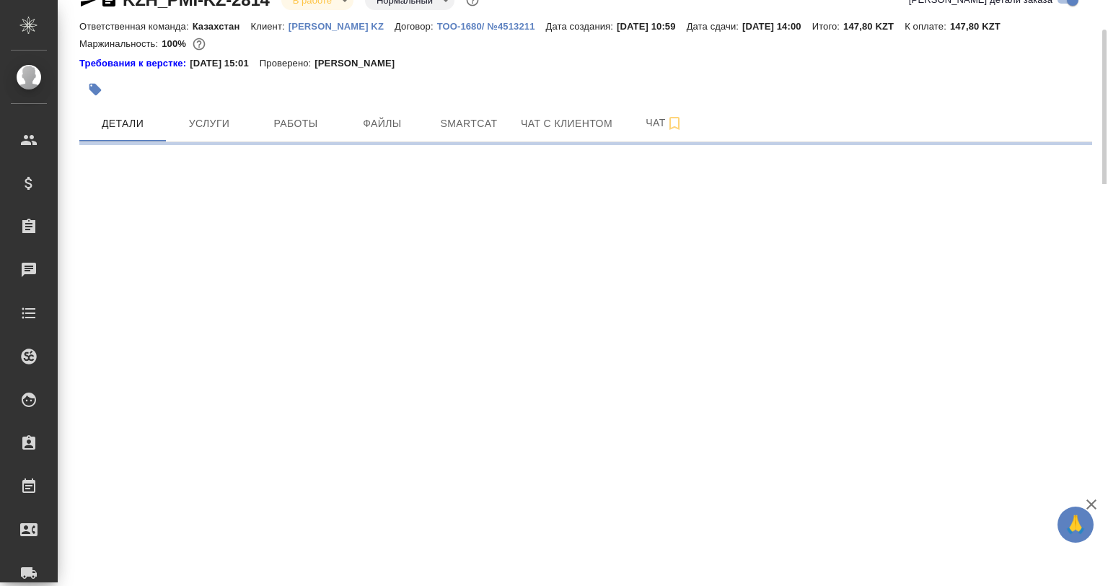
select select "RU"
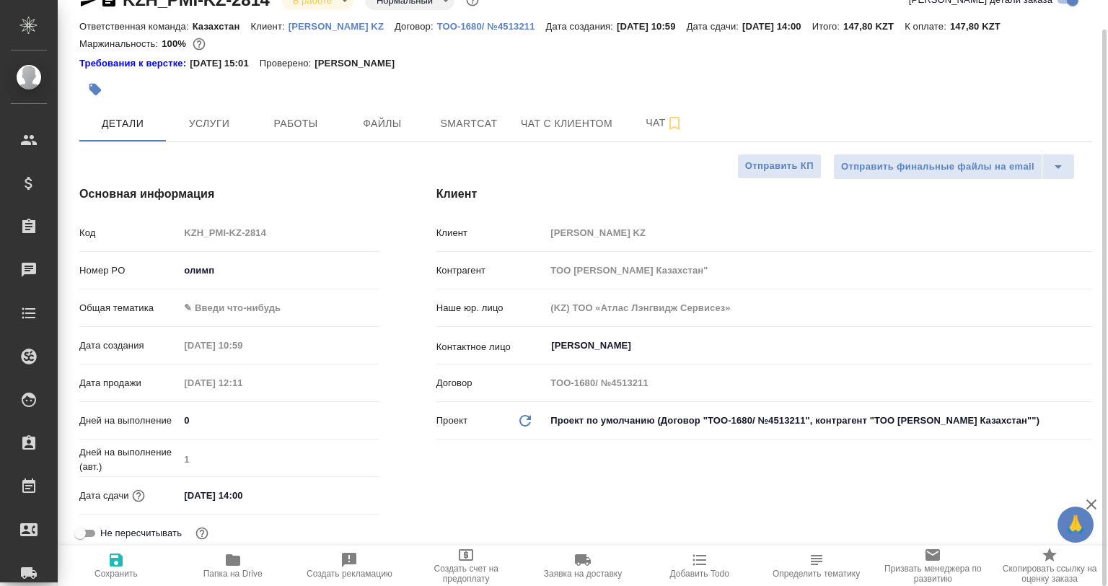
type textarea "x"
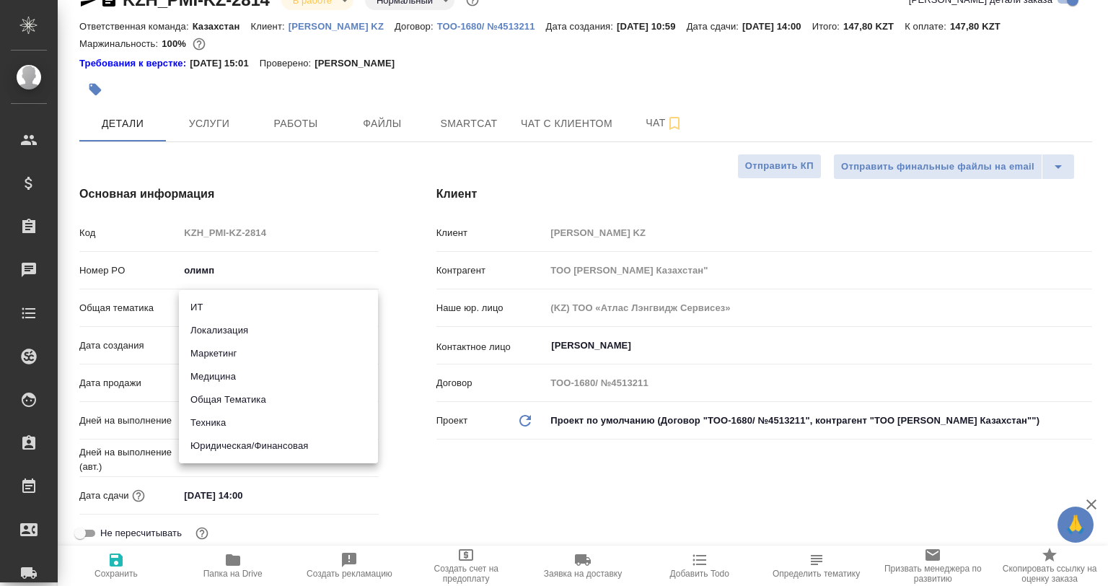
click at [237, 306] on body "🙏 .cls-1 fill:#fff; AWATERA [PERSON_NAME] Спецификации Заказы 0 Чаты Todo Проек…" at bounding box center [554, 293] width 1108 height 586
click at [231, 354] on li "Маркетинг" at bounding box center [278, 353] width 199 height 23
type input "marketing"
type textarea "x"
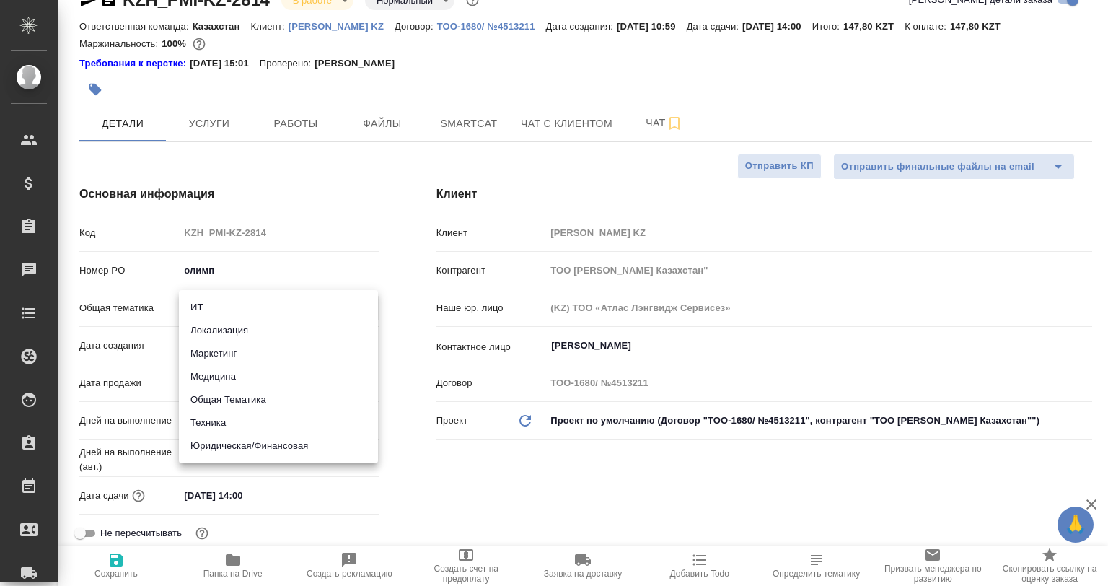
type textarea "x"
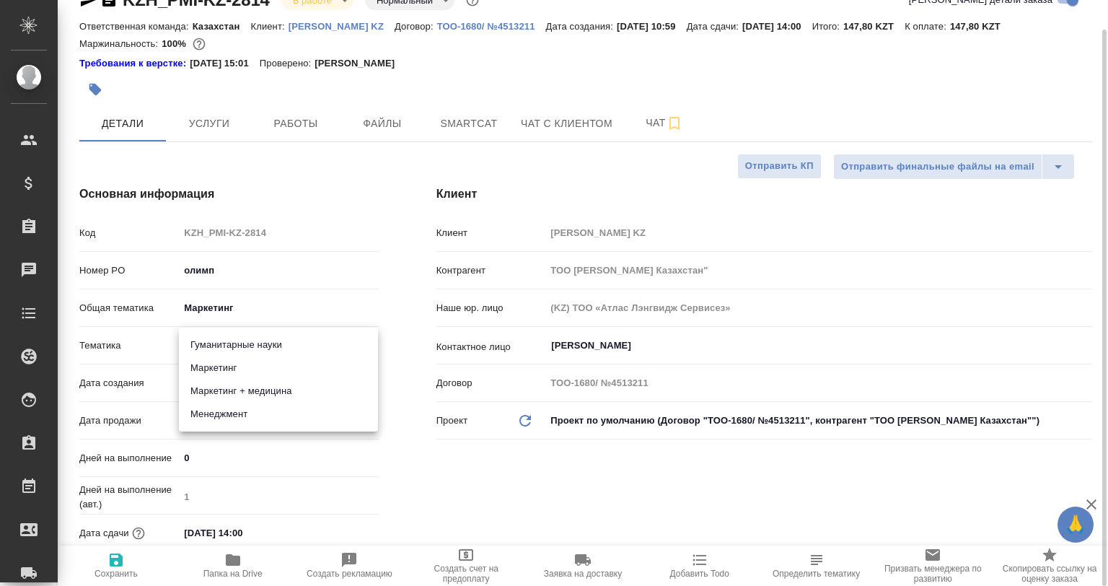
click at [244, 342] on body "🙏 .cls-1 fill:#fff; AWATERA [PERSON_NAME] Спецификации Заказы 0 Чаты Todo Проек…" at bounding box center [554, 293] width 1108 height 586
click at [237, 373] on li "Маркетинг" at bounding box center [278, 367] width 199 height 23
type textarea "x"
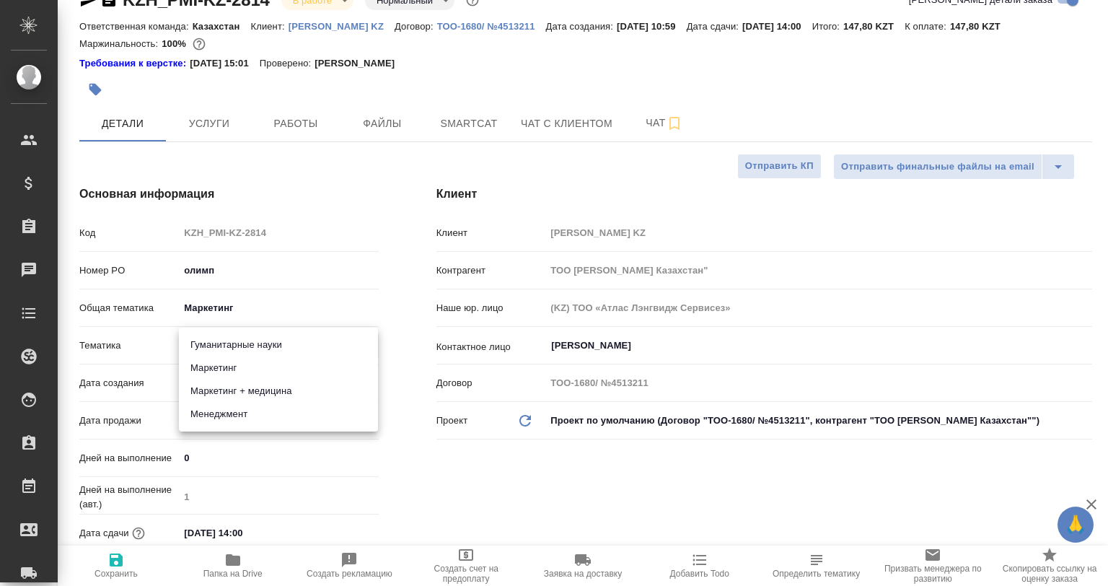
type input "5a8b8b956a9677013d343d63"
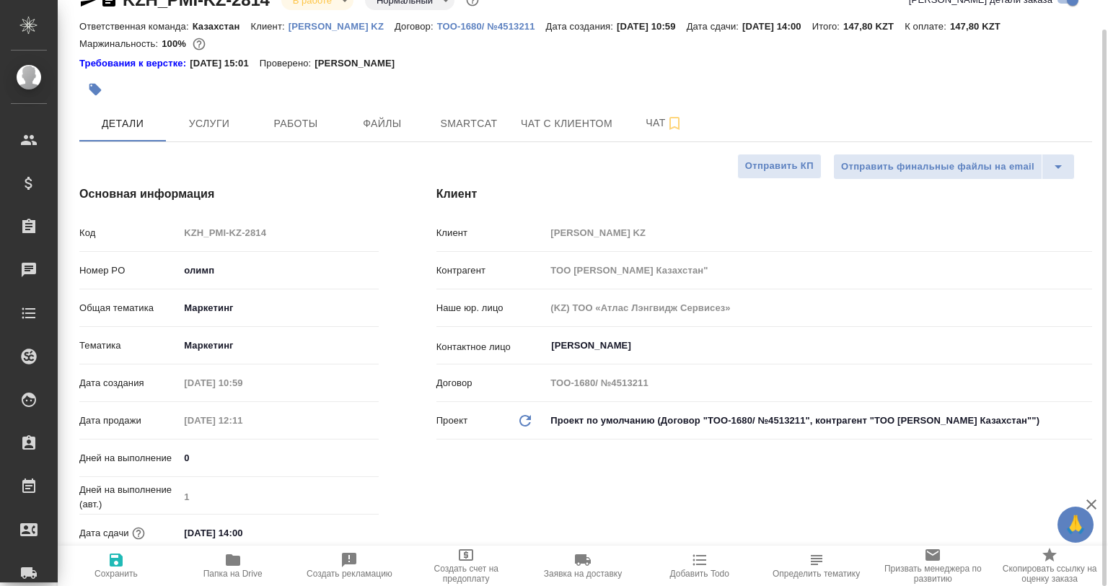
drag, startPoint x: 113, startPoint y: 563, endPoint x: 123, endPoint y: 557, distance: 11.0
click at [113, 563] on icon "button" at bounding box center [116, 559] width 13 height 13
type textarea "x"
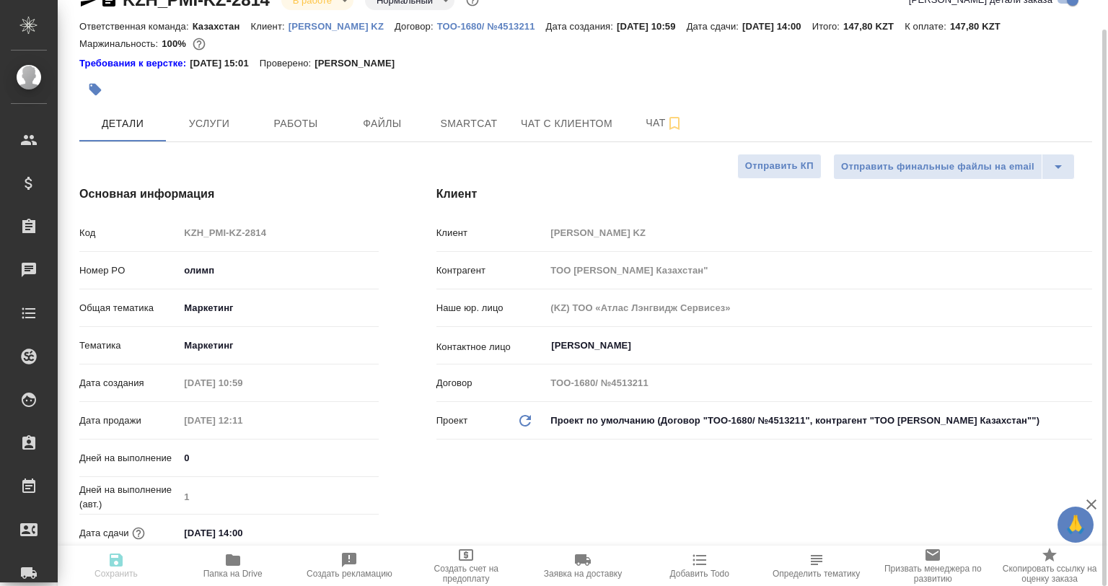
type textarea "x"
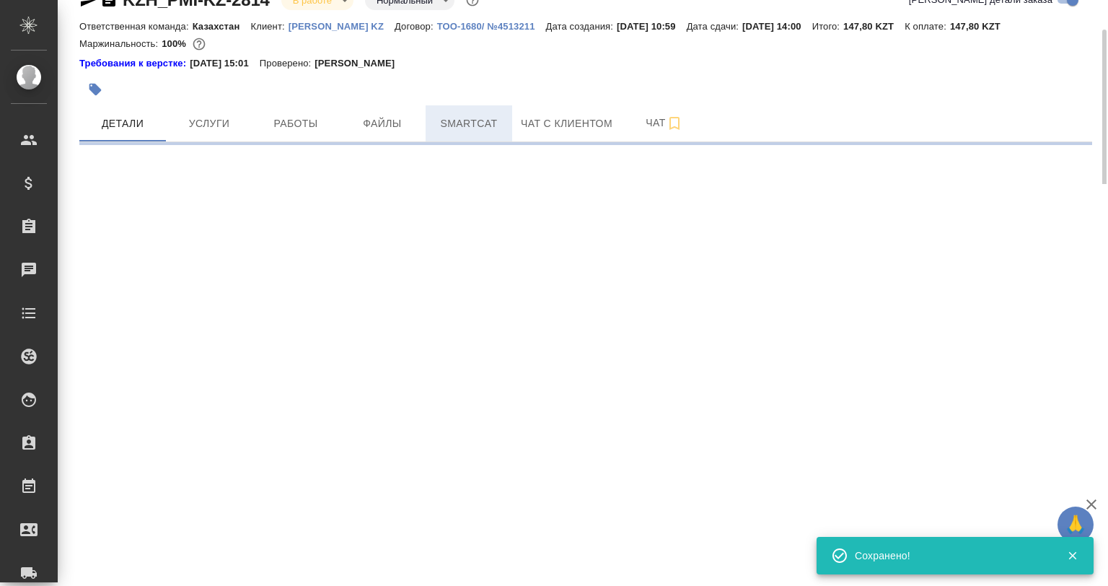
select select "RU"
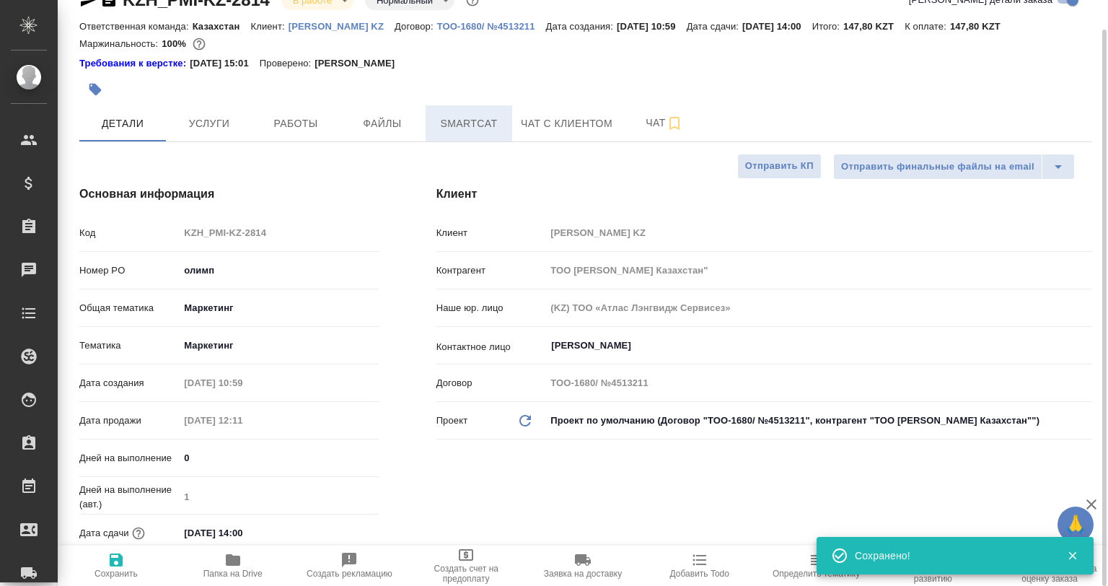
type textarea "x"
click at [452, 126] on span "Smartcat" at bounding box center [468, 124] width 69 height 18
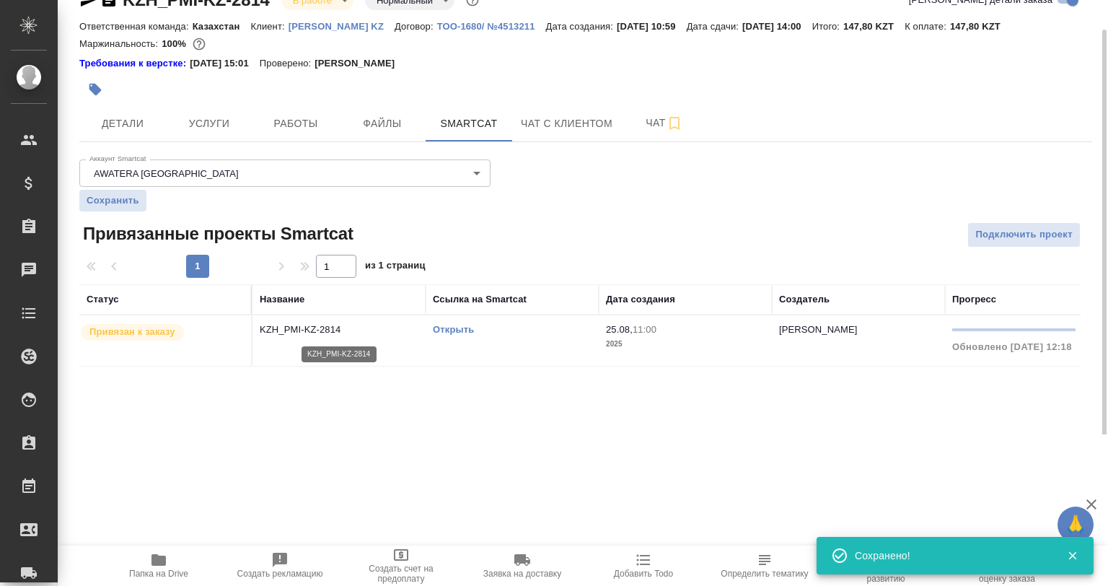
click at [394, 330] on p "KZH_PMI-KZ-2814" at bounding box center [339, 329] width 159 height 14
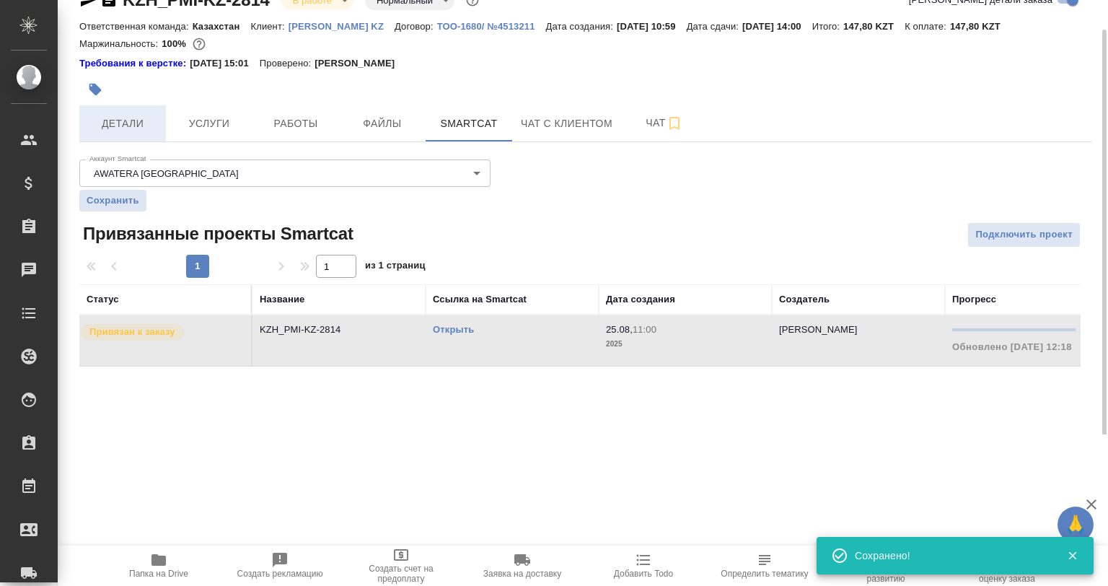
click at [135, 119] on span "Детали" at bounding box center [122, 124] width 69 height 18
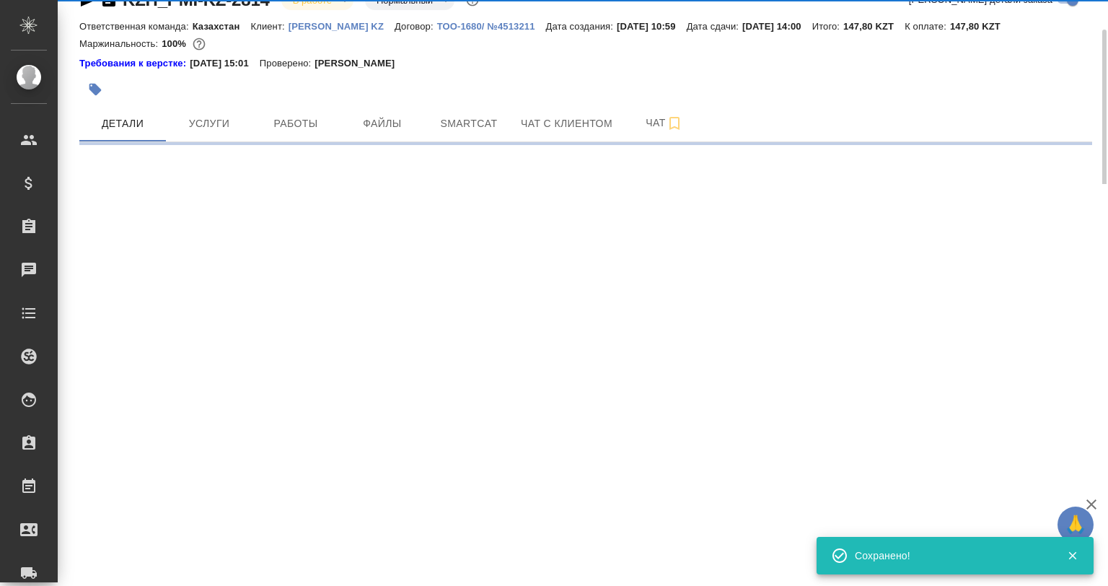
select select "RU"
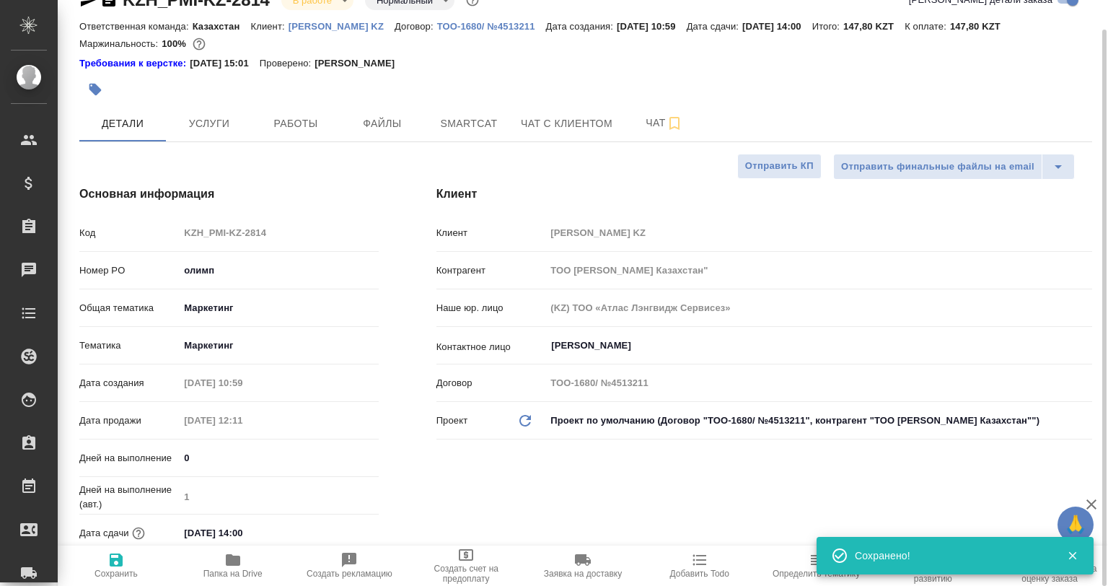
type textarea "x"
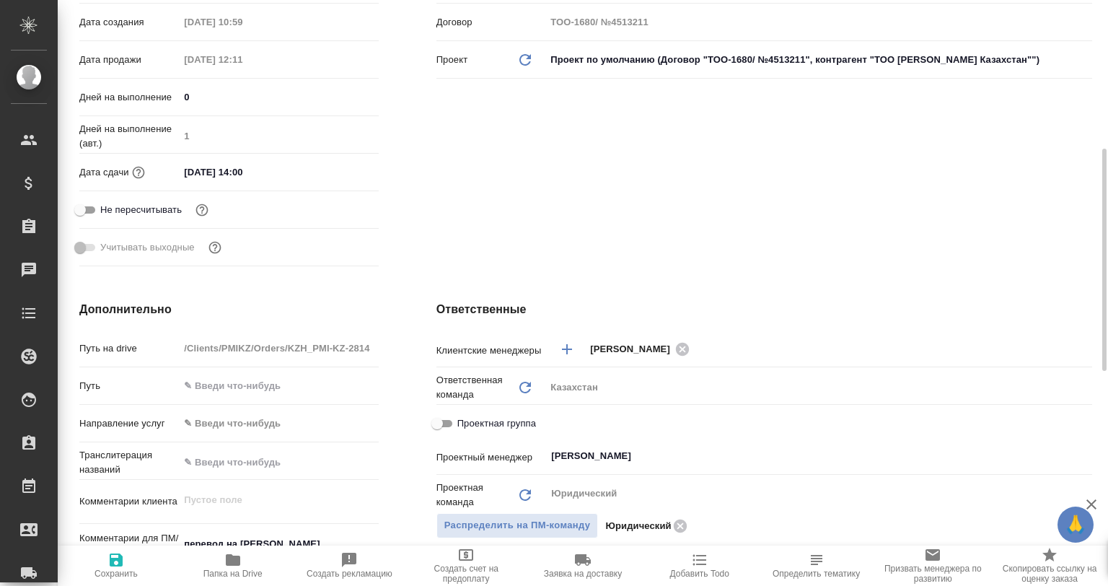
scroll to position [464, 0]
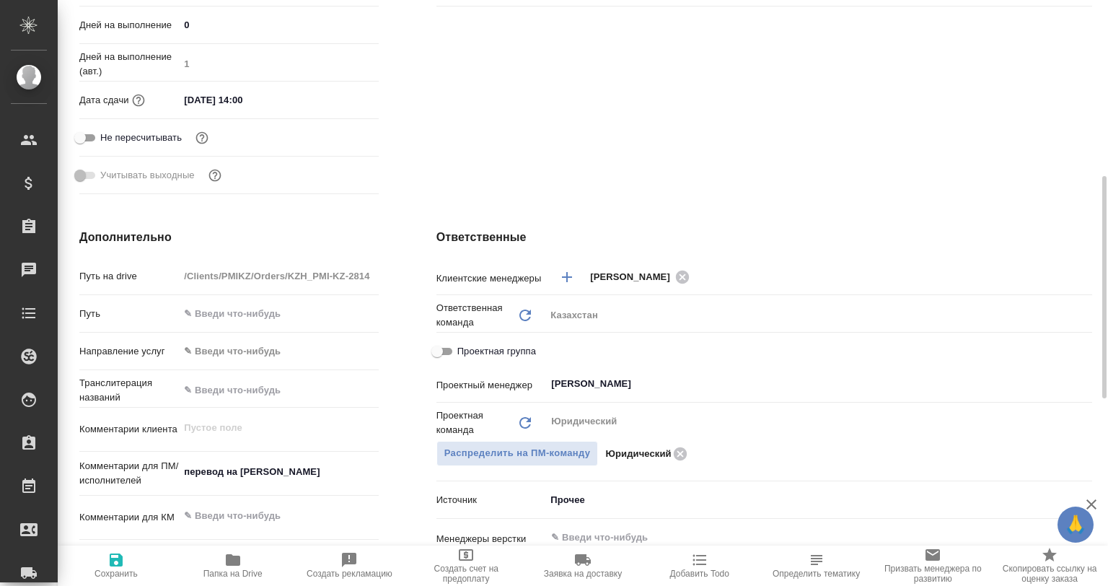
type textarea "x"
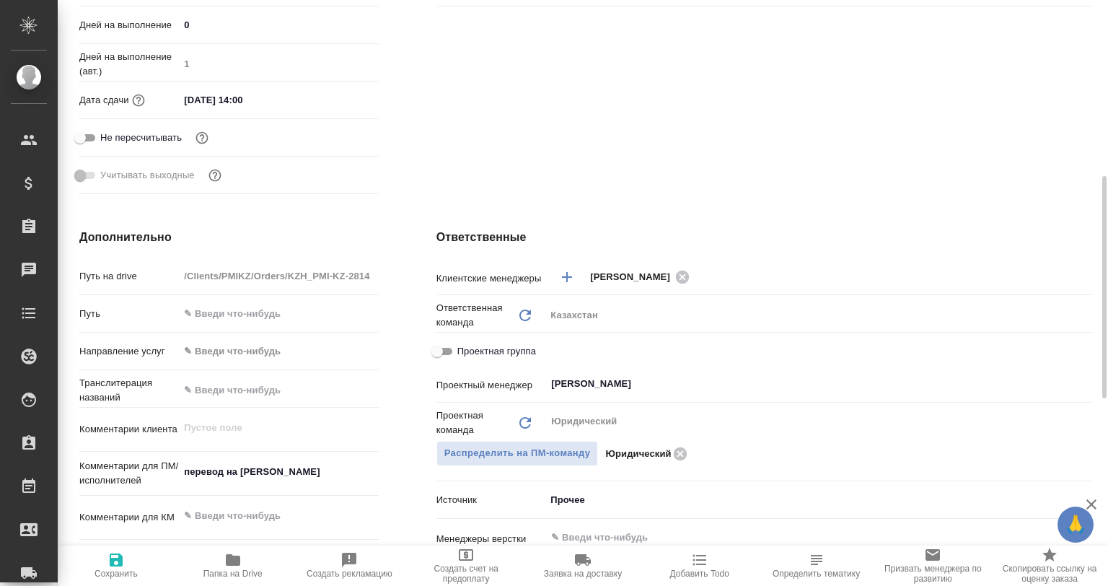
type textarea "x"
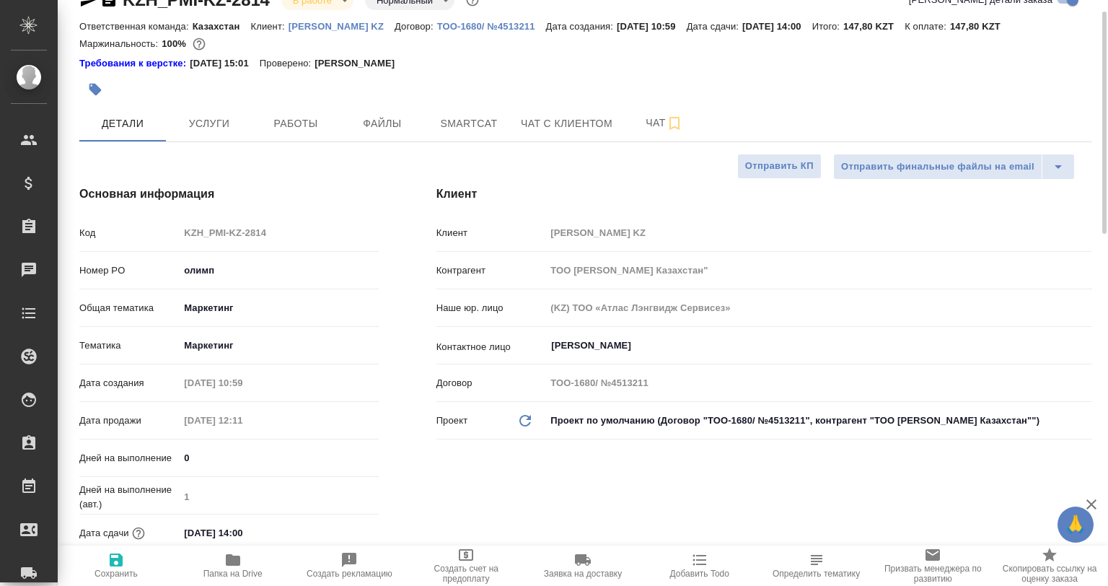
scroll to position [0, 0]
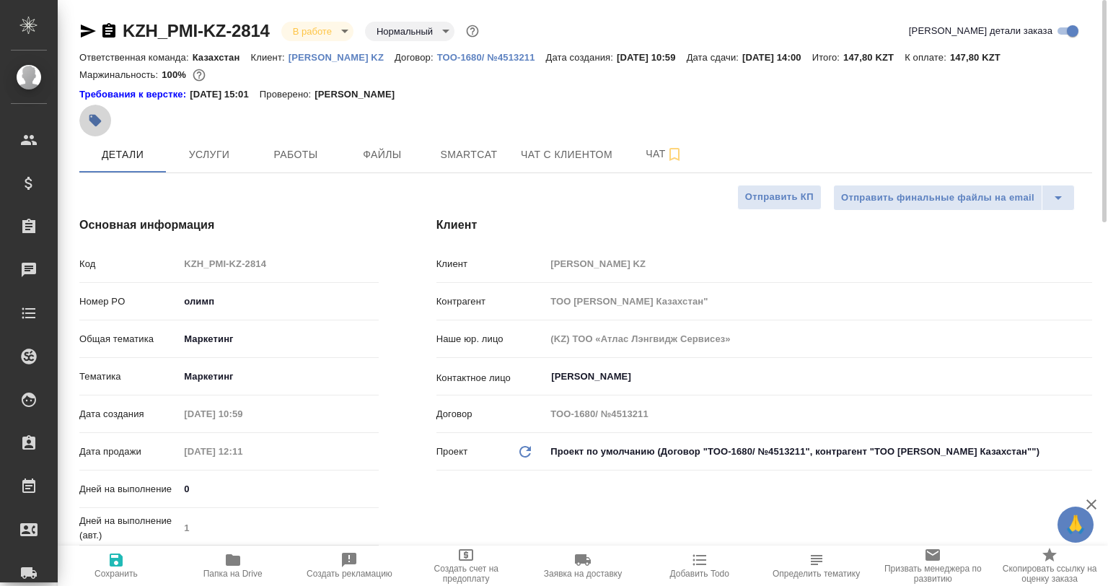
click at [96, 118] on icon "button" at bounding box center [95, 121] width 12 height 12
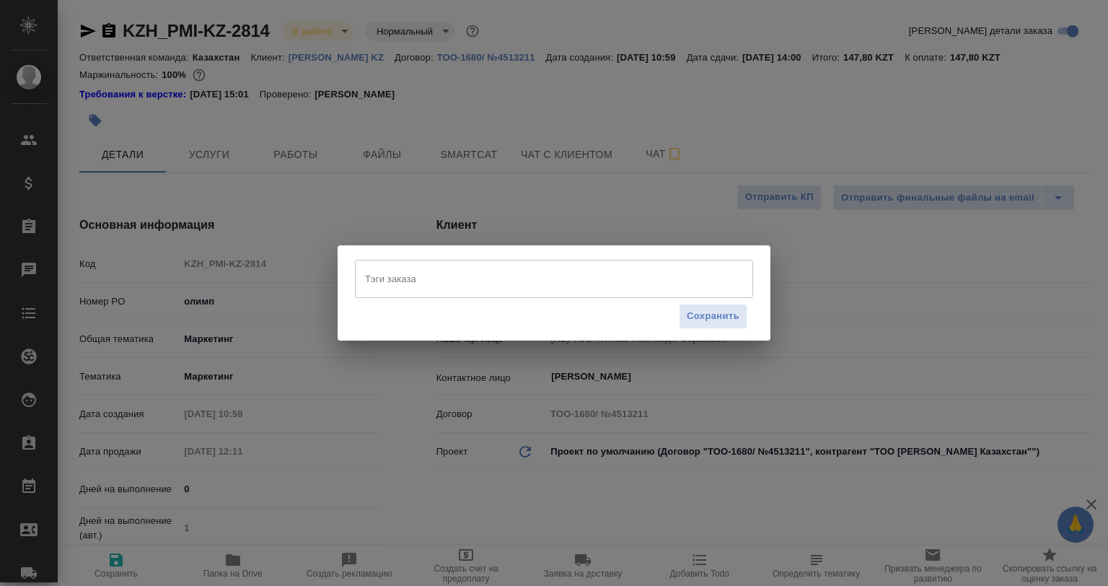
click at [491, 276] on input "Тэги заказа" at bounding box center [540, 278] width 358 height 25
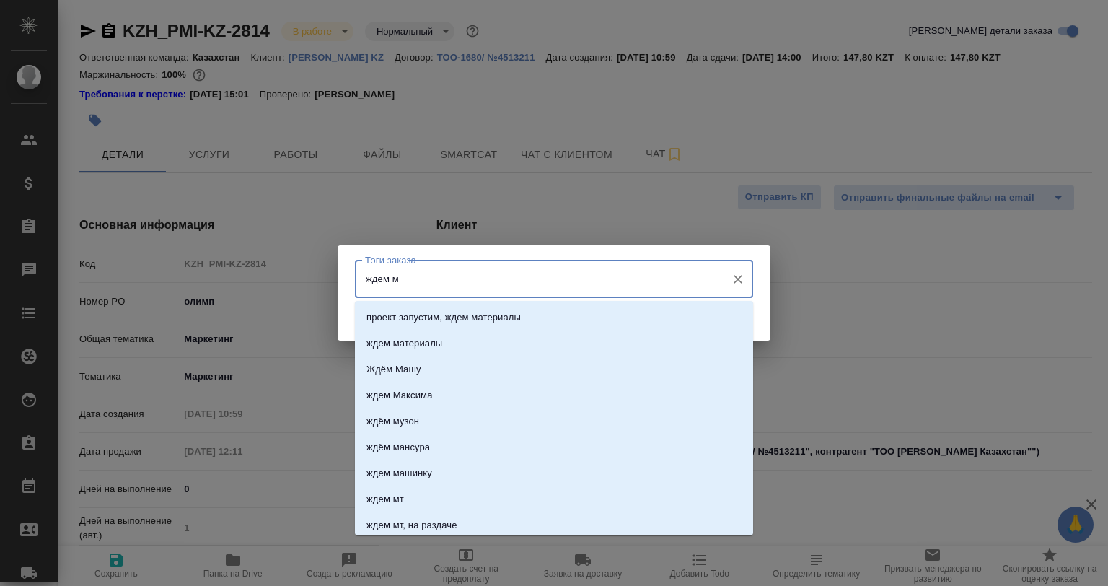
type input "ждем мт"
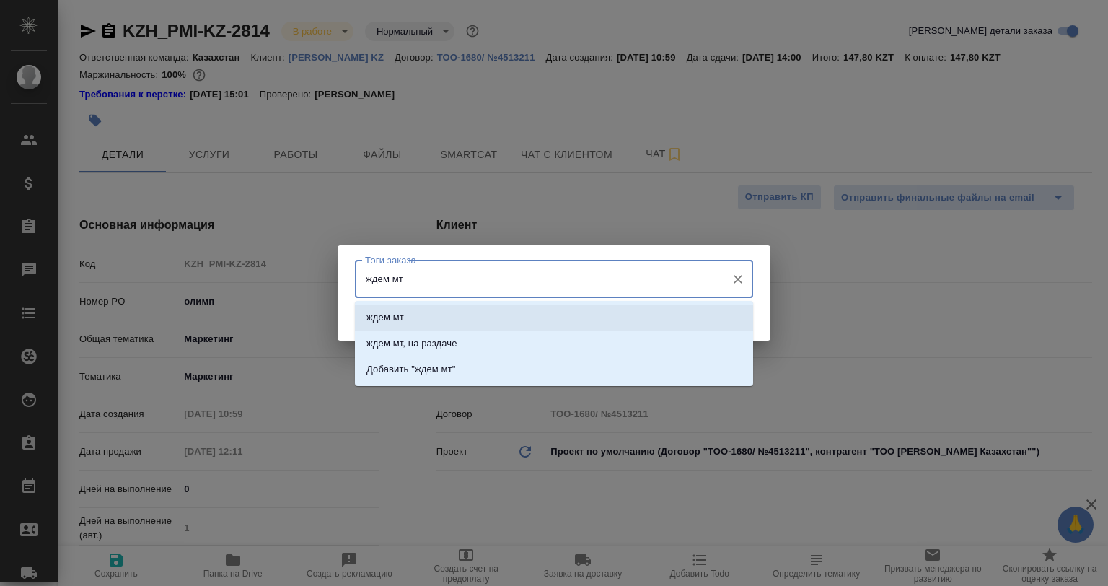
click at [610, 322] on li "ждем мт" at bounding box center [554, 317] width 398 height 26
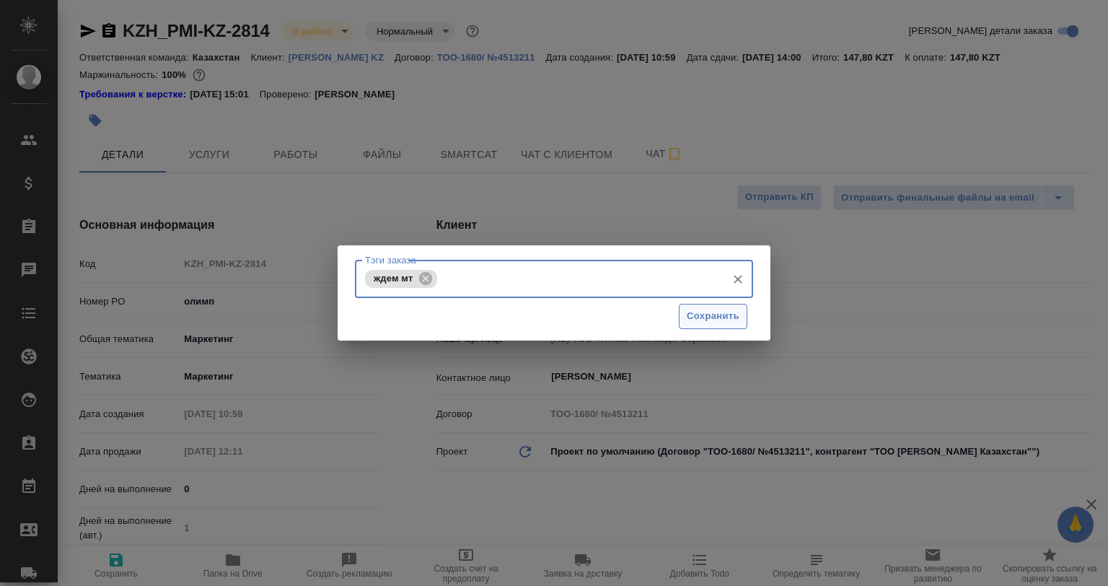
click at [717, 320] on span "Сохранить" at bounding box center [713, 316] width 53 height 17
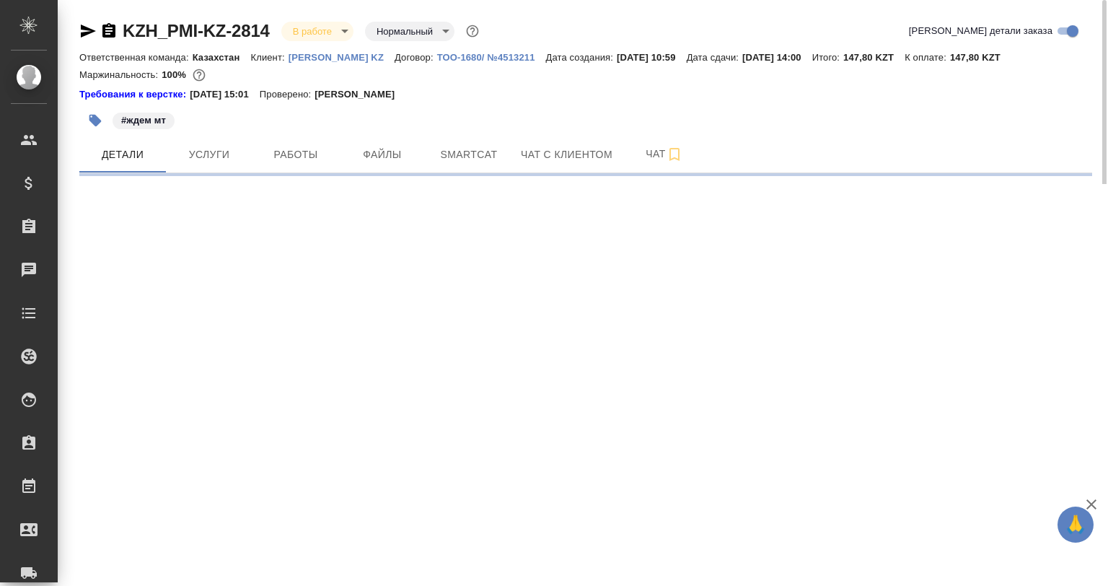
select select "RU"
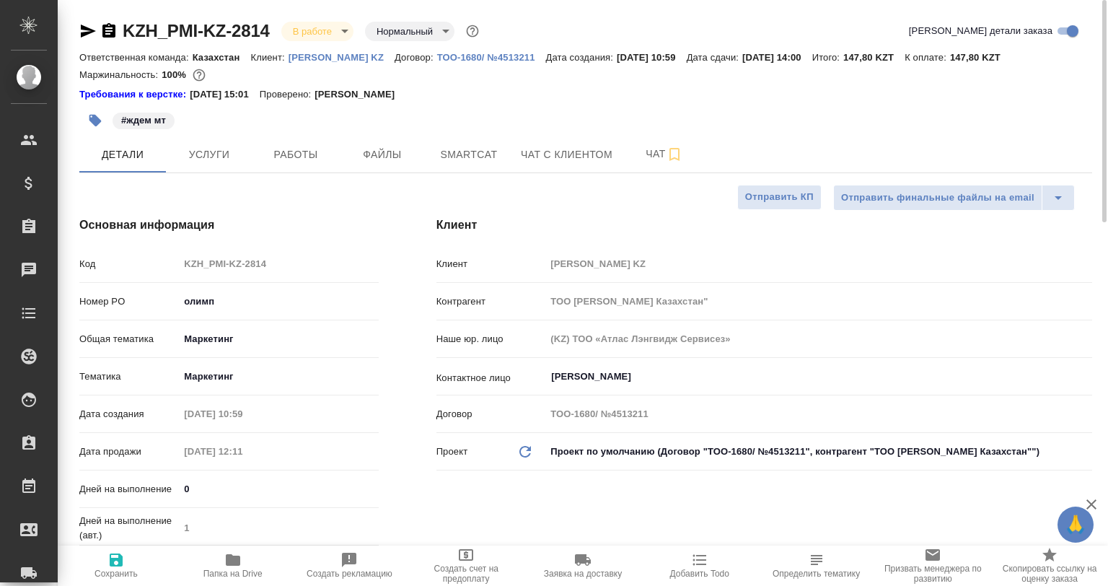
type textarea "x"
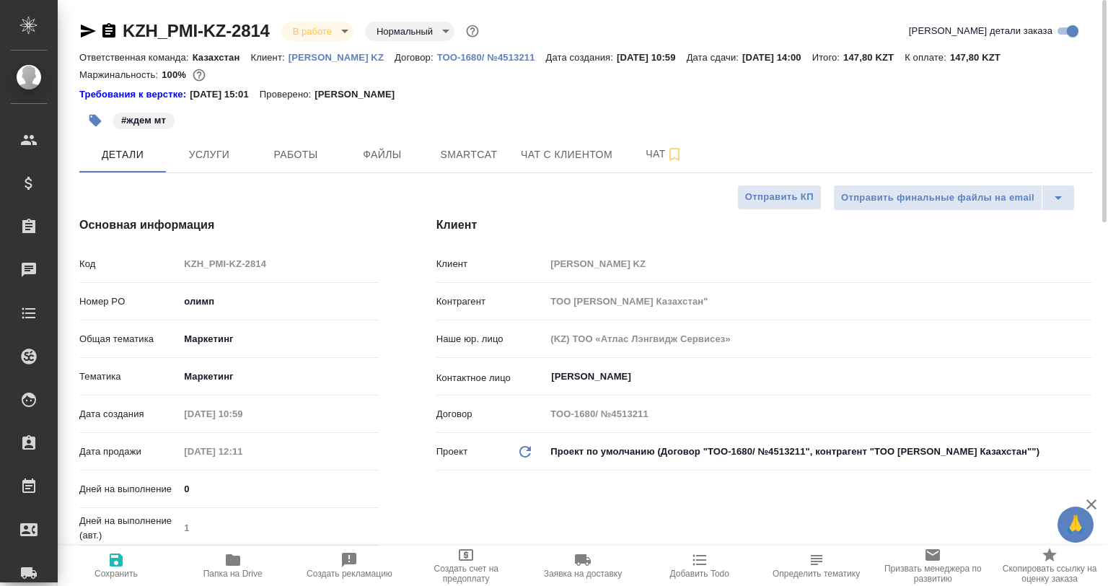
type textarea "x"
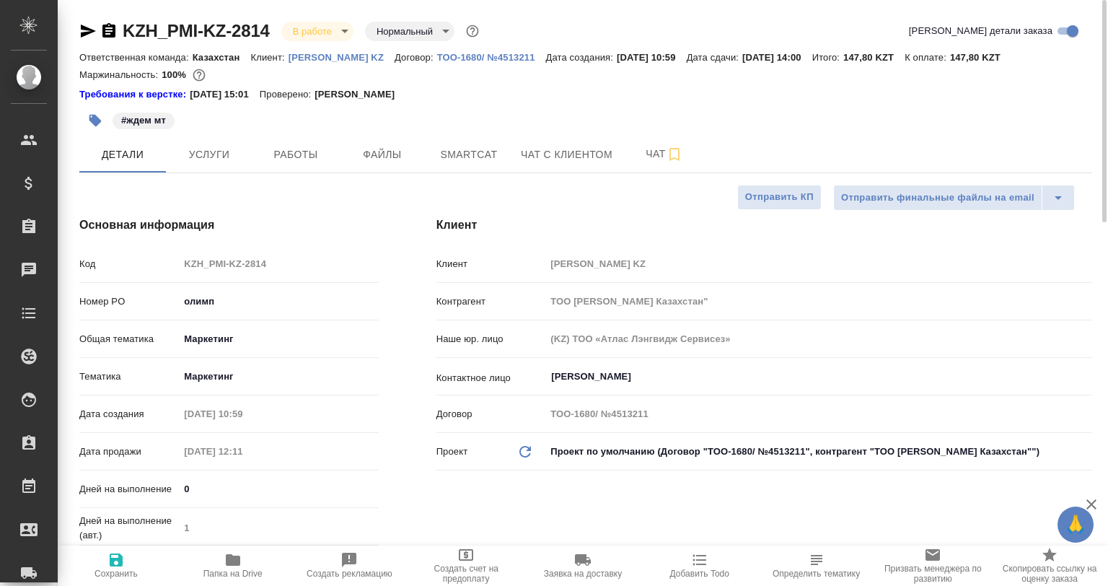
type textarea "x"
click at [465, 150] on span "Smartcat" at bounding box center [468, 155] width 69 height 18
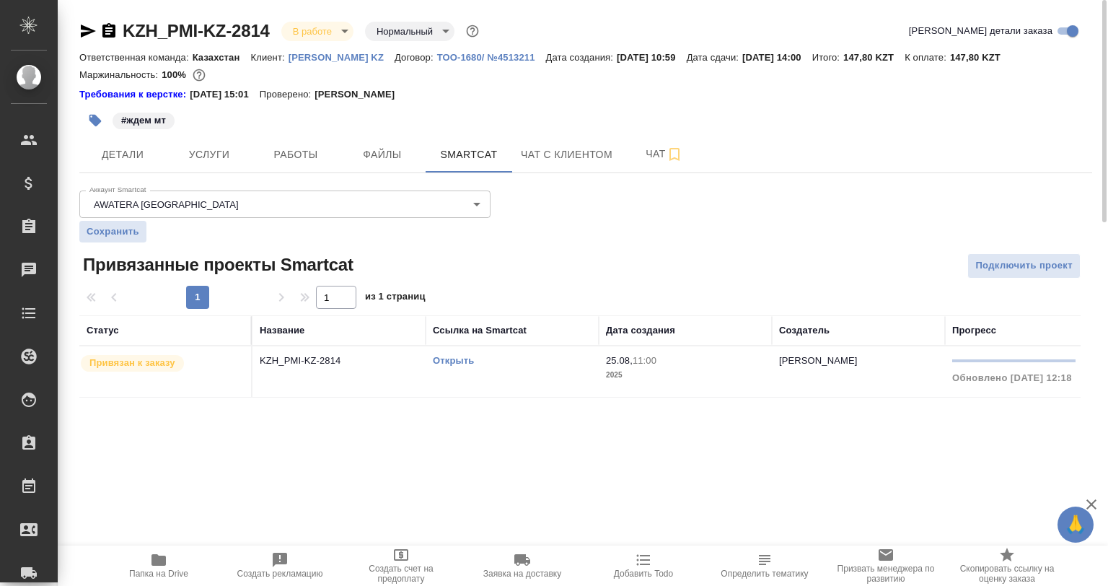
click at [364, 361] on p "KZH_PMI-KZ-2814" at bounding box center [339, 360] width 159 height 14
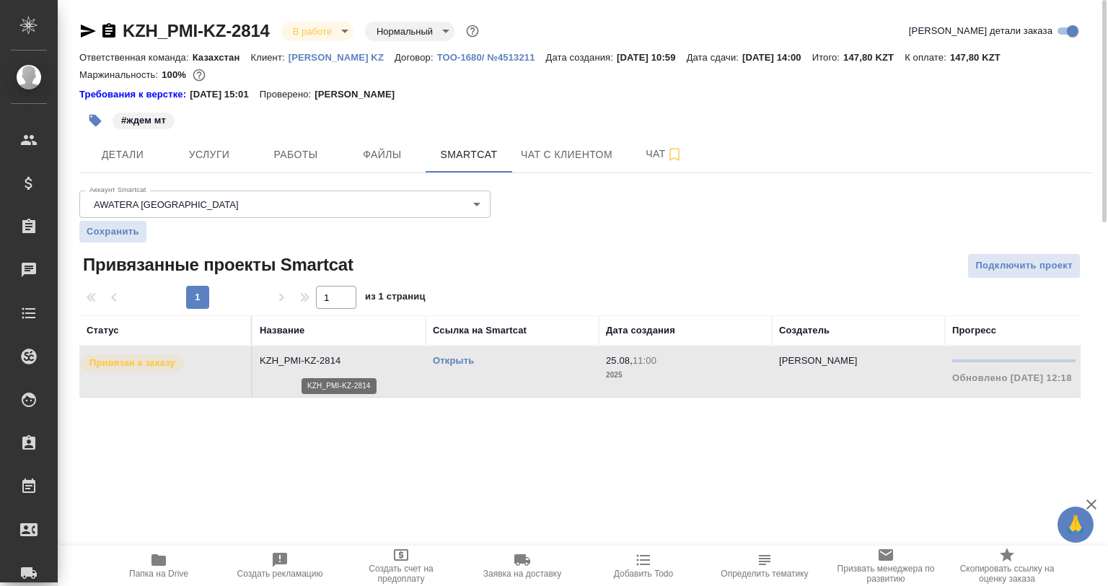
click at [363, 361] on p "KZH_PMI-KZ-2814" at bounding box center [339, 360] width 159 height 14
click at [353, 355] on p "KZH_PMI-KZ-2814" at bounding box center [339, 360] width 159 height 14
click at [384, 362] on p "KZH_PMI-KZ-2814" at bounding box center [339, 360] width 159 height 14
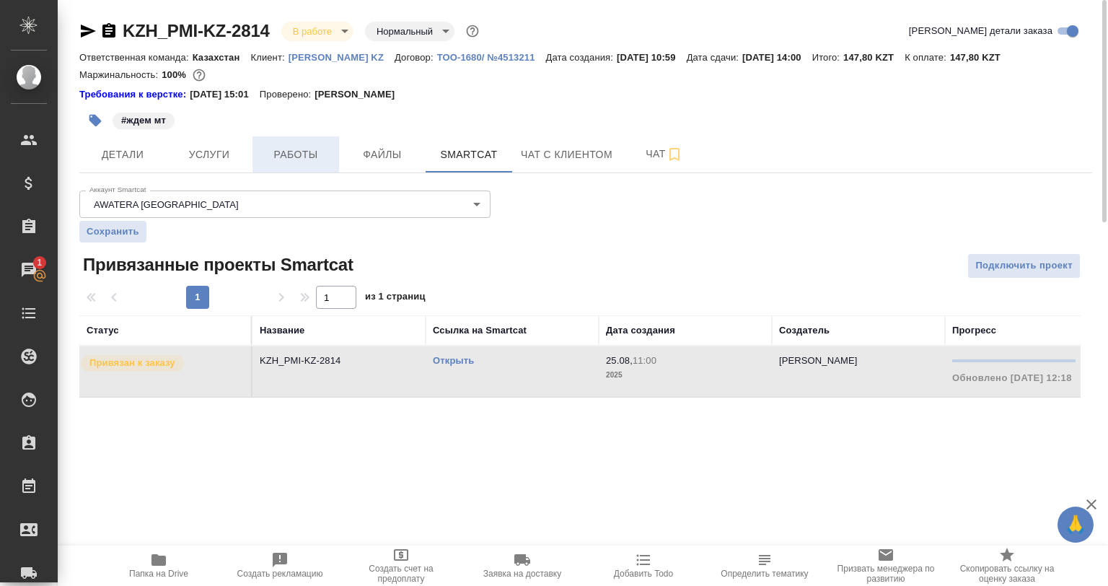
click at [291, 146] on span "Работы" at bounding box center [295, 155] width 69 height 18
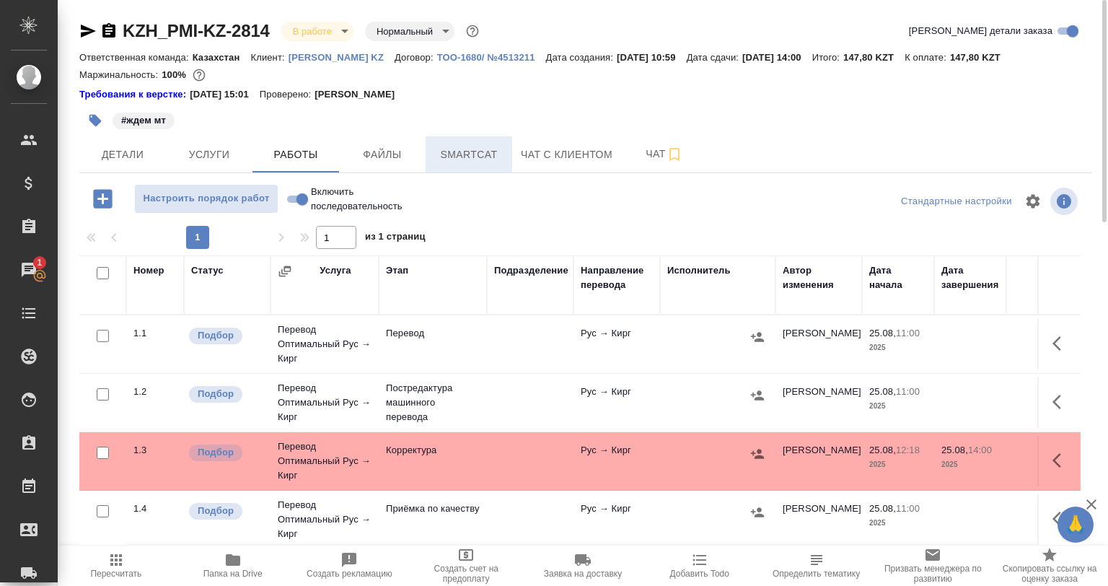
click at [458, 144] on button "Smartcat" at bounding box center [469, 154] width 87 height 36
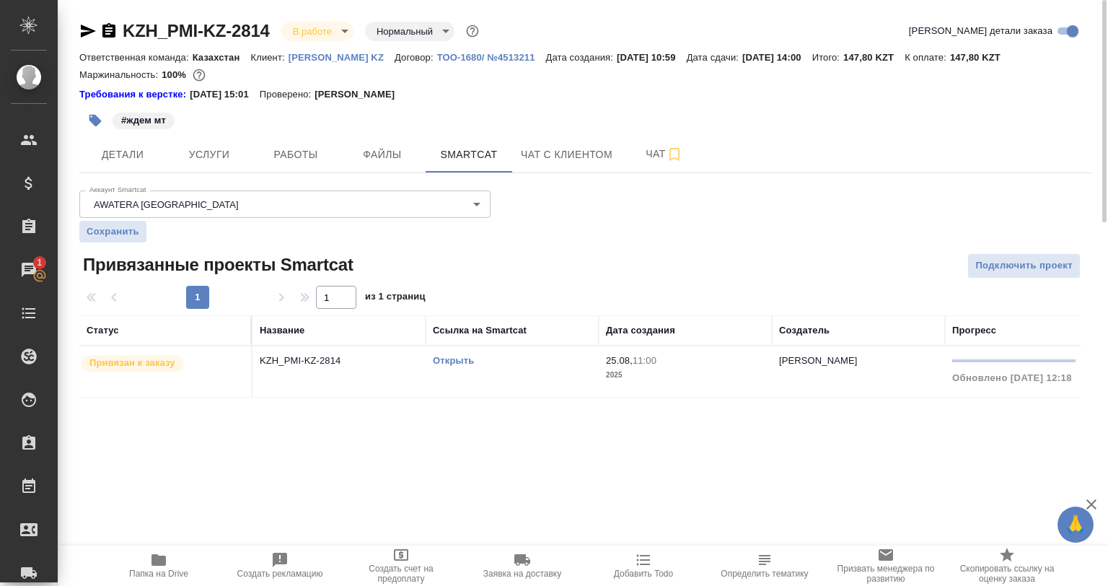
click at [377, 373] on td "KZH_PMI-KZ-2814" at bounding box center [338, 371] width 173 height 50
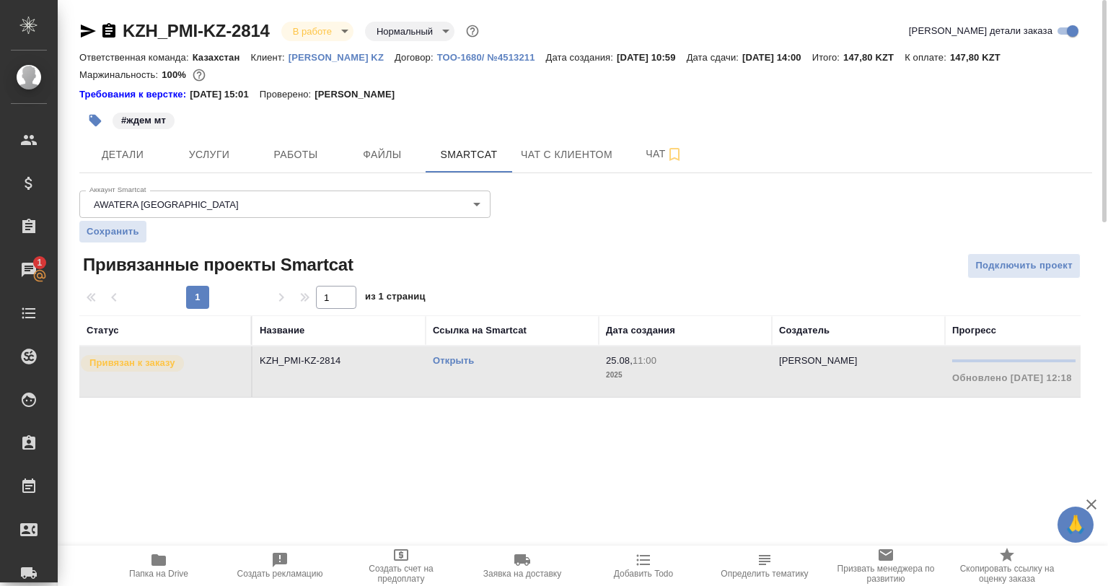
click at [377, 373] on td "KZH_PMI-KZ-2814" at bounding box center [338, 371] width 173 height 50
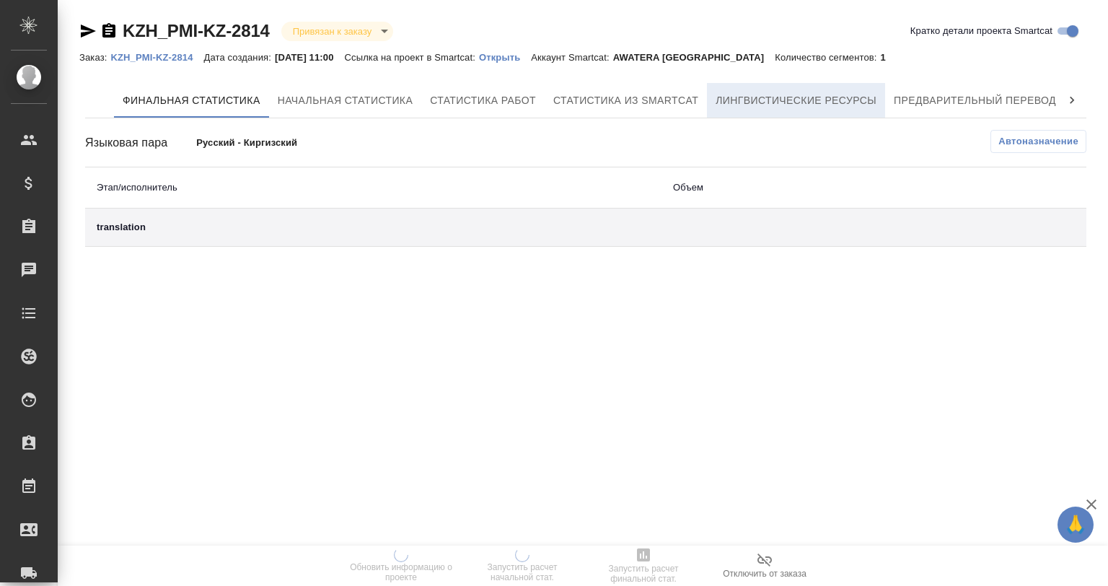
click at [741, 97] on span "Лингвистические ресурсы" at bounding box center [796, 101] width 161 height 18
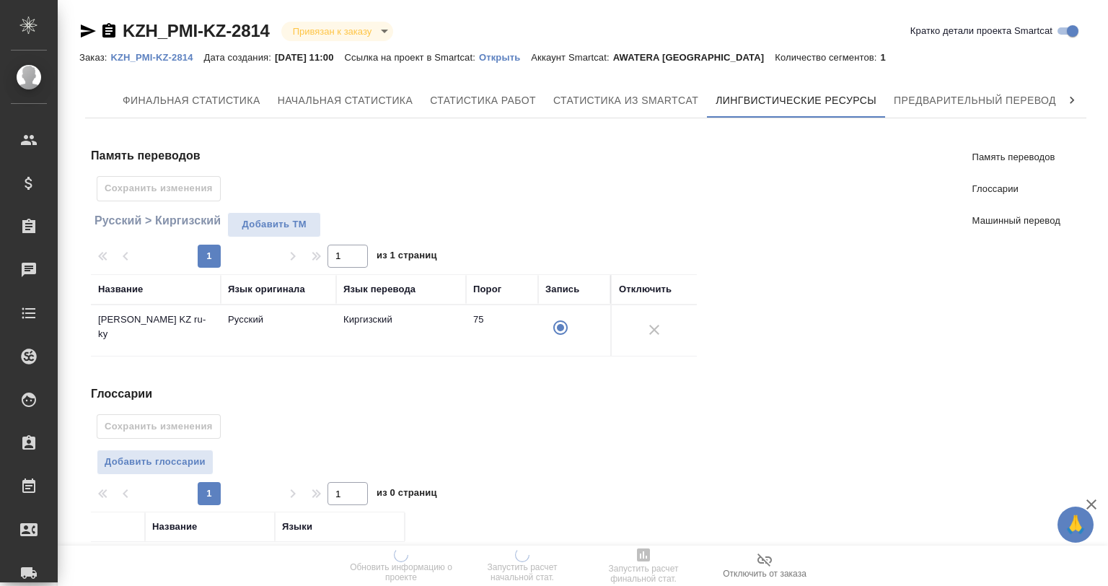
scroll to position [225, 0]
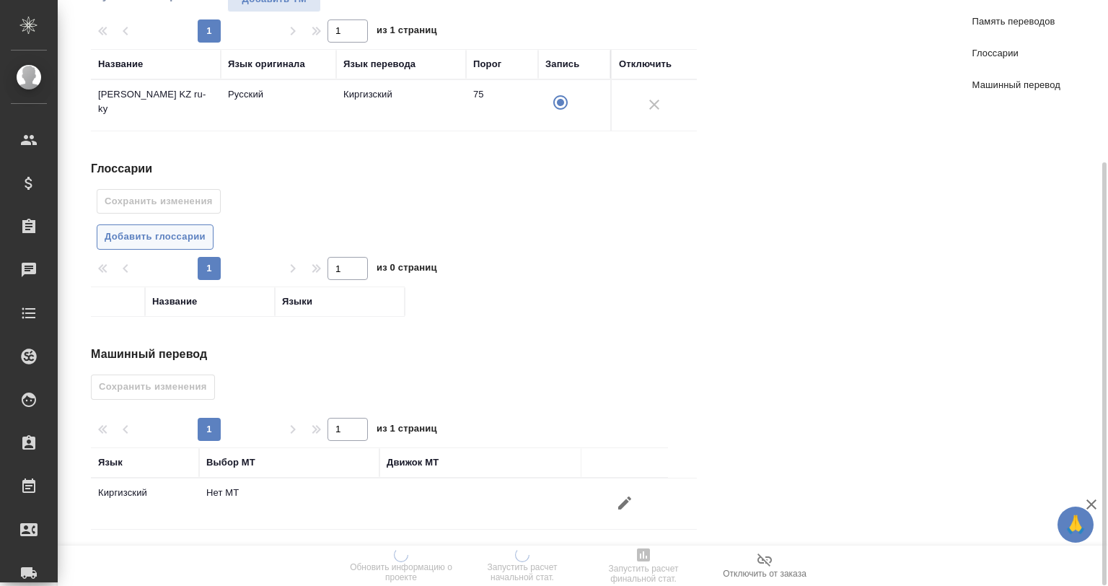
click at [185, 231] on span "Добавить глоссарии" at bounding box center [155, 237] width 101 height 17
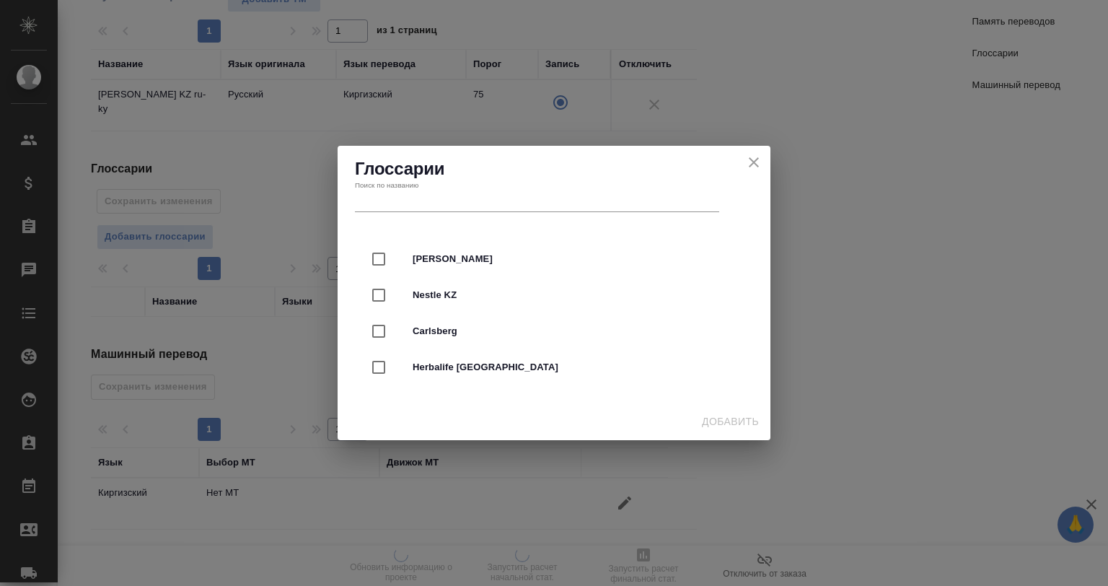
click at [453, 249] on div "[PERSON_NAME]" at bounding box center [554, 259] width 387 height 36
checkbox input "true"
click at [682, 420] on div "Добавить" at bounding box center [554, 422] width 433 height 38
click at [715, 420] on span "Добавить" at bounding box center [730, 422] width 57 height 18
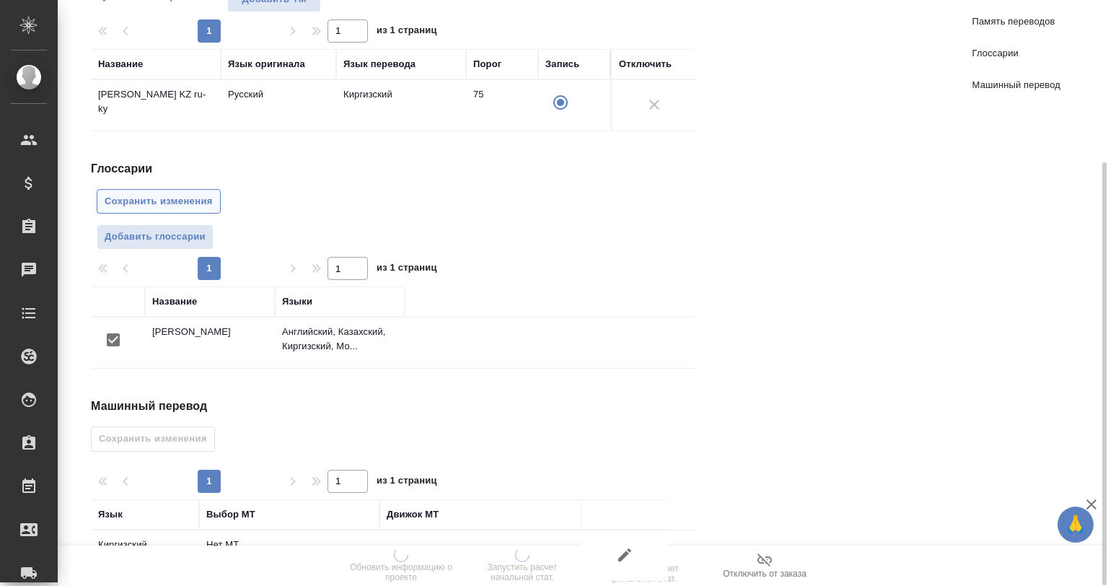
click at [192, 209] on button "Сохранить изменения" at bounding box center [159, 201] width 124 height 25
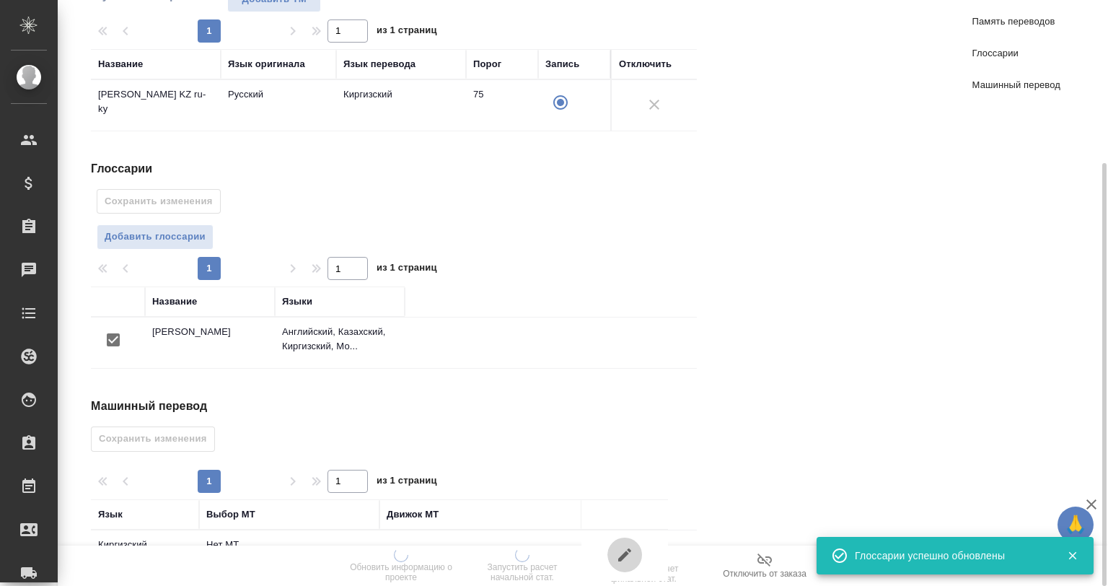
click at [627, 546] on icon "button" at bounding box center [624, 554] width 17 height 17
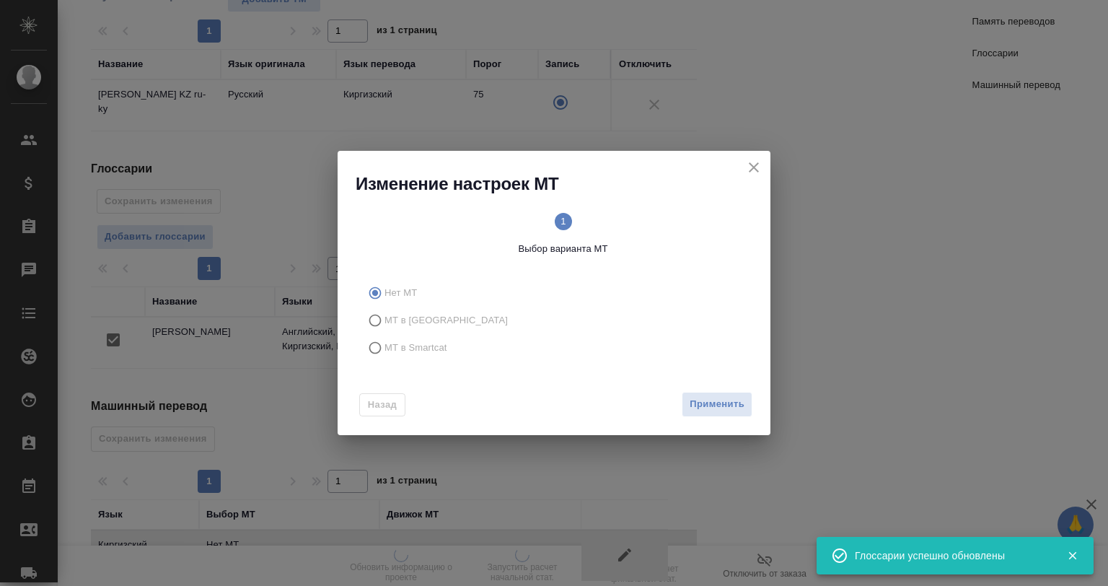
click at [452, 338] on label "МТ в Smartcat" at bounding box center [551, 347] width 380 height 27
click at [384, 338] on input "МТ в Smartcat" at bounding box center [372, 347] width 23 height 27
radio input "true"
click at [699, 401] on div "Вперед" at bounding box center [724, 404] width 58 height 25
click at [720, 405] on span "Вперед" at bounding box center [726, 404] width 36 height 17
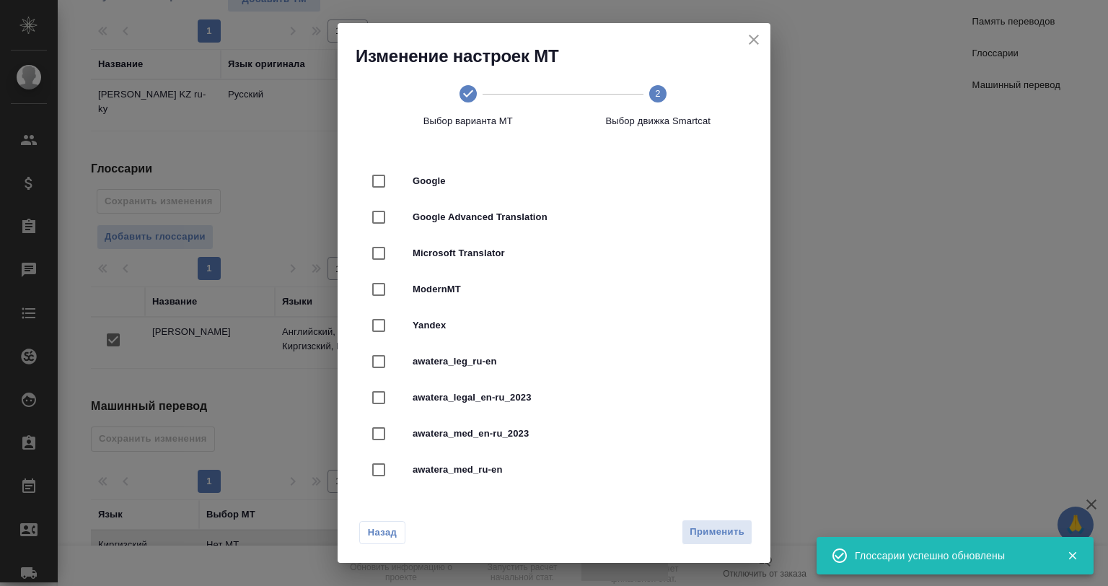
scroll to position [144, 0]
click at [451, 184] on span "Yandex" at bounding box center [574, 181] width 323 height 14
checkbox input "true"
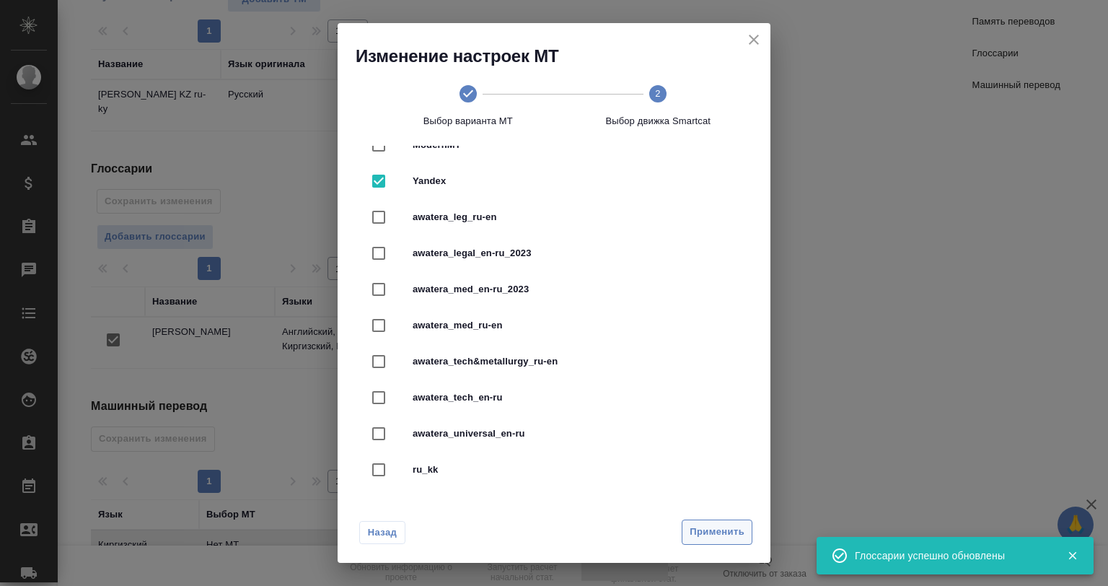
click at [716, 525] on span "Применить" at bounding box center [717, 532] width 55 height 17
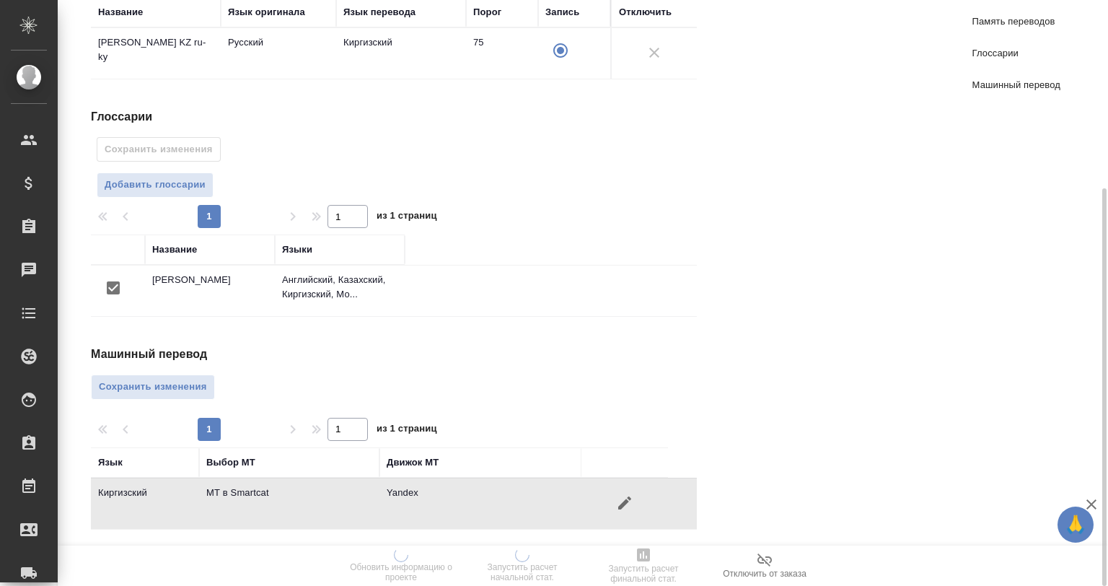
scroll to position [0, 0]
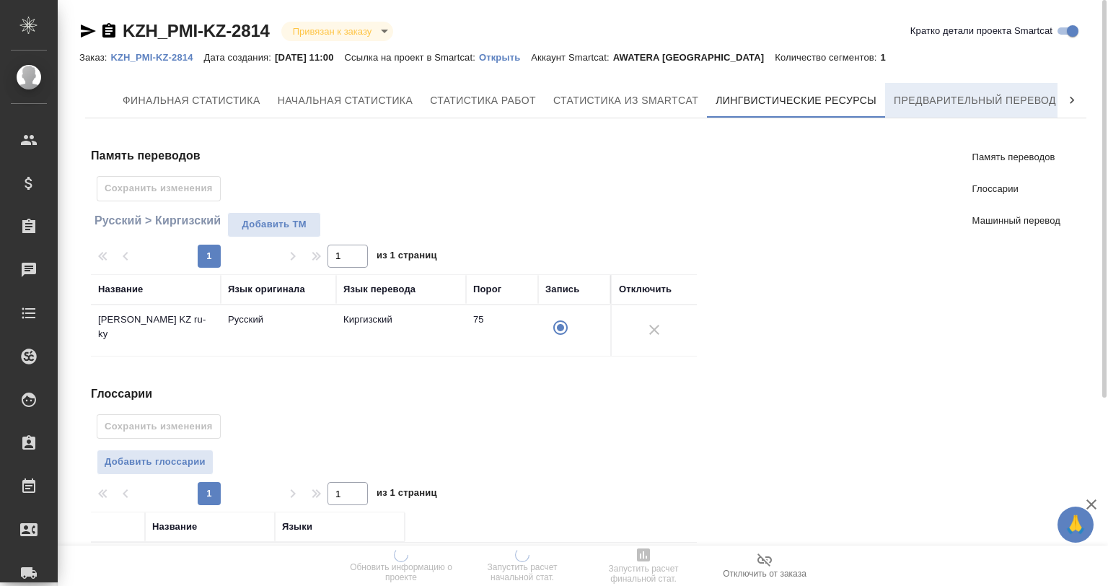
click at [910, 110] on button "Предварительный перевод" at bounding box center [975, 100] width 180 height 35
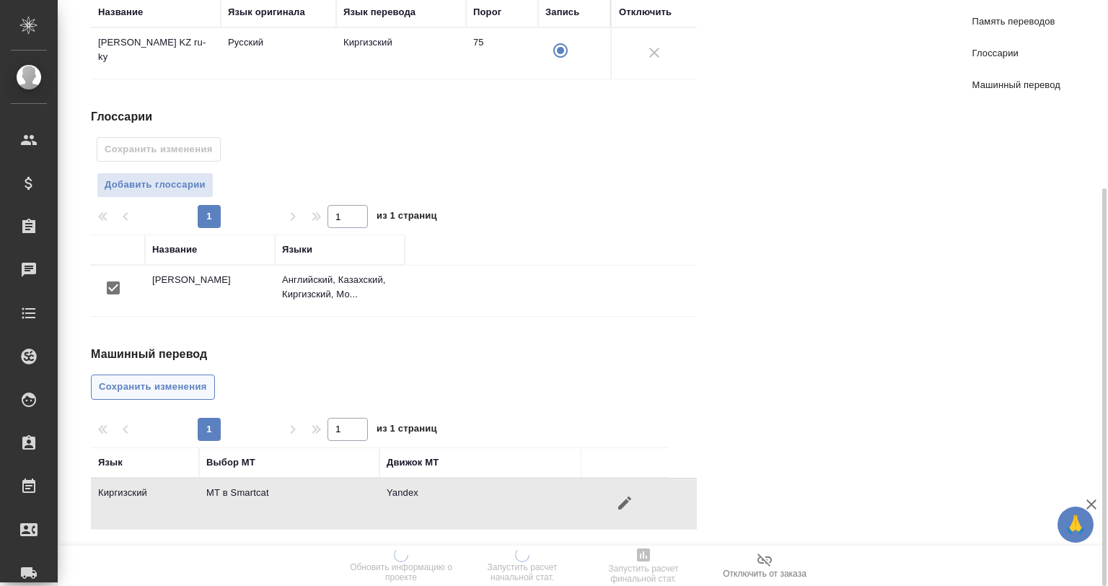
click at [185, 379] on span "Сохранить изменения" at bounding box center [153, 387] width 108 height 17
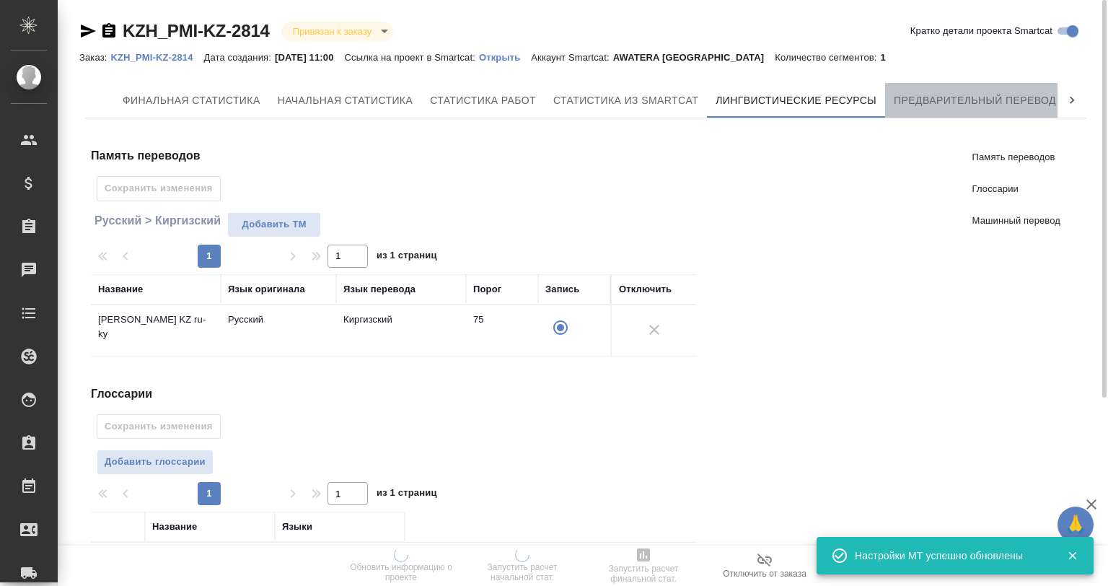
click at [998, 102] on span "Предварительный перевод" at bounding box center [975, 101] width 162 height 18
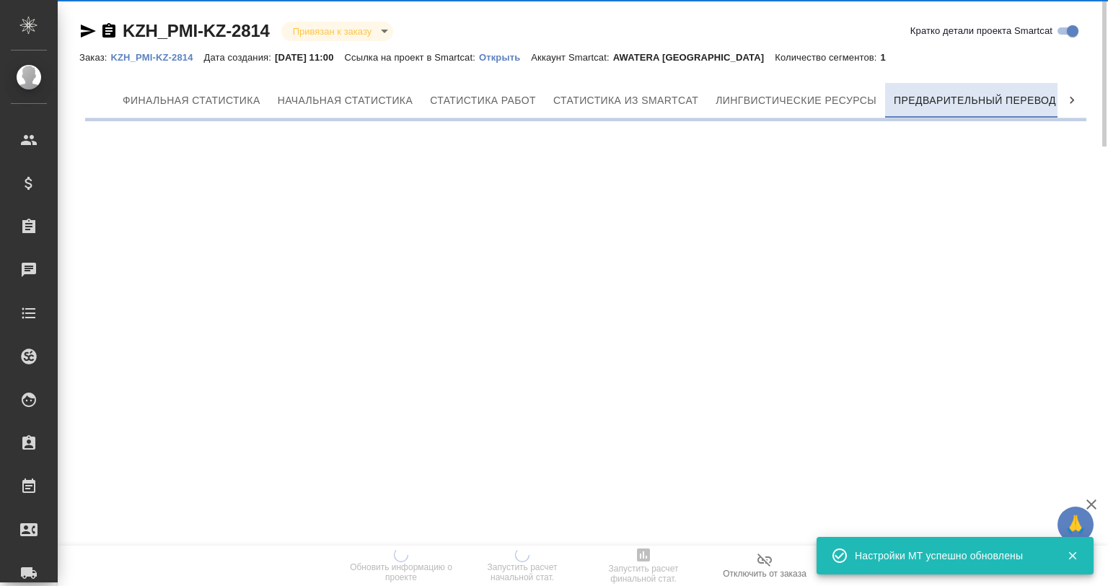
scroll to position [0, 6]
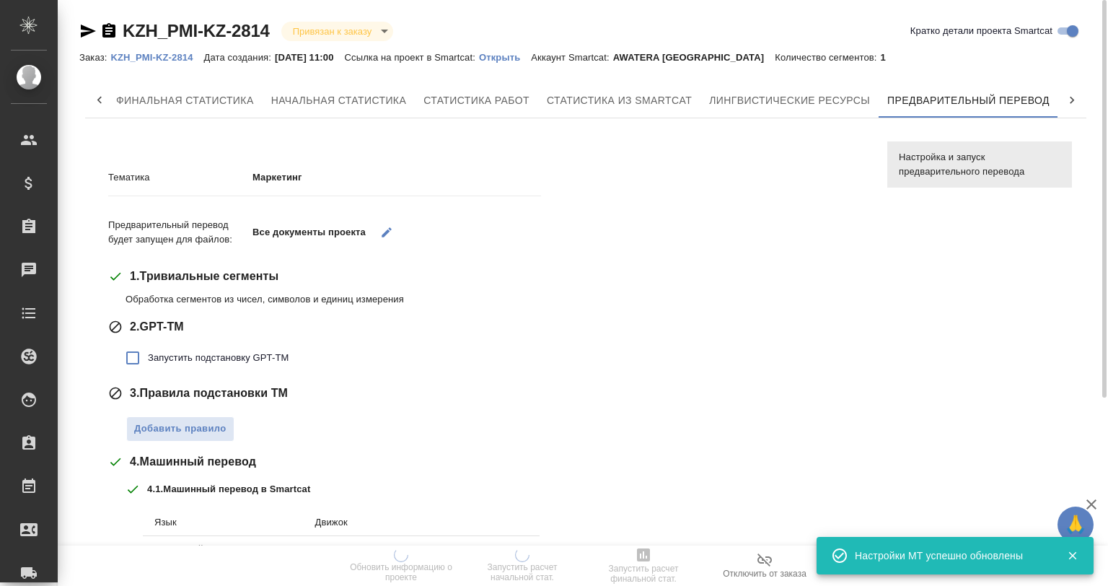
click at [180, 361] on span "Запустить подстановку GPT-TM" at bounding box center [218, 358] width 141 height 14
click at [148, 361] on input "Запустить подстановку GPT-TM" at bounding box center [133, 358] width 30 height 30
checkbox input "true"
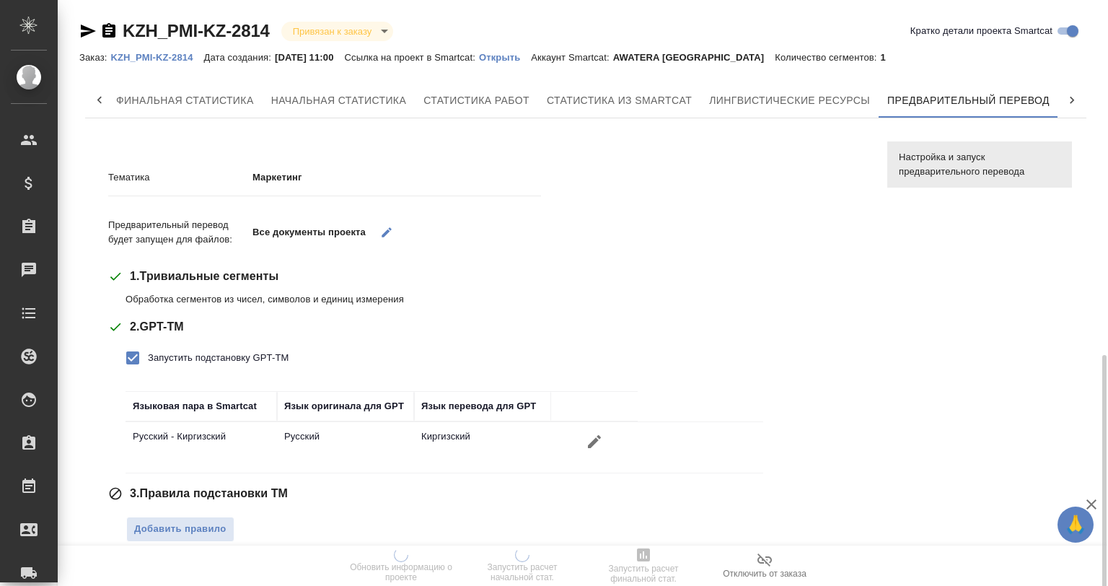
scroll to position [216, 0]
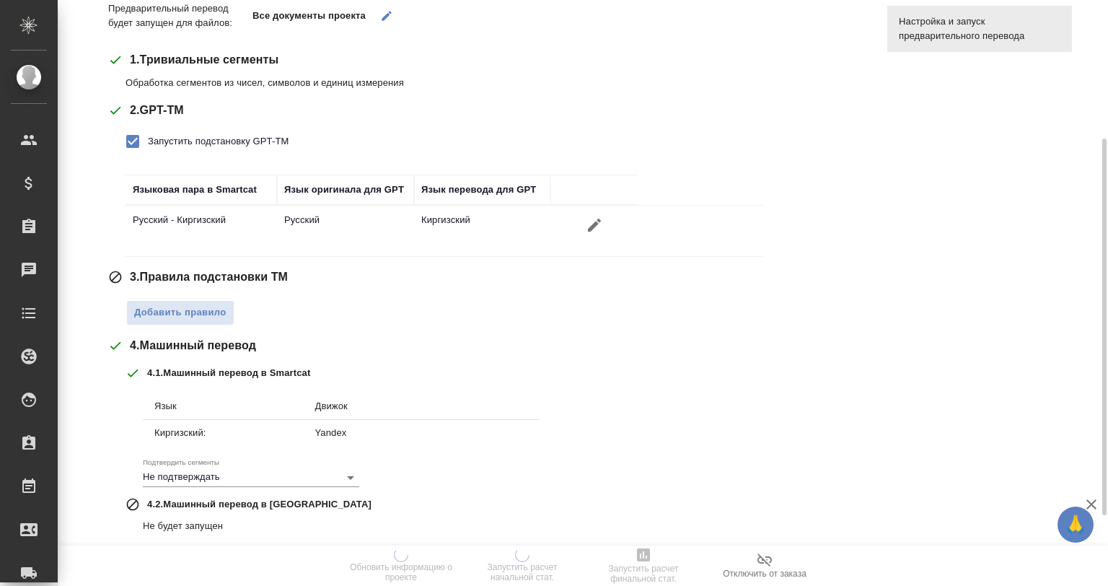
click at [179, 325] on div "Тематика Маркетинг Предварительный перевод будет запущен для файлов: Все докуме…" at bounding box center [486, 292] width 757 height 711
click at [196, 322] on button "Добавить правило" at bounding box center [180, 312] width 108 height 25
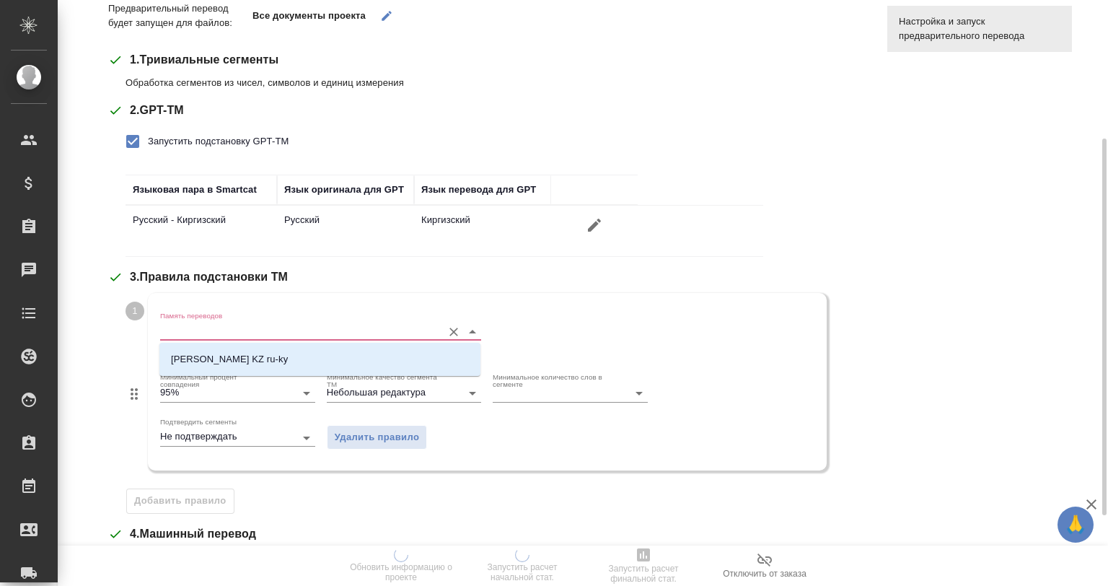
click at [226, 326] on input "Память переводов" at bounding box center [297, 330] width 275 height 17
click at [242, 352] on li "Philip Morris KZ ru-ky" at bounding box center [319, 359] width 321 height 26
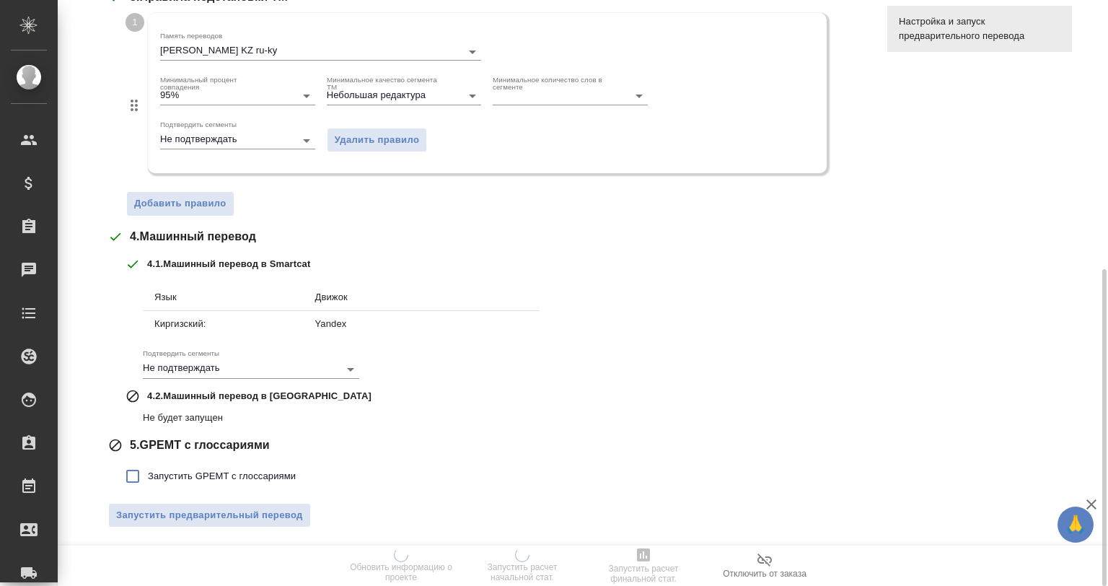
drag, startPoint x: 182, startPoint y: 475, endPoint x: 257, endPoint y: 462, distance: 76.1
click at [182, 474] on span "Запустить GPEMT с глоссариями" at bounding box center [222, 476] width 148 height 14
click at [148, 474] on input "Запустить GPEMT с глоссариями" at bounding box center [133, 476] width 30 height 30
checkbox input "true"
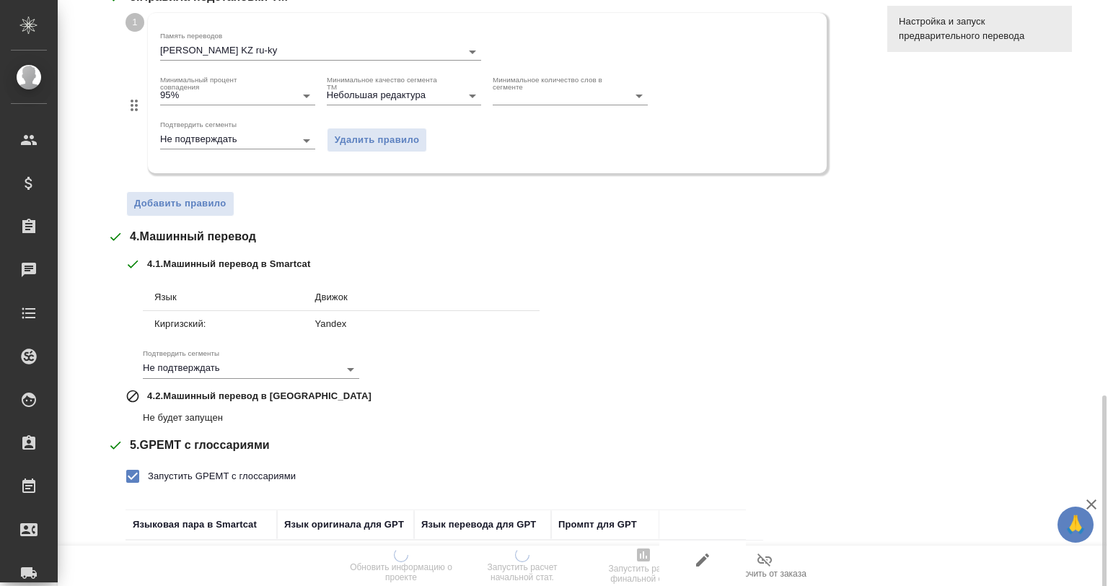
scroll to position [596, 0]
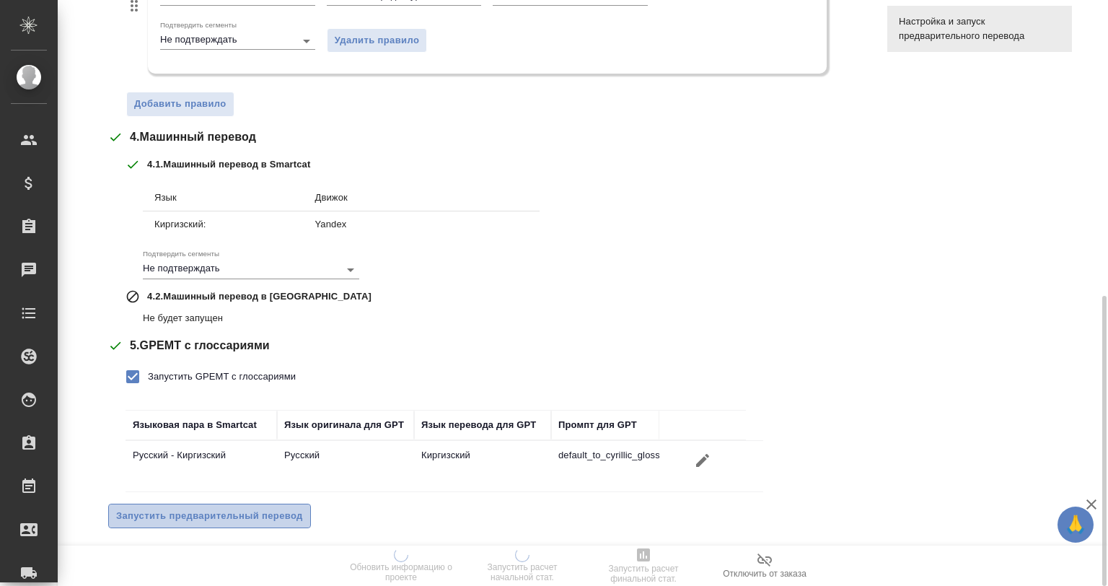
click at [203, 508] on span "Запустить предварительный перевод" at bounding box center [209, 516] width 187 height 17
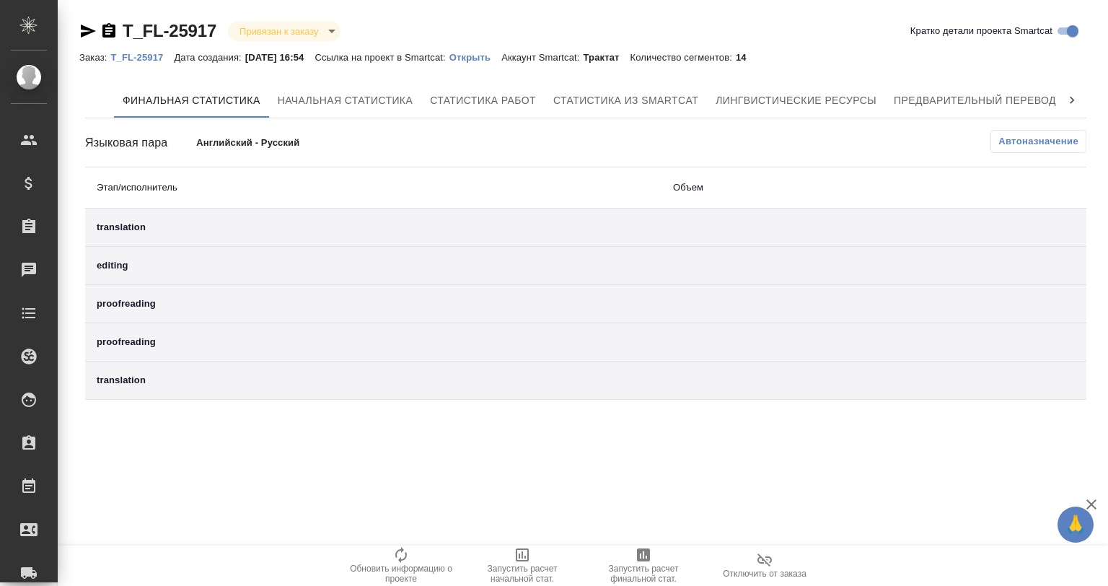
click at [788, 79] on div "Финальная статистика Начальная статистика Статистика работ Статистика из Smartc…" at bounding box center [585, 241] width 1013 height 328
click at [789, 101] on span "Лингвистические ресурсы" at bounding box center [796, 101] width 161 height 18
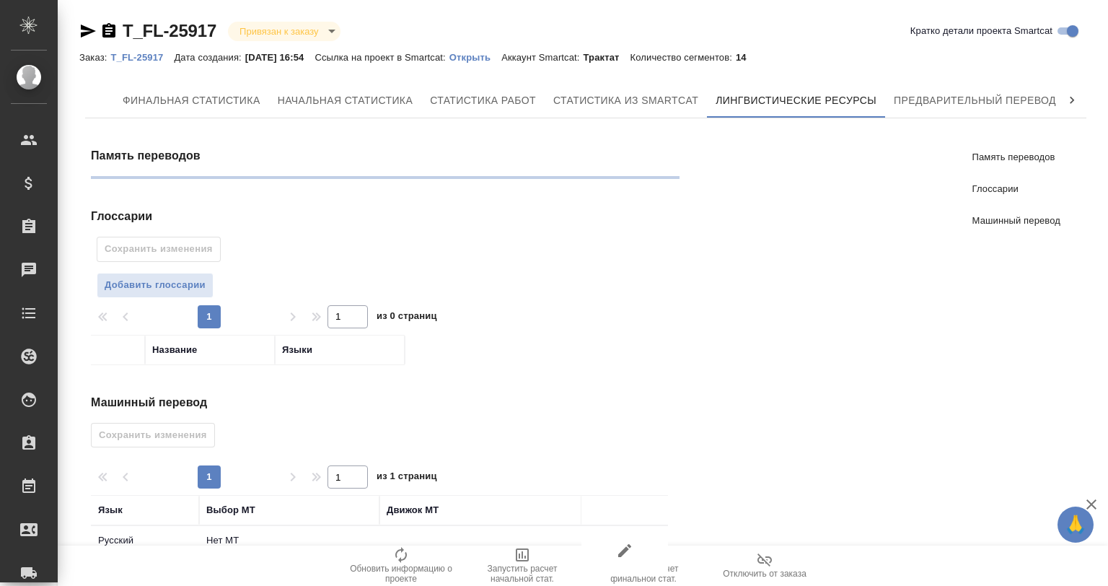
scroll to position [49, 0]
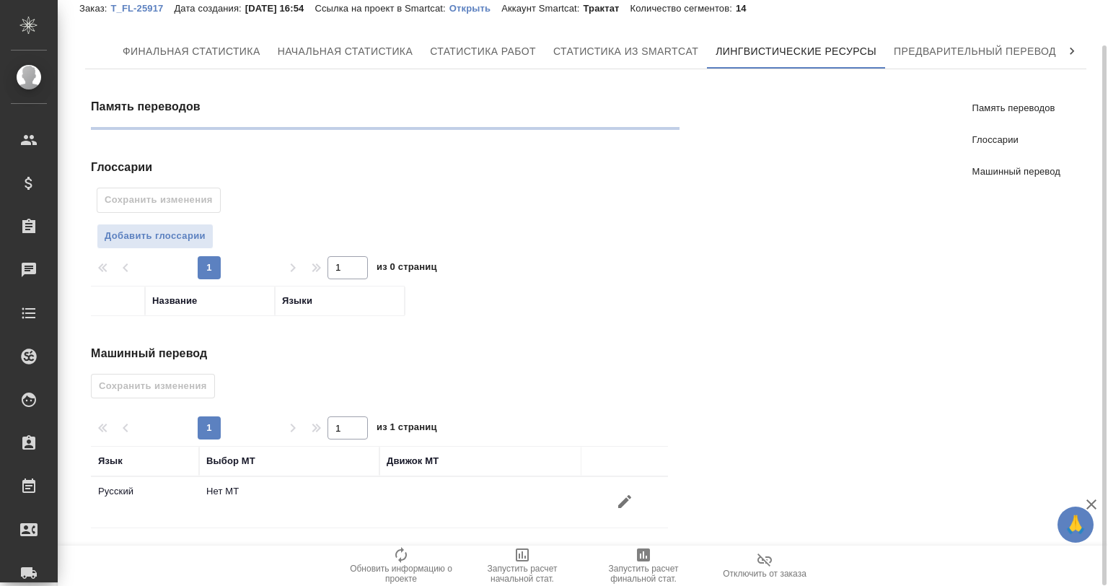
click at [192, 224] on button "Добавить глоссарии" at bounding box center [155, 236] width 117 height 25
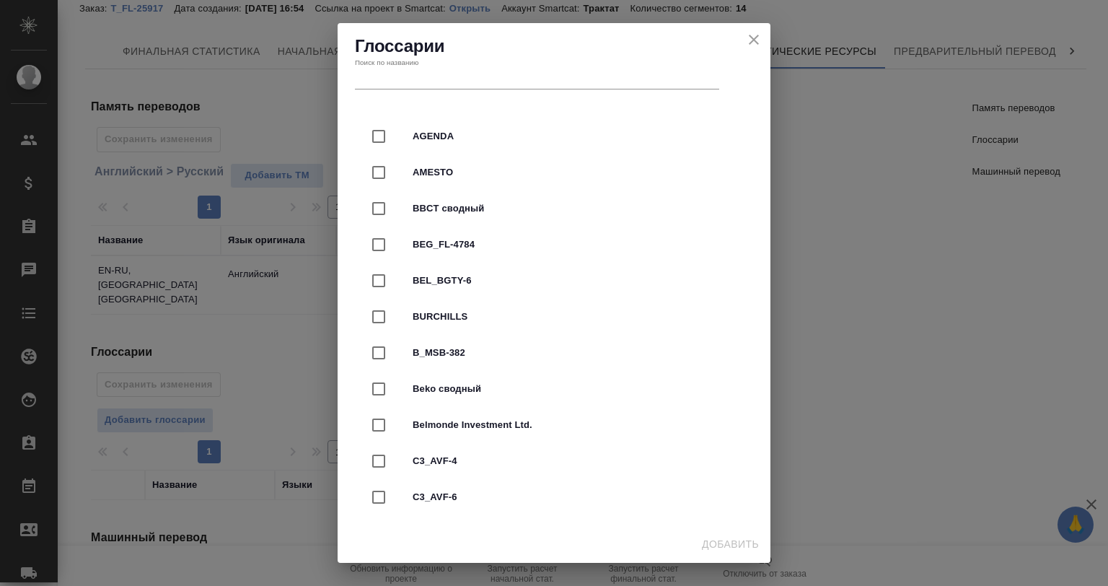
click at [462, 81] on input "text" at bounding box center [537, 79] width 364 height 20
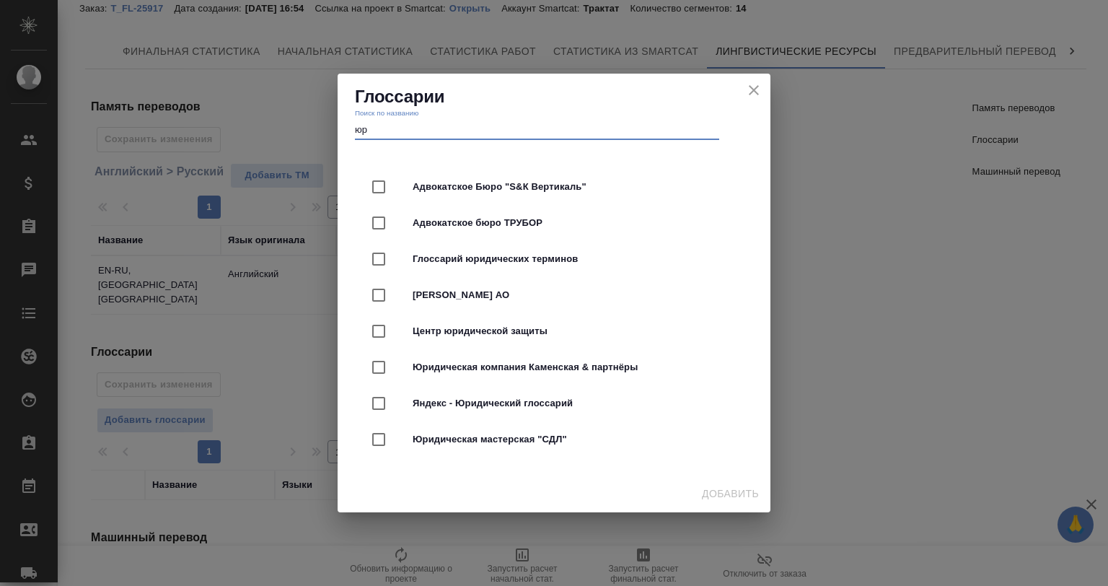
type input "юр"
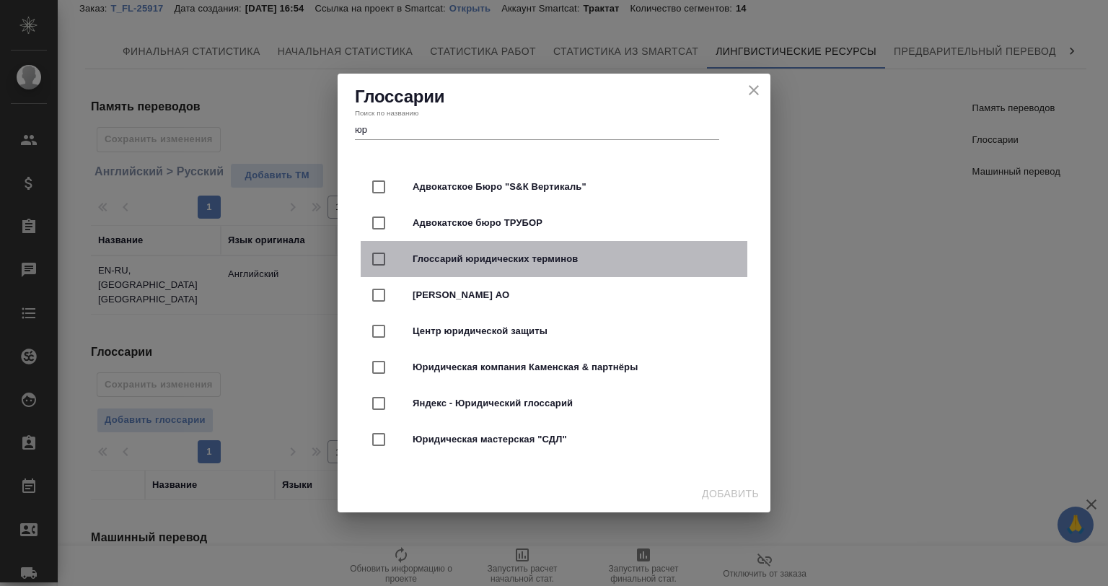
click at [516, 260] on span "Глоссарий юридических терминов" at bounding box center [574, 259] width 323 height 14
checkbox input "true"
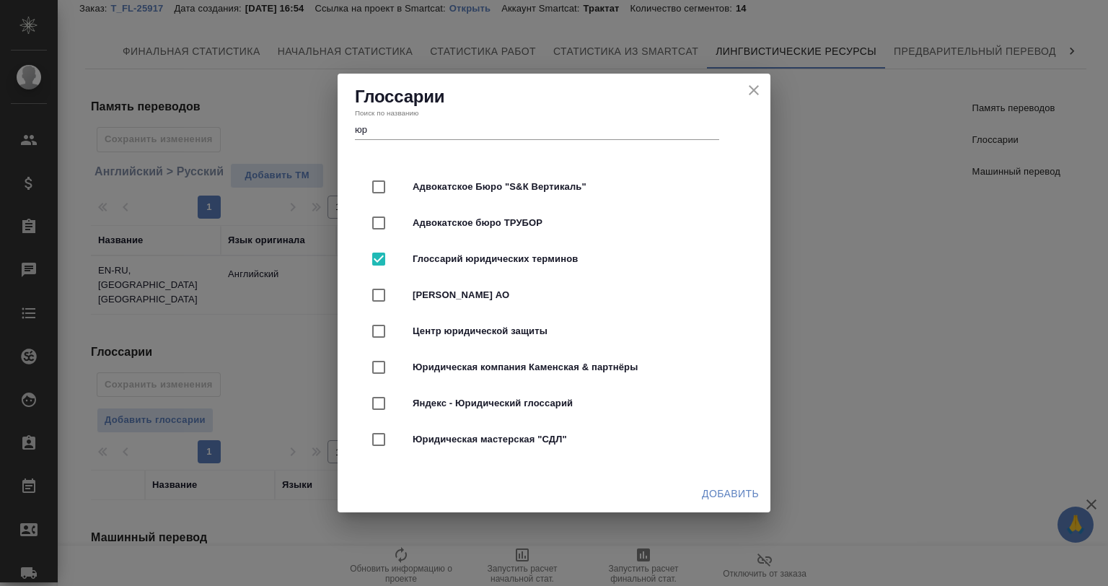
drag, startPoint x: 692, startPoint y: 485, endPoint x: 710, endPoint y: 494, distance: 20.0
click at [698, 489] on div "Добавить" at bounding box center [554, 494] width 433 height 38
drag, startPoint x: 711, startPoint y: 494, endPoint x: 501, endPoint y: 423, distance: 221.5
click at [712, 494] on span "Добавить" at bounding box center [730, 494] width 57 height 18
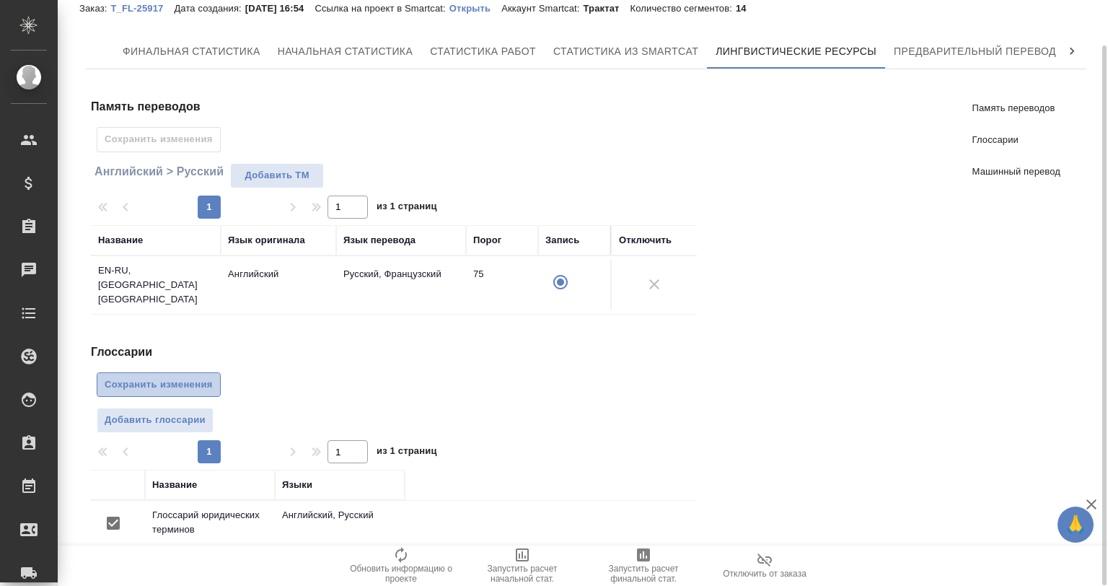
click at [181, 377] on span "Сохранить изменения" at bounding box center [159, 385] width 108 height 17
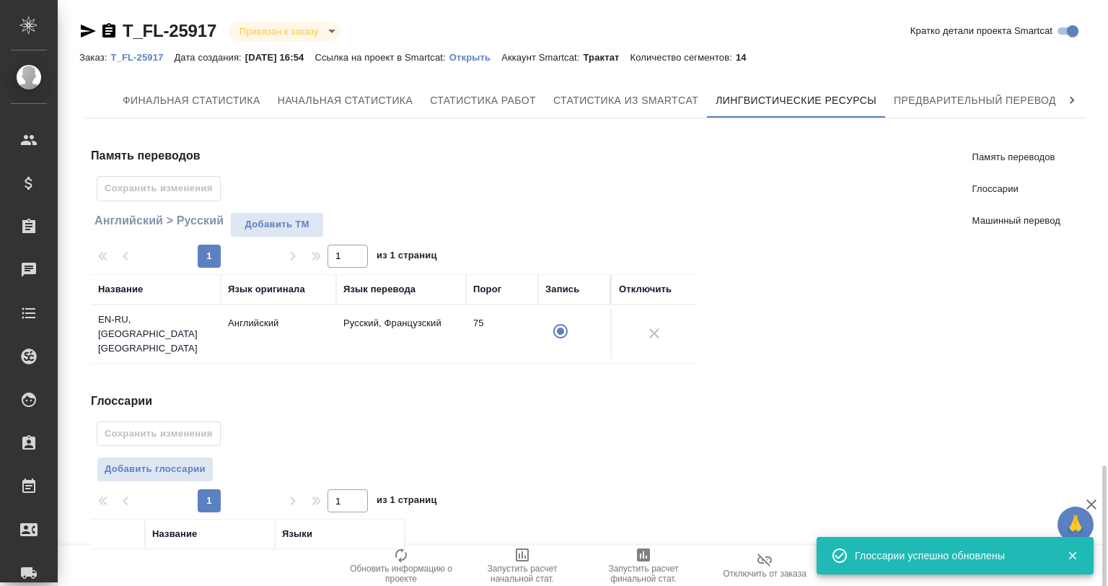
scroll to position [277, 0]
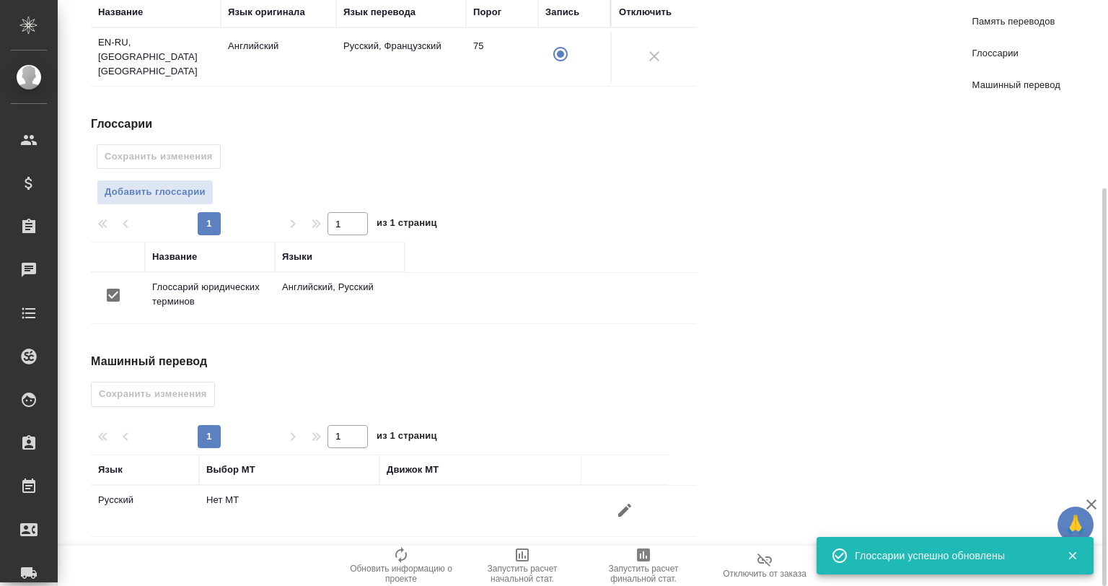
click at [615, 496] on button "button" at bounding box center [624, 510] width 35 height 35
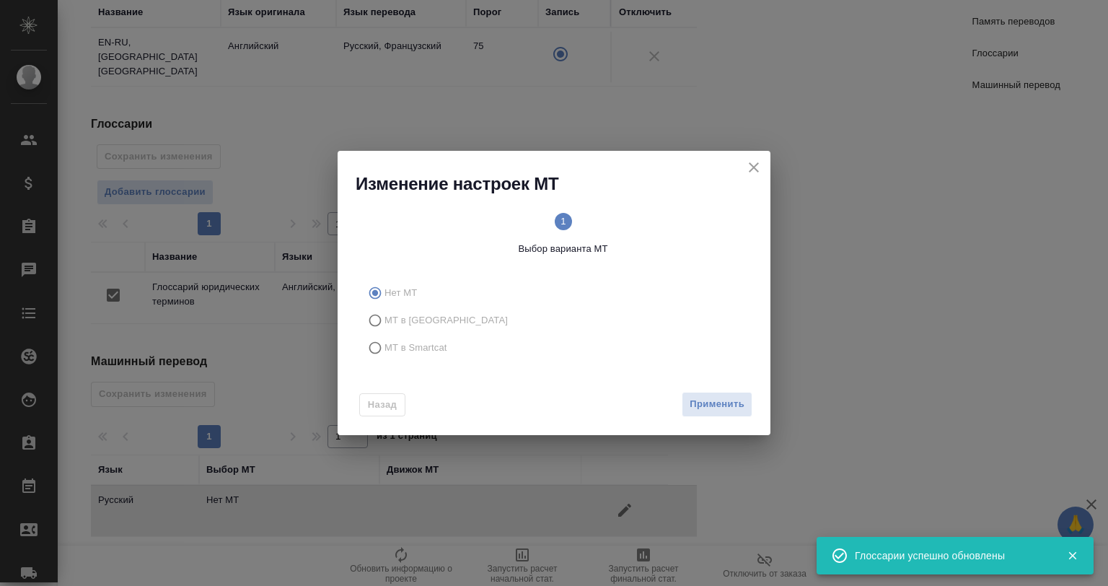
drag, startPoint x: 416, startPoint y: 335, endPoint x: 497, endPoint y: 387, distance: 96.0
click at [416, 335] on label "МТ в Smartcat" at bounding box center [551, 347] width 380 height 27
click at [384, 335] on input "МТ в Smartcat" at bounding box center [372, 347] width 23 height 27
radio input "true"
click at [701, 405] on button "Вперед" at bounding box center [726, 404] width 52 height 25
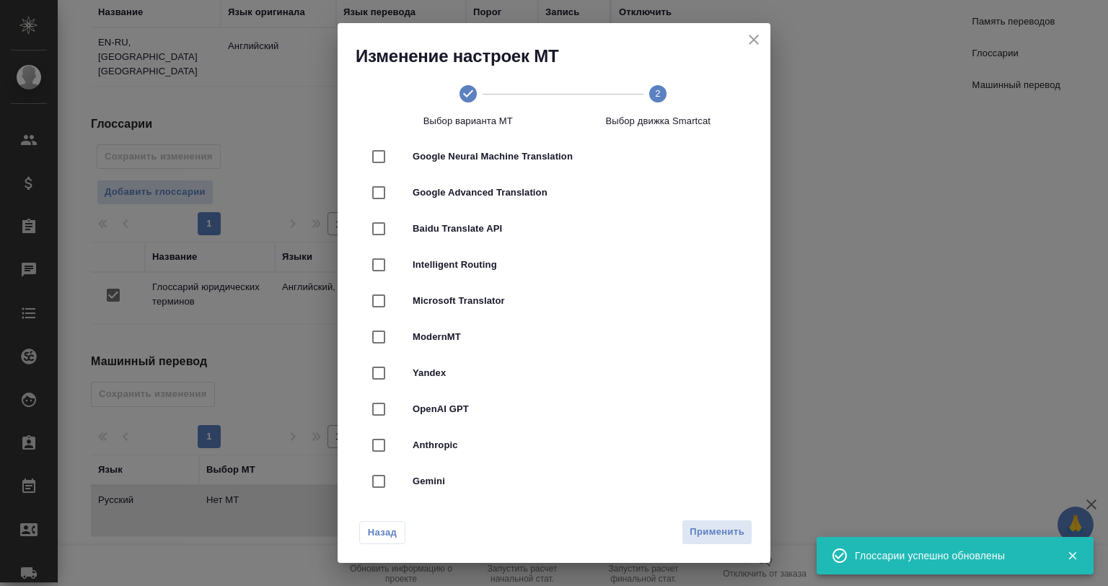
scroll to position [361, 0]
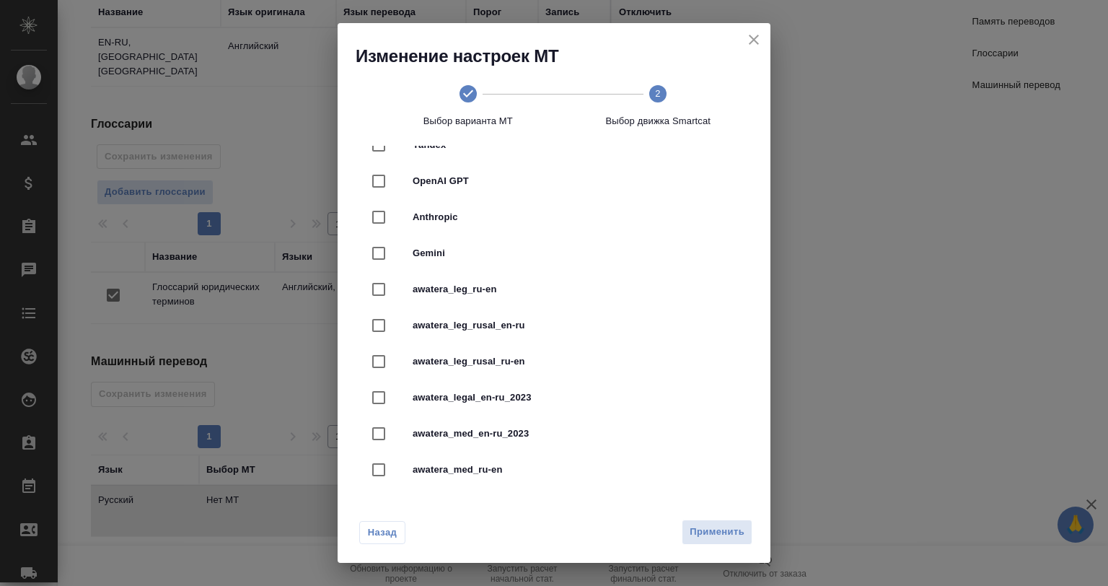
click at [548, 325] on span "awatera_leg_rusal_en-ru" at bounding box center [574, 325] width 323 height 14
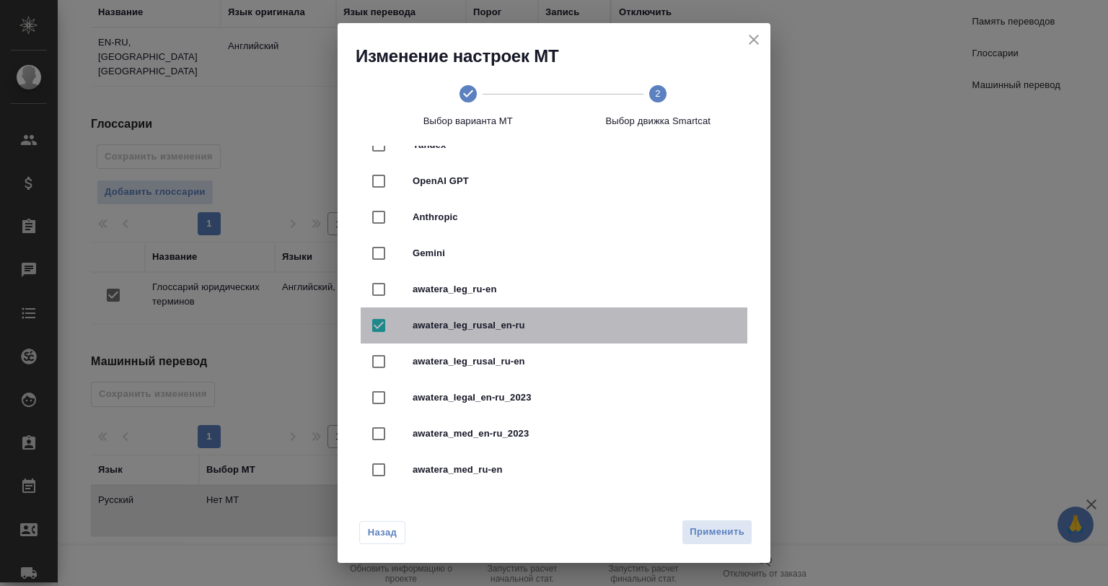
click at [558, 330] on span "awatera_leg_rusal_en-ru" at bounding box center [574, 325] width 323 height 14
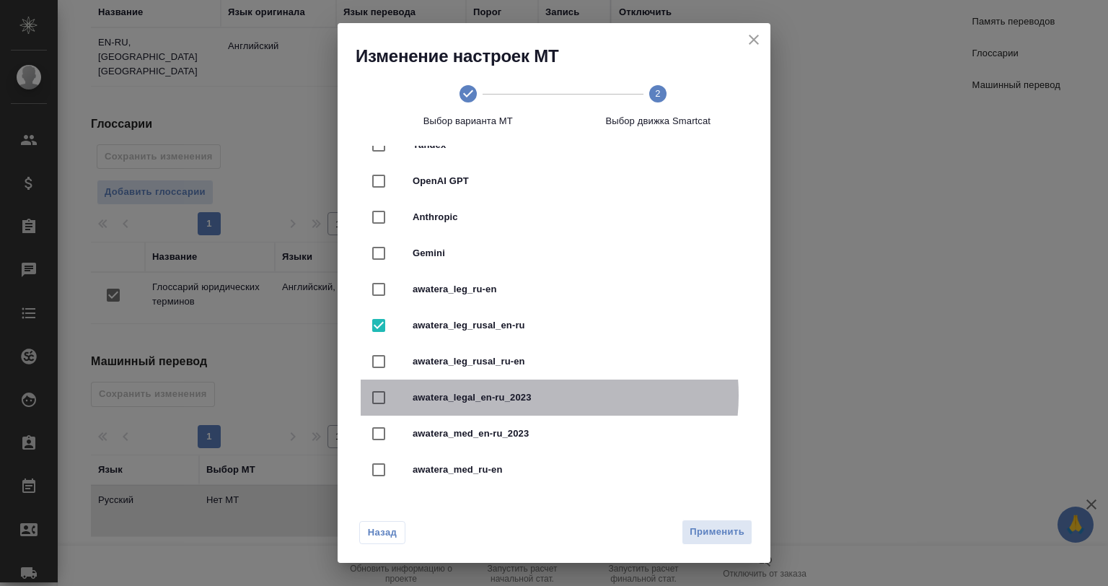
drag, startPoint x: 539, startPoint y: 395, endPoint x: 603, endPoint y: 456, distance: 88.3
click at [539, 395] on span "awatera_legal_en-ru_2023" at bounding box center [574, 397] width 323 height 14
checkbox input "false"
checkbox input "true"
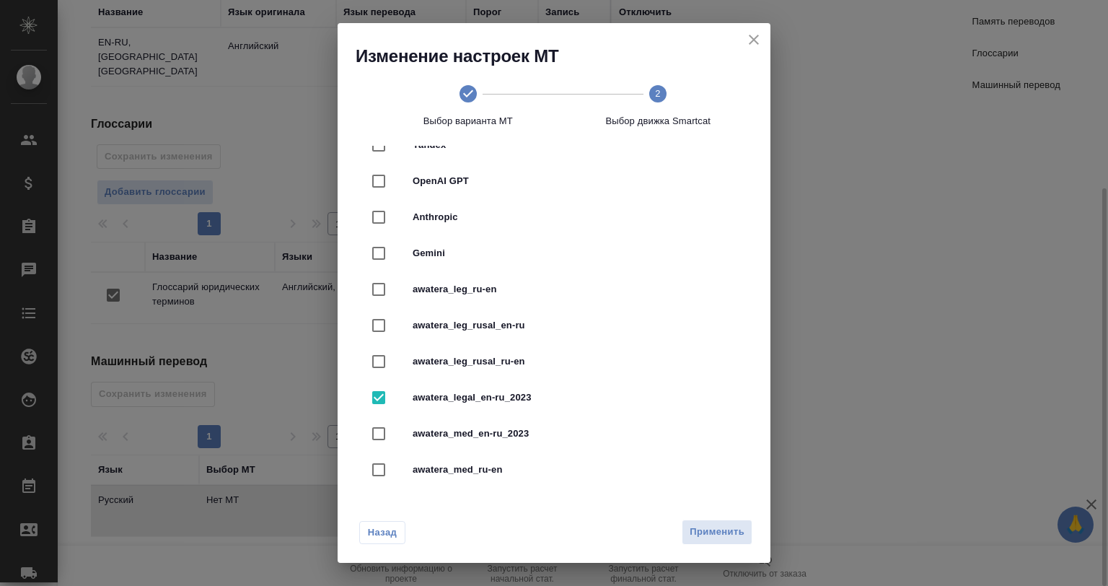
click at [722, 531] on span "Применить" at bounding box center [717, 532] width 55 height 17
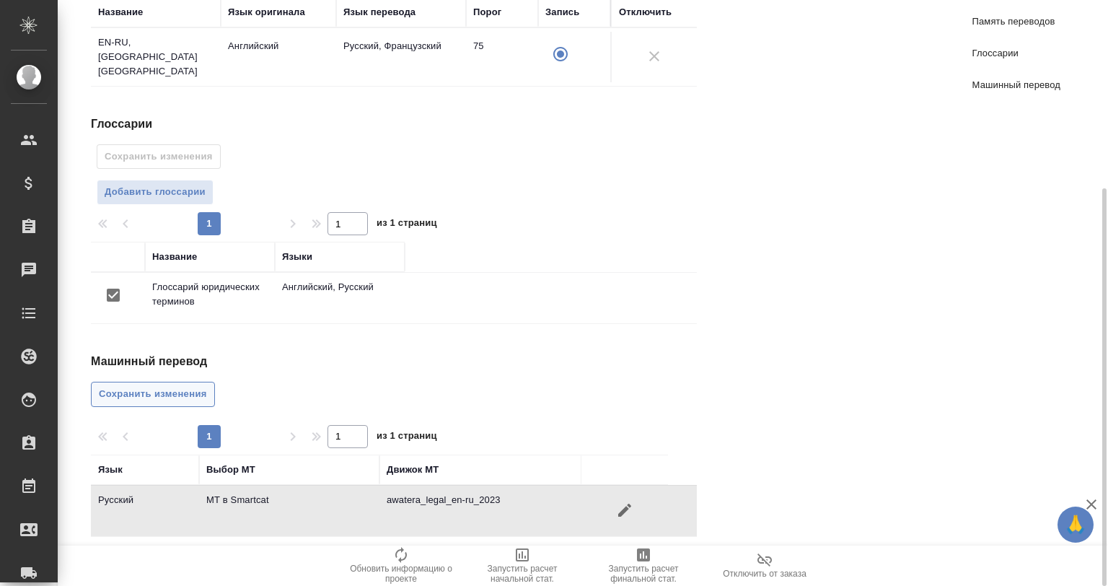
click at [147, 382] on button "Сохранить изменения" at bounding box center [153, 394] width 124 height 25
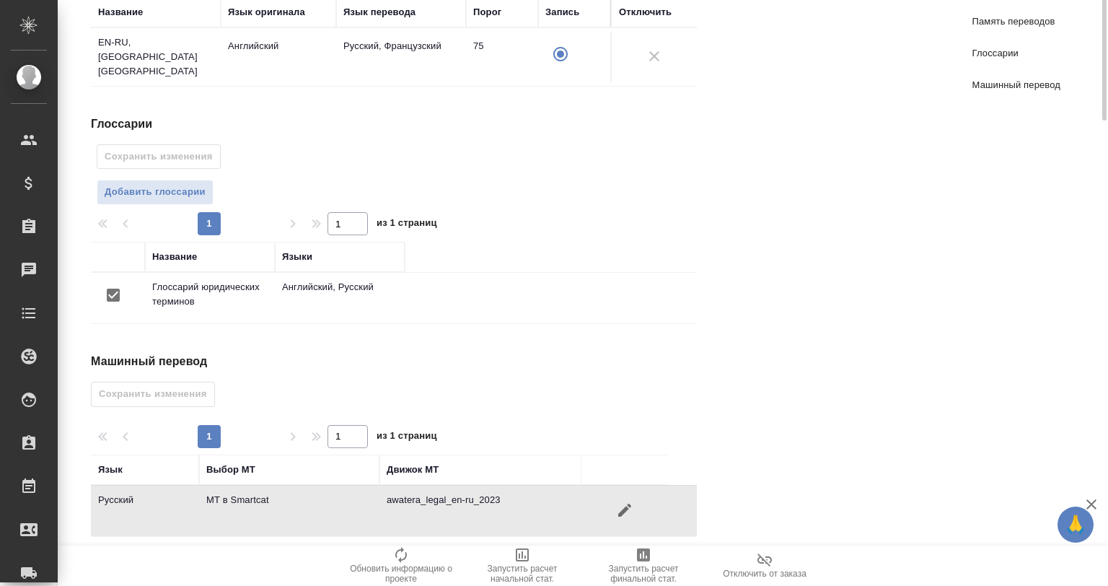
scroll to position [0, 0]
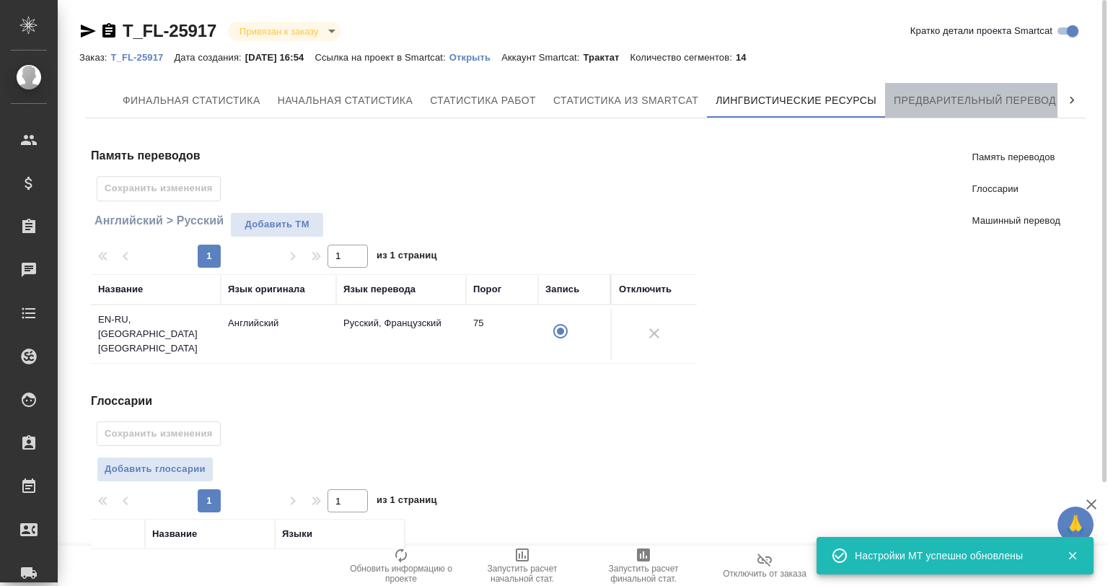
click at [1033, 93] on span "Предварительный перевод" at bounding box center [975, 101] width 162 height 18
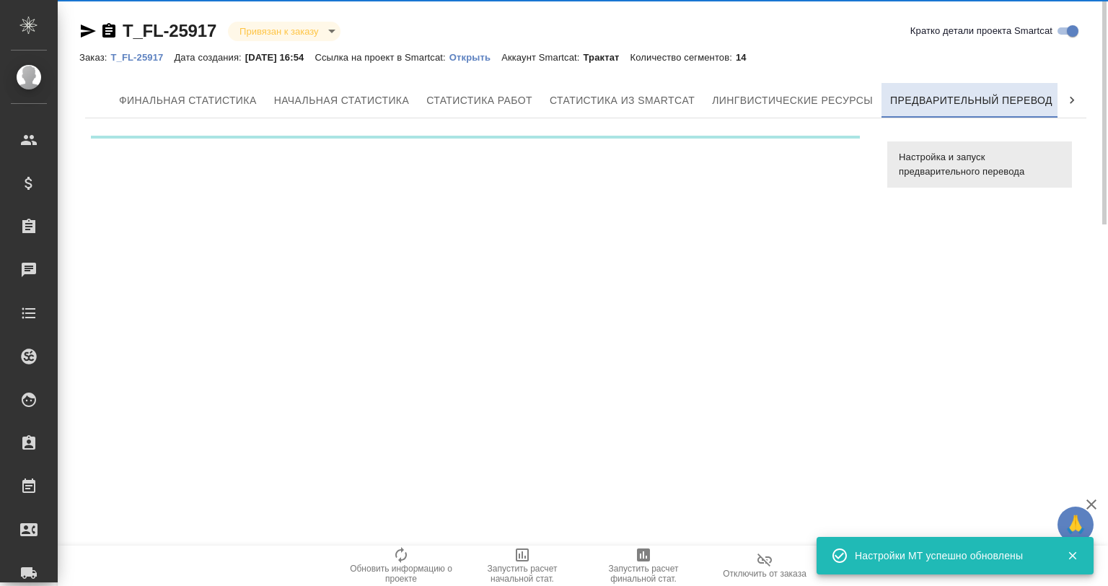
scroll to position [0, 6]
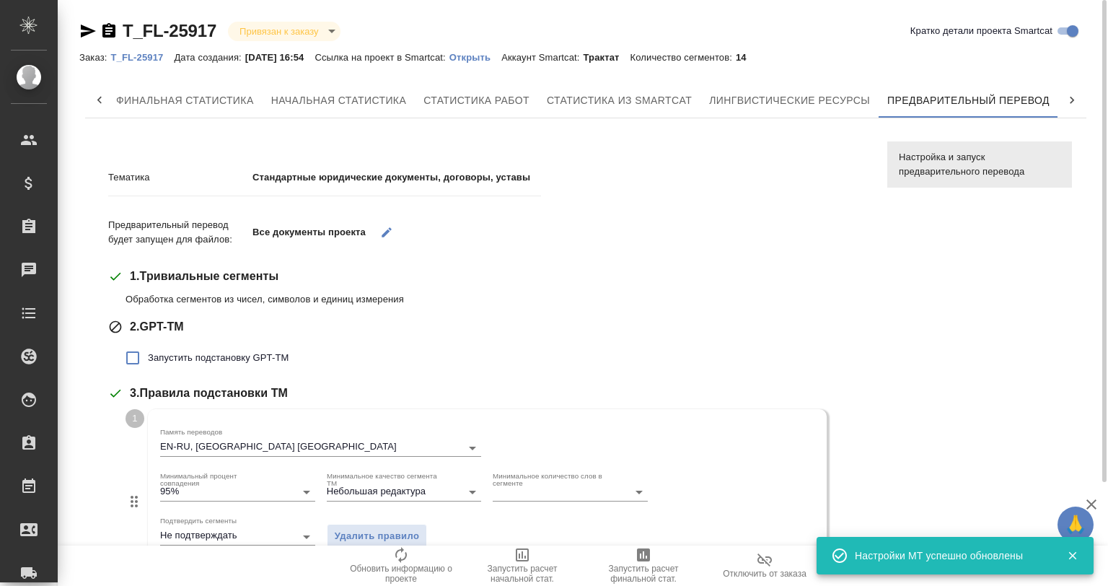
click at [203, 362] on span "Запустить подстановку GPT-TM" at bounding box center [218, 358] width 141 height 14
click at [148, 362] on input "Запустить подстановку GPT-TM" at bounding box center [133, 358] width 30 height 30
checkbox input "true"
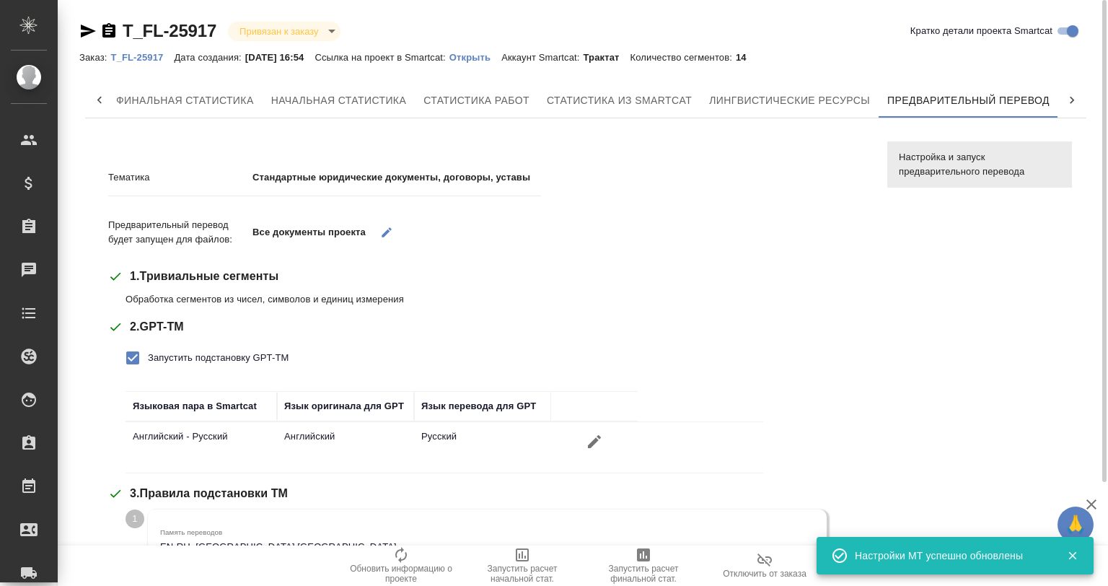
scroll to position [289, 0]
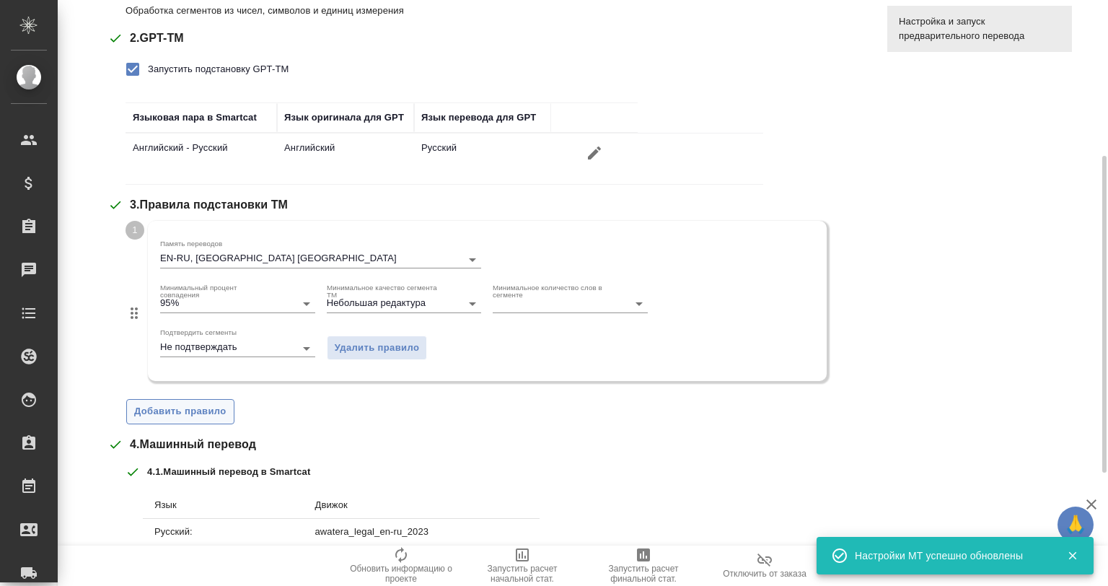
click at [193, 414] on span "Добавить правило" at bounding box center [180, 411] width 92 height 17
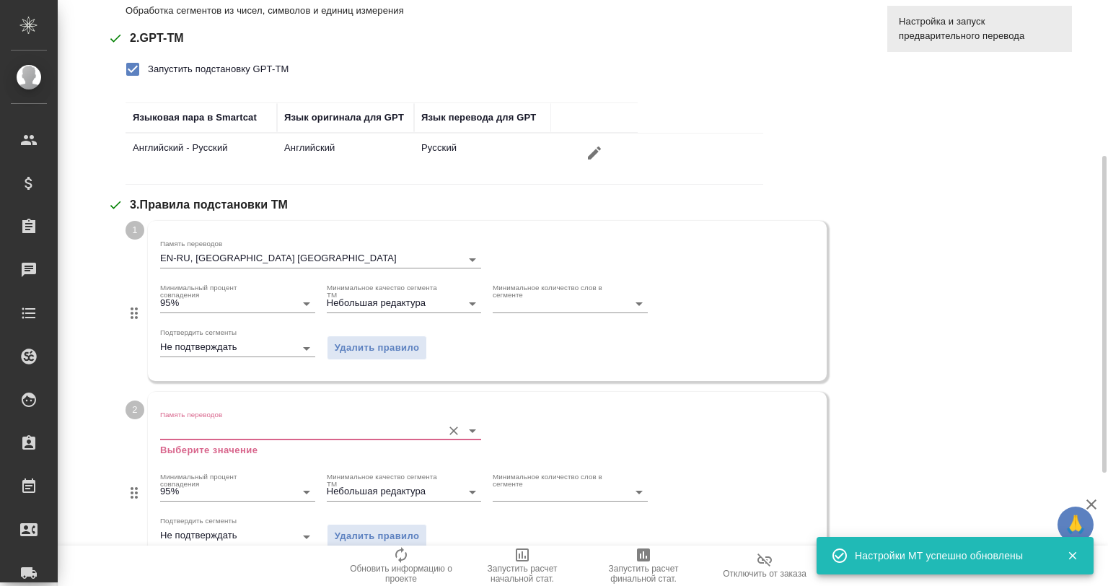
drag, startPoint x: 245, startPoint y: 418, endPoint x: 254, endPoint y: 424, distance: 10.8
click at [245, 418] on div "Память переводов Выберите значение" at bounding box center [320, 433] width 321 height 47
click at [261, 431] on input "Память переводов" at bounding box center [297, 429] width 275 height 17
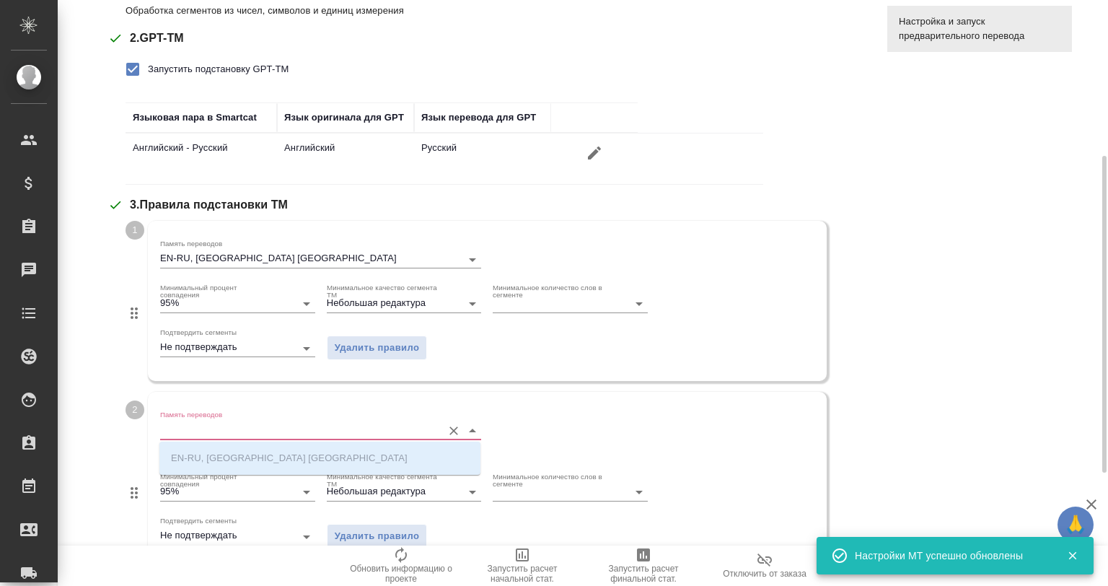
click at [382, 549] on span "Обновить информацию о проекте" at bounding box center [401, 565] width 104 height 38
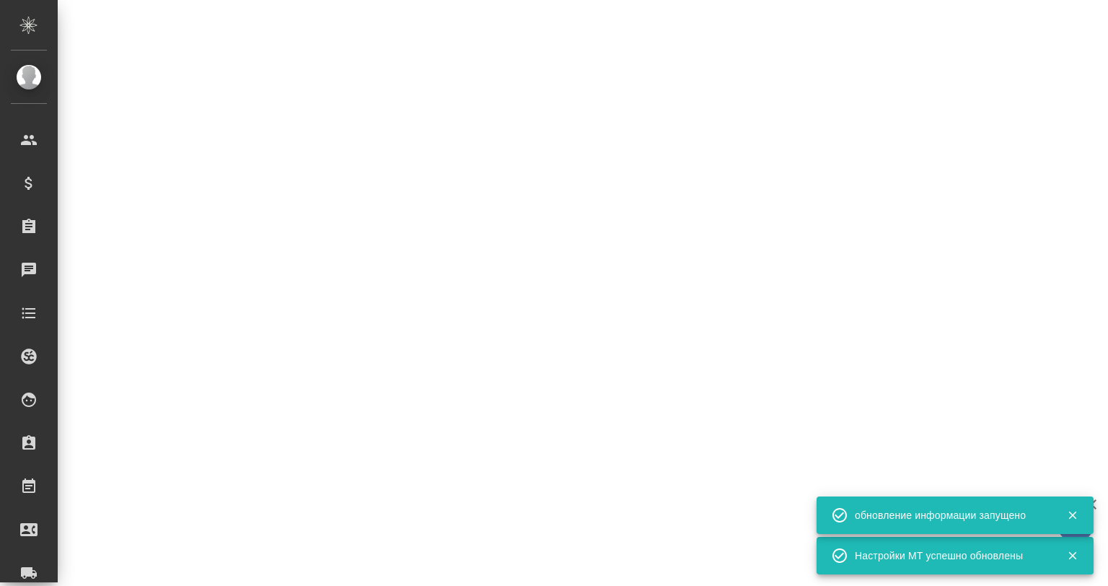
click at [343, 535] on div ".cls-1 fill:#fff; AWATERA Babkina Anastasiya Клиенты Спецификации Заказы 0 Чаты…" at bounding box center [554, 293] width 1108 height 586
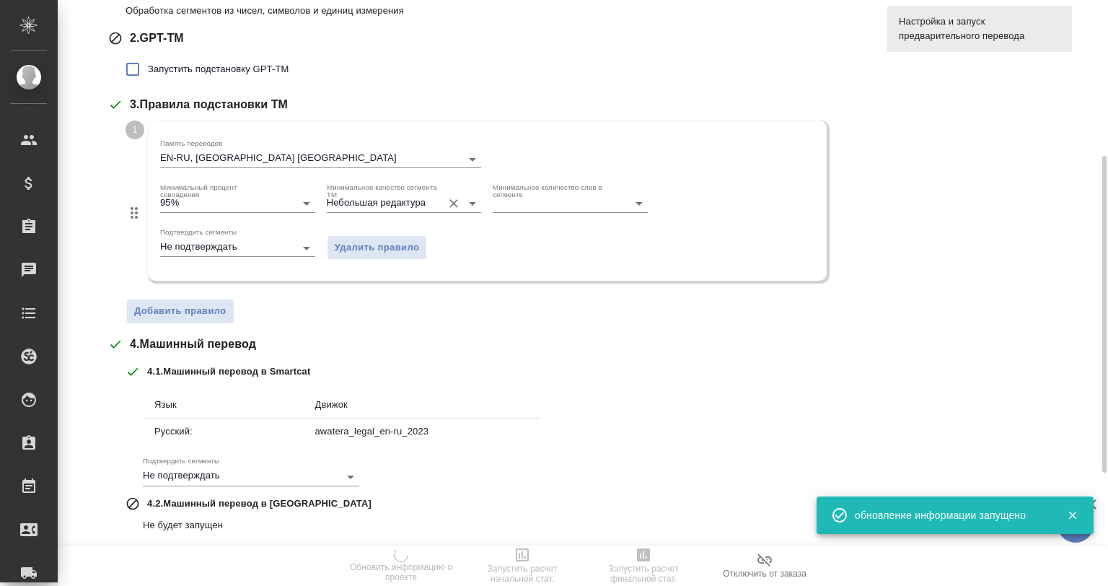
scroll to position [0, 0]
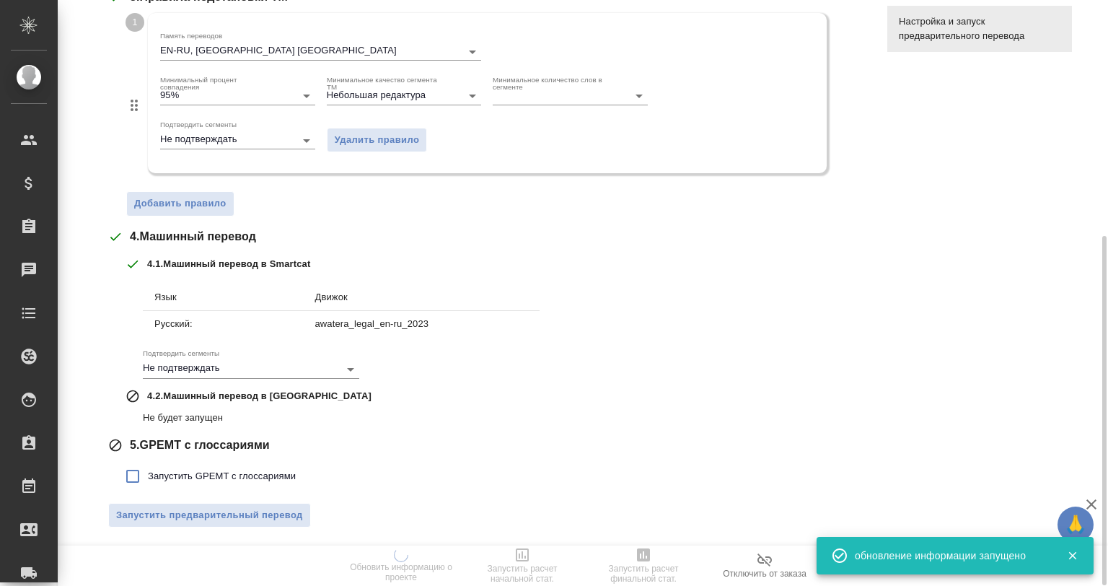
drag, startPoint x: 206, startPoint y: 470, endPoint x: 211, endPoint y: 457, distance: 13.9
click at [206, 470] on span "Запустить GPEMT с глоссариями" at bounding box center [222, 476] width 148 height 14
click at [148, 470] on input "Запустить GPEMT с глоссариями" at bounding box center [133, 476] width 30 height 30
checkbox input "true"
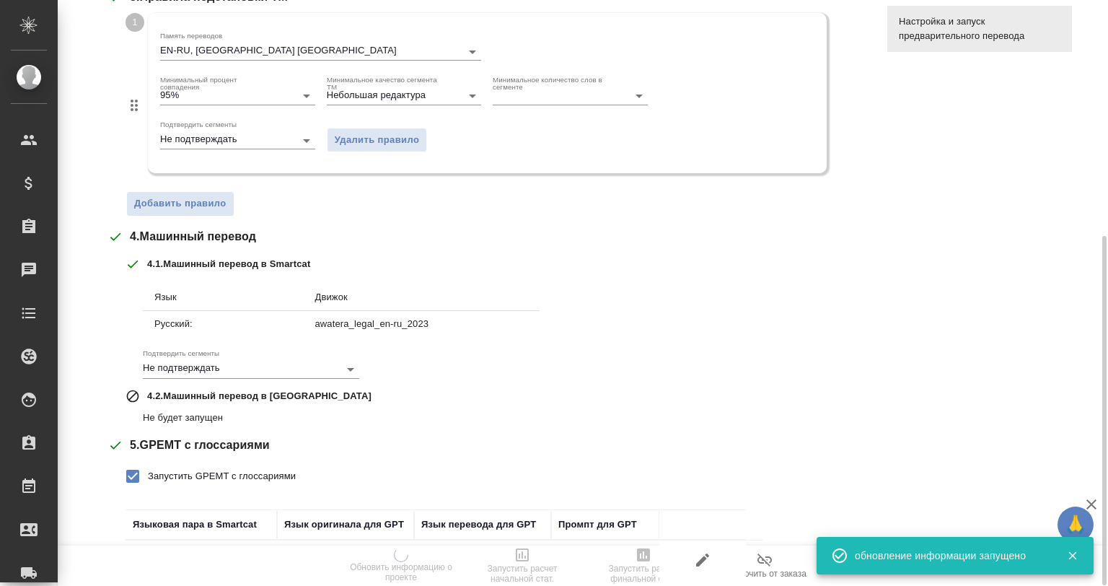
scroll to position [35, 0]
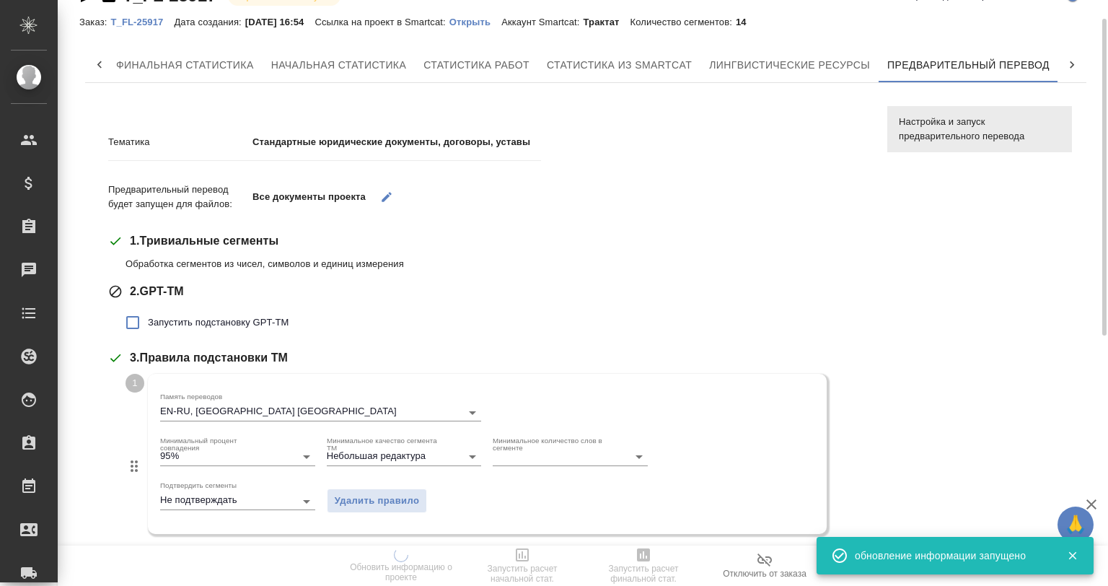
click at [203, 316] on span "Запустить подстановку GPT-TM" at bounding box center [218, 322] width 141 height 14
click at [148, 316] on input "Запустить подстановку GPT-TM" at bounding box center [133, 322] width 30 height 30
checkbox input "true"
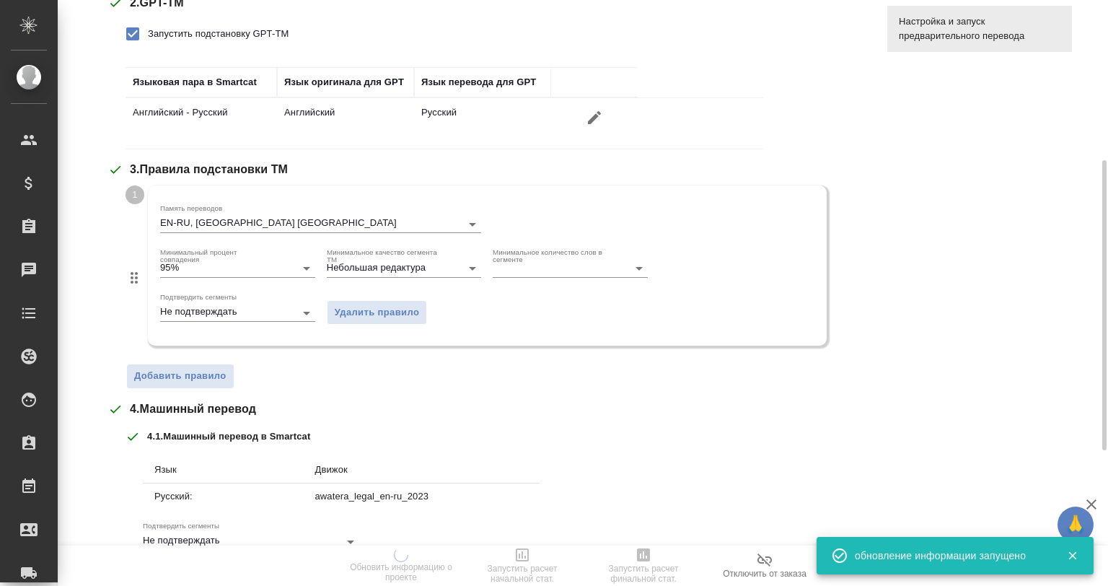
scroll to position [596, 0]
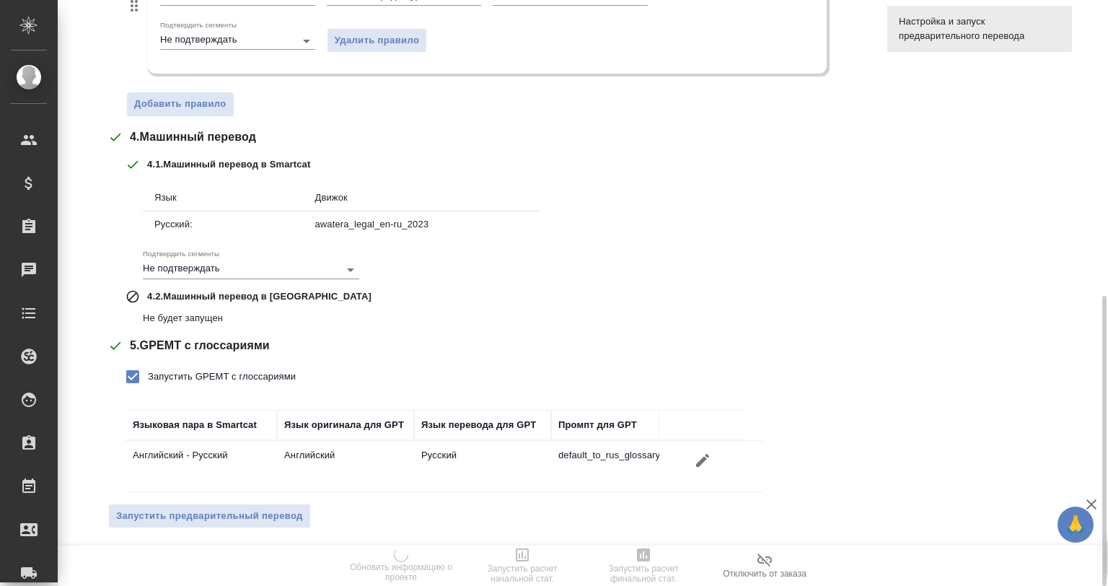
drag, startPoint x: 242, startPoint y: 514, endPoint x: 354, endPoint y: 512, distance: 111.8
click at [242, 514] on span "Запустить предварительный перевод" at bounding box center [209, 516] width 187 height 17
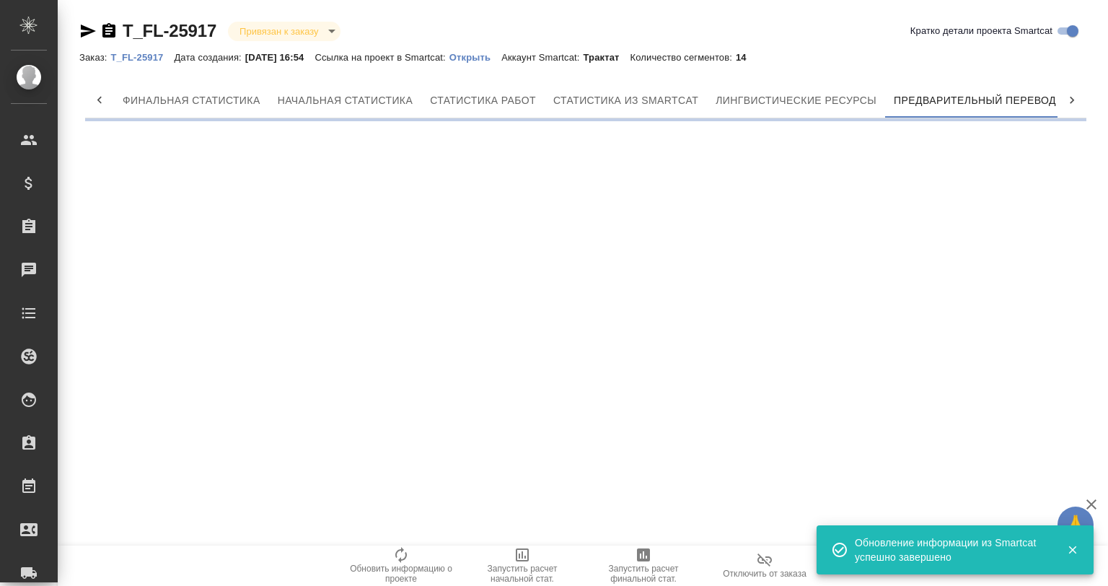
scroll to position [0, 6]
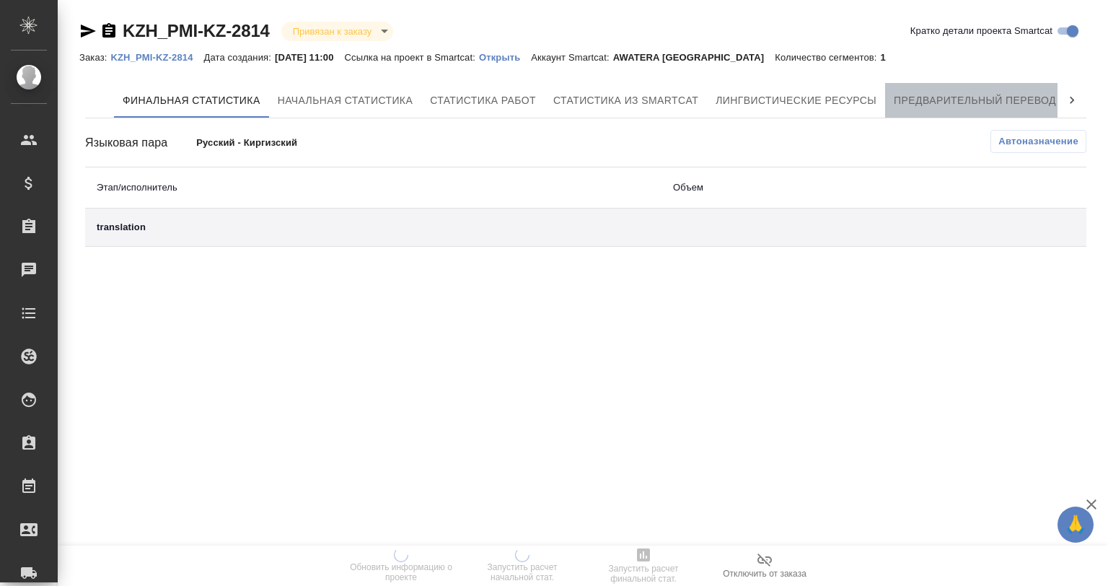
click at [922, 97] on span "Предварительный перевод" at bounding box center [975, 101] width 162 height 18
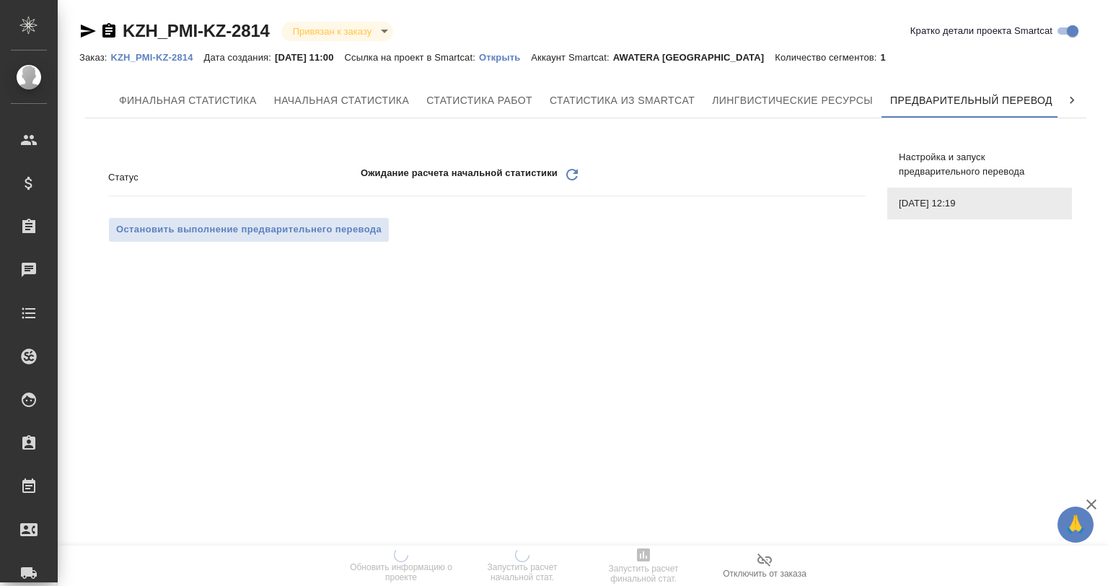
scroll to position [0, 6]
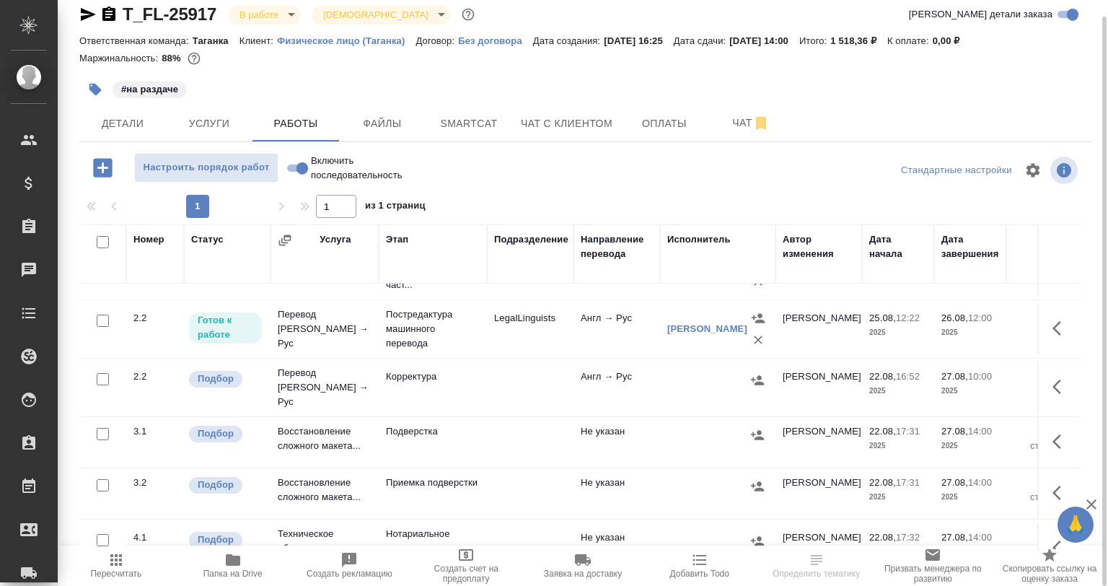
scroll to position [72, 0]
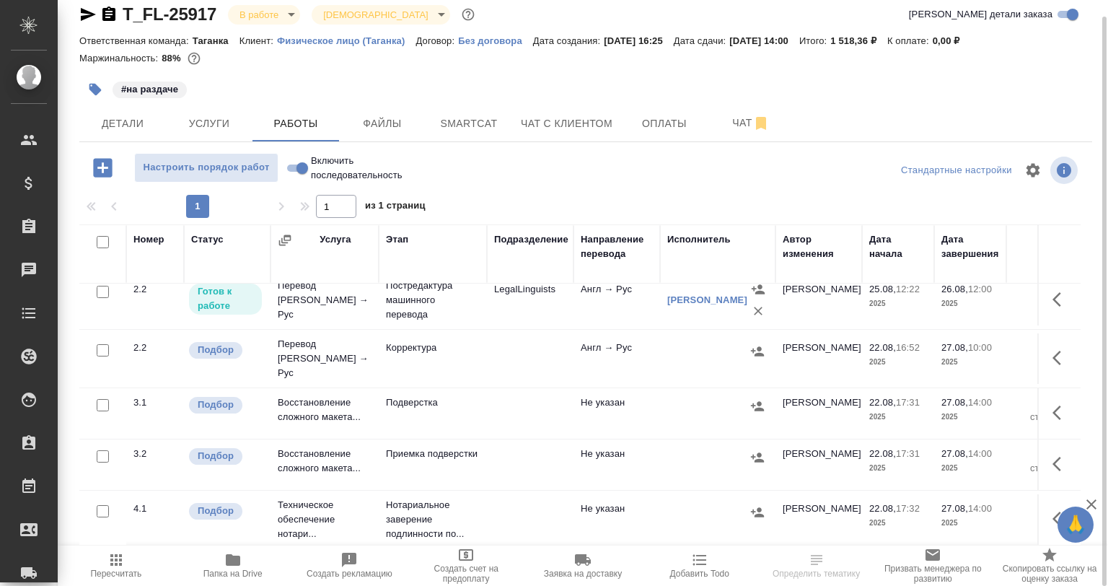
click at [101, 346] on input "checkbox" at bounding box center [103, 350] width 12 height 12
checkbox input "true"
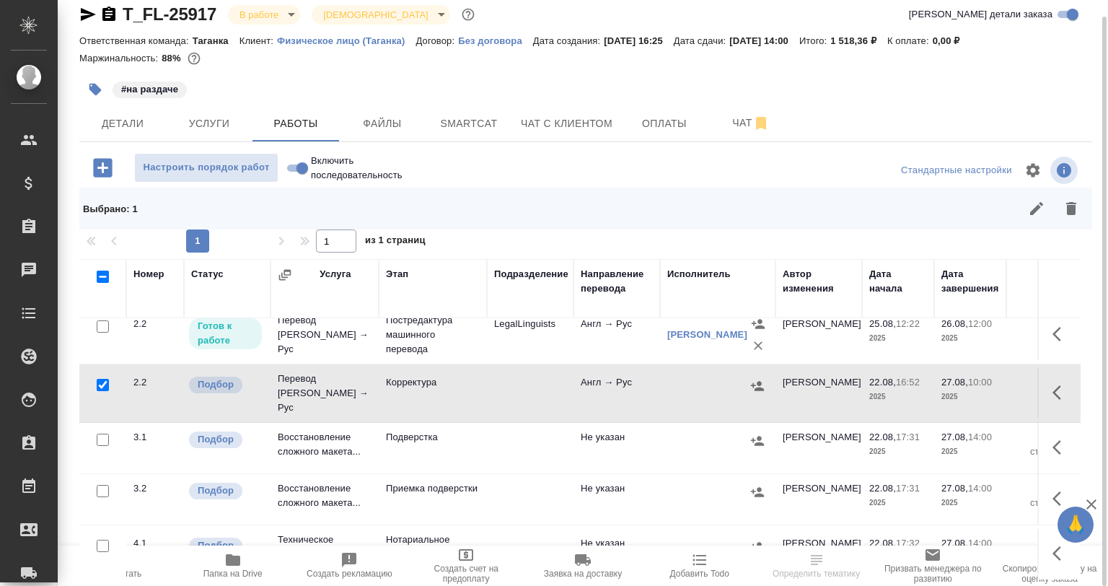
scroll to position [0, 0]
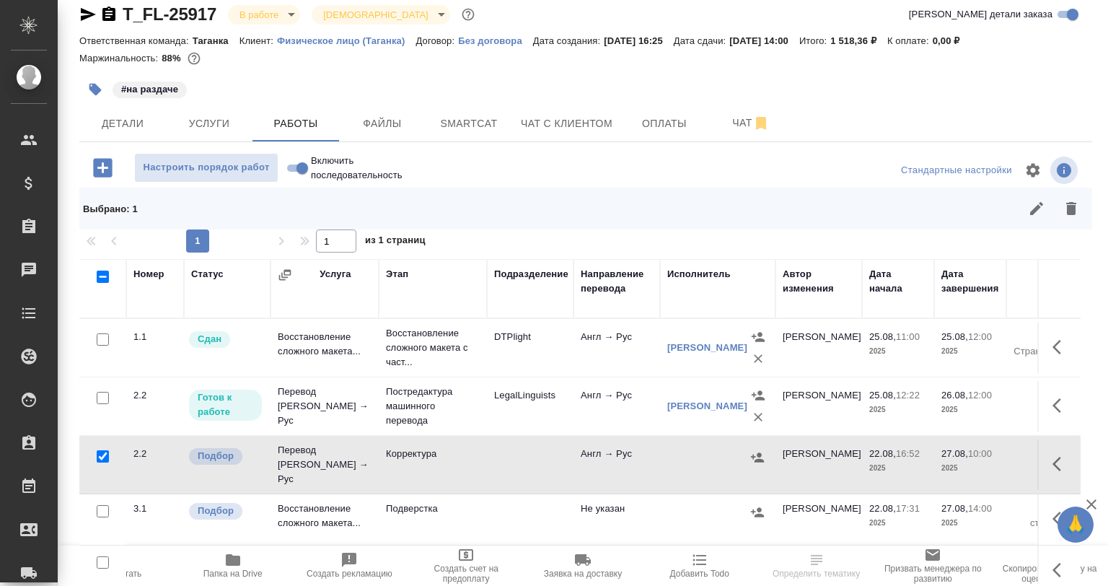
click at [1071, 215] on icon "button" at bounding box center [1071, 208] width 17 height 17
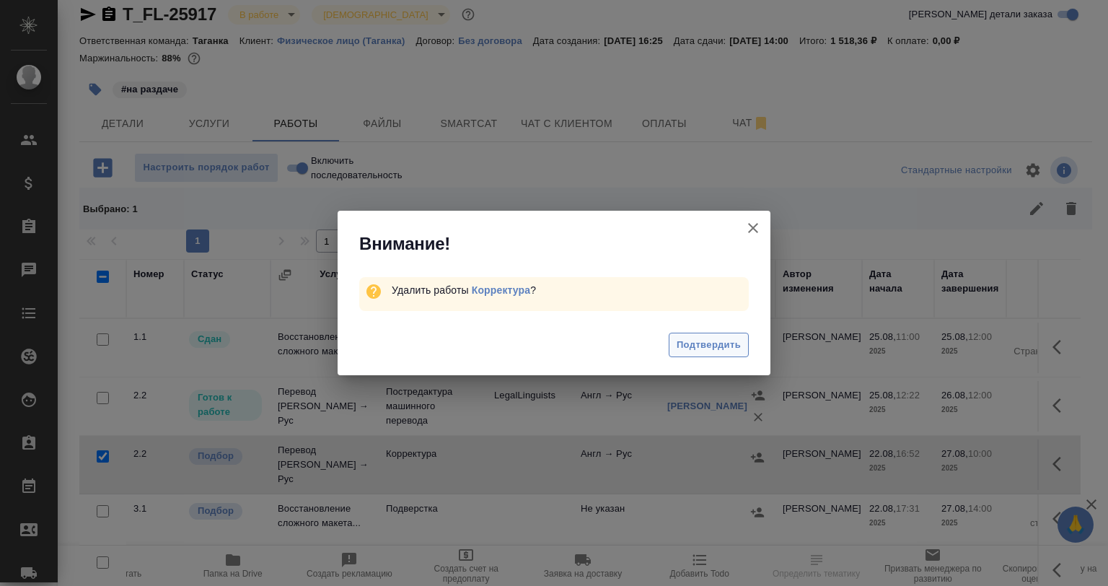
click at [714, 337] on span "Подтвердить" at bounding box center [709, 345] width 64 height 17
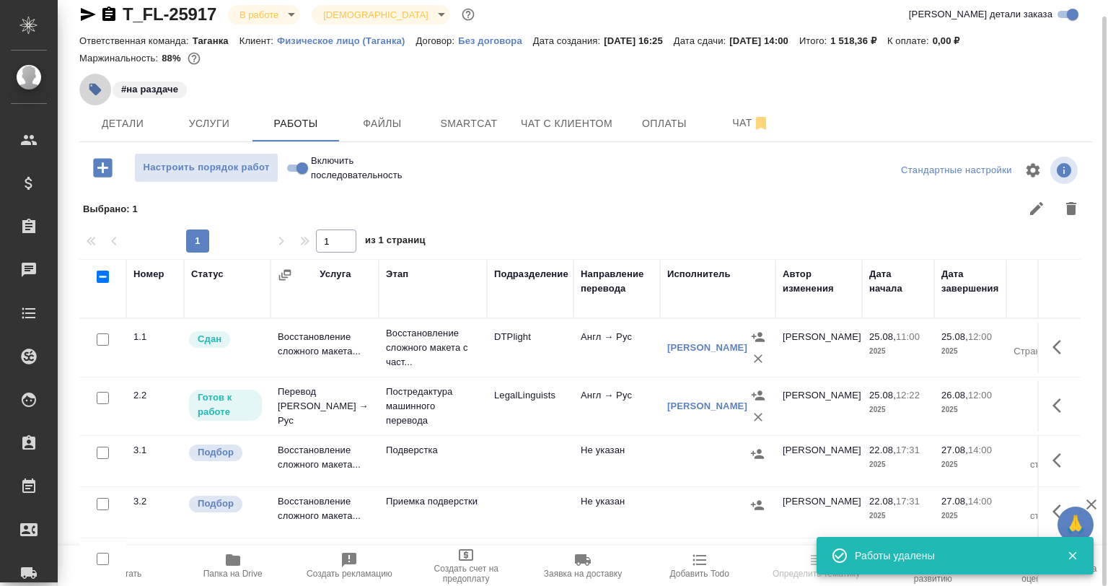
click at [94, 100] on button "button" at bounding box center [95, 90] width 32 height 32
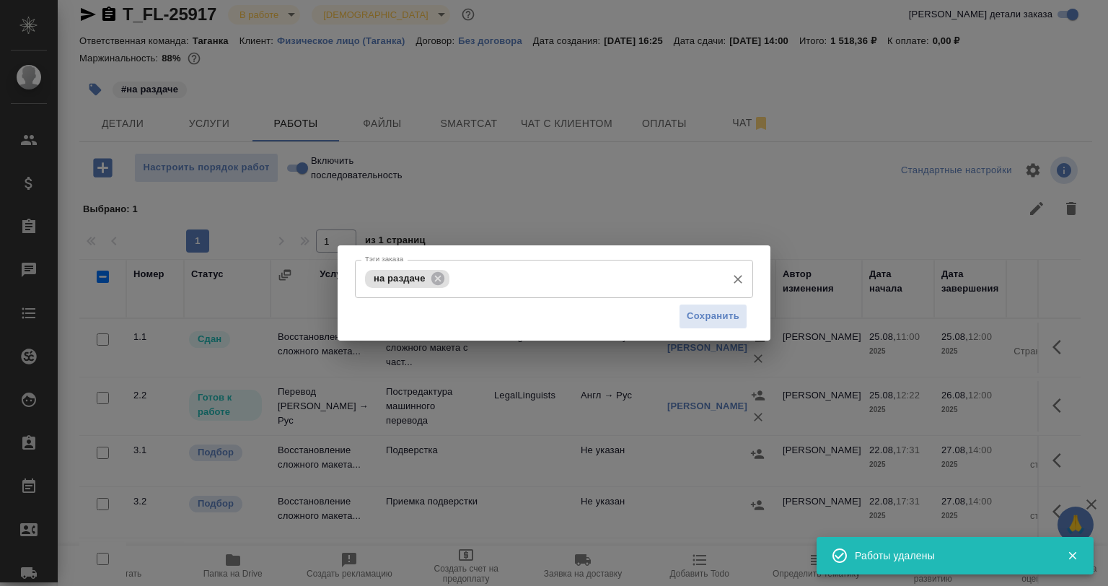
drag, startPoint x: 430, startPoint y: 278, endPoint x: 439, endPoint y: 278, distance: 8.7
click at [430, 278] on icon at bounding box center [438, 278] width 16 height 16
click at [453, 278] on input "Тэги заказа" at bounding box center [586, 278] width 266 height 25
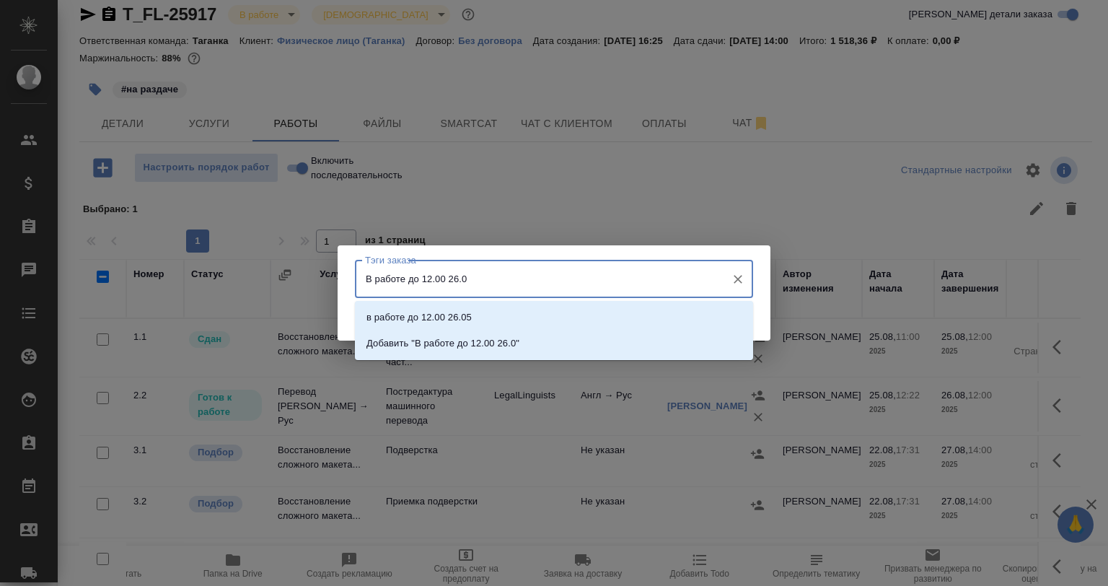
type input "В работе до 12.00 26.08"
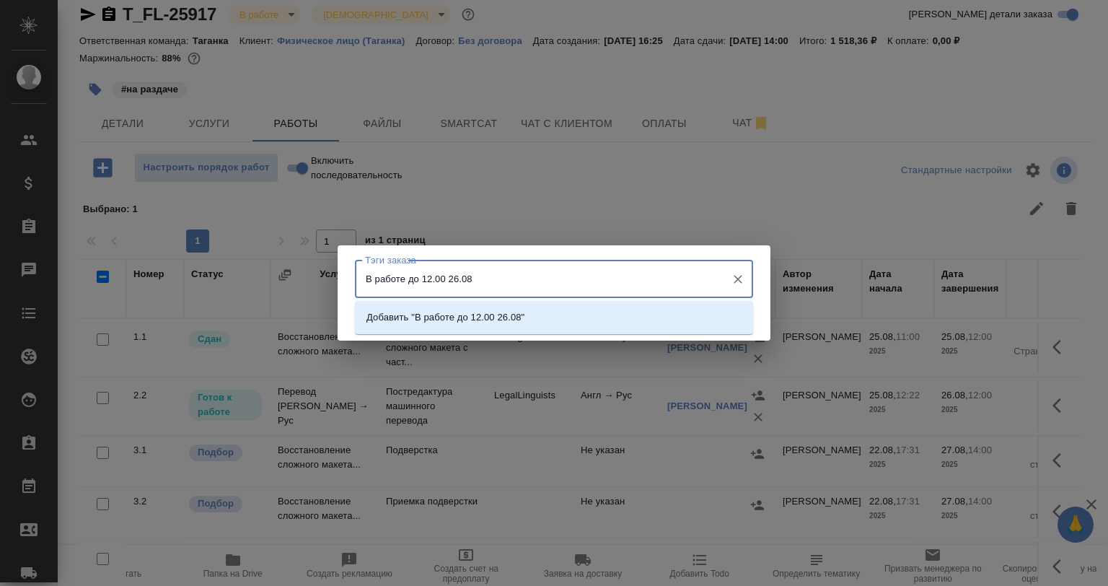
click at [459, 318] on p "Добавить "В работе до 12.00 26.08"" at bounding box center [445, 317] width 158 height 14
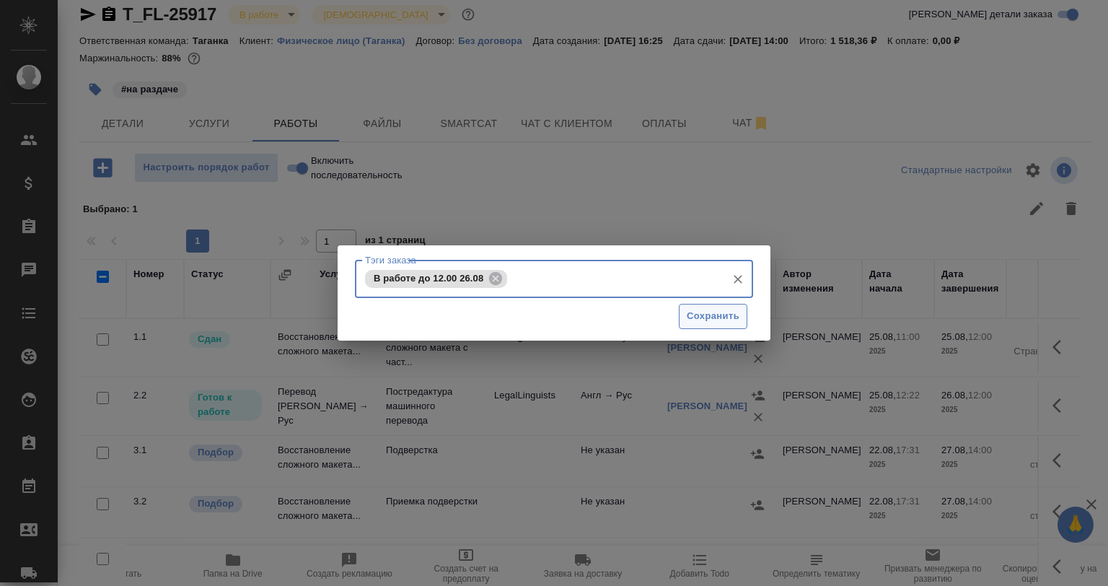
click at [702, 312] on span "Сохранить" at bounding box center [713, 316] width 53 height 17
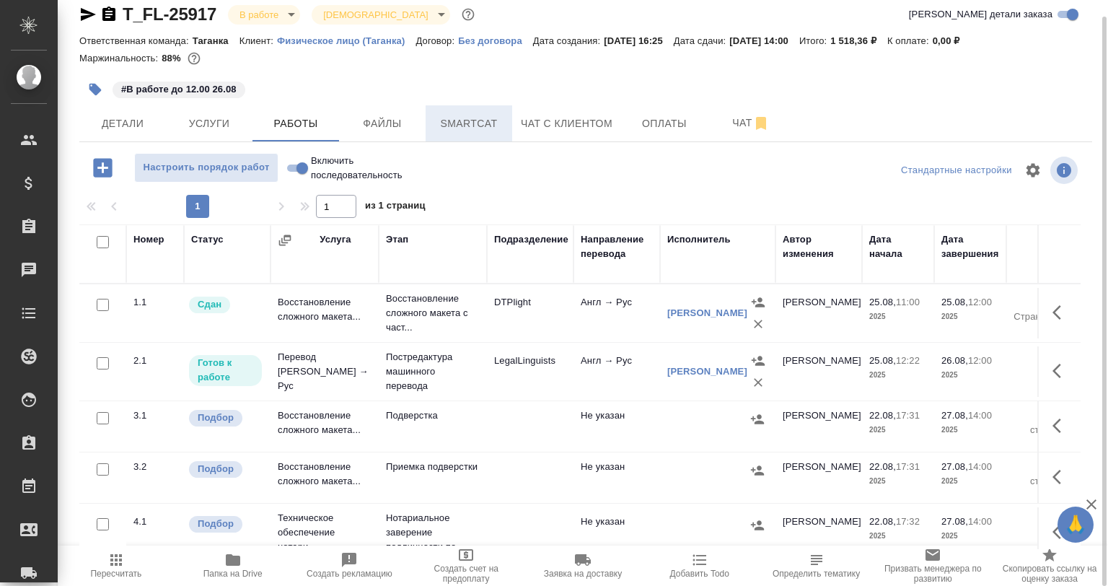
click at [502, 136] on button "Smartcat" at bounding box center [469, 123] width 87 height 36
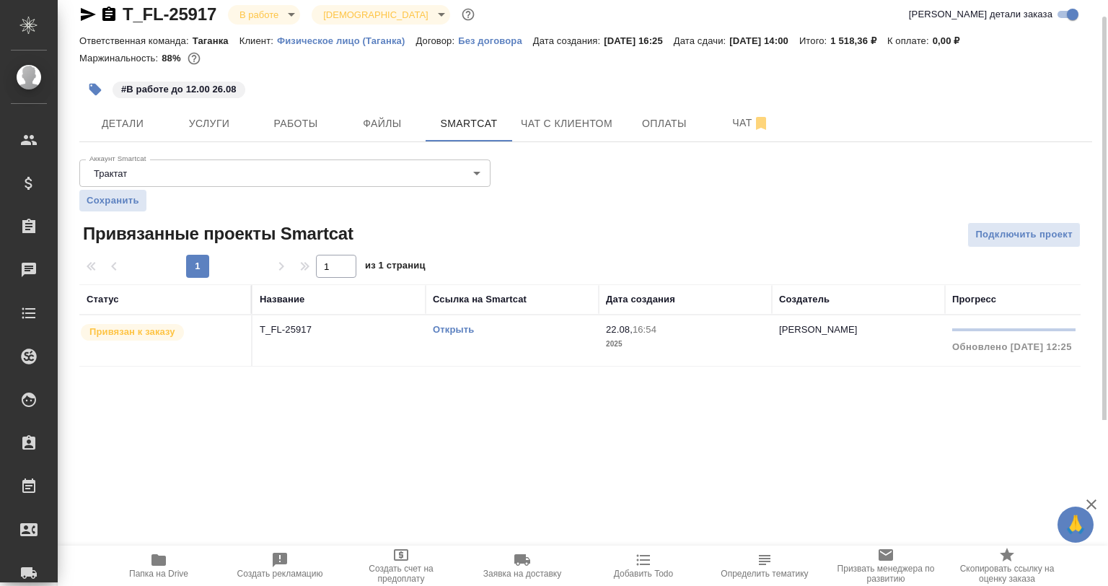
click at [441, 335] on div "Открыть" at bounding box center [512, 329] width 159 height 14
click at [441, 329] on link "Открыть" at bounding box center [453, 329] width 41 height 11
click at [287, 122] on span "Работы" at bounding box center [295, 124] width 69 height 18
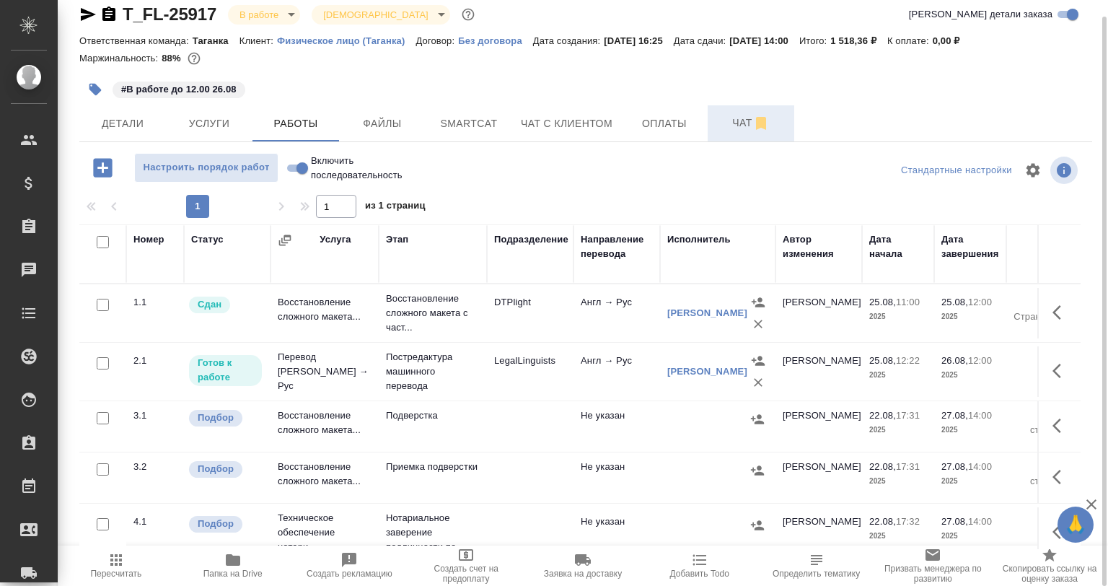
click at [726, 118] on span "Чат" at bounding box center [750, 123] width 69 height 18
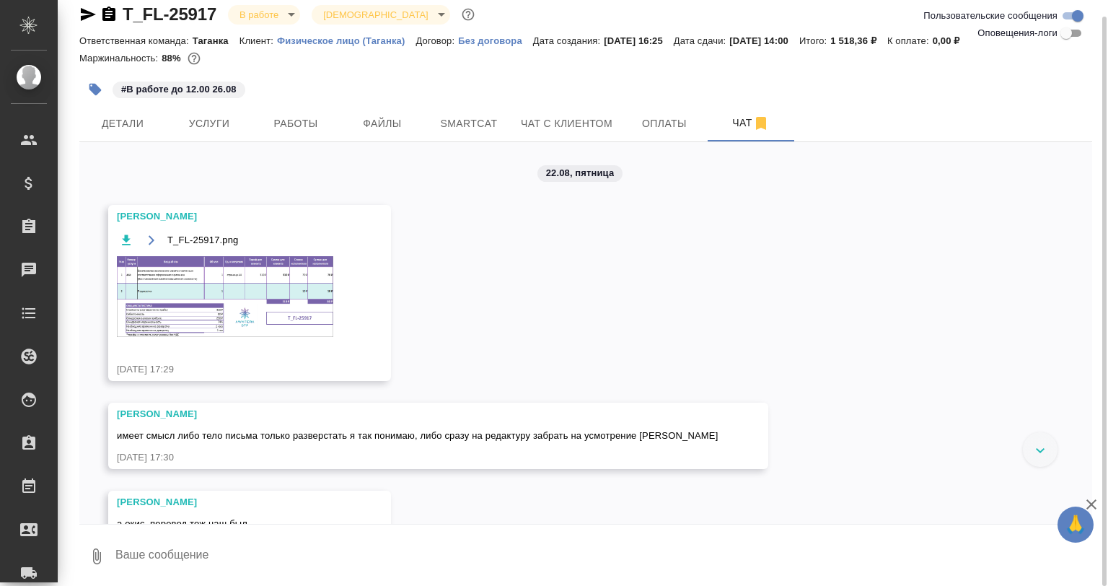
click at [248, 281] on img at bounding box center [225, 296] width 216 height 81
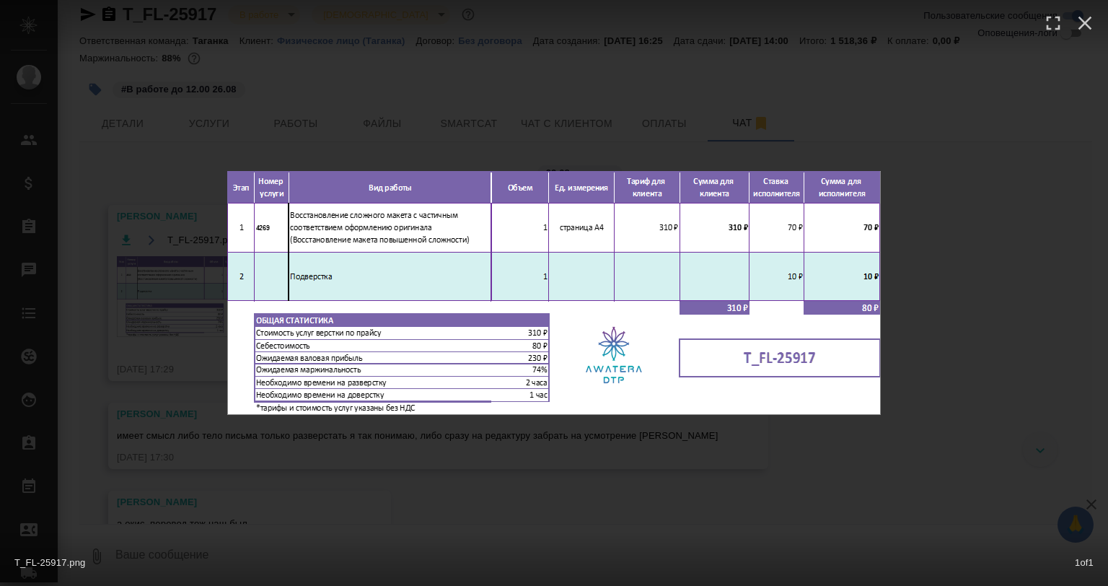
drag, startPoint x: 483, startPoint y: 460, endPoint x: 475, endPoint y: 457, distance: 9.4
click at [482, 460] on div "T_FL-25917.png 1 of 1" at bounding box center [554, 293] width 1108 height 586
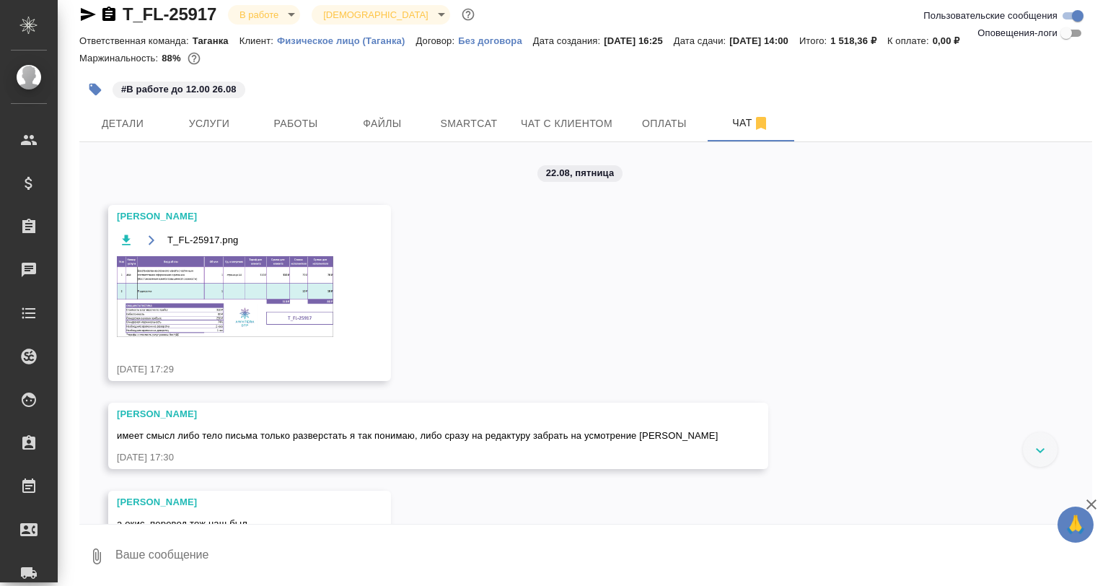
click at [302, 126] on div "T_FL-25917.png 1 of 1" at bounding box center [554, 321] width 997 height 527
click at [293, 118] on span "Работы" at bounding box center [295, 124] width 69 height 18
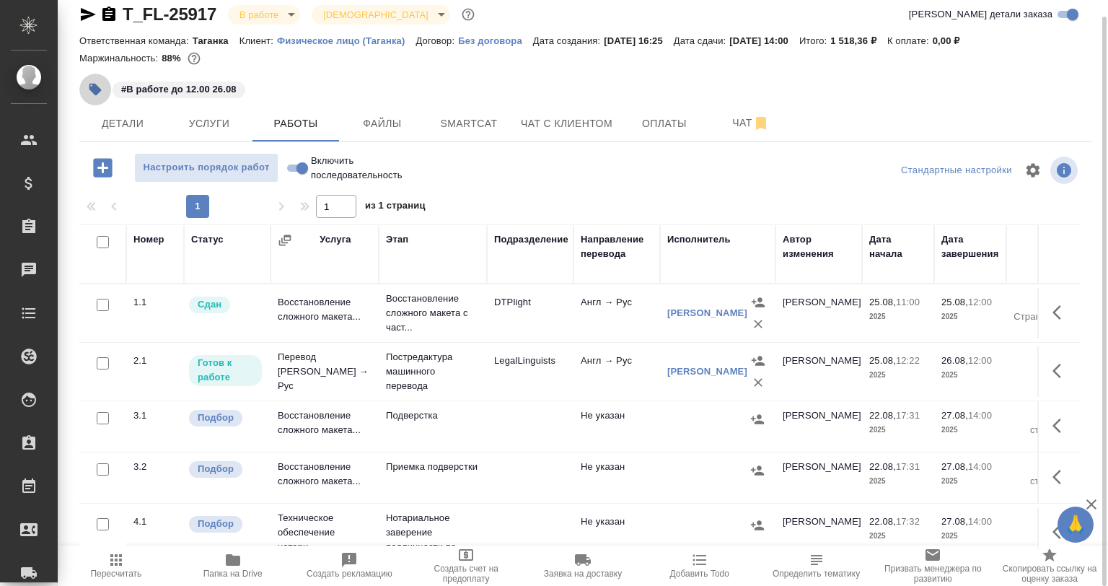
click at [96, 92] on icon "button" at bounding box center [95, 90] width 12 height 12
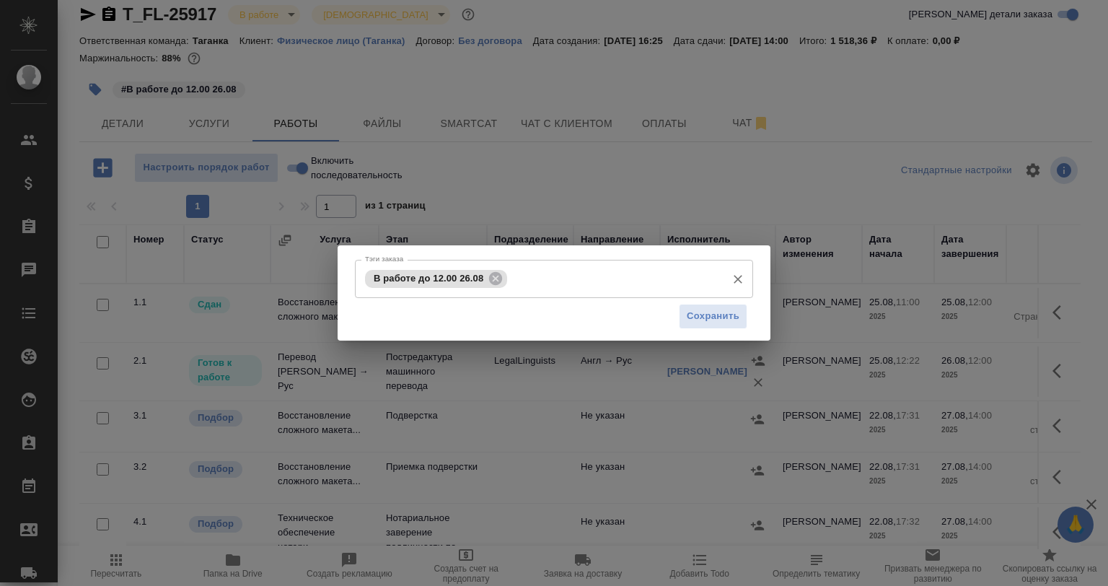
click at [568, 284] on input "Тэги заказа" at bounding box center [615, 278] width 208 height 25
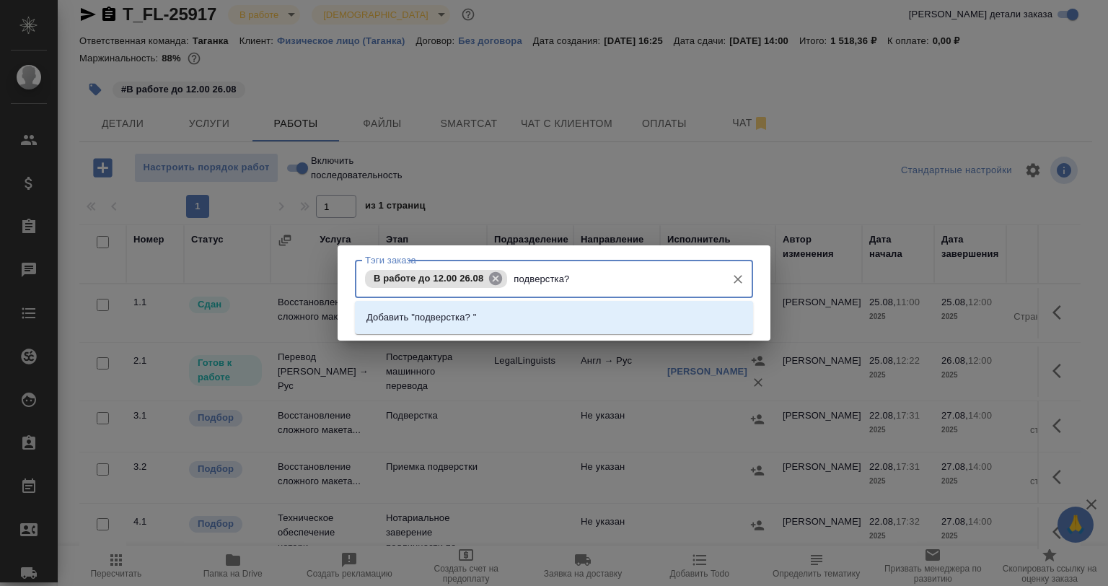
type input "подверстка?"
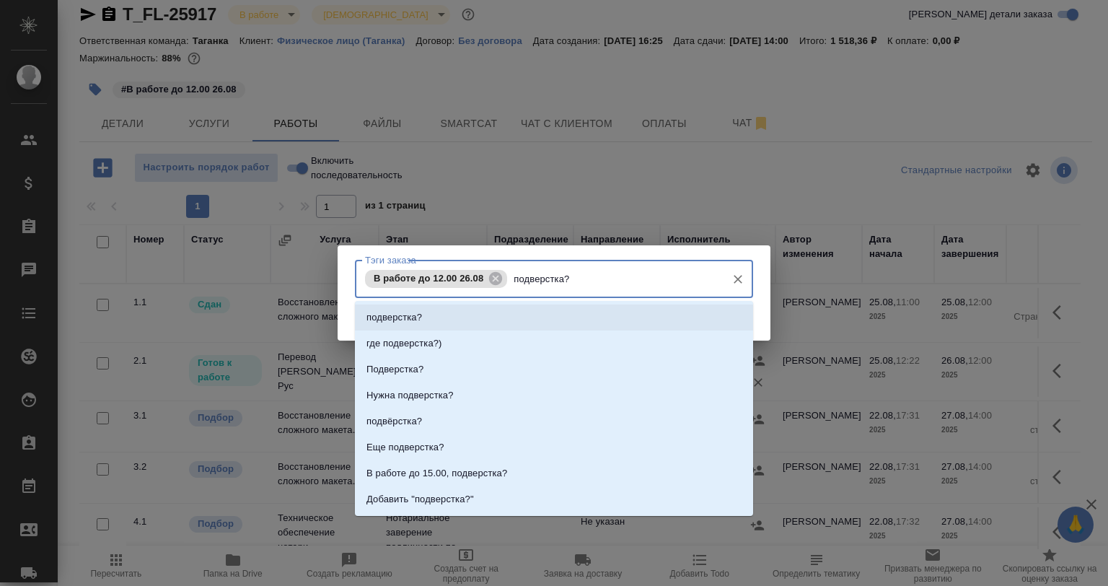
click at [467, 320] on li "подверстка?" at bounding box center [554, 317] width 398 height 26
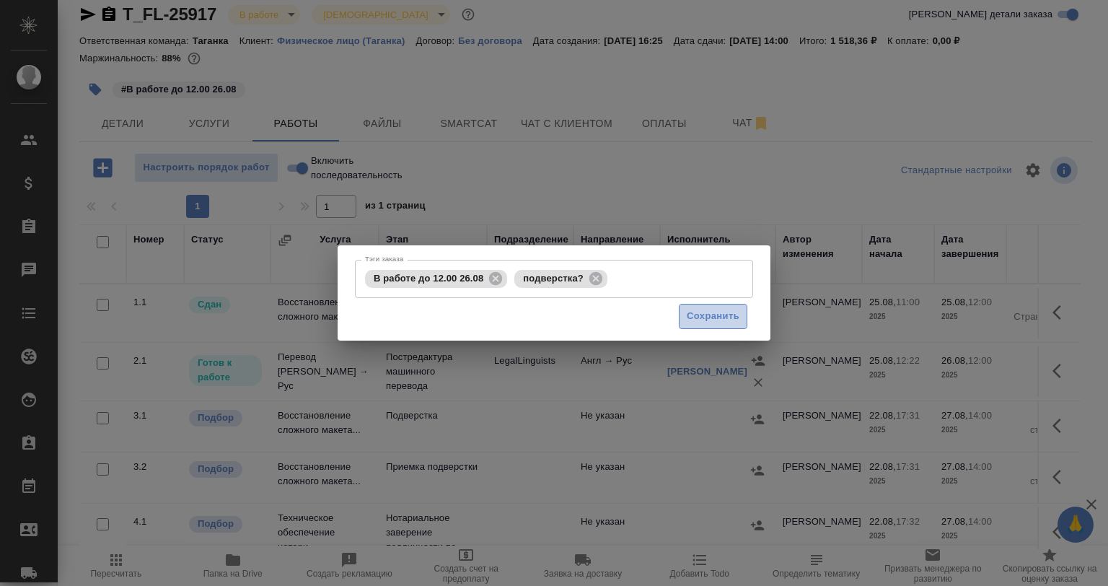
click at [716, 317] on span "Сохранить" at bounding box center [713, 316] width 53 height 17
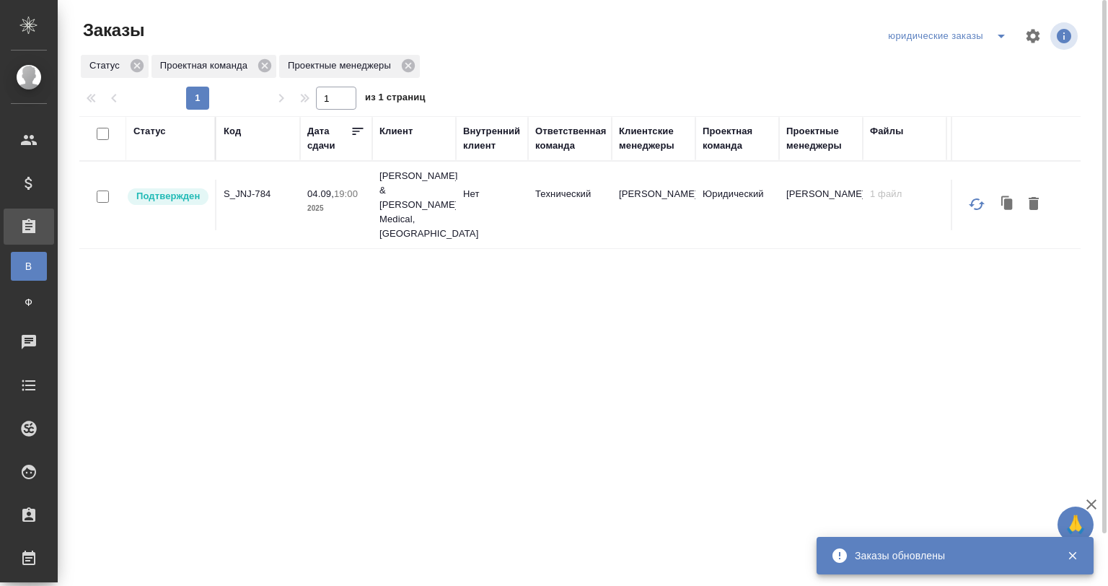
click at [999, 38] on icon "split button" at bounding box center [1001, 35] width 17 height 17
click at [949, 62] on li "Мои заказы" at bounding box center [949, 64] width 131 height 23
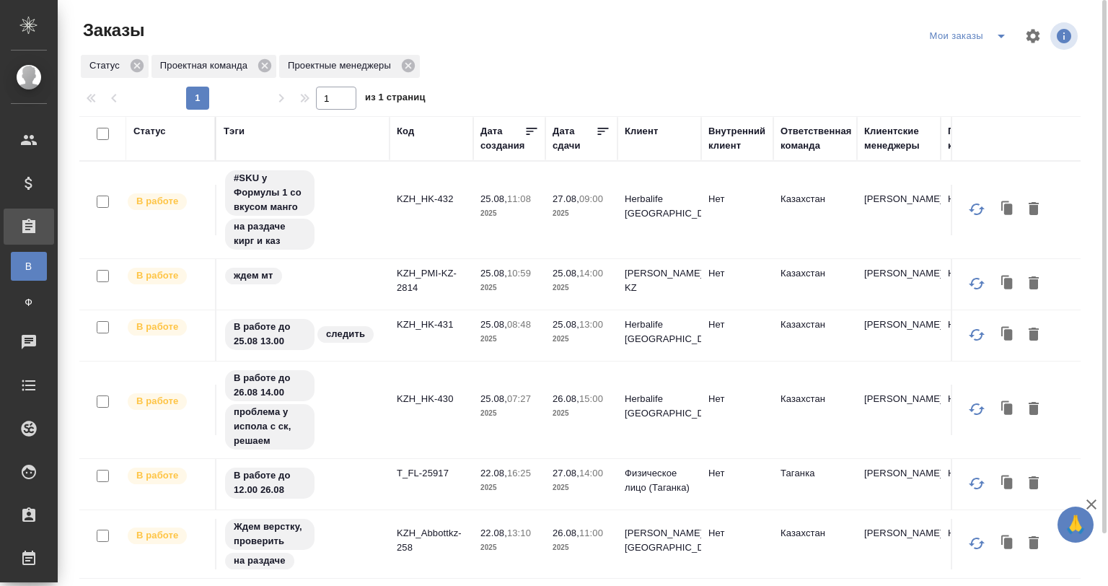
click at [97, 133] on input "checkbox" at bounding box center [103, 134] width 12 height 12
checkbox input "true"
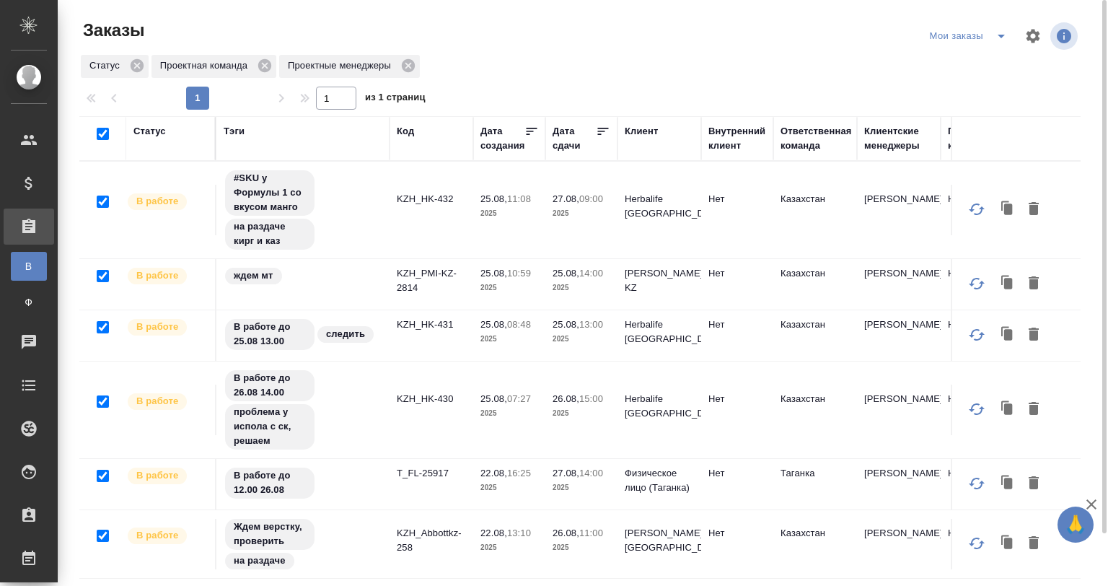
checkbox input "true"
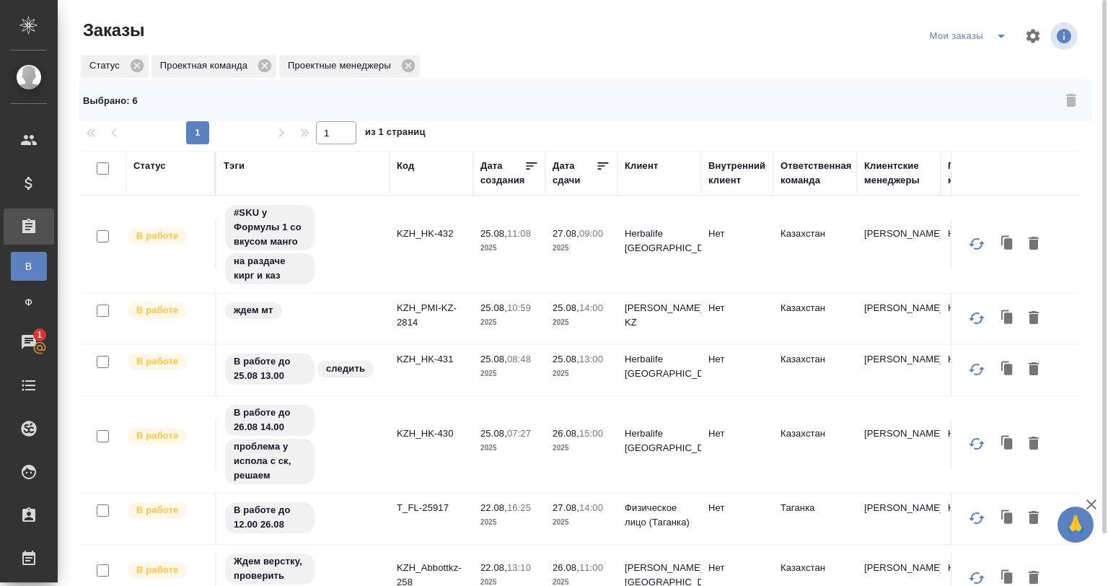
checkbox input "false"
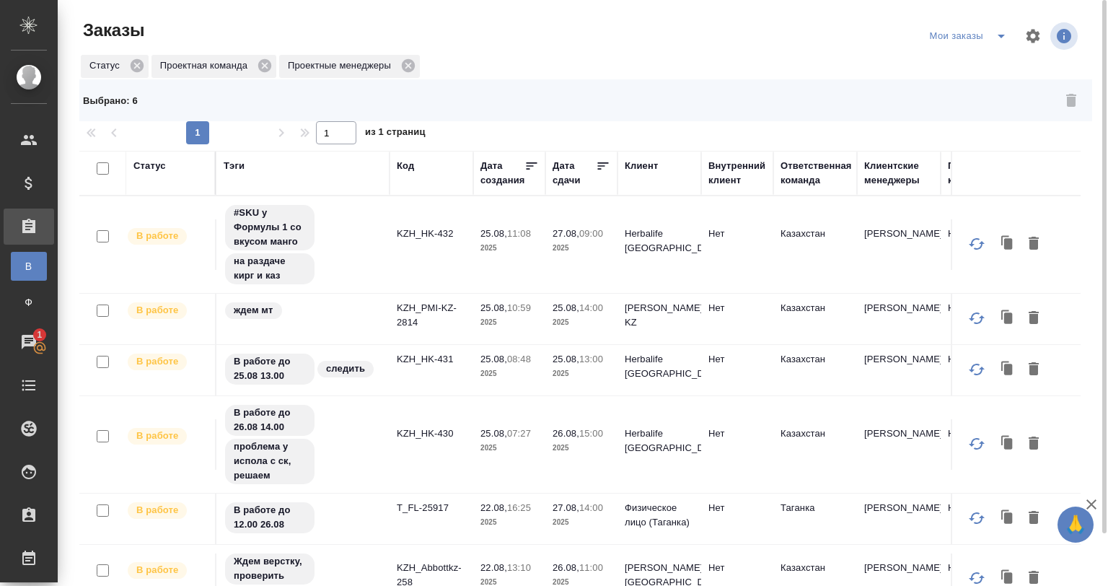
checkbox input "false"
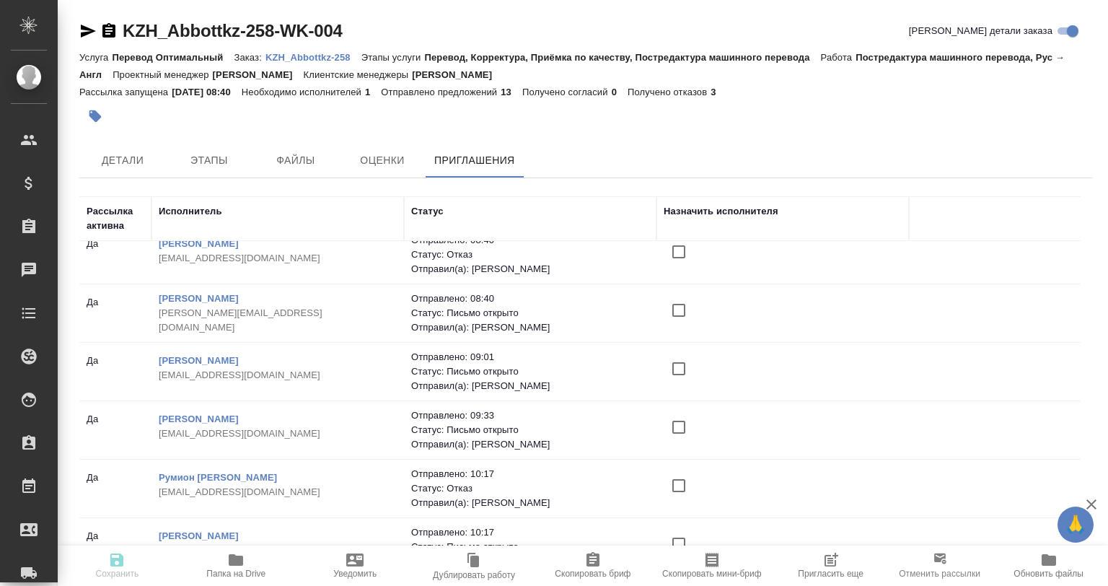
scroll to position [416, 0]
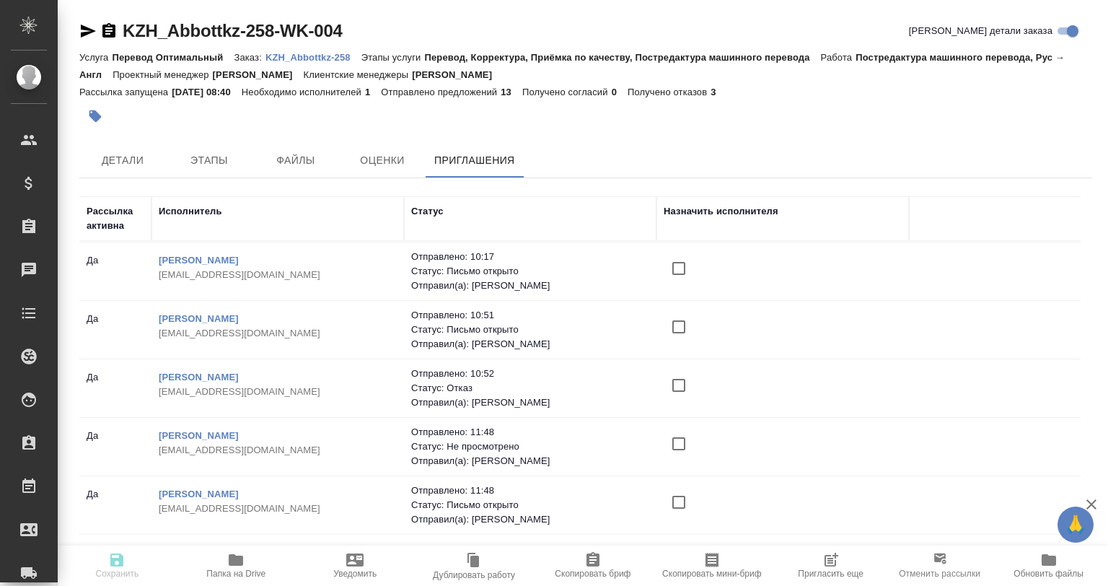
drag, startPoint x: 1069, startPoint y: 451, endPoint x: 899, endPoint y: 474, distance: 171.8
click at [1071, 505] on div "Рассылка активна Исполнитель Статус Назначить исполнителя [PERSON_NAME] [PERSON…" at bounding box center [579, 394] width 1001 height 397
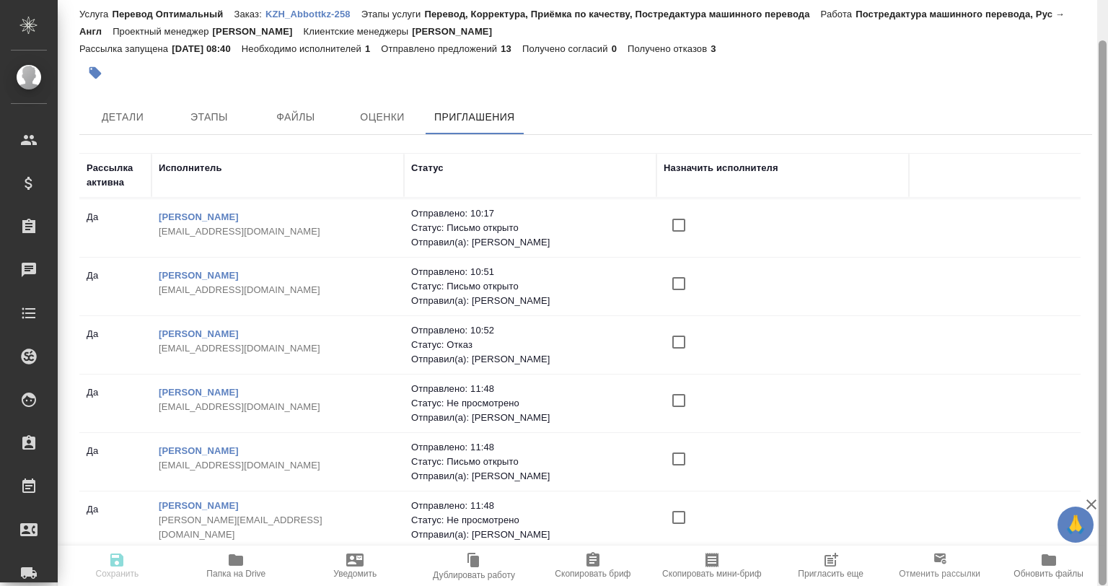
drag, startPoint x: 1105, startPoint y: 325, endPoint x: 1107, endPoint y: 483, distance: 157.3
click at [1107, 483] on div at bounding box center [1102, 293] width 11 height 586
click at [239, 445] on link "[PERSON_NAME]" at bounding box center [199, 450] width 80 height 11
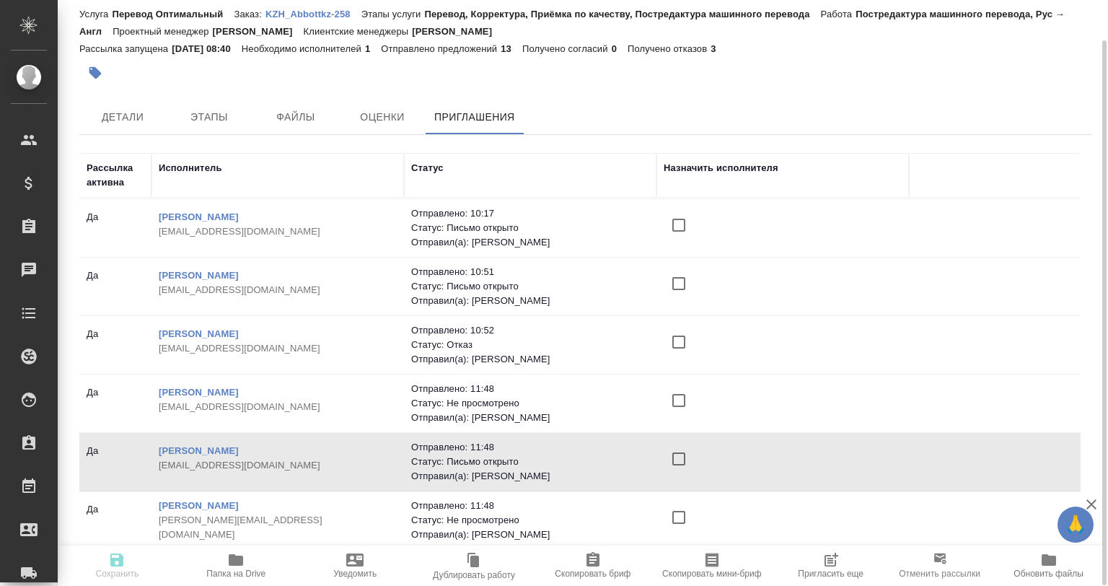
click at [1079, 418] on div "Рассылка активна Исполнитель Статус Назначить исполнителя [PERSON_NAME] [PERSON…" at bounding box center [585, 351] width 1013 height 397
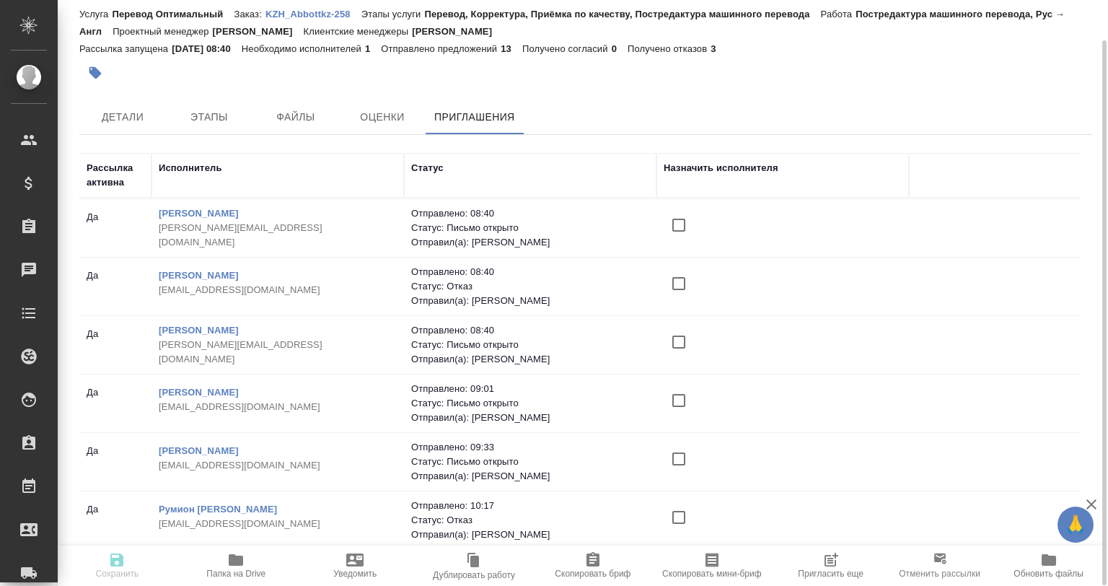
scroll to position [0, 0]
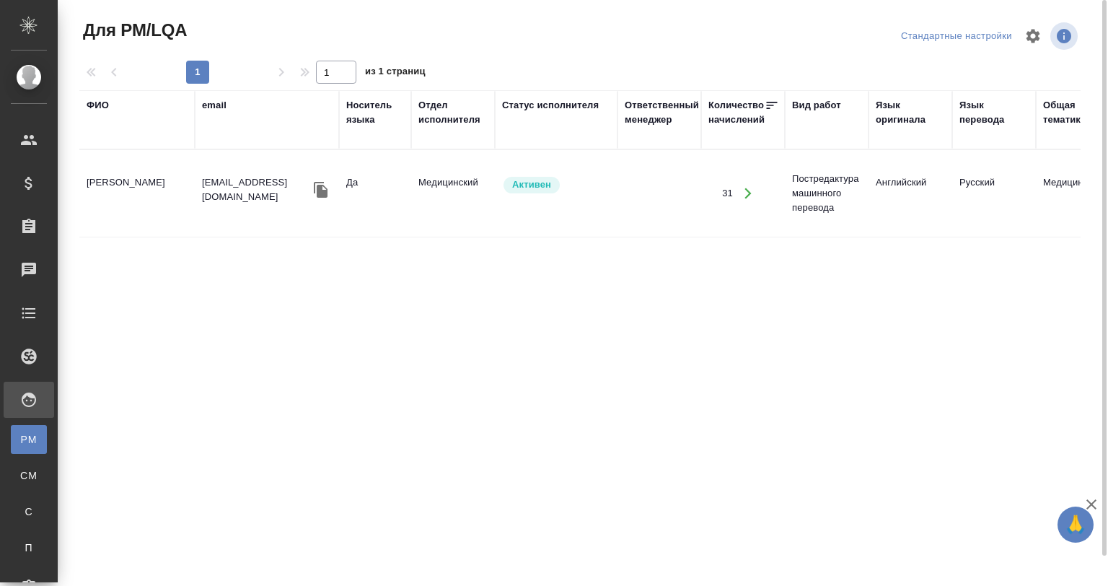
click at [317, 183] on icon "button" at bounding box center [321, 190] width 14 height 16
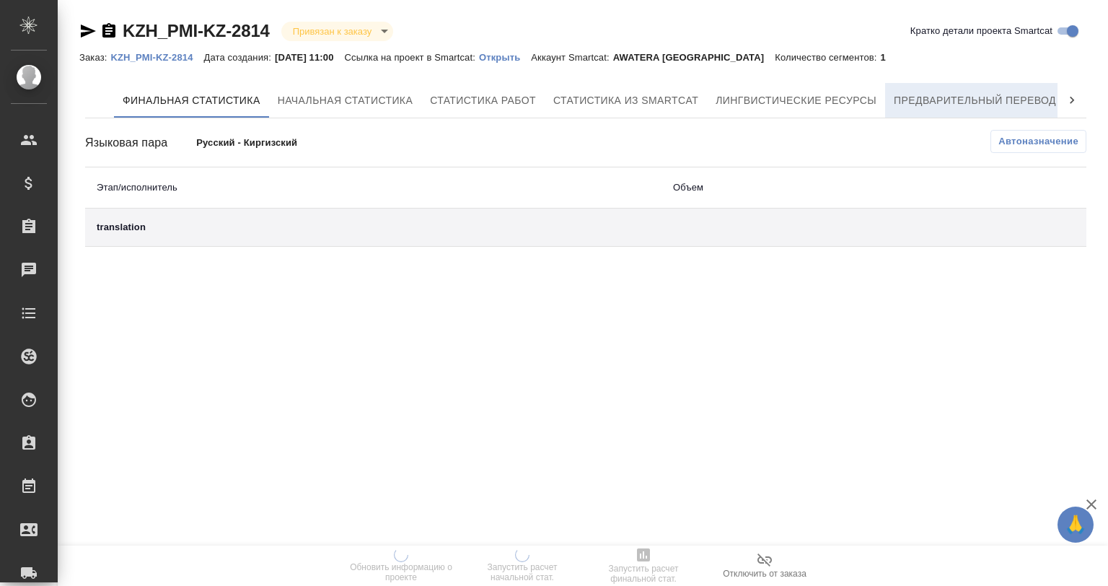
click at [906, 98] on span "Предварительный перевод" at bounding box center [975, 101] width 162 height 18
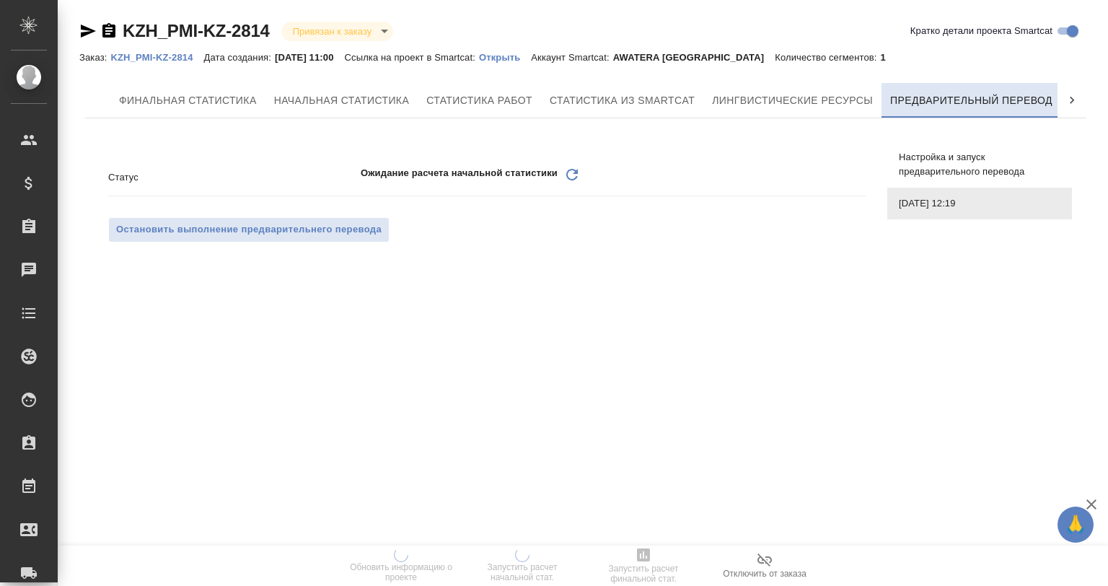
scroll to position [0, 6]
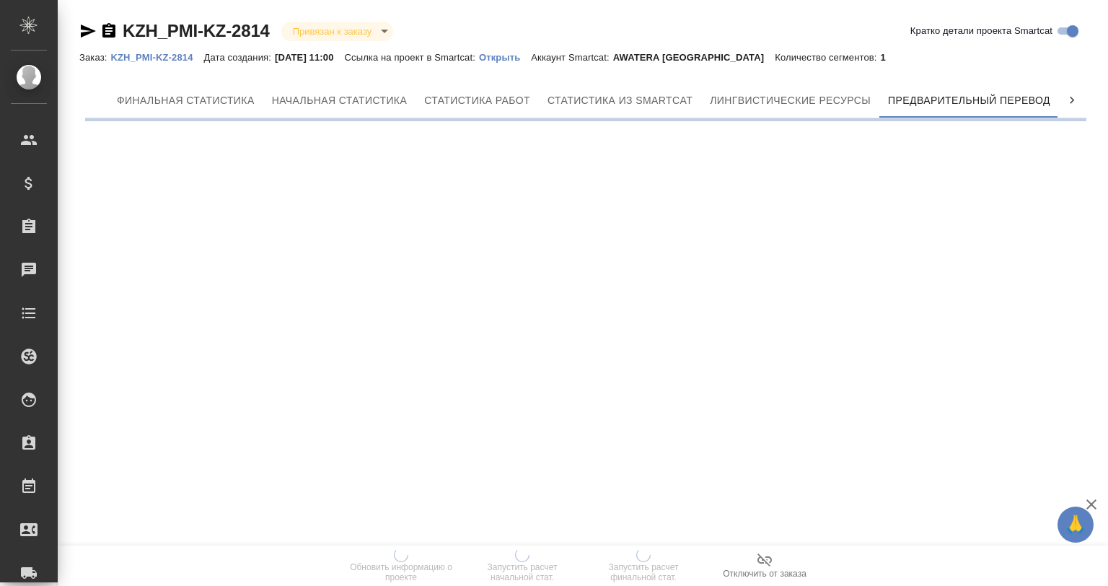
scroll to position [0, 6]
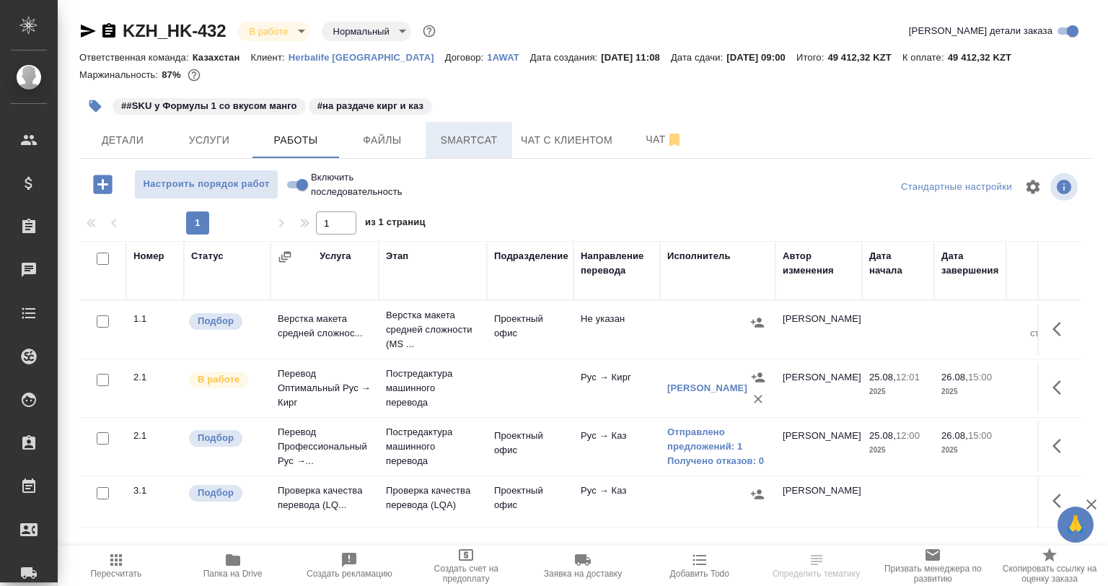
click at [467, 131] on span "Smartcat" at bounding box center [468, 140] width 69 height 18
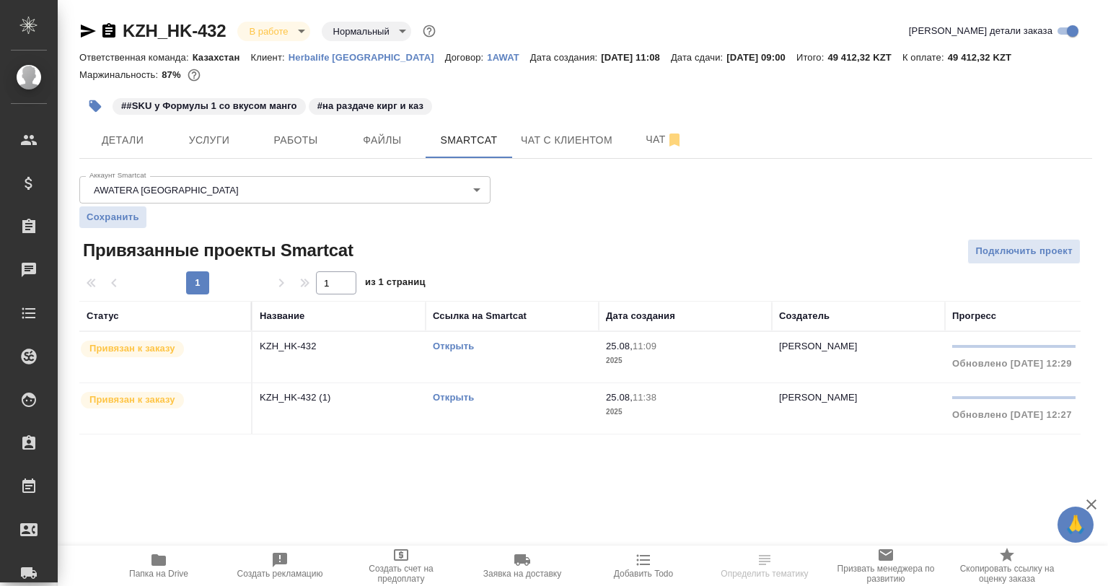
drag, startPoint x: 418, startPoint y: 381, endPoint x: 410, endPoint y: 390, distance: 12.2
click at [417, 382] on tbody "Привязан к заказу KZH_HK-432 Открыть 25.08, 11:09 2025 [PERSON_NAME] 0% Обновле…" at bounding box center [699, 383] width 1241 height 102
click at [410, 390] on p "KZH_HK-432 (1)" at bounding box center [339, 397] width 159 height 14
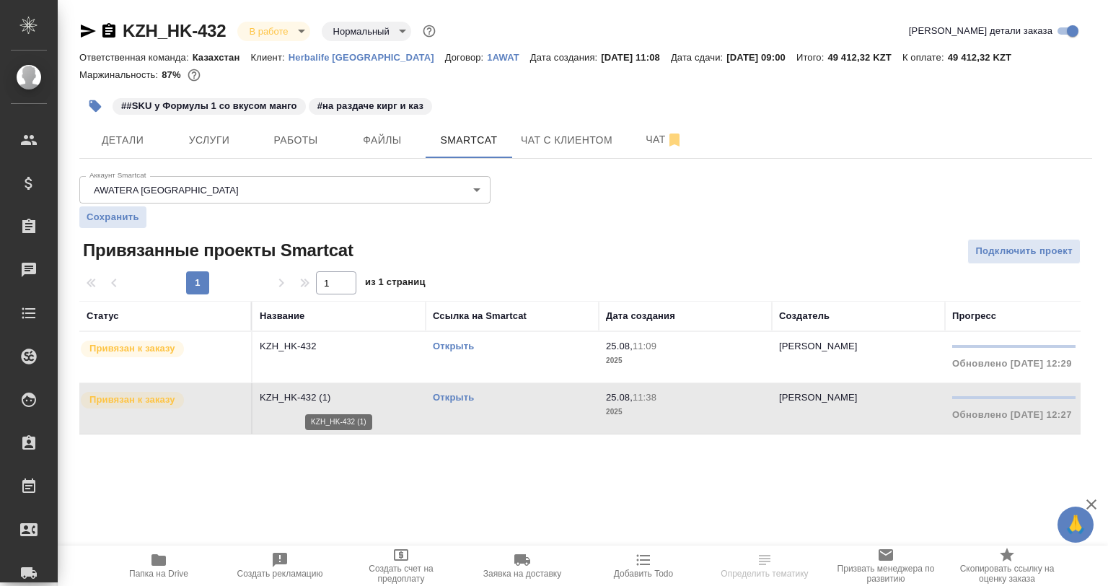
click at [406, 400] on p "KZH_HK-432 (1)" at bounding box center [339, 397] width 159 height 14
click at [309, 145] on span "Работы" at bounding box center [295, 140] width 69 height 18
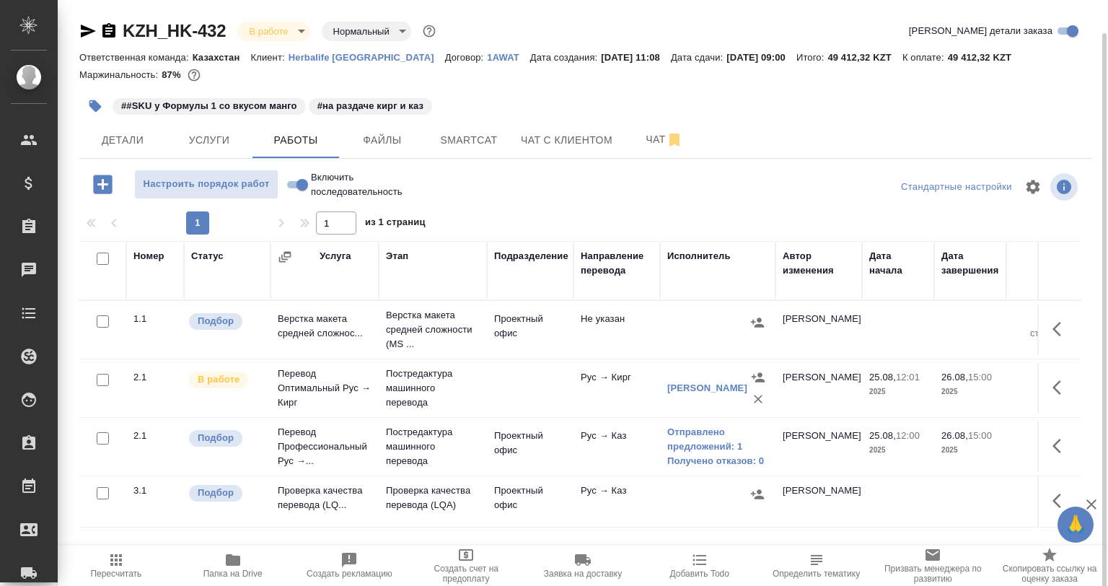
scroll to position [17, 0]
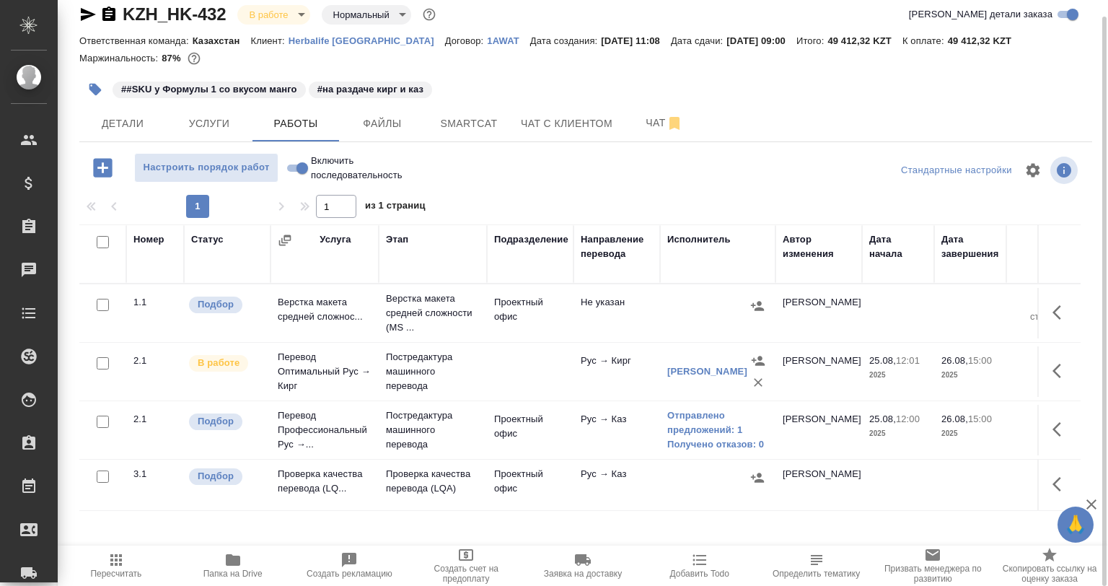
click at [81, 97] on div "##SKU у Формулы 1 со вкусом манго #на раздаче кирг и каз" at bounding box center [416, 90] width 675 height 32
click at [92, 87] on icon "button" at bounding box center [95, 90] width 12 height 12
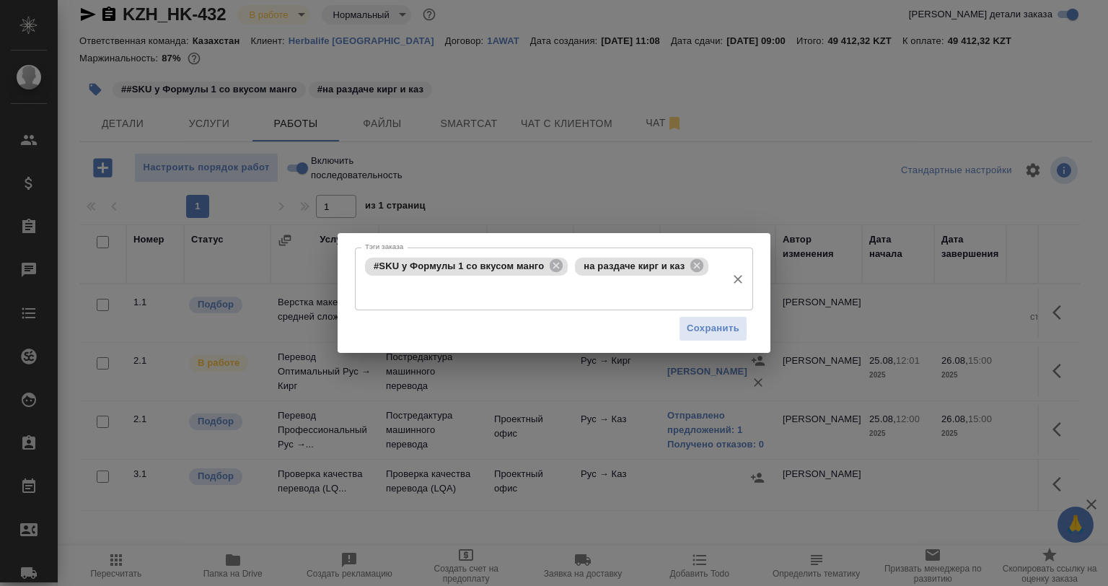
click at [695, 274] on div "на раздаче кирг и каз" at bounding box center [641, 267] width 133 height 18
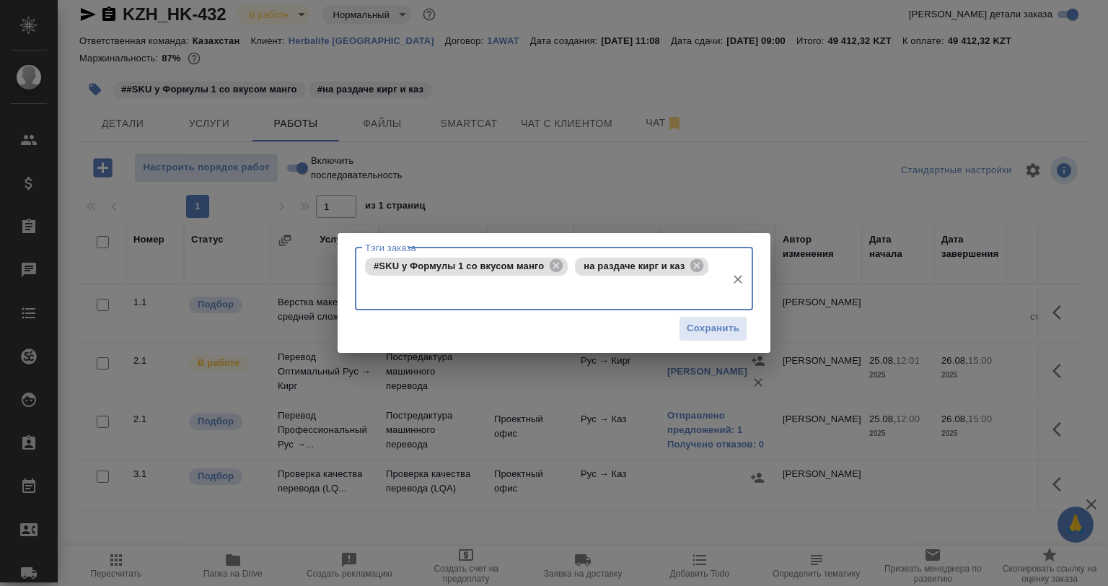
click at [695, 265] on icon at bounding box center [697, 266] width 16 height 16
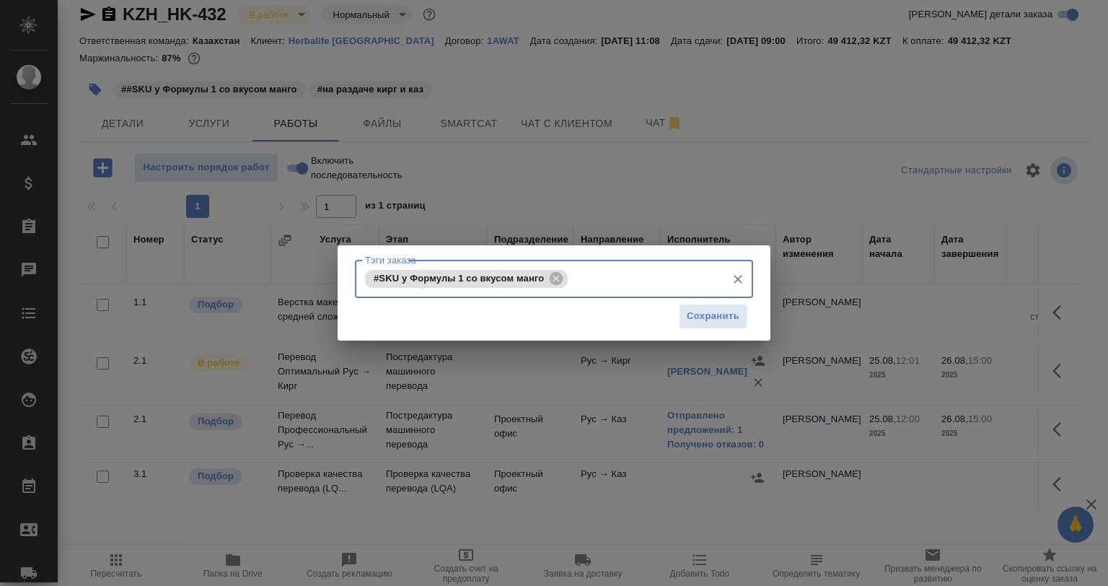
click at [695, 265] on div "#SKU у Формулы 1 со вкусом манго Тэги заказа" at bounding box center [554, 279] width 398 height 38
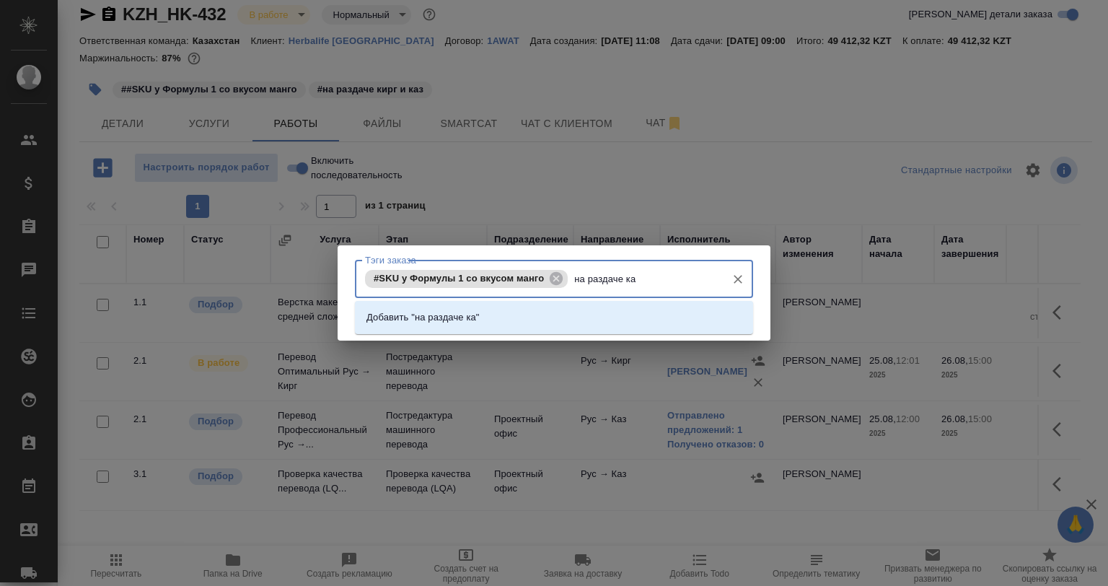
type input "на раздаче каз"
click at [669, 309] on li "Добавить "на раздаче каз"" at bounding box center [554, 317] width 398 height 26
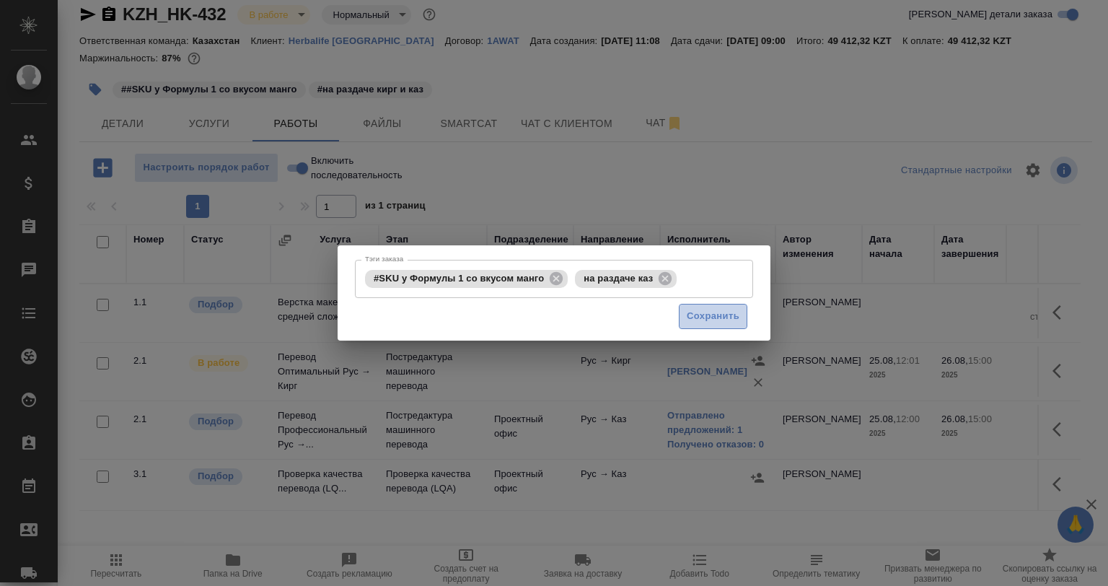
click at [713, 322] on span "Сохранить" at bounding box center [713, 316] width 53 height 17
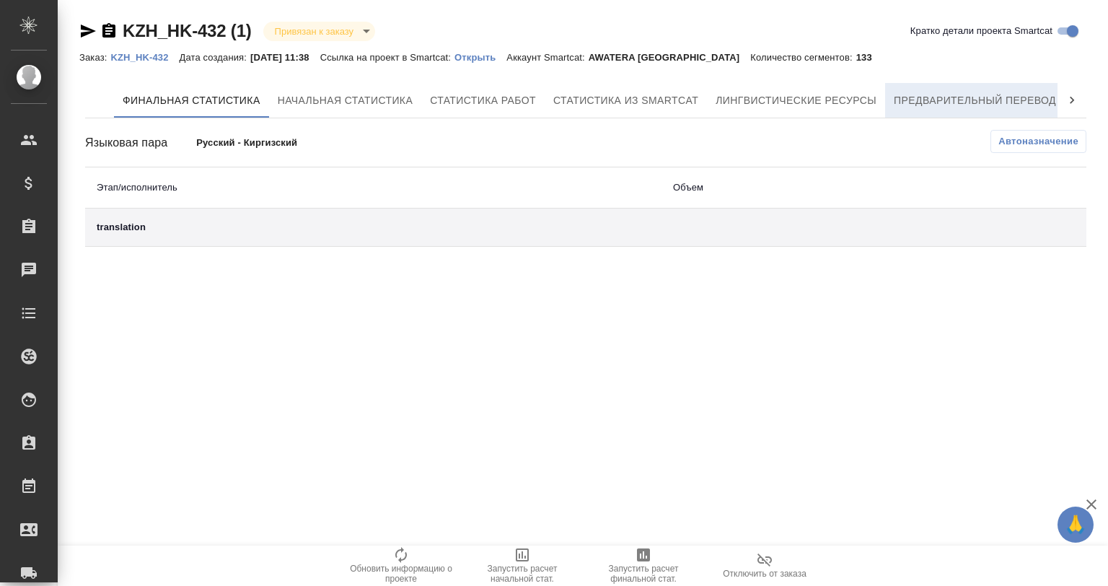
click at [902, 100] on span "Предварительный перевод" at bounding box center [975, 101] width 162 height 18
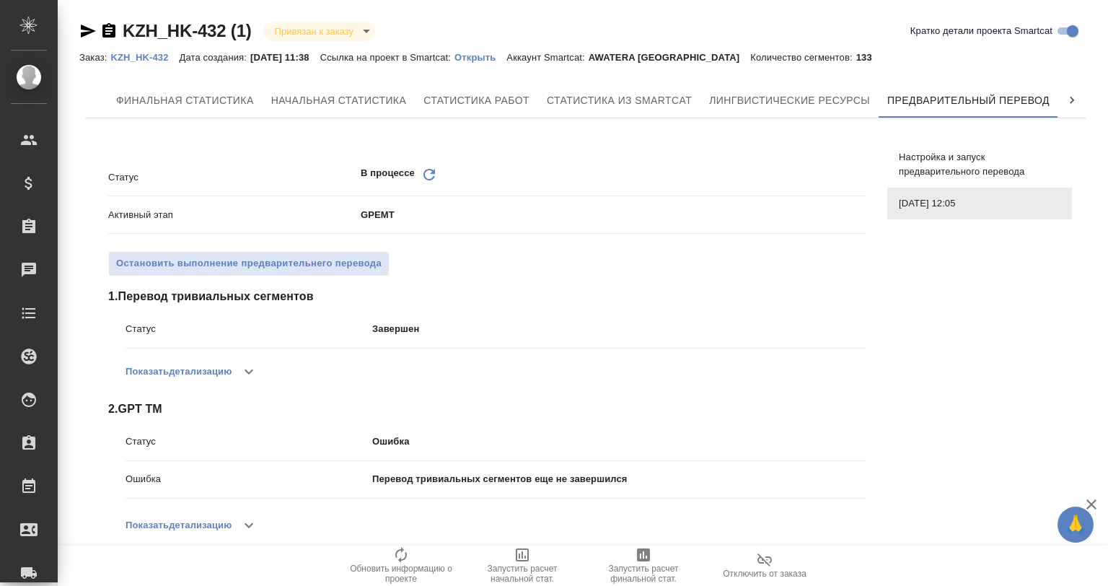
scroll to position [0, 6]
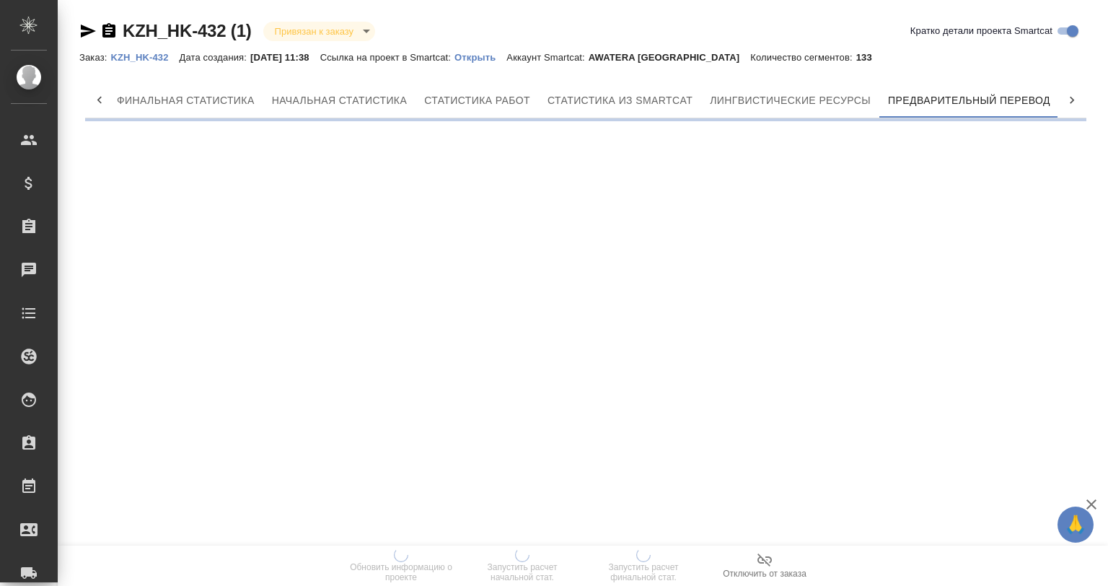
scroll to position [0, 6]
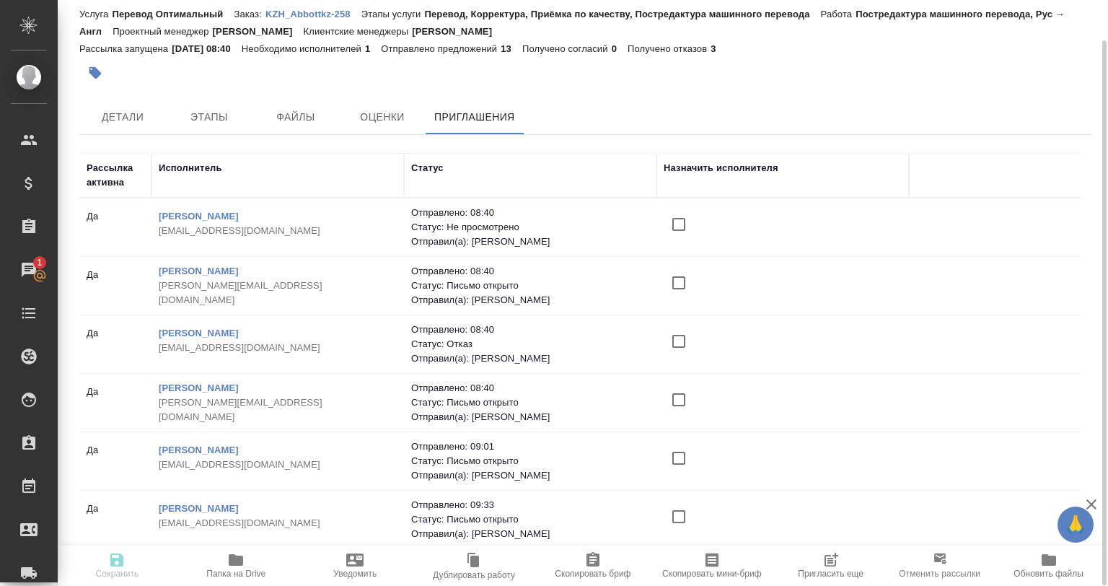
scroll to position [416, 0]
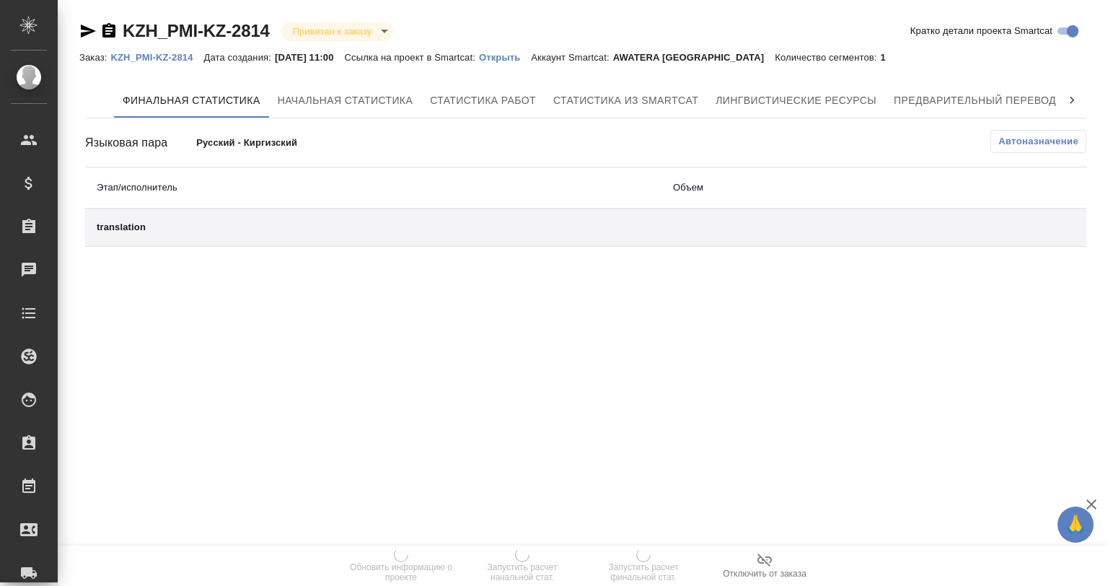
drag, startPoint x: 850, startPoint y: 121, endPoint x: 876, endPoint y: 118, distance: 26.8
click at [870, 120] on div "Финальная статистика Начальная статистика Статистика работ Статистика из Smartc…" at bounding box center [585, 165] width 1001 height 164
click at [888, 113] on button "Предварительный перевод" at bounding box center [975, 100] width 180 height 35
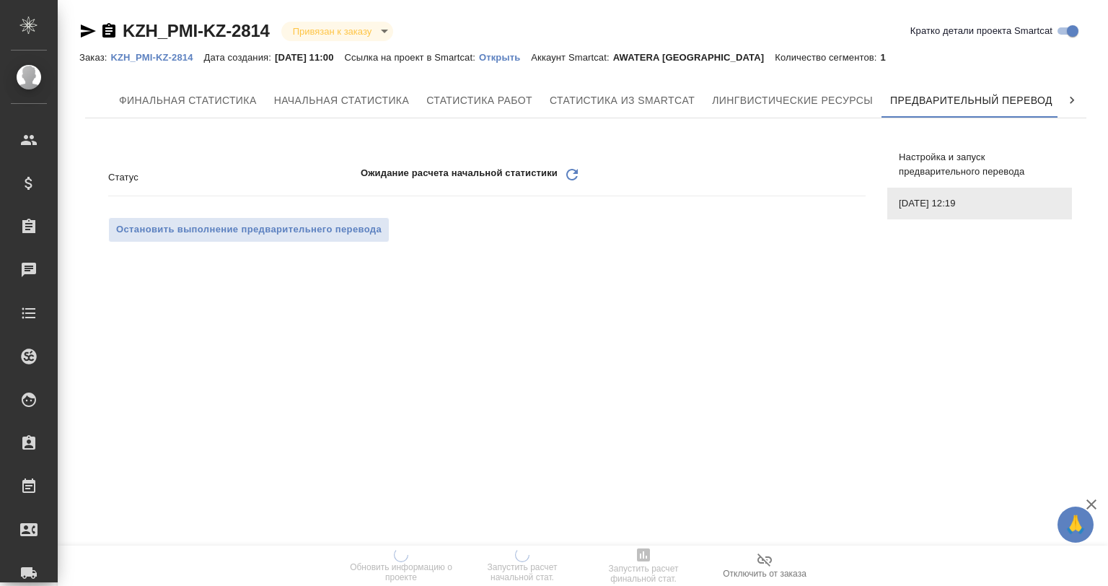
scroll to position [0, 6]
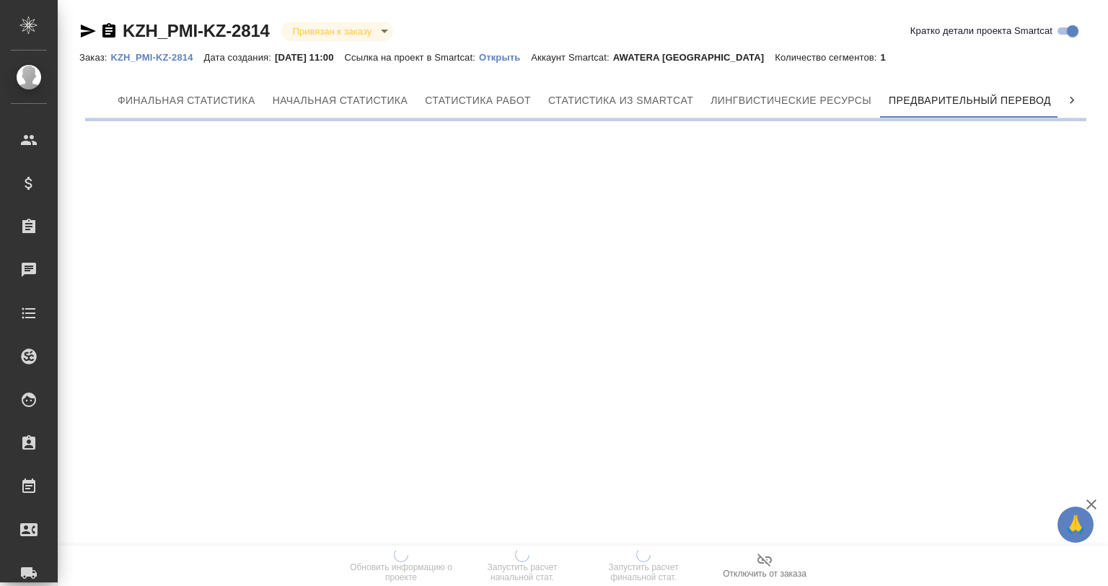
scroll to position [0, 6]
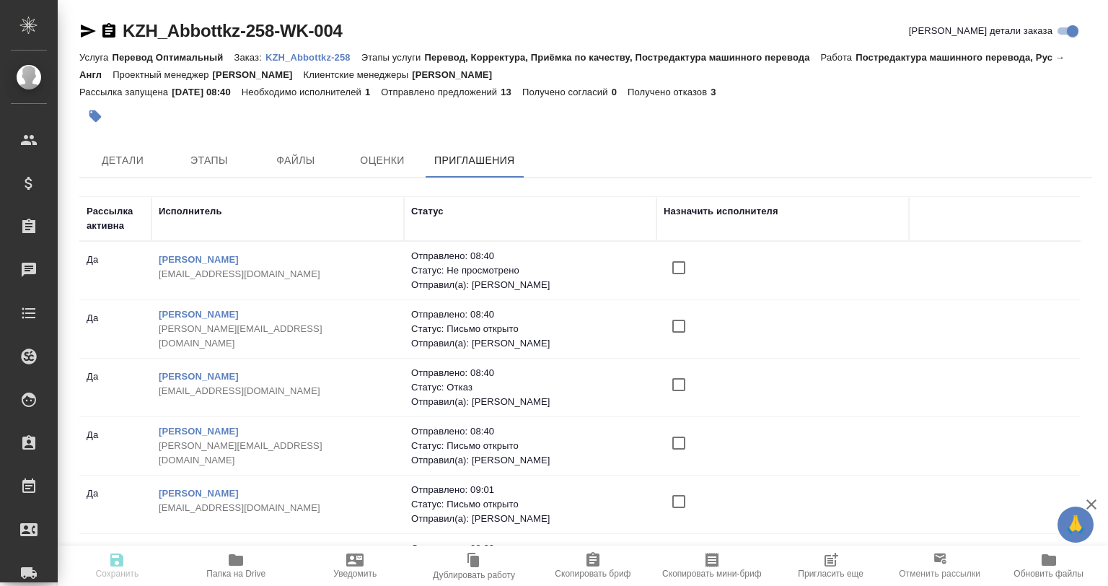
scroll to position [43, 0]
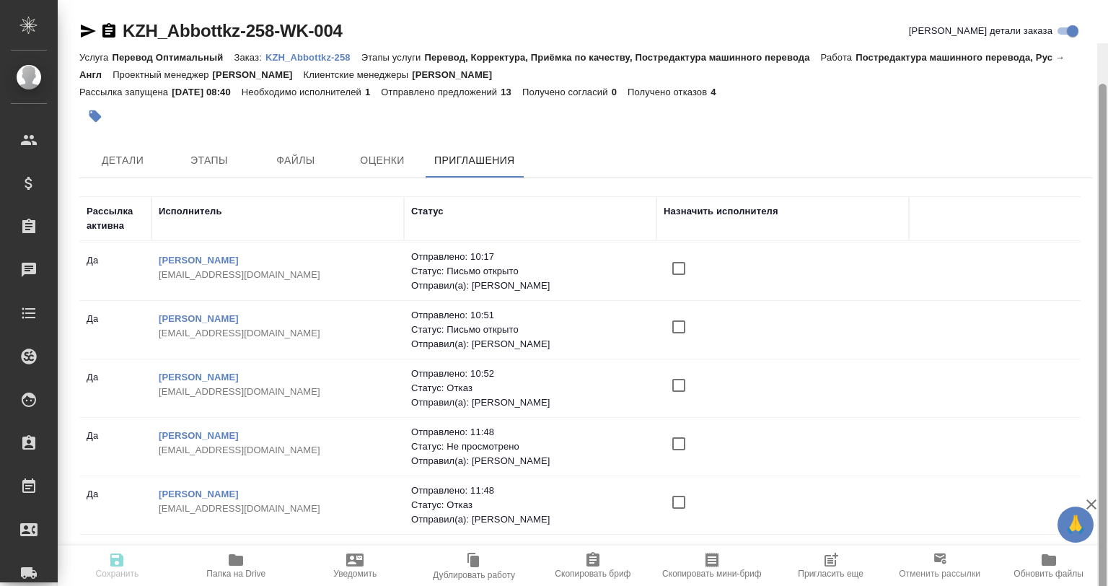
scroll to position [43, 0]
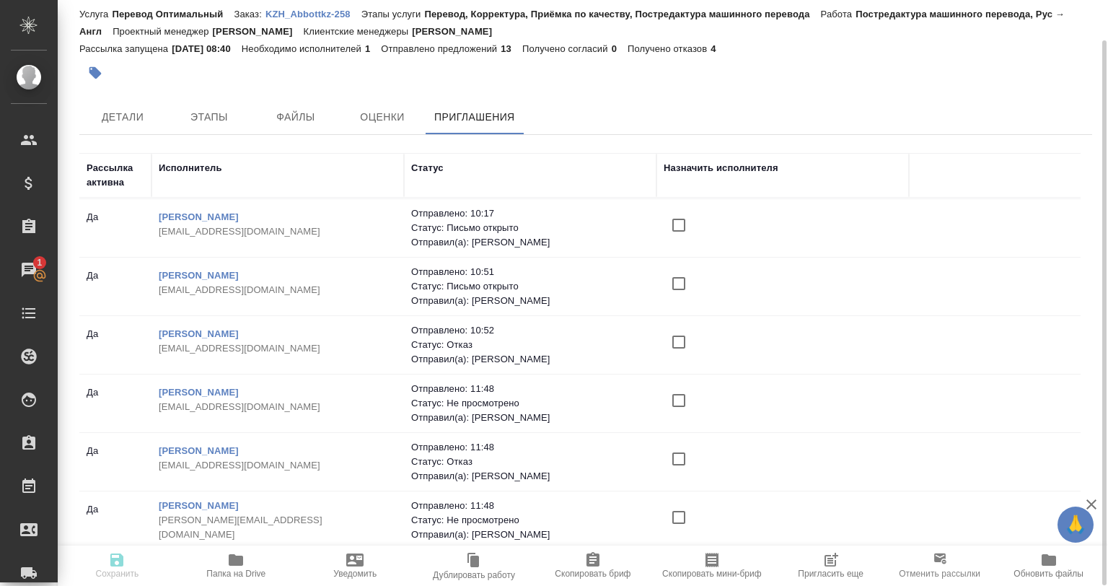
click at [332, 513] on p "[PERSON_NAME][EMAIL_ADDRESS][DOMAIN_NAME]" at bounding box center [278, 527] width 238 height 29
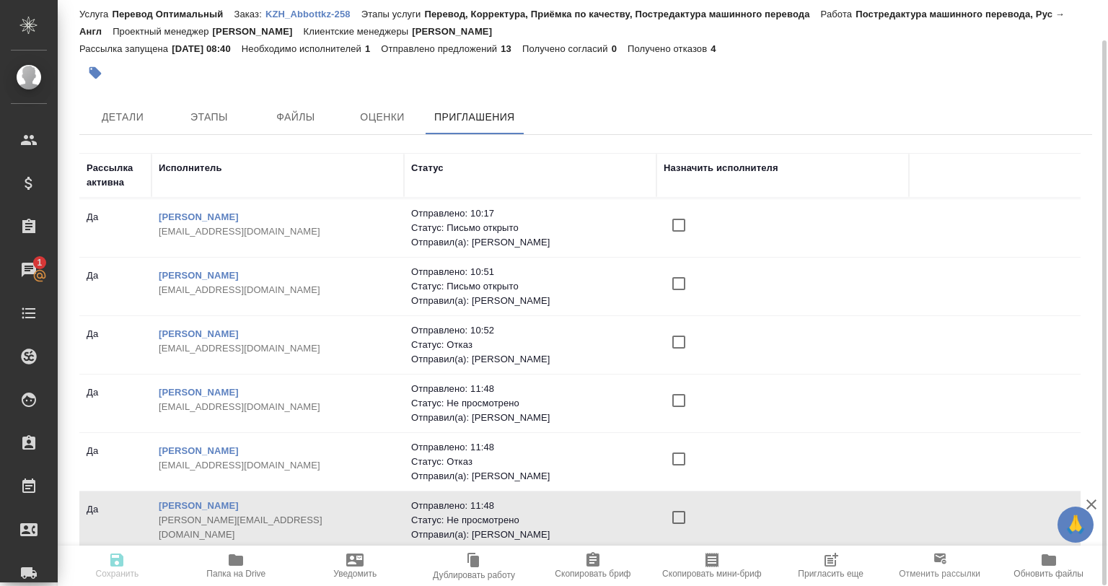
click at [332, 513] on p "sofia_sl@mail.ru" at bounding box center [278, 527] width 238 height 29
click at [299, 513] on p "sofia_sl@mail.ru" at bounding box center [278, 527] width 238 height 29
click at [299, 513] on p "[PERSON_NAME][EMAIL_ADDRESS][DOMAIN_NAME]" at bounding box center [278, 527] width 238 height 29
click at [239, 501] on link "[PERSON_NAME]" at bounding box center [199, 505] width 80 height 11
click at [239, 387] on link "Парасына Ксения Николаевна" at bounding box center [199, 392] width 80 height 11
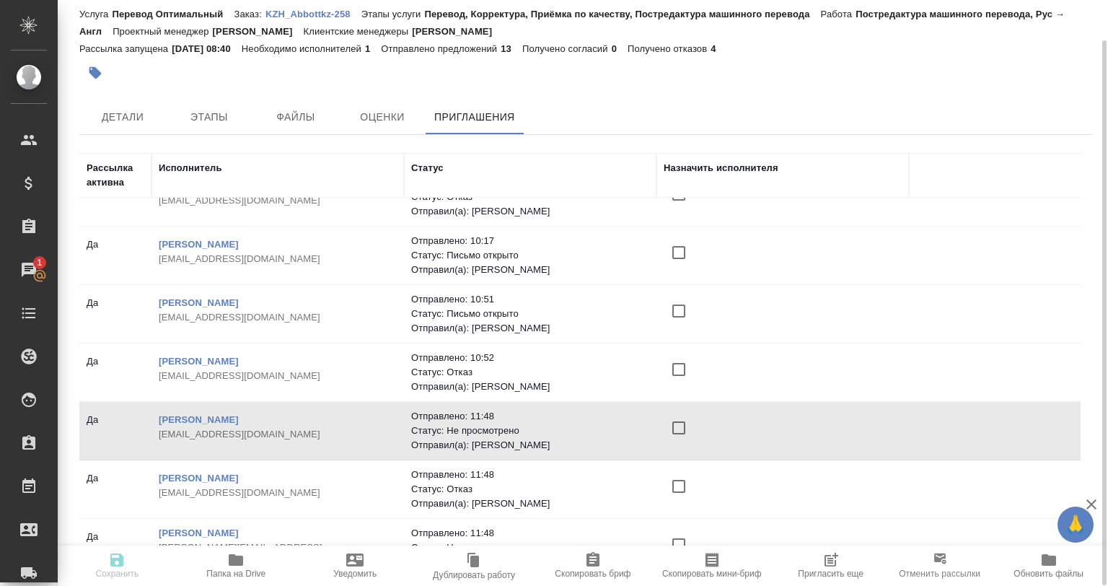
scroll to position [416, 0]
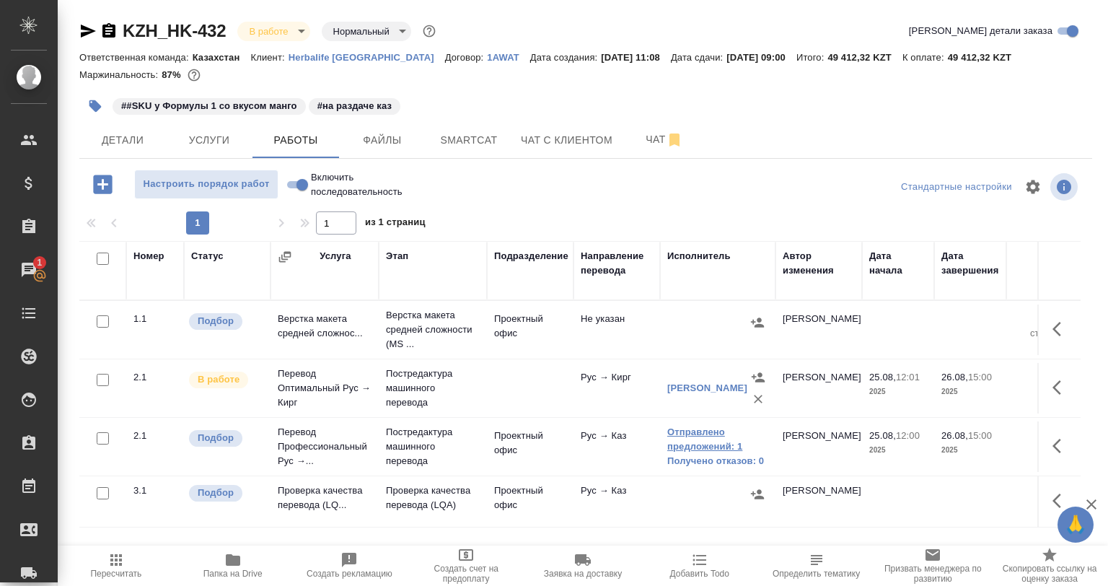
click at [702, 436] on link "Отправлено предложений: 1" at bounding box center [717, 439] width 101 height 29
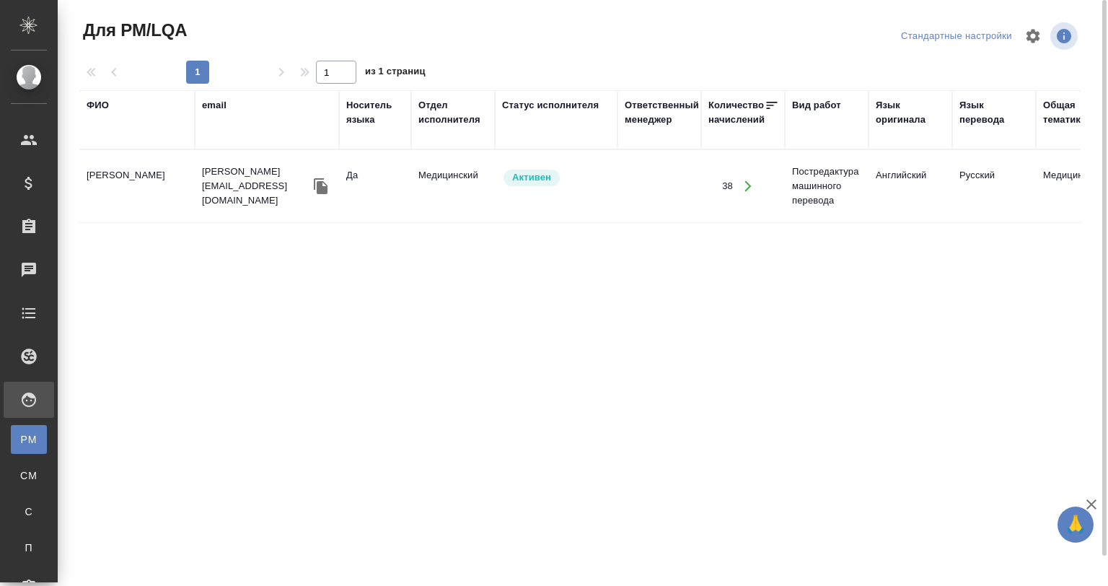
click at [330, 177] on button "button" at bounding box center [321, 186] width 22 height 22
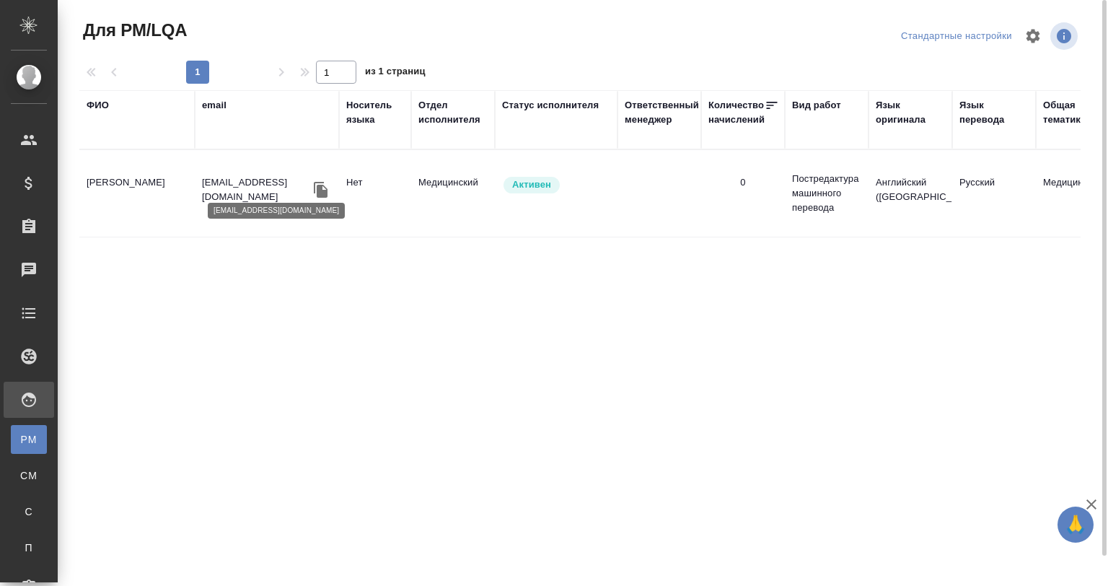
click at [317, 185] on icon "button" at bounding box center [320, 189] width 17 height 17
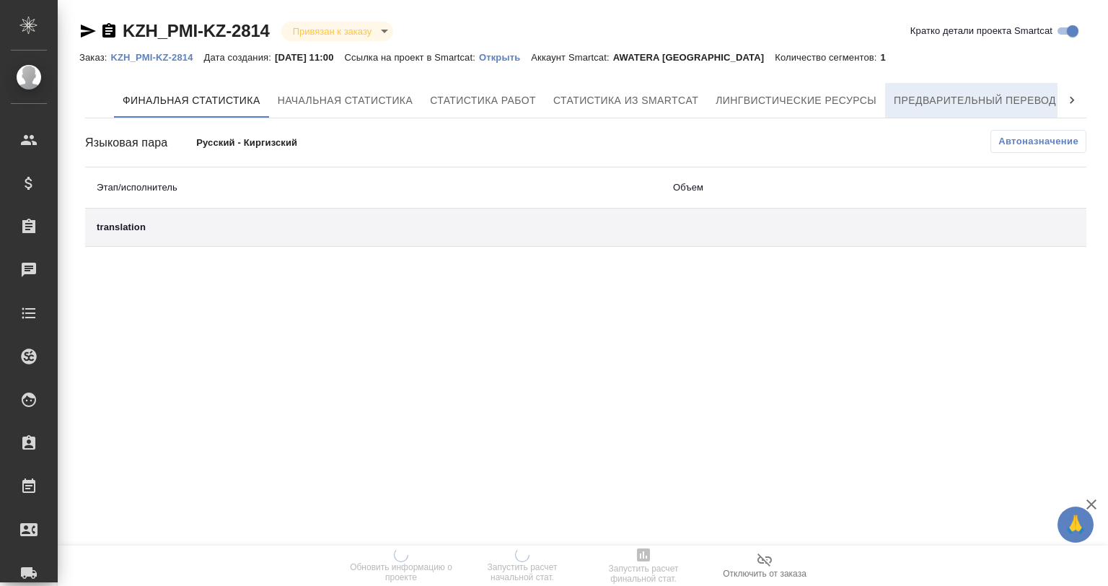
click at [921, 84] on button "Предварительный перевод" at bounding box center [975, 100] width 180 height 35
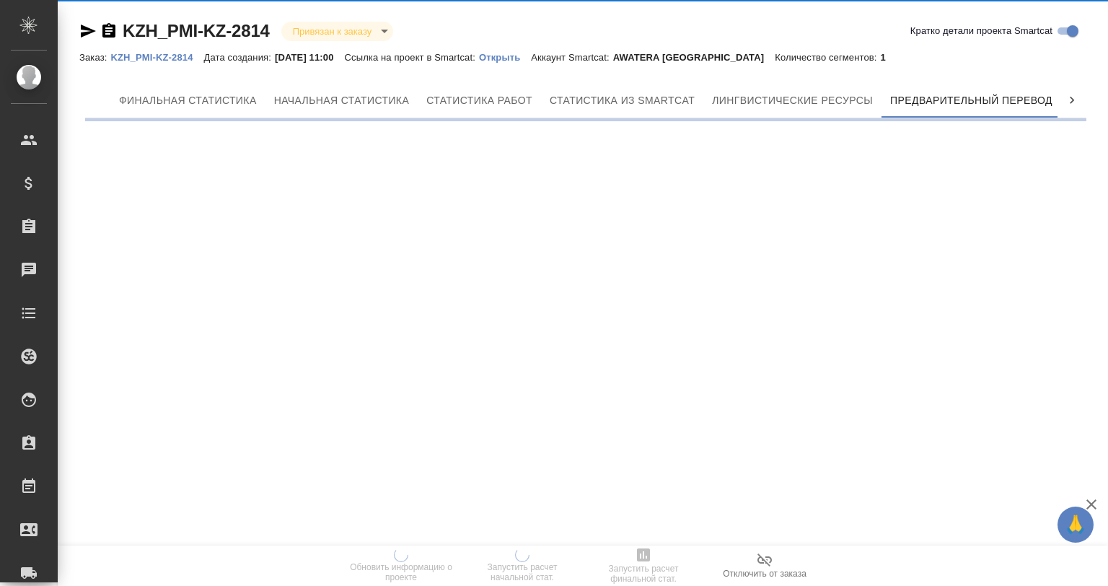
scroll to position [0, 6]
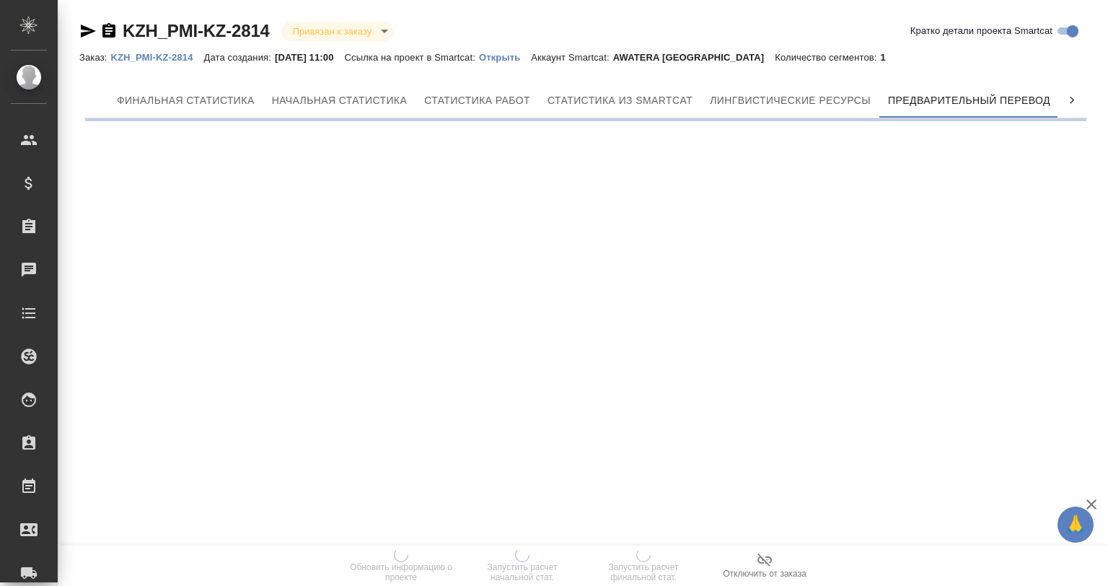
scroll to position [0, 6]
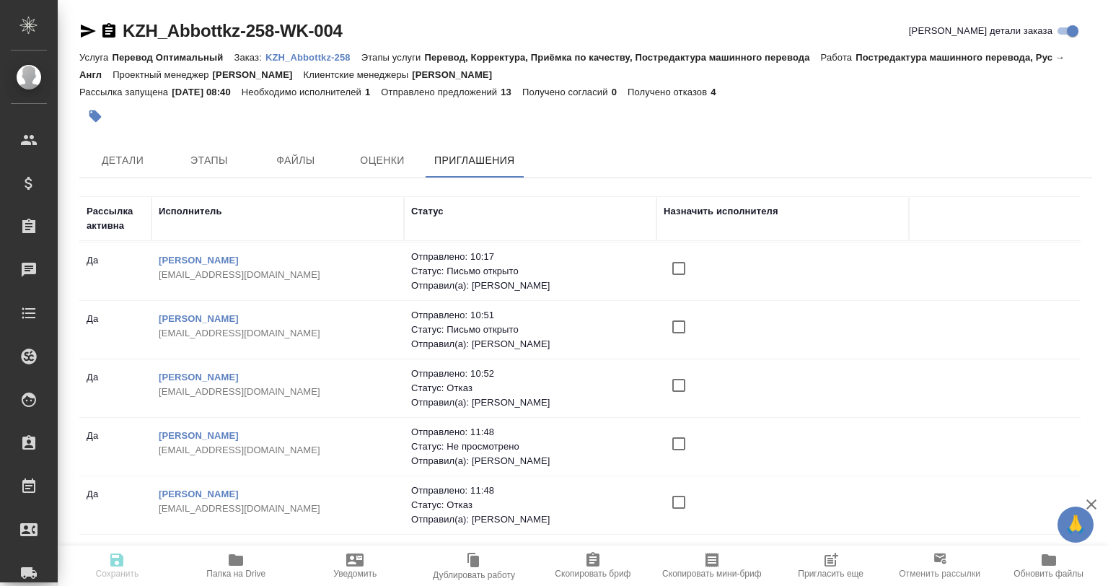
scroll to position [416, 0]
click at [1095, 212] on div "KZH_Abbottkz-258-WK-004 Кратко детали заказа Услуга Перевод Оптимальный Заказ: …" at bounding box center [585, 315] width 1029 height 630
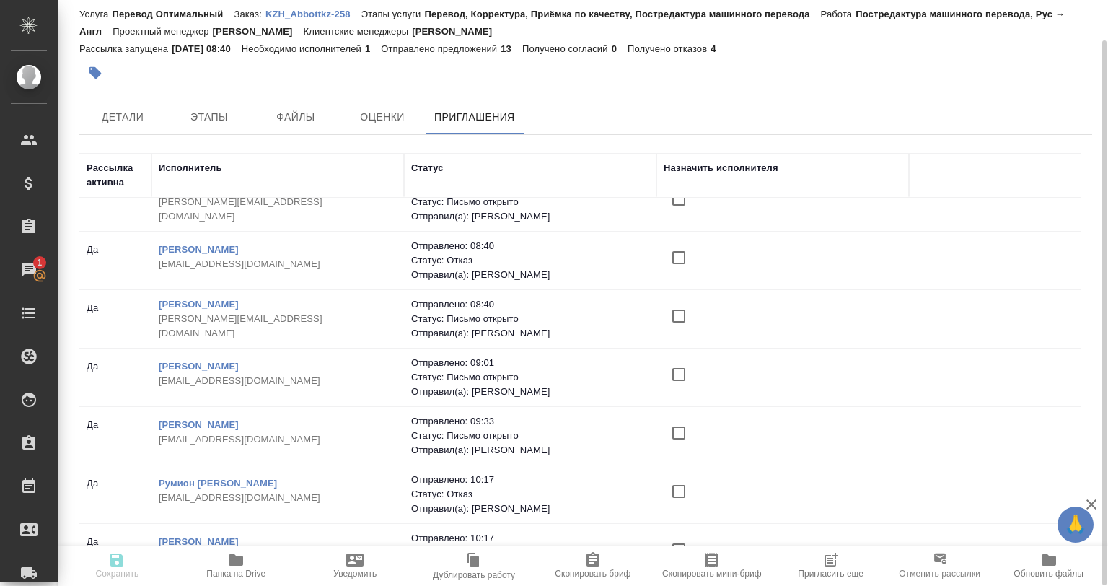
scroll to position [0, 0]
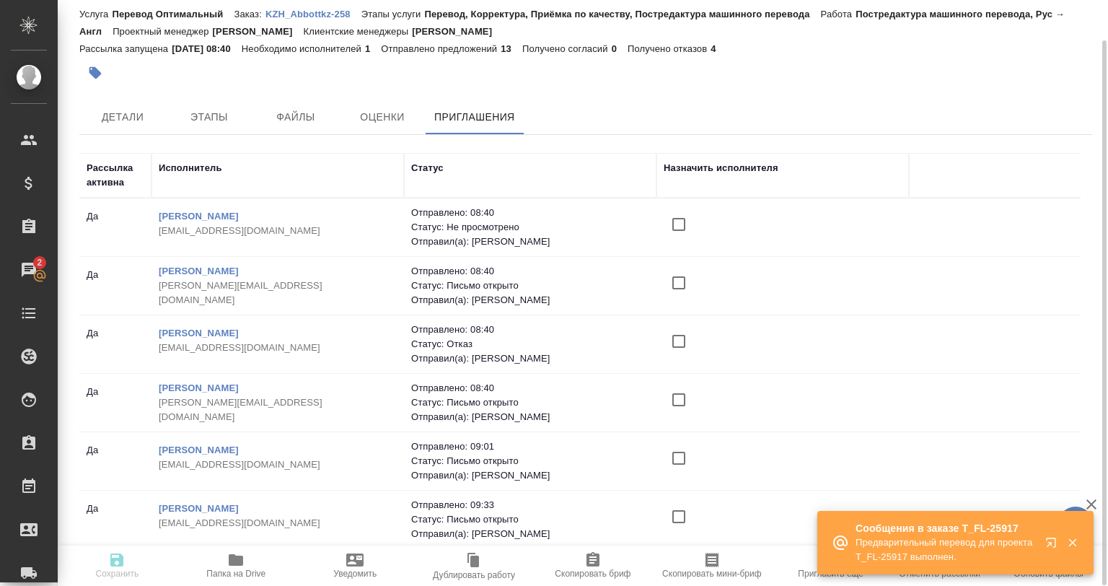
click at [1069, 265] on div "Рассылка активна Исполнитель Статус Назначить исполнителя Да Сенченя Мария Анат…" at bounding box center [579, 351] width 1001 height 397
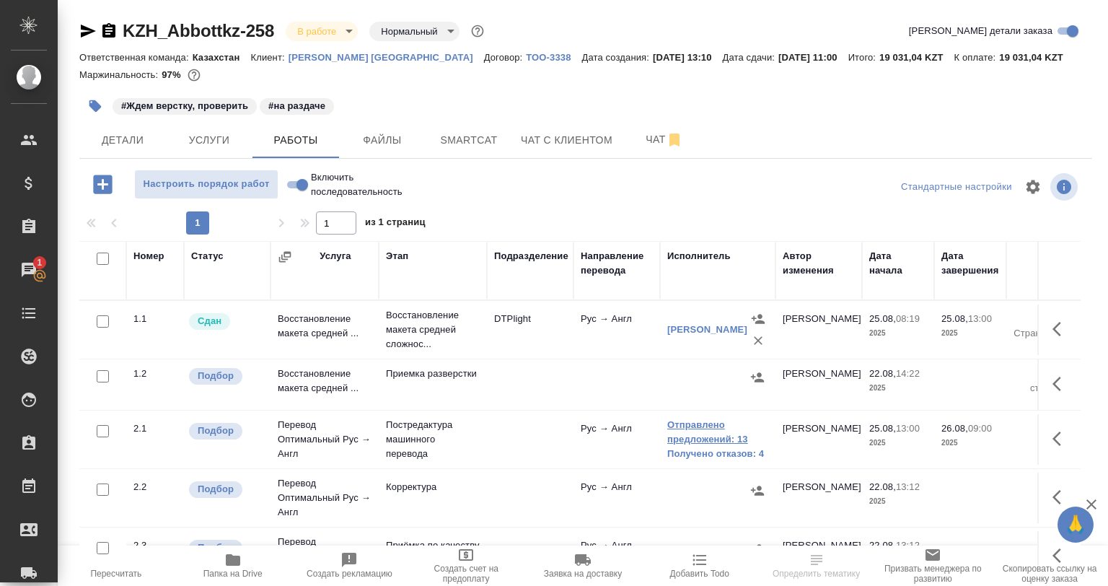
click at [703, 423] on link "Отправлено предложений: 13" at bounding box center [717, 432] width 101 height 29
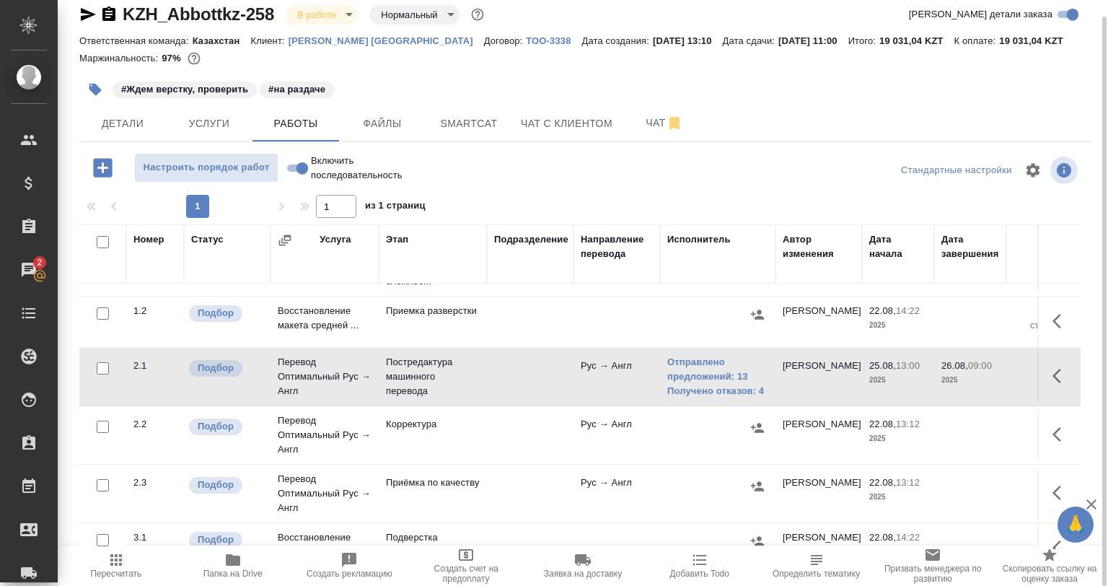
scroll to position [72, 0]
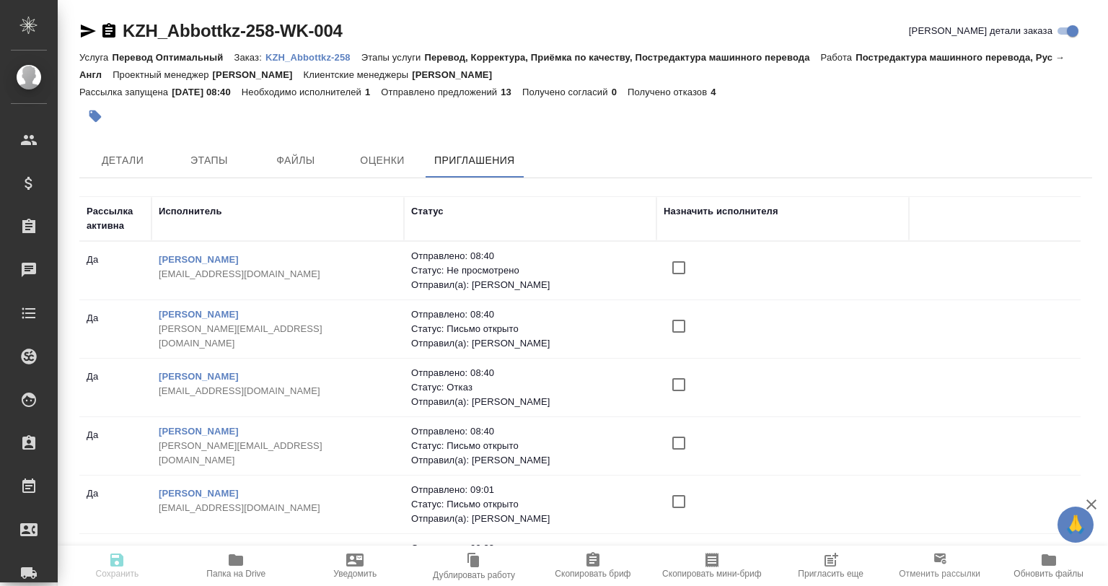
click at [809, 553] on span "Пригласить еще" at bounding box center [831, 564] width 102 height 27
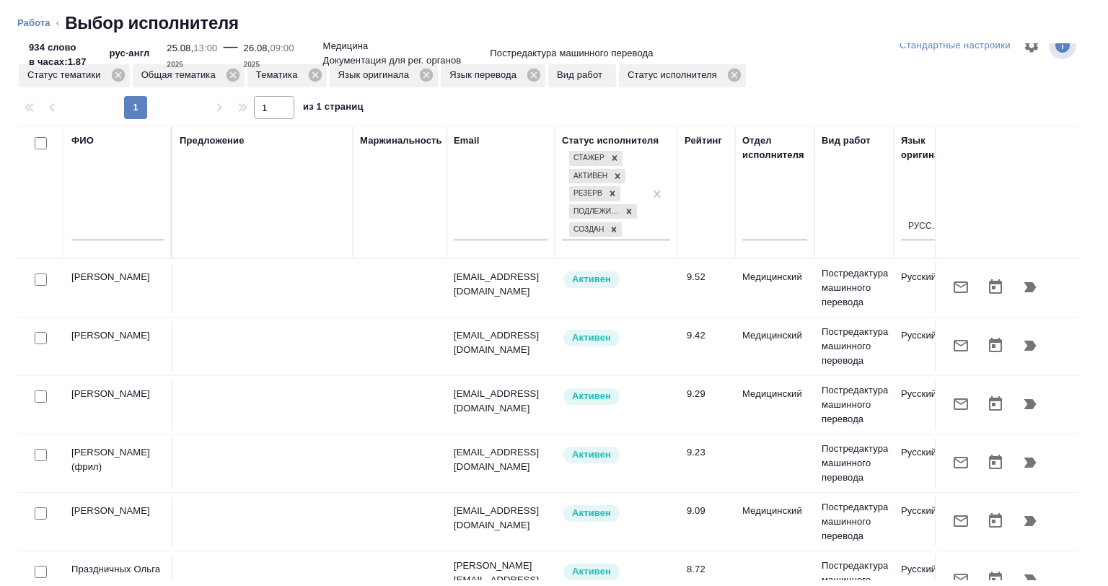
scroll to position [0, 909]
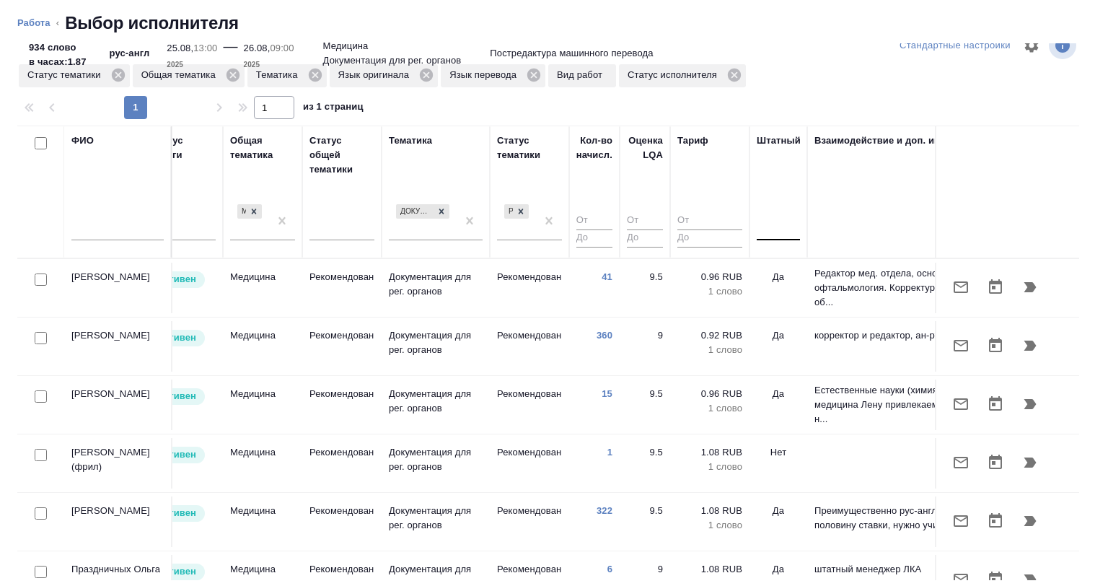
click at [791, 224] on div at bounding box center [778, 226] width 43 height 21
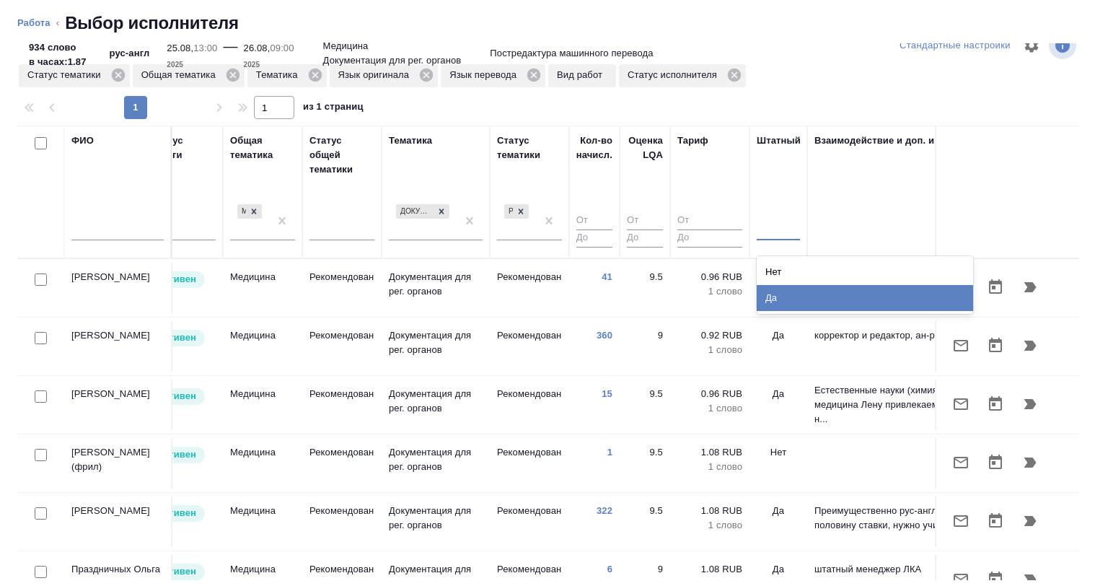
drag, startPoint x: 791, startPoint y: 265, endPoint x: 793, endPoint y: 291, distance: 26.8
click at [793, 291] on div "Нет Да" at bounding box center [865, 285] width 216 height 58
click at [793, 292] on div "Да" at bounding box center [865, 298] width 216 height 26
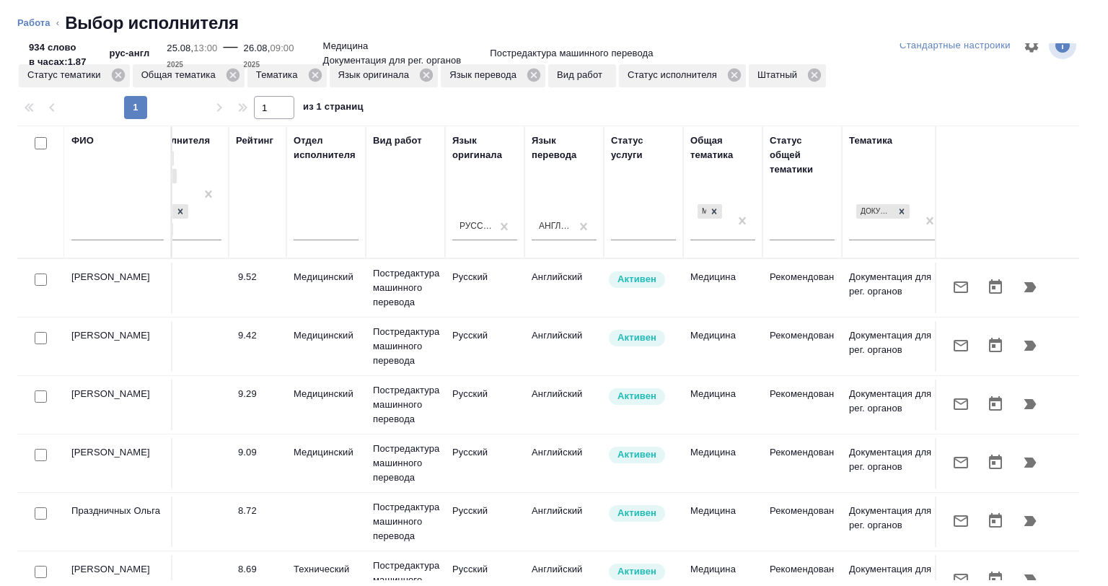
scroll to position [0, 0]
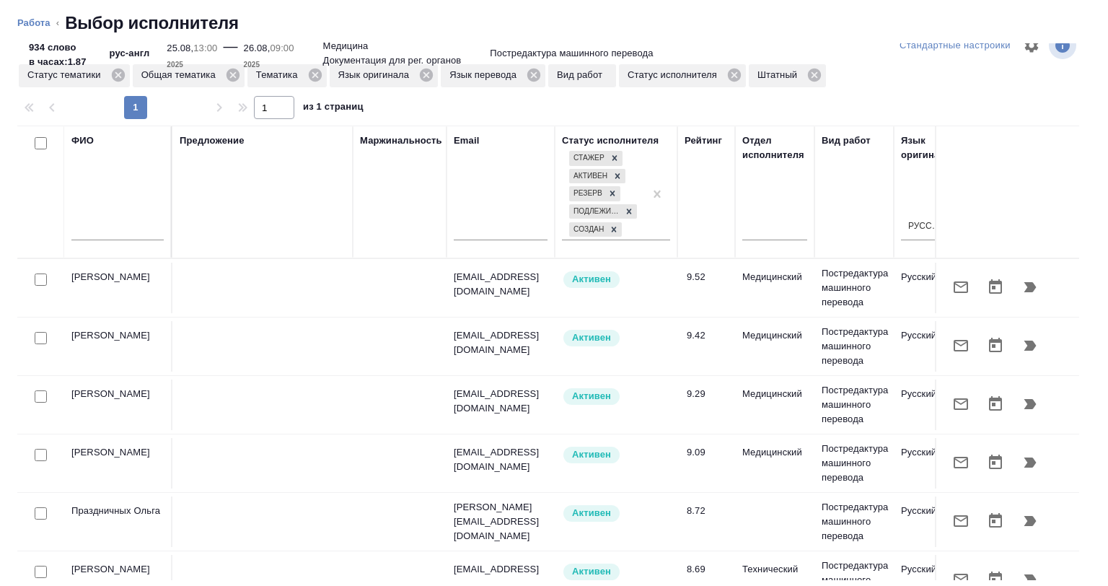
drag, startPoint x: 38, startPoint y: 141, endPoint x: 181, endPoint y: 167, distance: 145.9
click at [38, 141] on input "checkbox" at bounding box center [41, 143] width 12 height 12
checkbox input "true"
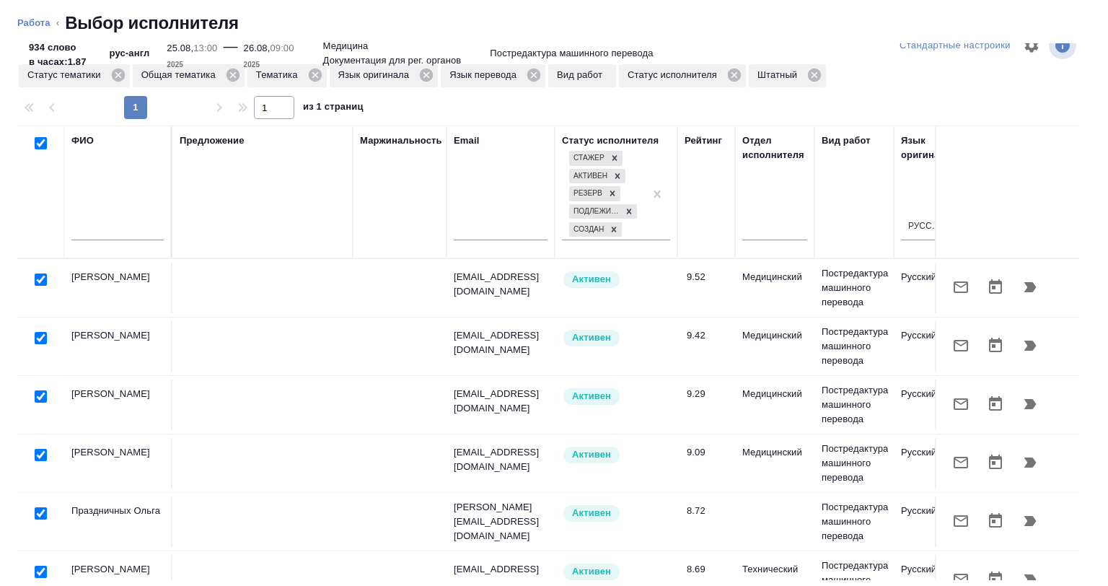
checkbox input "true"
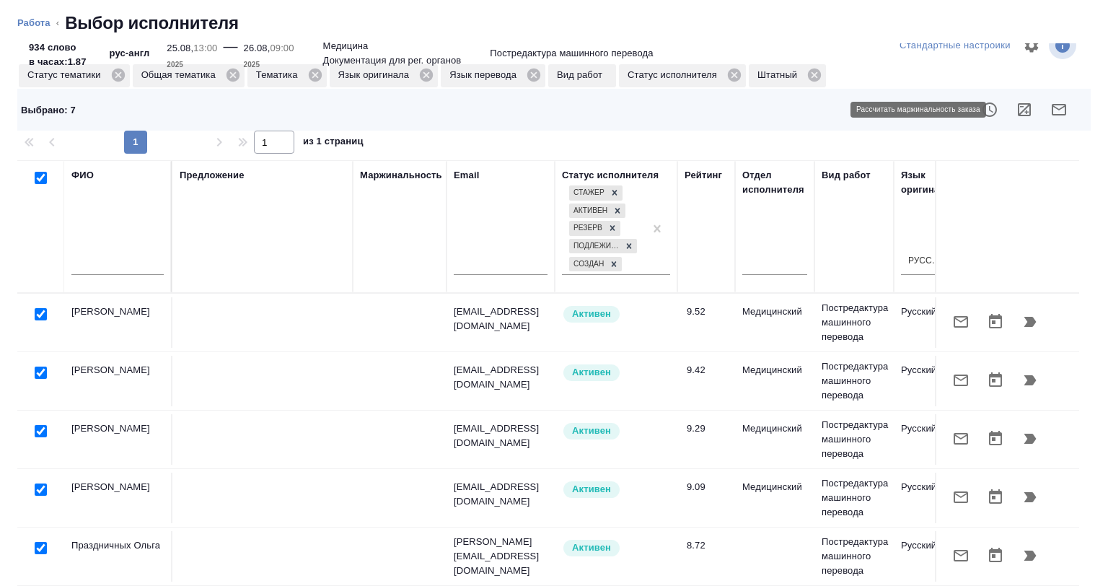
click at [1007, 105] on button "button" at bounding box center [1024, 109] width 35 height 35
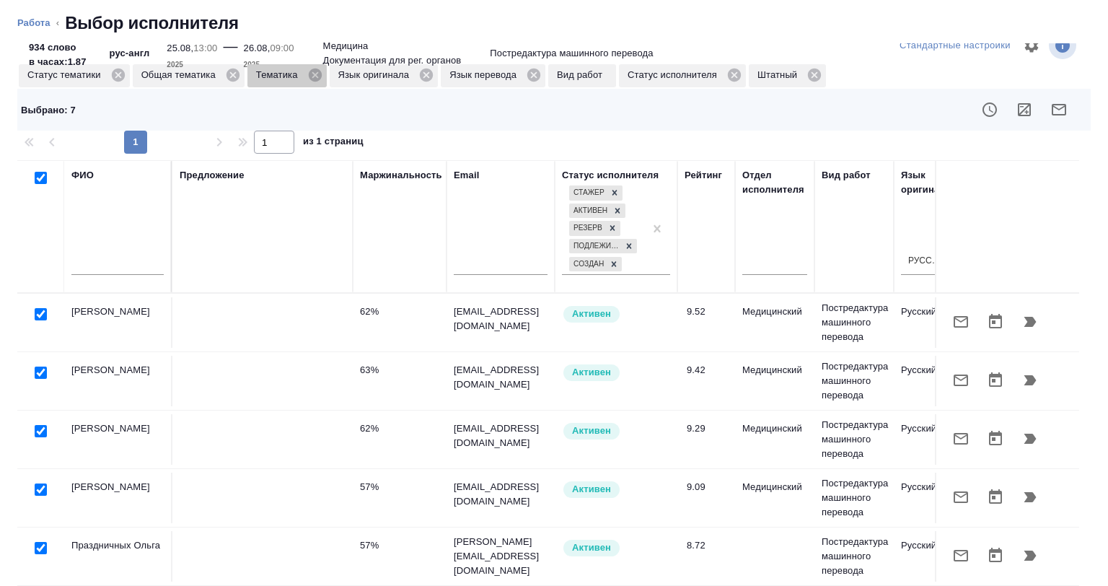
click at [307, 76] on icon at bounding box center [315, 75] width 16 height 16
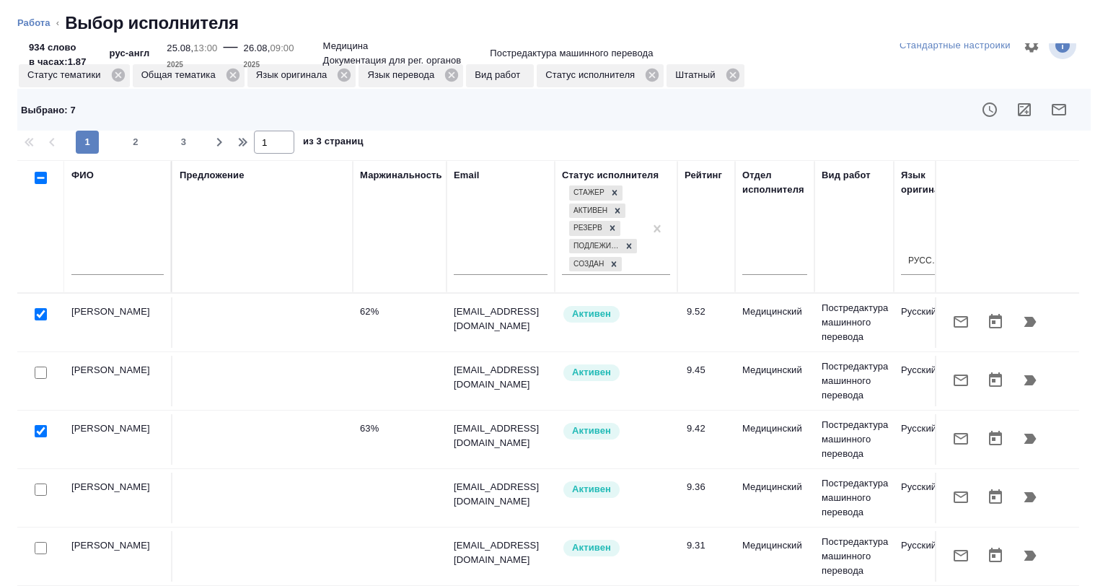
click at [43, 182] on input "checkbox" at bounding box center [41, 178] width 12 height 12
checkbox input "true"
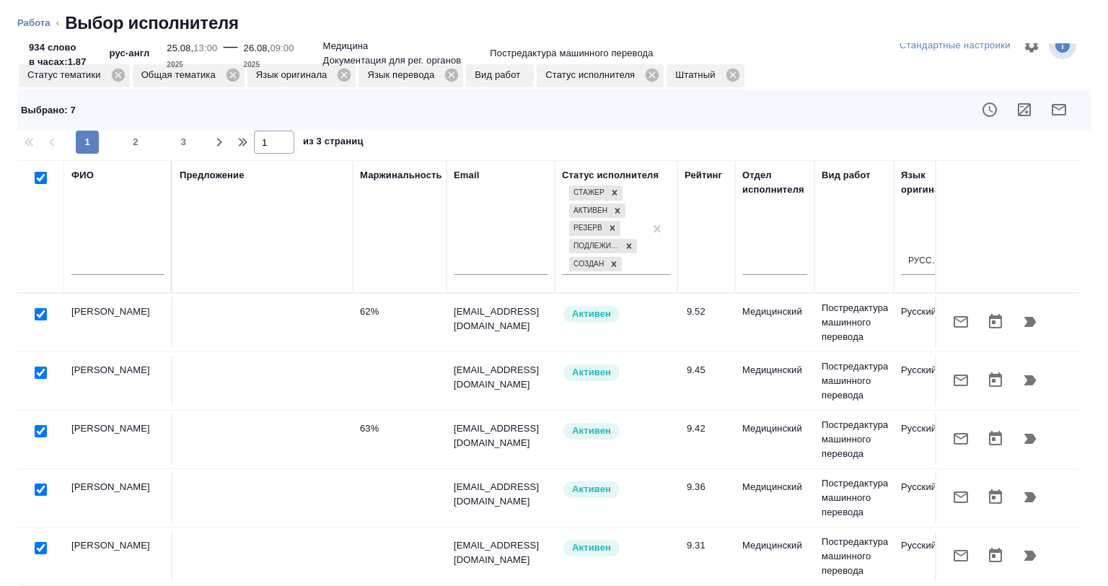
checkbox input "true"
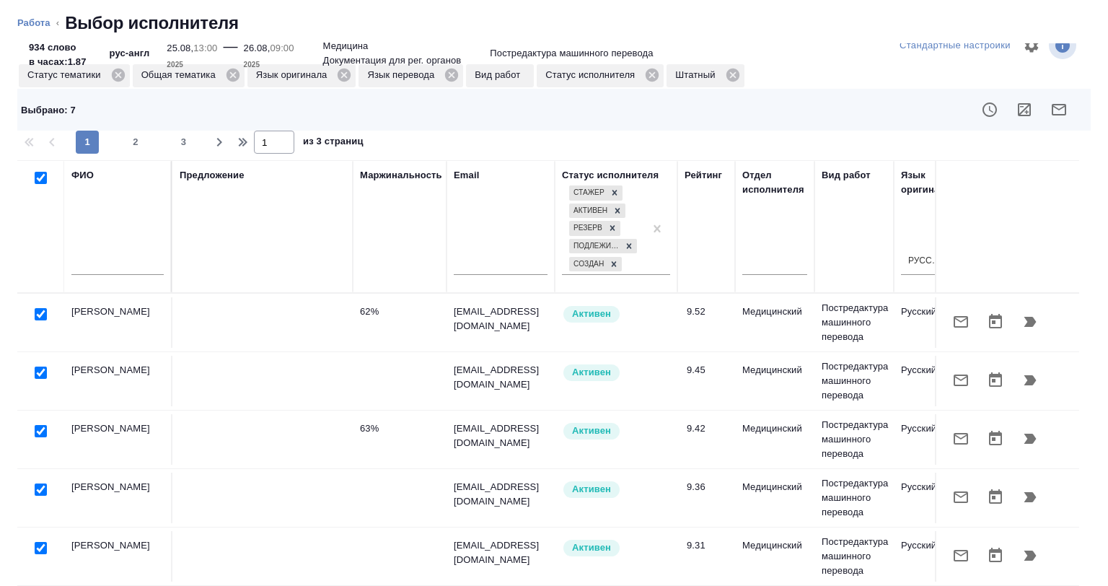
checkbox input "true"
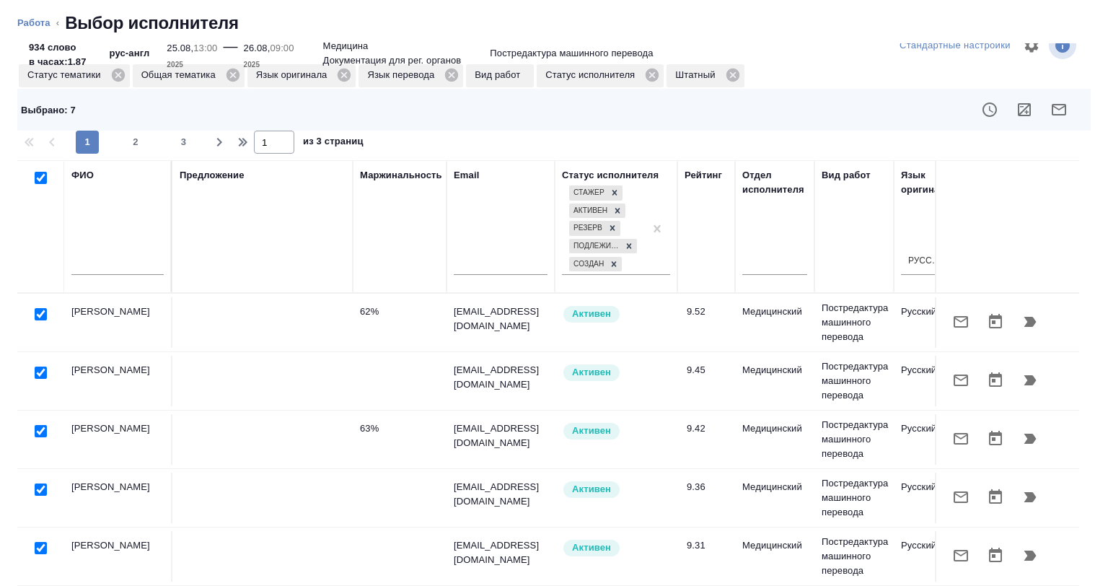
checkbox input "true"
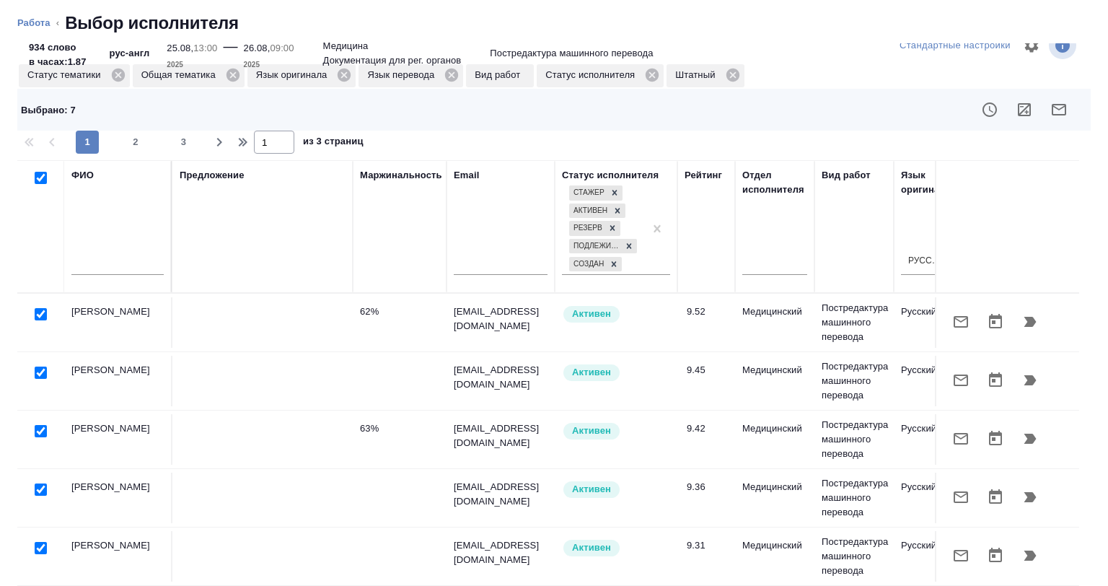
checkbox input "true"
click at [1020, 102] on icon "button" at bounding box center [1024, 109] width 17 height 17
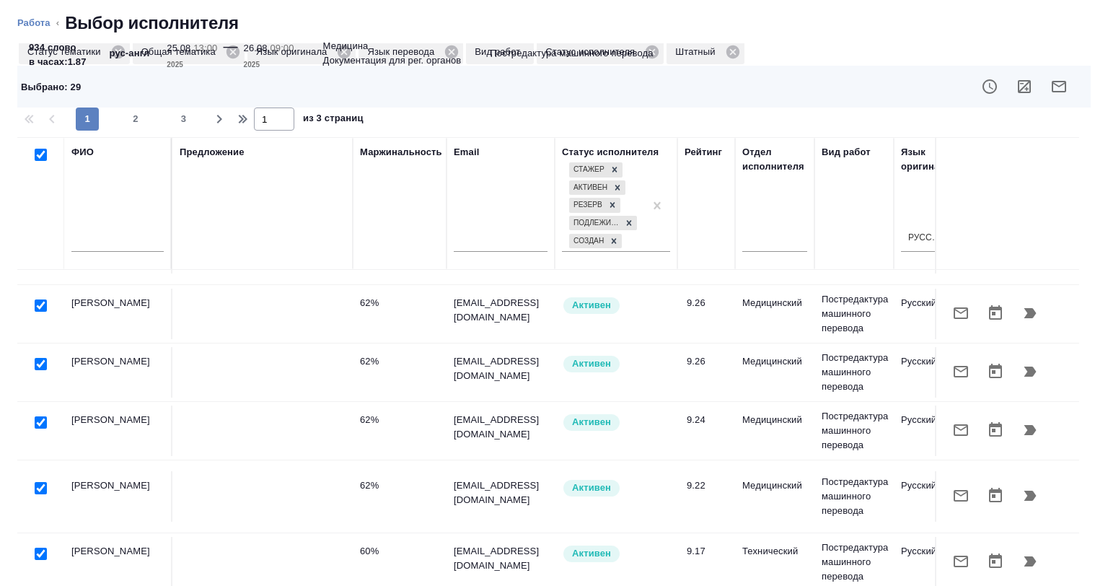
scroll to position [61, 0]
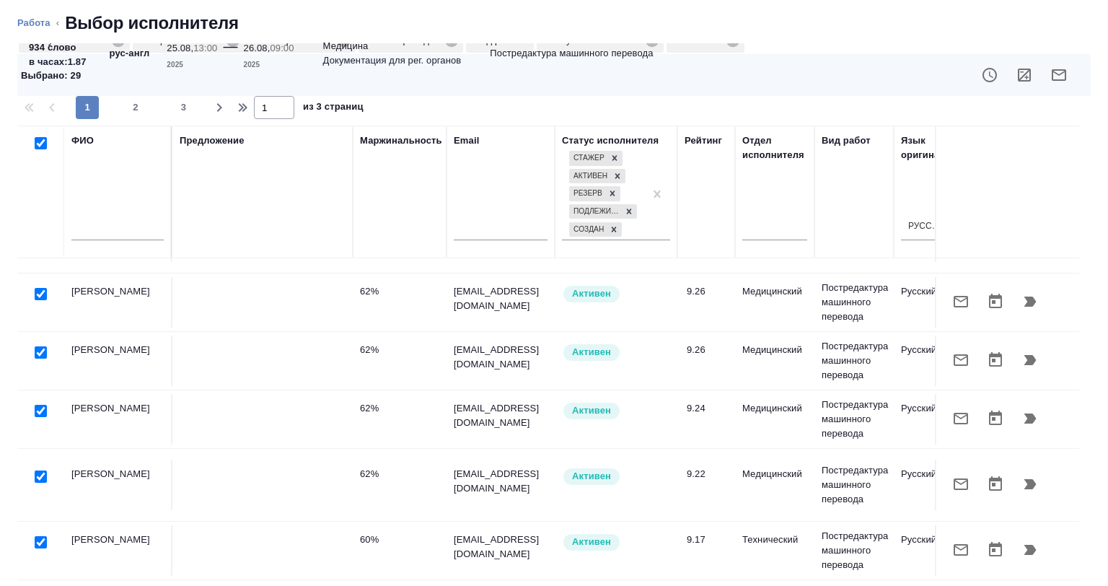
click at [121, 110] on div "1 2 3" at bounding box center [135, 107] width 144 height 23
click at [126, 110] on span "2" at bounding box center [135, 107] width 23 height 14
type input "2"
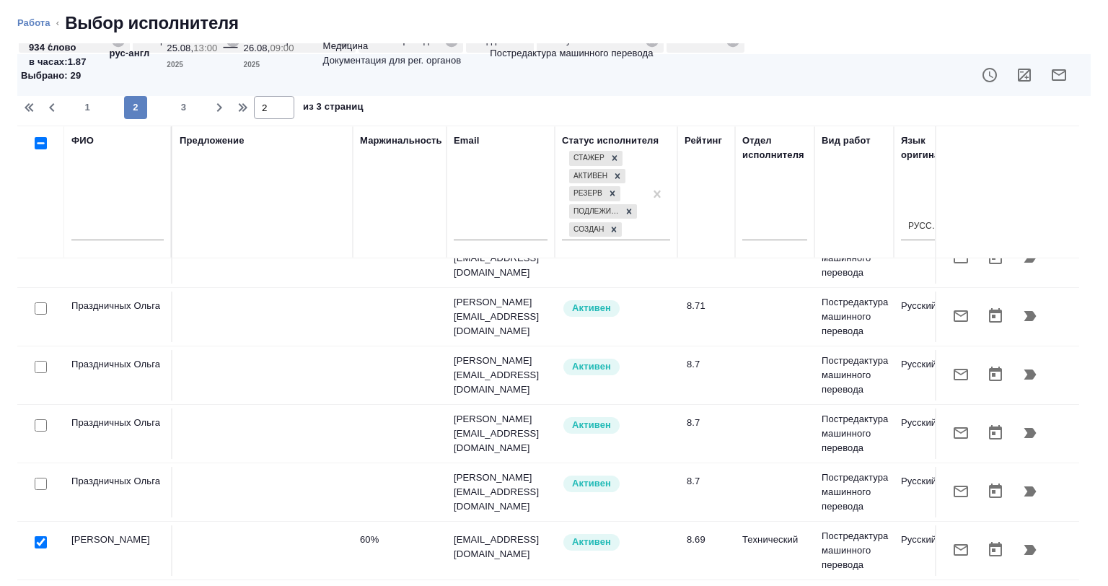
click at [43, 145] on input "checkbox" at bounding box center [41, 143] width 12 height 12
checkbox input "true"
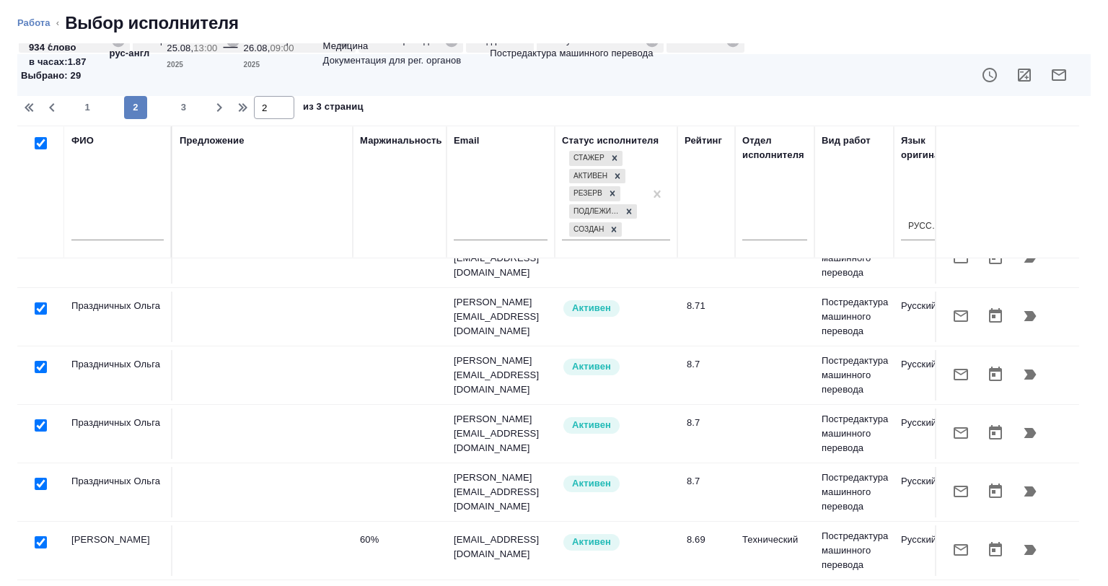
checkbox input "true"
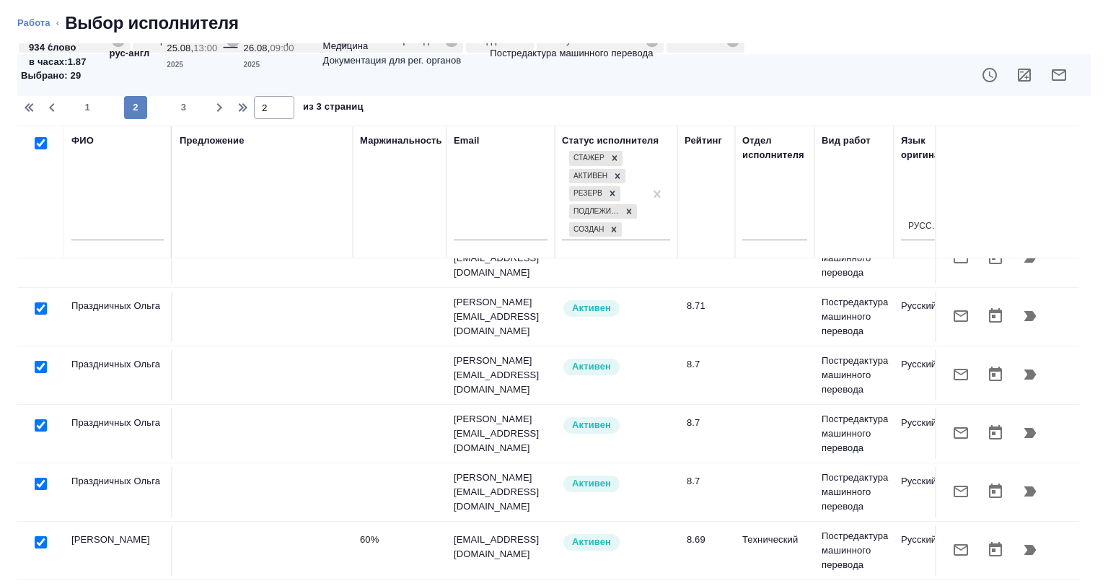
checkbox input "true"
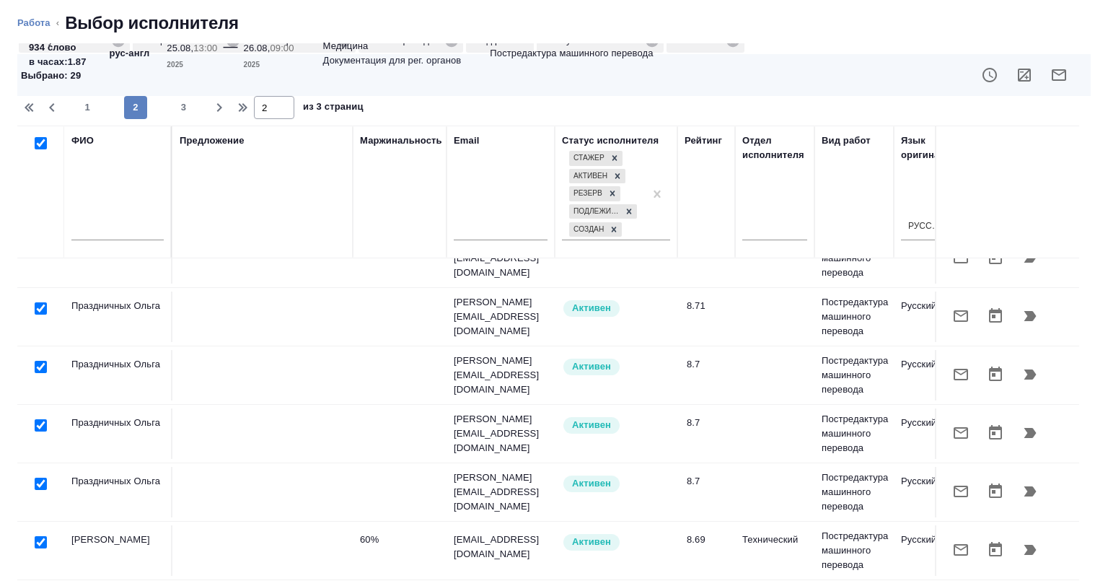
checkbox input "true"
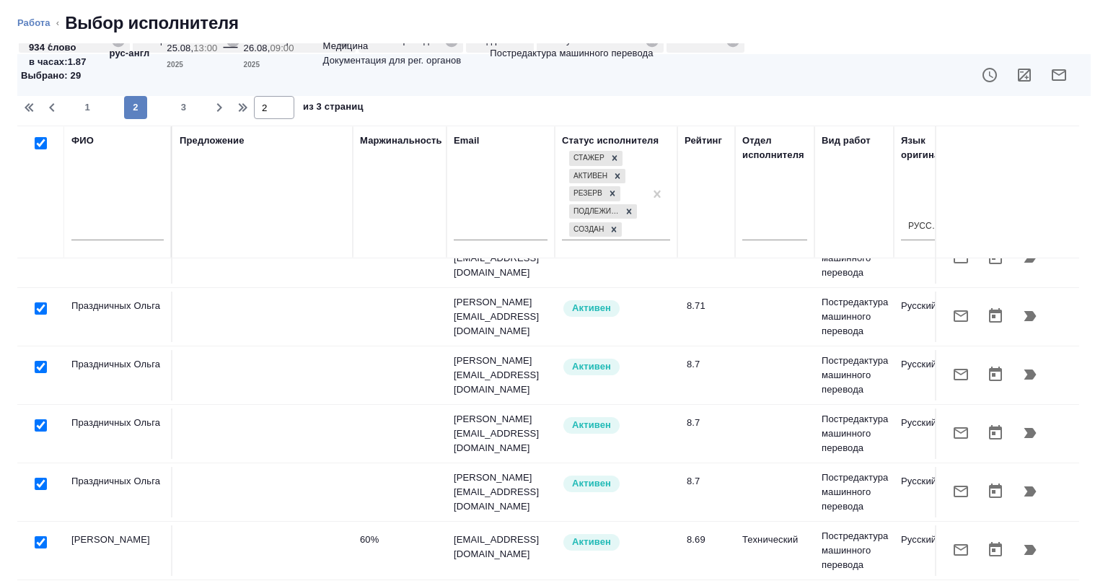
checkbox input "true"
click at [1021, 74] on icon "button" at bounding box center [1024, 74] width 17 height 17
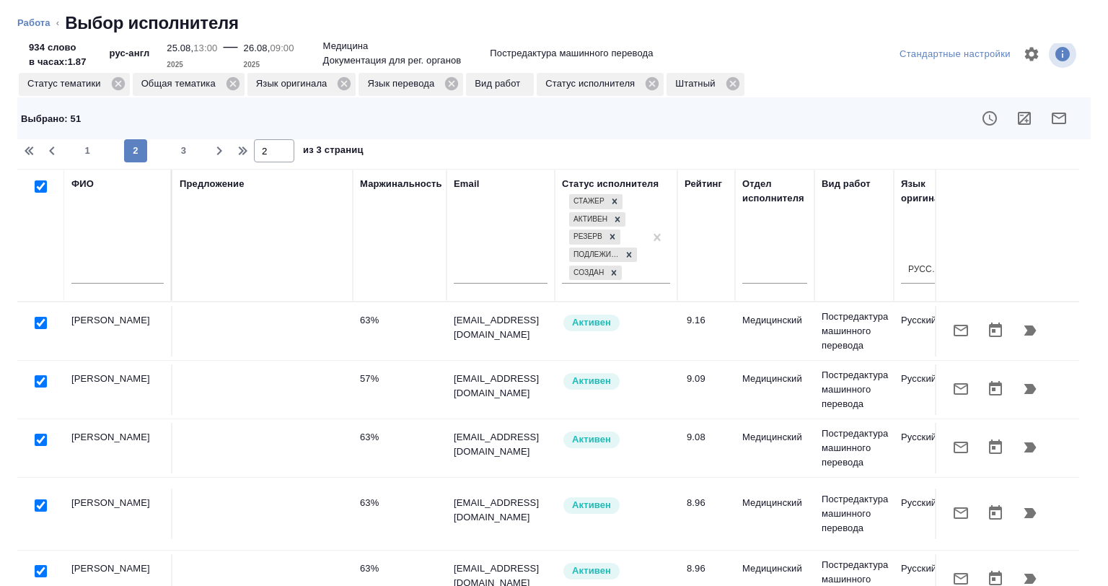
scroll to position [0, 0]
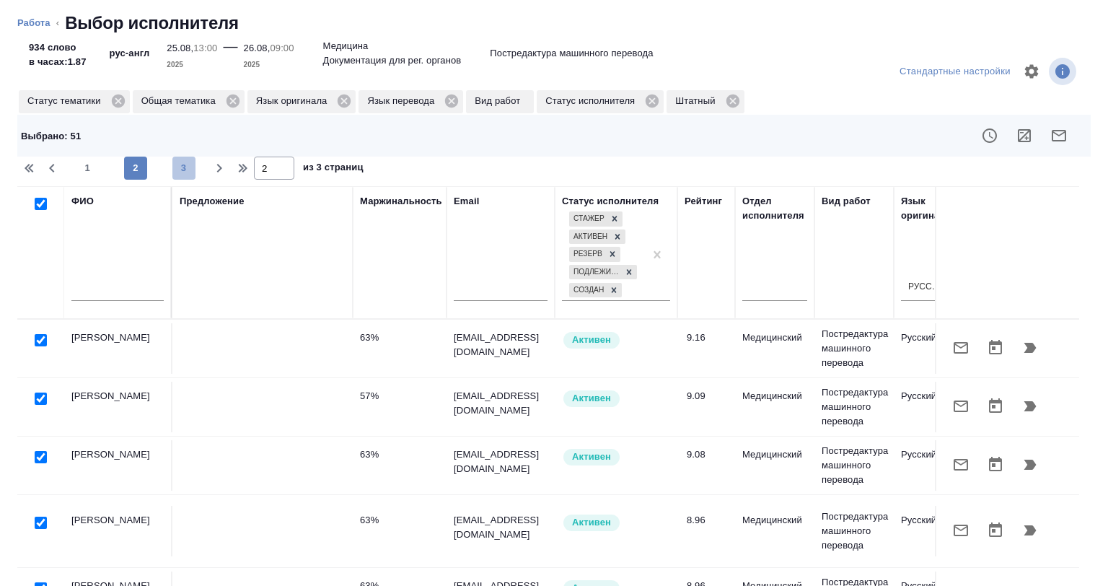
click at [188, 170] on span "3" at bounding box center [183, 168] width 23 height 14
type input "3"
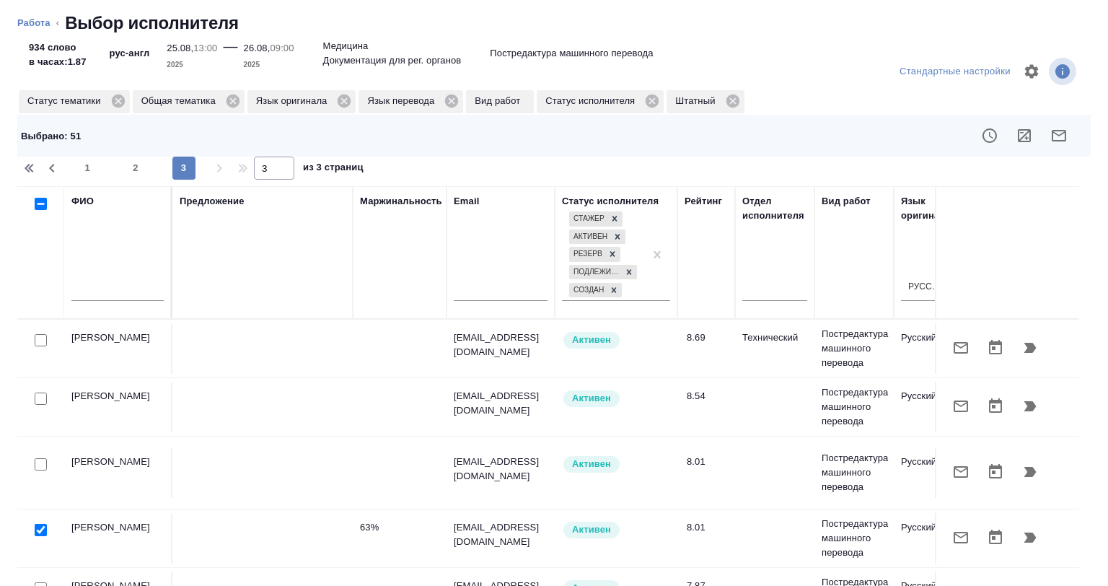
click at [38, 207] on input "checkbox" at bounding box center [41, 204] width 12 height 12
checkbox input "true"
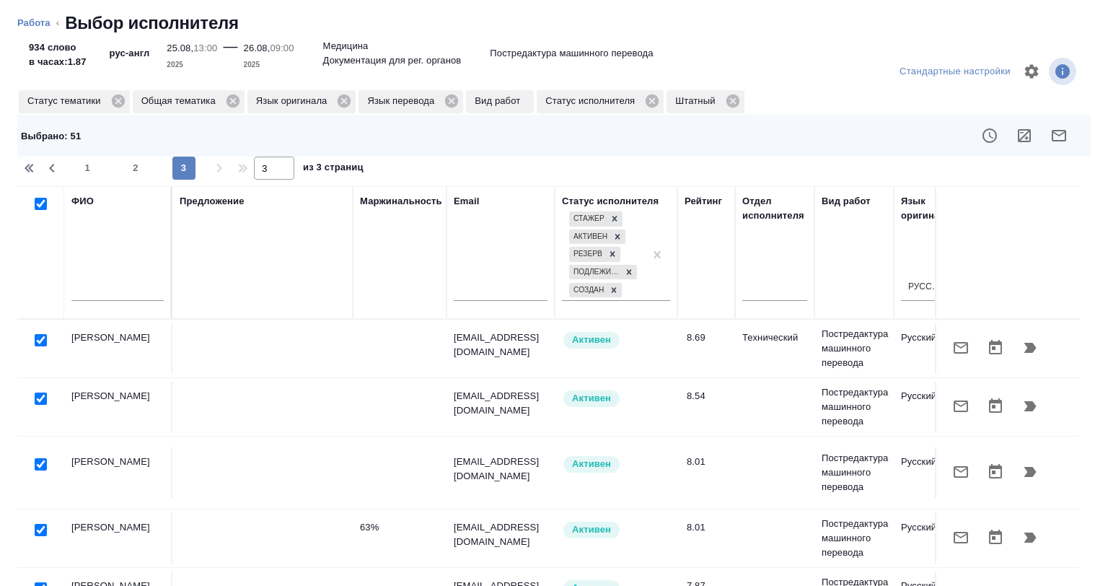
checkbox input "true"
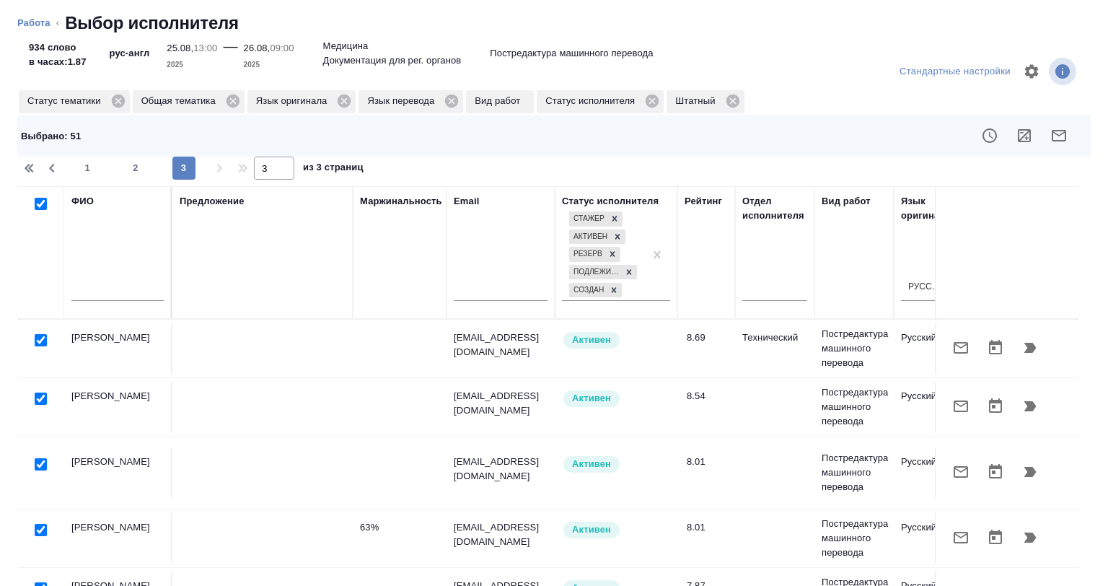
checkbox input "true"
drag, startPoint x: 1013, startPoint y: 130, endPoint x: 978, endPoint y: 205, distance: 82.9
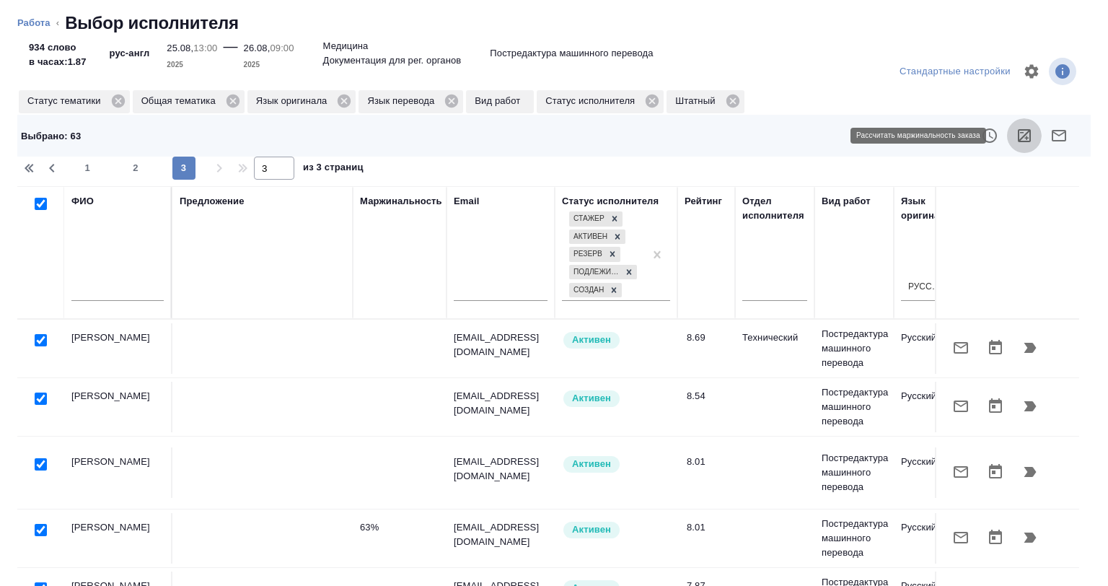
click at [1016, 131] on icon "button" at bounding box center [1024, 135] width 17 height 17
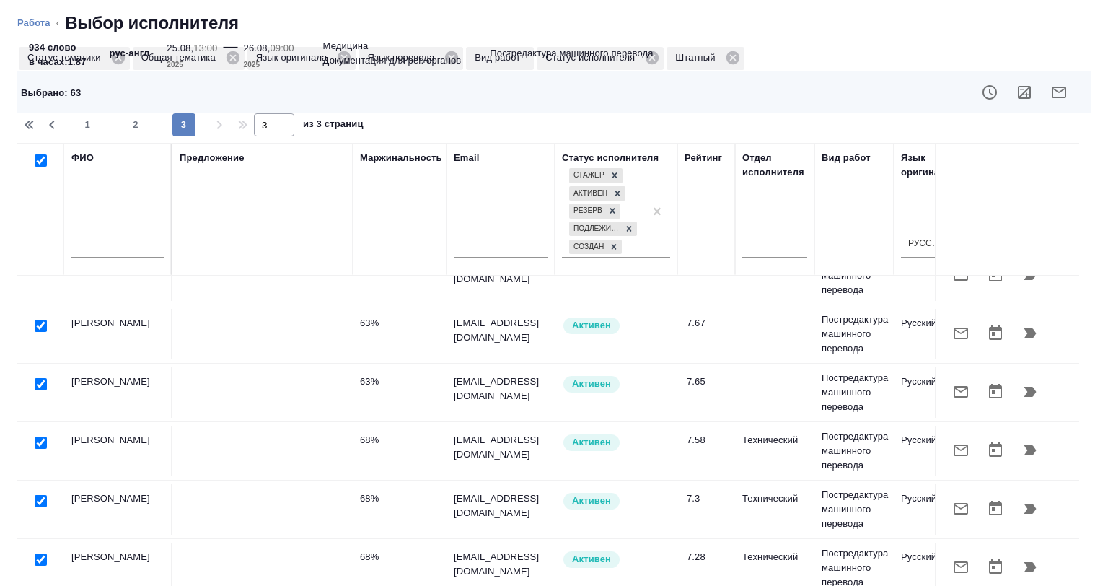
scroll to position [61, 0]
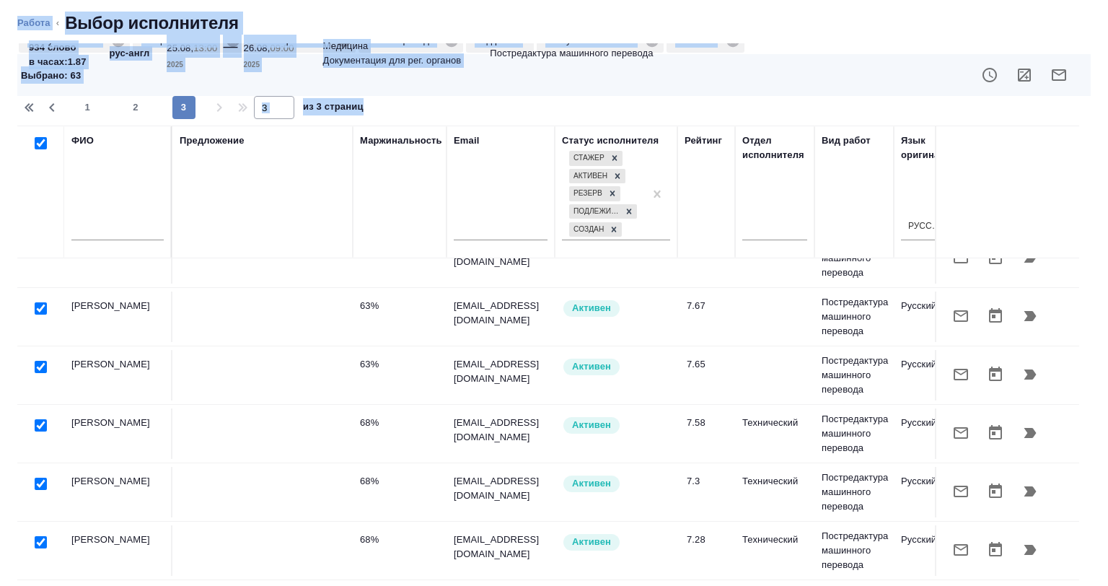
drag, startPoint x: 258, startPoint y: 582, endPoint x: 354, endPoint y: 584, distance: 95.9
click at [354, 585] on html "🙏 .cls-1 fill:#fff; AWATERA Babkina Anastasiya Клиенты Спецификации Заказы 1 Ча…" at bounding box center [554, 293] width 1108 height 586
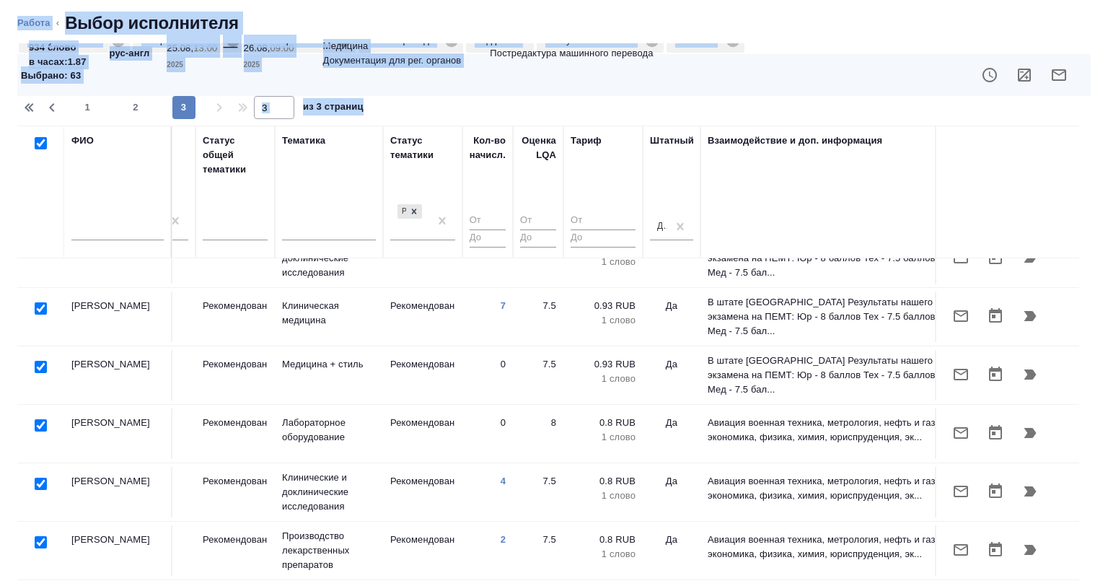
scroll to position [462, 1055]
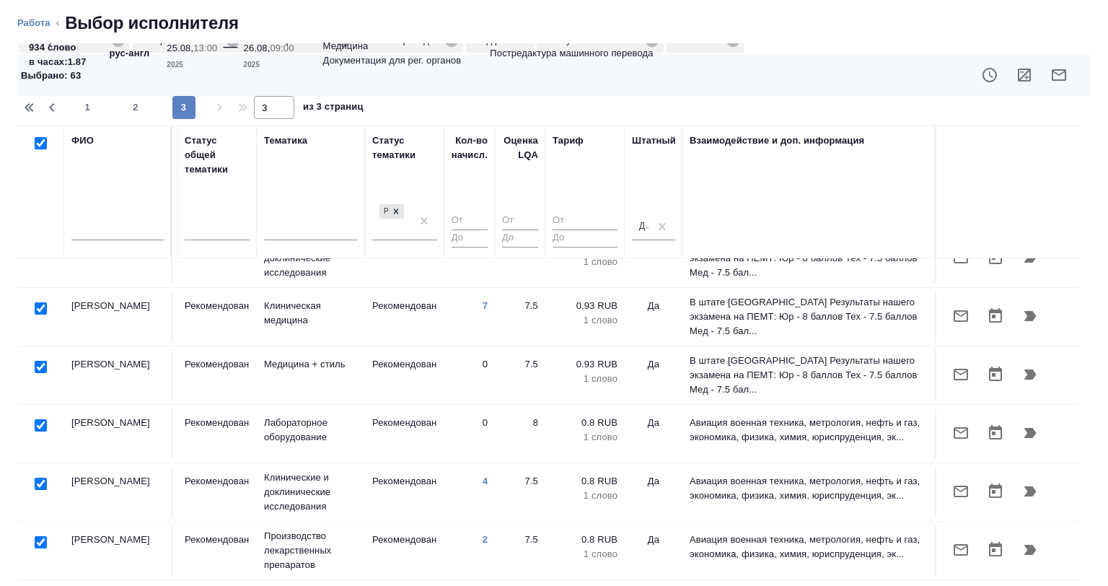
click at [1073, 449] on div "ФИО Предложение Маржинальность Email Статус исполнителя Стажер Активен Резерв П…" at bounding box center [553, 353] width 1073 height 454
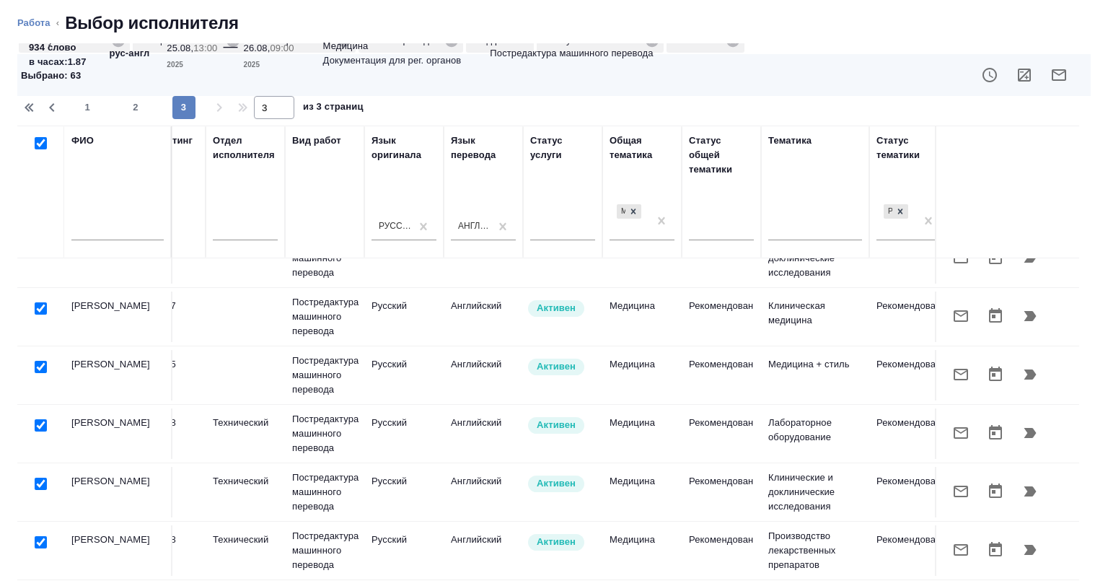
scroll to position [462, 210]
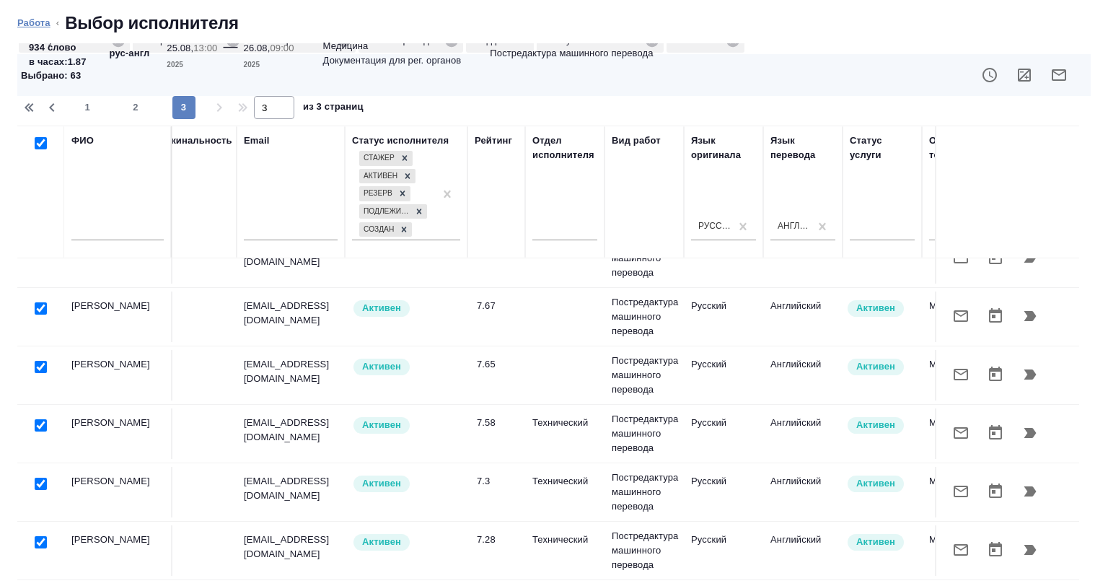
click at [46, 18] on link "Работа" at bounding box center [33, 22] width 33 height 11
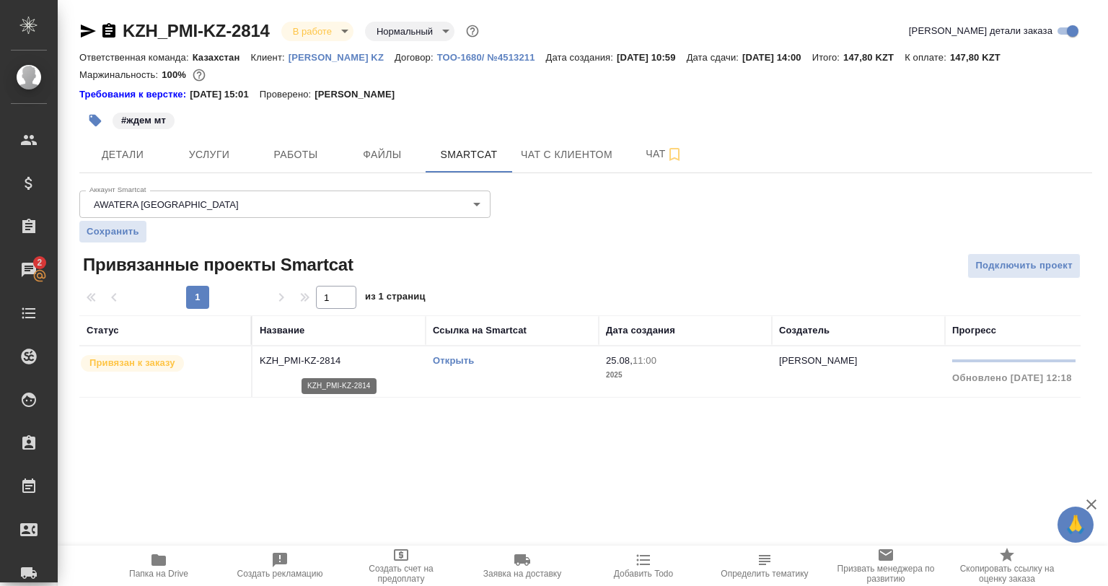
click at [415, 355] on p "KZH_PMI-KZ-2814" at bounding box center [339, 360] width 159 height 14
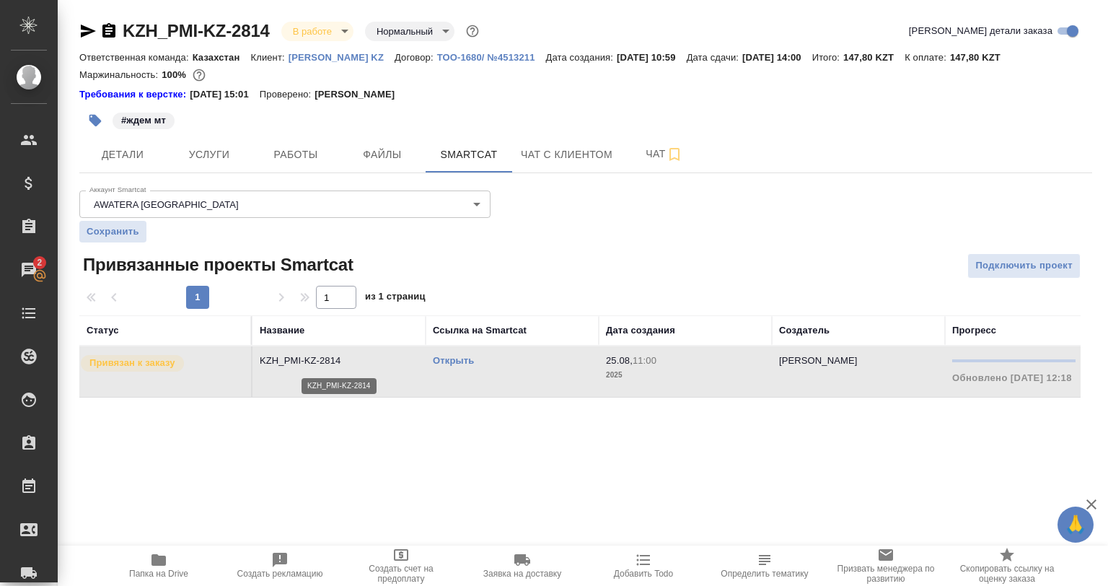
click at [415, 355] on p "KZH_PMI-KZ-2814" at bounding box center [339, 360] width 159 height 14
click at [298, 164] on button "Работы" at bounding box center [295, 154] width 87 height 36
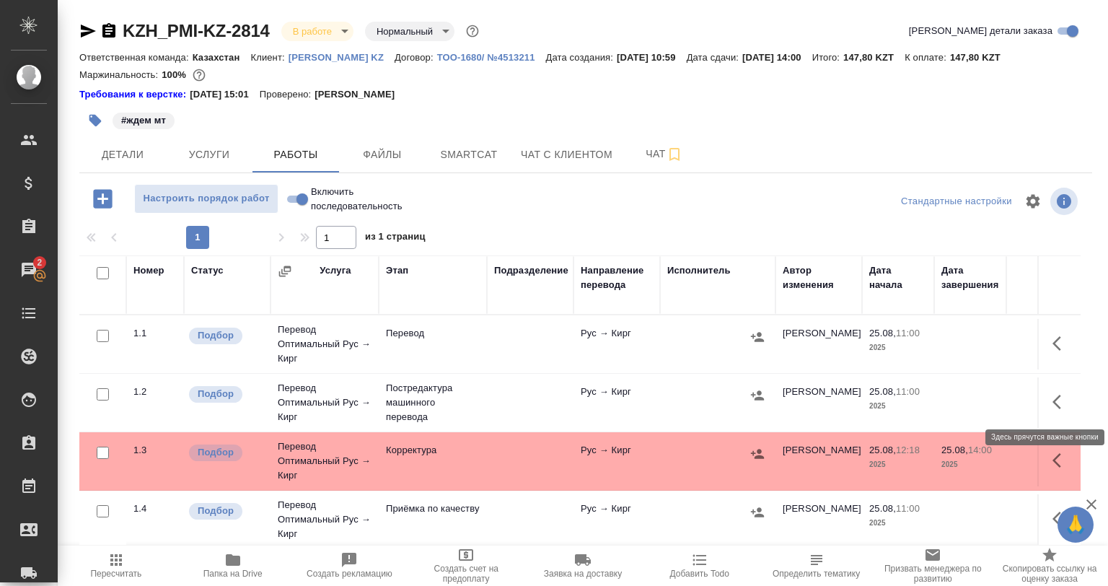
click at [1061, 405] on icon "button" at bounding box center [1060, 401] width 17 height 17
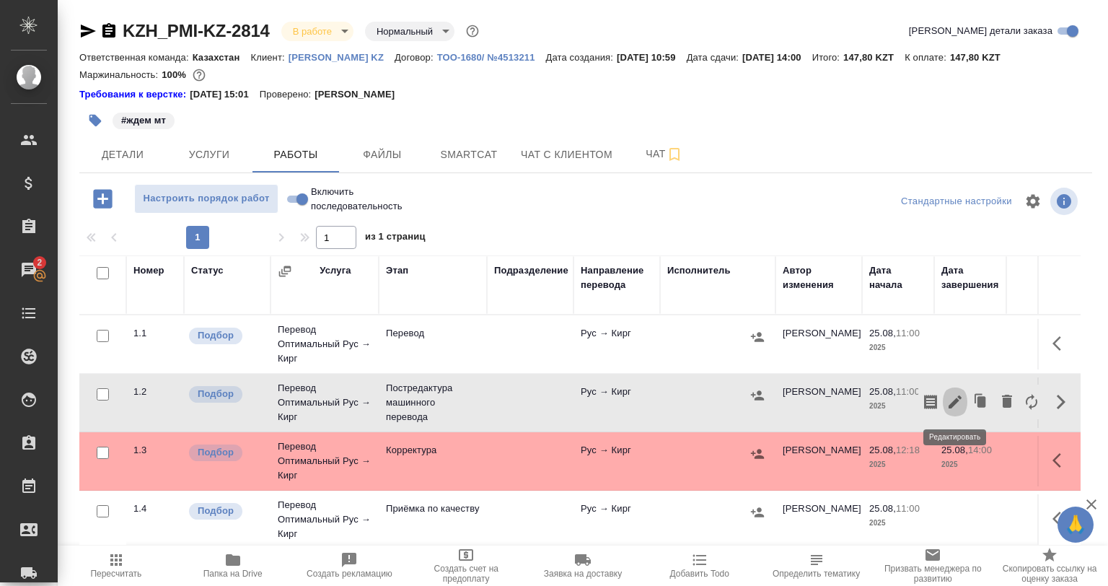
click at [950, 398] on icon "button" at bounding box center [954, 401] width 17 height 17
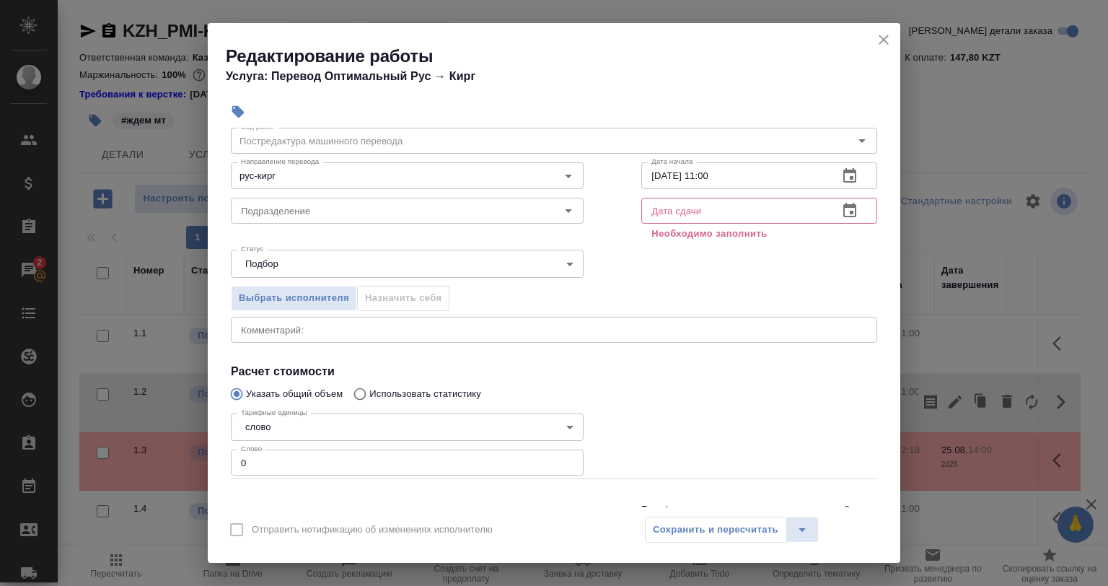
scroll to position [110, 0]
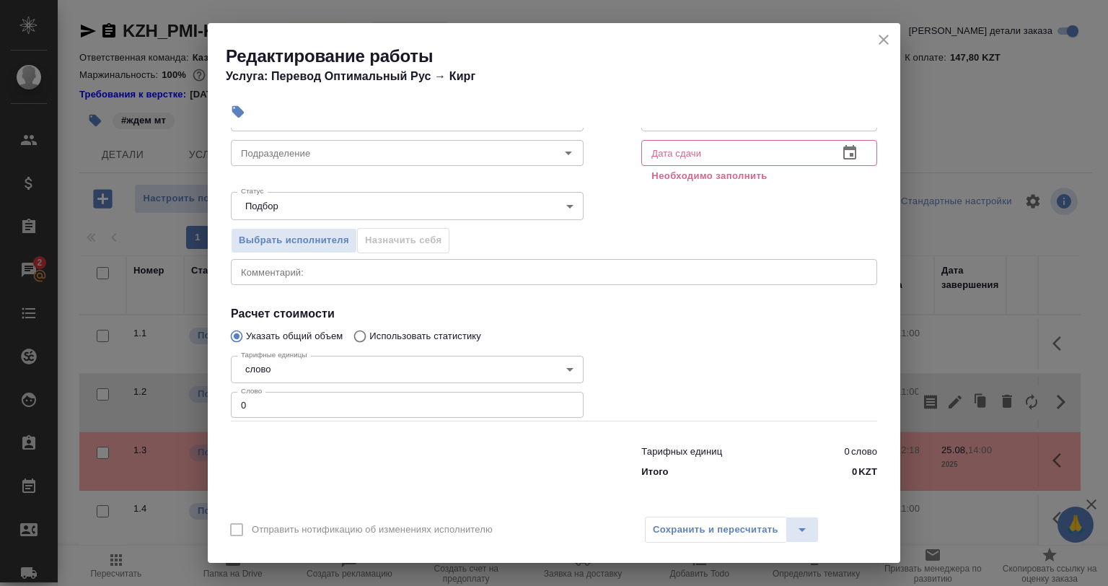
drag, startPoint x: 268, startPoint y: 402, endPoint x: 170, endPoint y: 402, distance: 98.1
click at [185, 402] on div "Редактирование работы Услуга: Перевод Оптимальный Рус → Кирг Параметры Файлы Ви…" at bounding box center [554, 293] width 1108 height 586
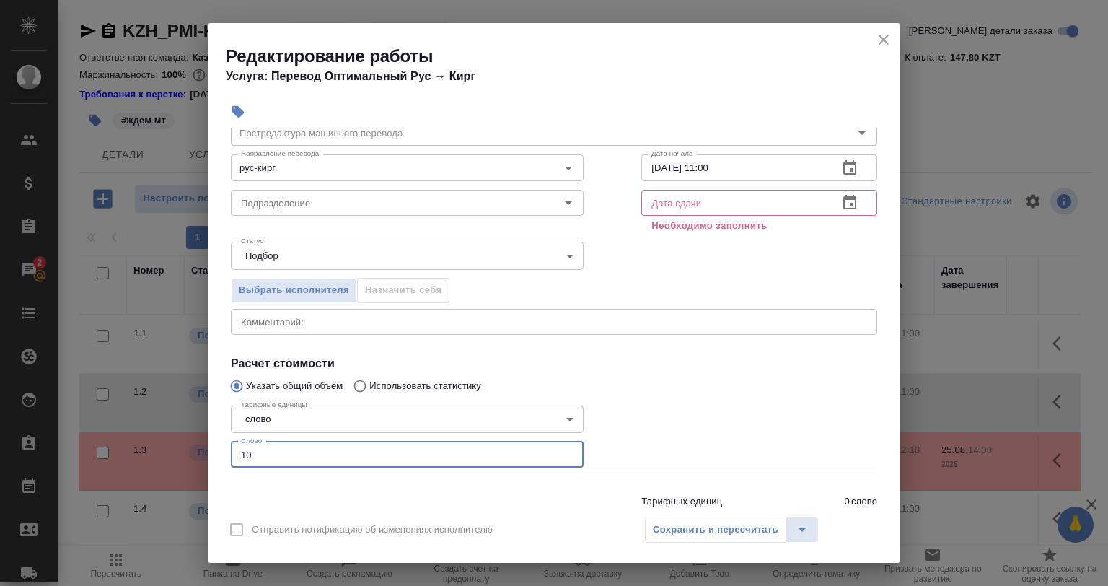
scroll to position [0, 0]
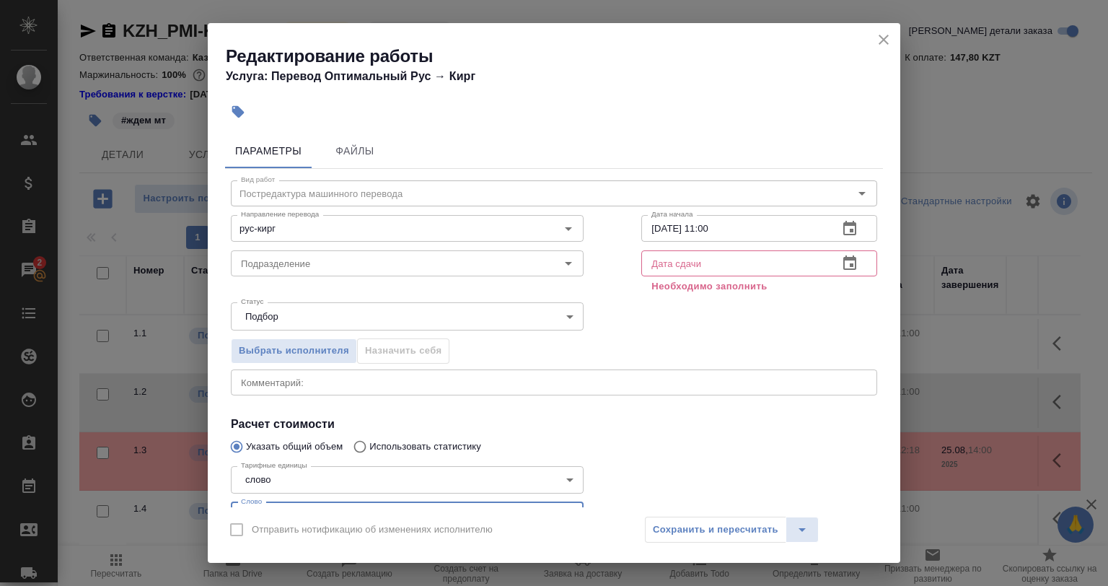
type input "10"
click at [671, 269] on input "text" at bounding box center [733, 263] width 185 height 26
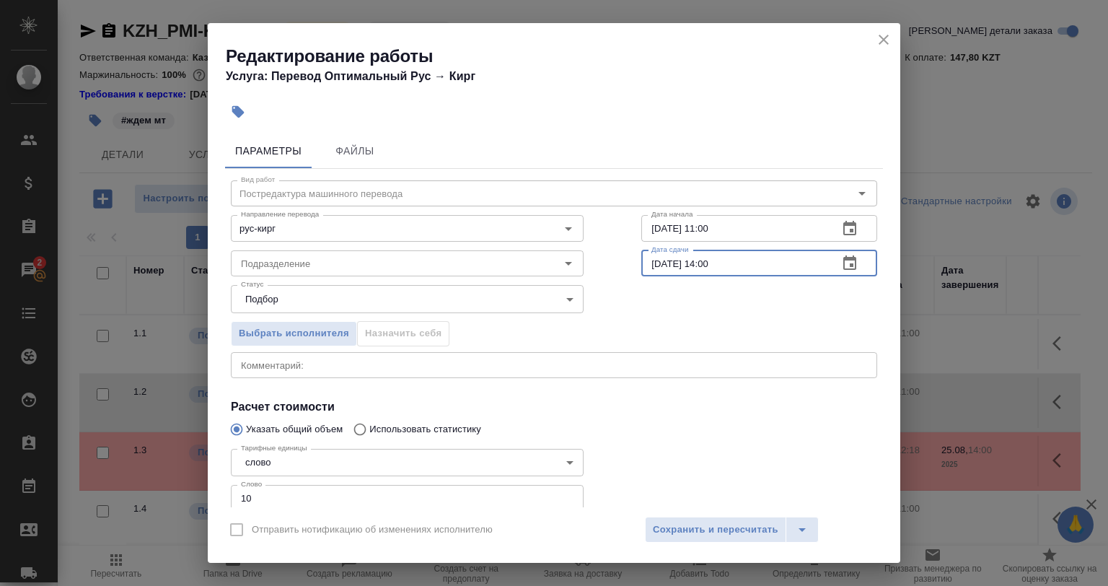
type input "25.08.2025 14:00"
drag, startPoint x: 724, startPoint y: 231, endPoint x: 695, endPoint y: 227, distance: 29.1
click at [695, 227] on input "25.08.2025 11:00" at bounding box center [733, 228] width 185 height 26
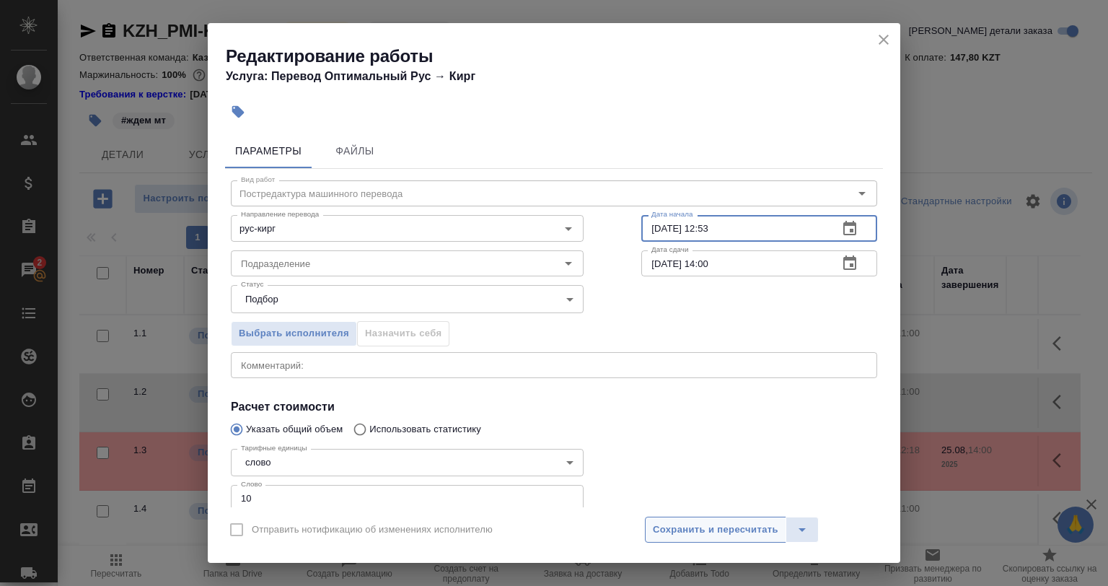
type input "25.08.2025 12:53"
click at [682, 516] on div "Отправить нотификацию об изменениях исполнителю Сохранить и пересчитать" at bounding box center [554, 535] width 692 height 56
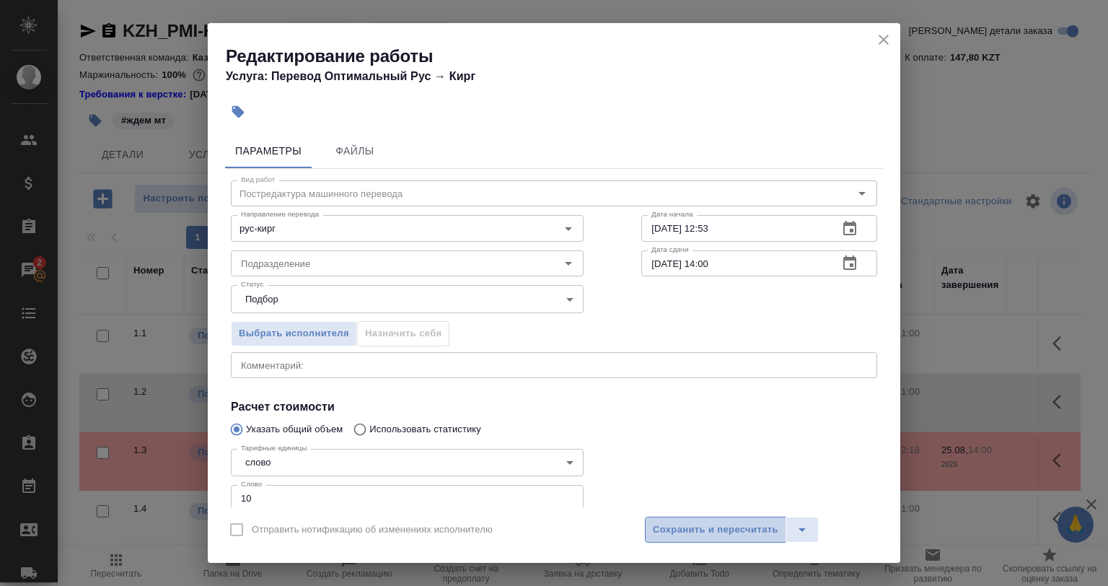
click at [691, 524] on span "Сохранить и пересчитать" at bounding box center [716, 530] width 126 height 17
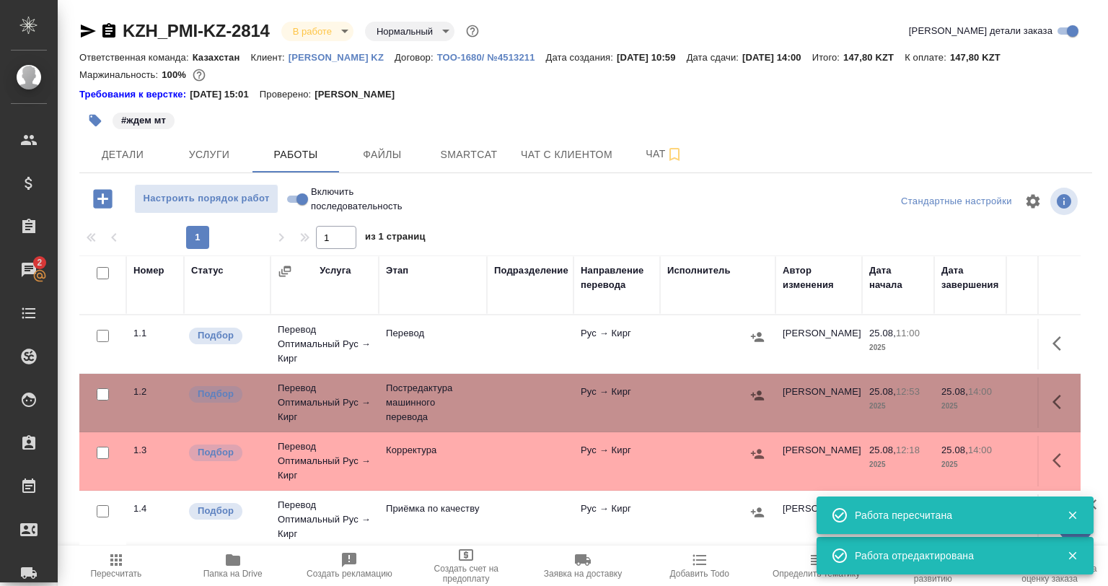
click at [767, 395] on div at bounding box center [758, 395] width 22 height 22
click at [729, 392] on div at bounding box center [717, 395] width 101 height 22
click at [744, 396] on div at bounding box center [717, 395] width 101 height 22
click at [753, 395] on icon "button" at bounding box center [757, 394] width 13 height 9
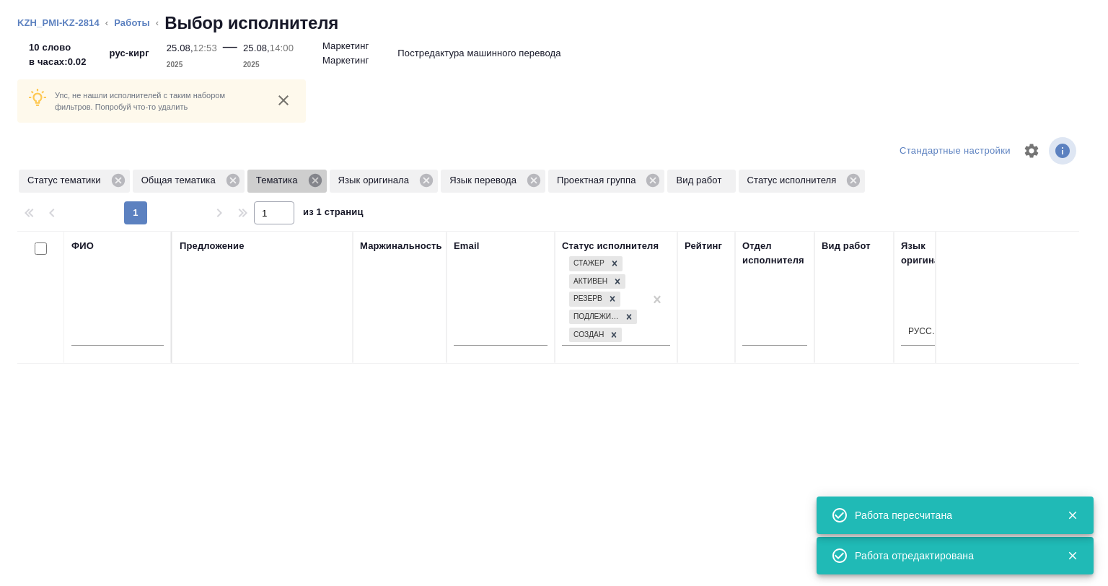
click at [318, 180] on icon at bounding box center [314, 180] width 13 height 13
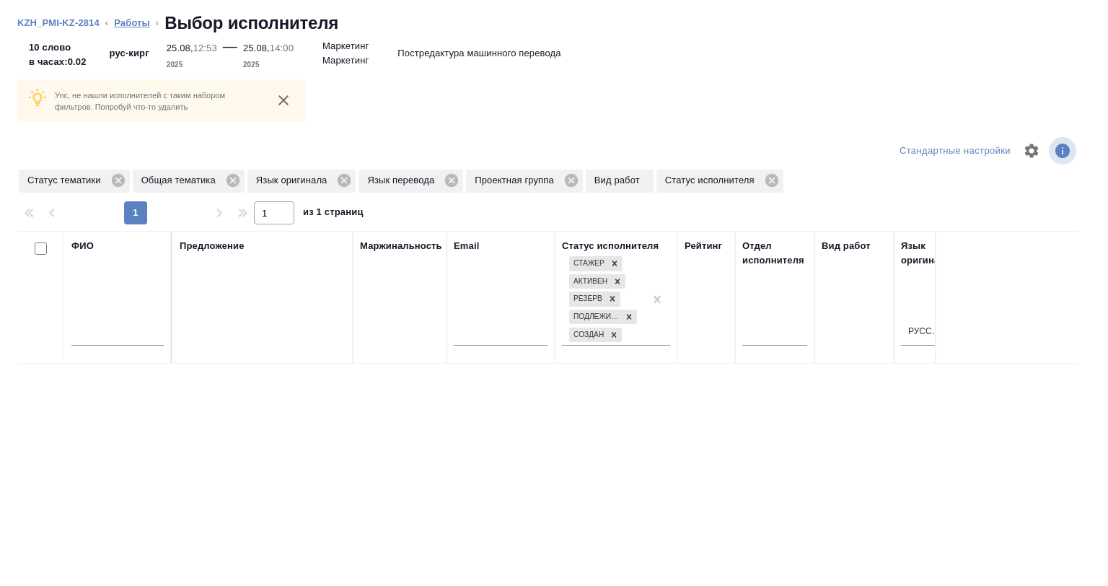
drag, startPoint x: 143, startPoint y: 15, endPoint x: 144, endPoint y: 25, distance: 10.2
click at [144, 20] on li "Работы" at bounding box center [132, 23] width 36 height 14
click at [144, 25] on link "Работы" at bounding box center [132, 22] width 36 height 11
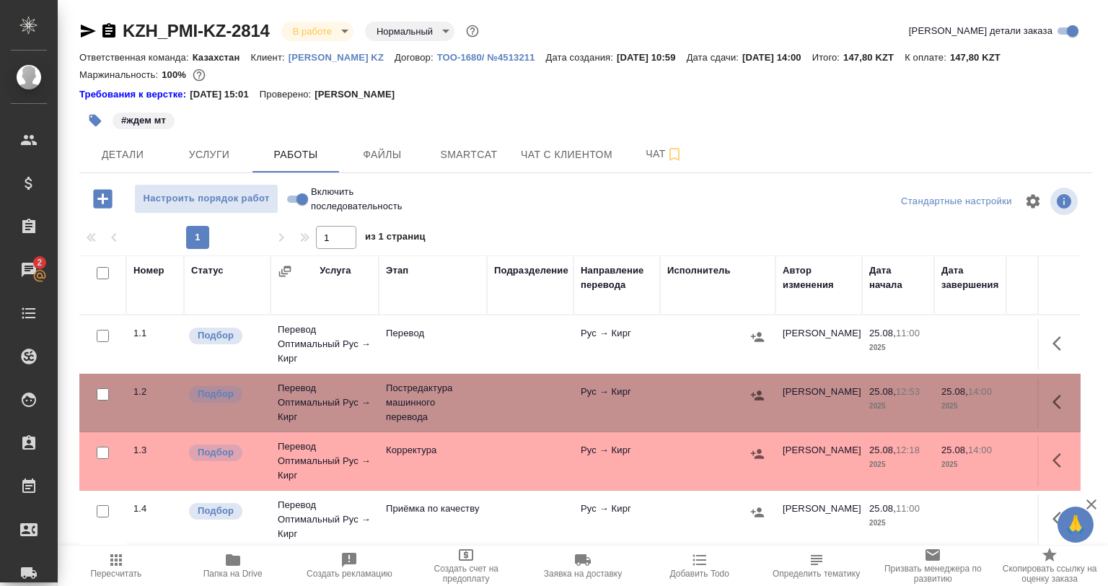
click at [756, 391] on icon "button" at bounding box center [757, 395] width 14 height 14
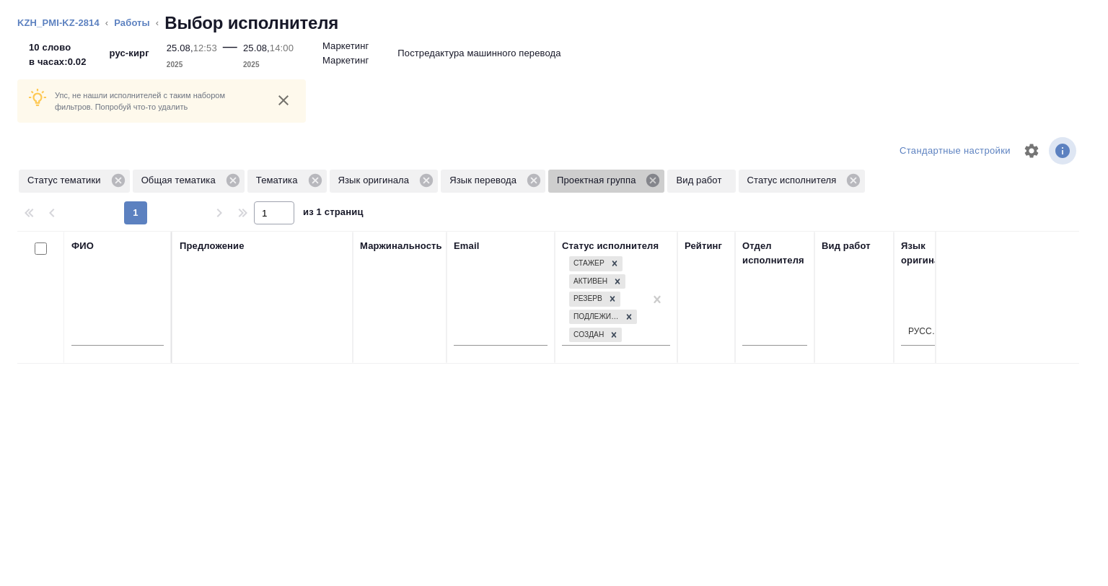
click at [650, 179] on icon at bounding box center [653, 180] width 16 height 16
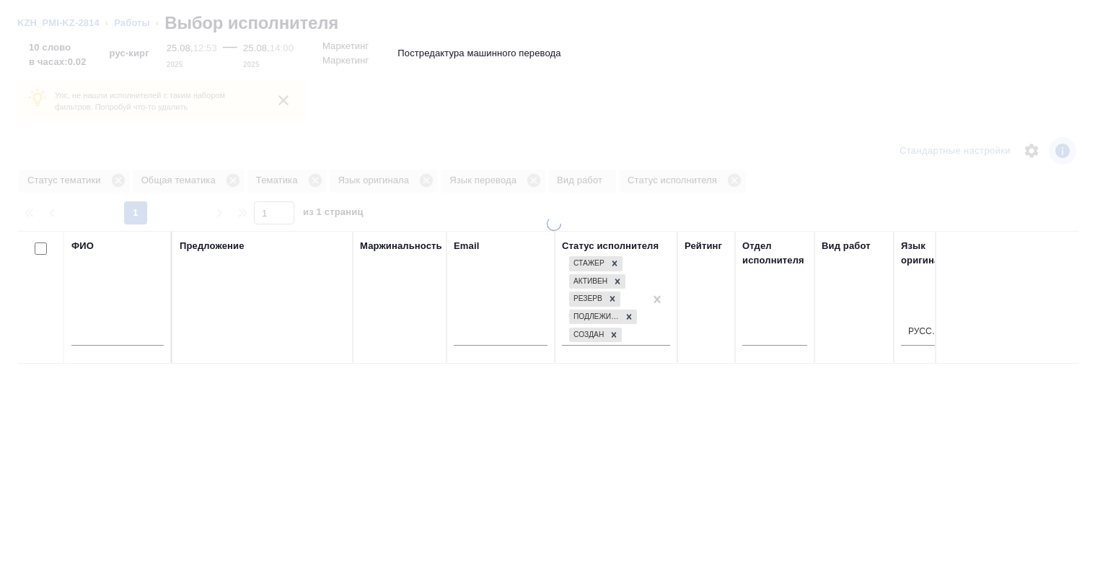
click at [650, 179] on div at bounding box center [554, 293] width 1108 height 586
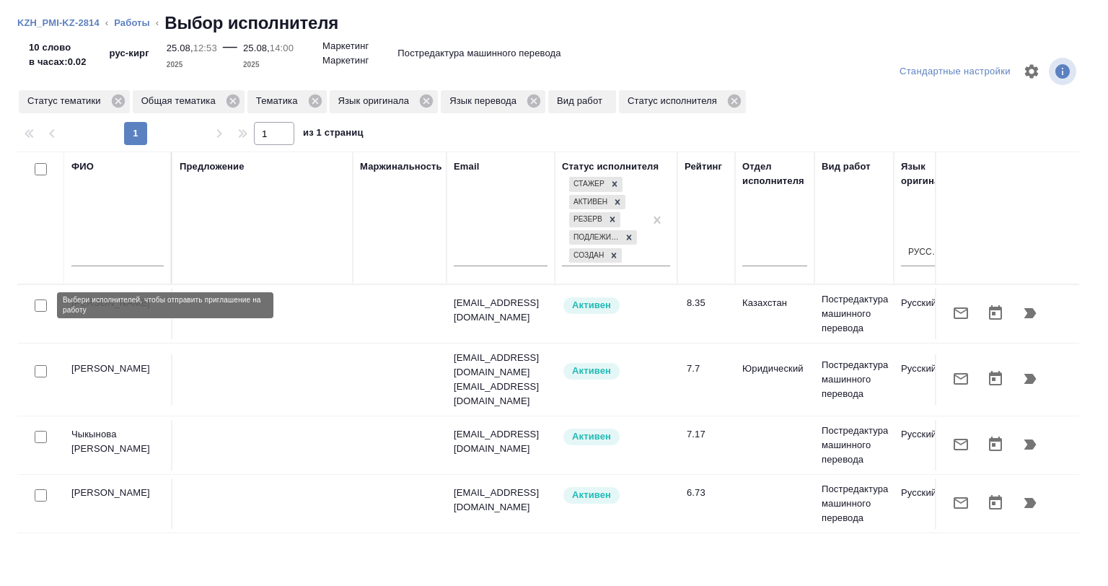
click at [42, 304] on input "checkbox" at bounding box center [41, 305] width 12 height 12
checkbox input "true"
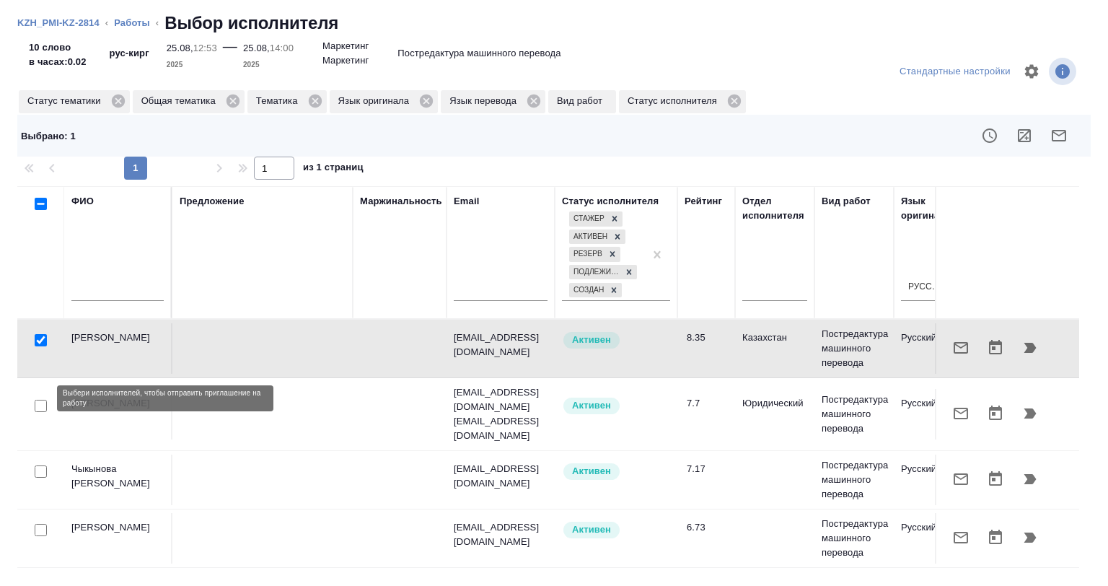
click at [35, 400] on input "checkbox" at bounding box center [41, 406] width 12 height 12
checkbox input "true"
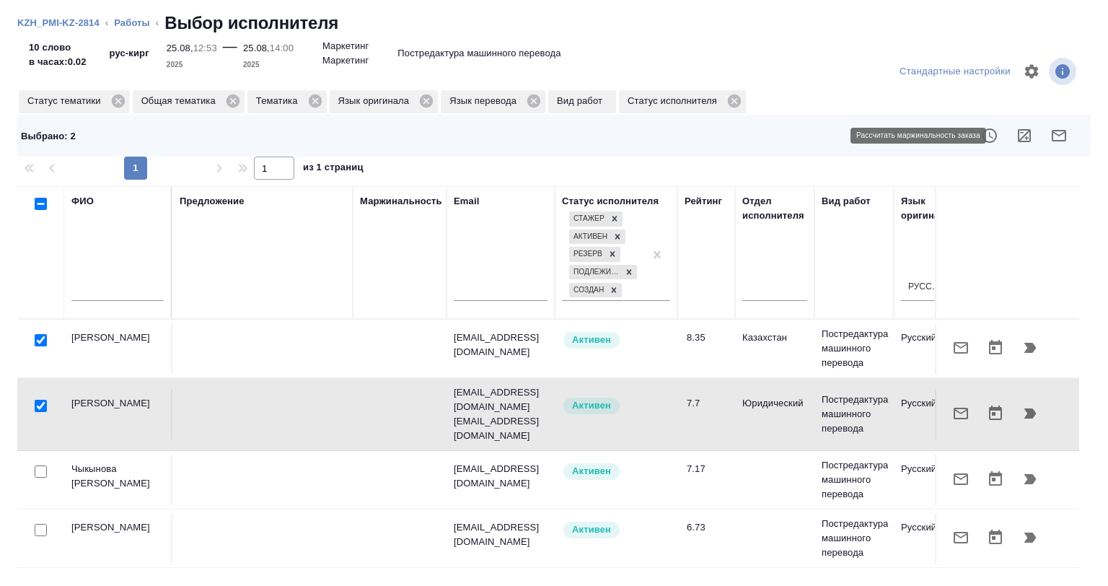
click at [1016, 136] on icon "button" at bounding box center [1024, 135] width 17 height 17
click at [38, 524] on input "checkbox" at bounding box center [41, 530] width 12 height 12
checkbox input "true"
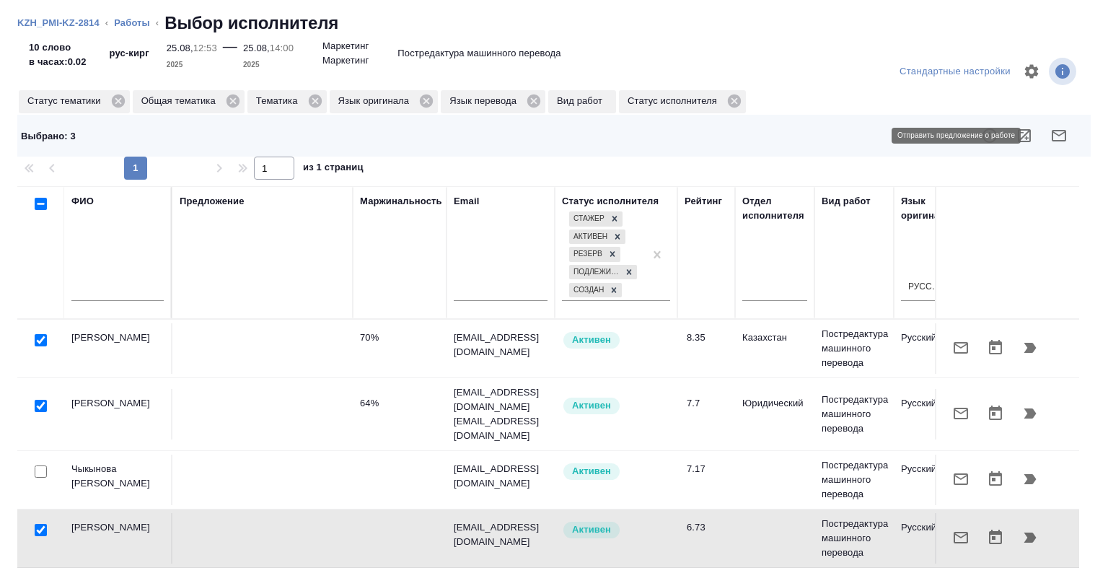
click at [1016, 131] on icon "button" at bounding box center [1024, 135] width 17 height 17
click at [38, 524] on input "checkbox" at bounding box center [41, 530] width 12 height 12
checkbox input "false"
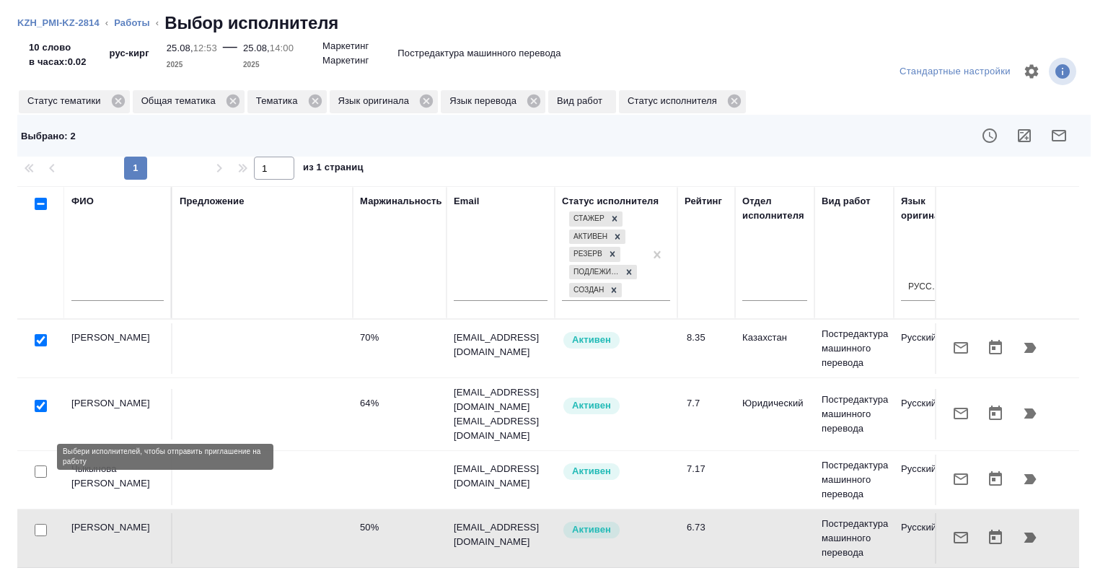
drag, startPoint x: 43, startPoint y: 453, endPoint x: 475, endPoint y: 393, distance: 436.2
click at [43, 465] on input "checkbox" at bounding box center [41, 471] width 12 height 12
checkbox input "true"
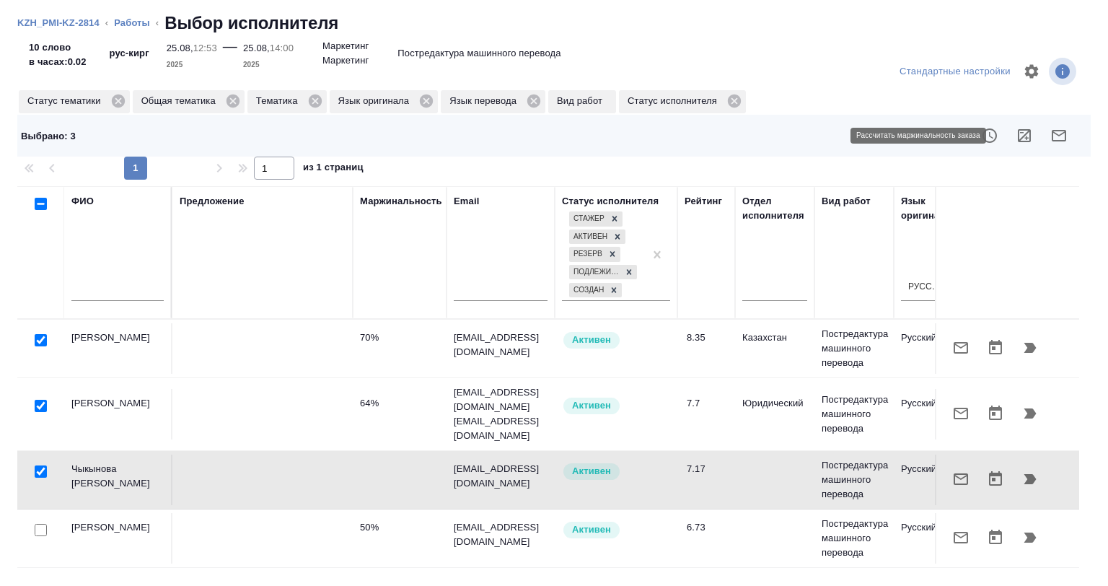
click at [1016, 137] on icon "button" at bounding box center [1024, 135] width 17 height 17
click at [132, 17] on link "Работы" at bounding box center [132, 22] width 36 height 11
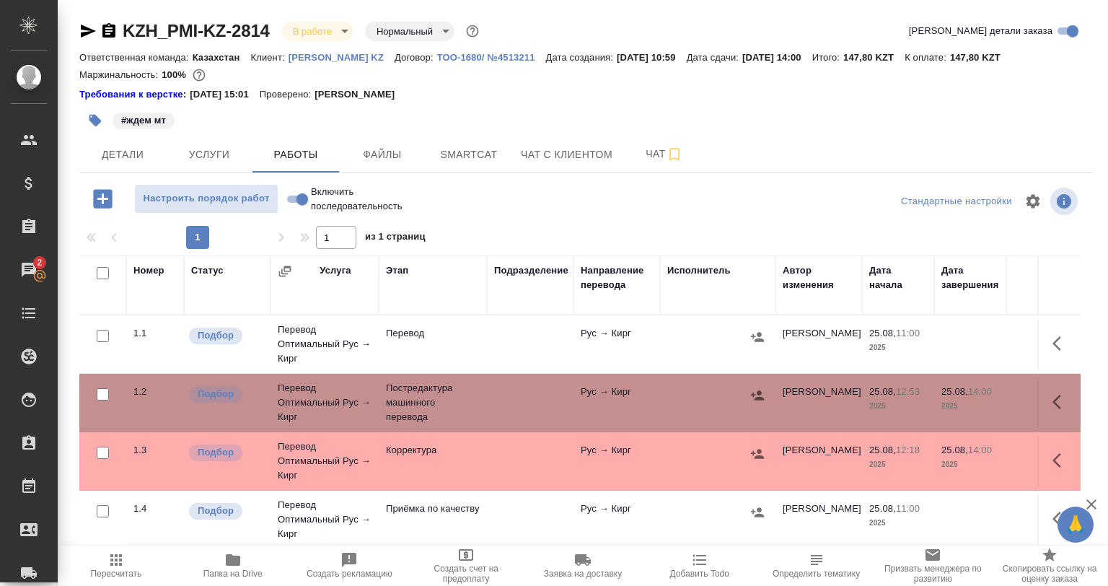
click at [753, 453] on icon "button" at bounding box center [757, 453] width 13 height 9
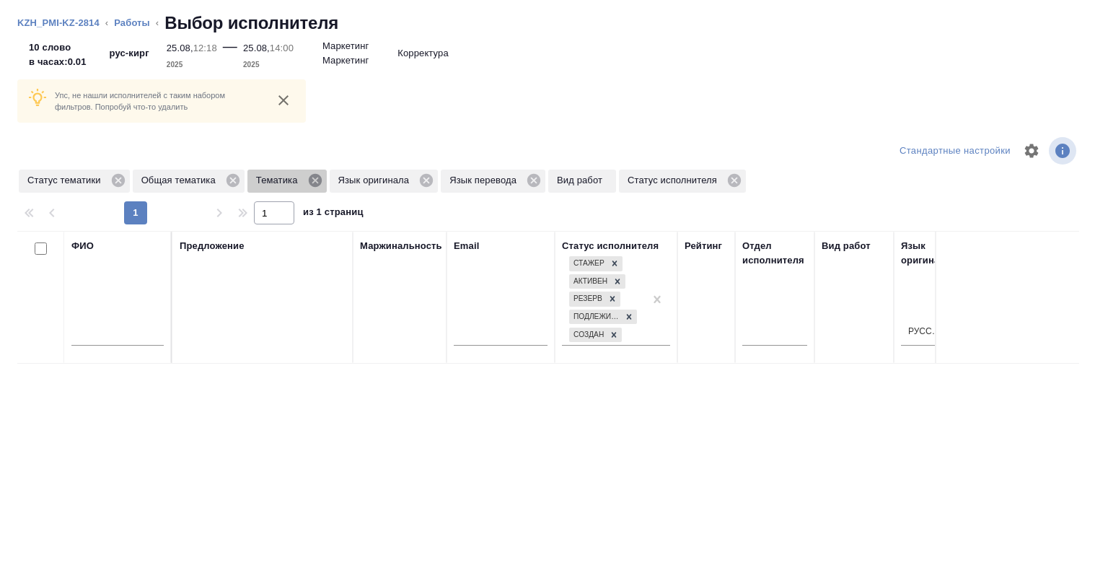
click at [315, 179] on icon at bounding box center [315, 180] width 16 height 16
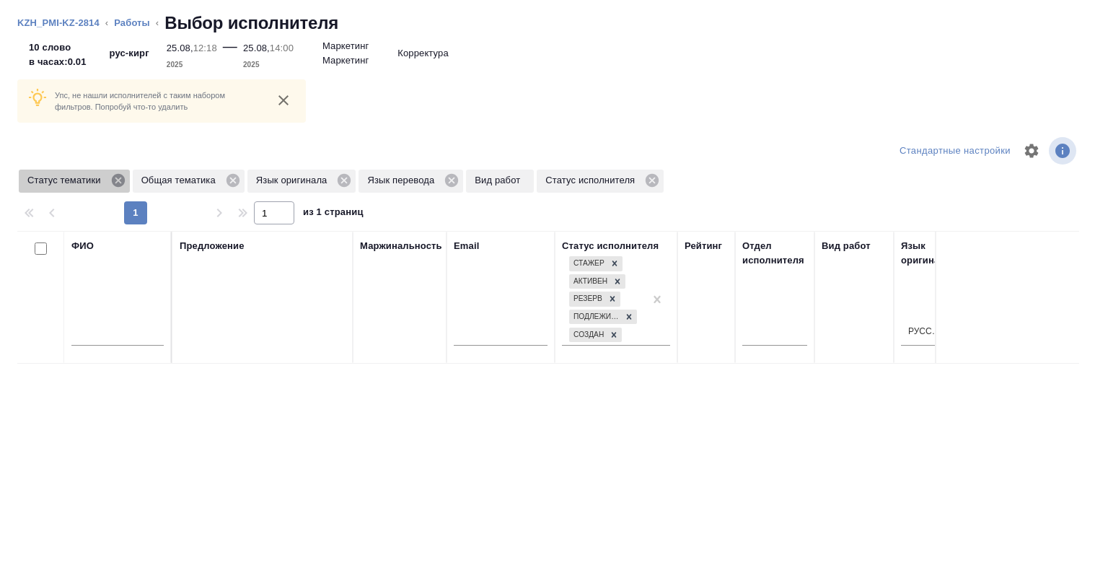
click at [123, 179] on icon at bounding box center [117, 180] width 13 height 13
click at [146, 22] on link "Работы" at bounding box center [132, 22] width 36 height 11
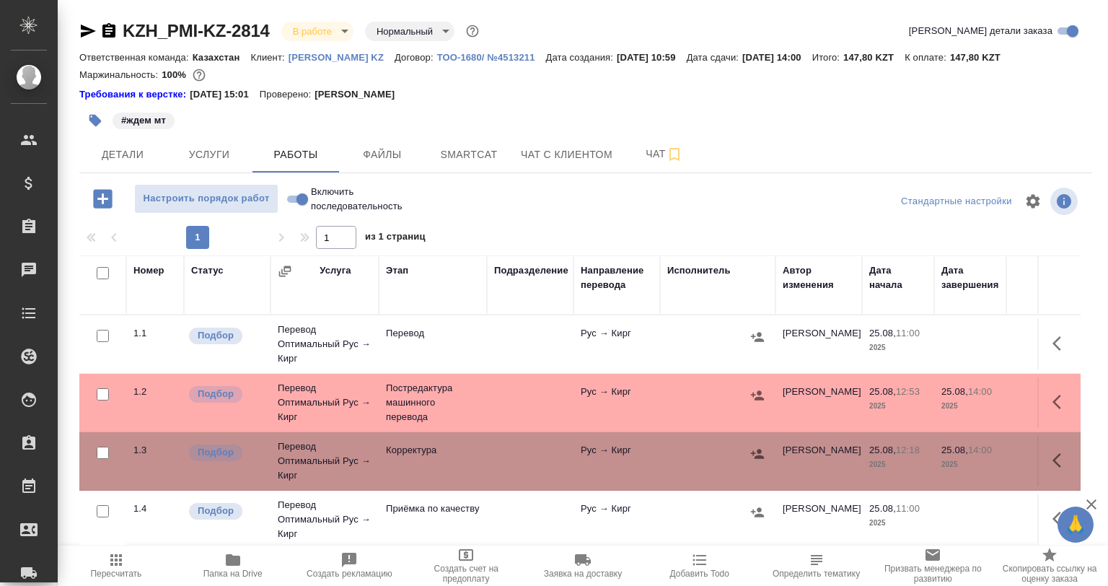
click at [92, 42] on div "KZH_PMI-KZ-2814 В работе inProgress Нормальный normal" at bounding box center [280, 30] width 403 height 23
click at [90, 35] on icon "button" at bounding box center [87, 30] width 17 height 17
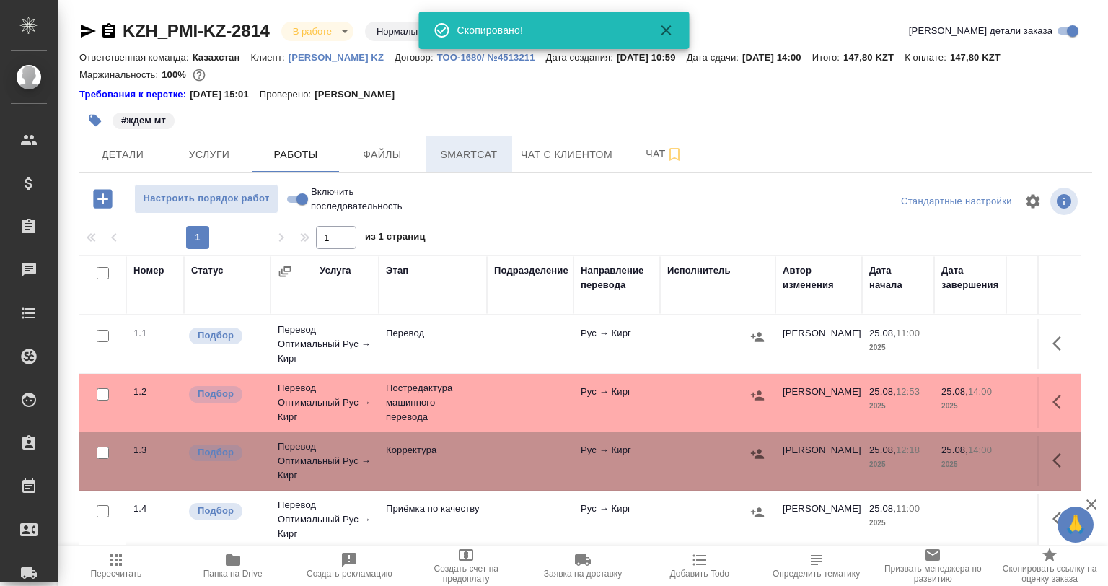
click at [465, 160] on span "Smartcat" at bounding box center [468, 155] width 69 height 18
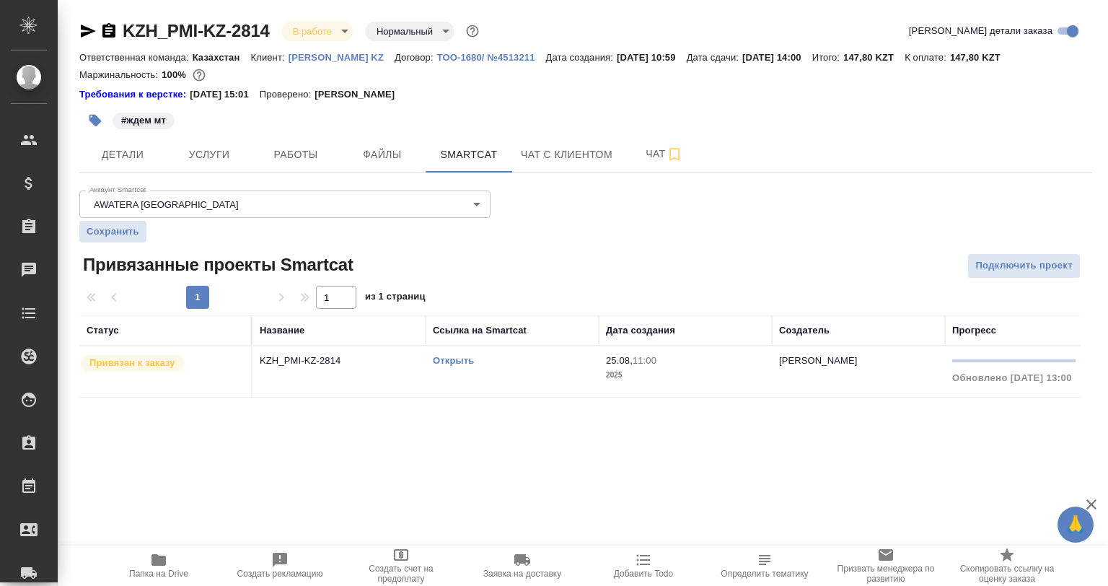
click at [487, 354] on div "Открыть" at bounding box center [512, 360] width 159 height 14
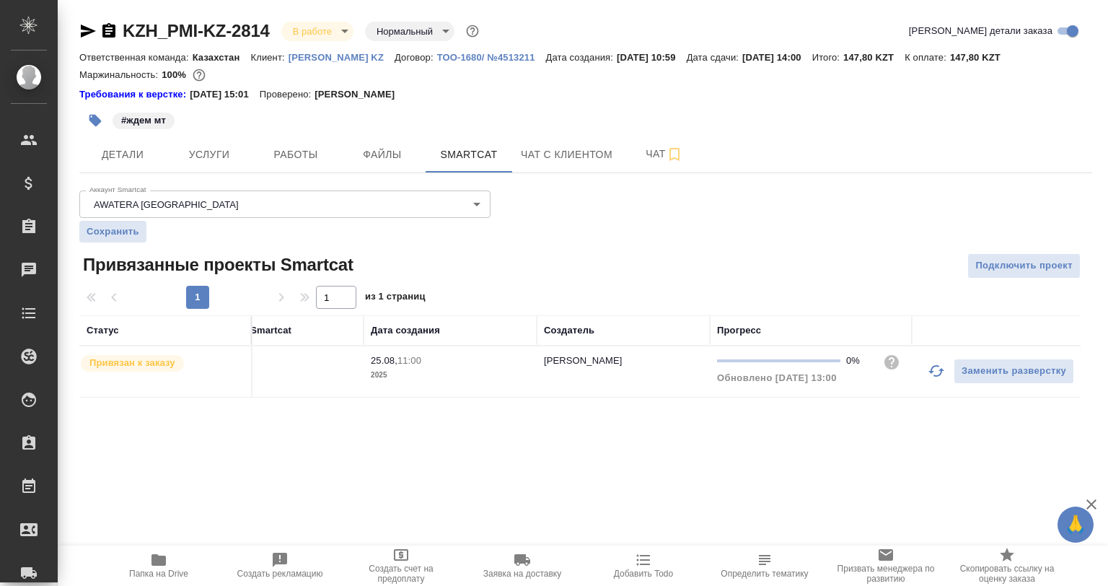
scroll to position [0, 239]
click at [949, 377] on div at bounding box center [932, 370] width 35 height 35
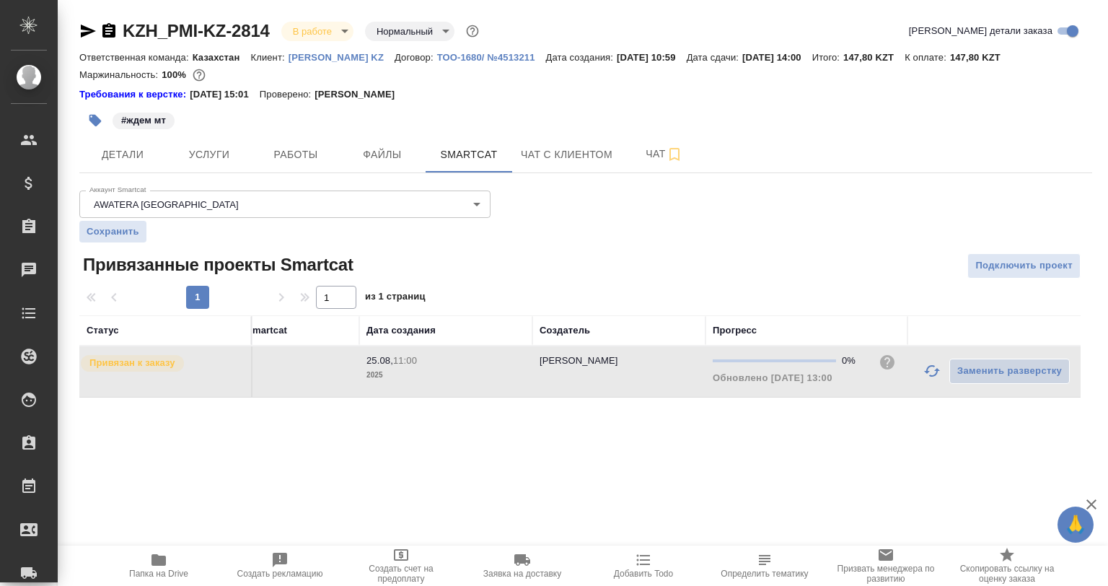
click at [931, 378] on icon "button" at bounding box center [931, 370] width 17 height 17
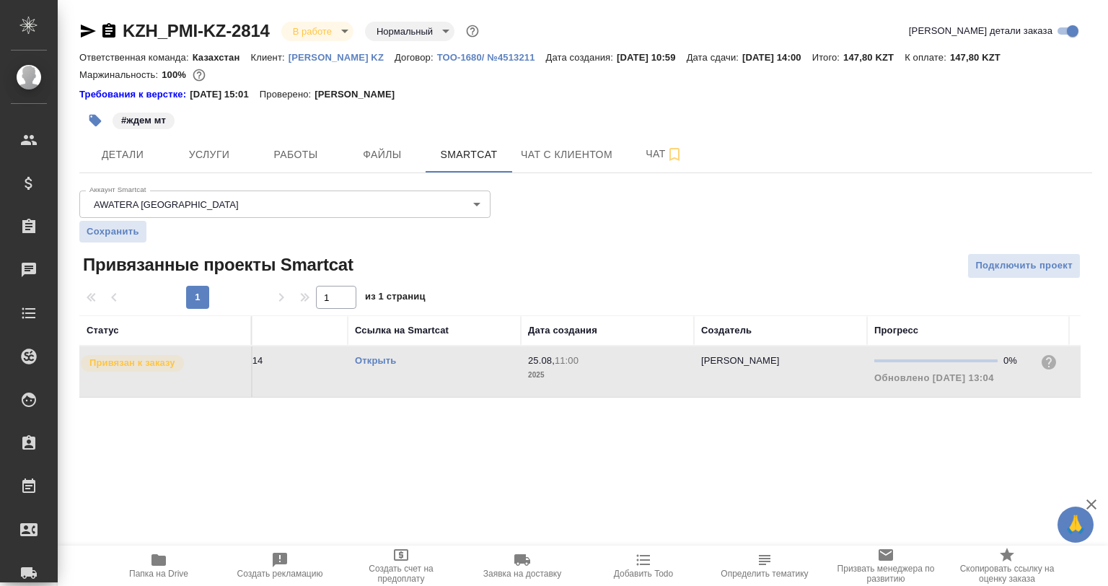
scroll to position [0, 0]
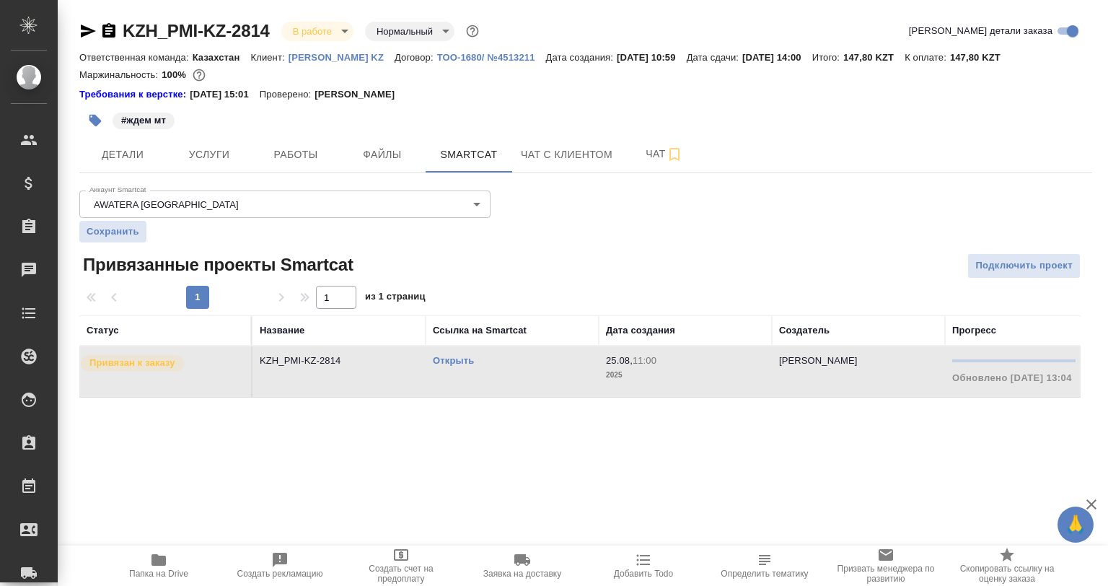
click at [415, 366] on p "KZH_PMI-KZ-2814" at bounding box center [339, 360] width 159 height 14
click at [917, 408] on div "KZH_PMI-KZ-2814 В работе inProgress Нормальный normal Кратко детали заказа Отве…" at bounding box center [585, 217] width 1029 height 434
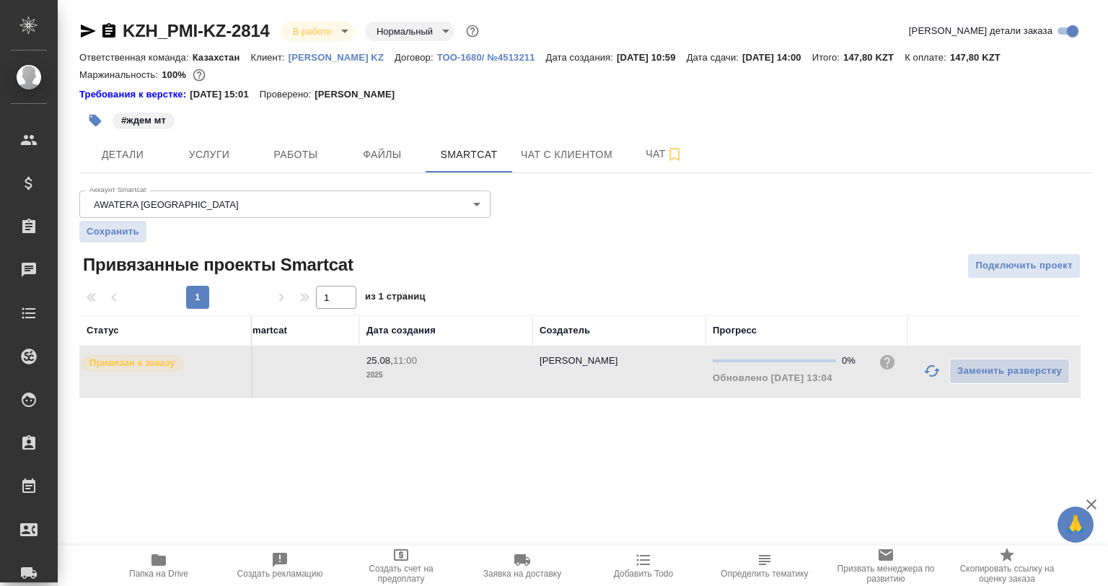
drag, startPoint x: 910, startPoint y: 360, endPoint x: 920, endPoint y: 364, distance: 11.4
click at [910, 360] on td "Заменить разверстку" at bounding box center [993, 371] width 173 height 50
click at [922, 364] on button "button" at bounding box center [932, 370] width 35 height 35
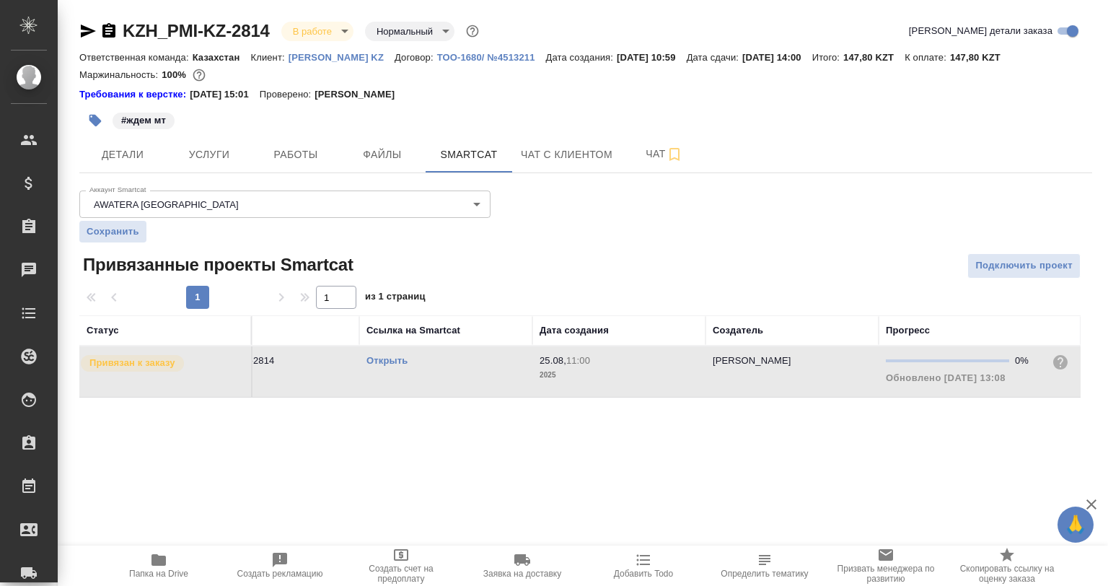
scroll to position [0, 0]
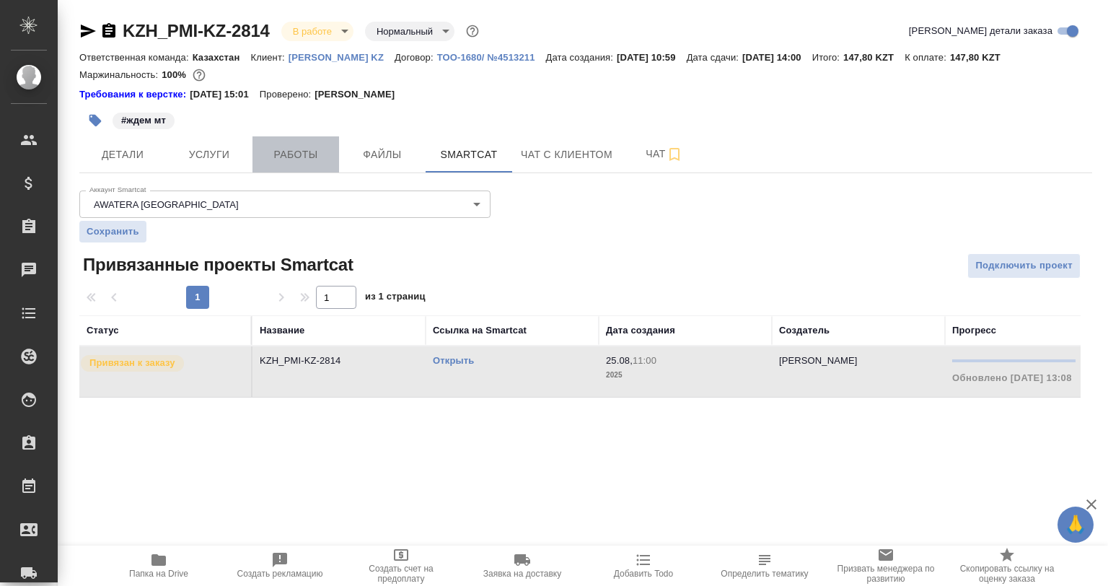
click at [298, 141] on button "Работы" at bounding box center [295, 154] width 87 height 36
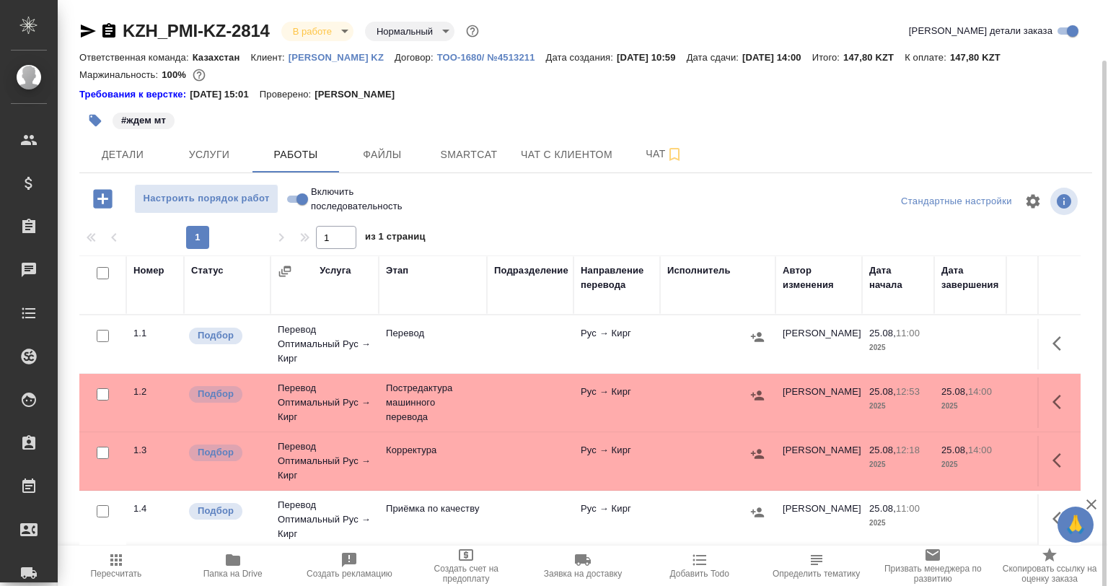
scroll to position [31, 0]
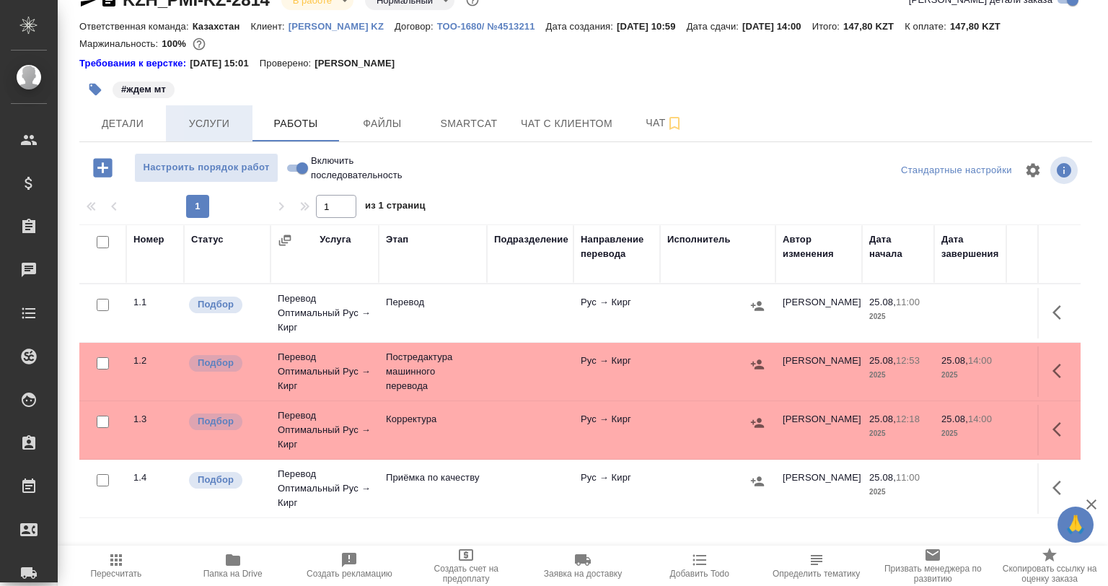
click at [179, 117] on span "Услуги" at bounding box center [209, 124] width 69 height 18
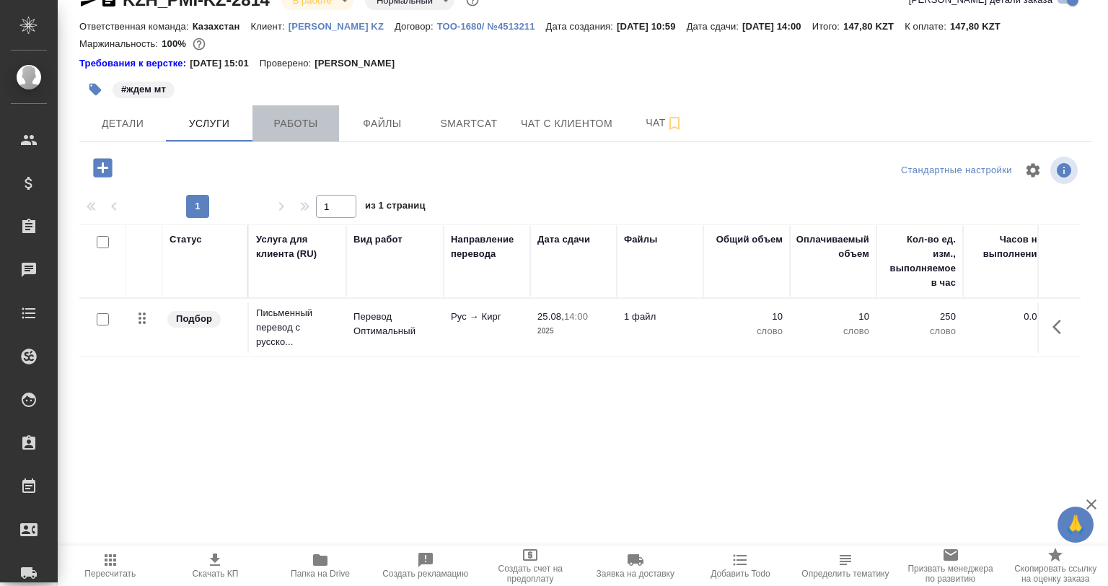
click at [284, 128] on span "Работы" at bounding box center [295, 124] width 69 height 18
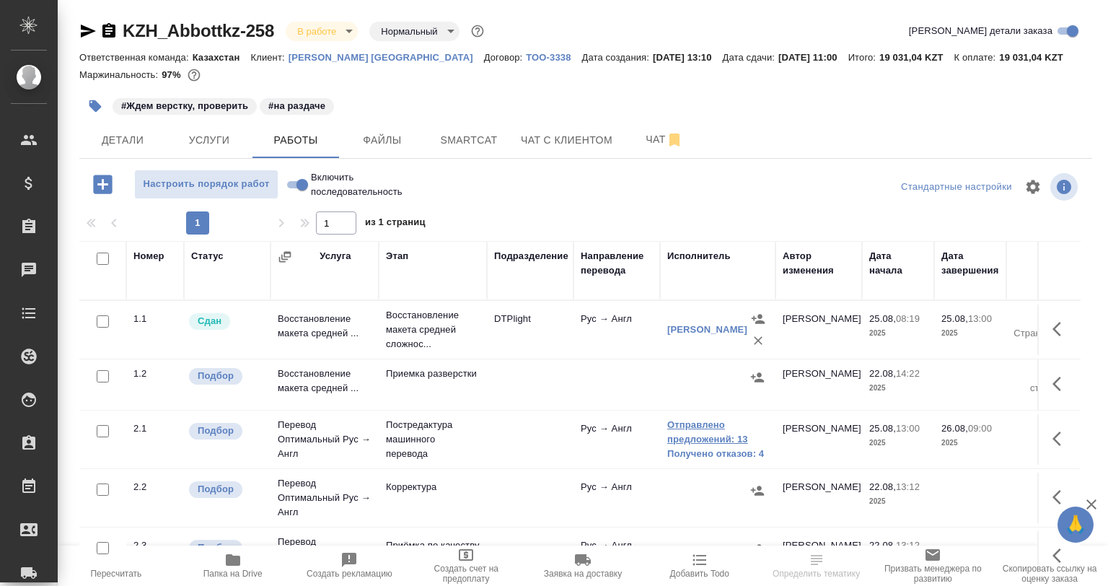
click at [716, 438] on link "Отправлено предложений: 13" at bounding box center [717, 432] width 101 height 29
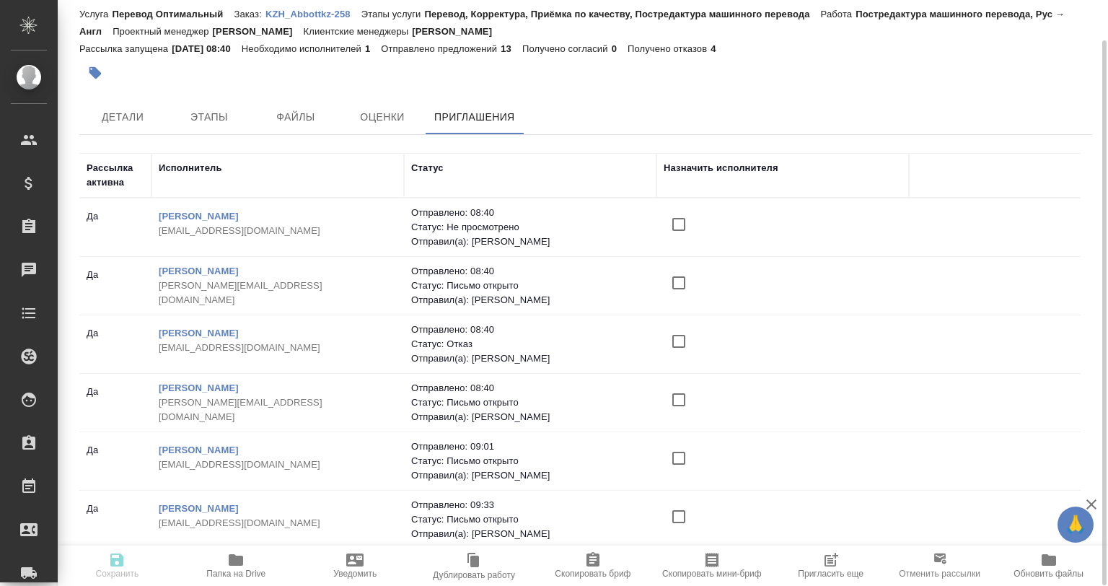
click at [303, 12] on p "KZH_Abbottkz-258" at bounding box center [313, 14] width 96 height 11
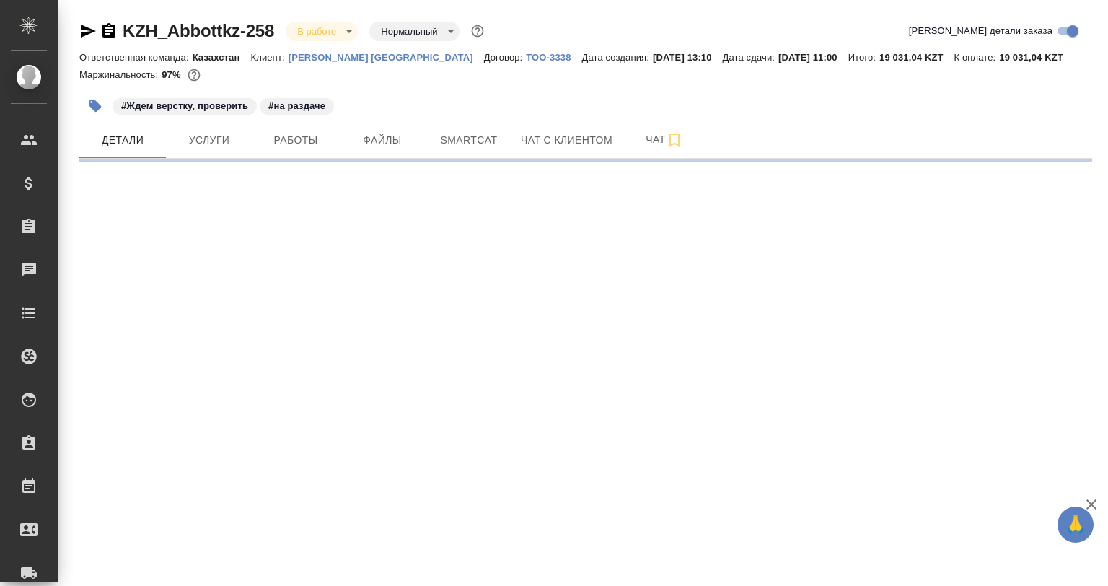
select select "RU"
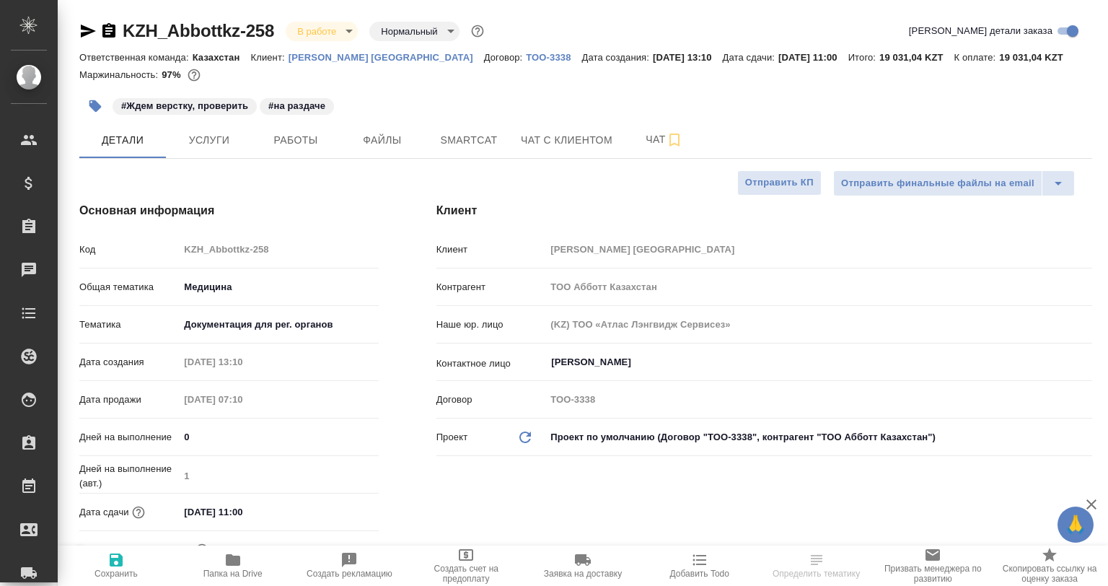
type textarea "x"
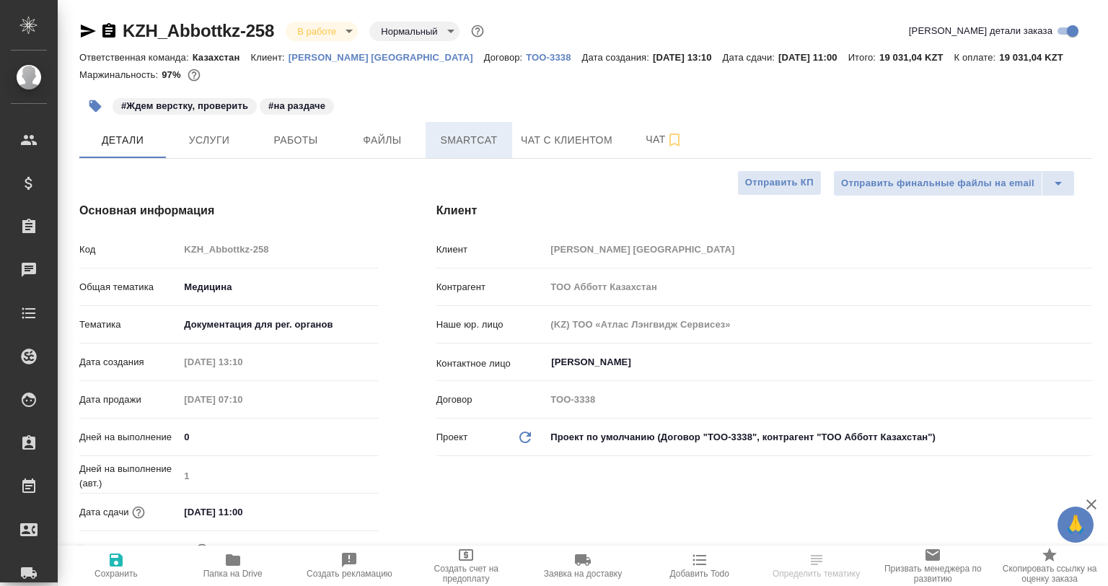
type textarea "x"
click at [305, 141] on span "Работы" at bounding box center [295, 140] width 69 height 18
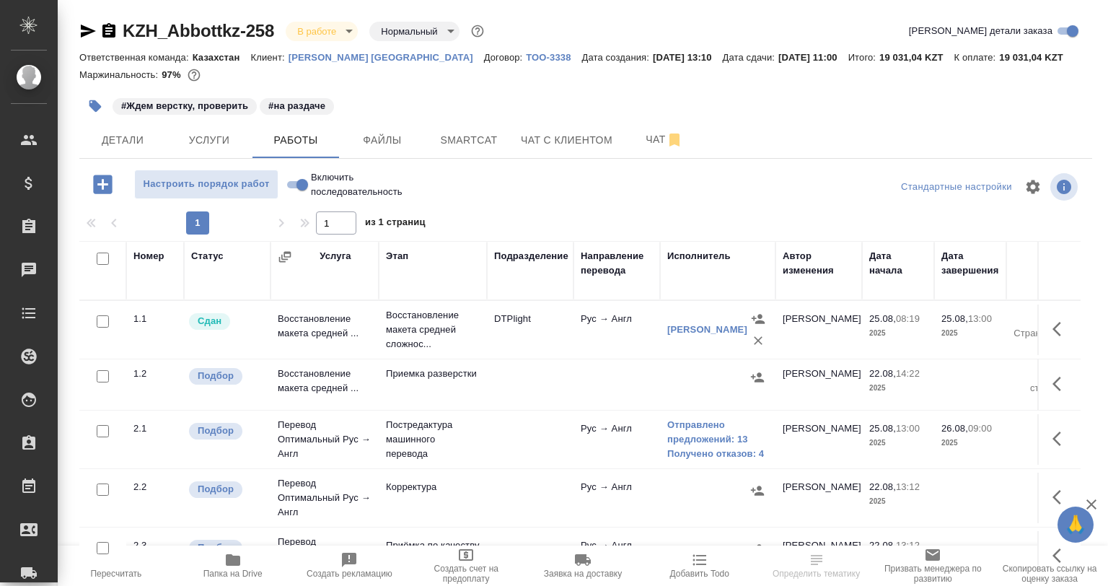
click at [338, 53] on p "[PERSON_NAME] [GEOGRAPHIC_DATA]" at bounding box center [386, 57] width 195 height 11
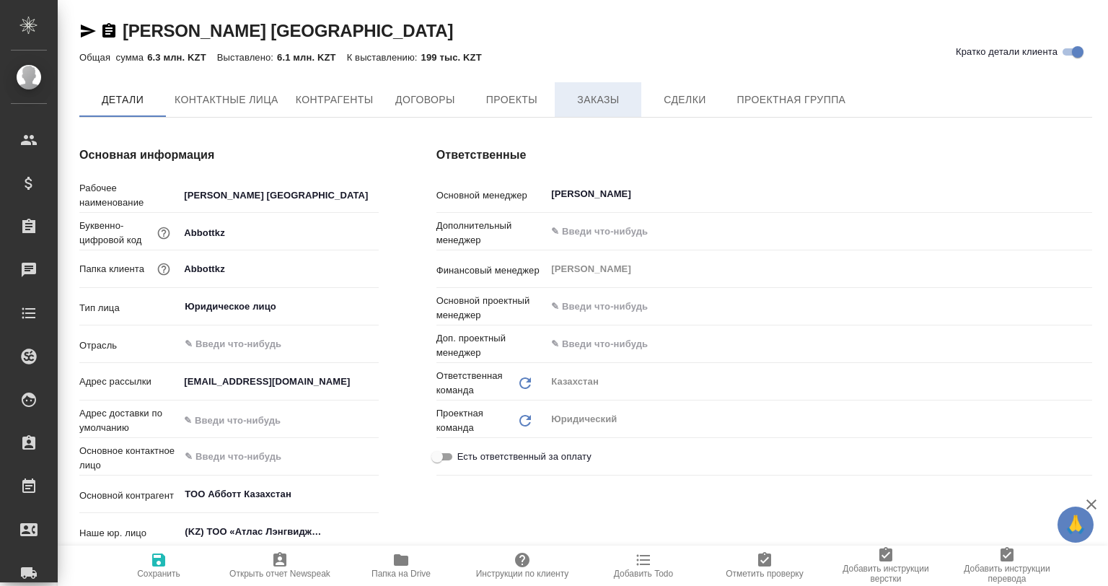
click at [589, 103] on span "Заказы" at bounding box center [597, 100] width 69 height 18
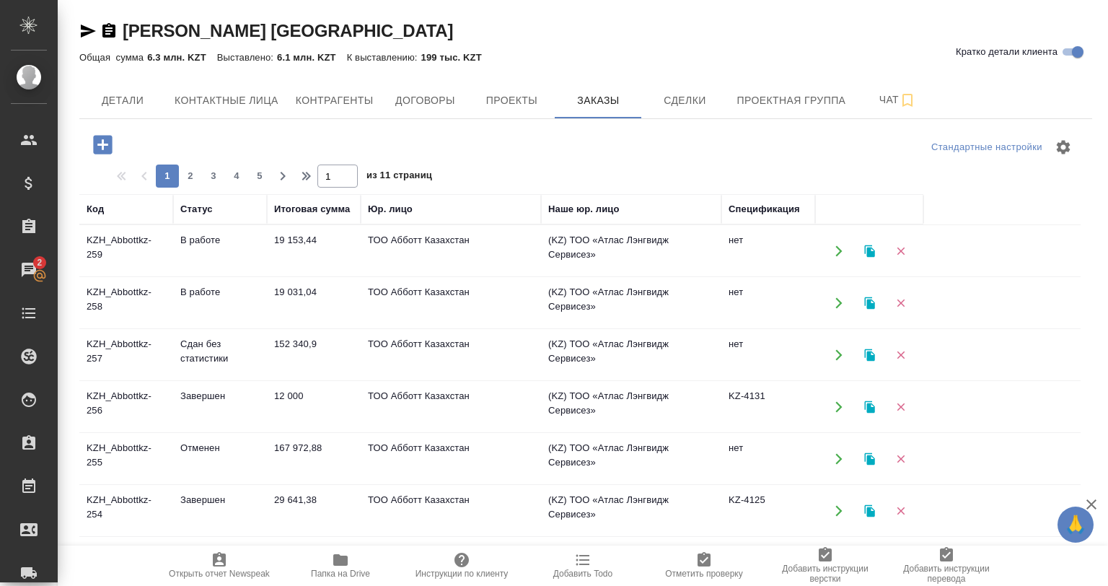
click at [245, 244] on td "В работе" at bounding box center [220, 251] width 94 height 50
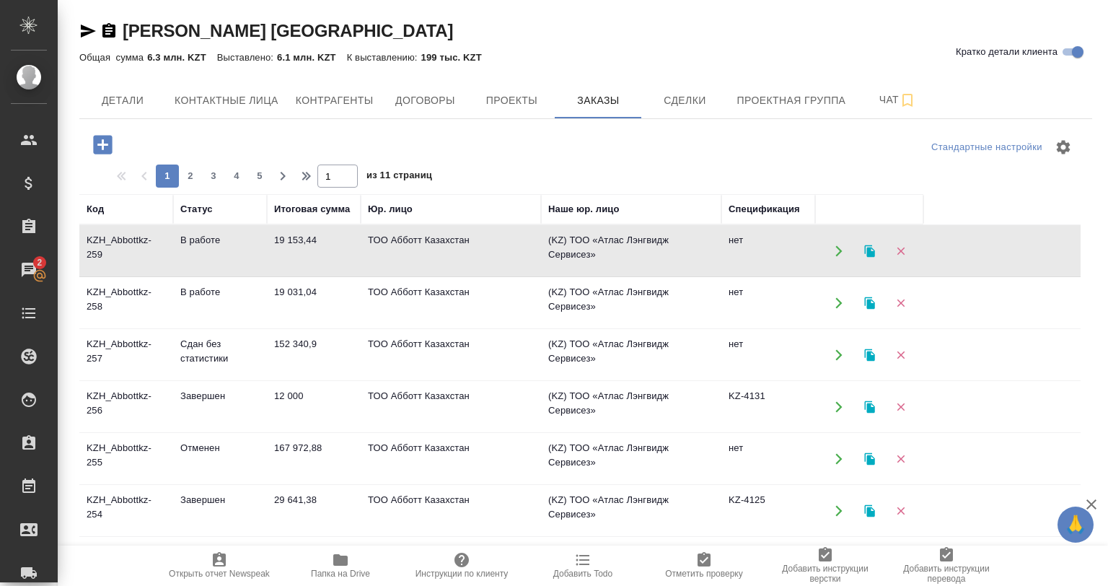
click at [245, 244] on td "В работе" at bounding box center [220, 251] width 94 height 50
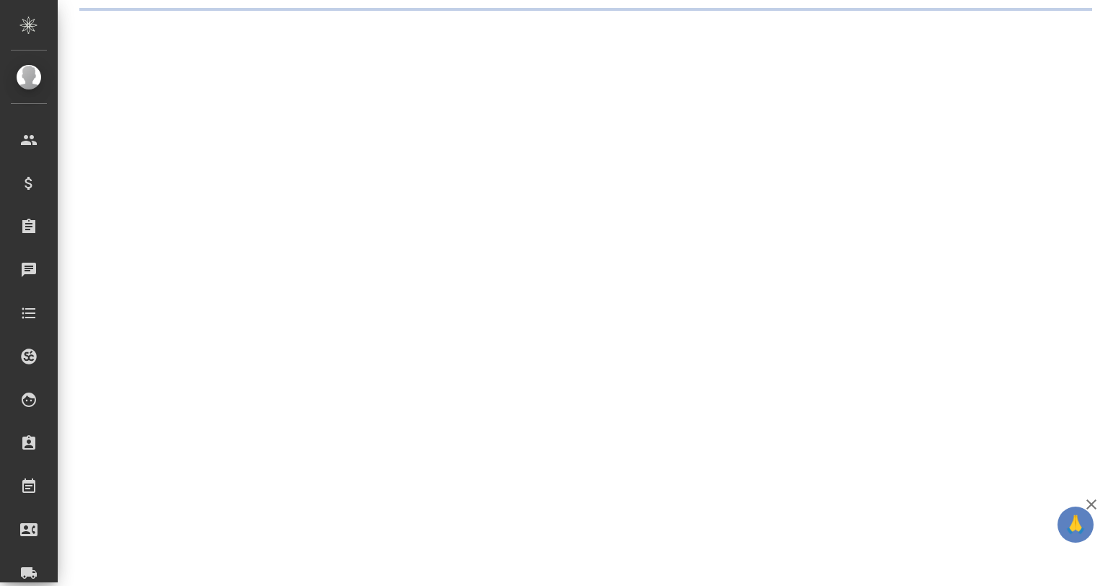
select select "RU"
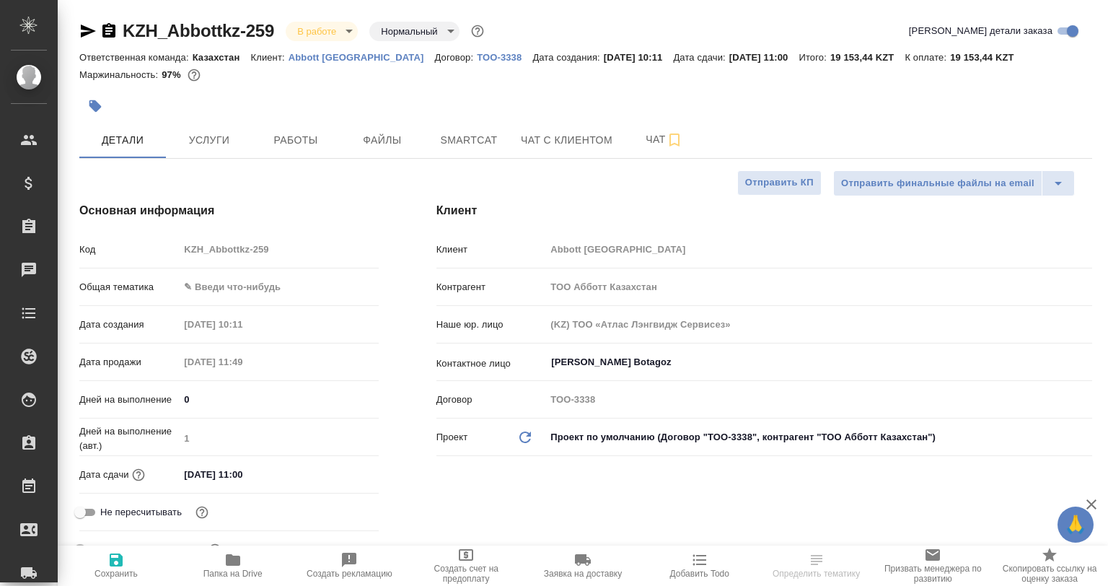
type textarea "x"
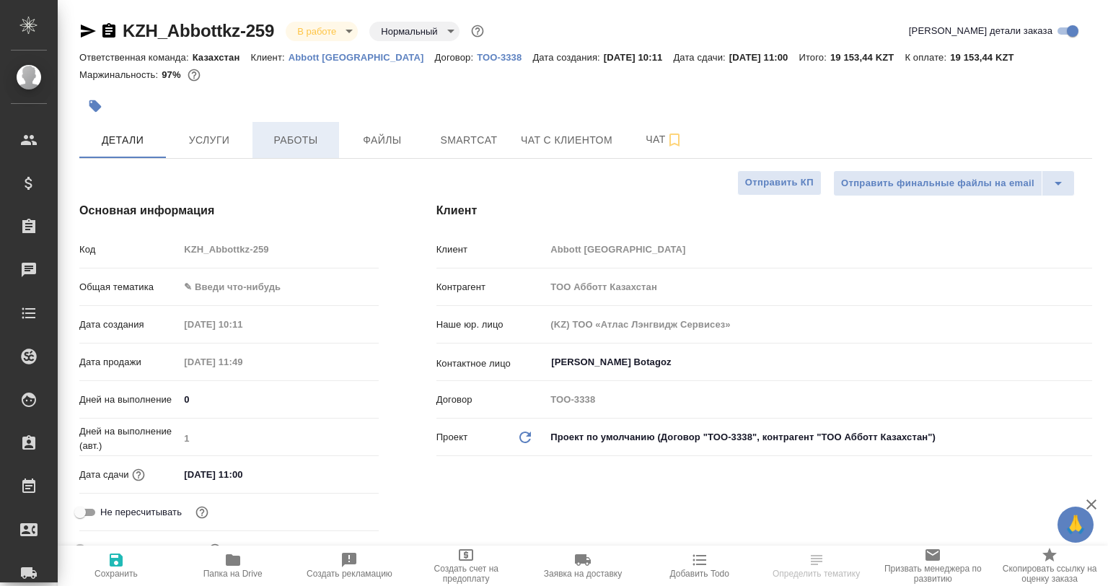
type textarea "x"
click at [283, 151] on button "Работы" at bounding box center [295, 140] width 87 height 36
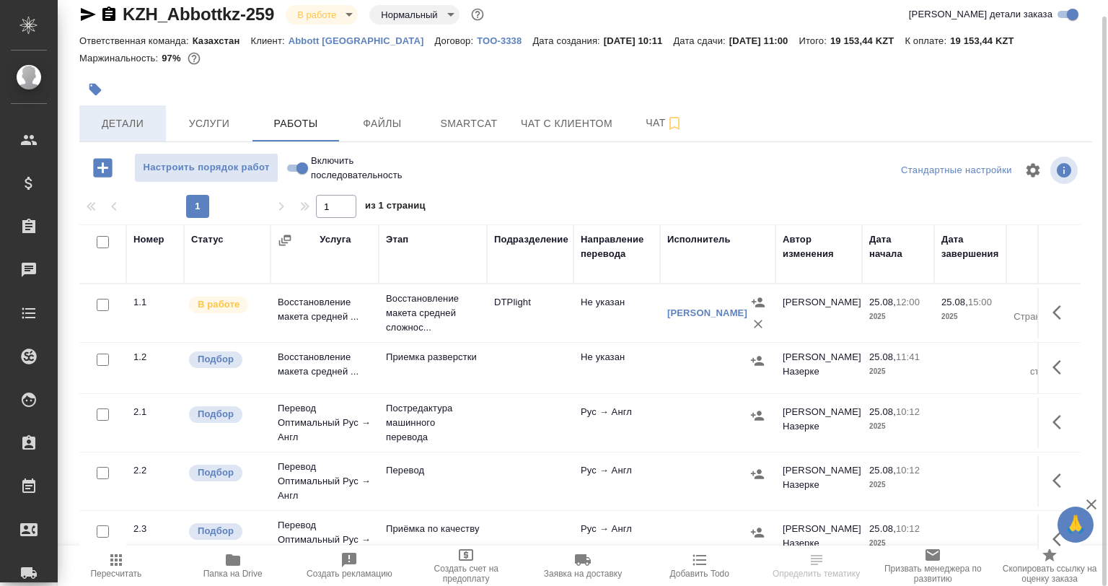
click at [154, 131] on span "Детали" at bounding box center [122, 124] width 69 height 18
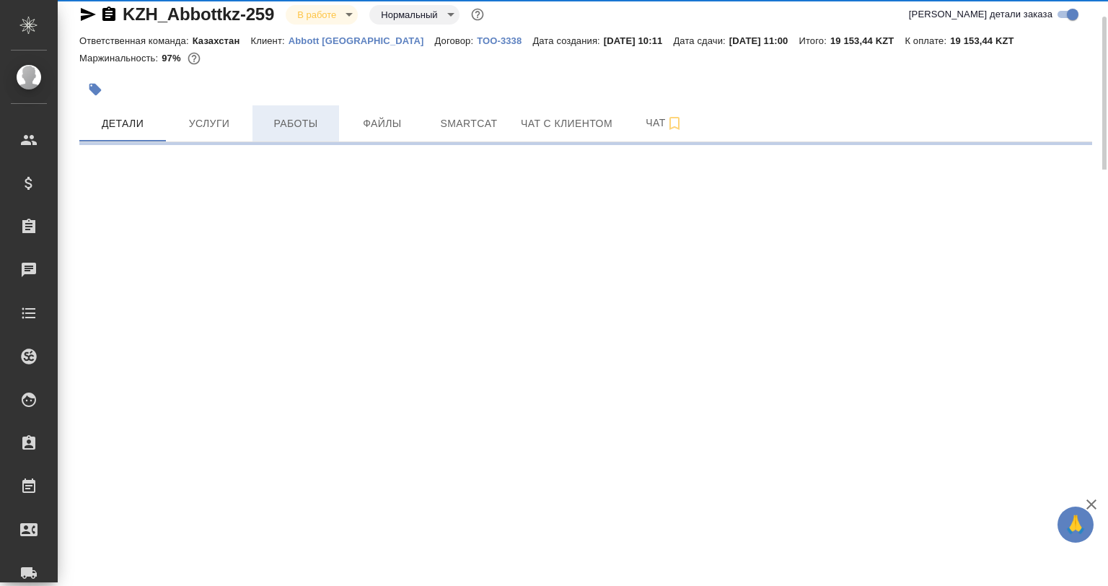
select select "RU"
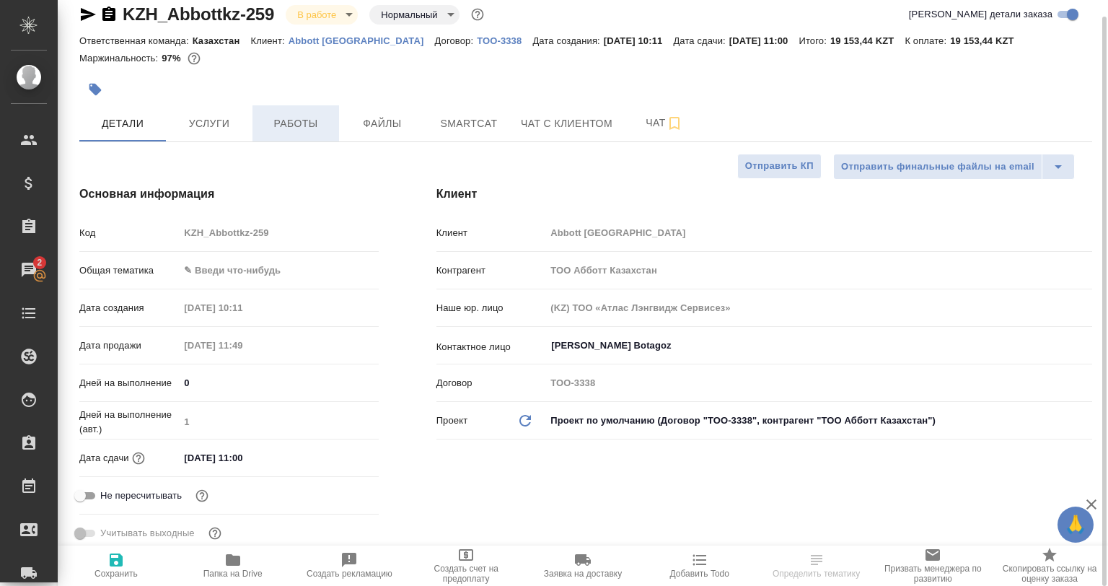
type textarea "x"
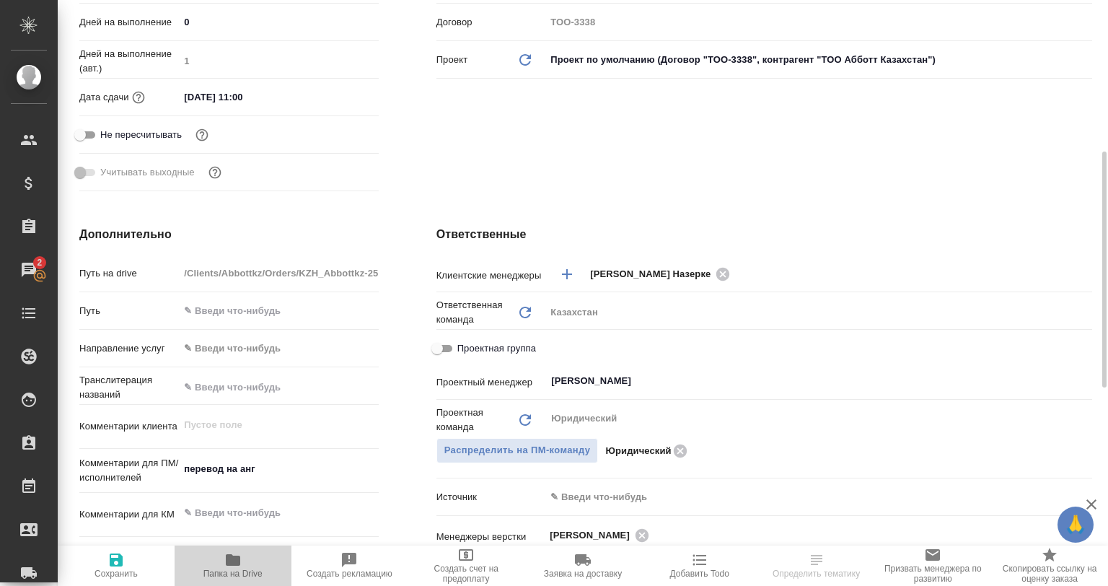
click at [234, 576] on span "Папка на Drive" at bounding box center [232, 573] width 59 height 10
select select "RU"
type textarea "x"
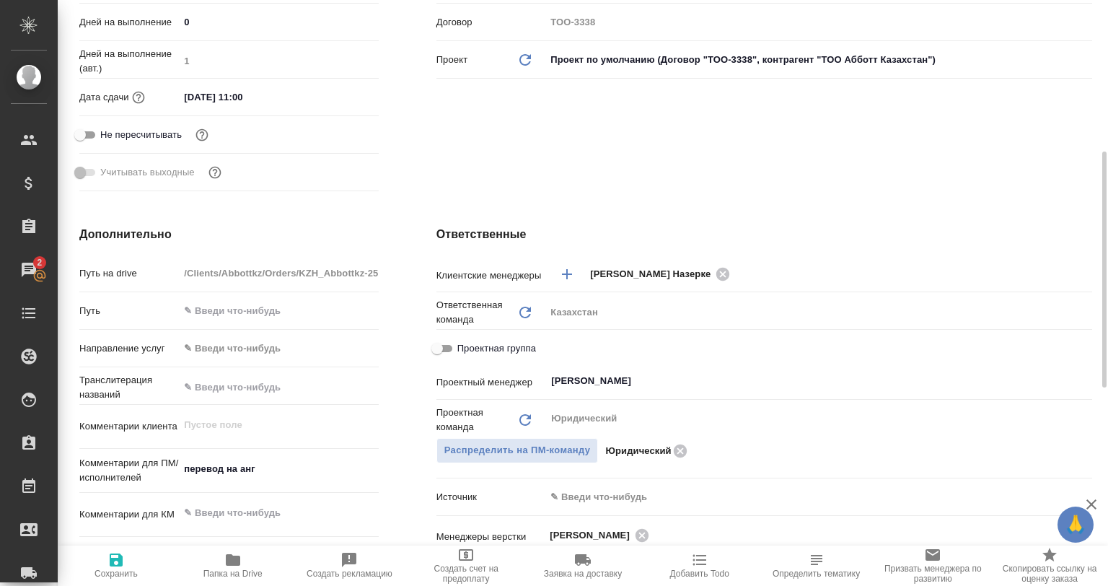
scroll to position [0, 0]
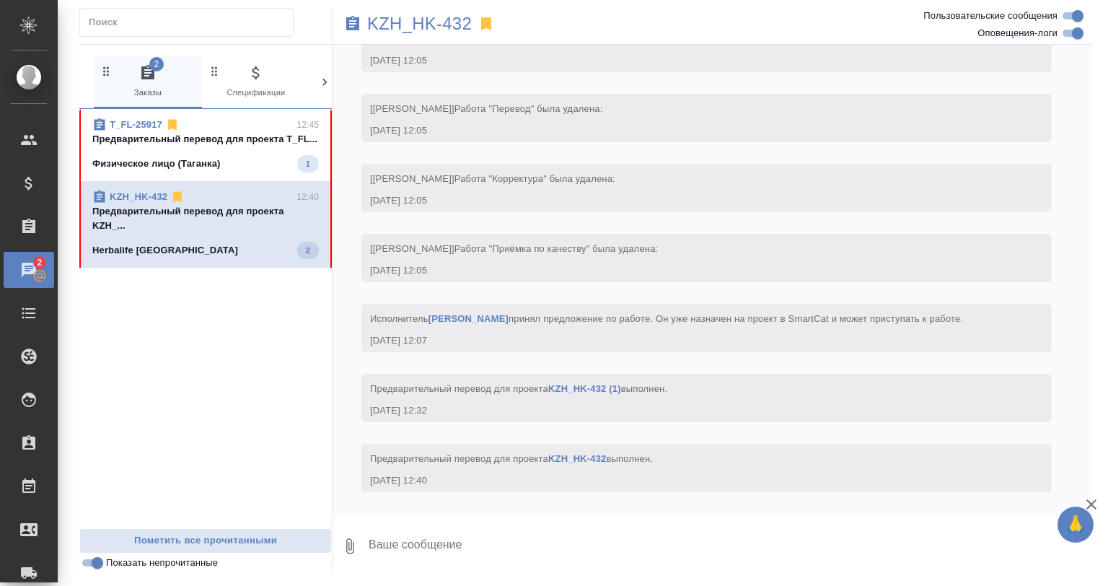
click at [213, 161] on p "Физическое лицо (Таганка)" at bounding box center [156, 164] width 128 height 14
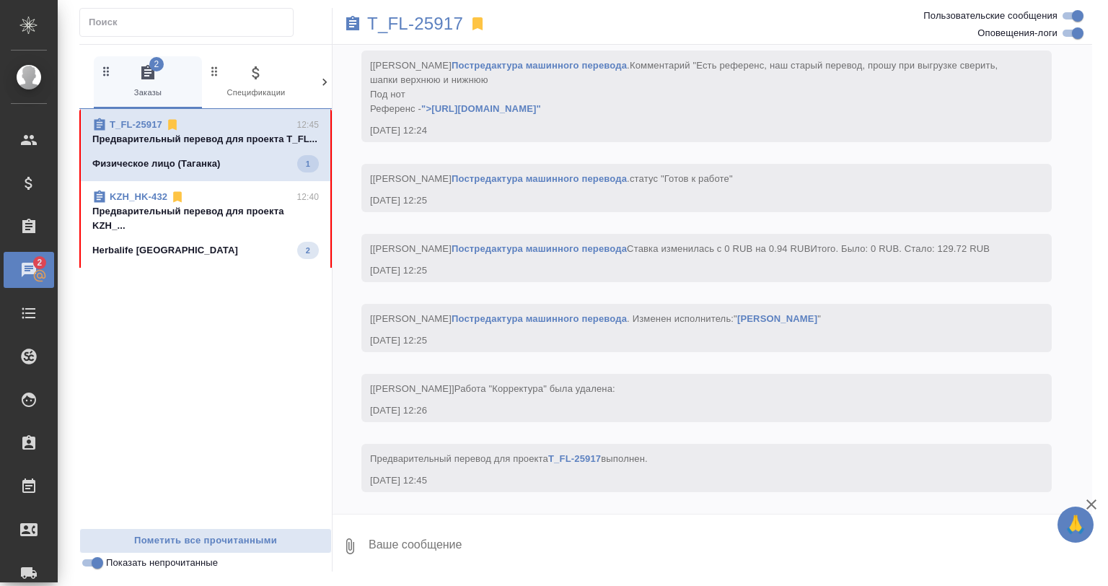
click at [238, 244] on div "Herbalife [GEOGRAPHIC_DATA] 2" at bounding box center [205, 250] width 226 height 17
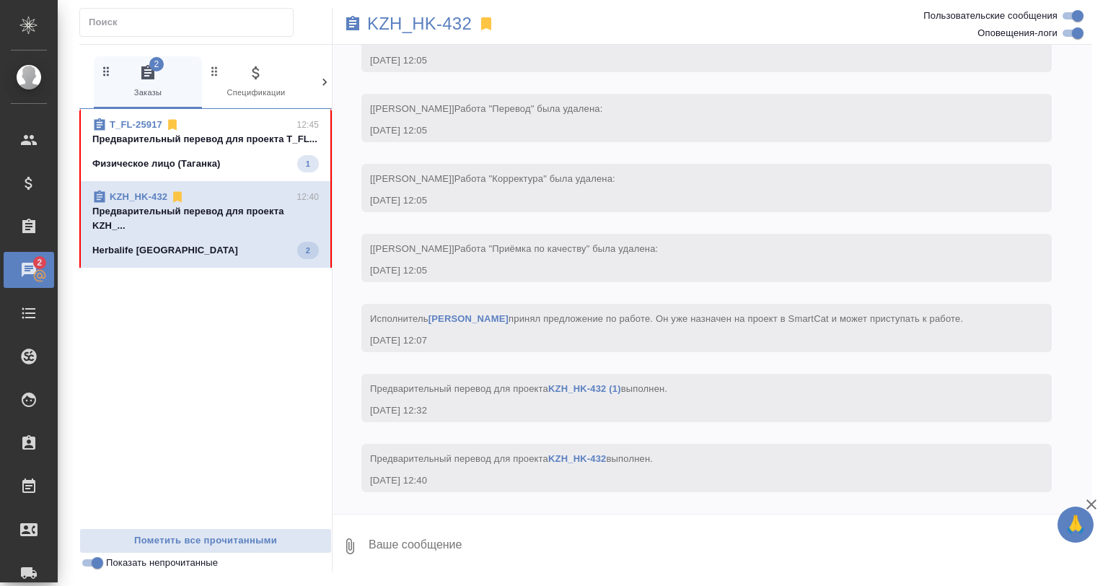
scroll to position [3743, 0]
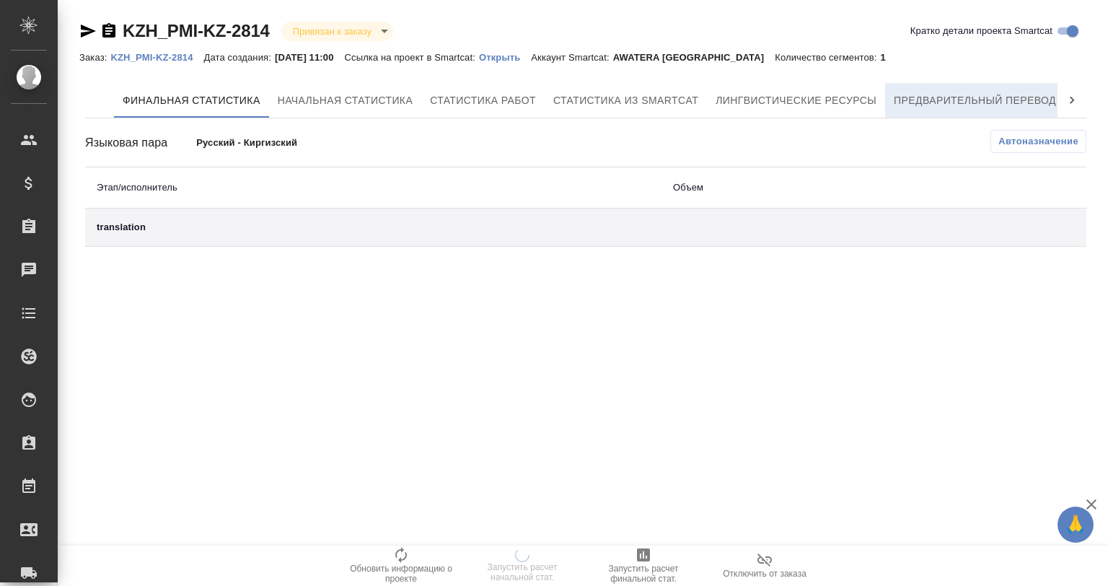
click at [985, 97] on span "Предварительный перевод" at bounding box center [975, 101] width 162 height 18
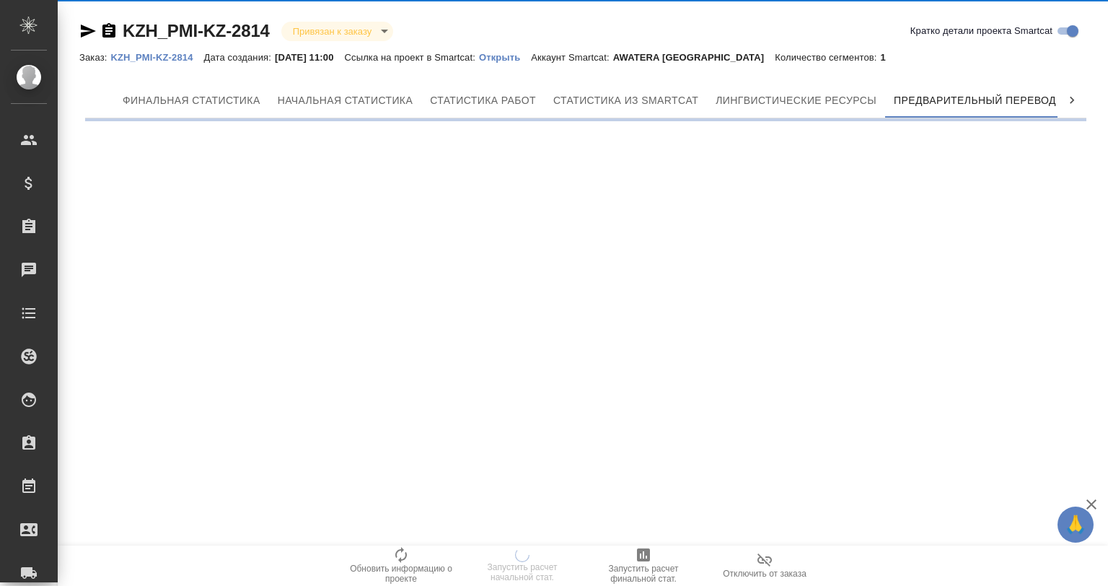
scroll to position [0, 6]
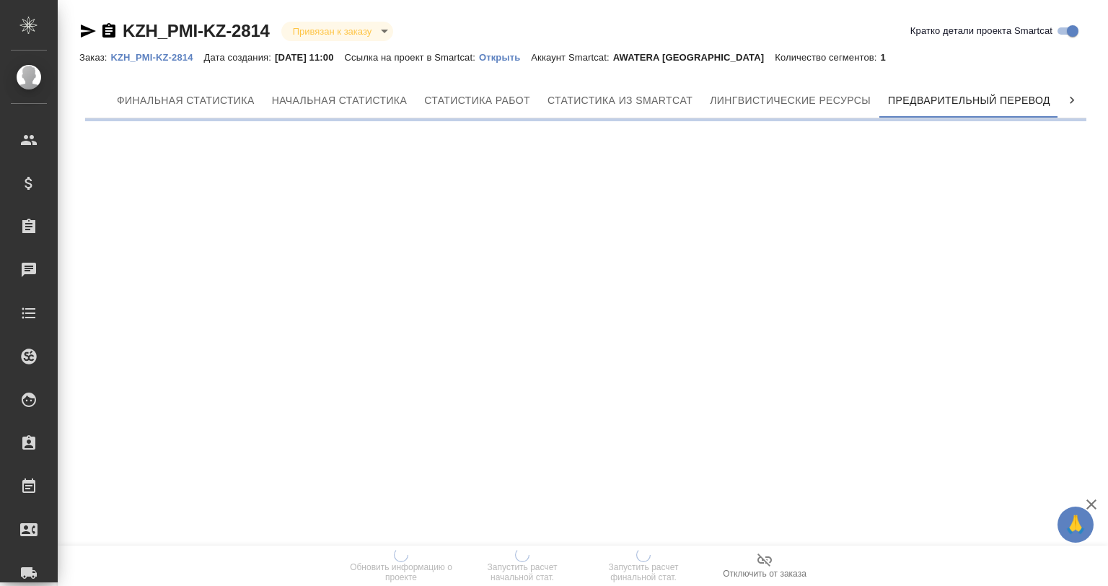
scroll to position [0, 6]
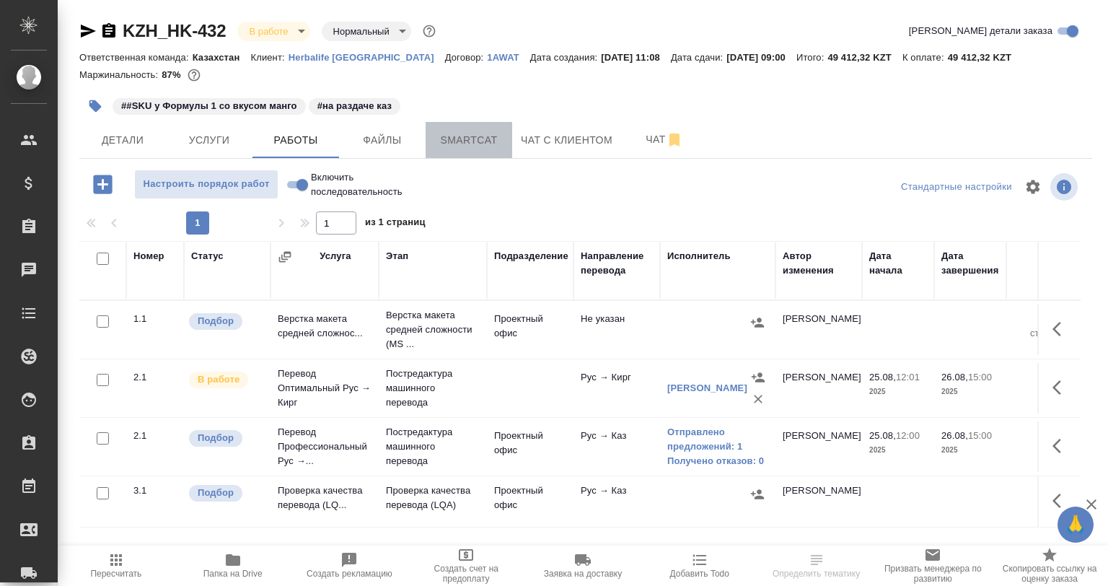
click at [457, 147] on span "Smartcat" at bounding box center [468, 140] width 69 height 18
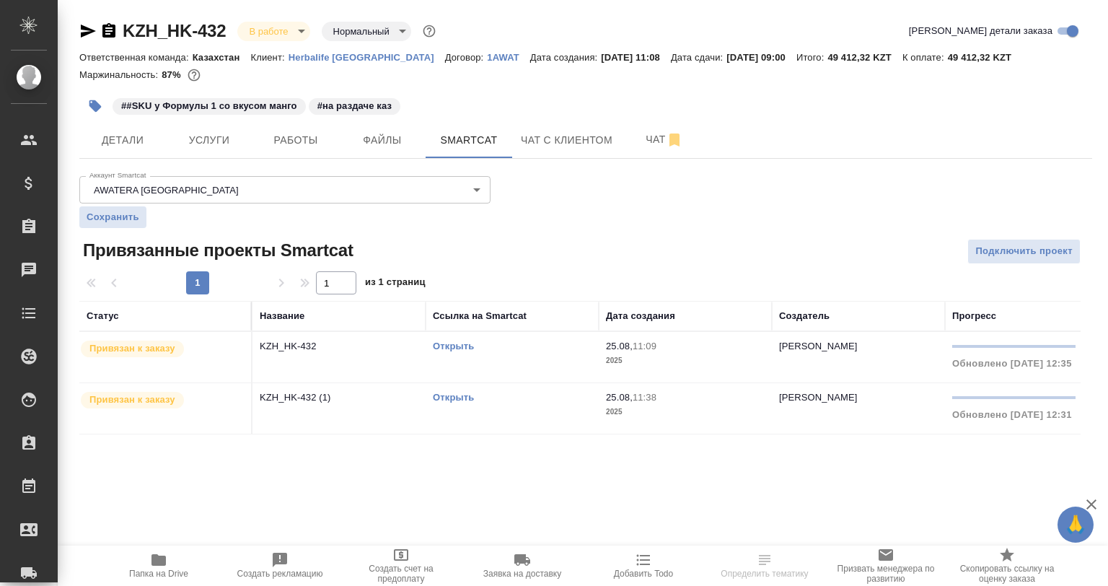
scroll to position [0, 239]
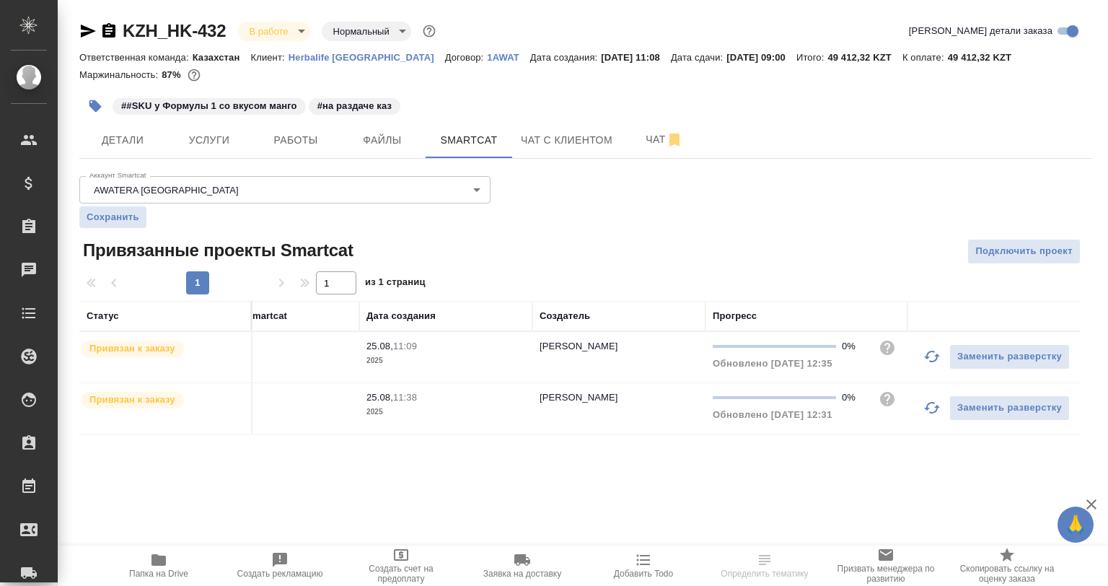
click at [926, 401] on icon "button" at bounding box center [931, 407] width 17 height 17
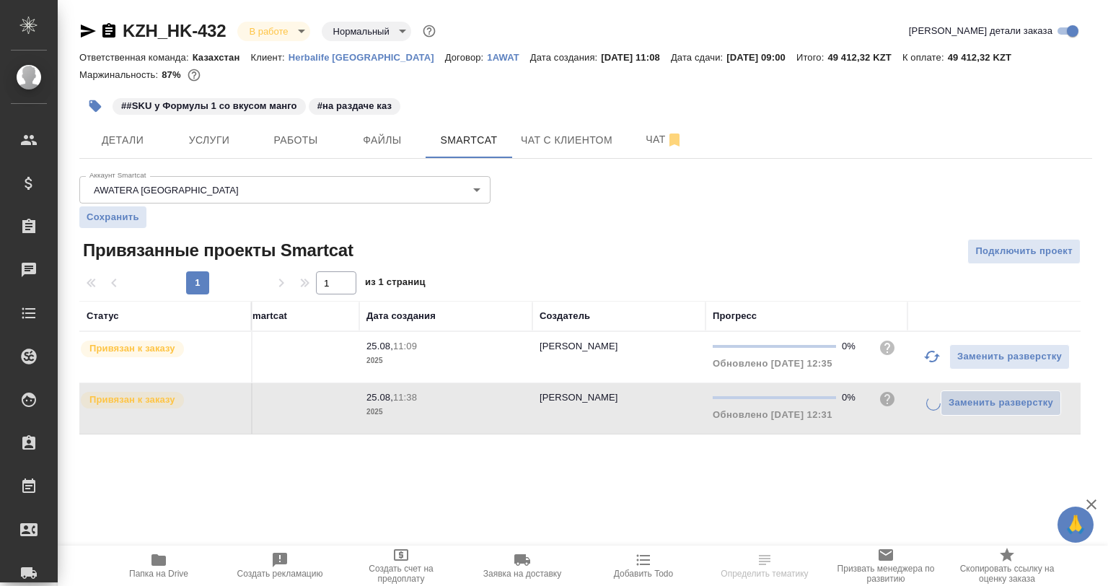
click at [926, 374] on td "Заменить разверстку" at bounding box center [993, 357] width 173 height 50
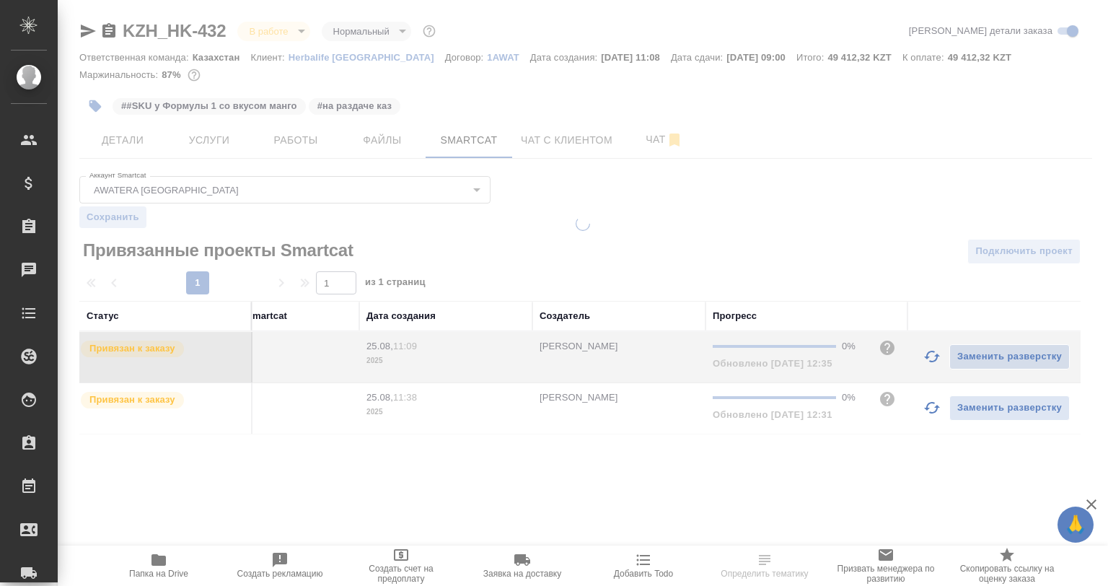
drag, startPoint x: 928, startPoint y: 361, endPoint x: 928, endPoint y: 409, distance: 48.3
click at [928, 363] on icon "button" at bounding box center [931, 356] width 17 height 17
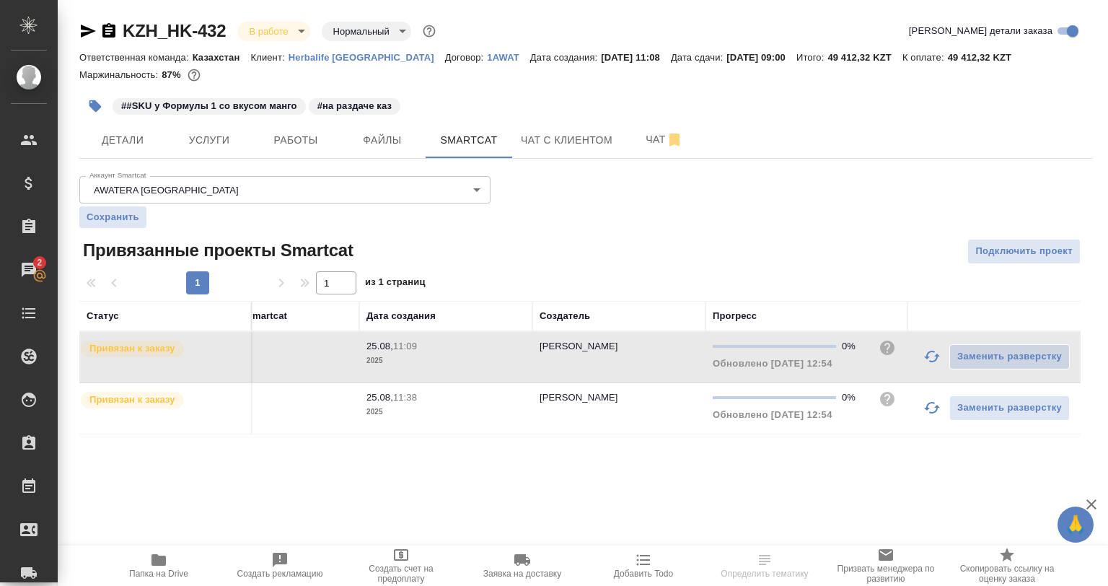
scroll to position [0, 0]
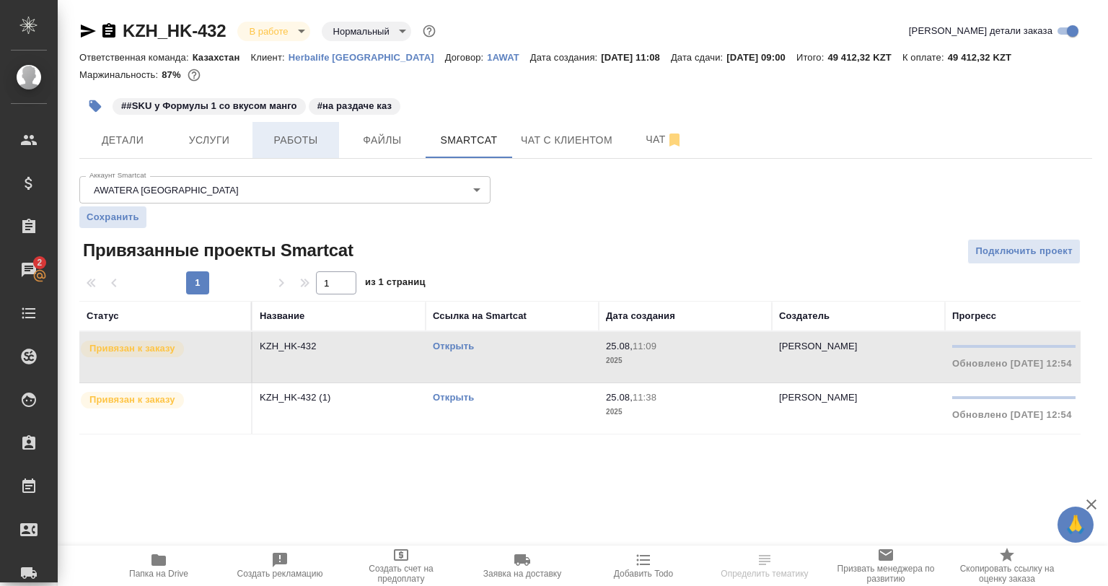
click at [317, 143] on span "Работы" at bounding box center [295, 140] width 69 height 18
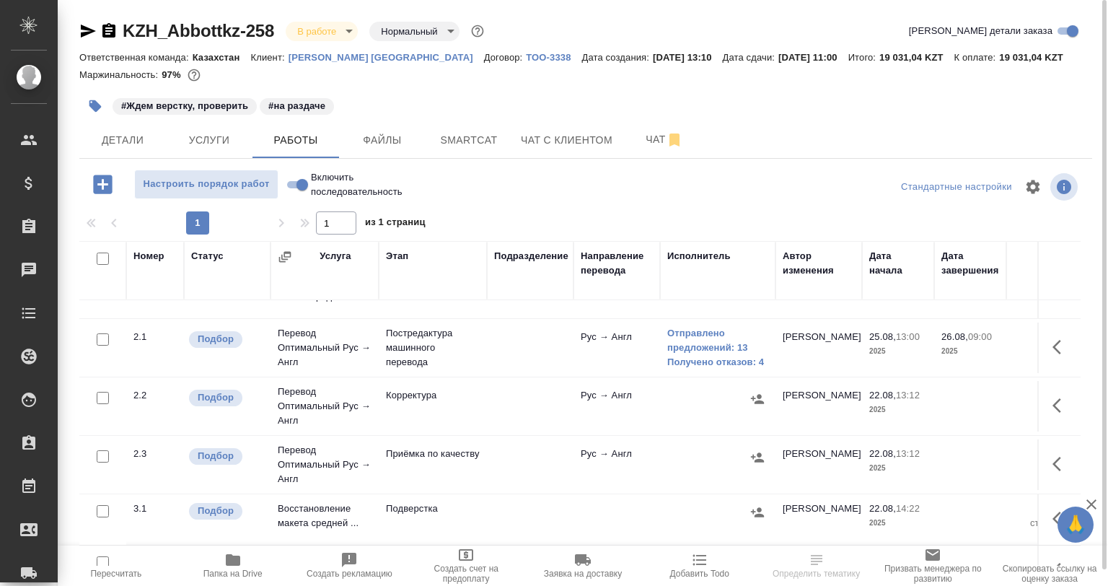
scroll to position [60, 0]
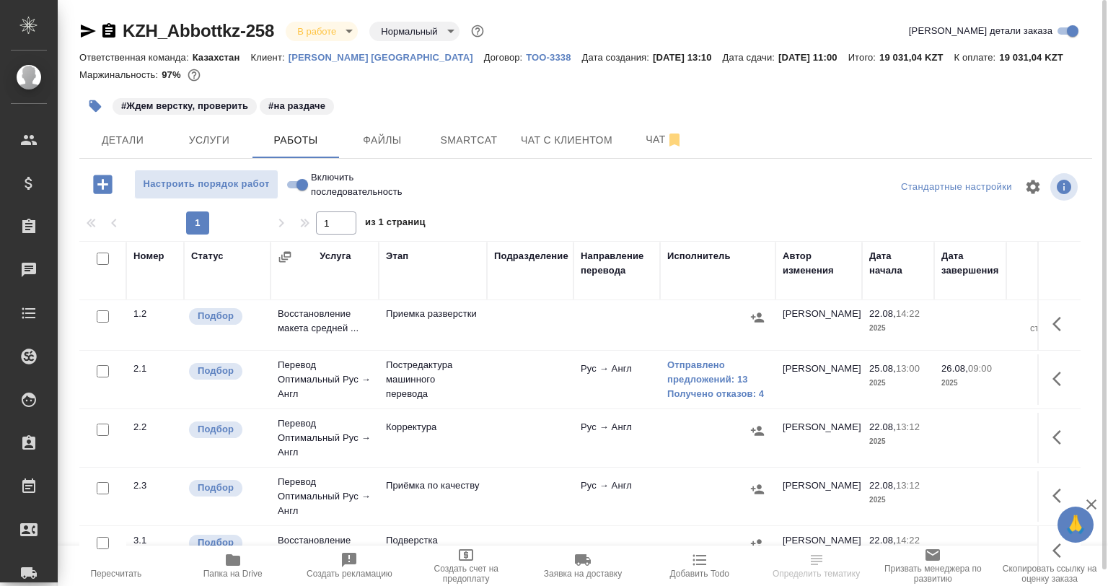
click at [1052, 376] on icon "button" at bounding box center [1060, 378] width 17 height 17
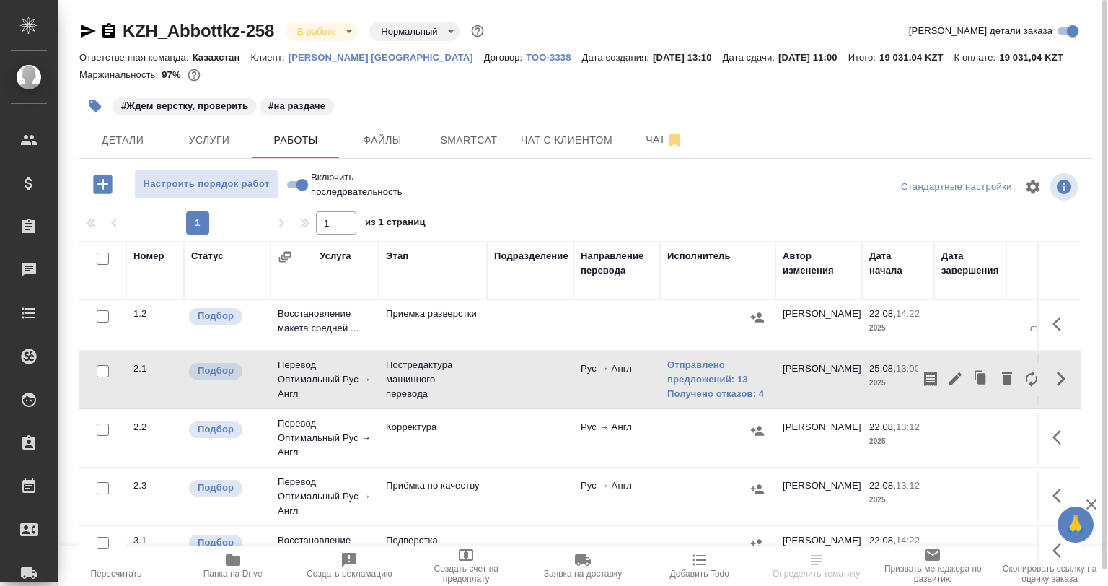
drag, startPoint x: 923, startPoint y: 378, endPoint x: 703, endPoint y: 262, distance: 248.8
click at [922, 377] on icon "button" at bounding box center [930, 378] width 17 height 17
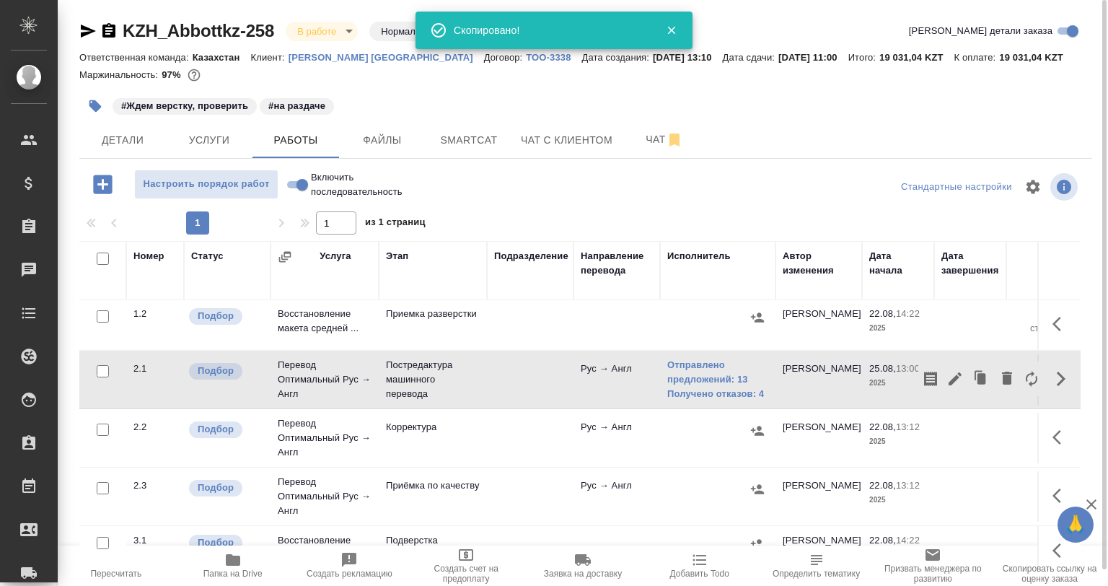
scroll to position [17, 0]
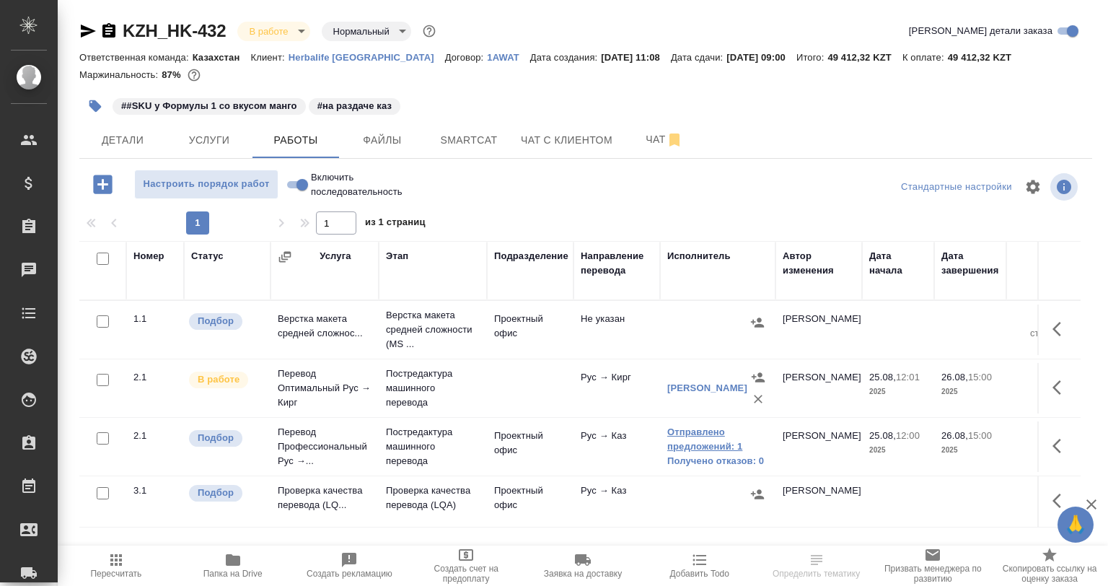
click at [710, 441] on link "Отправлено предложений: 1" at bounding box center [717, 439] width 101 height 29
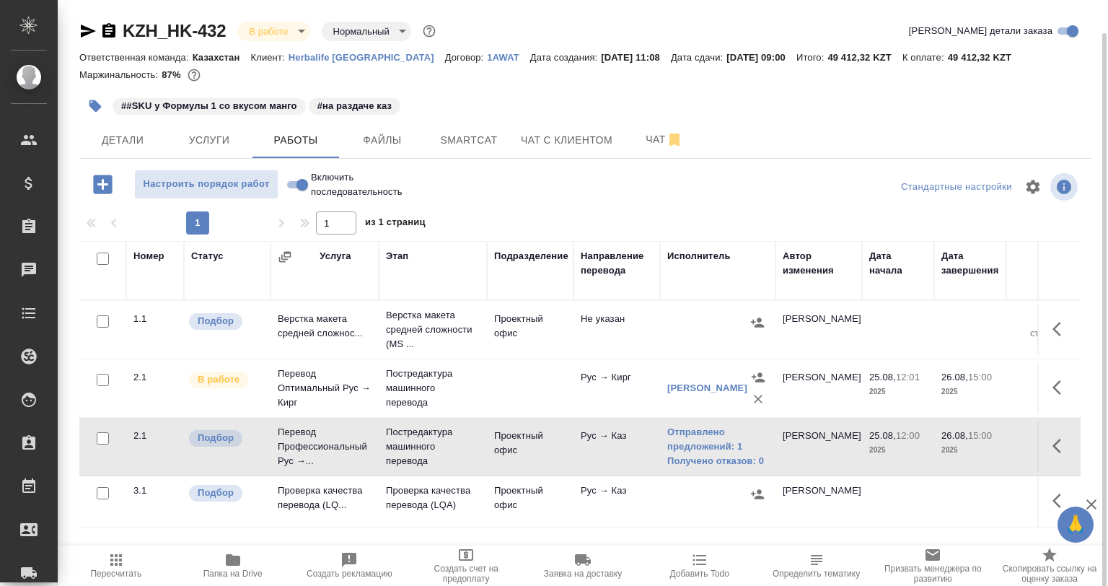
scroll to position [17, 0]
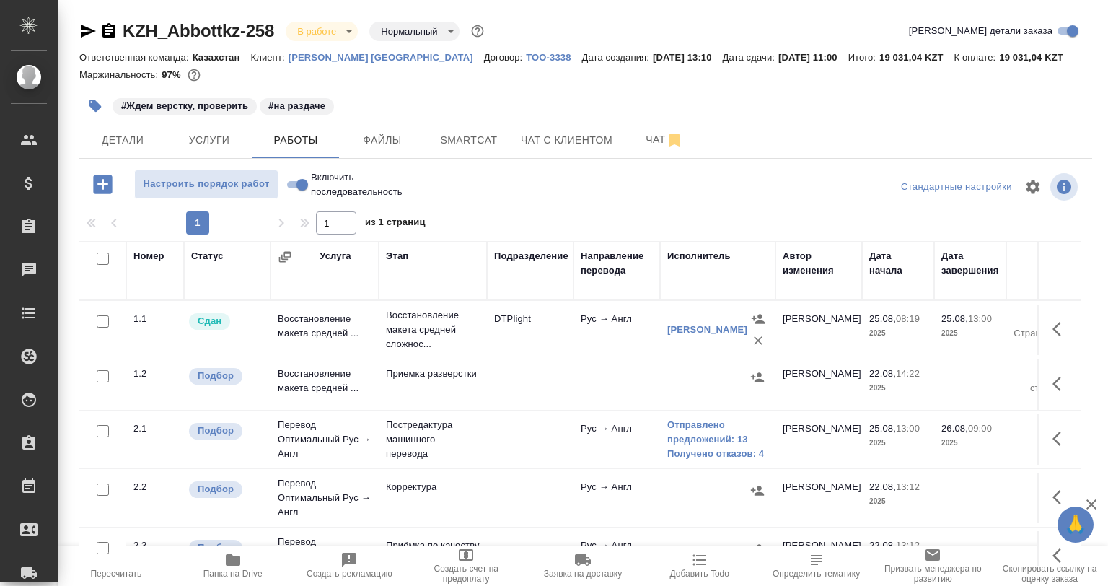
click at [107, 378] on input "checkbox" at bounding box center [103, 376] width 12 height 12
checkbox input "true"
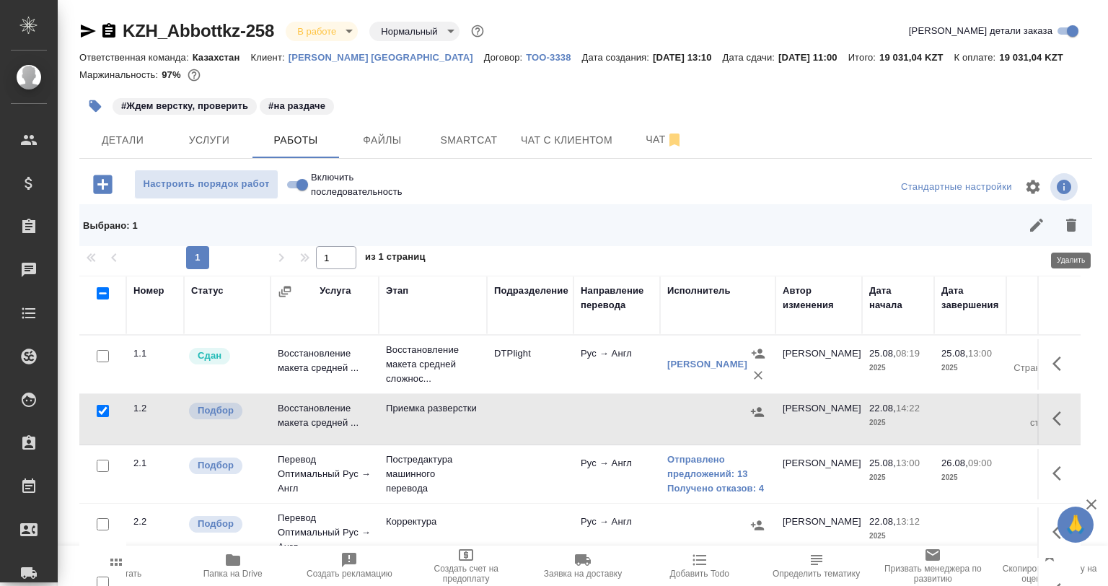
click at [1056, 224] on button "button" at bounding box center [1071, 225] width 35 height 35
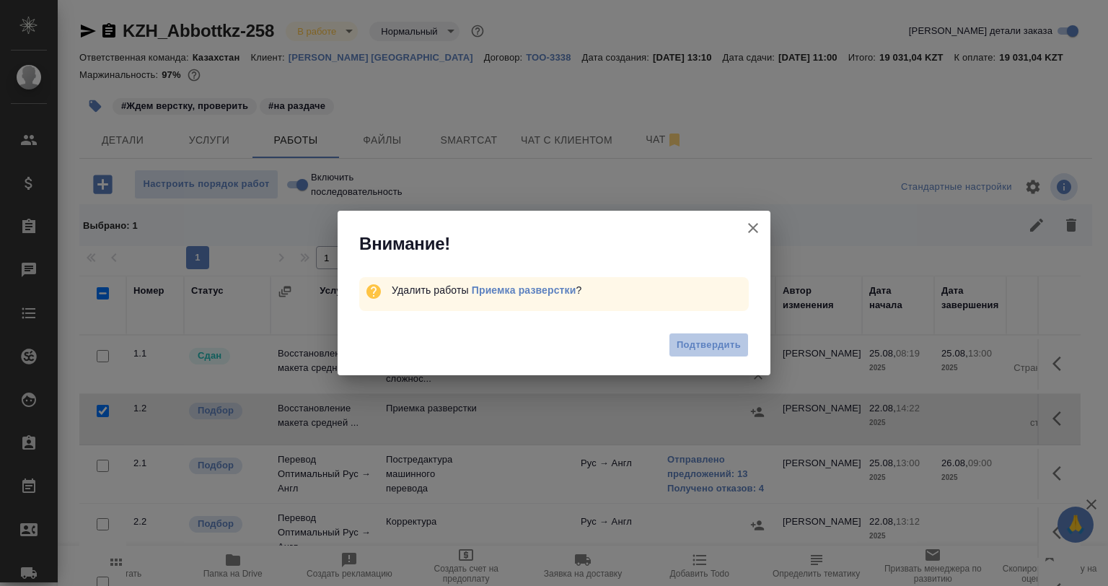
click at [743, 346] on button "Подтвердить" at bounding box center [709, 345] width 80 height 25
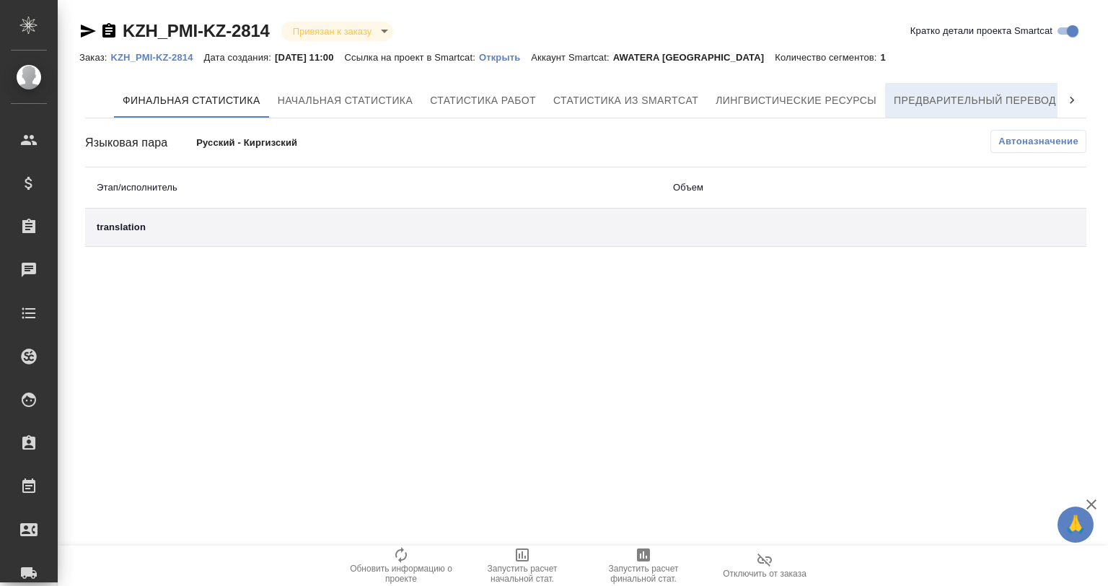
click at [923, 105] on span "Предварительный перевод" at bounding box center [975, 101] width 162 height 18
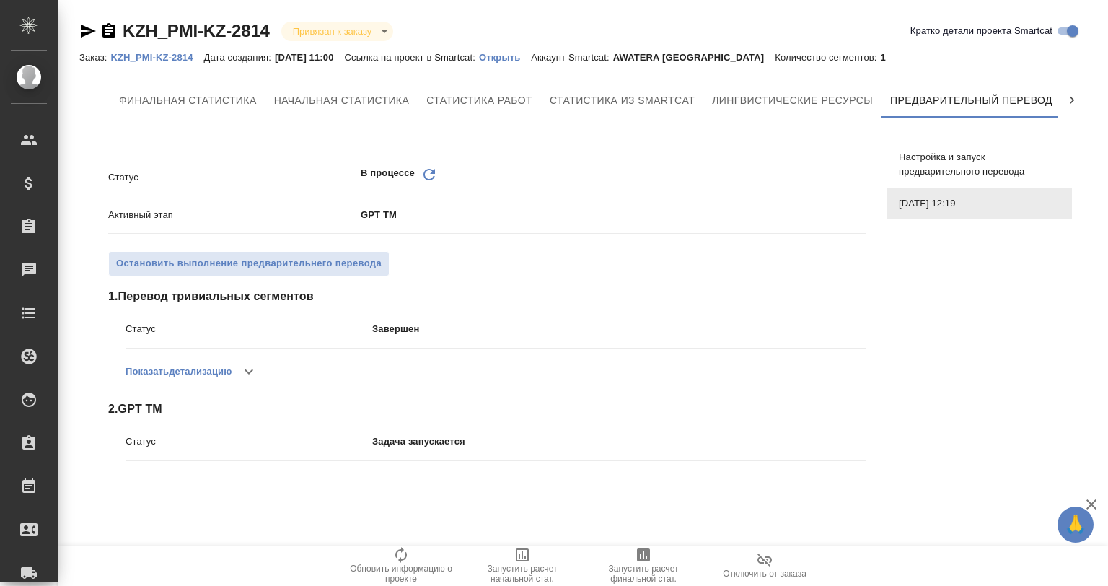
scroll to position [0, 6]
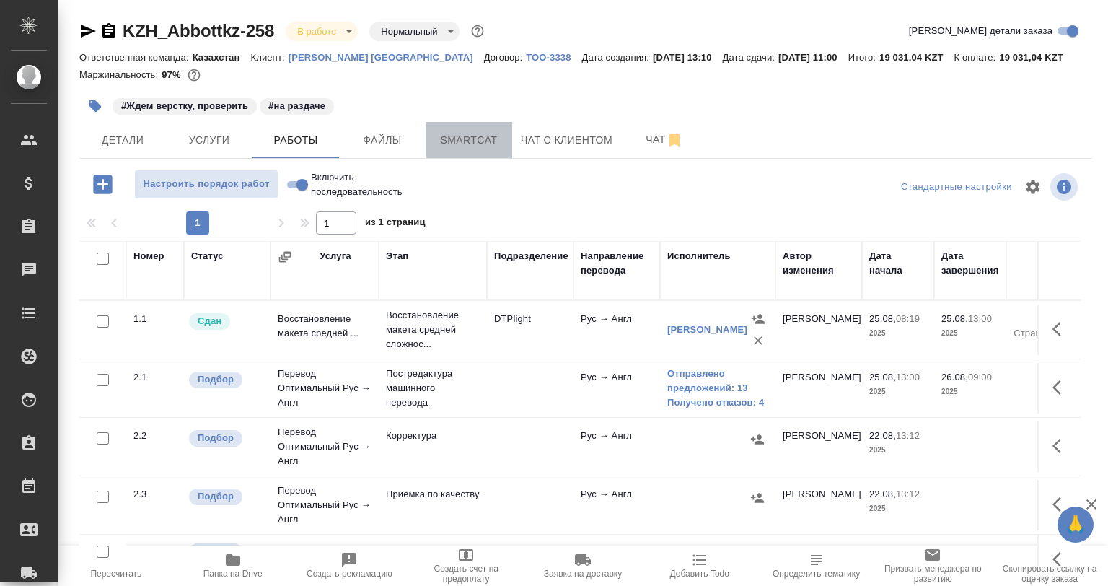
click at [487, 128] on button "Smartcat" at bounding box center [469, 140] width 87 height 36
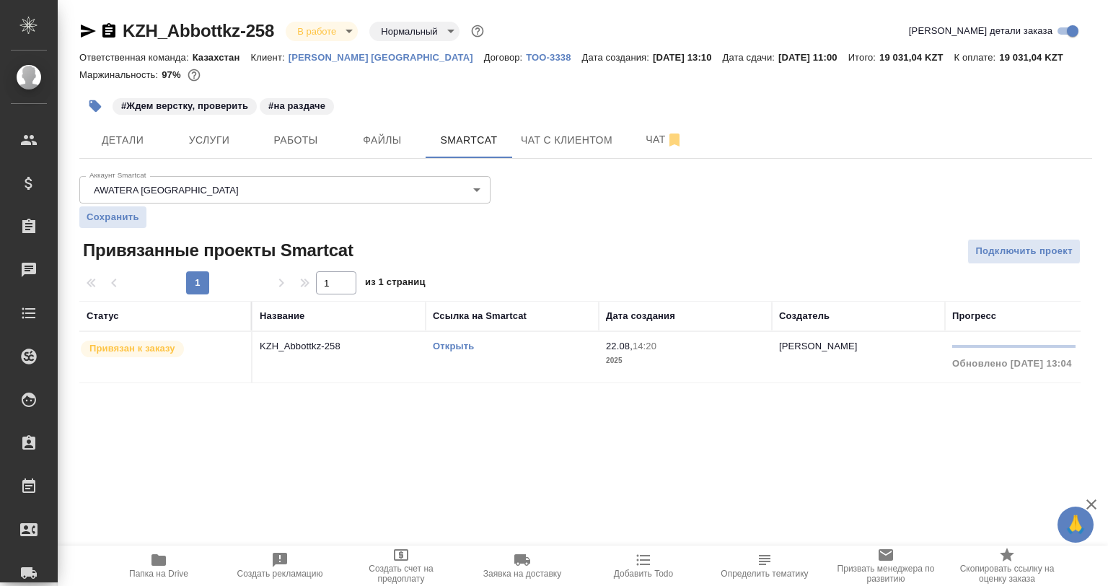
click at [444, 347] on link "Открыть" at bounding box center [453, 345] width 41 height 11
click at [317, 150] on button "Работы" at bounding box center [295, 140] width 87 height 36
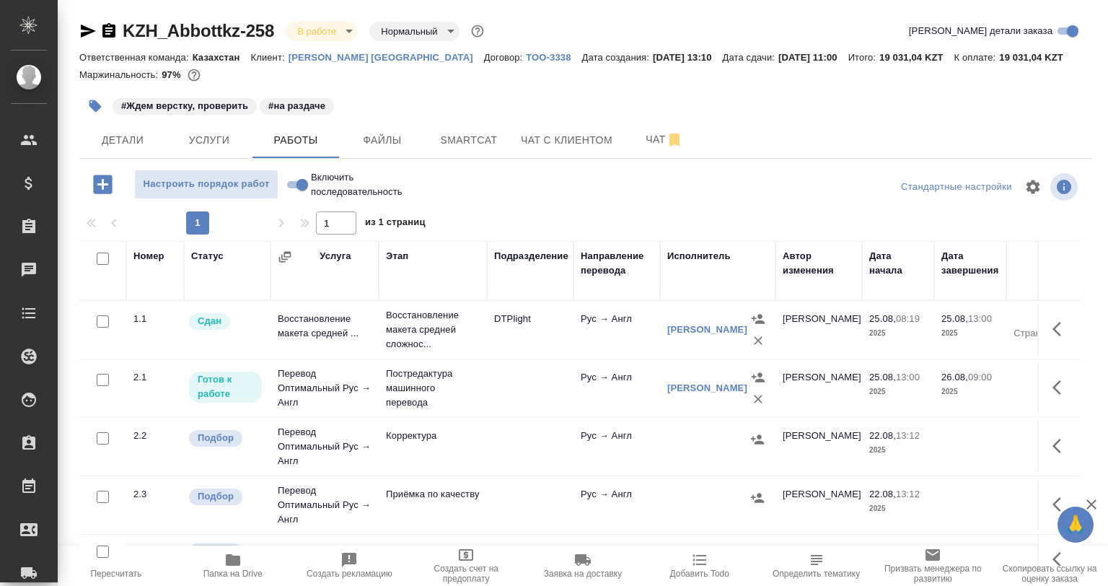
drag, startPoint x: 87, startPoint y: 92, endPoint x: 88, endPoint y: 99, distance: 7.2
click at [88, 99] on div "#Ждем верстку, проверить #на раздаче" at bounding box center [416, 106] width 675 height 32
click at [104, 112] on button "button" at bounding box center [95, 106] width 32 height 32
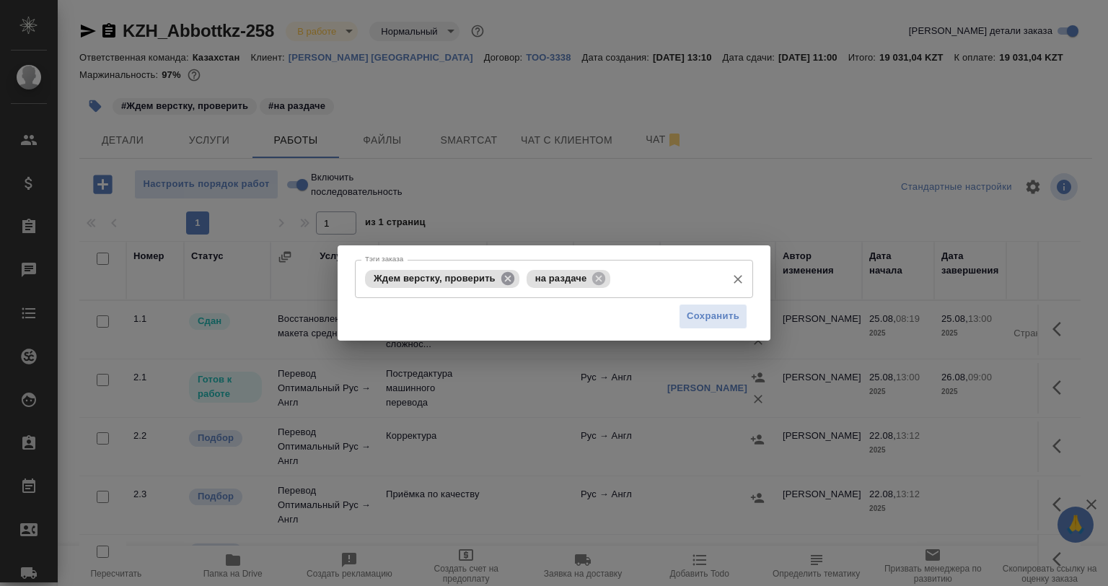
click at [500, 283] on icon at bounding box center [508, 278] width 16 height 16
click at [507, 279] on input "Тэги заказа" at bounding box center [586, 278] width 266 height 25
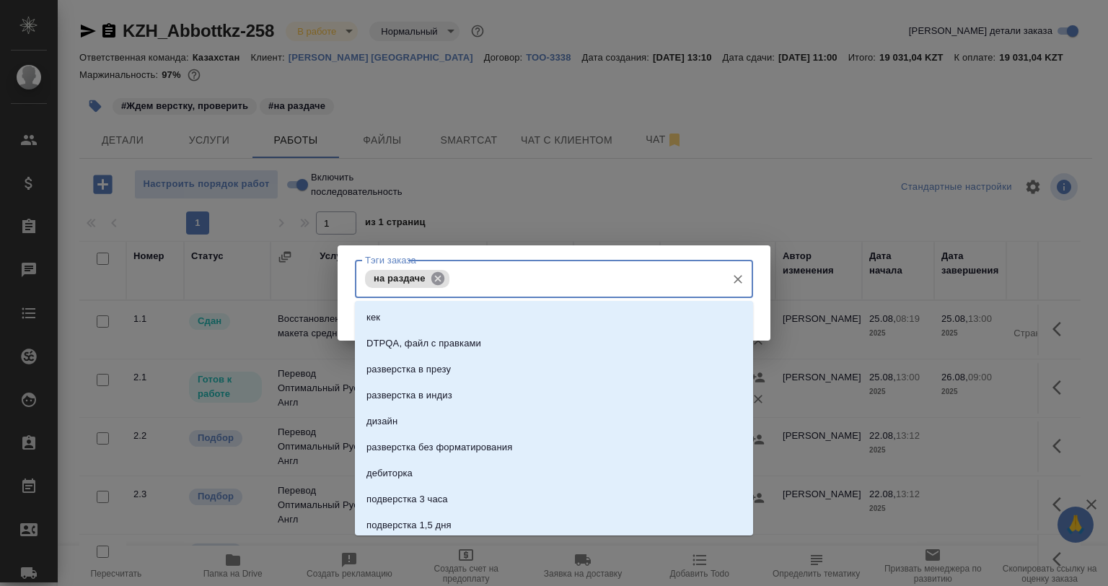
click at [439, 277] on icon at bounding box center [437, 277] width 13 height 13
click at [441, 280] on input "Тэги заказа" at bounding box center [540, 278] width 358 height 25
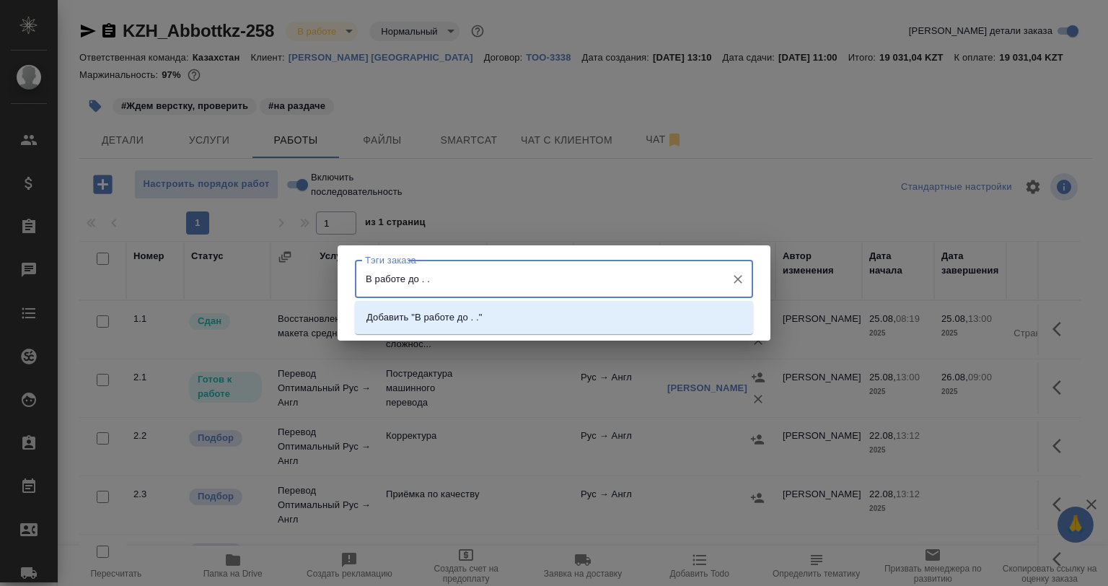
drag, startPoint x: 430, startPoint y: 278, endPoint x: 418, endPoint y: 274, distance: 12.3
click at [418, 274] on input "В работе до . ." at bounding box center [540, 278] width 358 height 25
type input "В работе до 26.08 09.00"
click at [498, 313] on p "Добавить "В работе до 26.08 09.00"" at bounding box center [445, 317] width 158 height 14
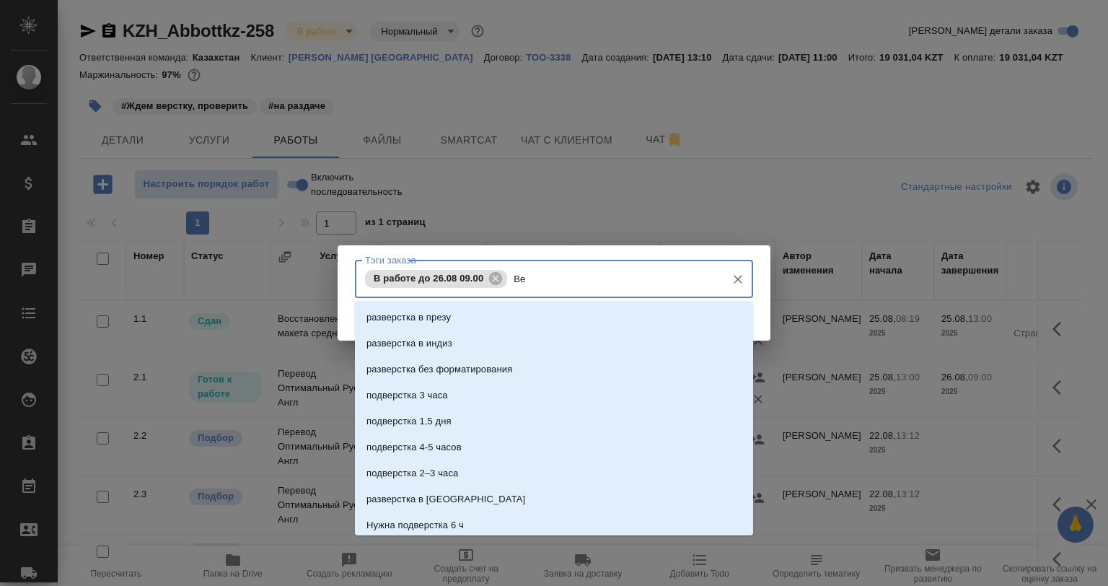
type input "В"
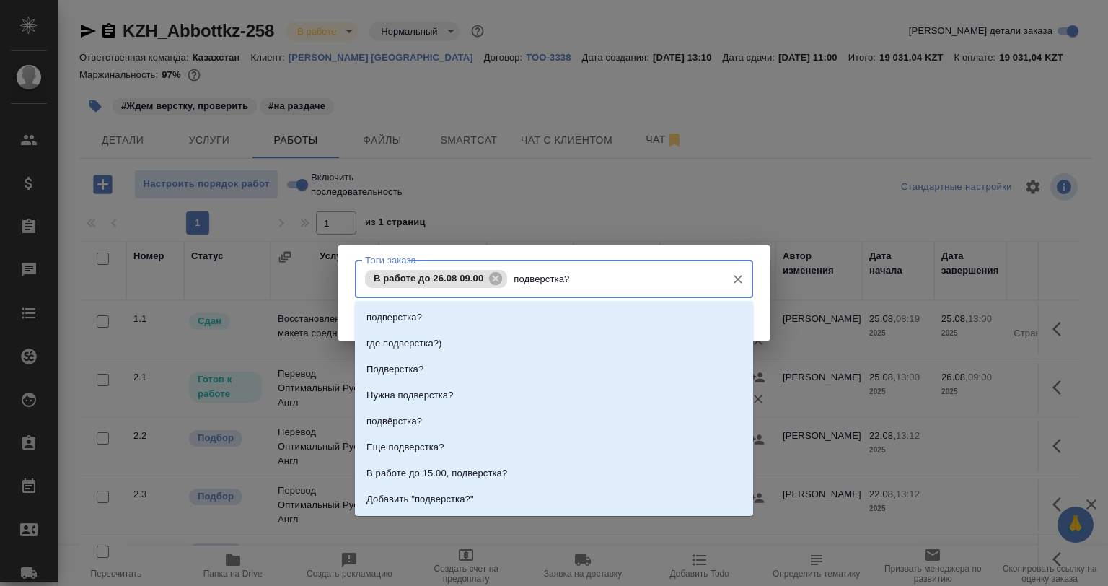
type input "подверстка?"
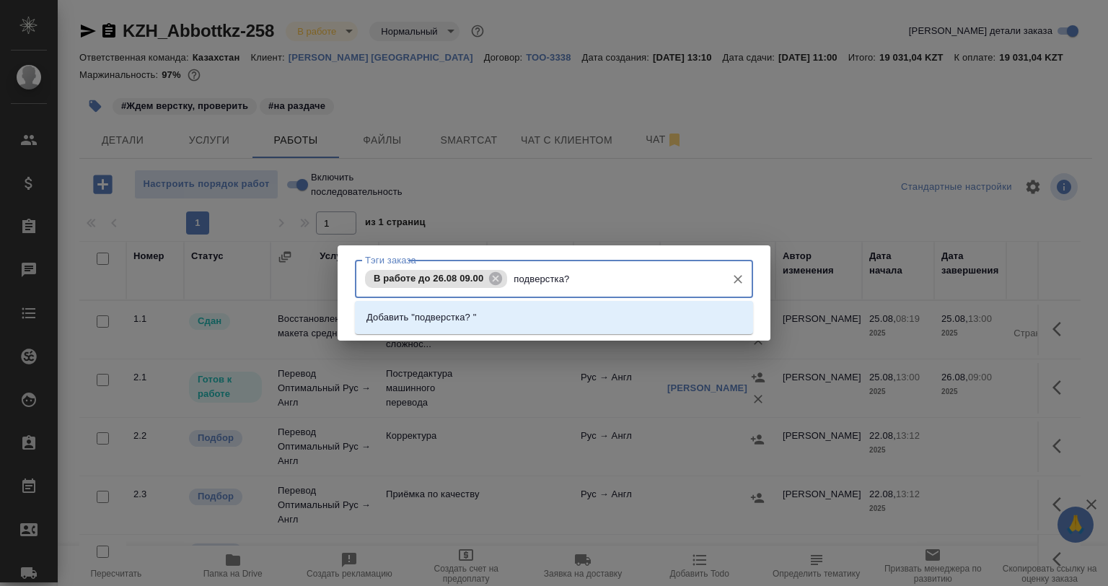
click at [502, 307] on li "Добавить "подверстка? "" at bounding box center [554, 317] width 398 height 26
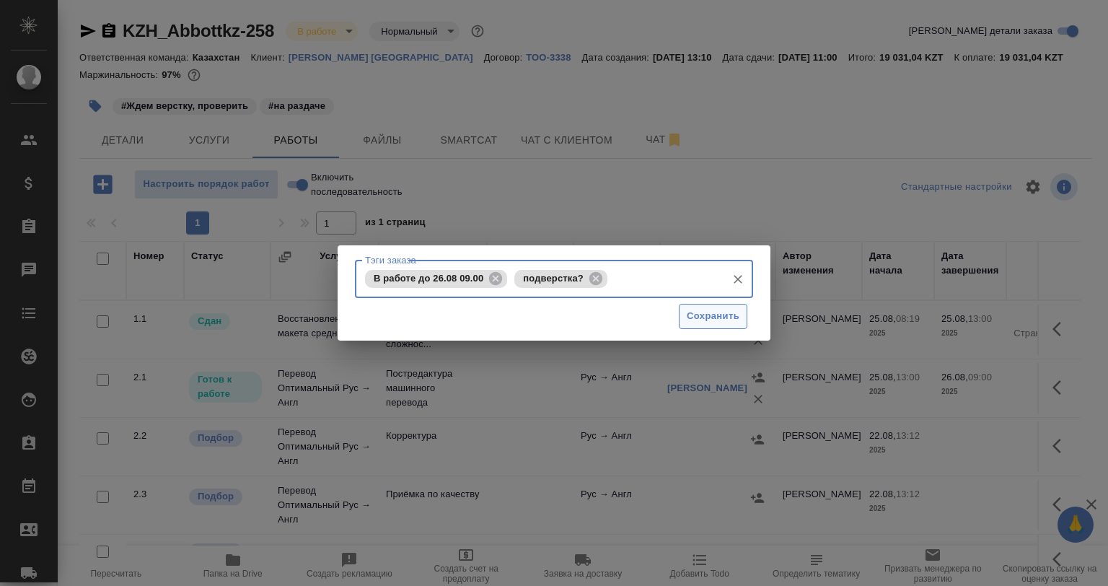
click at [705, 309] on span "Сохранить" at bounding box center [713, 316] width 53 height 17
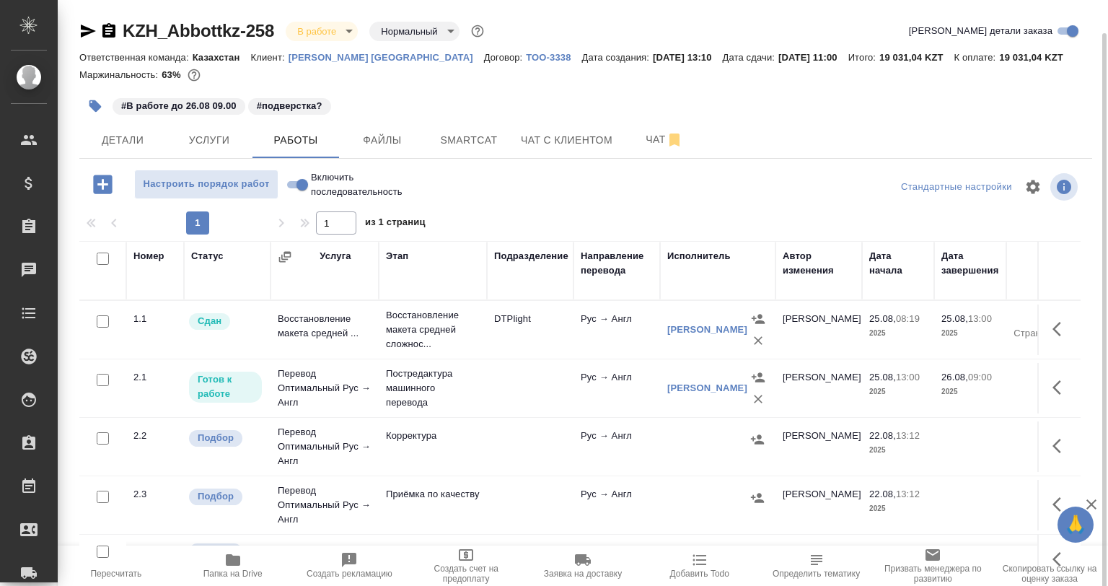
scroll to position [81, 0]
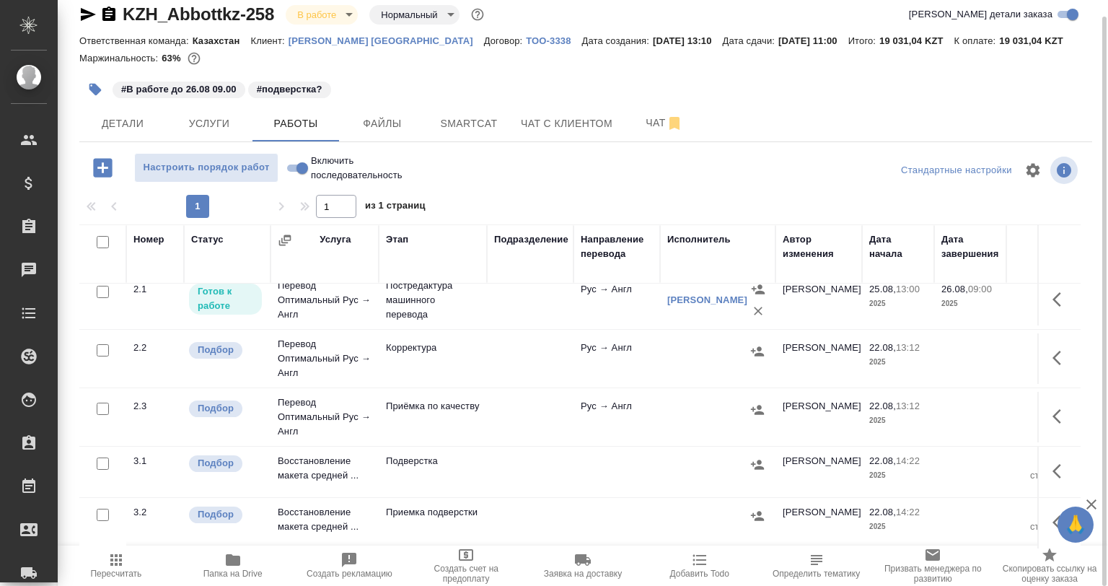
drag, startPoint x: 105, startPoint y: 336, endPoint x: 110, endPoint y: 366, distance: 30.6
click at [107, 344] on input "checkbox" at bounding box center [103, 350] width 12 height 12
checkbox input "true"
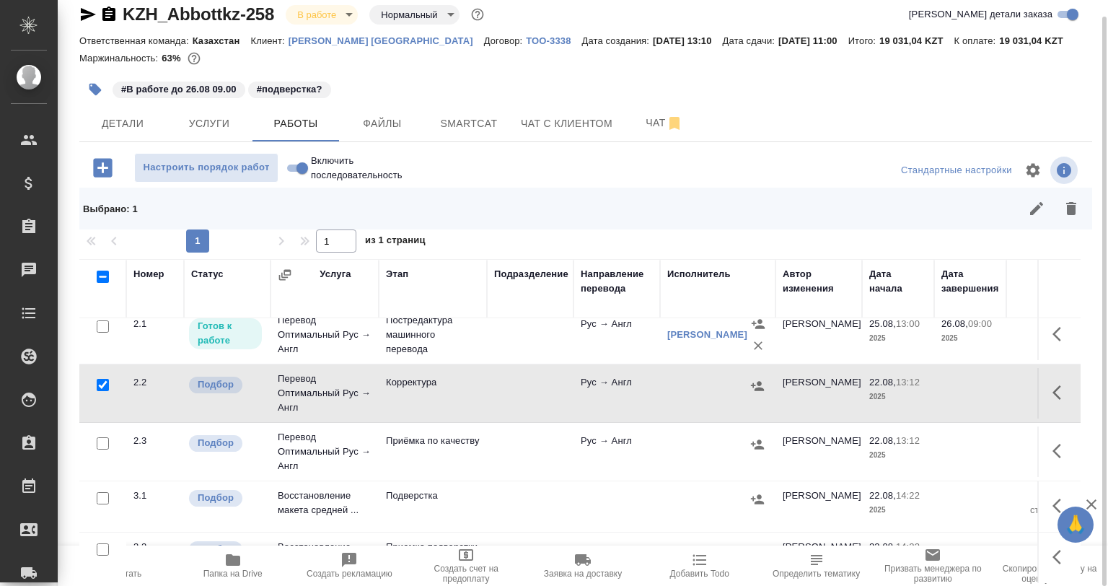
click at [105, 437] on input "checkbox" at bounding box center [103, 443] width 12 height 12
checkbox input "true"
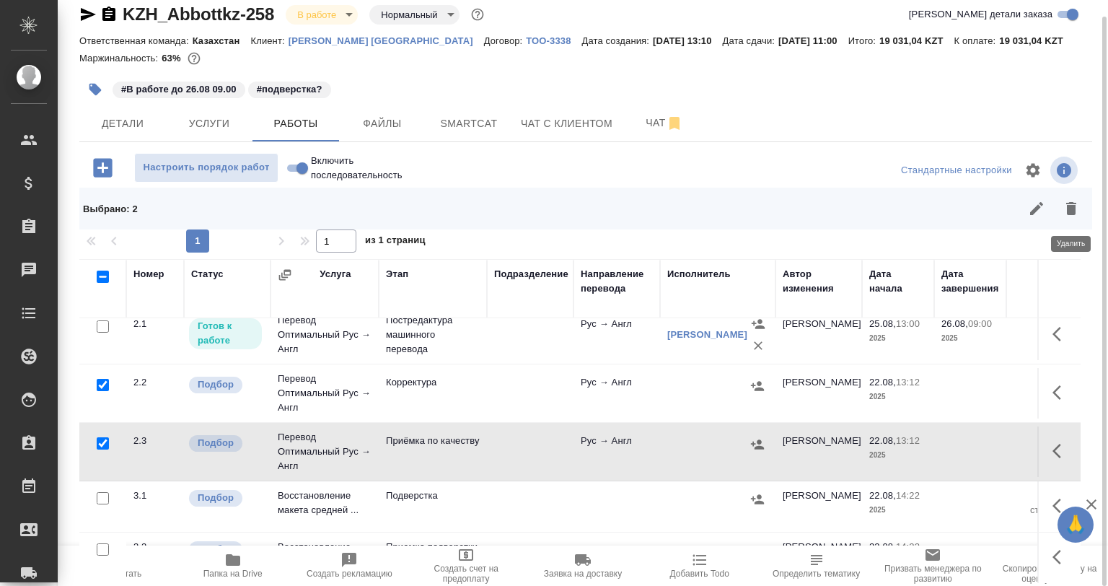
click at [1063, 203] on icon "button" at bounding box center [1071, 208] width 17 height 17
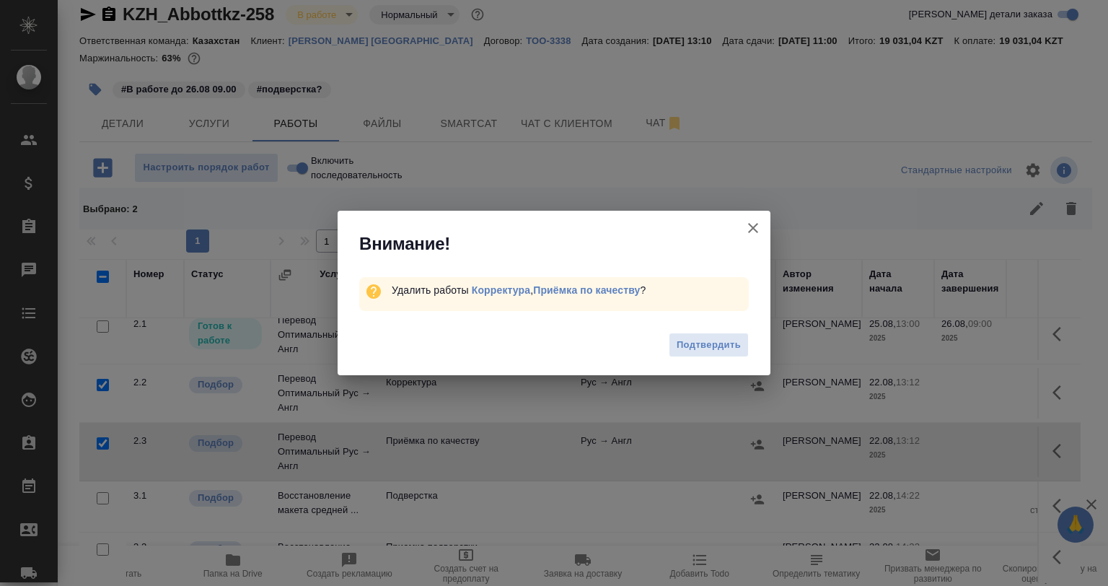
click at [685, 330] on div "Подтвердить" at bounding box center [554, 347] width 433 height 58
click at [696, 351] on span "Подтвердить" at bounding box center [709, 345] width 64 height 17
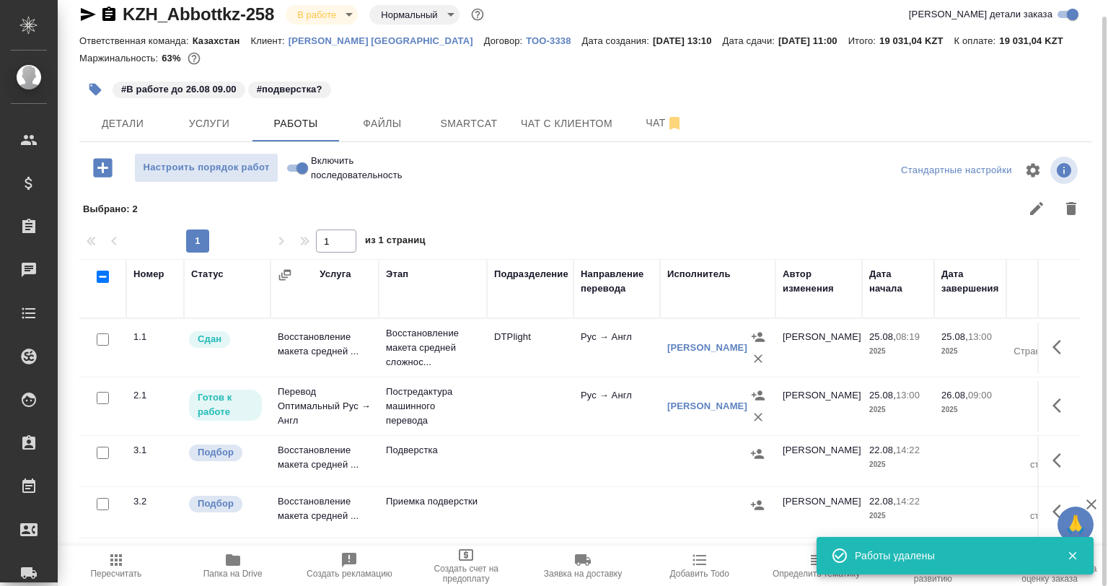
scroll to position [51, 0]
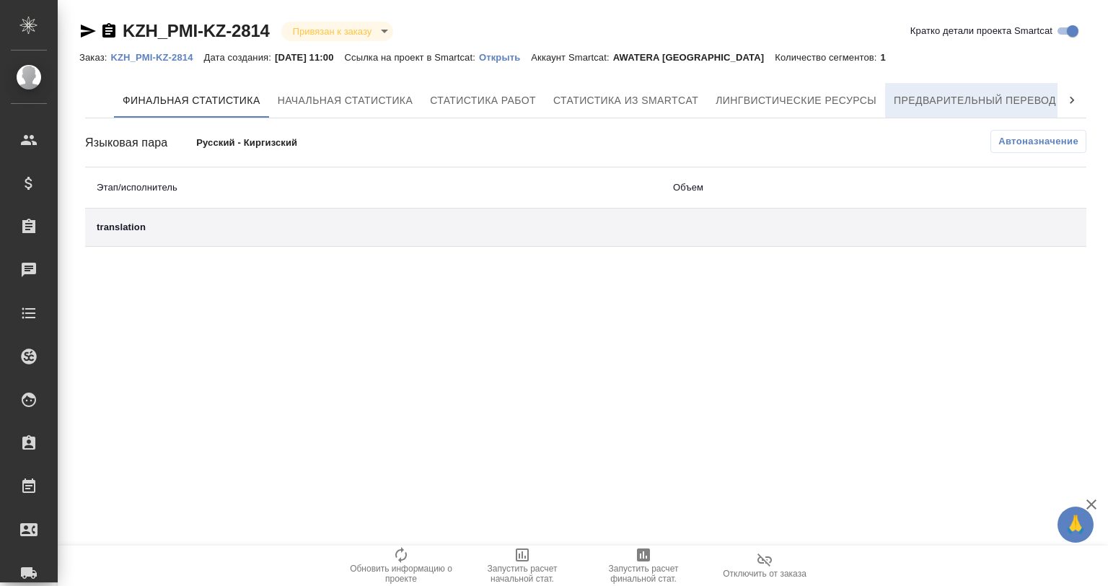
click at [938, 96] on span "Предварительный перевод" at bounding box center [975, 101] width 162 height 18
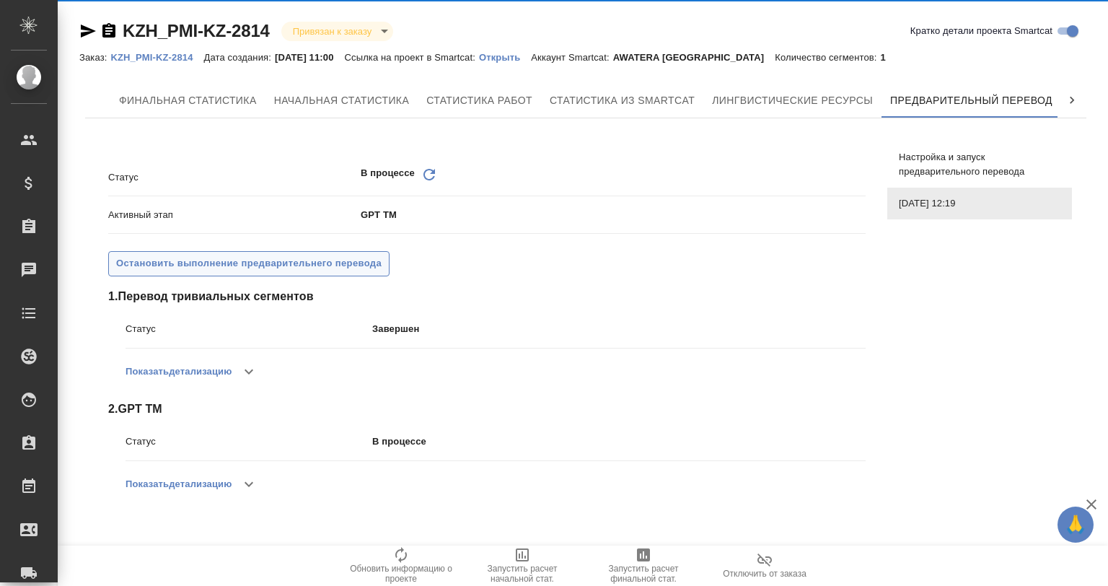
scroll to position [0, 6]
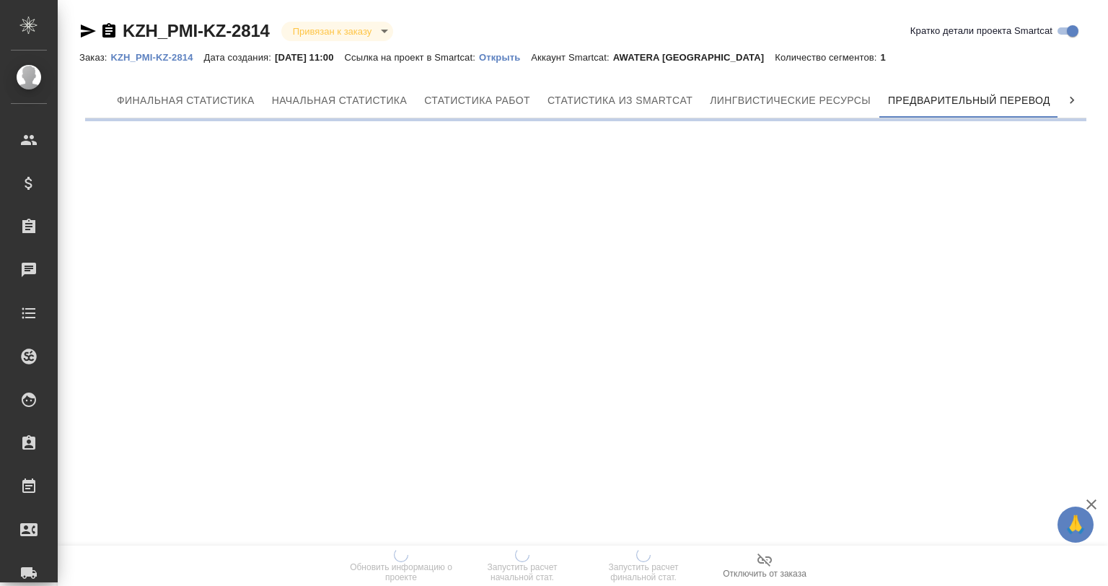
scroll to position [0, 6]
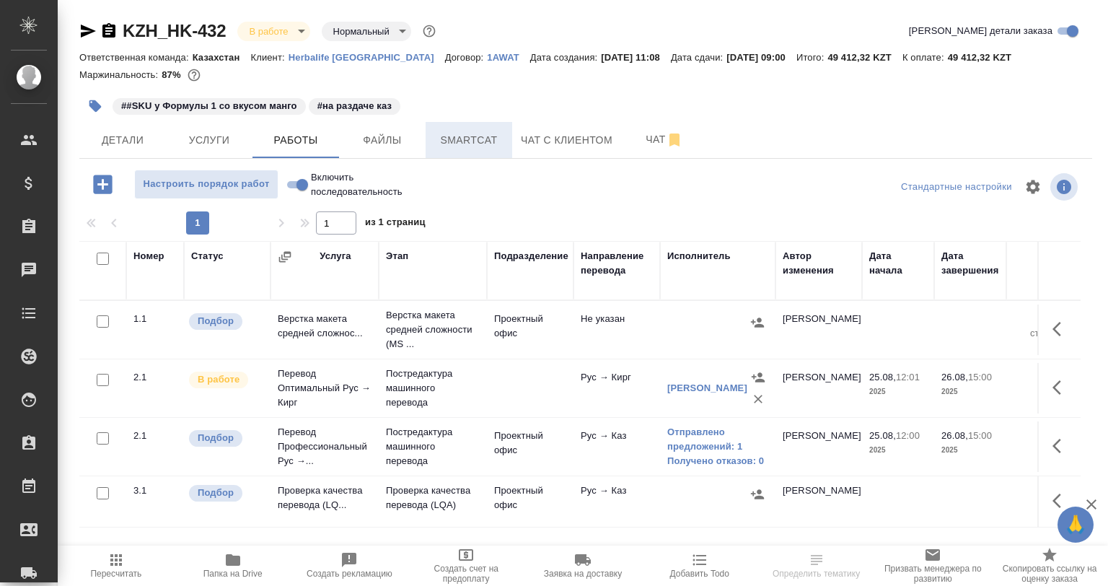
click at [491, 137] on span "Smartcat" at bounding box center [468, 140] width 69 height 18
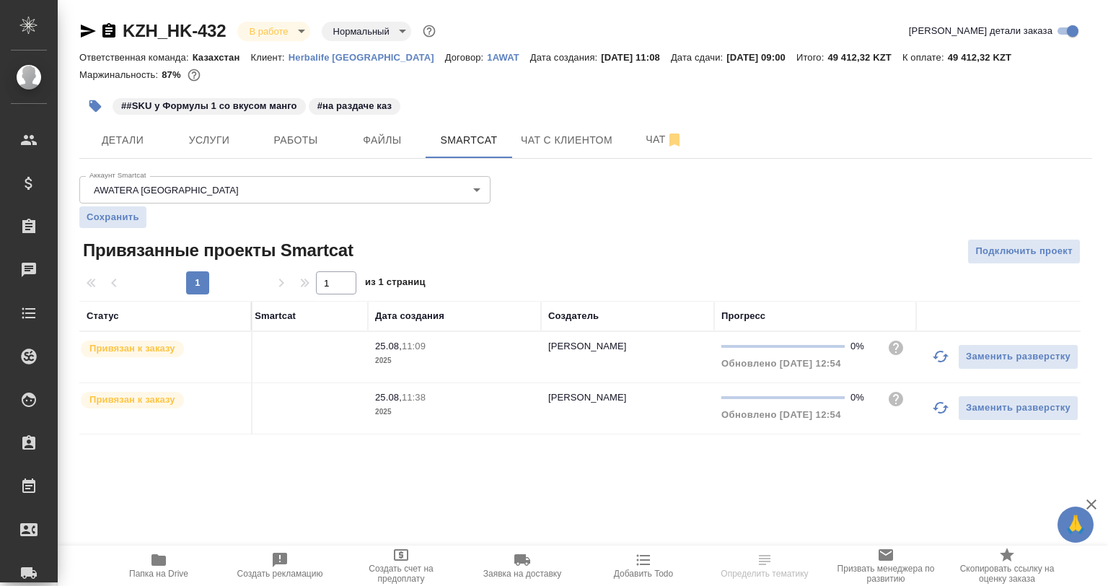
scroll to position [0, 239]
click at [930, 400] on icon "button" at bounding box center [931, 407] width 17 height 17
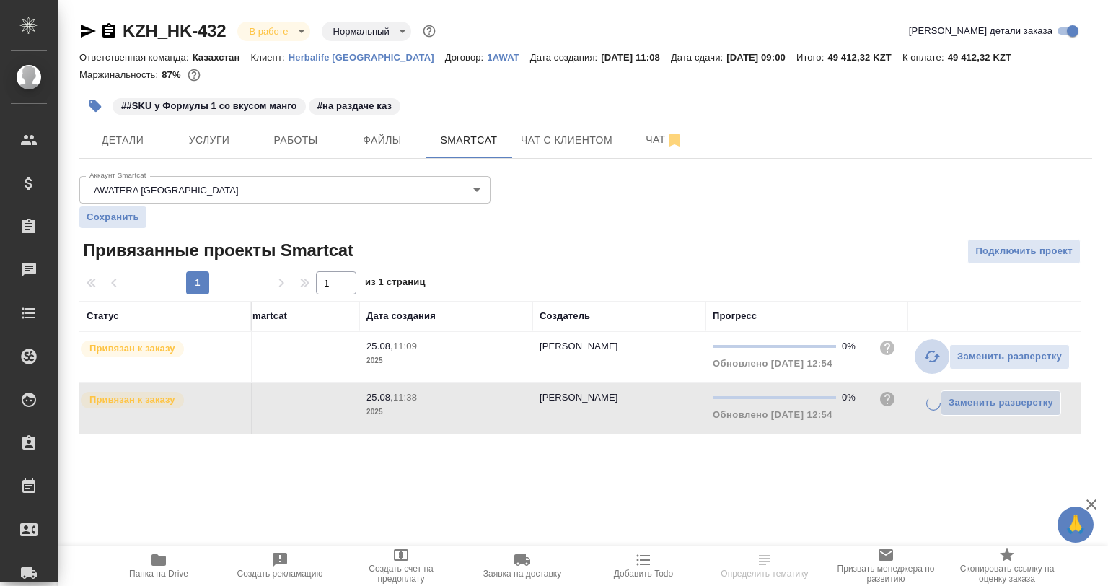
drag, startPoint x: 925, startPoint y: 362, endPoint x: 923, endPoint y: 384, distance: 21.7
click at [925, 365] on button "button" at bounding box center [932, 356] width 35 height 35
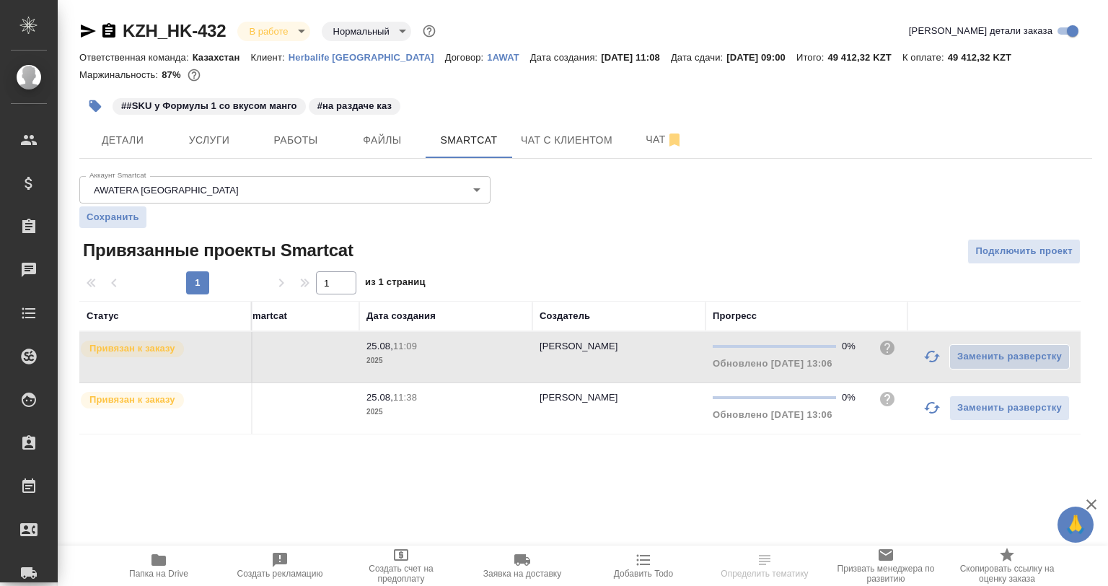
scroll to position [0, 0]
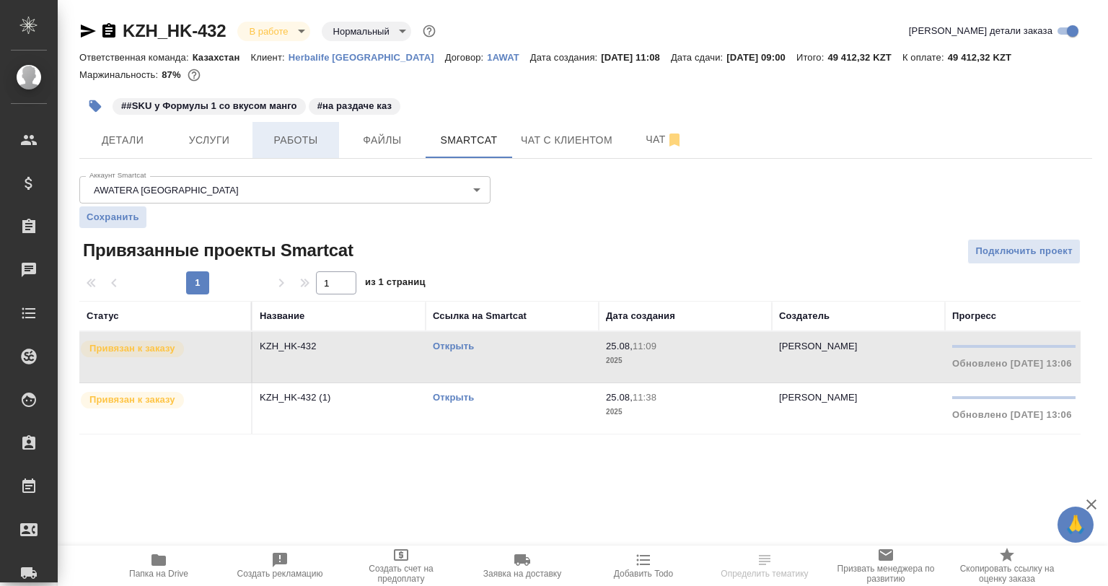
click at [318, 154] on button "Работы" at bounding box center [295, 140] width 87 height 36
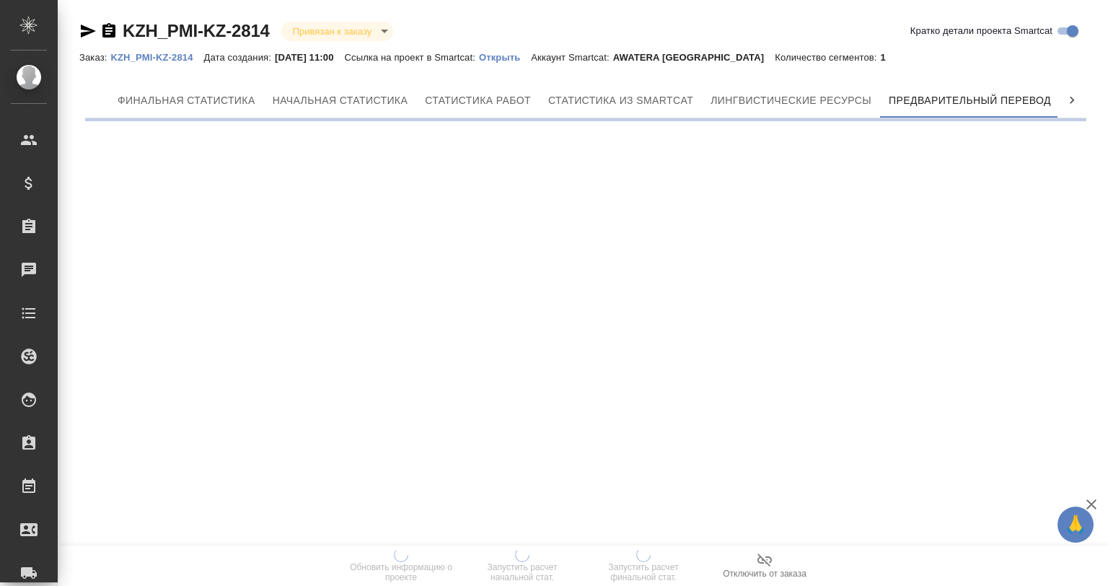
scroll to position [0, 6]
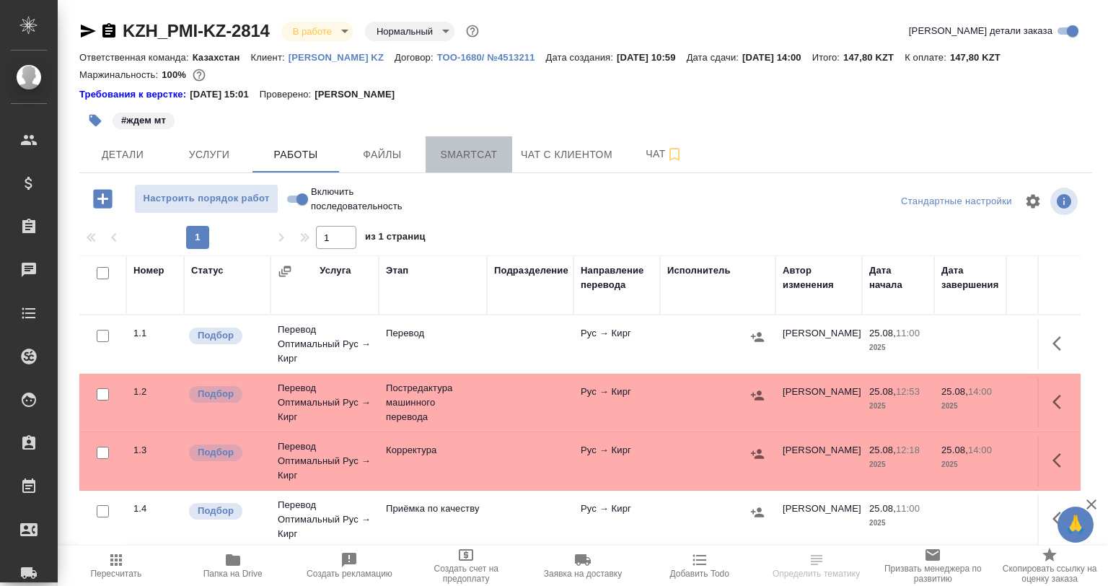
click at [485, 162] on span "Smartcat" at bounding box center [468, 155] width 69 height 18
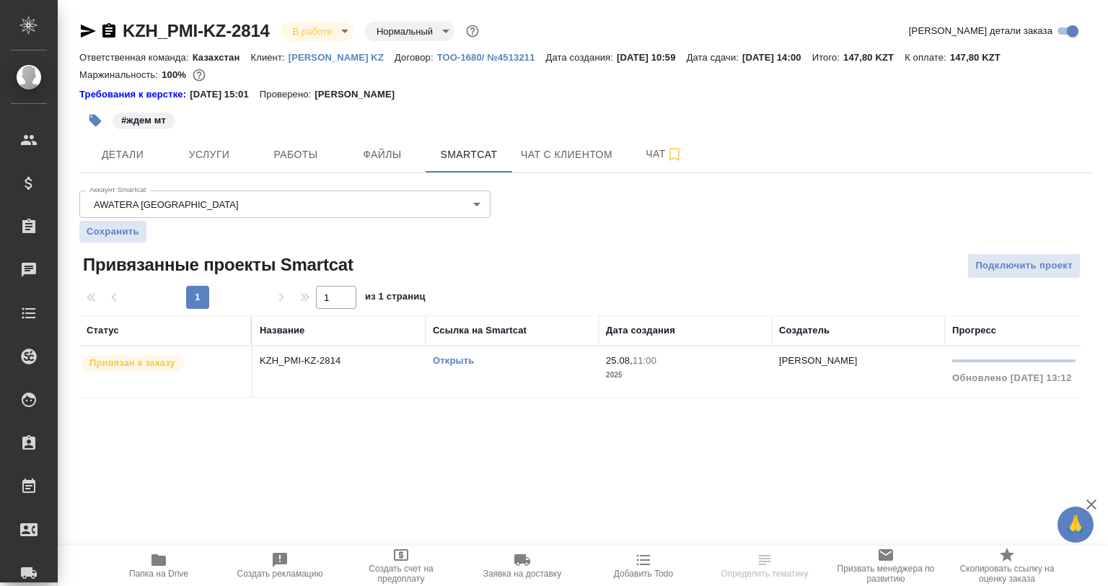
scroll to position [0, 239]
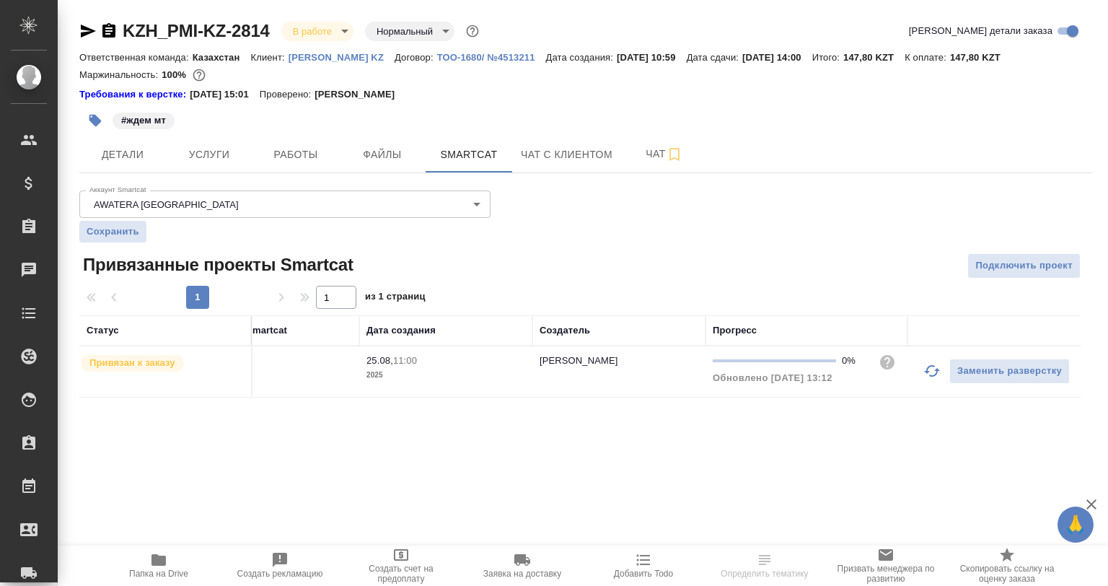
click at [932, 369] on icon "button" at bounding box center [931, 370] width 17 height 17
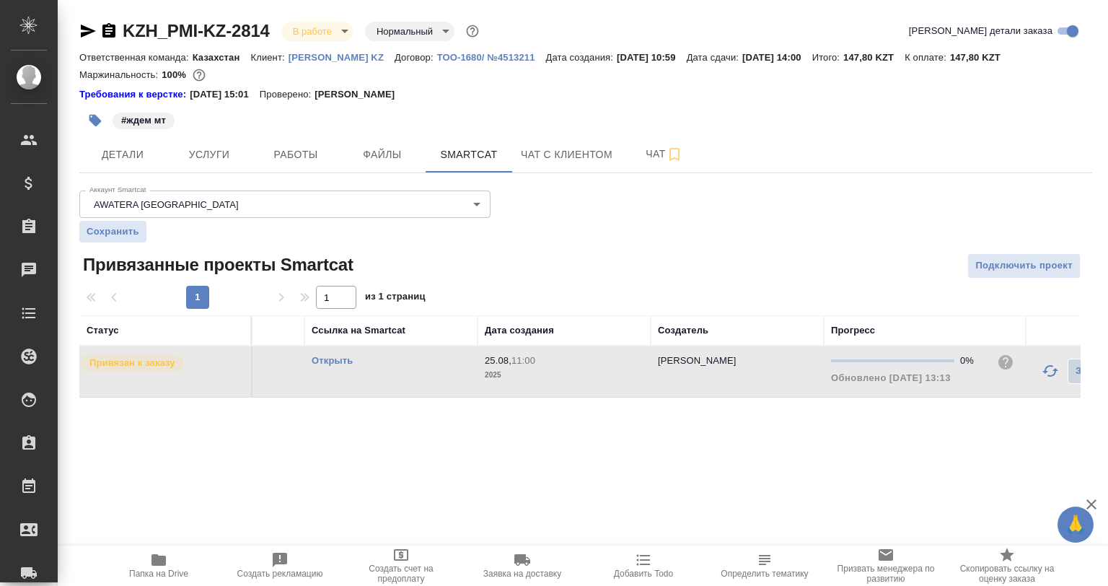
scroll to position [0, 0]
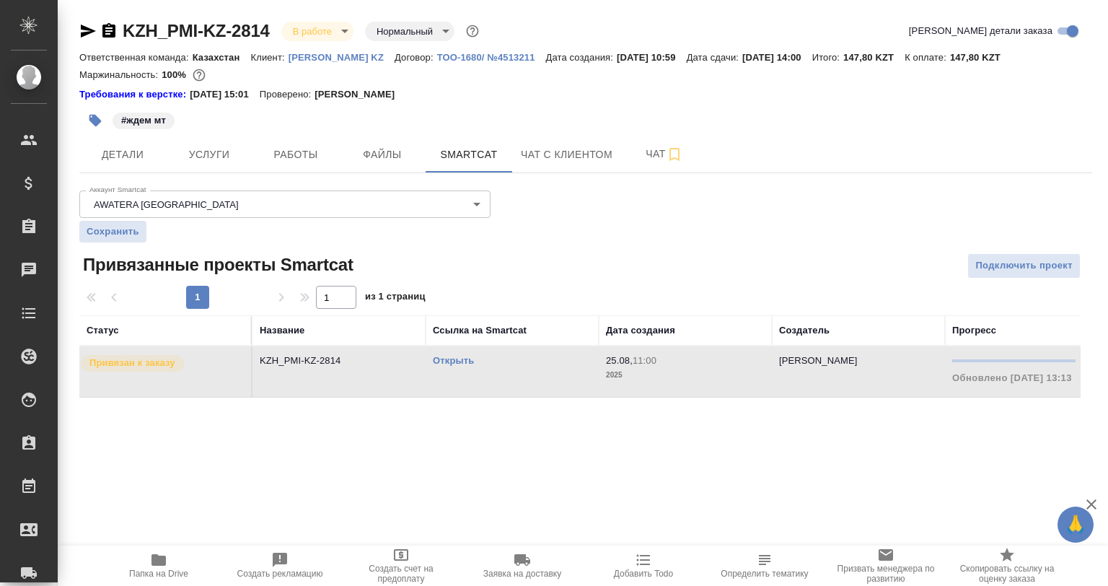
click at [444, 359] on link "Открыть" at bounding box center [453, 360] width 41 height 11
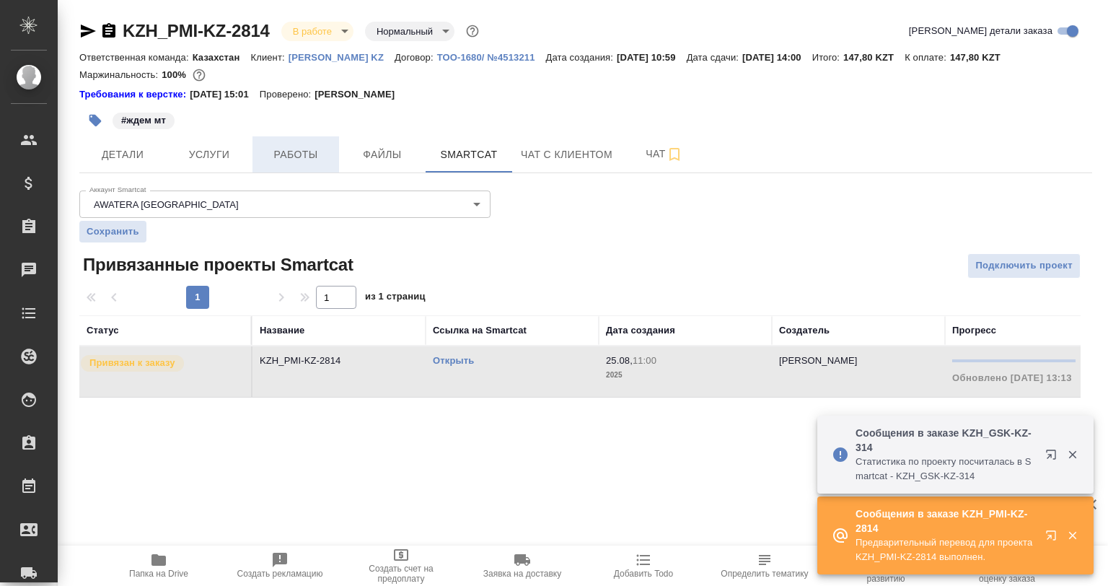
click at [315, 144] on button "Работы" at bounding box center [295, 154] width 87 height 36
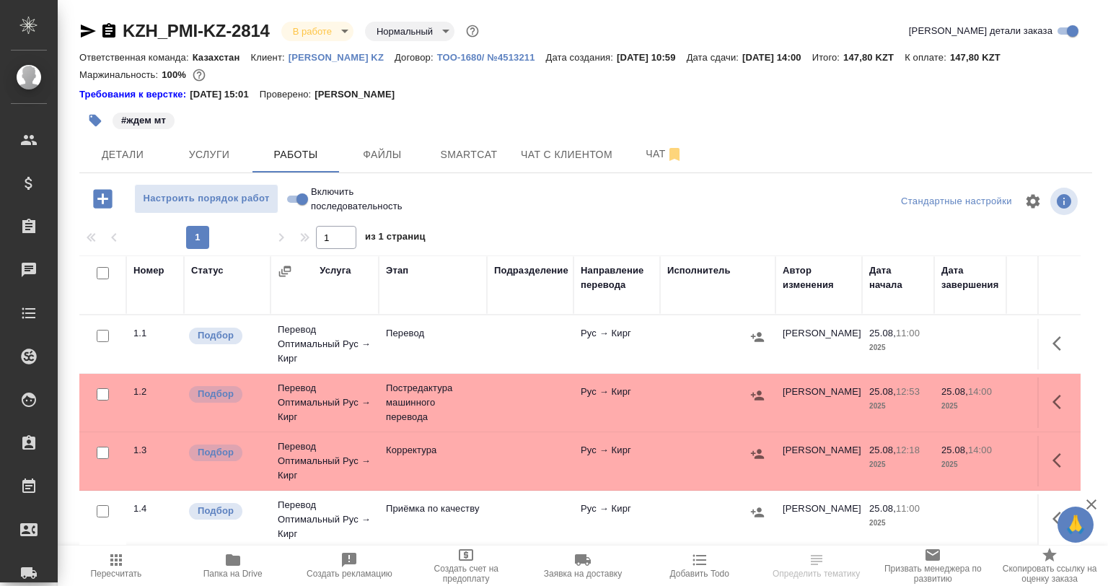
click at [753, 397] on icon "button" at bounding box center [757, 395] width 14 height 14
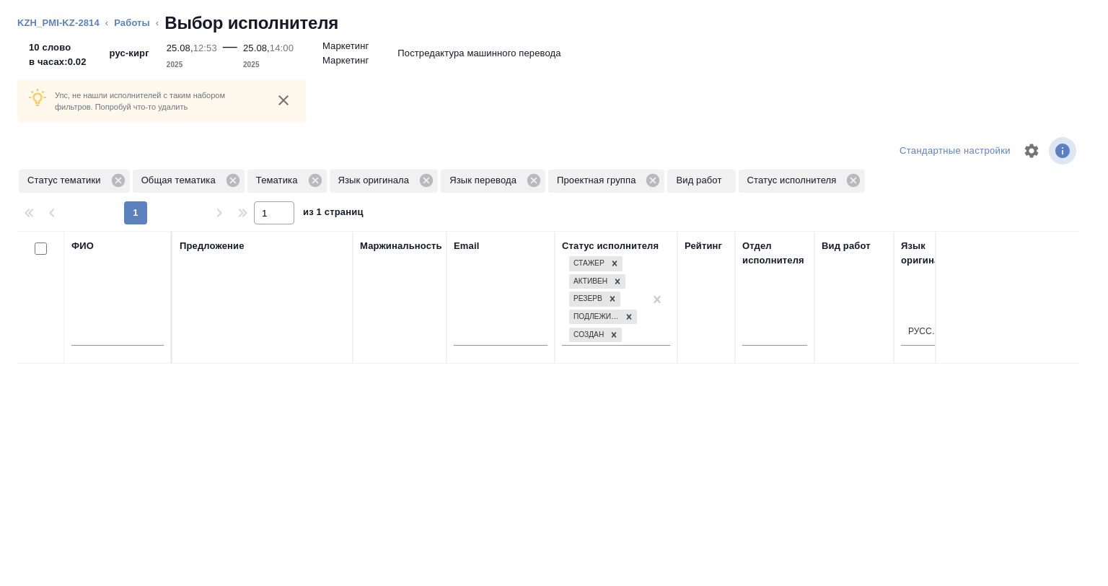
click at [671, 184] on span "Вид работ" at bounding box center [701, 180] width 68 height 14
click at [653, 183] on icon at bounding box center [652, 180] width 13 height 13
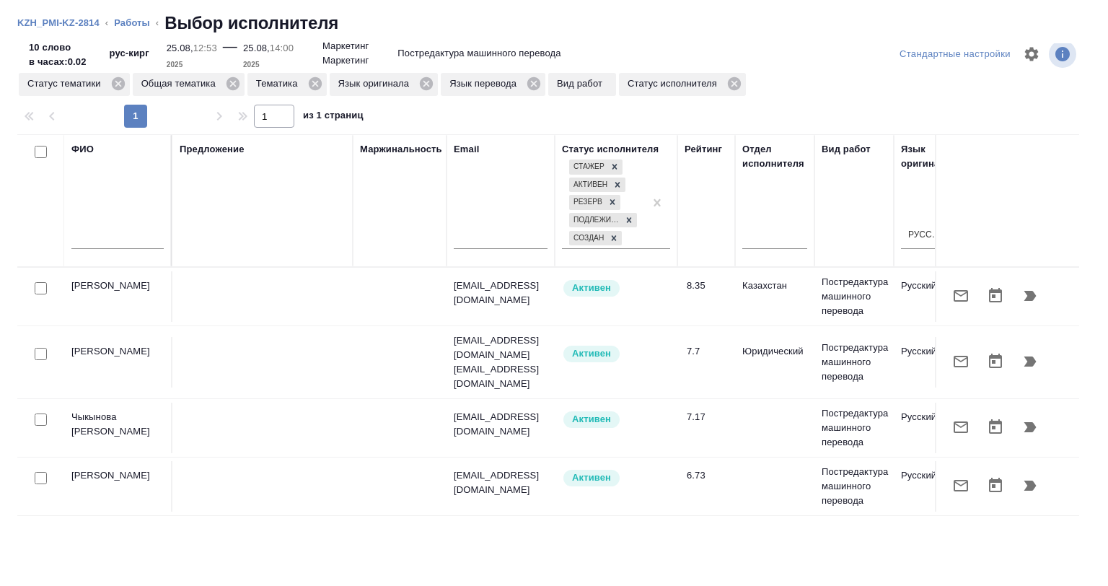
scroll to position [26, 0]
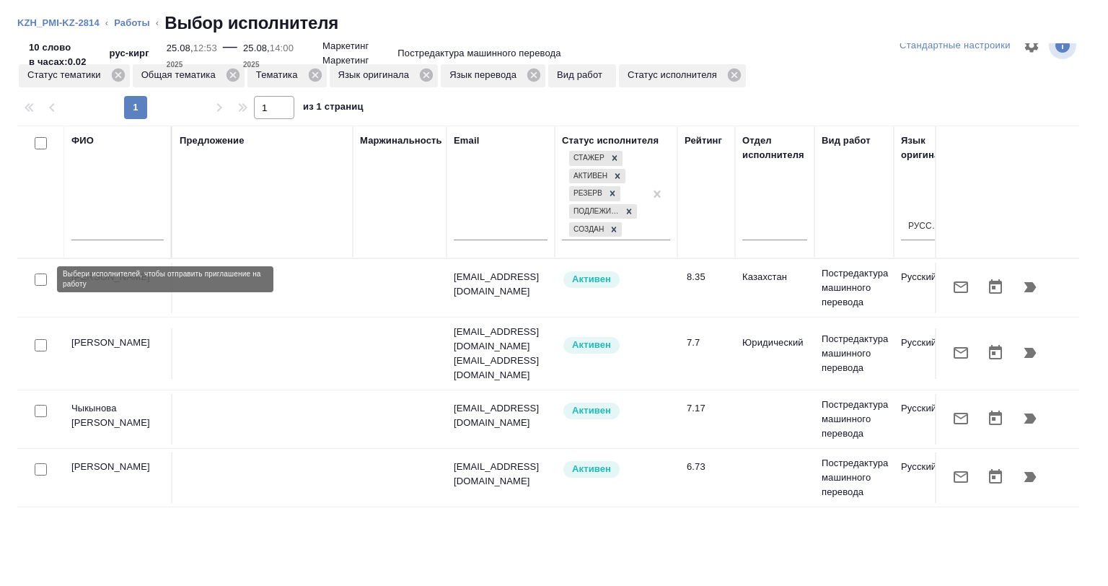
click at [44, 274] on input "checkbox" at bounding box center [41, 279] width 12 height 12
checkbox input "true"
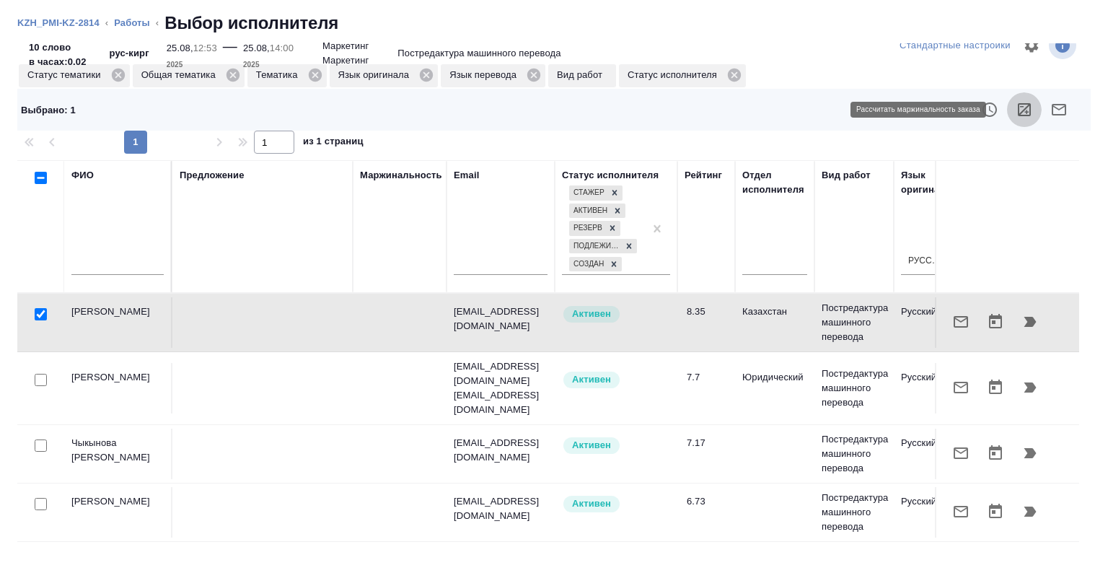
click at [1016, 107] on icon "button" at bounding box center [1024, 109] width 17 height 17
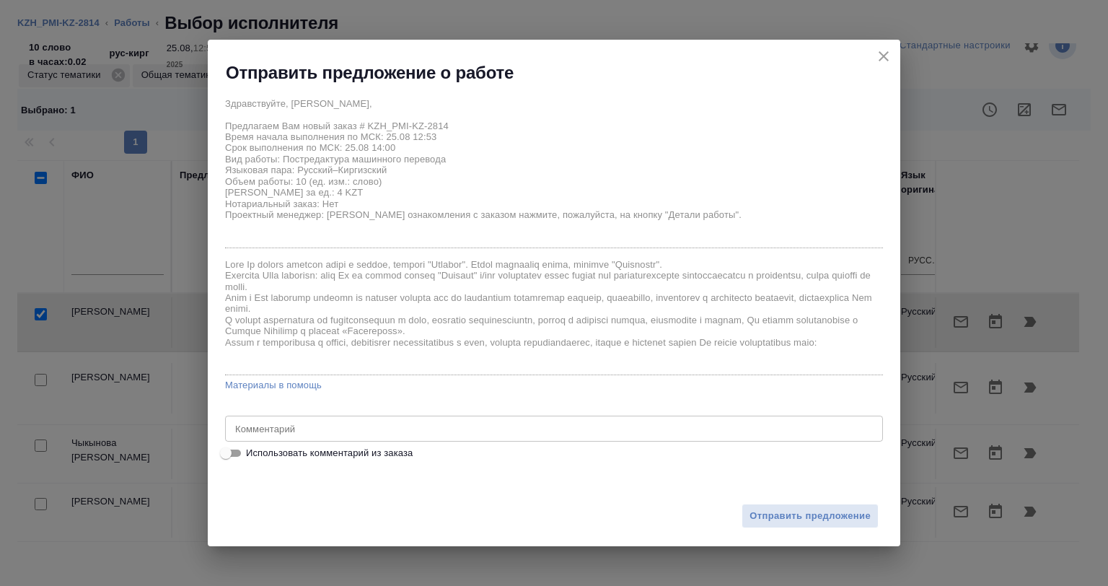
click at [296, 453] on span "Использовать комментарий из заказа" at bounding box center [329, 453] width 167 height 14
click at [252, 453] on input "Использовать комментарий из заказа" at bounding box center [226, 452] width 52 height 17
checkbox input "true"
type textarea "перевод на кирг"
click at [343, 459] on span "Использовать комментарий из заказа" at bounding box center [329, 453] width 167 height 14
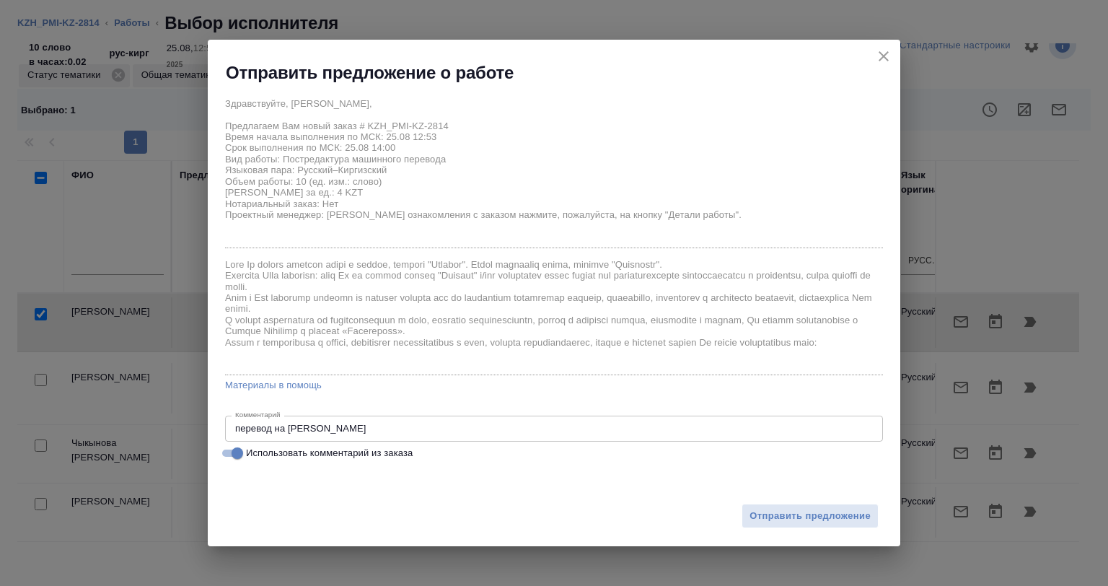
click at [263, 459] on input "Использовать комментарий из заказа" at bounding box center [237, 452] width 52 height 17
checkbox input "false"
click at [776, 514] on span "Отправить предложение" at bounding box center [809, 516] width 121 height 17
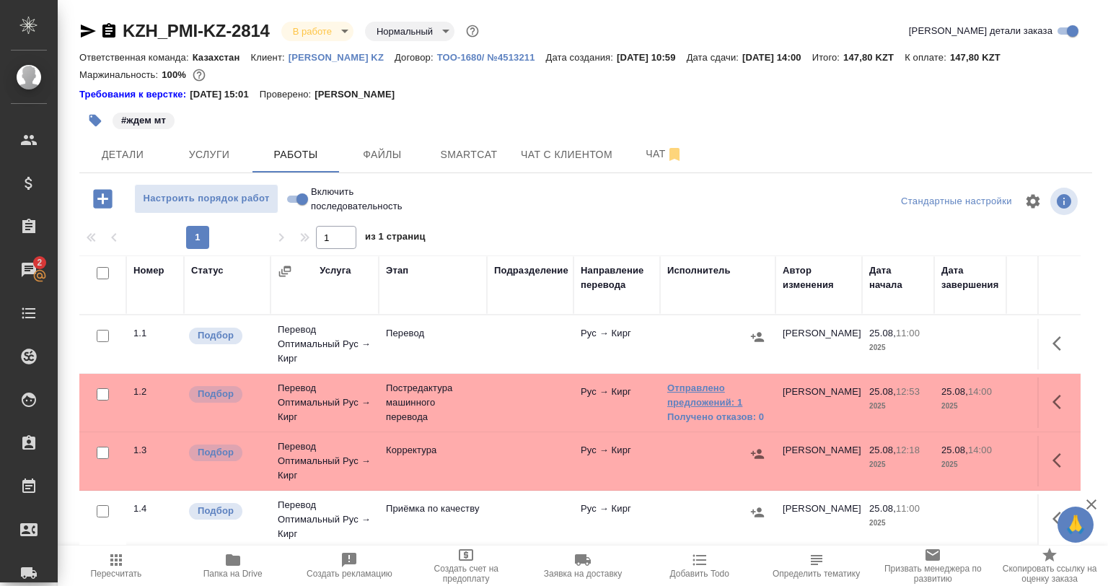
click at [714, 392] on link "Отправлено предложений: 1" at bounding box center [717, 395] width 101 height 29
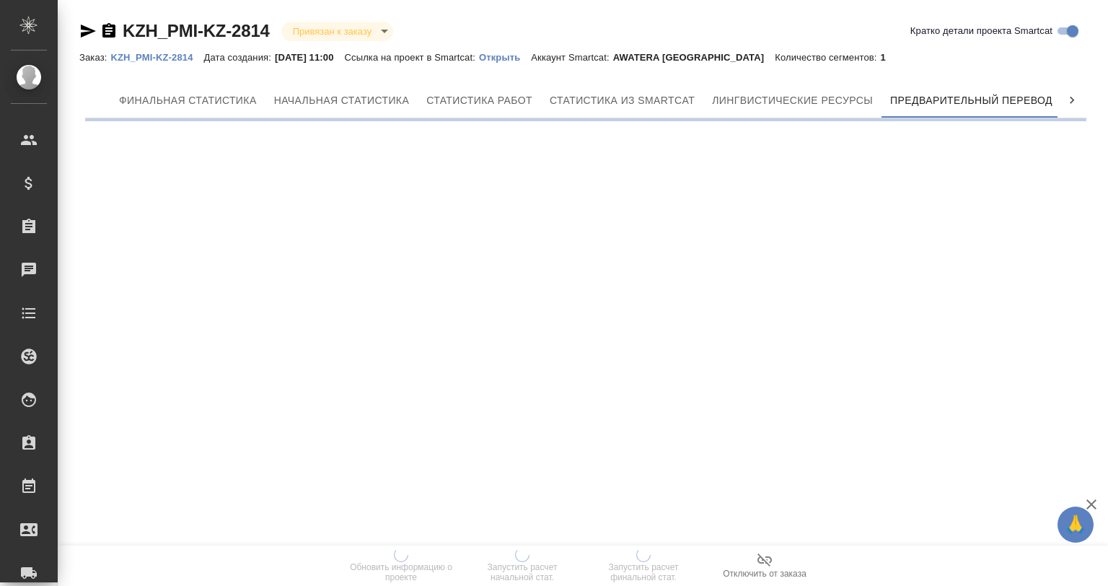
scroll to position [0, 6]
